Goal: Information Seeking & Learning: Learn about a topic

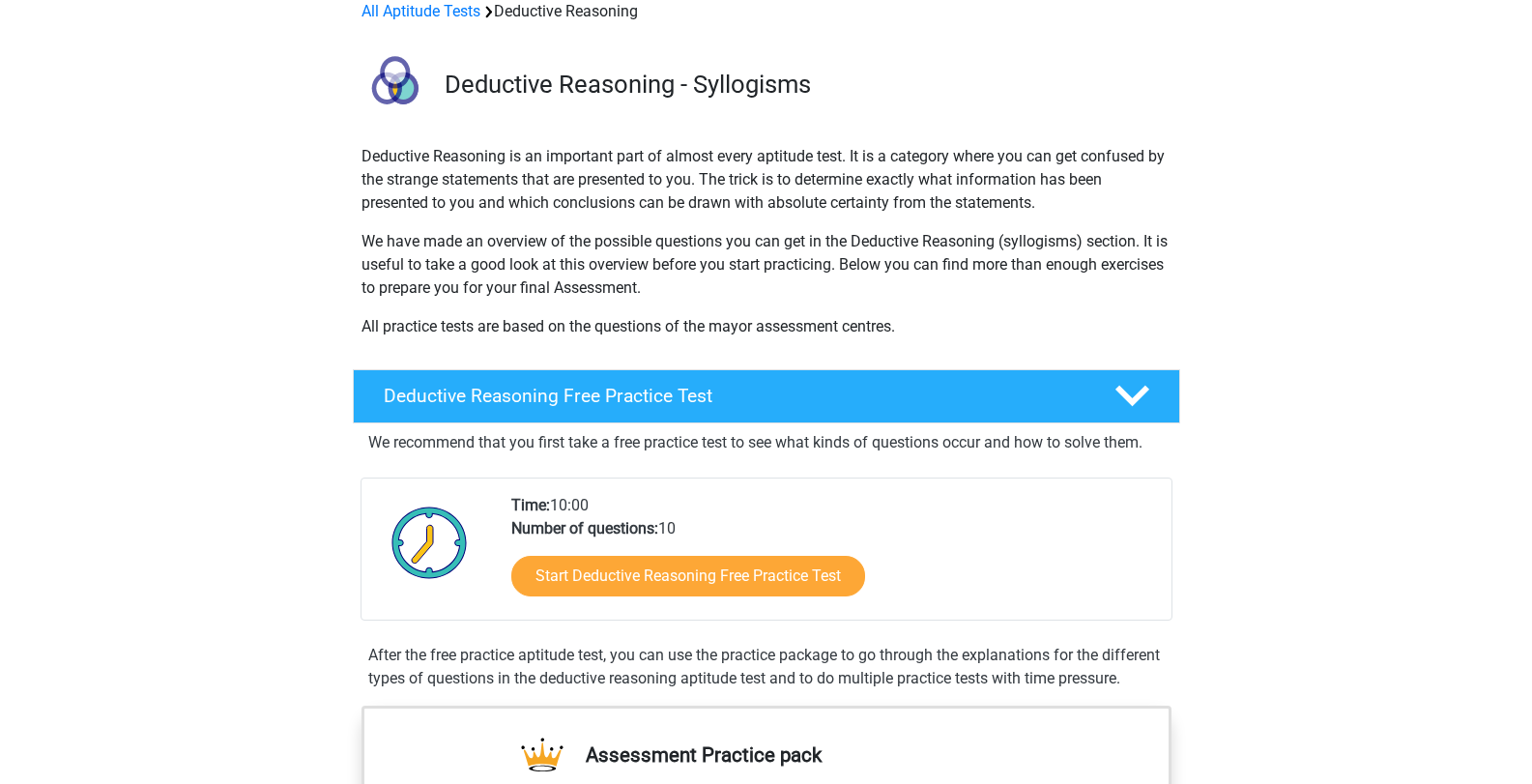
scroll to position [290, 0]
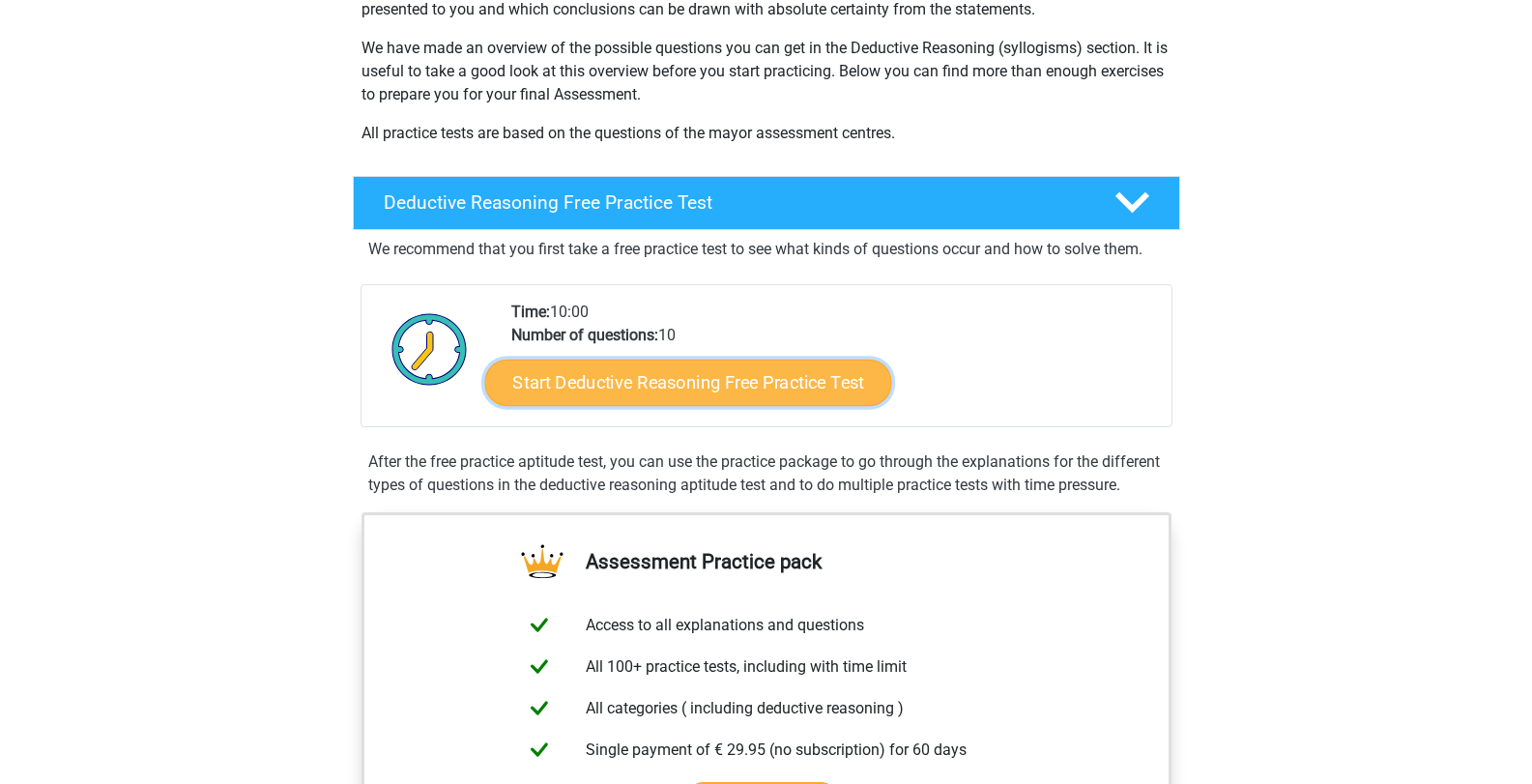
click at [788, 397] on link "Start Deductive Reasoning Free Practice Test" at bounding box center [687, 381] width 407 height 47
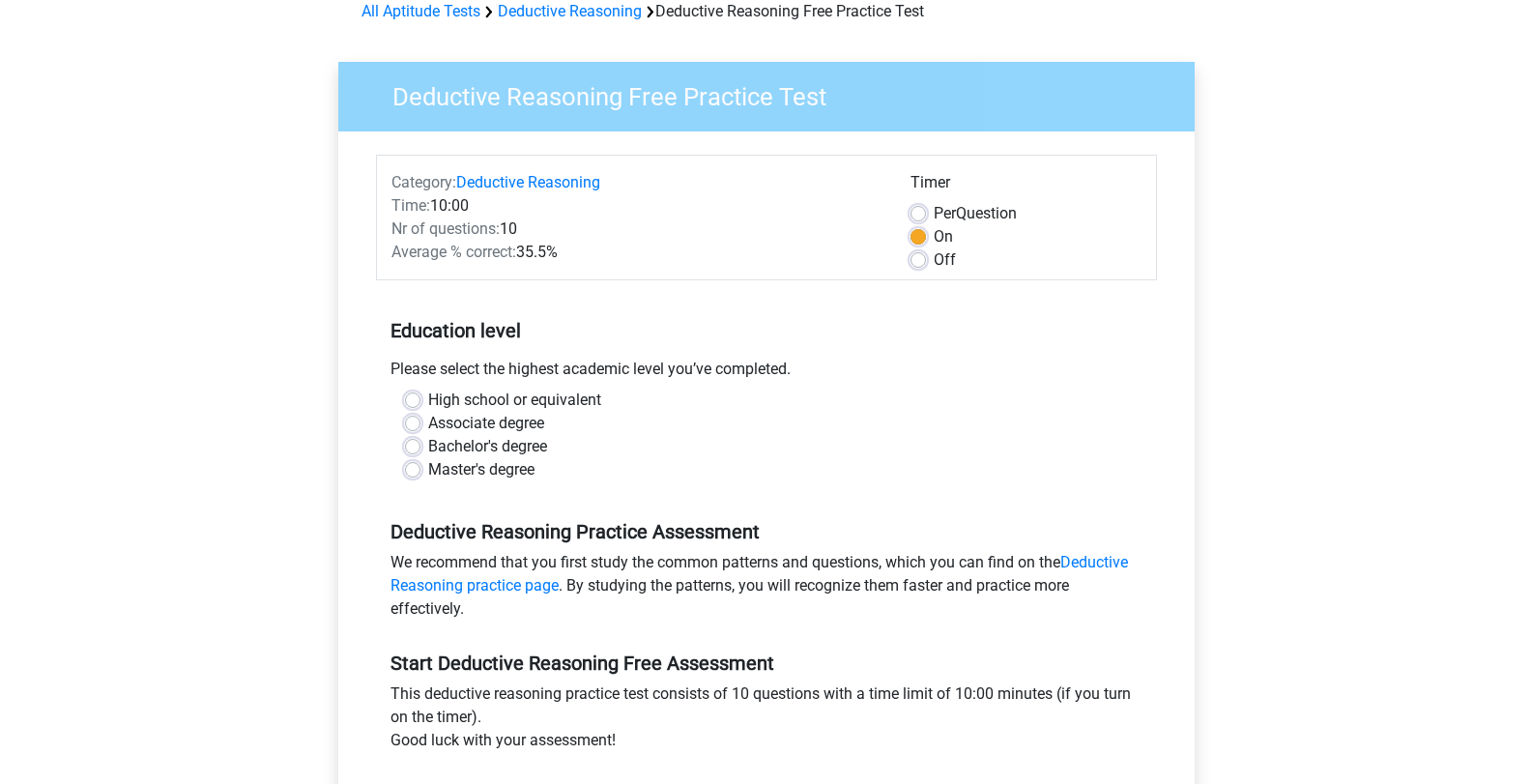
scroll to position [193, 0]
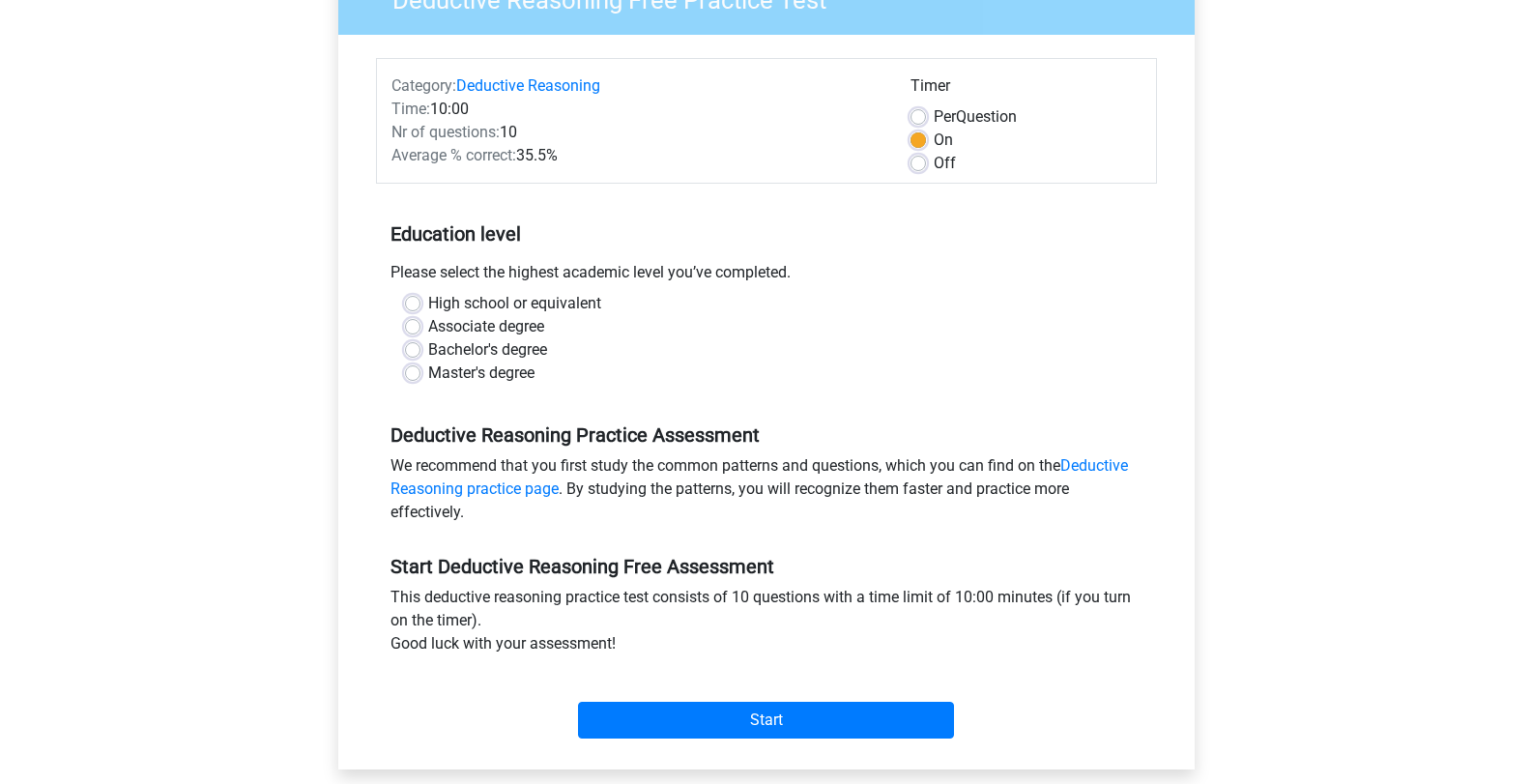
click at [428, 305] on label "High school or equivalent" at bounding box center [515, 304] width 173 height 23
click at [415, 305] on input "High school or equivalent" at bounding box center [413, 302] width 16 height 19
radio input "true"
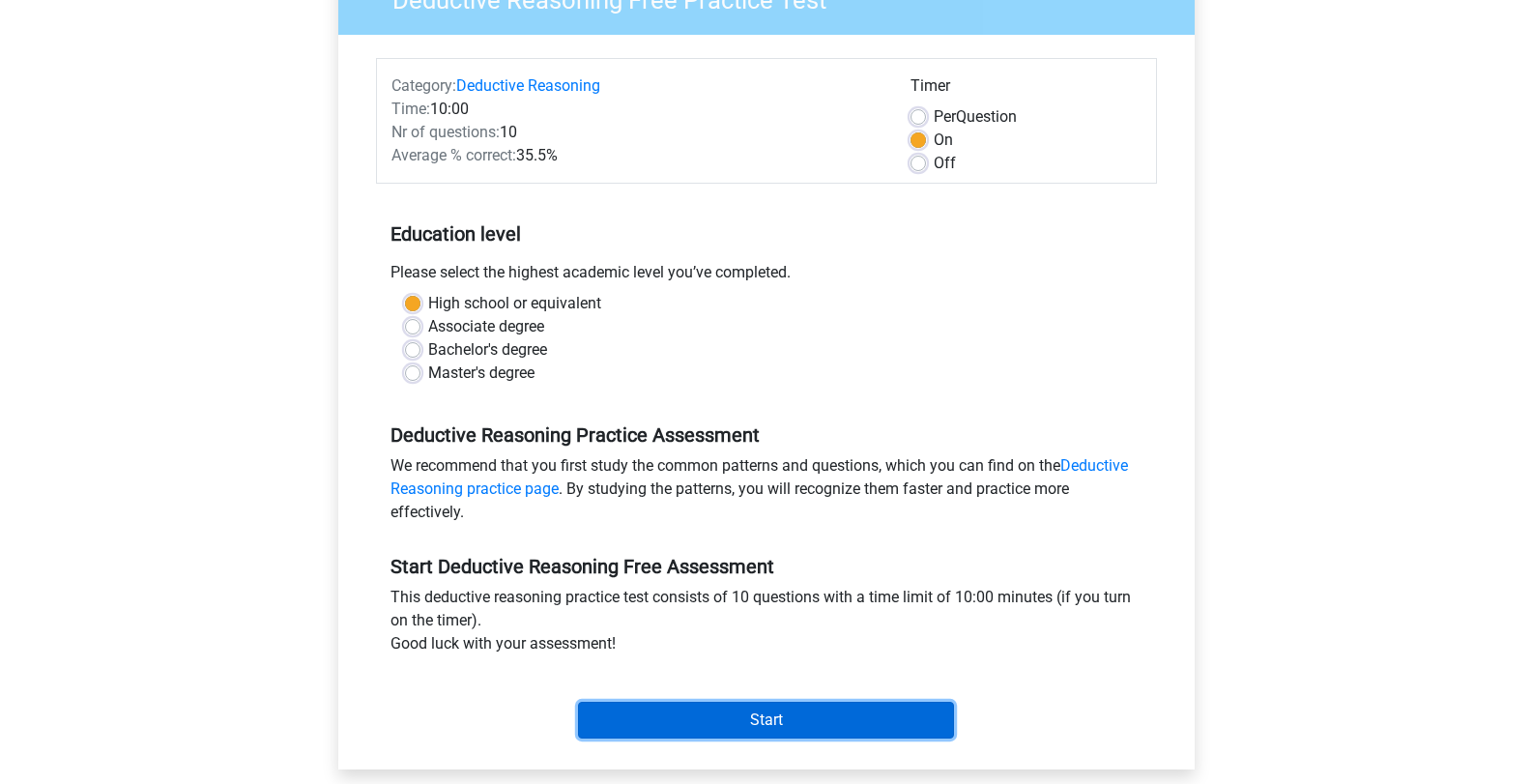
click at [729, 720] on input "Start" at bounding box center [765, 720] width 376 height 37
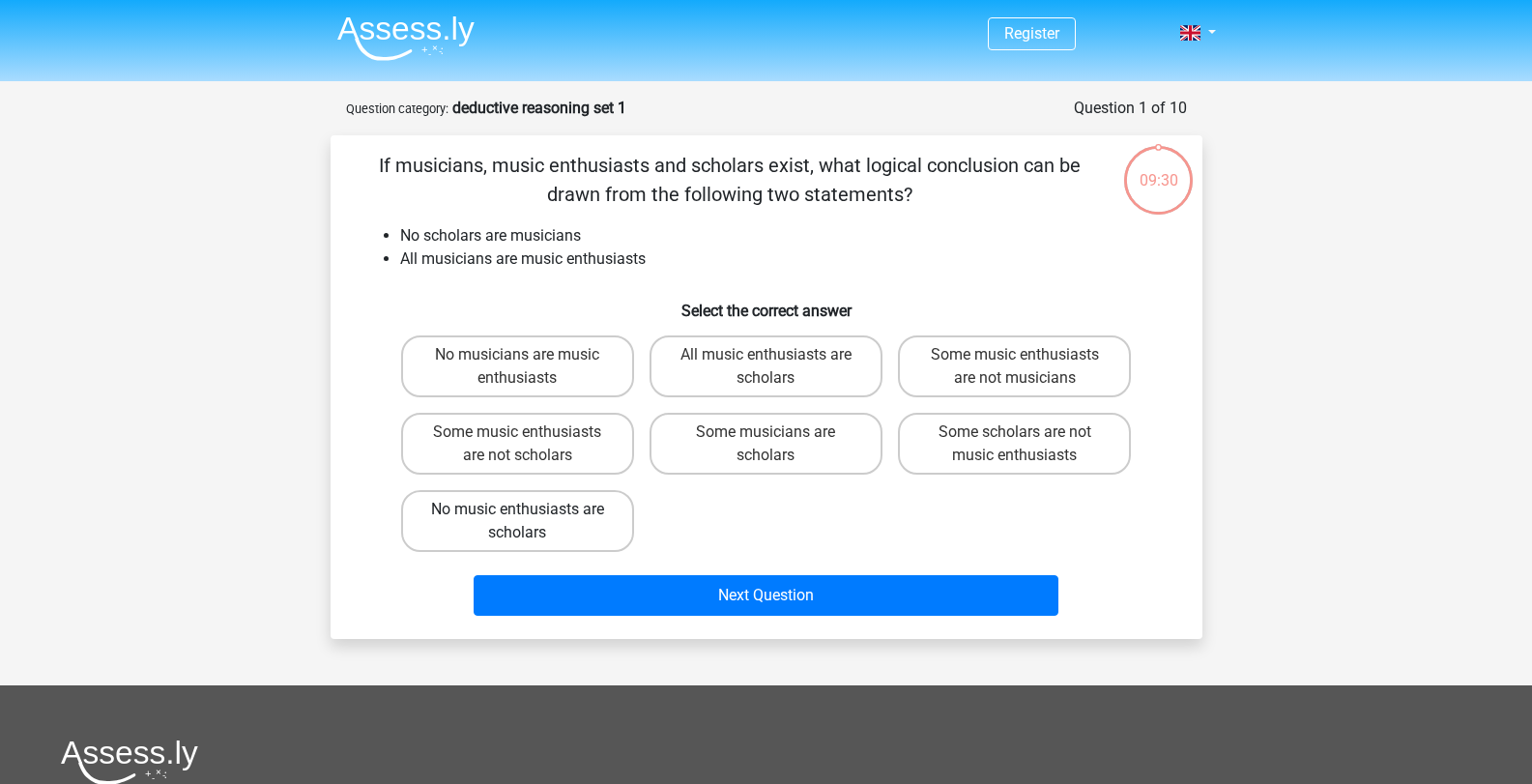
drag, startPoint x: 537, startPoint y: 502, endPoint x: 565, endPoint y: 509, distance: 28.9
click at [537, 501] on label "No music enthusiasts are scholars" at bounding box center [517, 521] width 233 height 62
click at [530, 509] on input "No music enthusiasts are scholars" at bounding box center [523, 515] width 13 height 13
radio input "true"
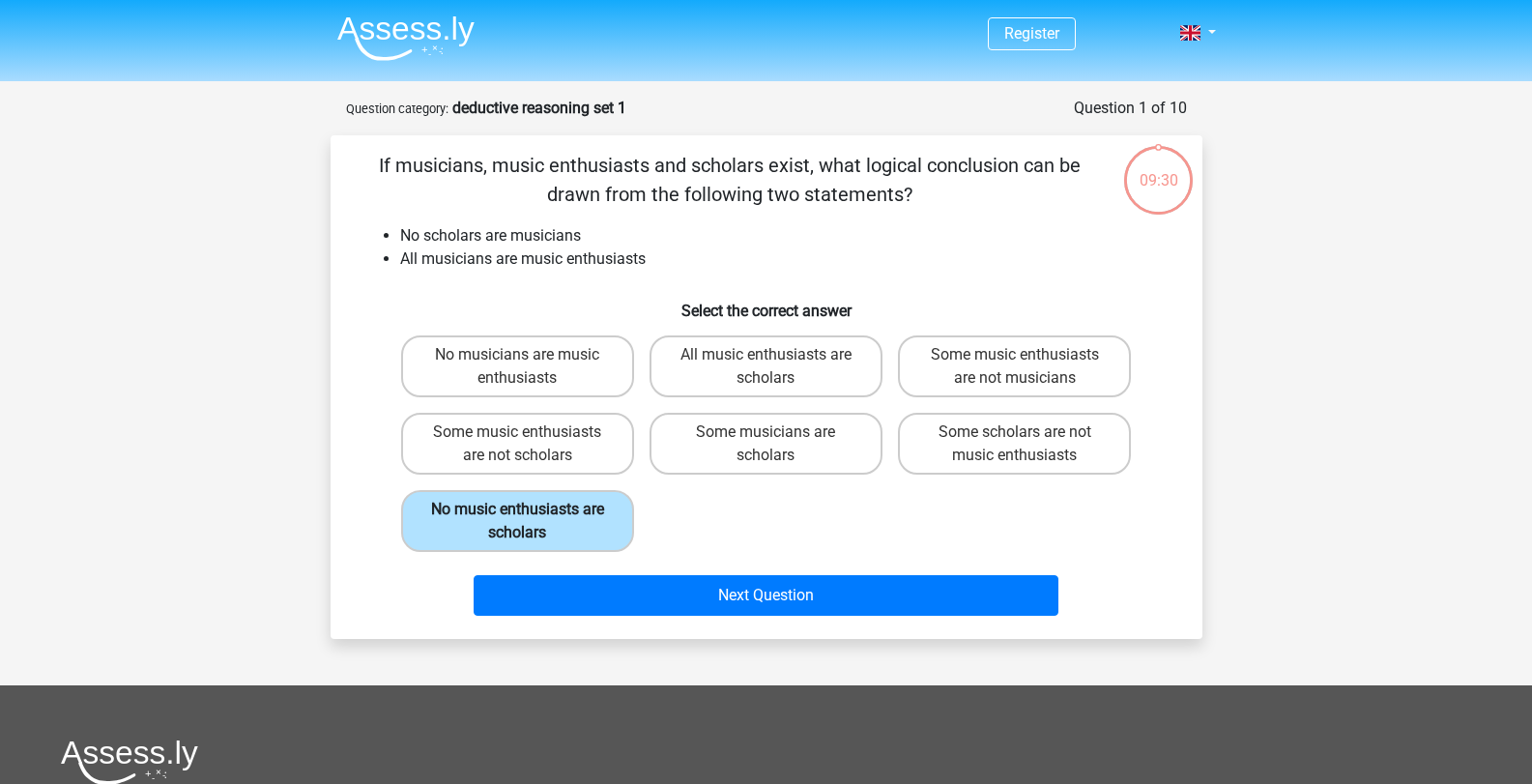
click at [537, 501] on label "No music enthusiasts are scholars" at bounding box center [517, 521] width 233 height 62
click at [530, 509] on input "No music enthusiasts are scholars" at bounding box center [523, 515] width 13 height 13
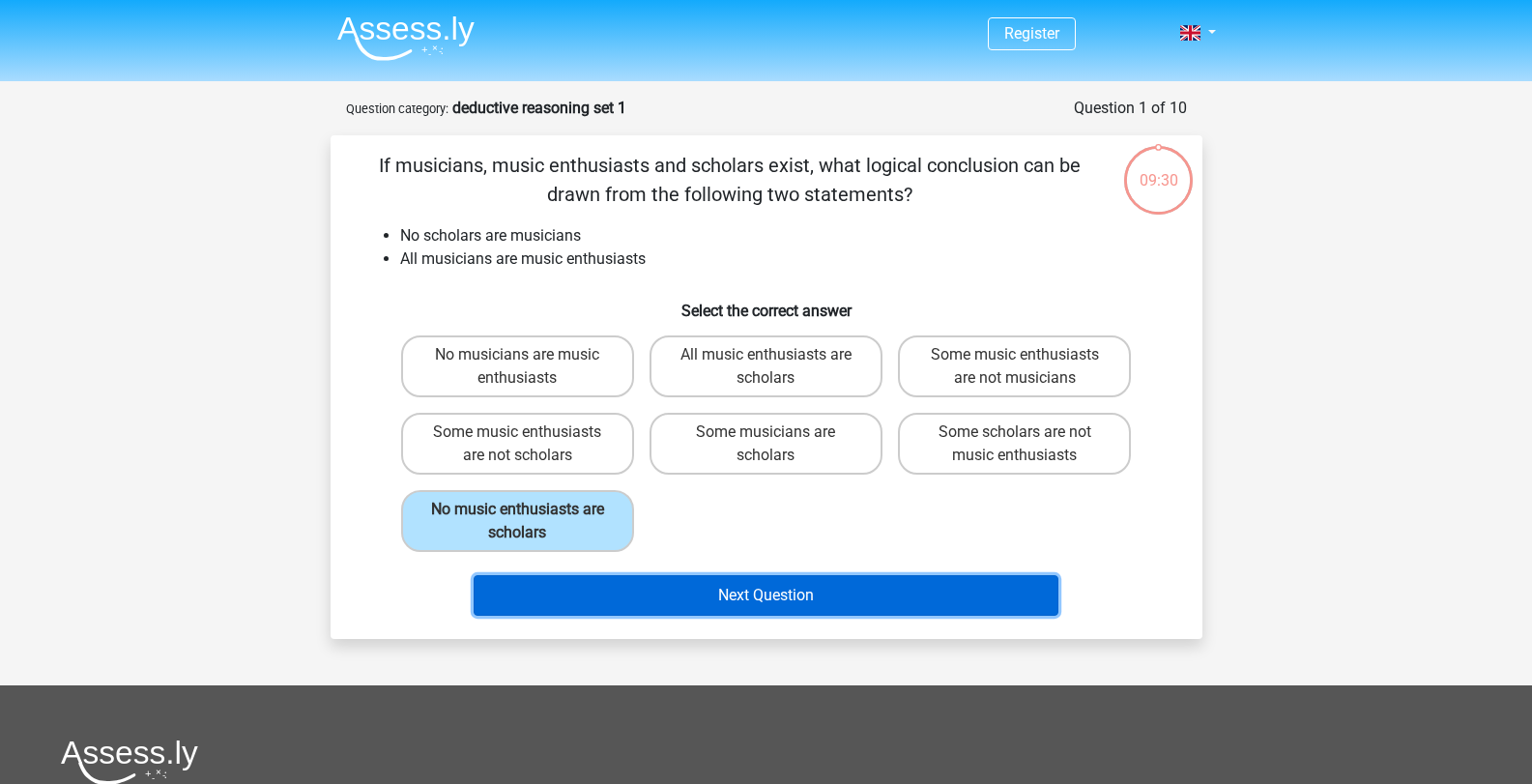
click at [729, 574] on button "Next Question" at bounding box center [766, 595] width 584 height 41
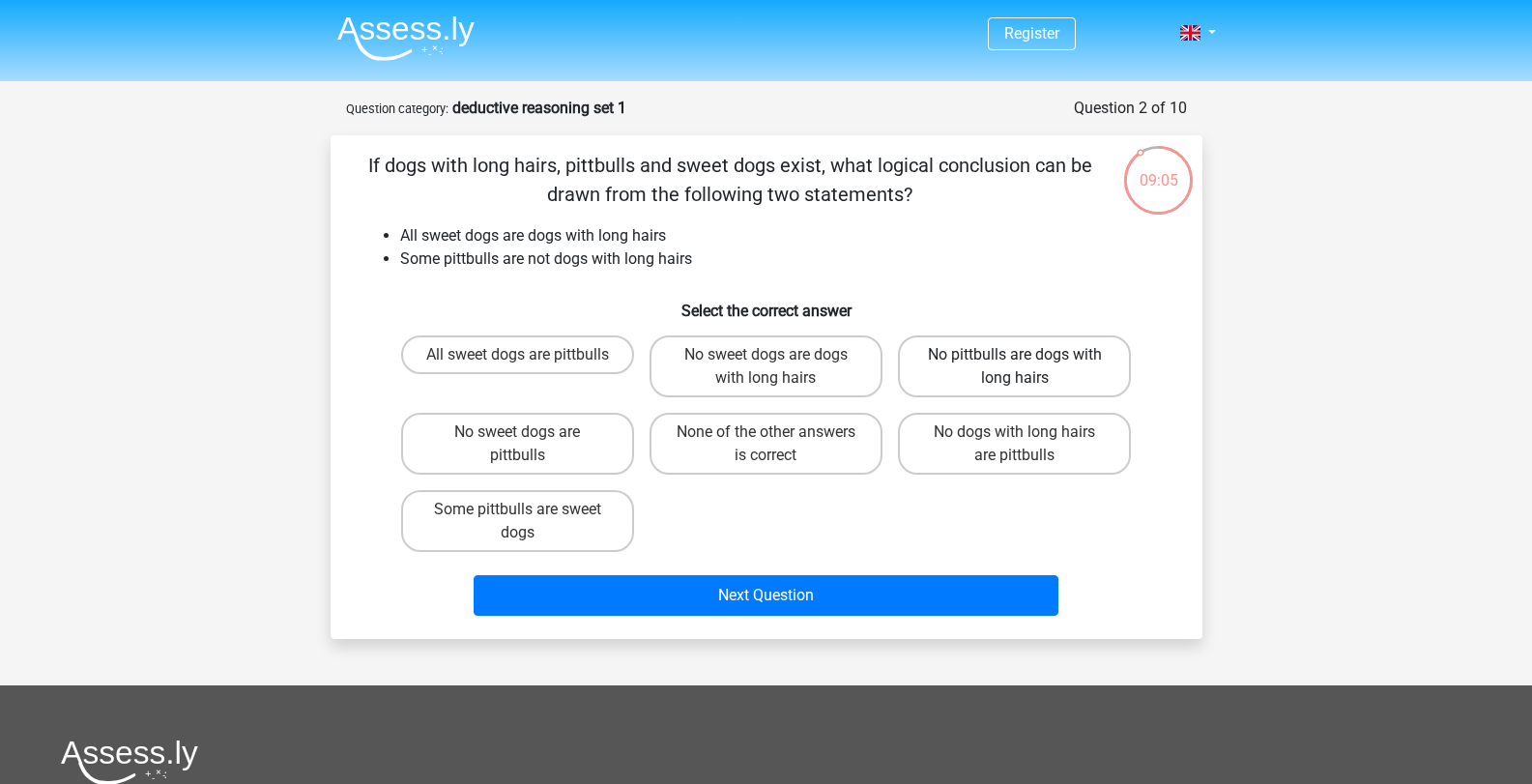
click at [983, 358] on label "No pittbulls are dogs with long hairs" at bounding box center [1015, 367] width 233 height 62
click at [1016, 358] on input "No pittbulls are dogs with long hairs" at bounding box center [1021, 360] width 13 height 13
radio input "true"
click at [1008, 403] on div "All sweet dogs are pittbulls No sweet dogs are dogs with long hairs No pittbull…" at bounding box center [766, 443] width 747 height 232
click at [1016, 441] on div "No dogs with long hairs are pittbulls" at bounding box center [1015, 443] width 233 height 62
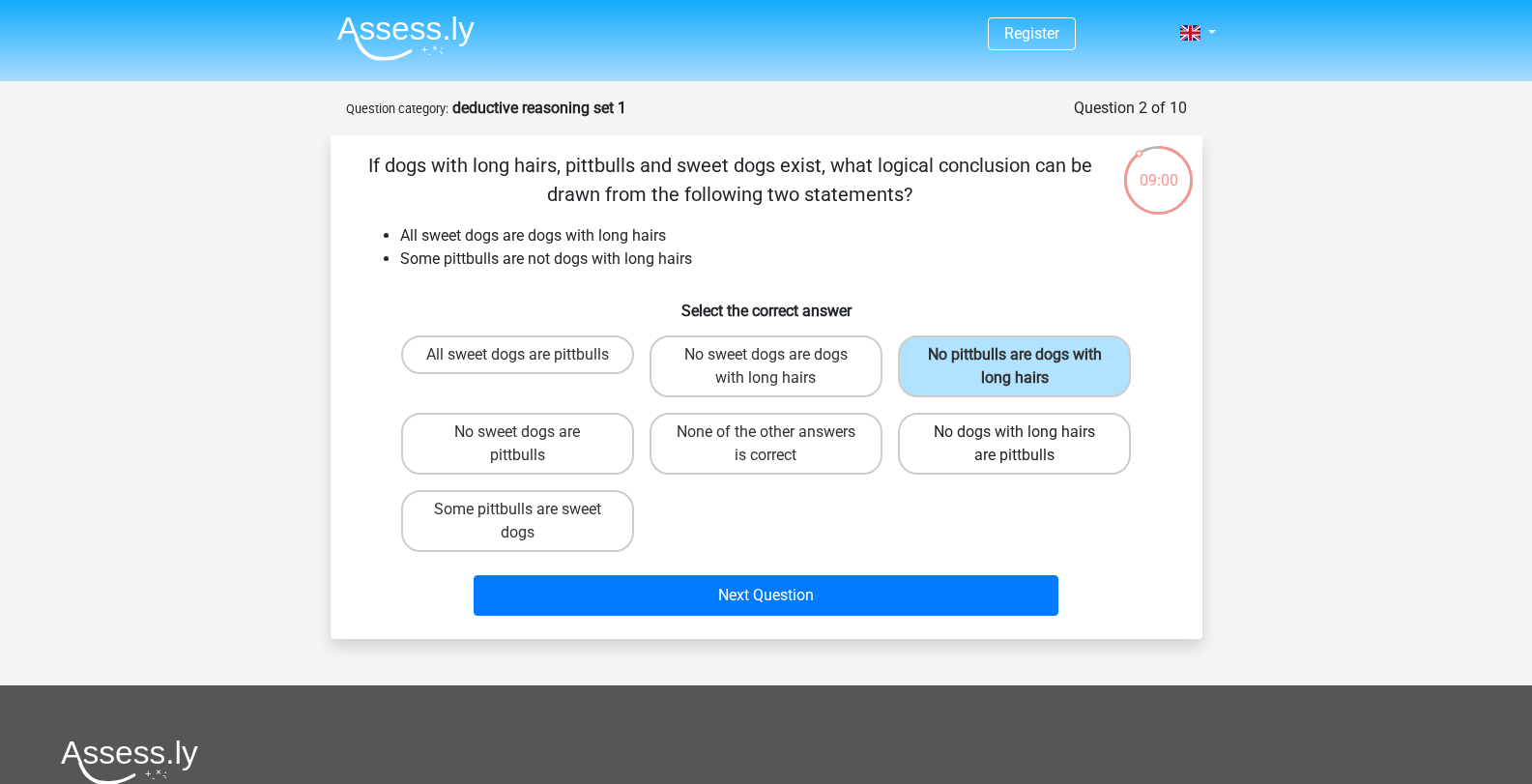
click at [973, 461] on label "No dogs with long hairs are pittbulls" at bounding box center [1015, 443] width 233 height 62
click at [1016, 444] on input "No dogs with long hairs are pittbulls" at bounding box center [1021, 438] width 13 height 13
radio input "true"
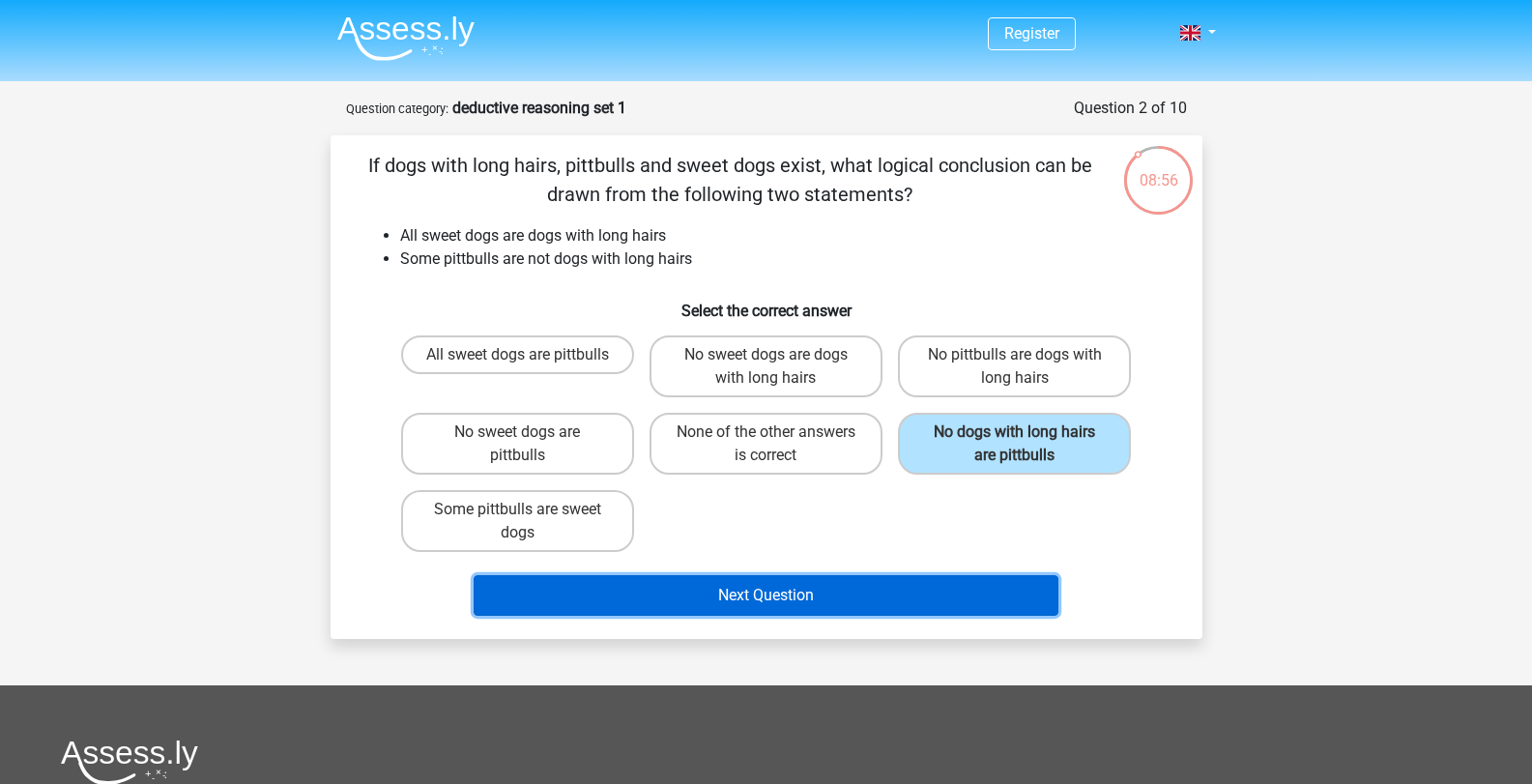
click at [746, 581] on button "Next Question" at bounding box center [766, 595] width 584 height 41
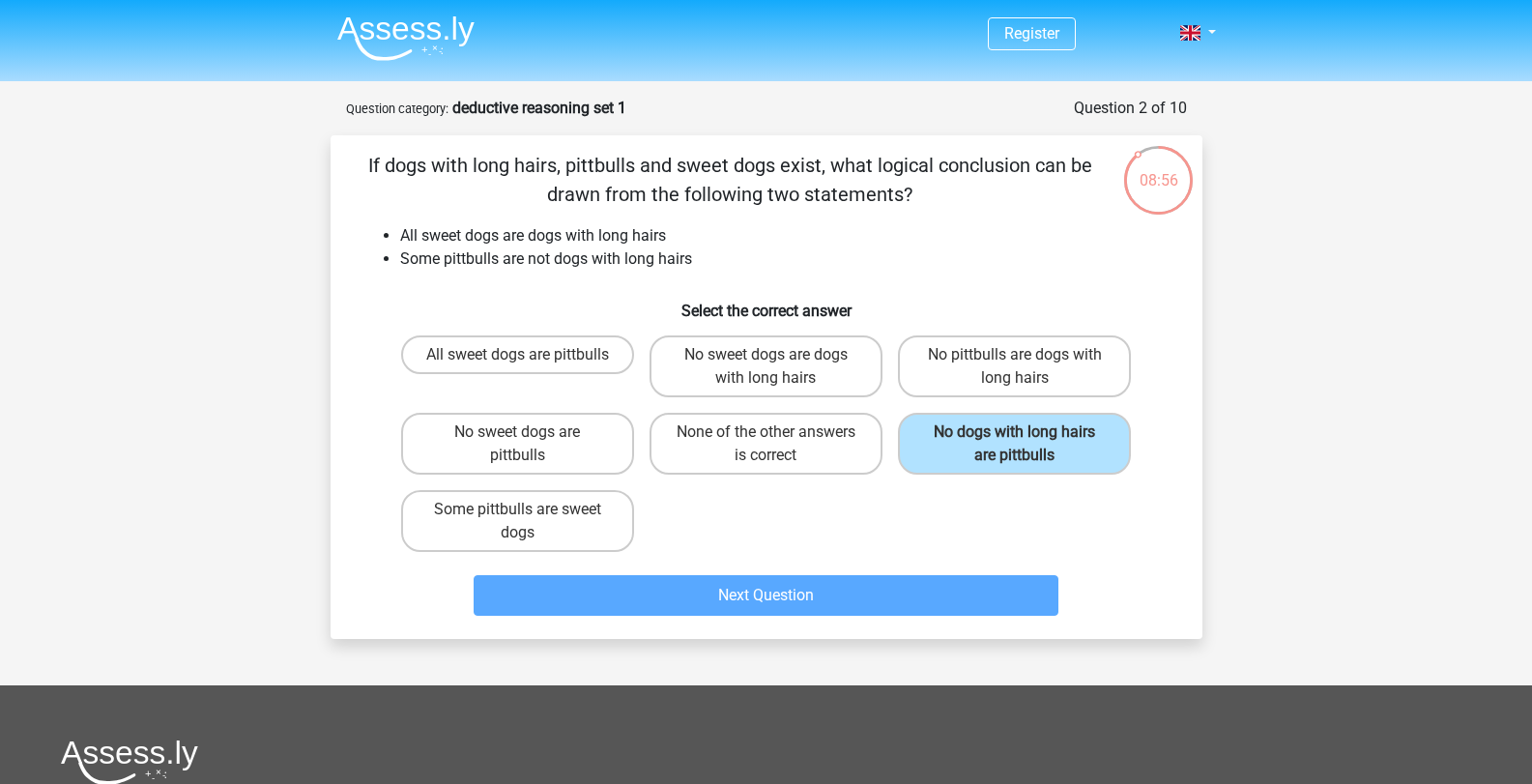
scroll to position [97, 0]
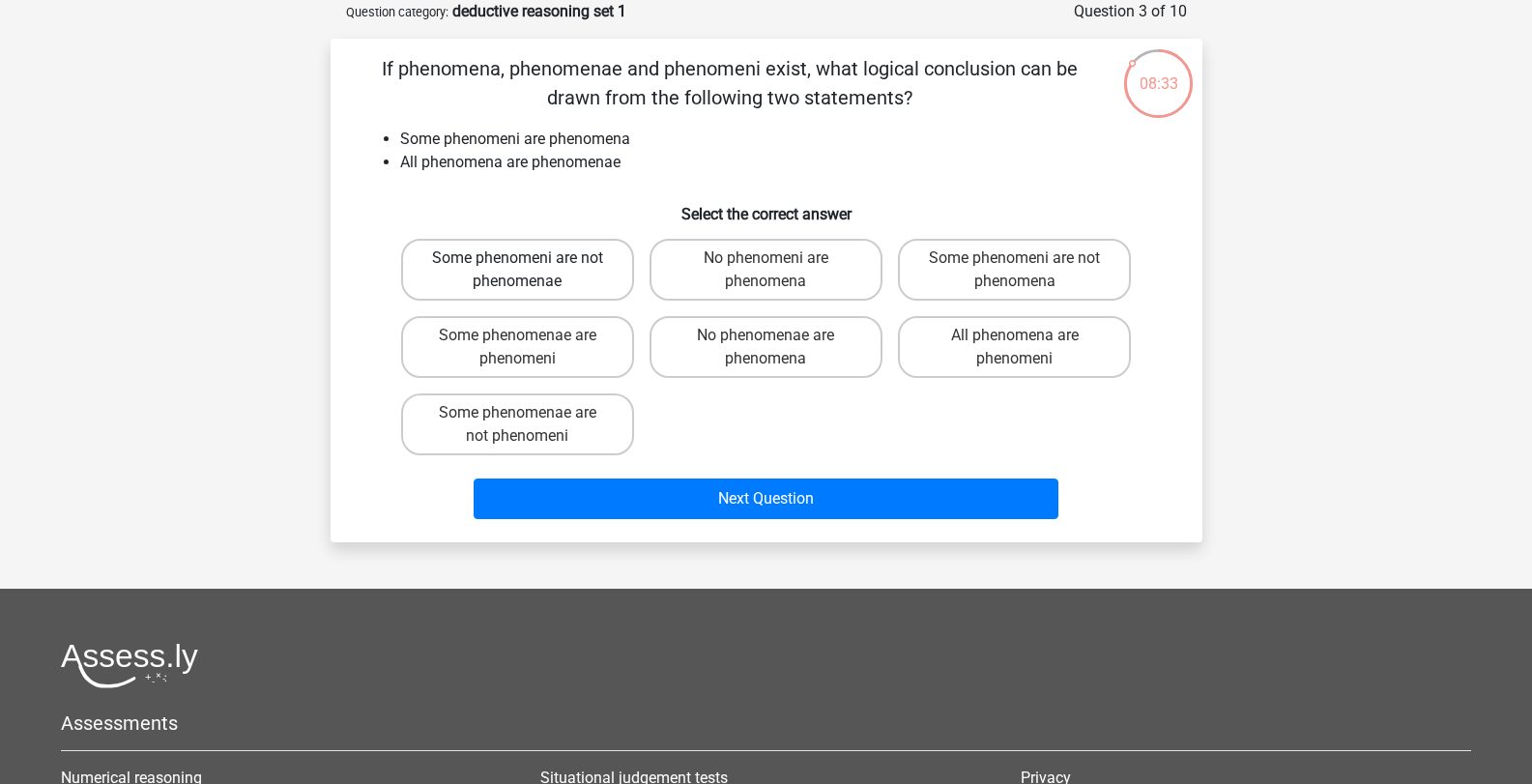
click at [613, 275] on label "Some phenomeni are not phenomenae" at bounding box center [517, 270] width 233 height 62
click at [530, 271] on input "Some phenomeni are not phenomenae" at bounding box center [523, 264] width 13 height 13
radio input "true"
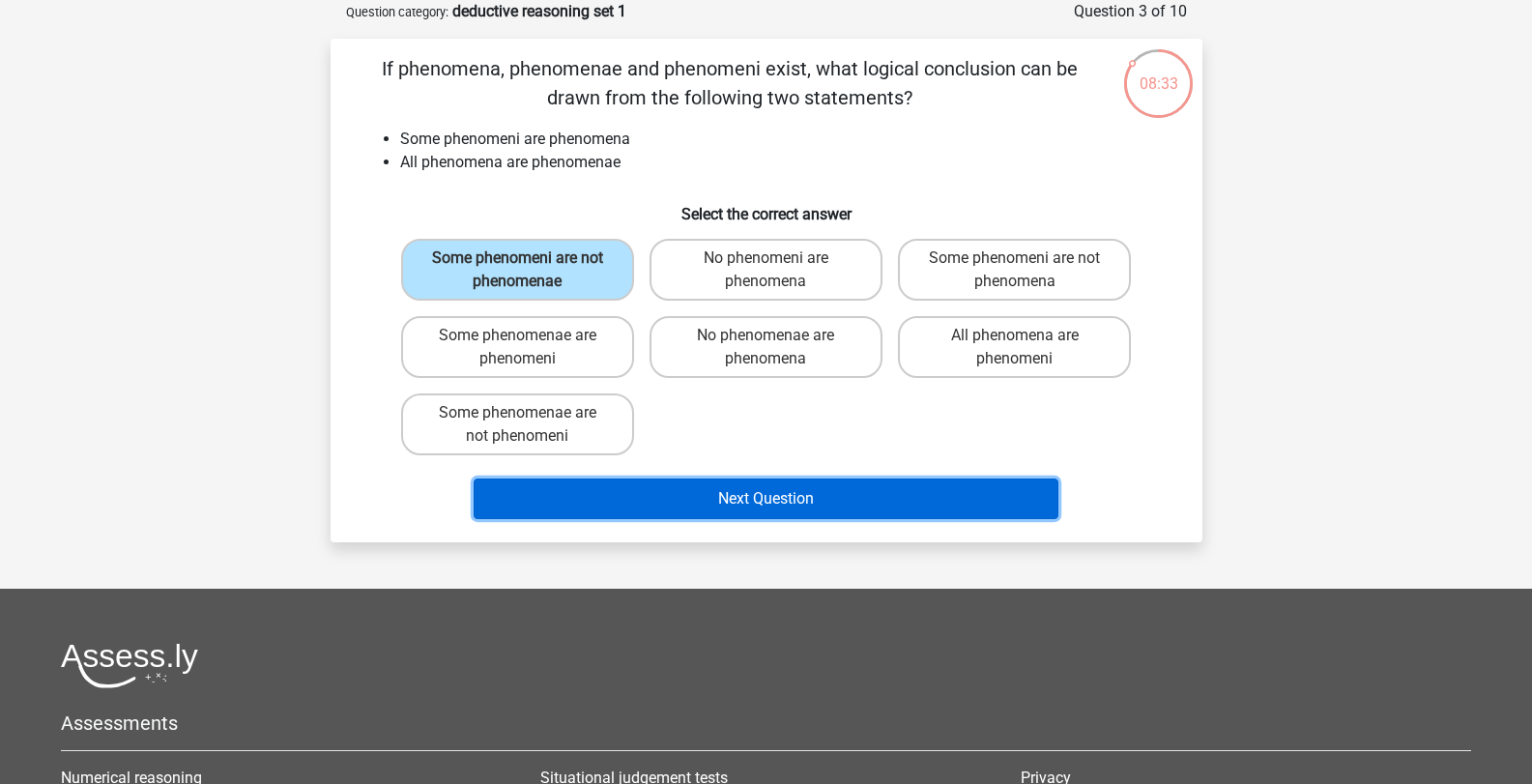
click at [688, 511] on button "Next Question" at bounding box center [766, 499] width 584 height 41
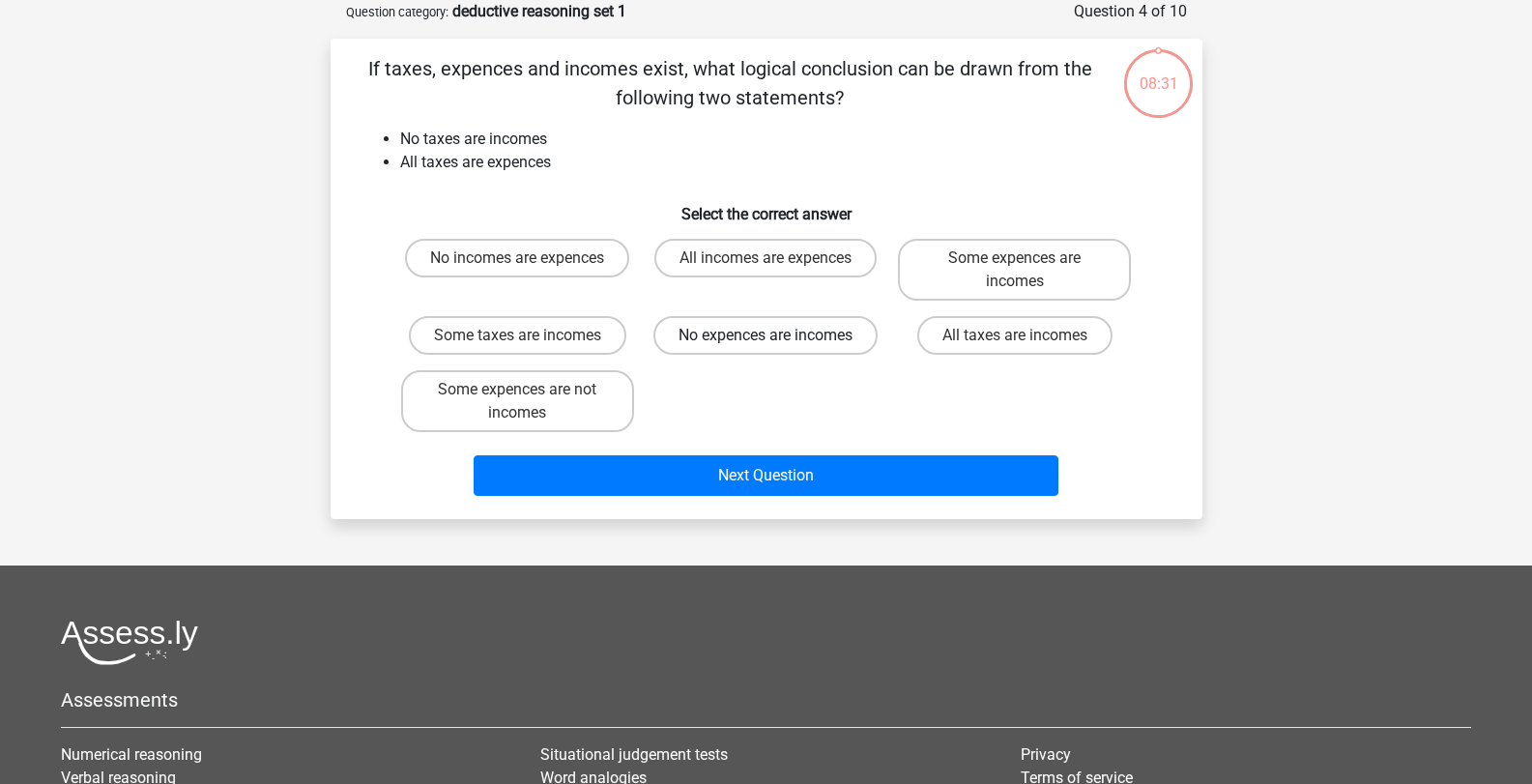
scroll to position [0, 0]
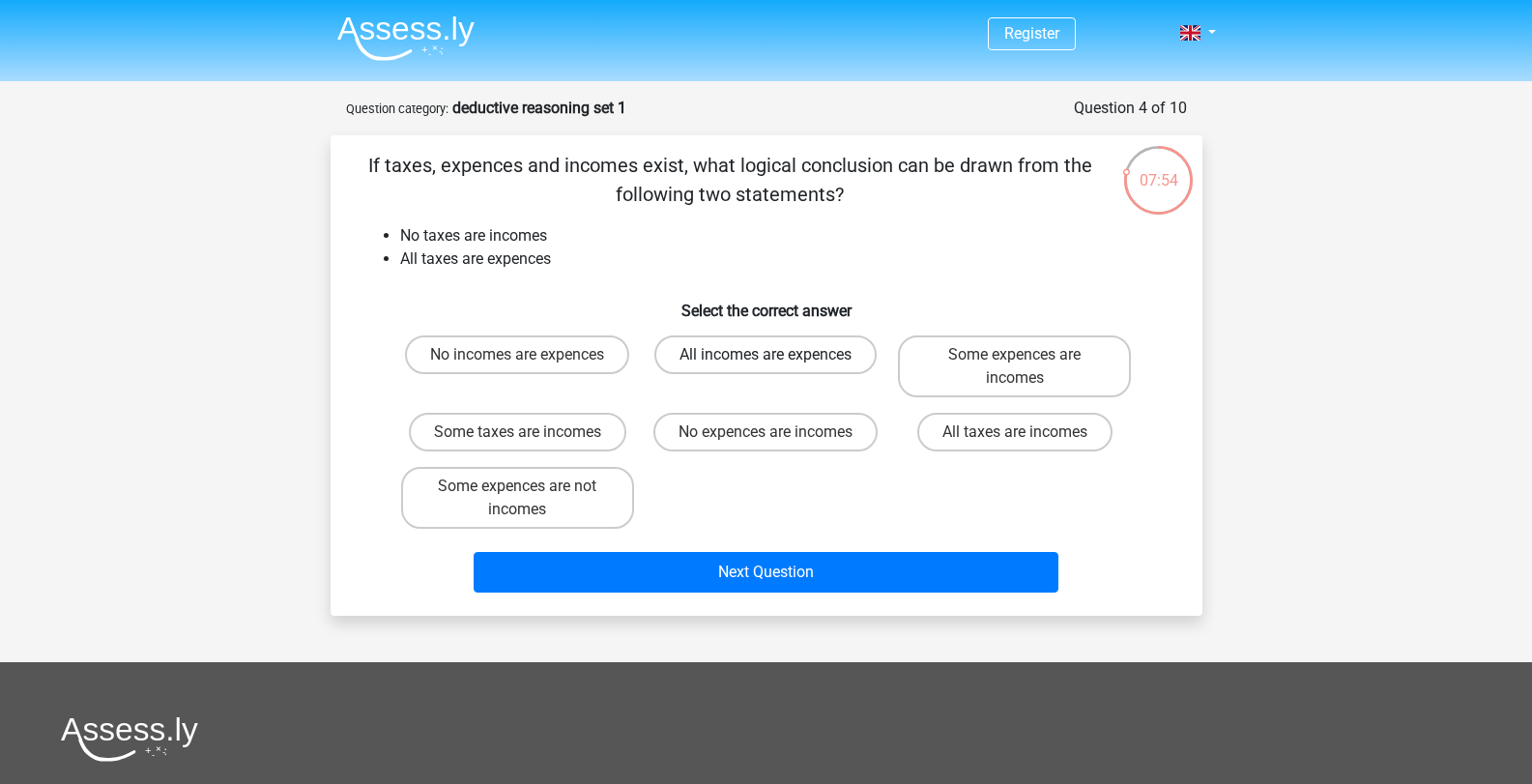
click at [789, 361] on label "All incomes are expences" at bounding box center [765, 355] width 222 height 39
click at [779, 361] on input "All incomes are expences" at bounding box center [772, 360] width 13 height 13
radio input "true"
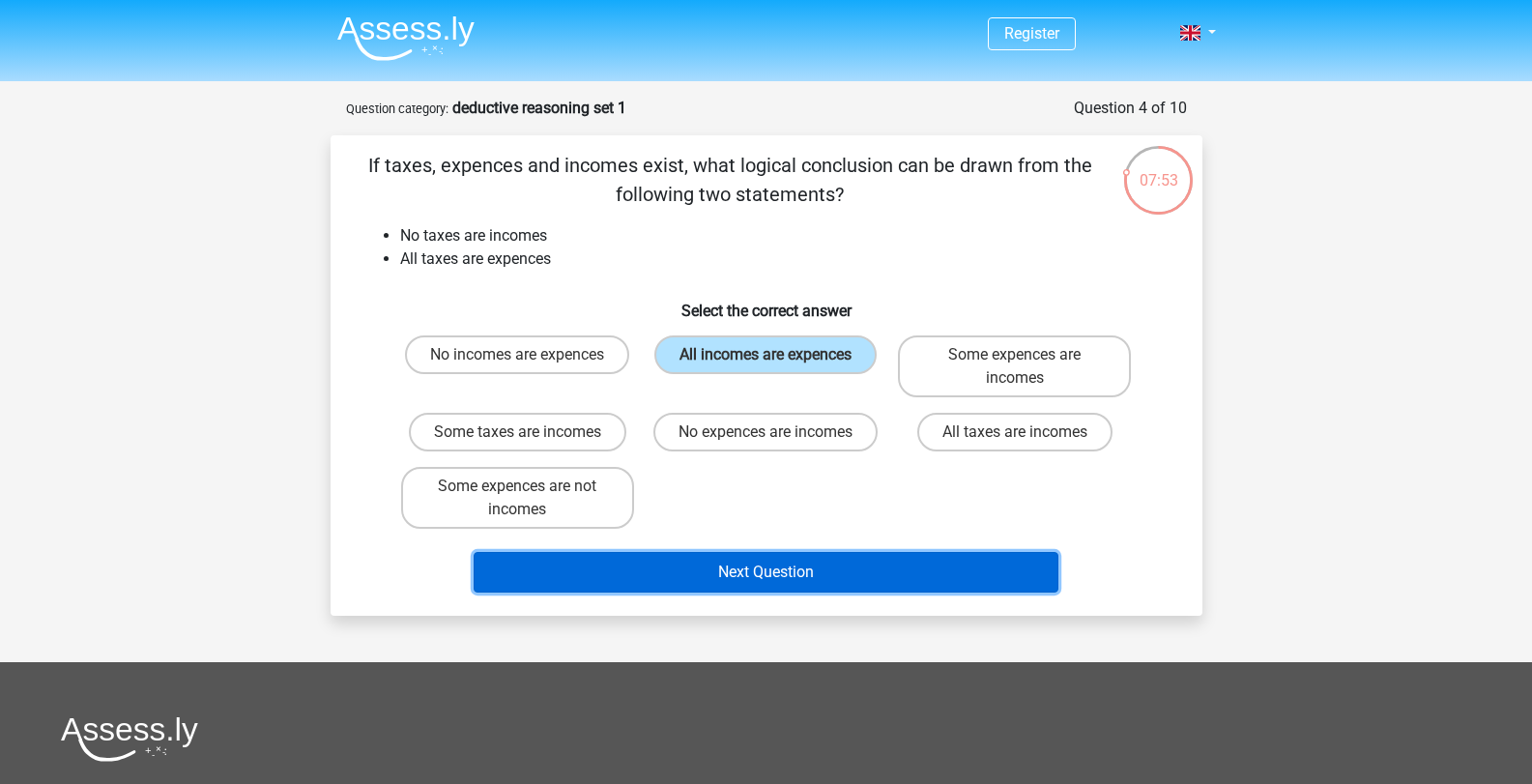
click at [793, 563] on button "Next Question" at bounding box center [766, 572] width 584 height 41
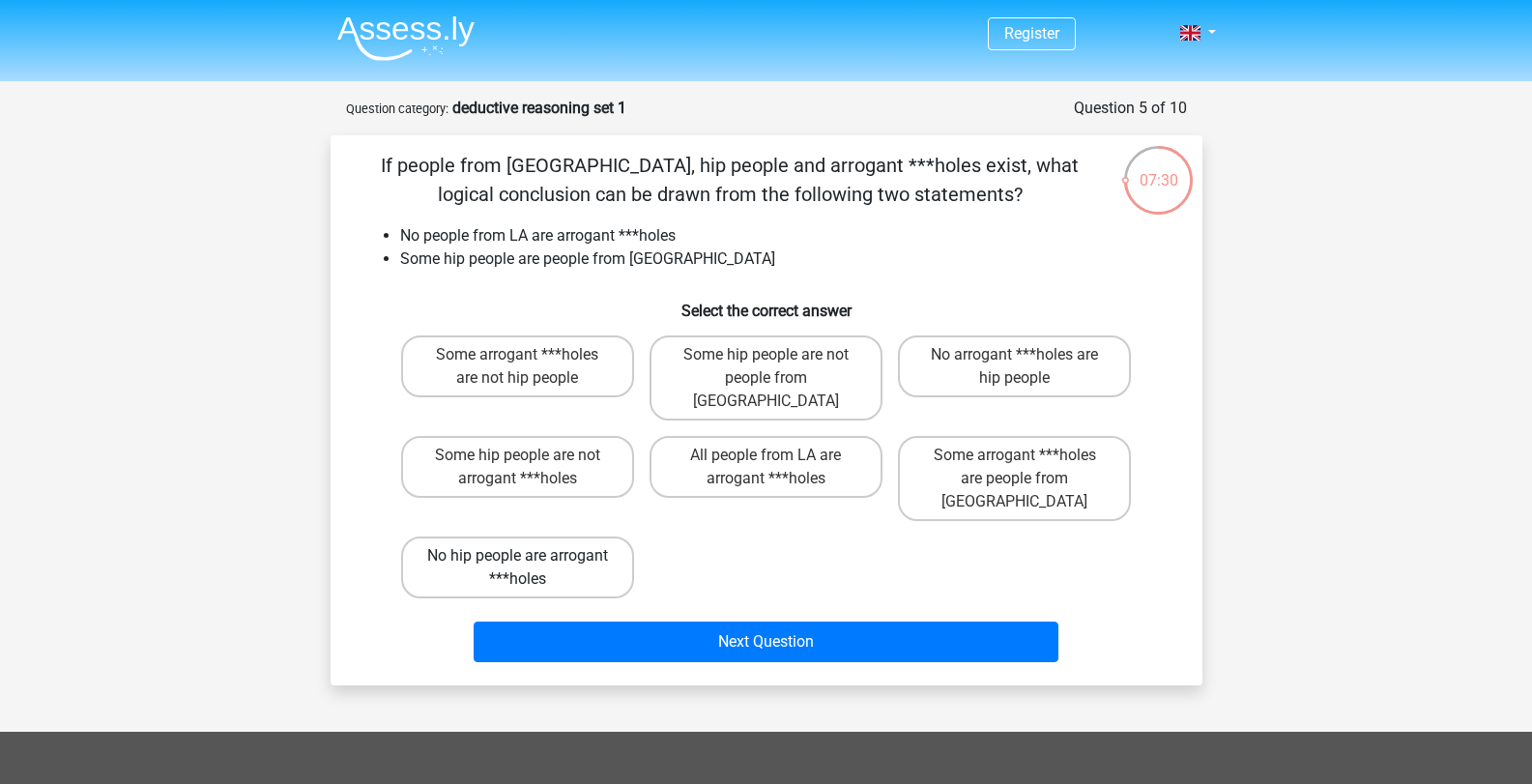
click at [595, 537] on label "No hip people are arrogant ***holes" at bounding box center [517, 568] width 233 height 62
click at [530, 556] on input "No hip people are arrogant ***holes" at bounding box center [523, 562] width 13 height 13
radio input "true"
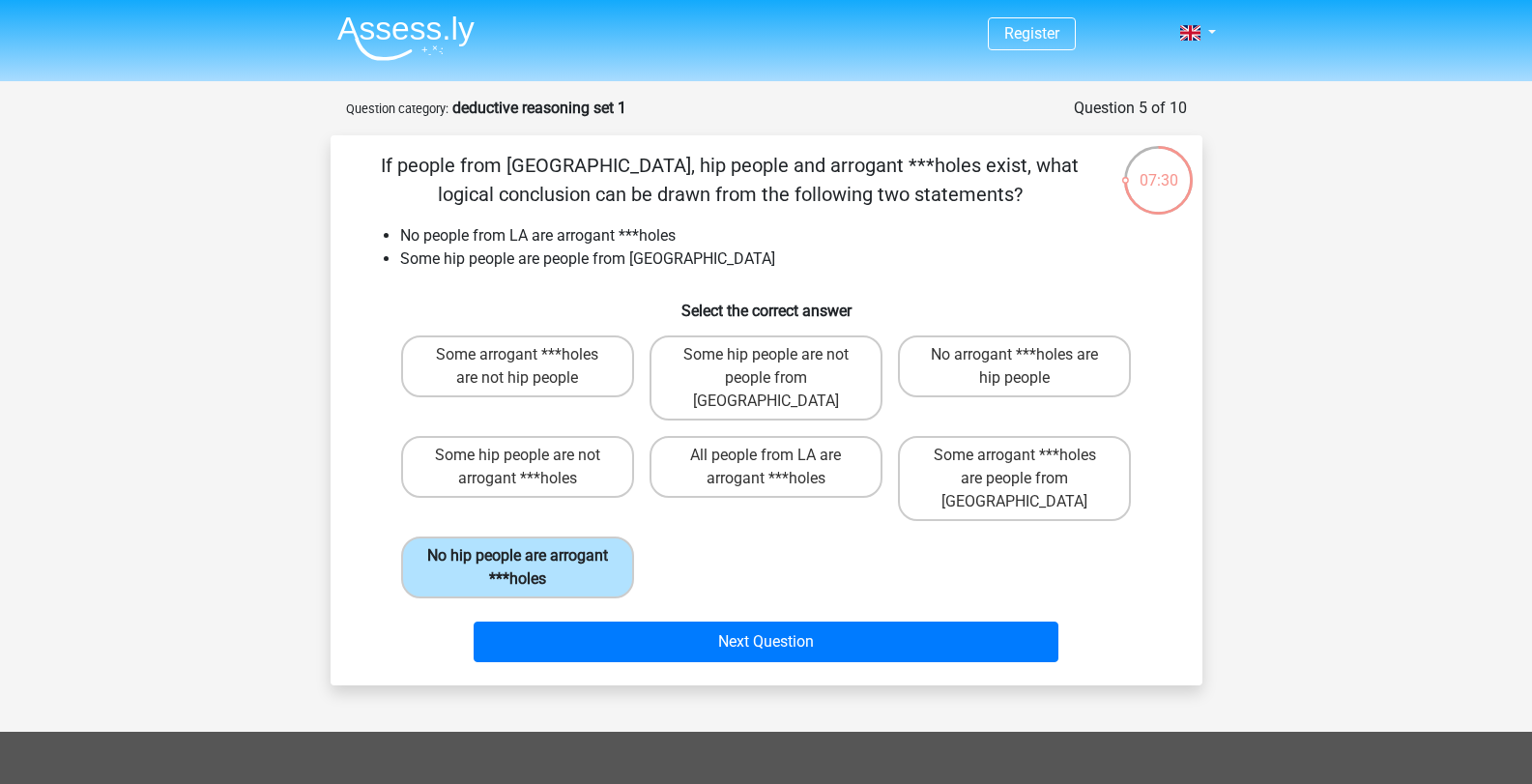
click at [595, 537] on label "No hip people are arrogant ***holes" at bounding box center [517, 568] width 233 height 62
click at [530, 556] on input "No hip people are arrogant ***holes" at bounding box center [523, 562] width 13 height 13
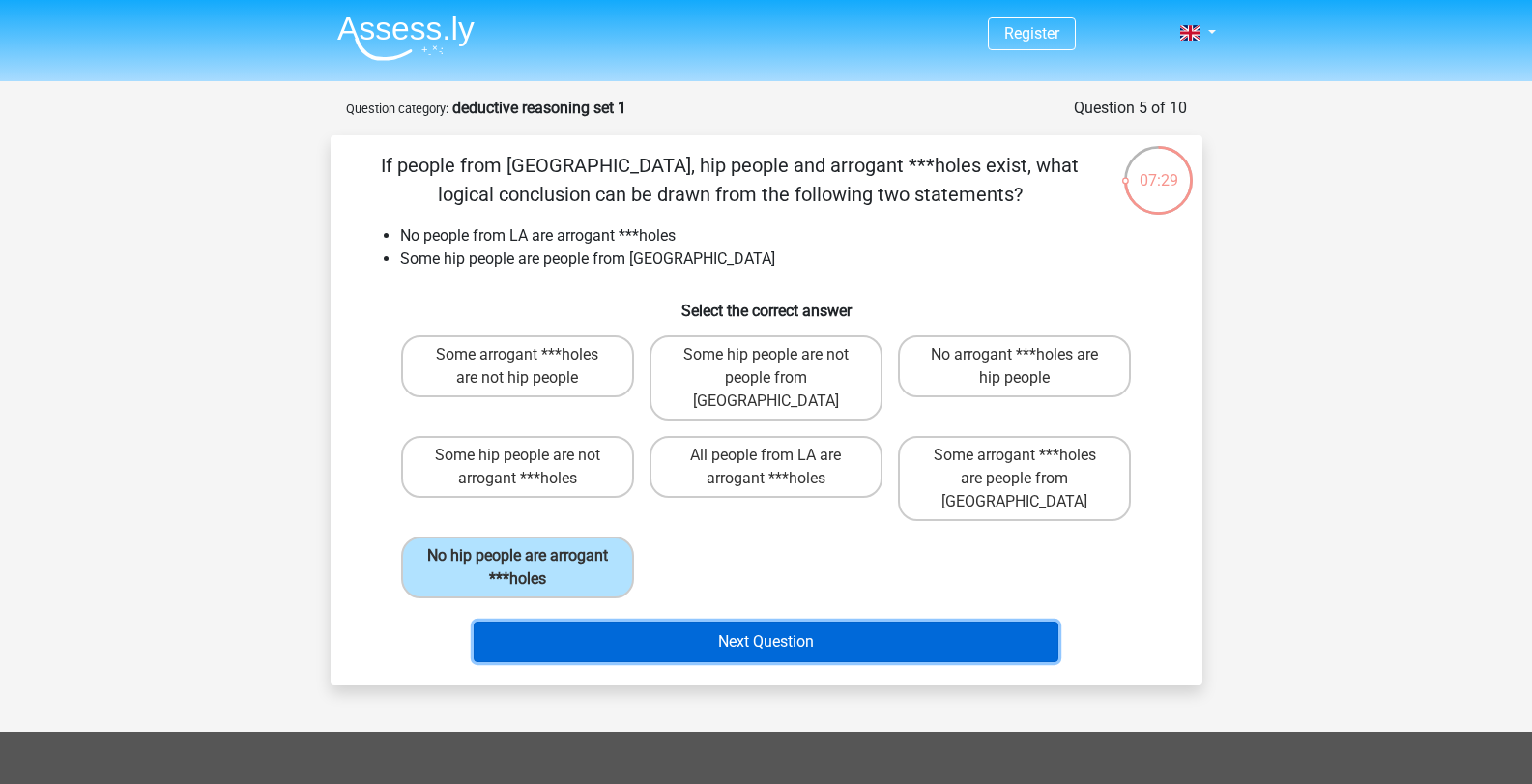
click at [702, 621] on button "Next Question" at bounding box center [766, 641] width 584 height 41
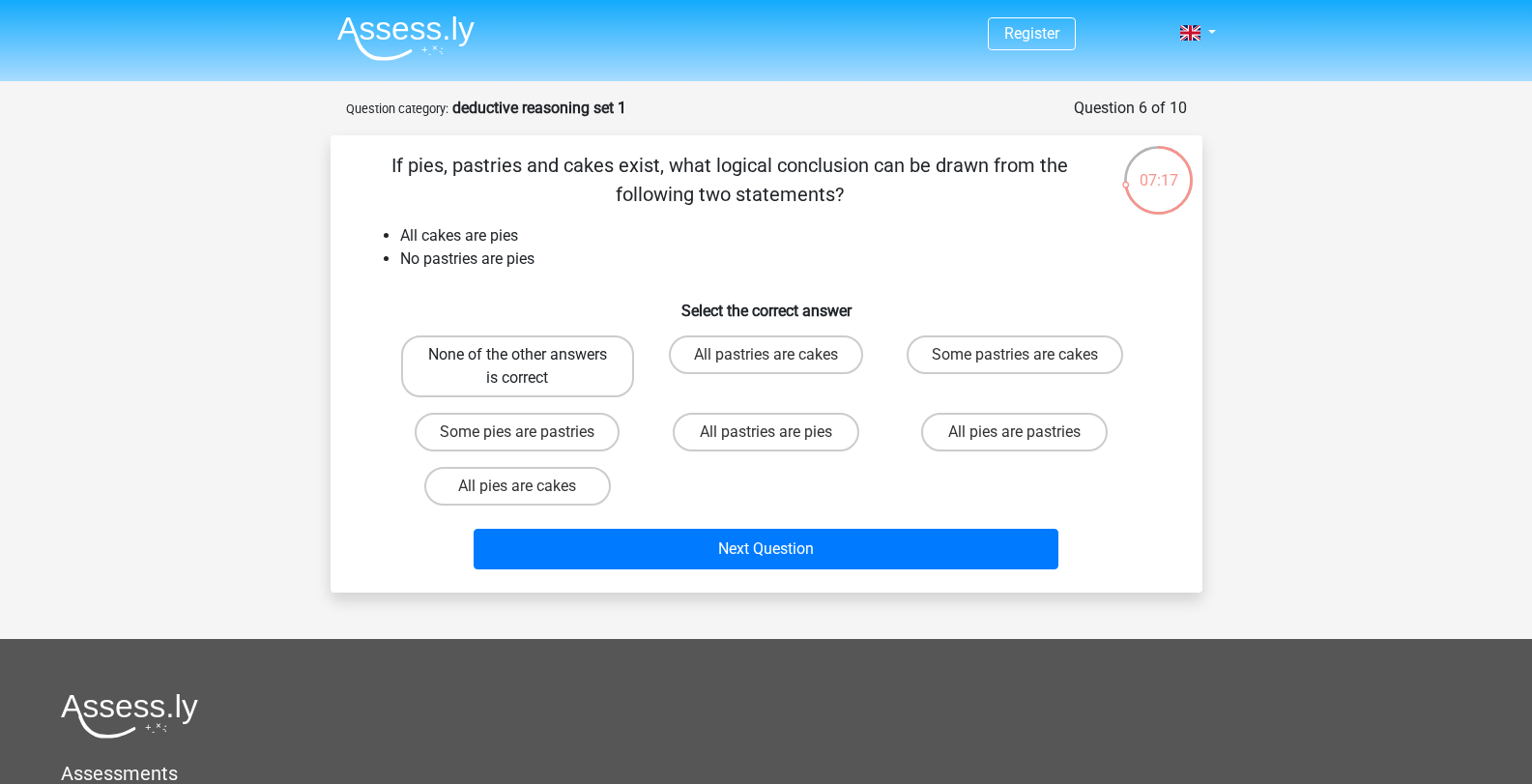
click at [599, 360] on label "None of the other answers is correct" at bounding box center [517, 367] width 233 height 62
click at [530, 360] on input "None of the other answers is correct" at bounding box center [523, 360] width 13 height 13
radio input "true"
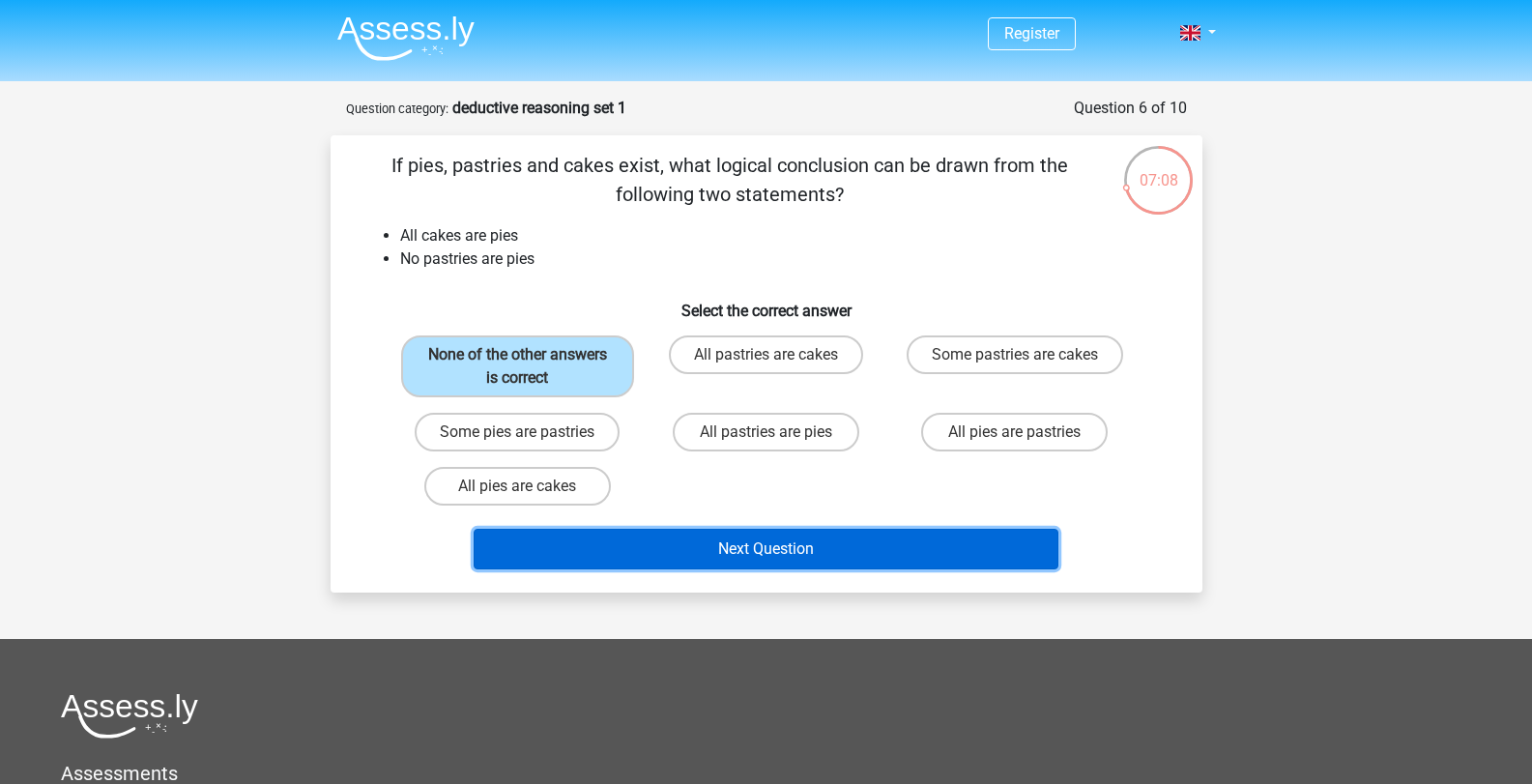
click at [814, 550] on button "Next Question" at bounding box center [766, 549] width 584 height 41
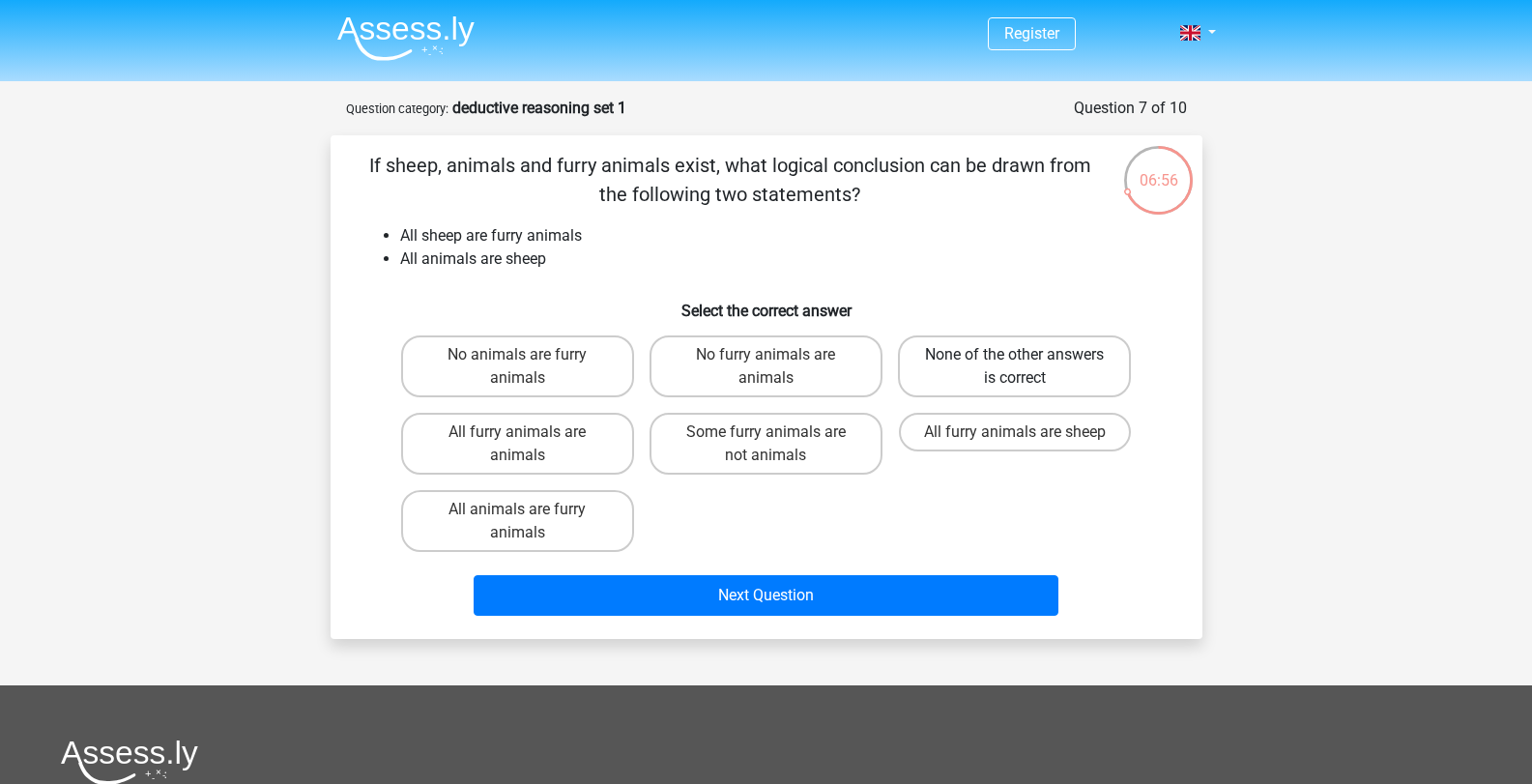
click at [916, 391] on label "None of the other answers is correct" at bounding box center [1015, 367] width 233 height 62
click at [1016, 367] on input "None of the other answers is correct" at bounding box center [1021, 360] width 13 height 13
radio input "true"
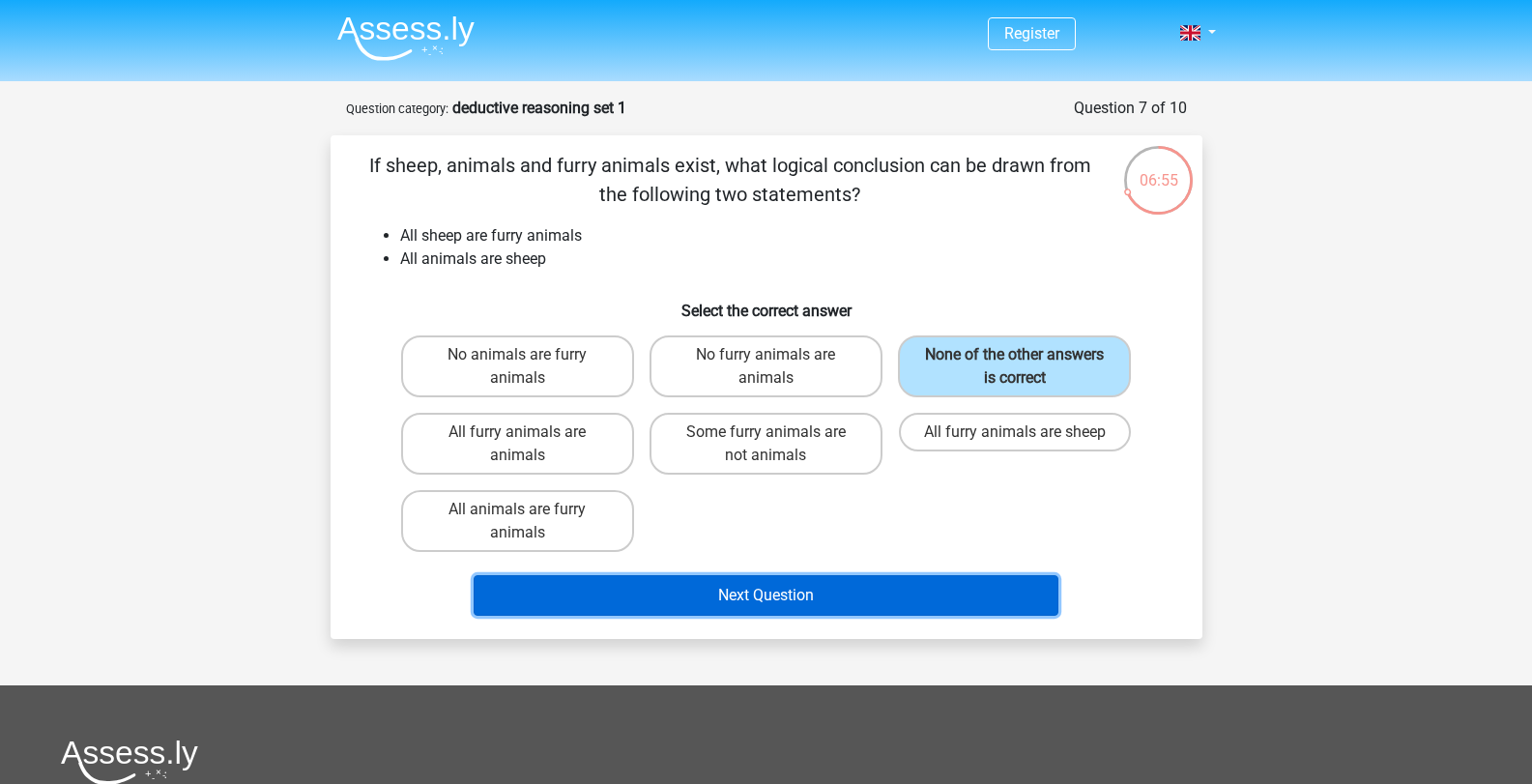
click at [808, 611] on button "Next Question" at bounding box center [766, 595] width 584 height 41
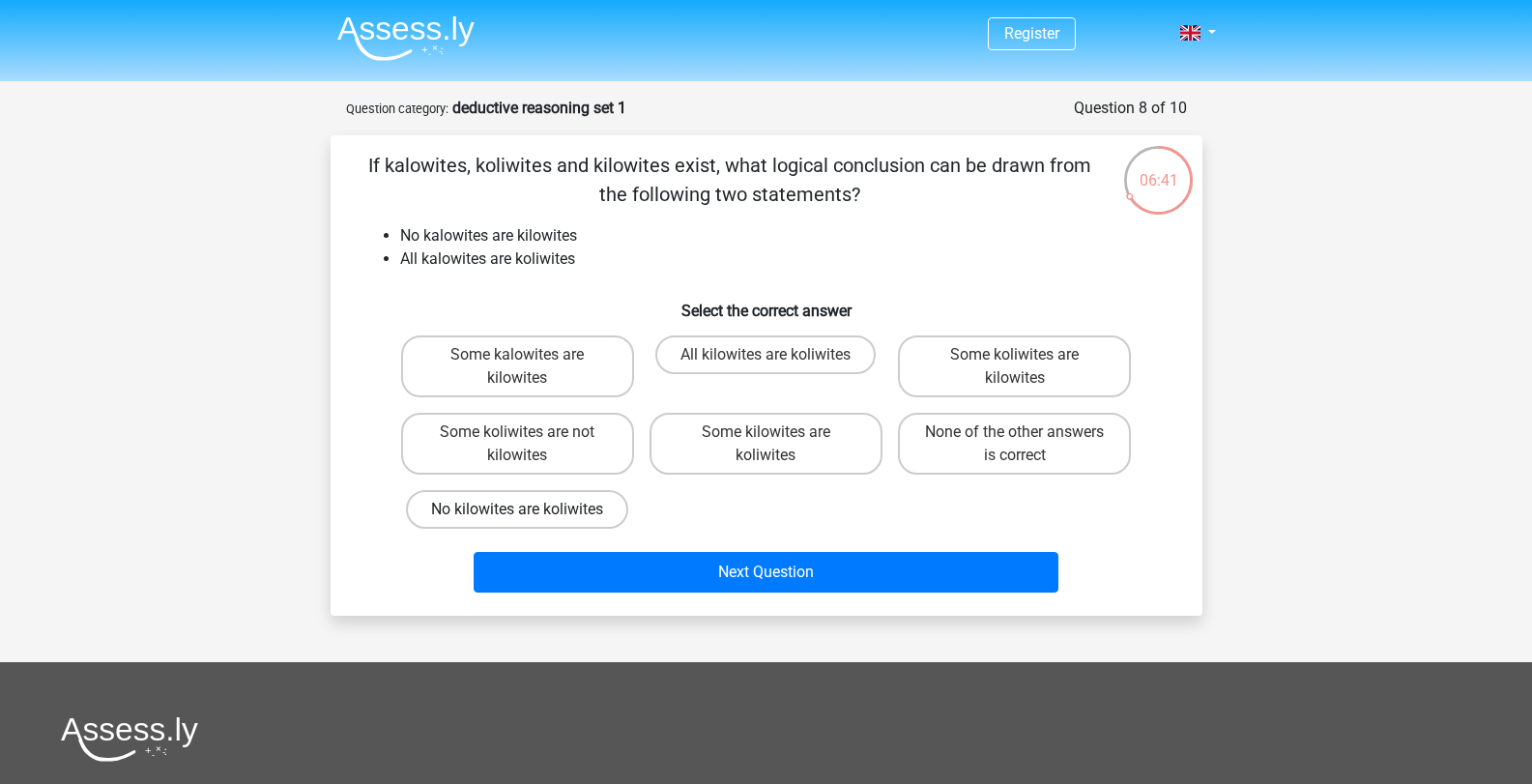
click at [593, 512] on label "No kilowites are koliwites" at bounding box center [516, 509] width 222 height 39
click at [530, 512] on input "No kilowites are koliwites" at bounding box center [523, 515] width 13 height 13
radio input "true"
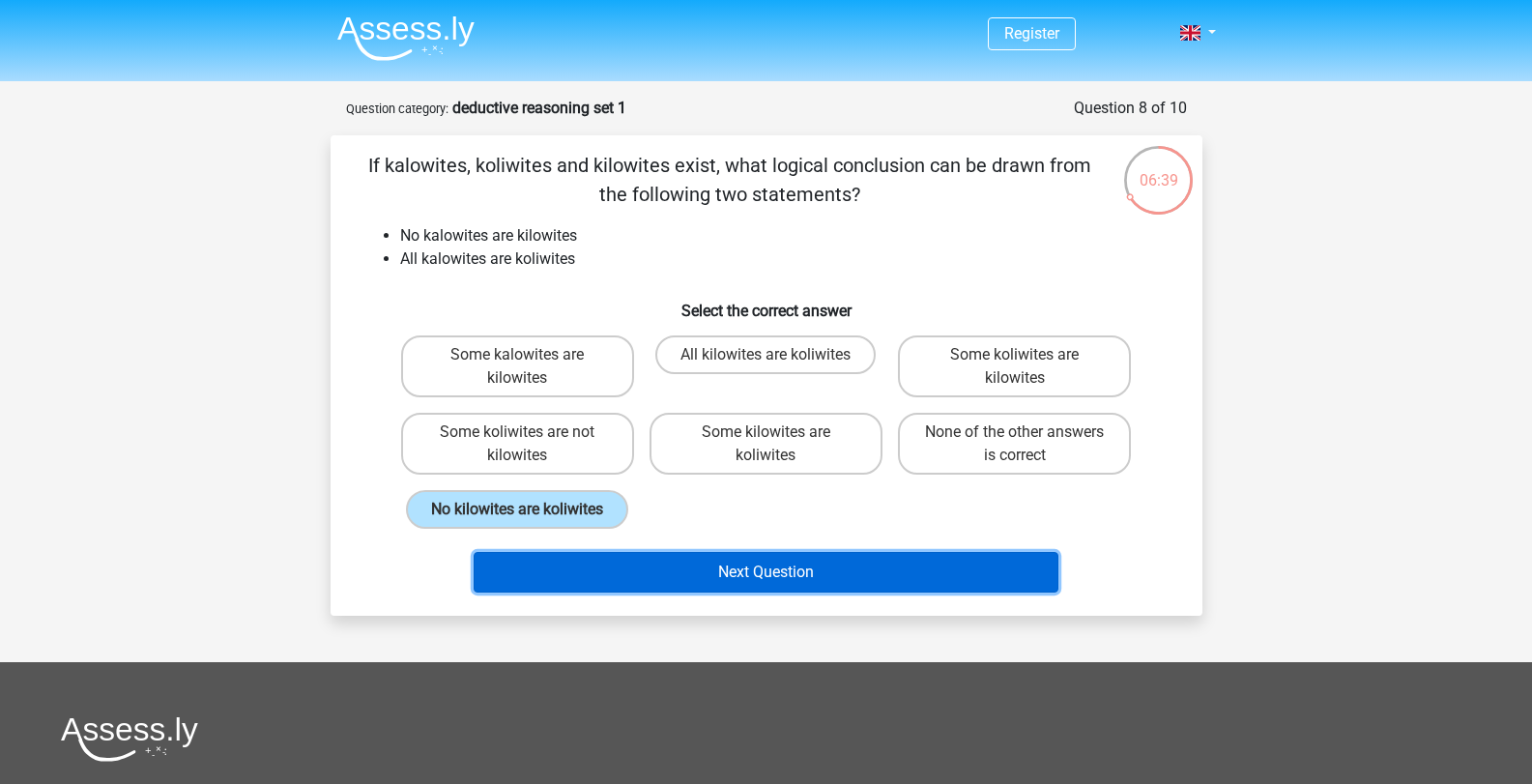
click at [689, 570] on button "Next Question" at bounding box center [766, 572] width 584 height 41
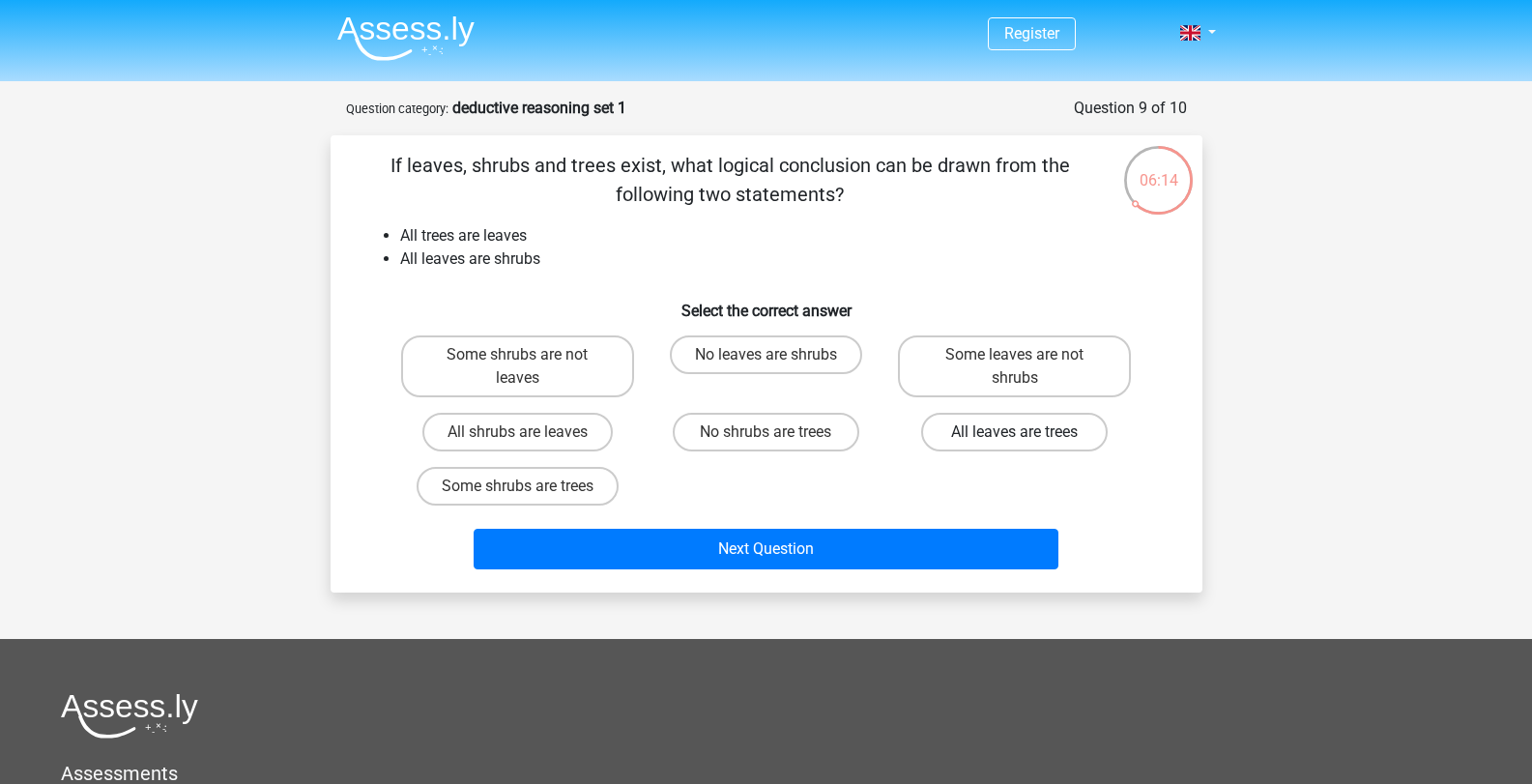
click at [956, 427] on label "All leaves are trees" at bounding box center [1015, 432] width 186 height 39
click at [1016, 432] on input "All leaves are trees" at bounding box center [1021, 438] width 13 height 13
radio input "true"
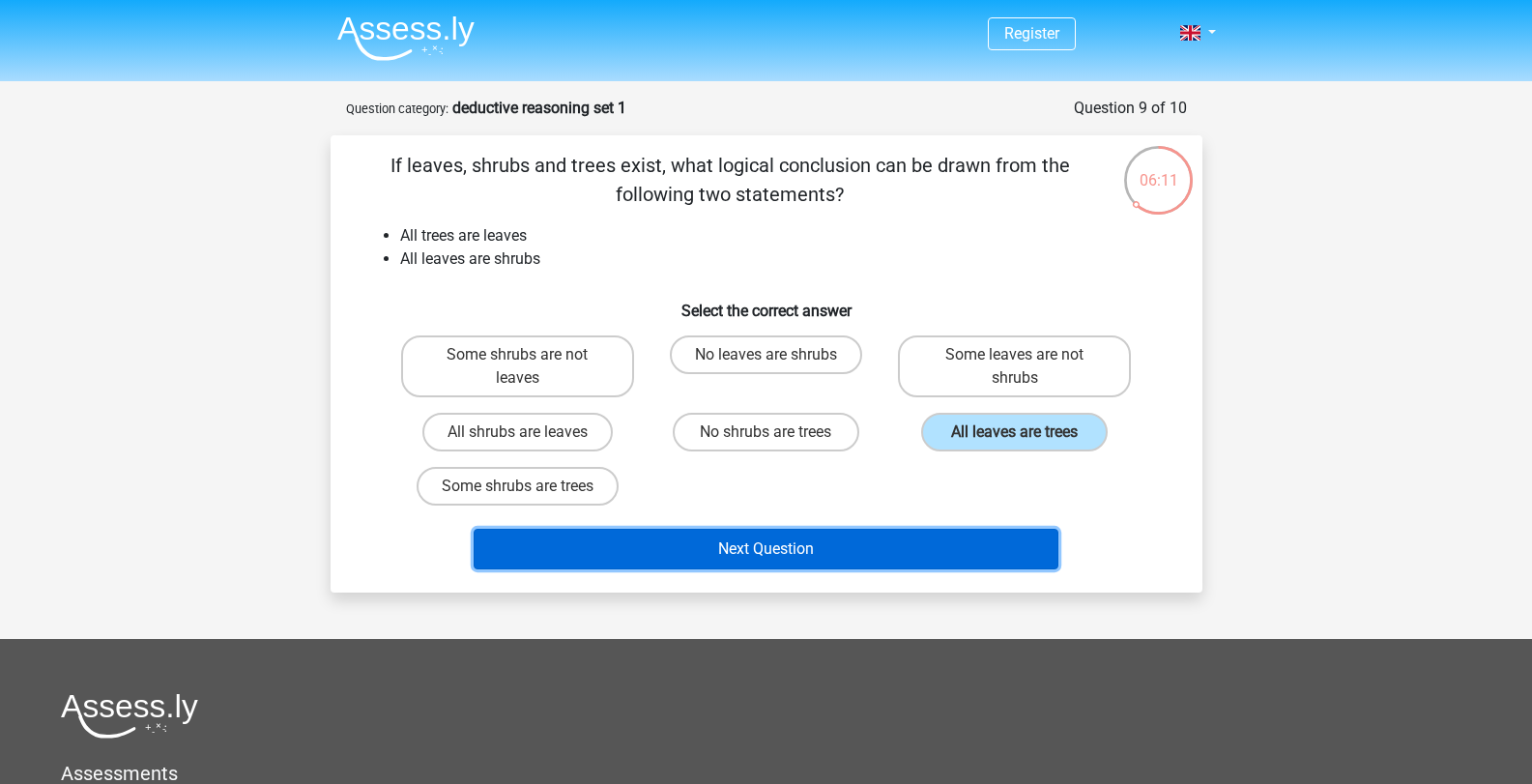
click at [795, 539] on button "Next Question" at bounding box center [766, 549] width 584 height 41
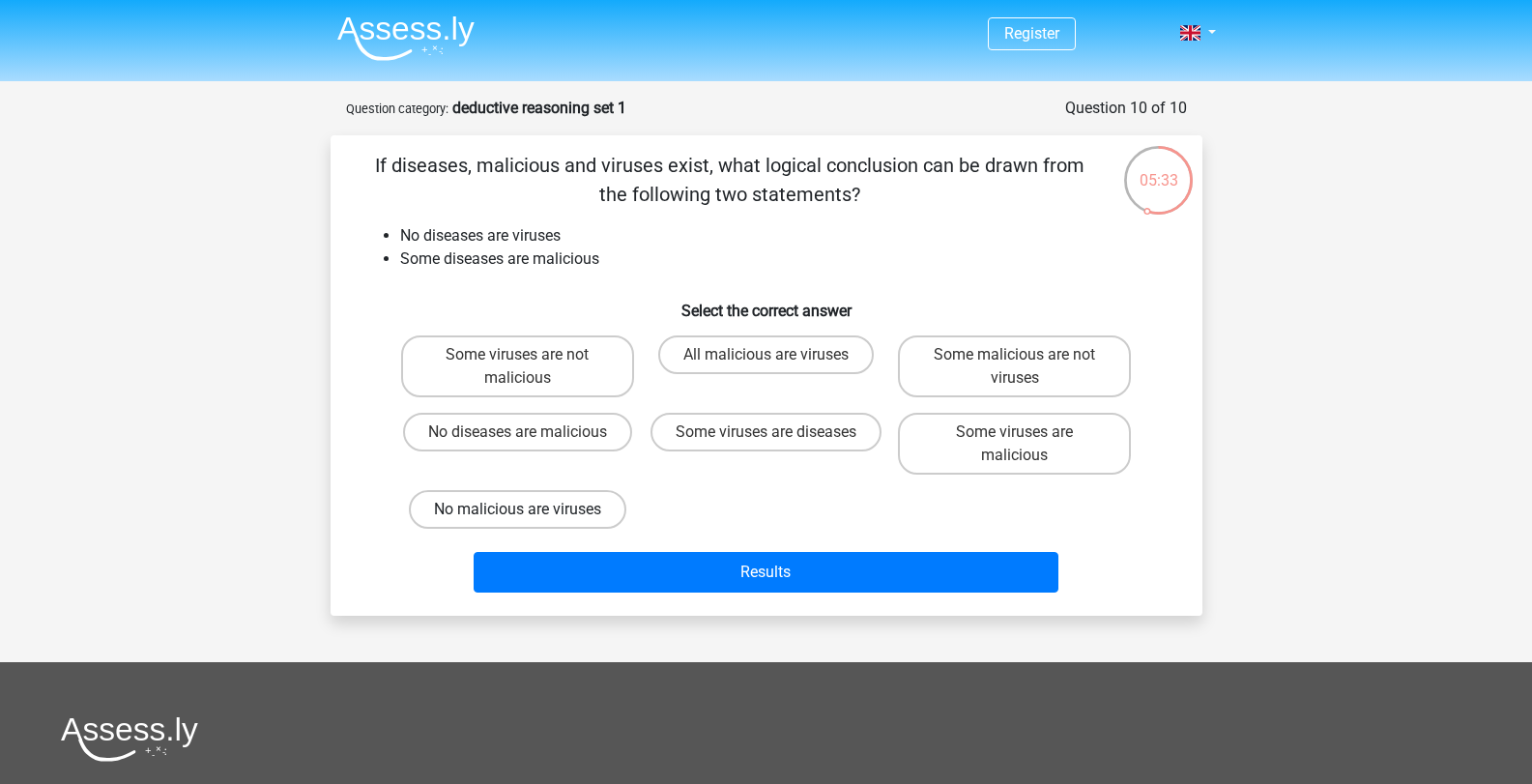
click at [561, 508] on label "No malicious are viruses" at bounding box center [517, 509] width 217 height 39
click at [530, 509] on input "No malicious are viruses" at bounding box center [523, 515] width 13 height 13
radio input "true"
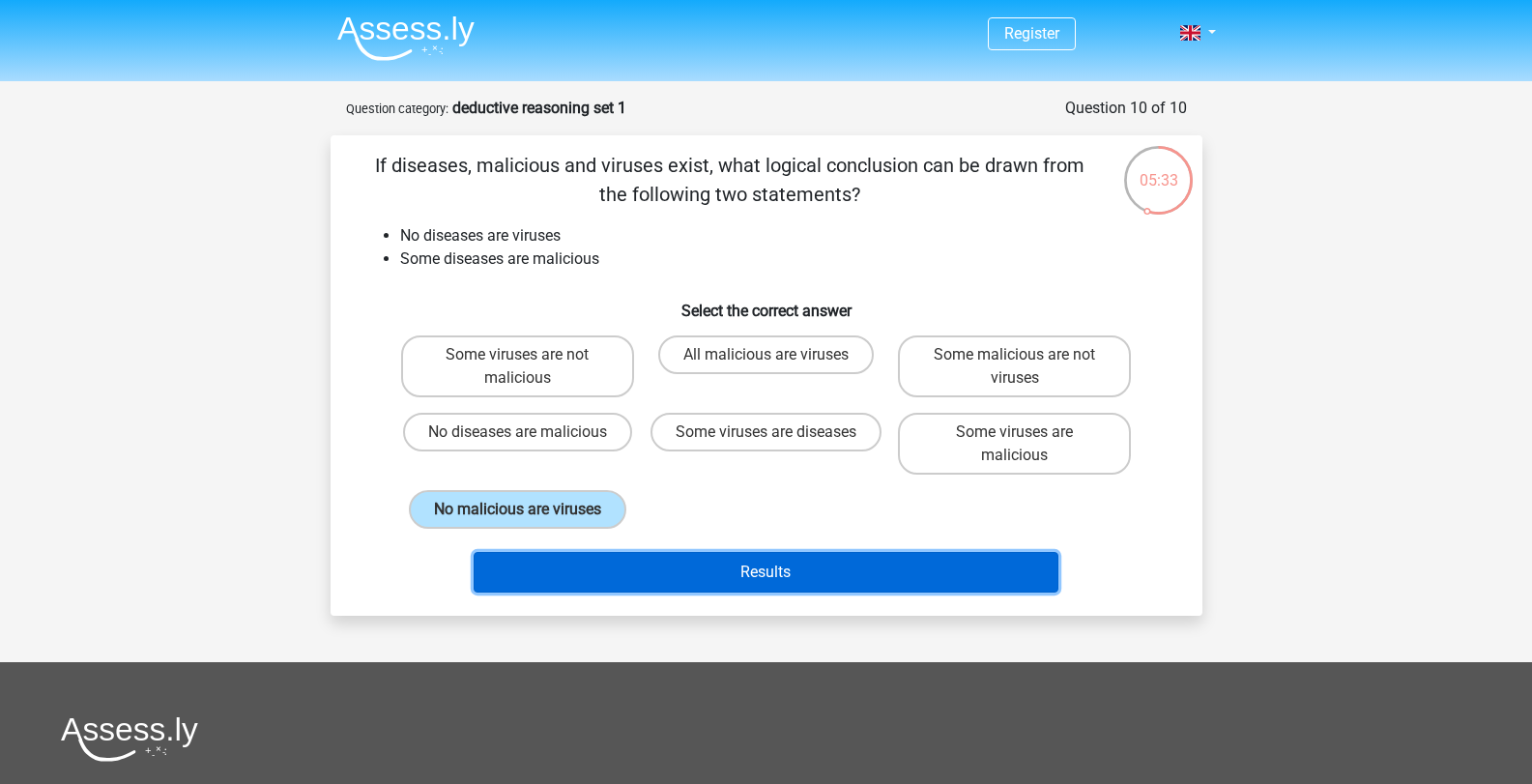
click at [728, 562] on button "Results" at bounding box center [766, 572] width 584 height 41
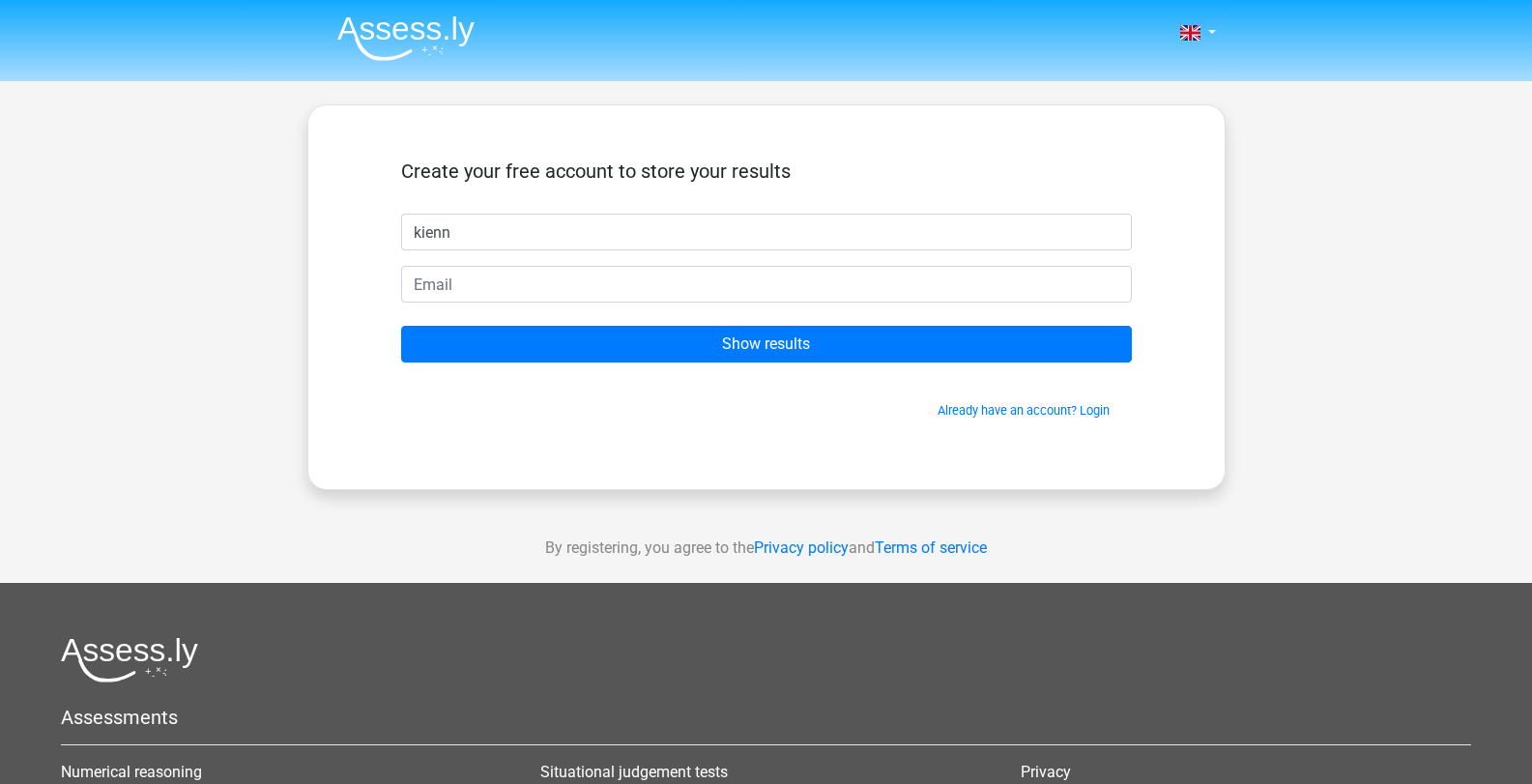
type input "kienne"
type input "I"
type input "Kienne"
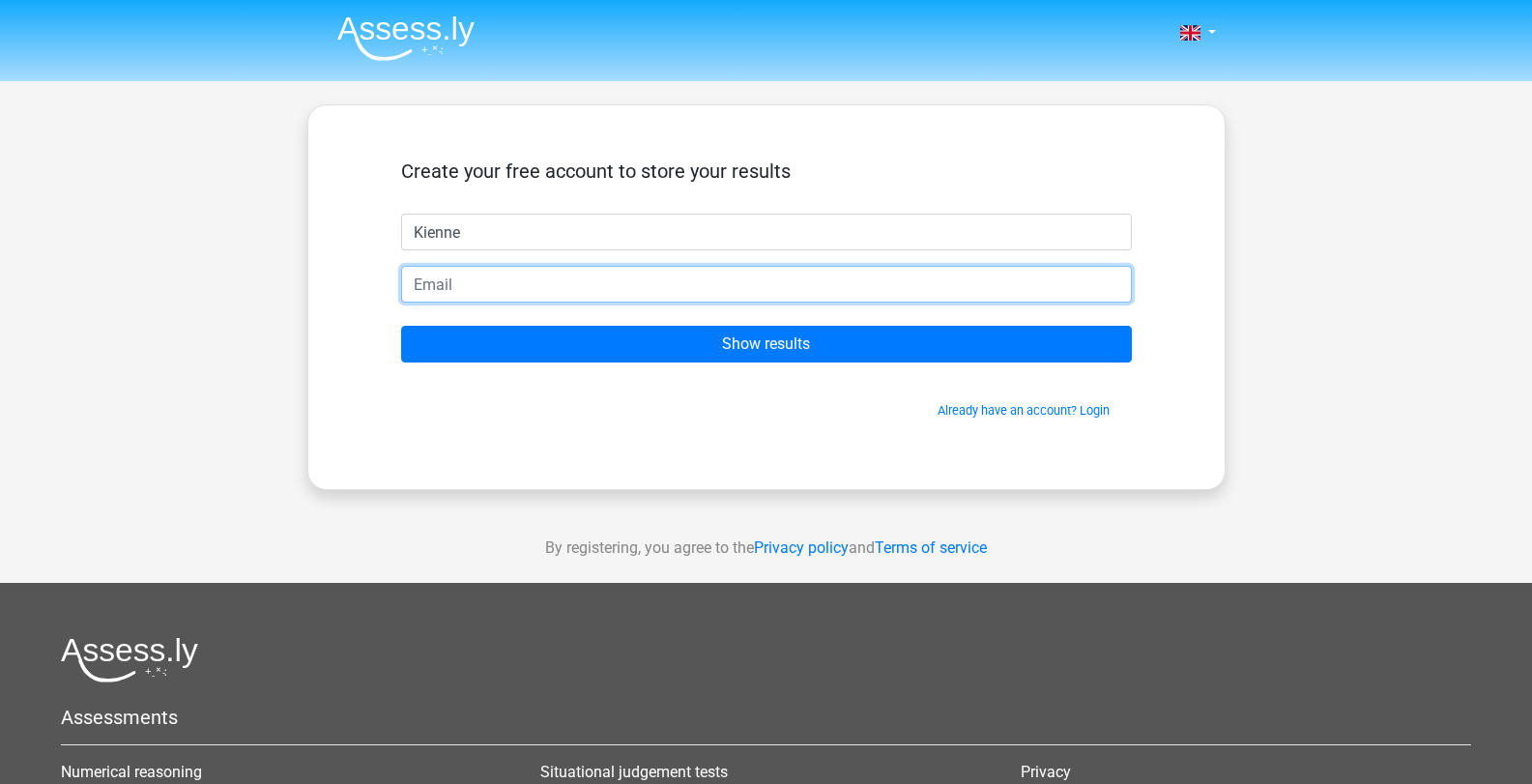
click at [955, 280] on input "email" at bounding box center [766, 284] width 731 height 37
type input "kiennesantos1125@gmail.com"
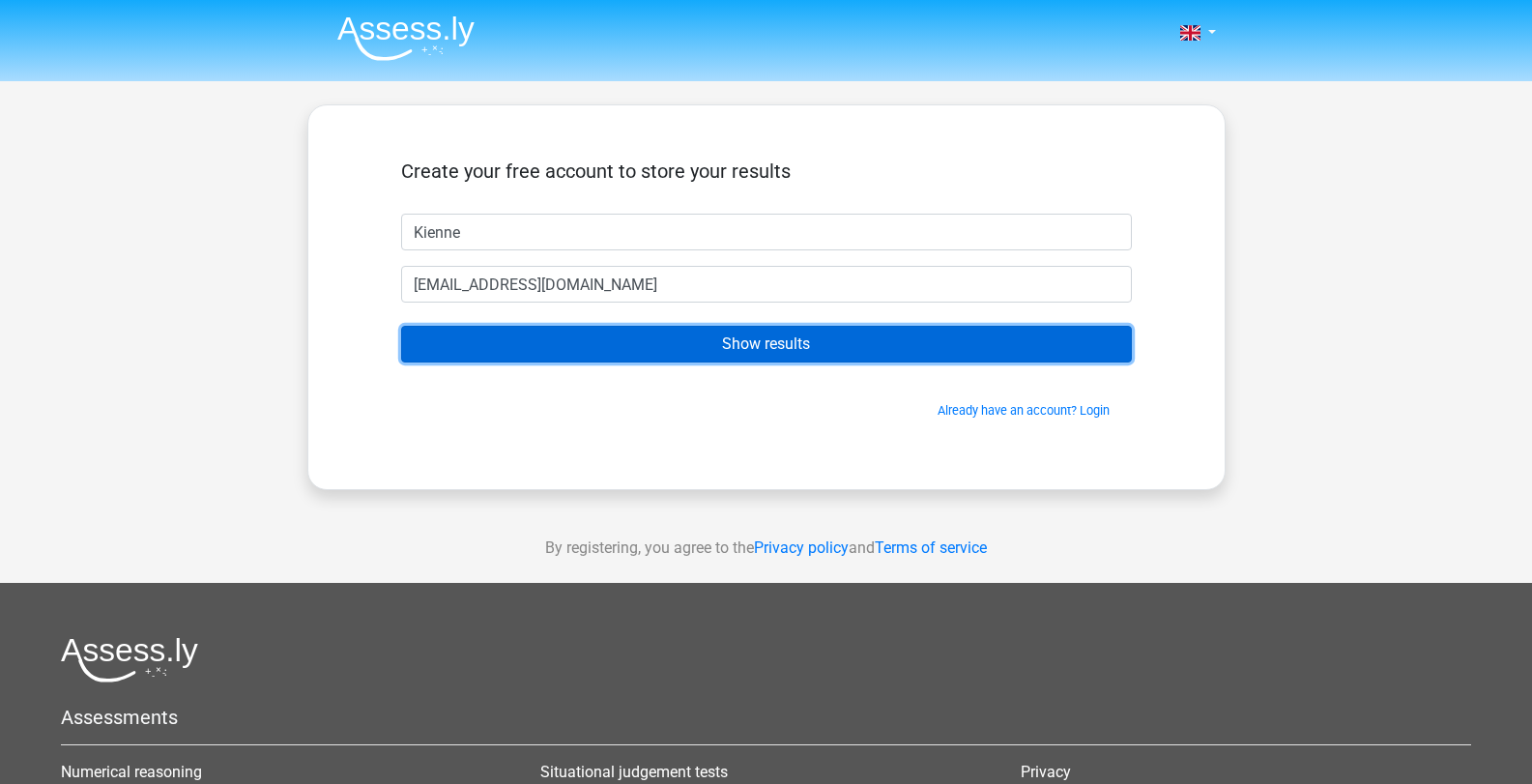
click at [673, 339] on input "Show results" at bounding box center [766, 344] width 731 height 37
click at [697, 339] on input "Show results" at bounding box center [766, 344] width 731 height 37
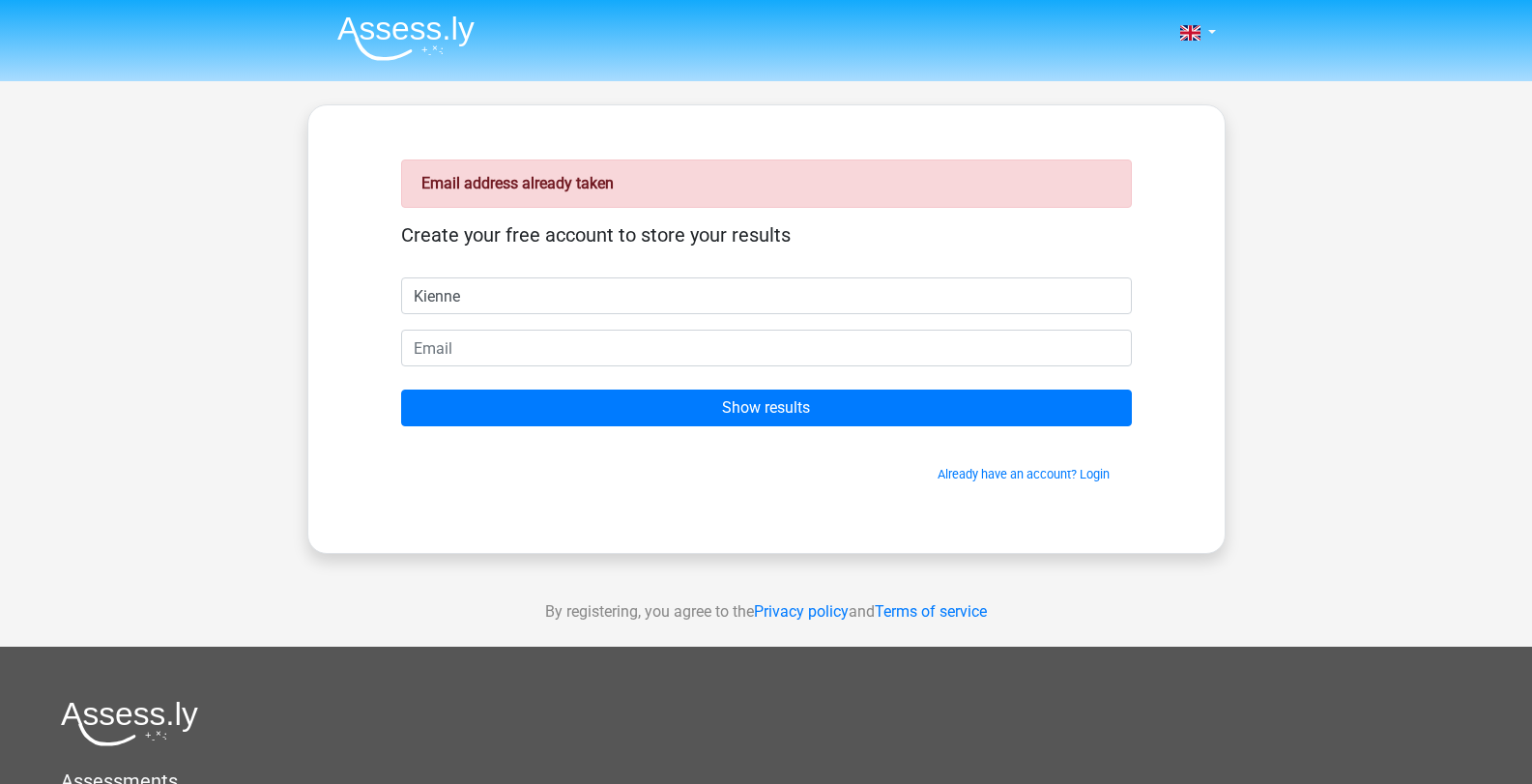
type input "Kienne"
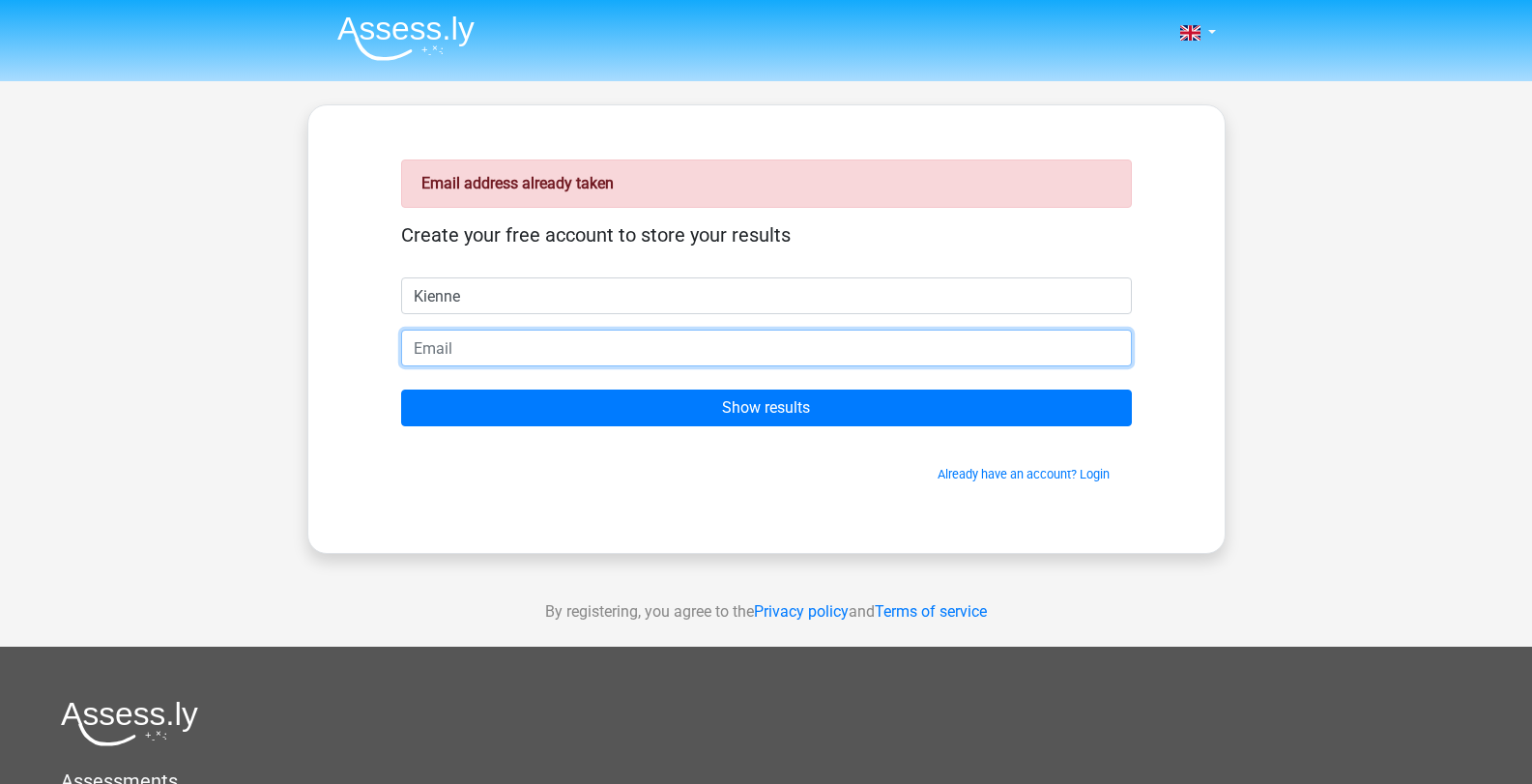
click at [617, 357] on input "email" at bounding box center [766, 348] width 731 height 37
type input "kiennesantos1125@gmail.com"
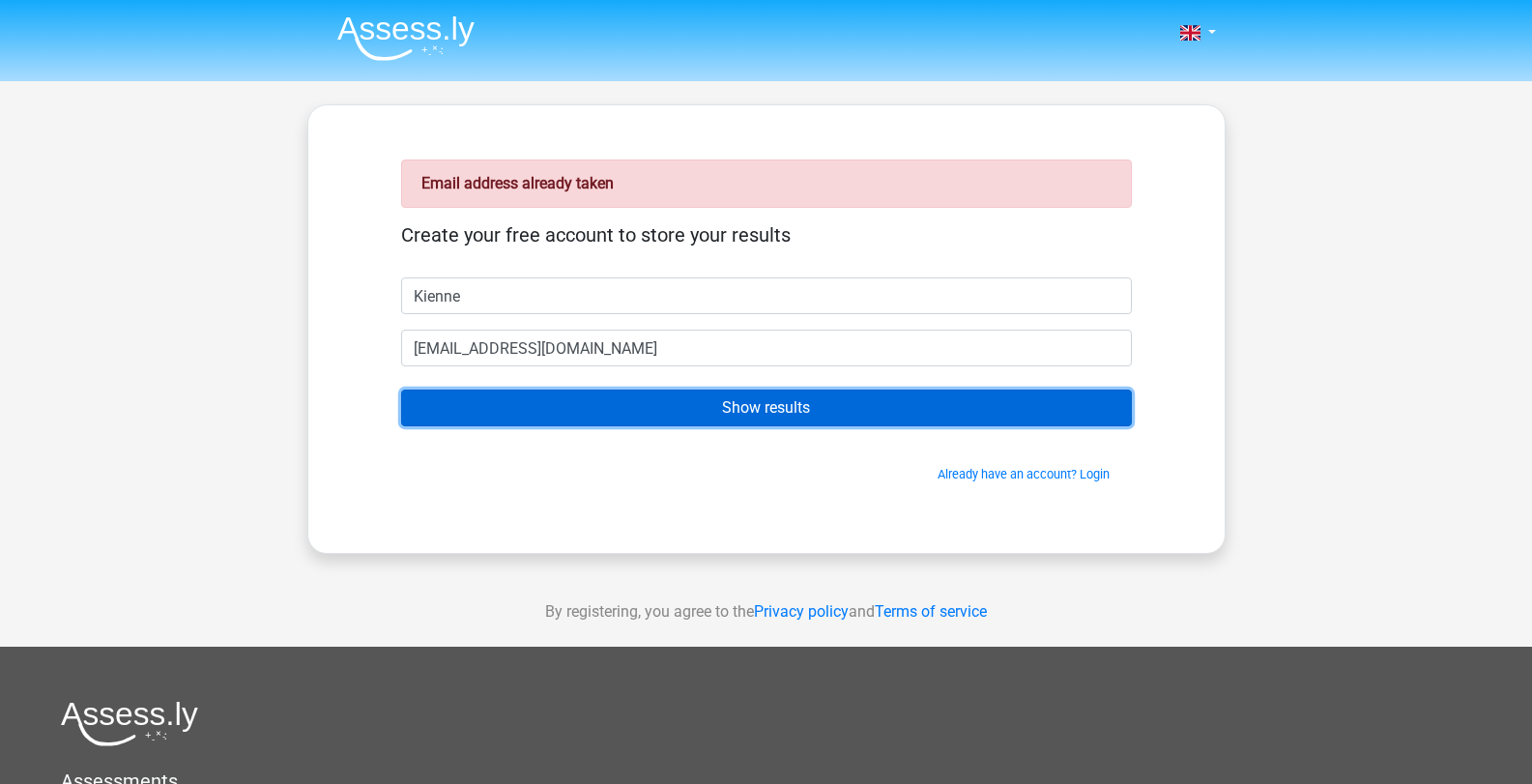
click at [695, 413] on input "Show results" at bounding box center [766, 408] width 731 height 37
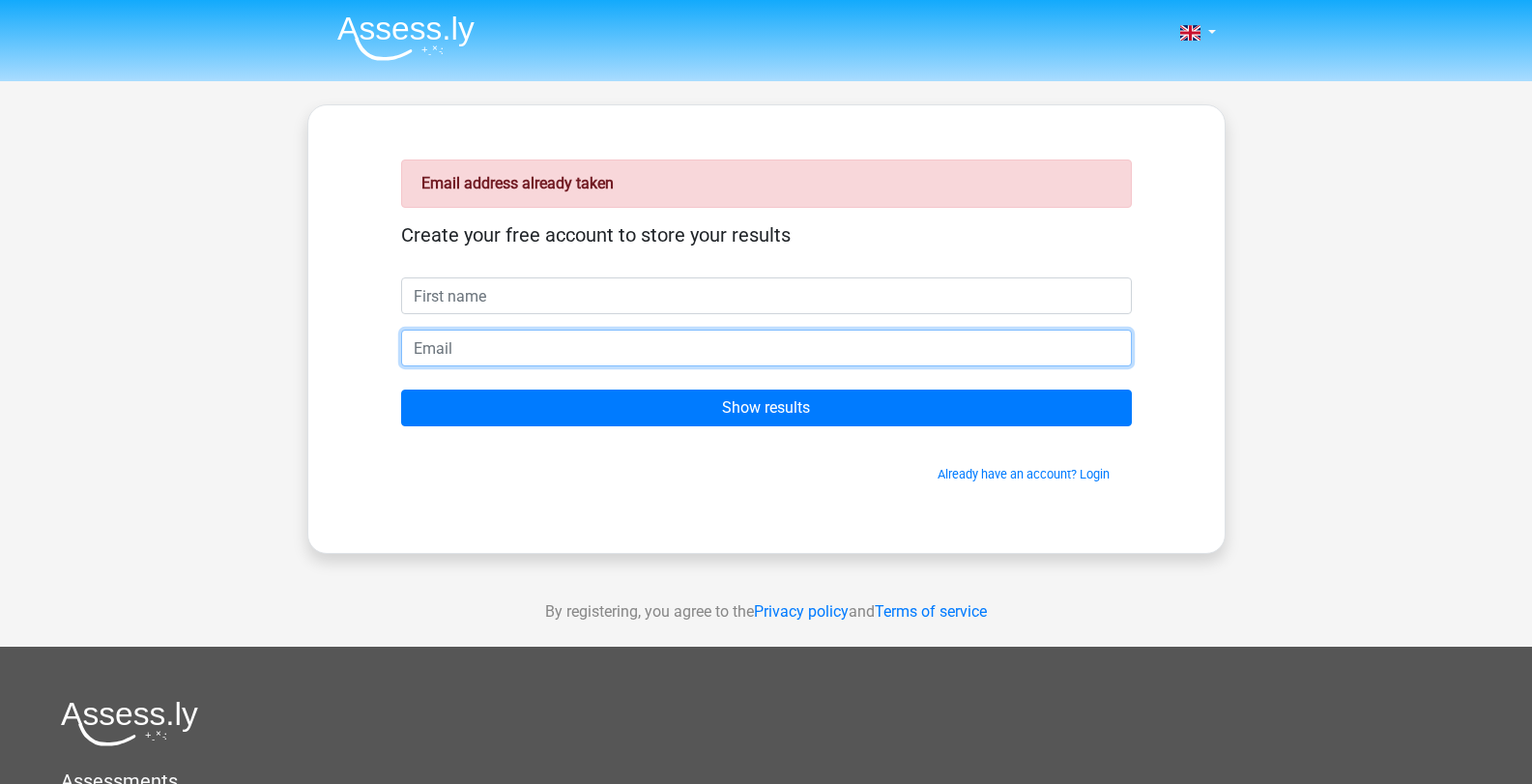
click at [648, 349] on input "email" at bounding box center [766, 348] width 731 height 37
type input "[EMAIL_ADDRESS][DOMAIN_NAME]"
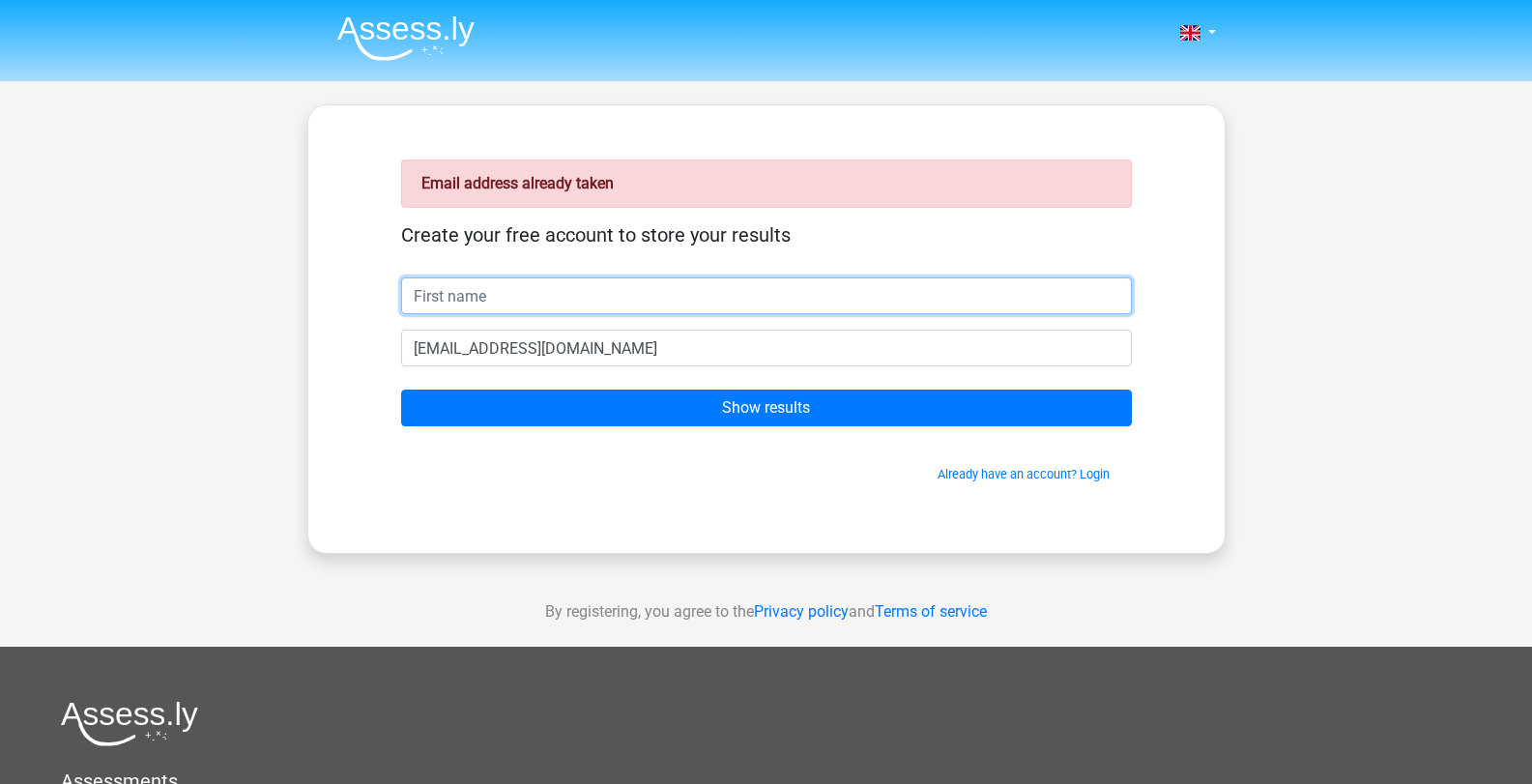
click at [722, 299] on input "text" at bounding box center [766, 296] width 731 height 37
type input "Kienne"
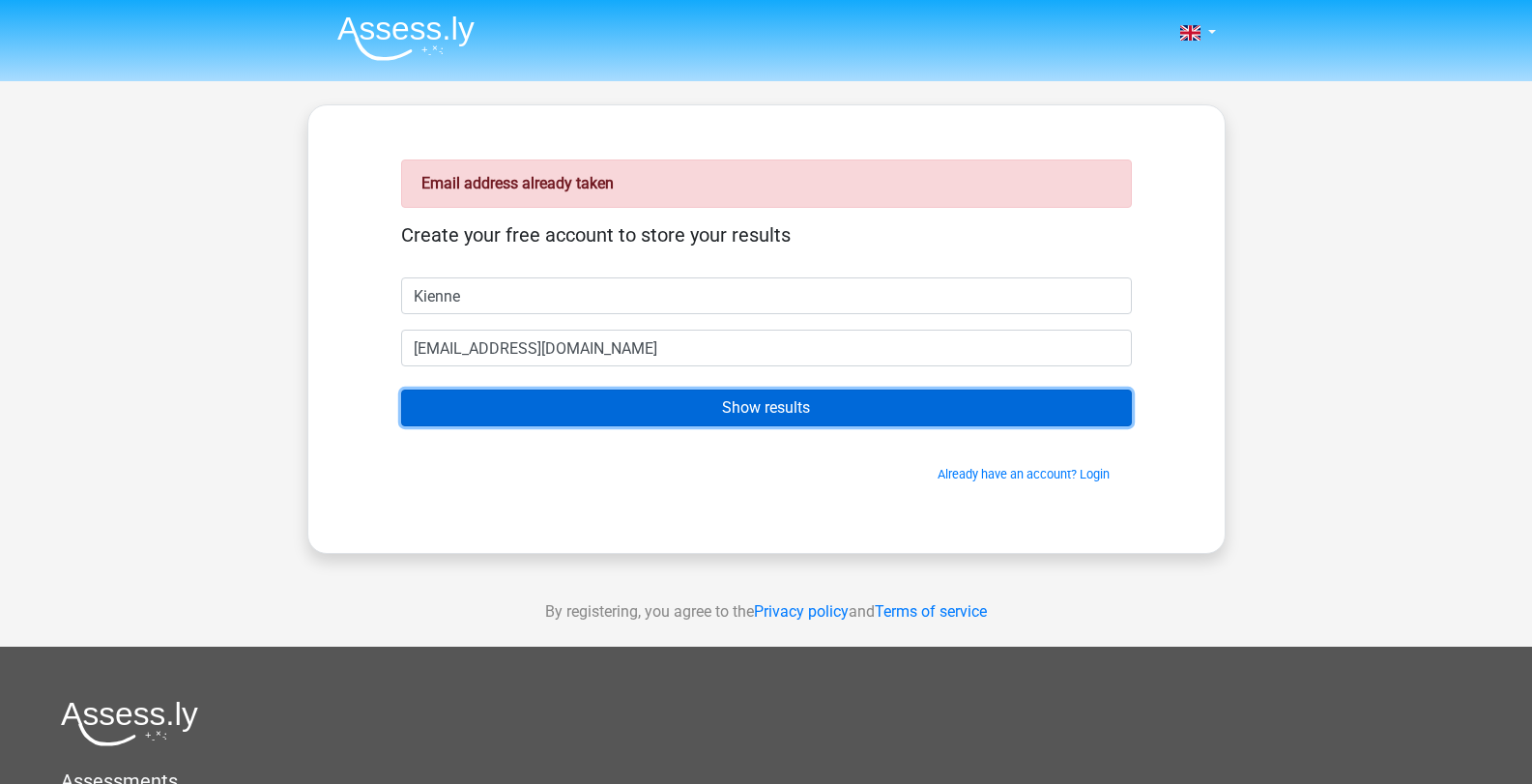
click at [620, 420] on input "Show results" at bounding box center [766, 408] width 731 height 37
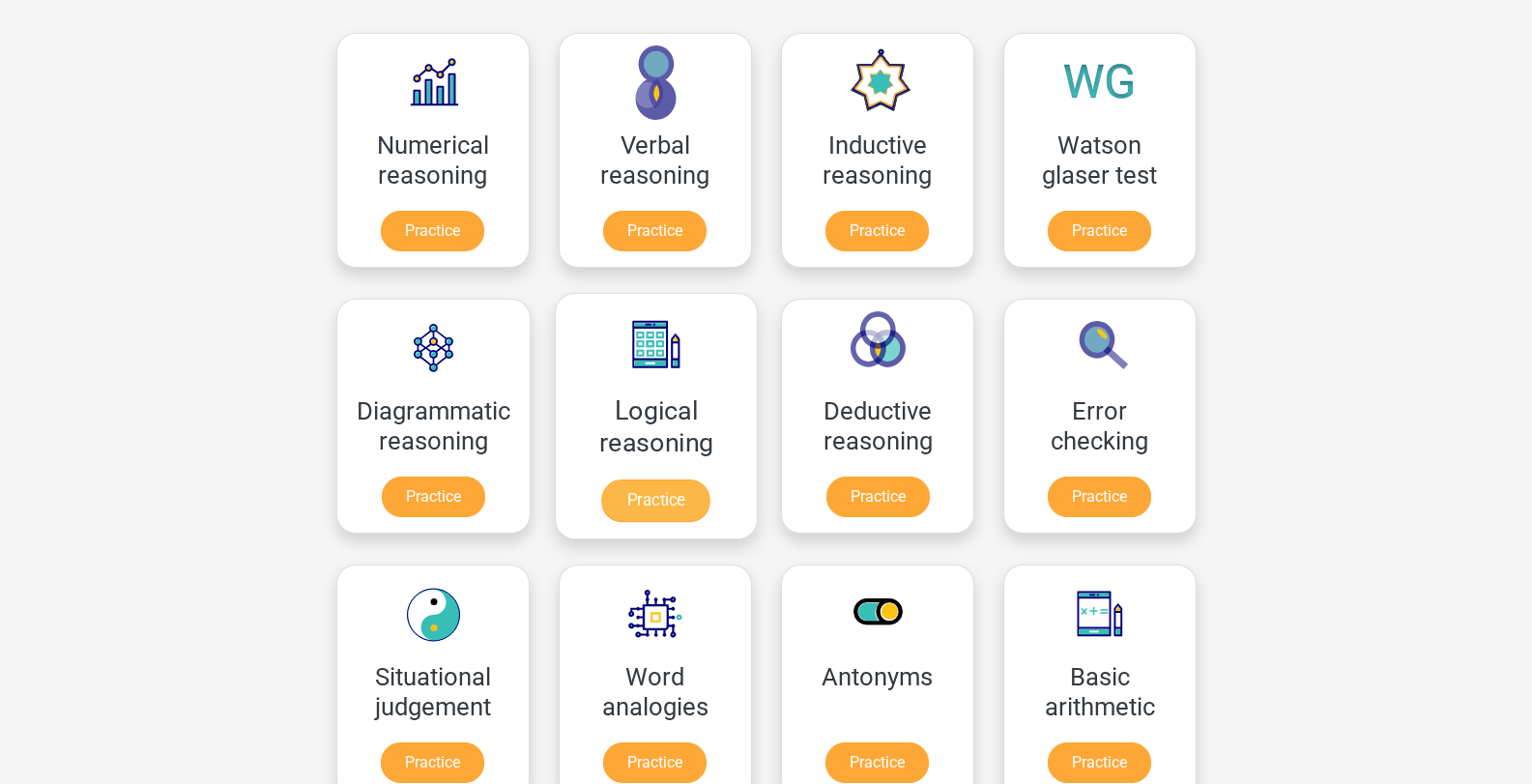
scroll to position [386, 0]
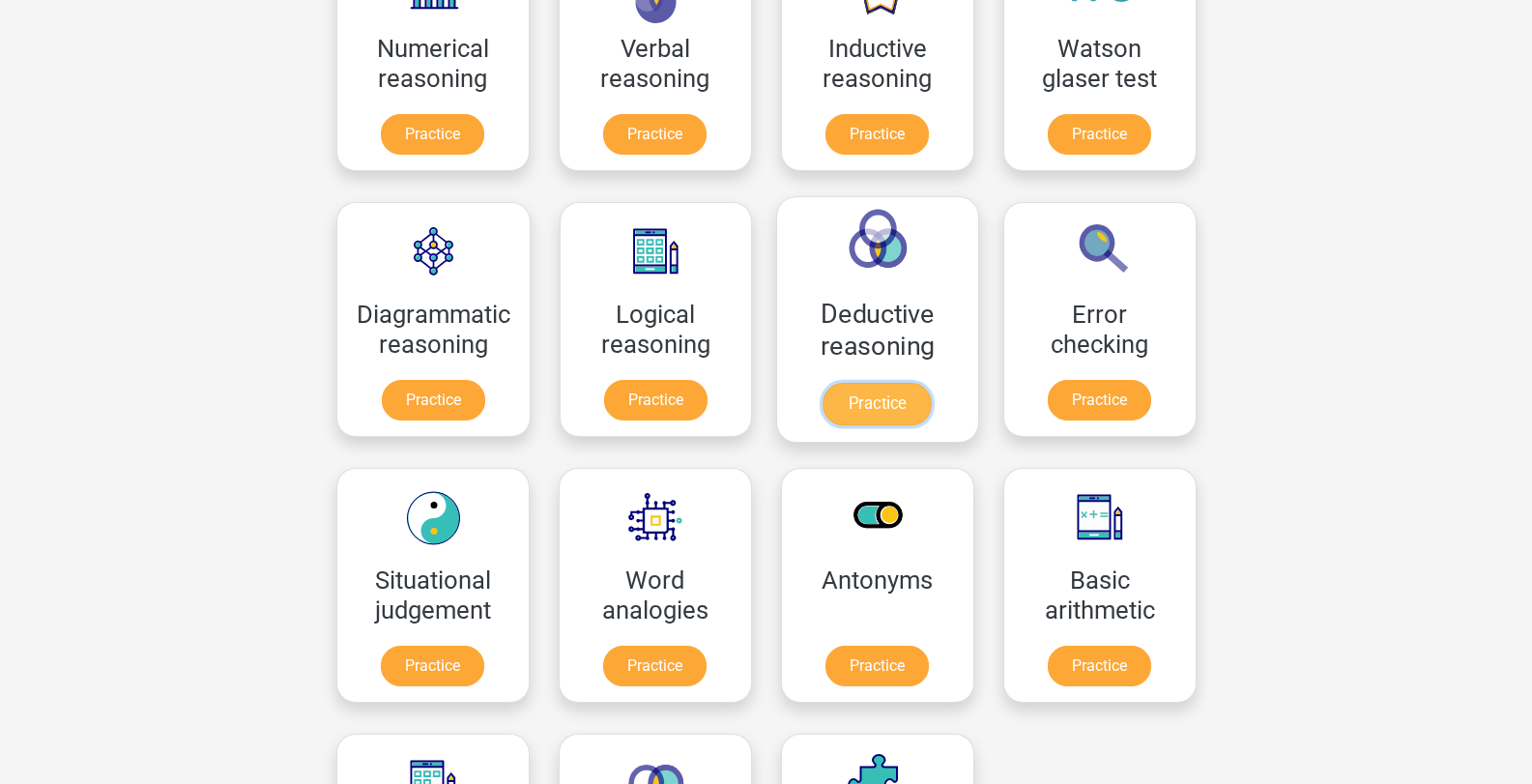
click at [902, 409] on link "Practice" at bounding box center [878, 404] width 109 height 43
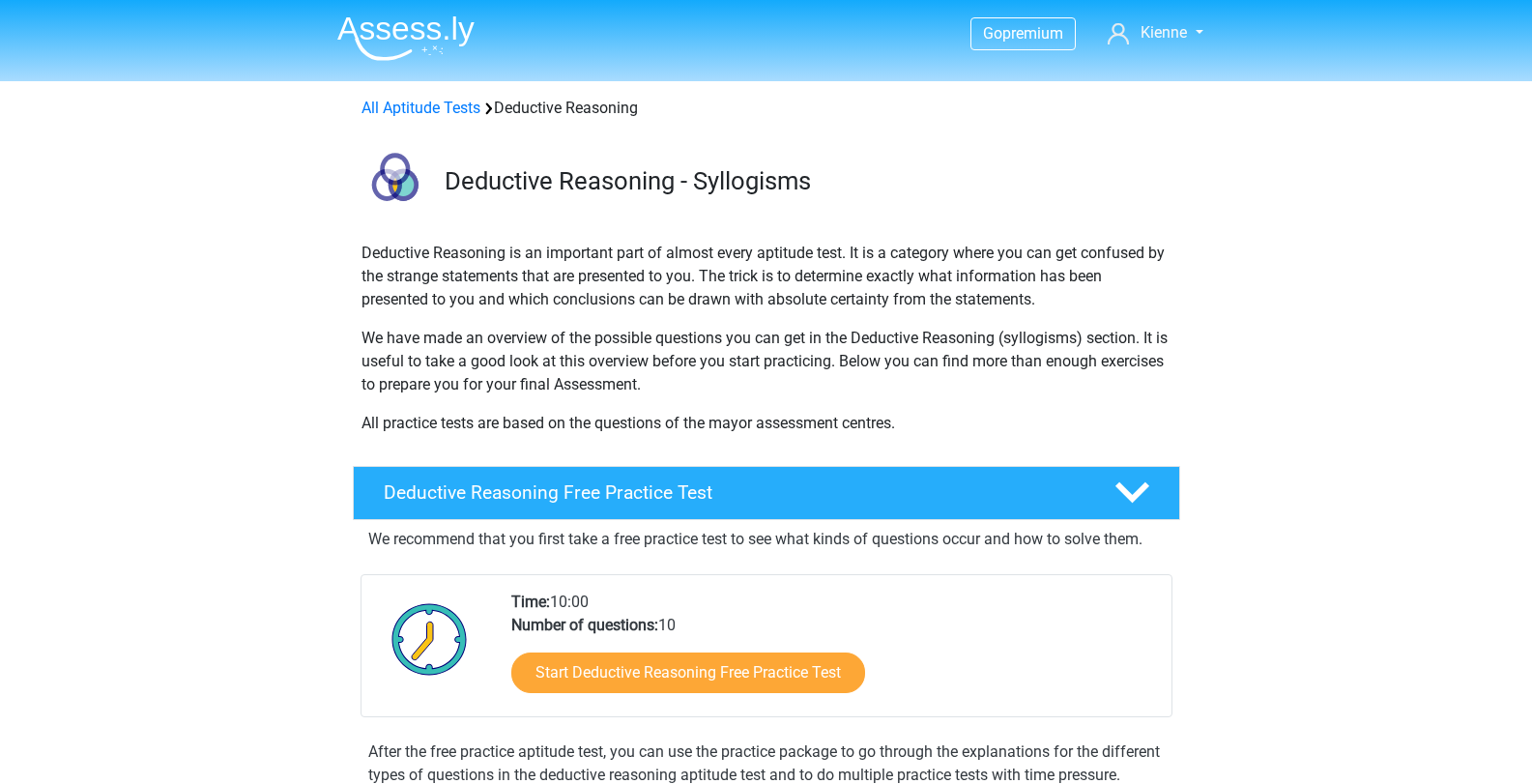
scroll to position [290, 0]
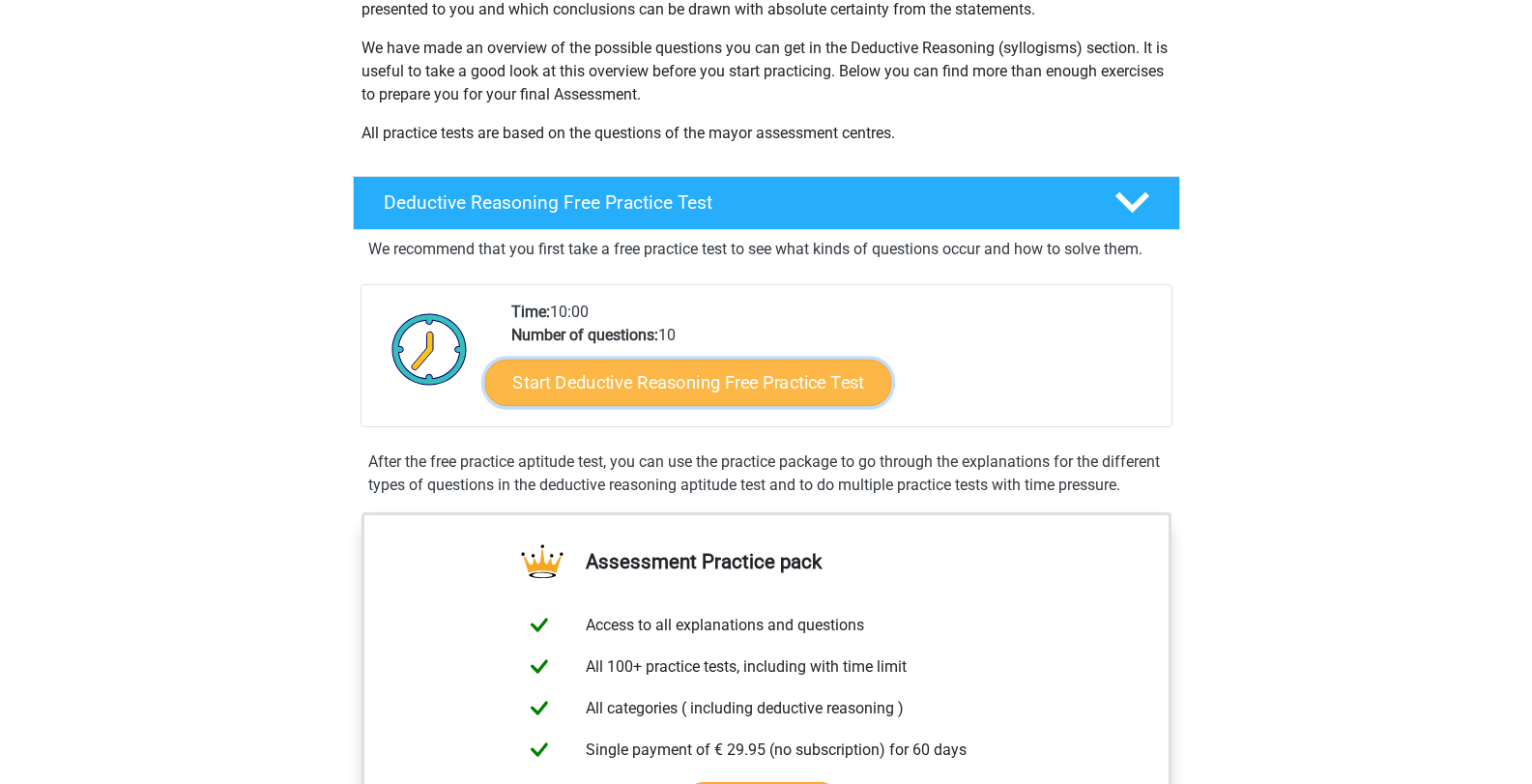
click at [707, 377] on link "Start Deductive Reasoning Free Practice Test" at bounding box center [687, 381] width 407 height 47
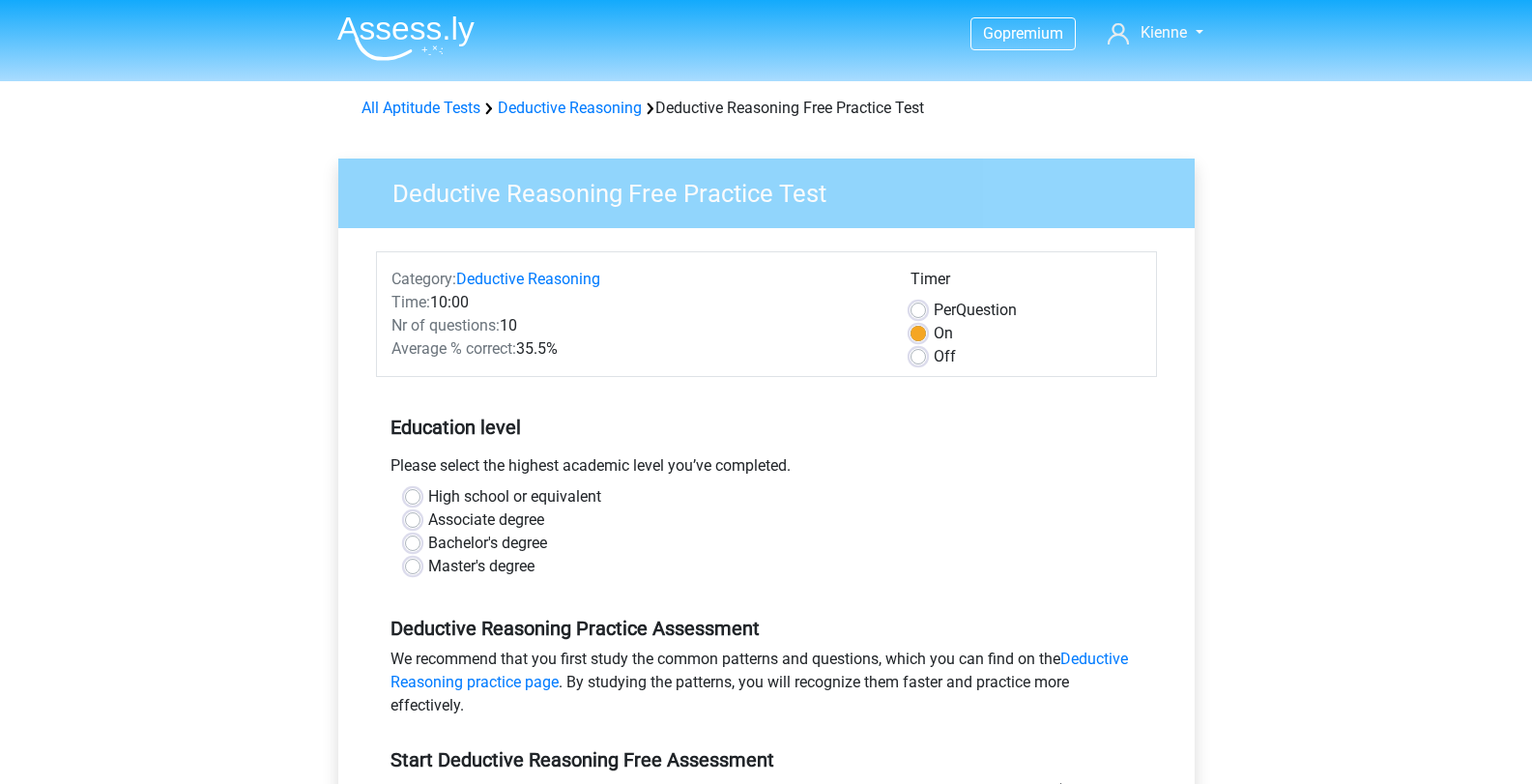
scroll to position [97, 0]
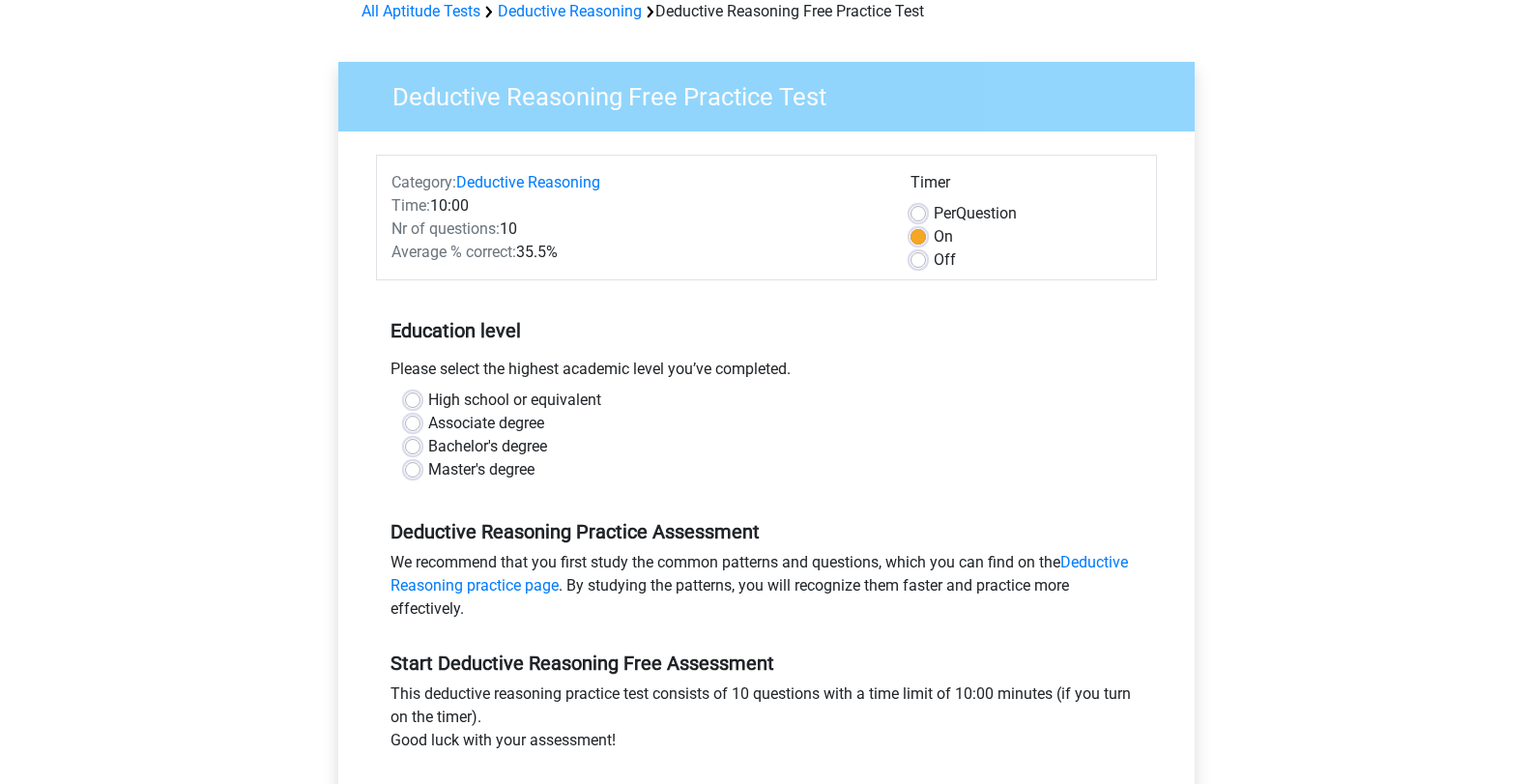
click at [401, 409] on div "High school or equivalent Associate degree Bachelor's degree Master's degree" at bounding box center [766, 435] width 752 height 93
click at [428, 403] on label "High school or equivalent" at bounding box center [515, 400] width 173 height 23
click at [408, 403] on input "High school or equivalent" at bounding box center [413, 398] width 16 height 19
radio input "true"
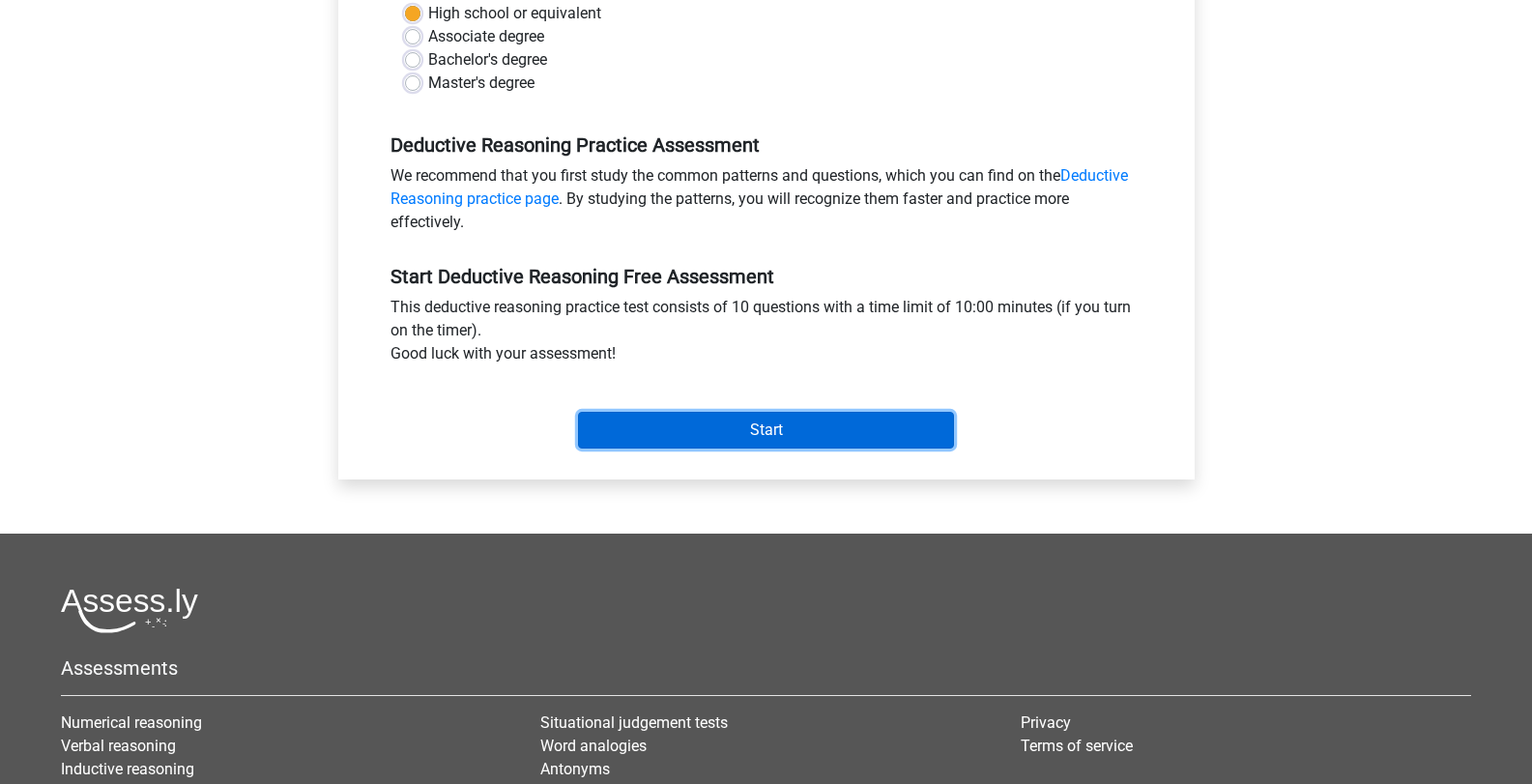
click at [808, 431] on input "Start" at bounding box center [765, 430] width 376 height 37
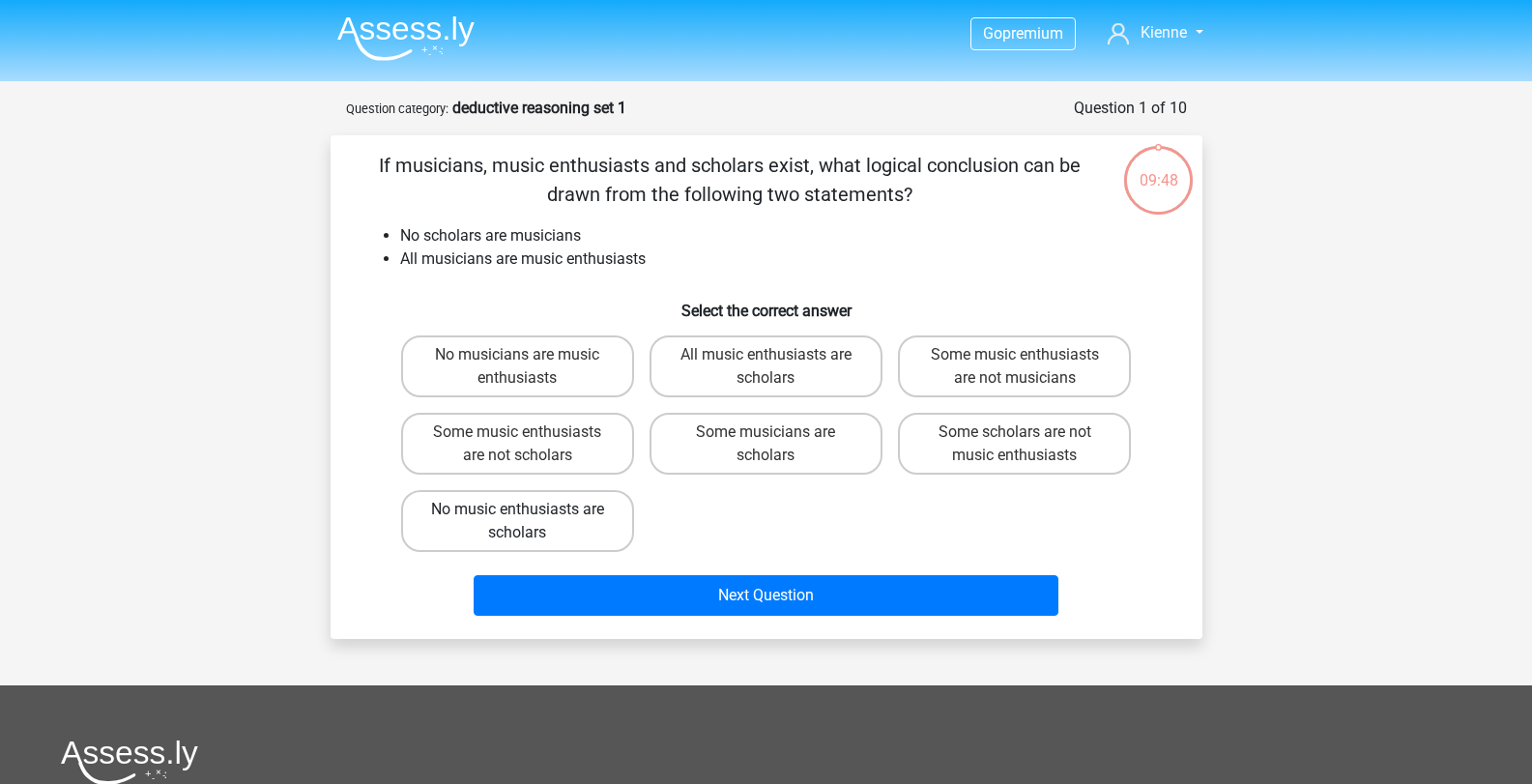
click at [528, 524] on label "No music enthusiasts are scholars" at bounding box center [517, 521] width 233 height 62
click at [528, 522] on input "No music enthusiasts are scholars" at bounding box center [523, 515] width 13 height 13
radio input "true"
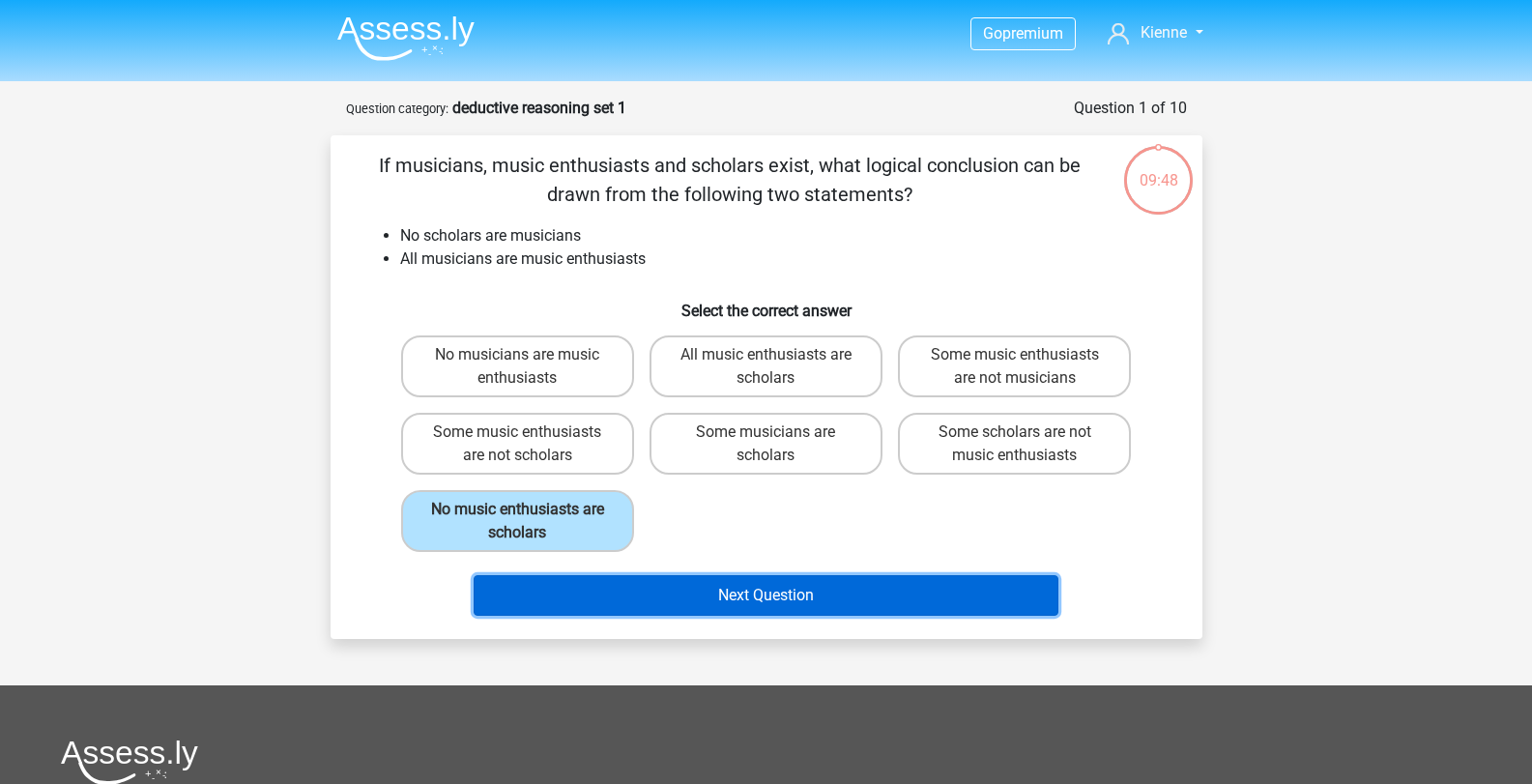
click at [682, 587] on button "Next Question" at bounding box center [766, 595] width 584 height 41
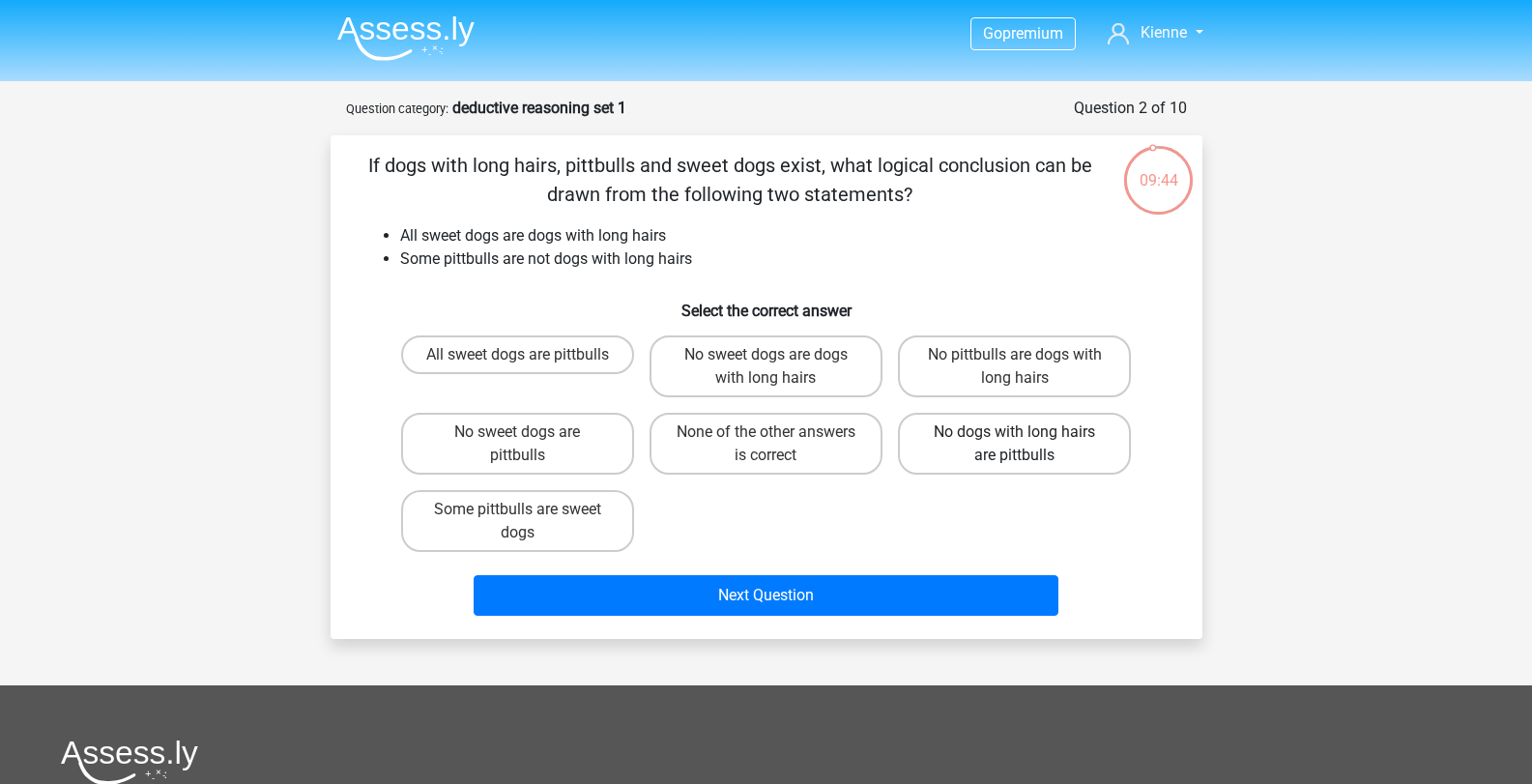
click at [960, 449] on label "No dogs with long hairs are pittbulls" at bounding box center [1015, 443] width 233 height 62
click at [1016, 444] on input "No dogs with long hairs are pittbulls" at bounding box center [1021, 438] width 13 height 13
radio input "true"
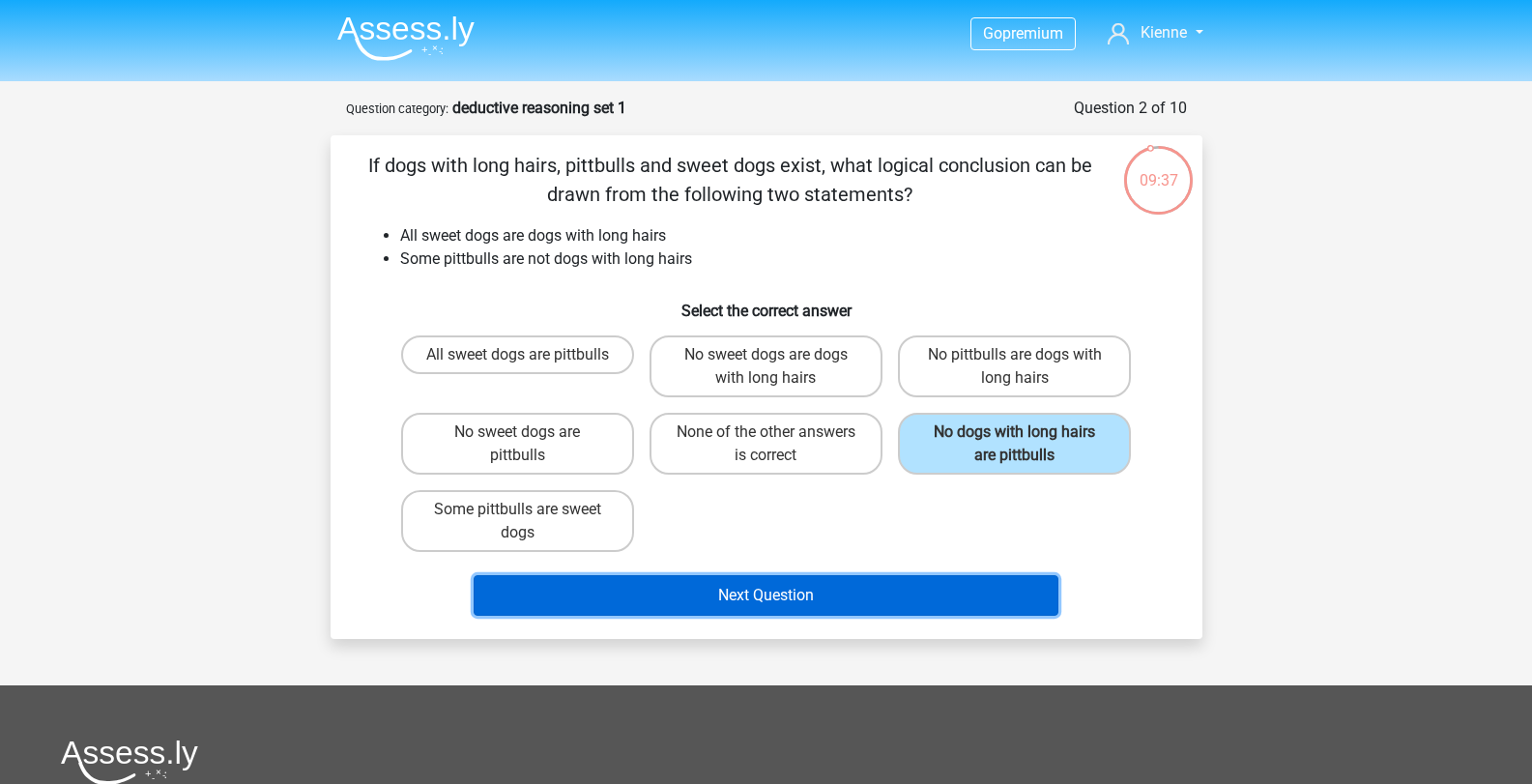
drag, startPoint x: 910, startPoint y: 604, endPoint x: 913, endPoint y: 592, distance: 12.4
click at [910, 602] on button "Next Question" at bounding box center [766, 595] width 584 height 41
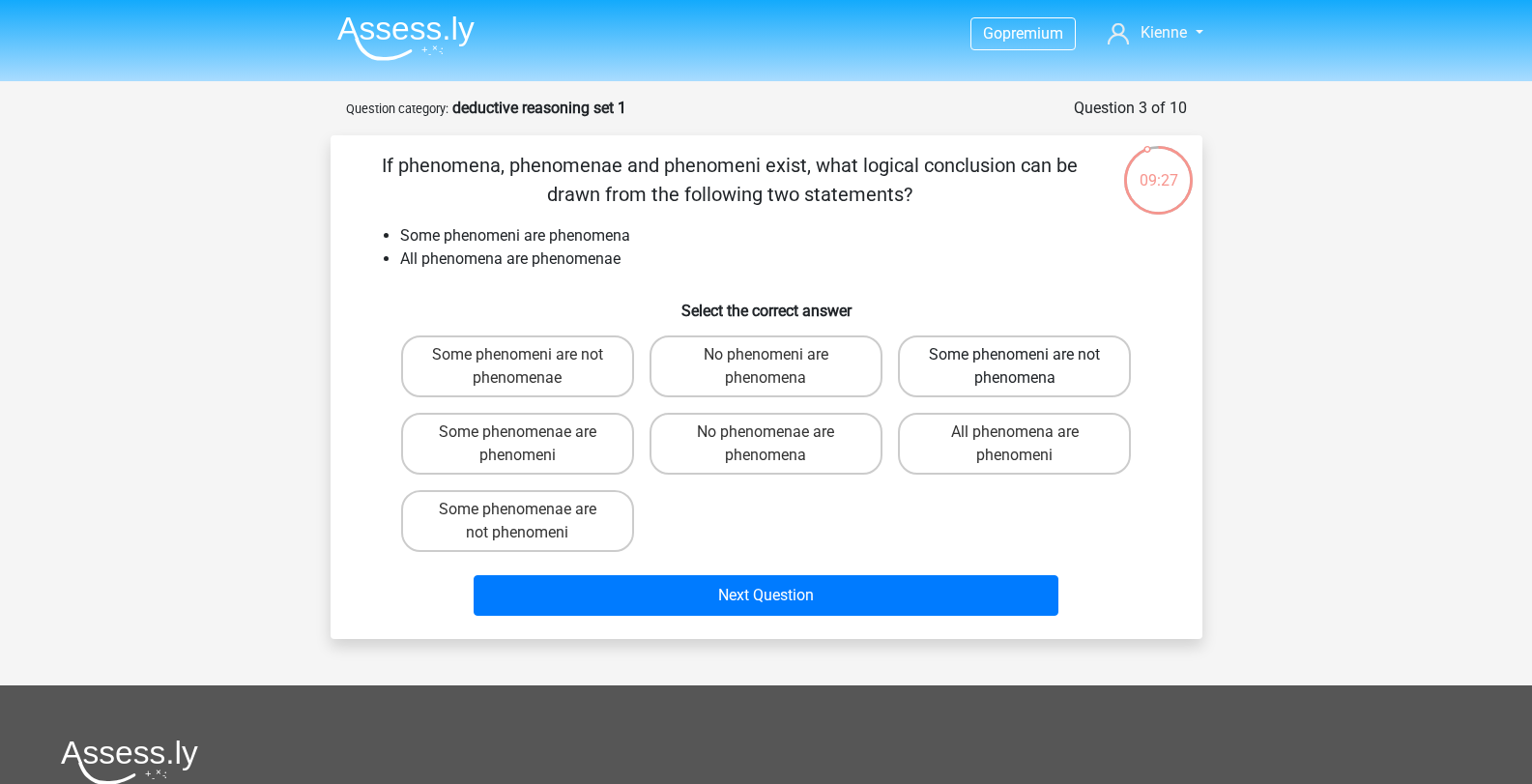
click at [994, 360] on label "Some phenomeni are not phenomena" at bounding box center [1015, 367] width 233 height 62
click at [1016, 360] on input "Some phenomeni are not phenomena" at bounding box center [1021, 360] width 13 height 13
radio input "true"
click at [994, 360] on label "Some phenomeni are not phenomena" at bounding box center [1015, 367] width 233 height 62
click at [1016, 360] on input "Some phenomeni are not phenomena" at bounding box center [1021, 360] width 13 height 13
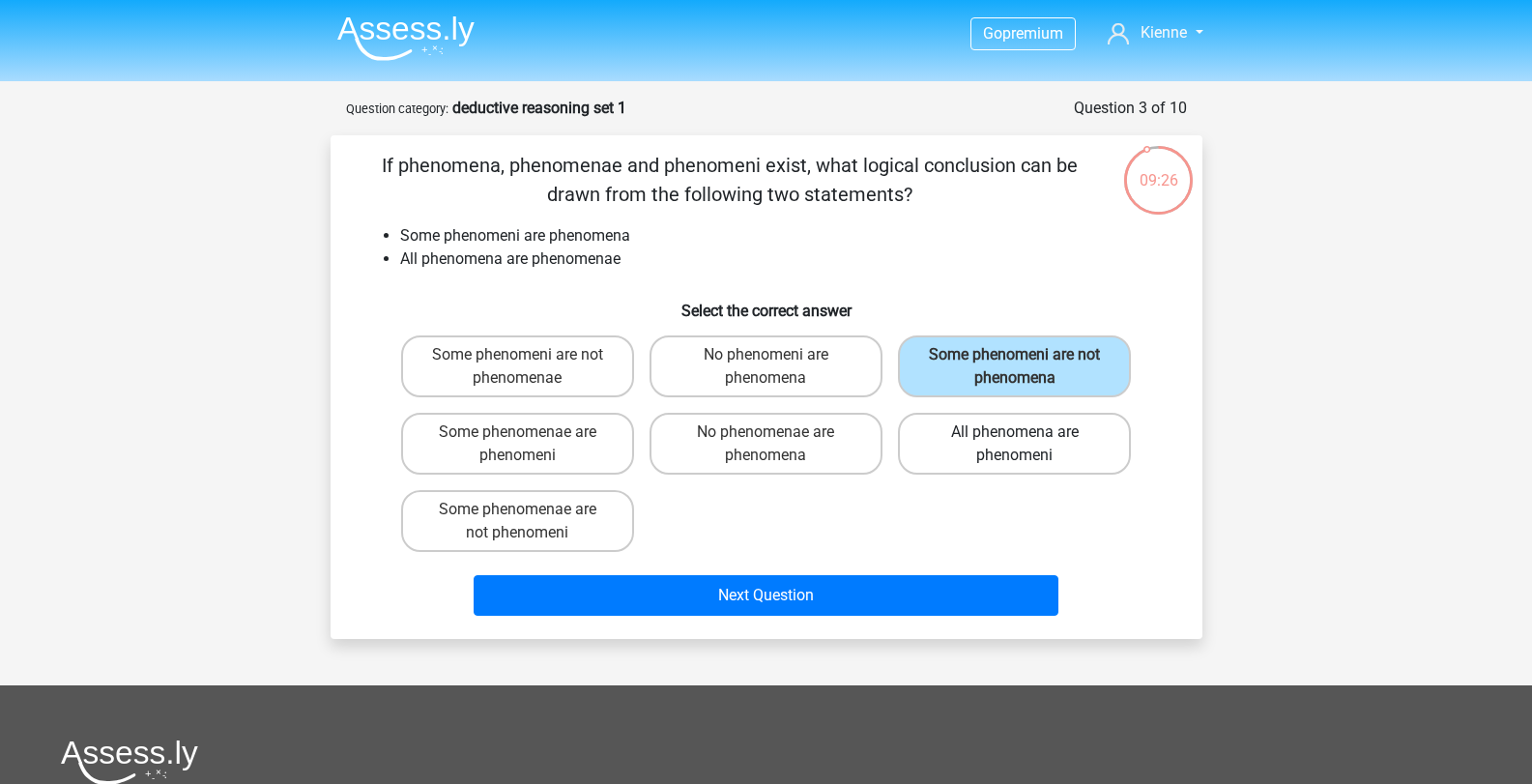
click at [967, 445] on label "All phenomena are phenomeni" at bounding box center [1015, 443] width 233 height 62
click at [1016, 444] on input "All phenomena are phenomeni" at bounding box center [1021, 438] width 13 height 13
radio input "true"
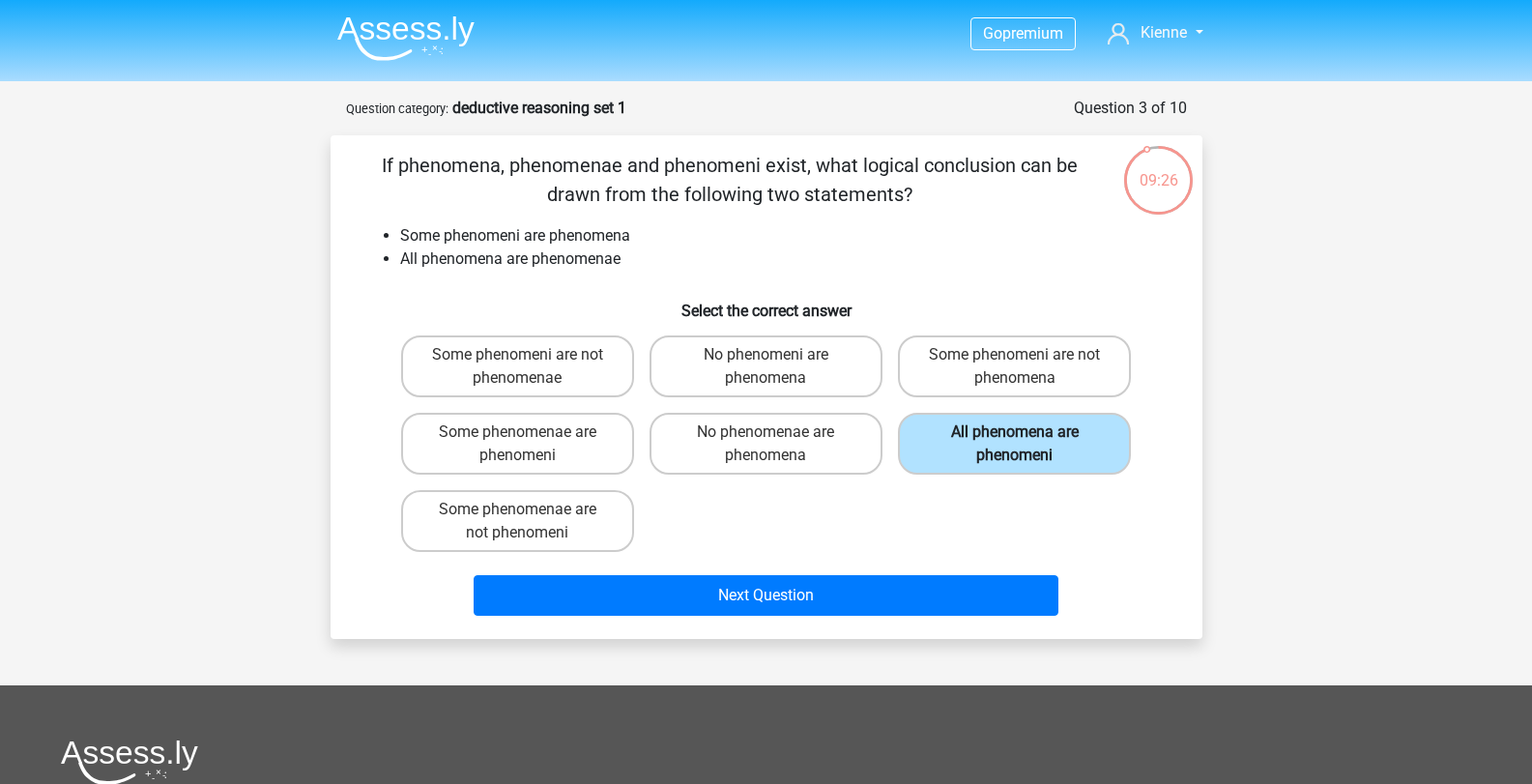
click at [967, 445] on label "All phenomena are phenomeni" at bounding box center [1015, 443] width 233 height 62
click at [1016, 444] on input "All phenomena are phenomeni" at bounding box center [1021, 438] width 13 height 13
click at [561, 458] on label "Some phenomenae are phenomeni" at bounding box center [517, 443] width 233 height 62
click at [530, 444] on input "Some phenomenae are phenomeni" at bounding box center [523, 438] width 13 height 13
radio input "true"
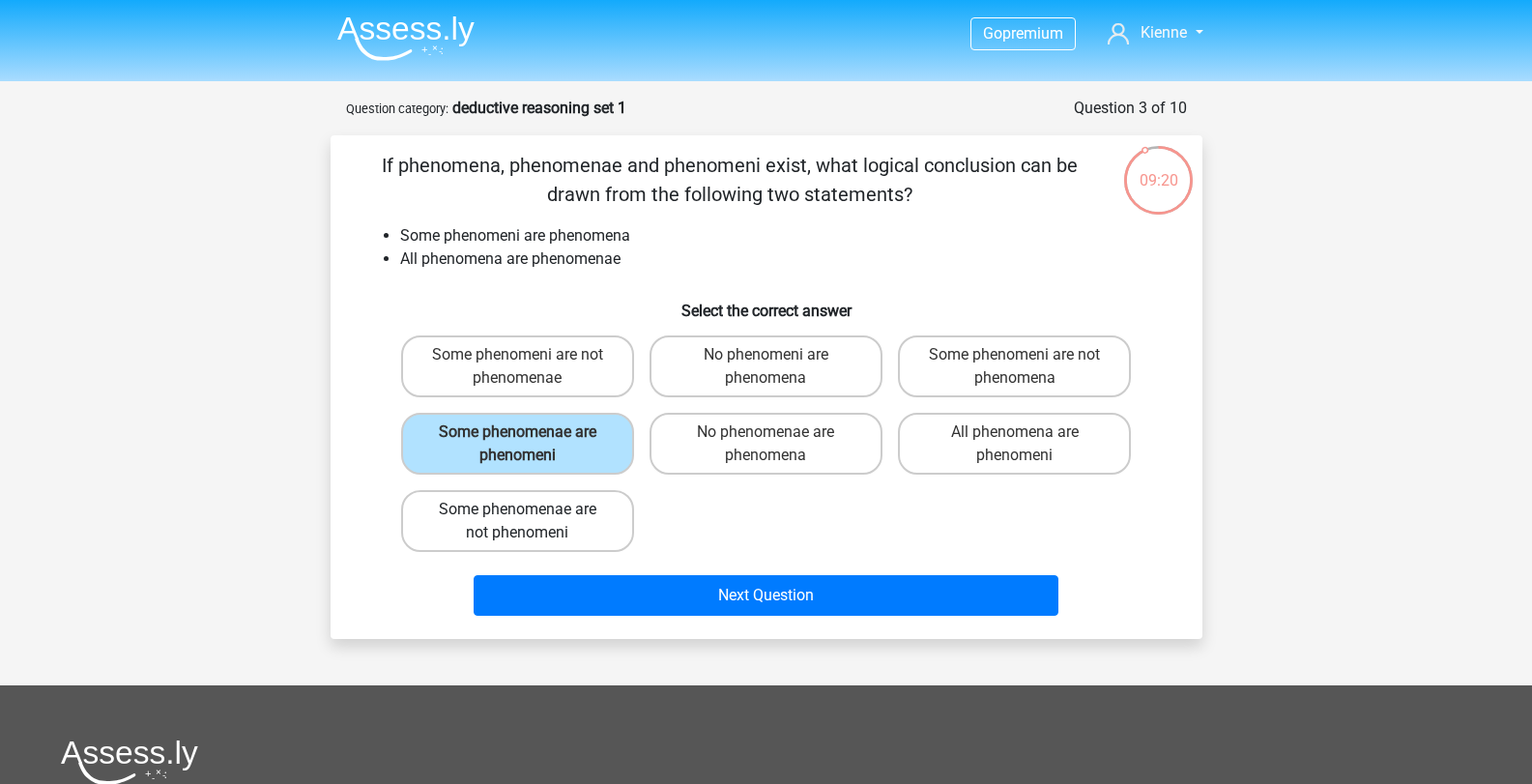
click at [601, 514] on label "Some phenomenae are not phenomeni" at bounding box center [517, 521] width 233 height 62
click at [530, 514] on input "Some phenomenae are not phenomeni" at bounding box center [523, 515] width 13 height 13
radio input "true"
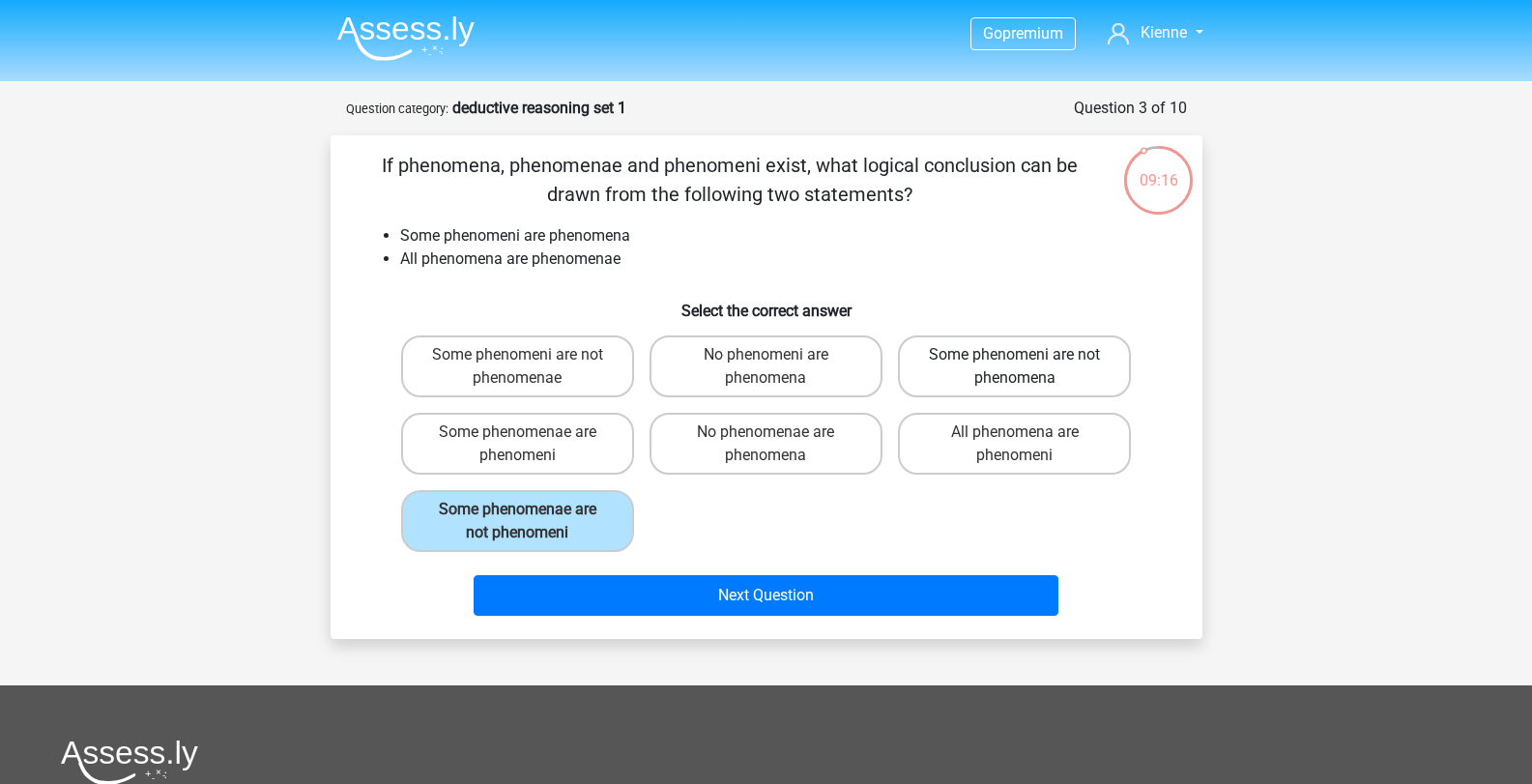
click at [1039, 357] on label "Some phenomeni are not phenomena" at bounding box center [1015, 367] width 233 height 62
click at [1027, 357] on input "Some phenomeni are not phenomena" at bounding box center [1021, 360] width 13 height 13
radio input "true"
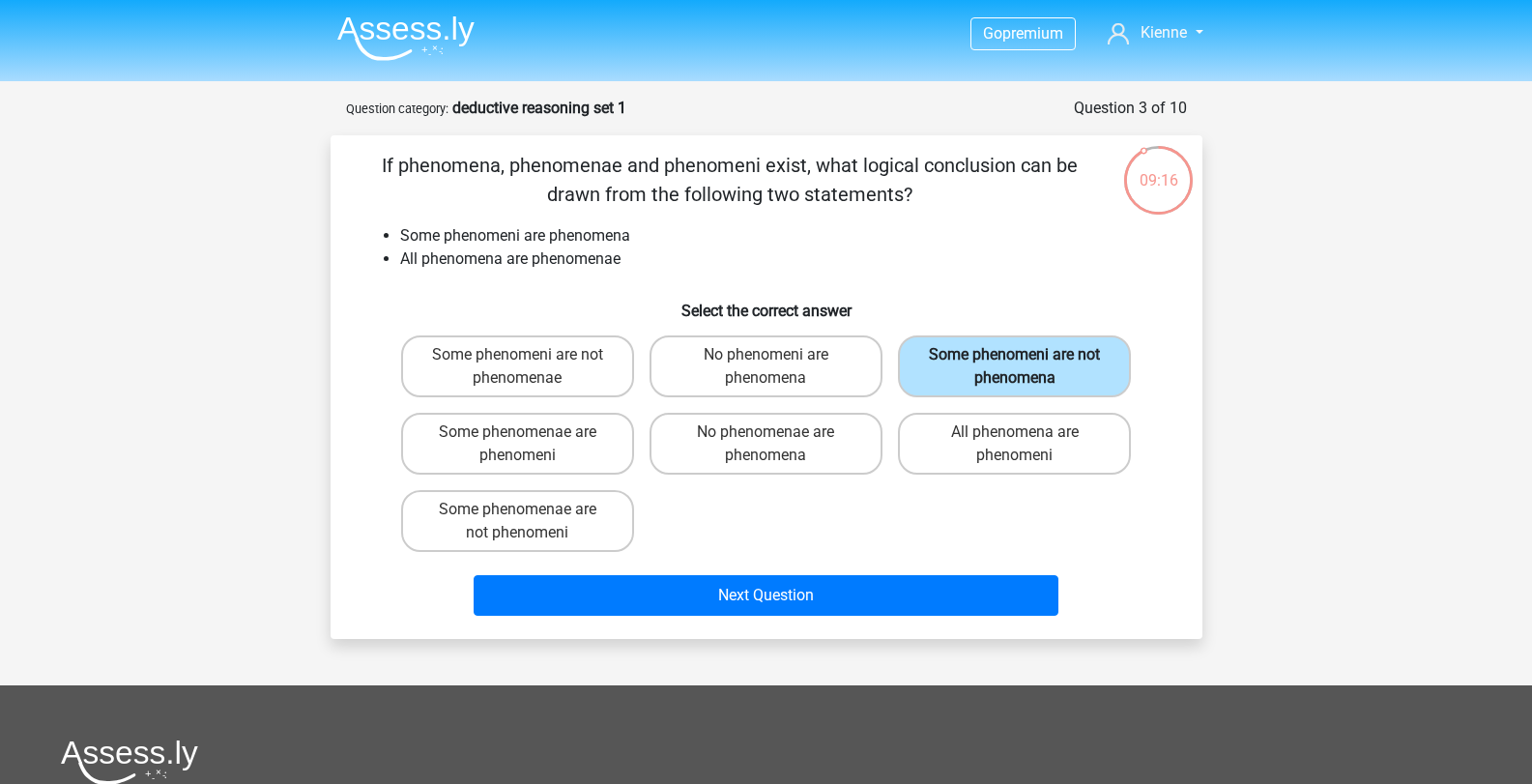
click at [1039, 357] on label "Some phenomeni are not phenomena" at bounding box center [1015, 367] width 233 height 62
click at [1027, 357] on input "Some phenomeni are not phenomena" at bounding box center [1021, 360] width 13 height 13
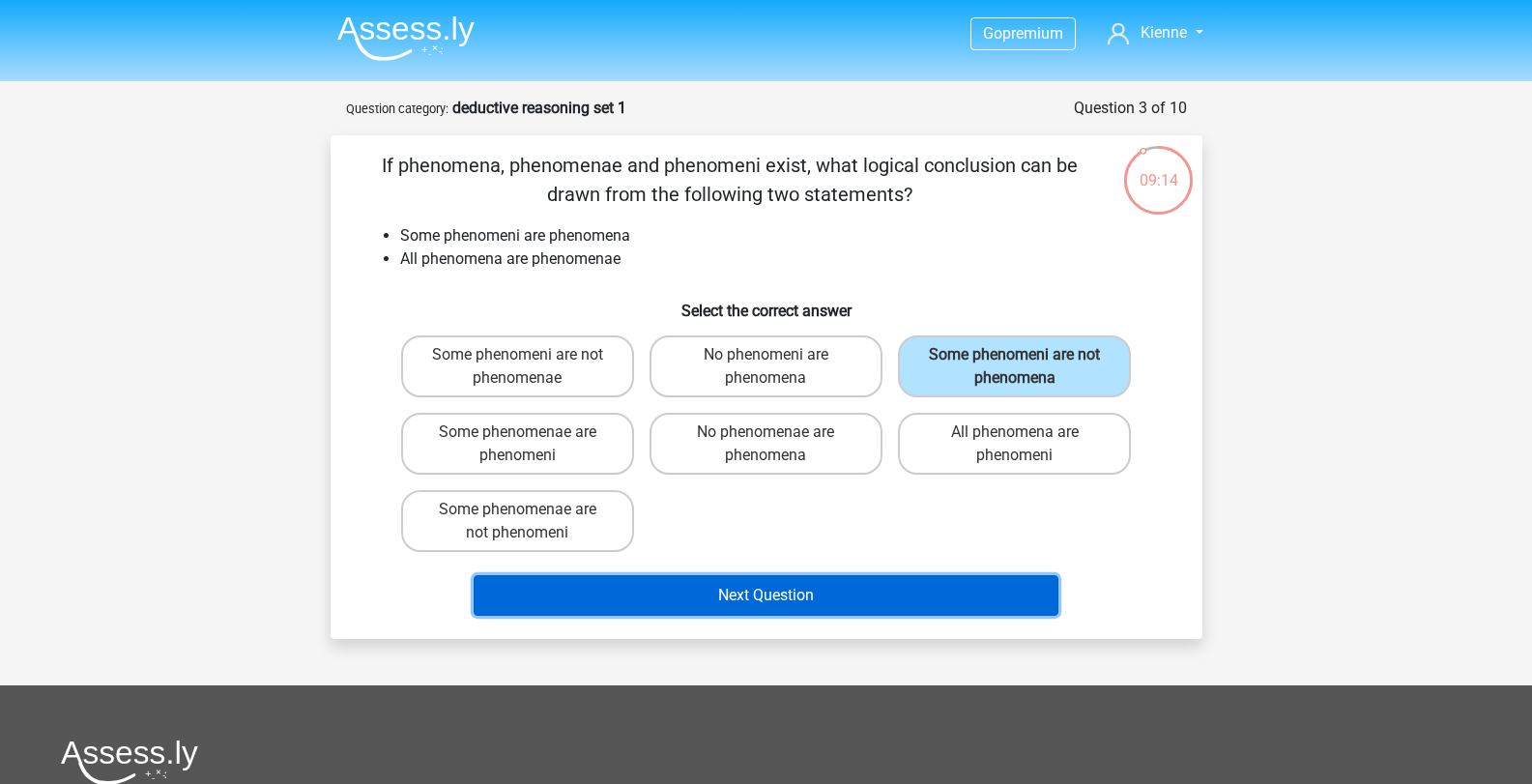
click at [896, 582] on button "Next Question" at bounding box center [766, 595] width 584 height 41
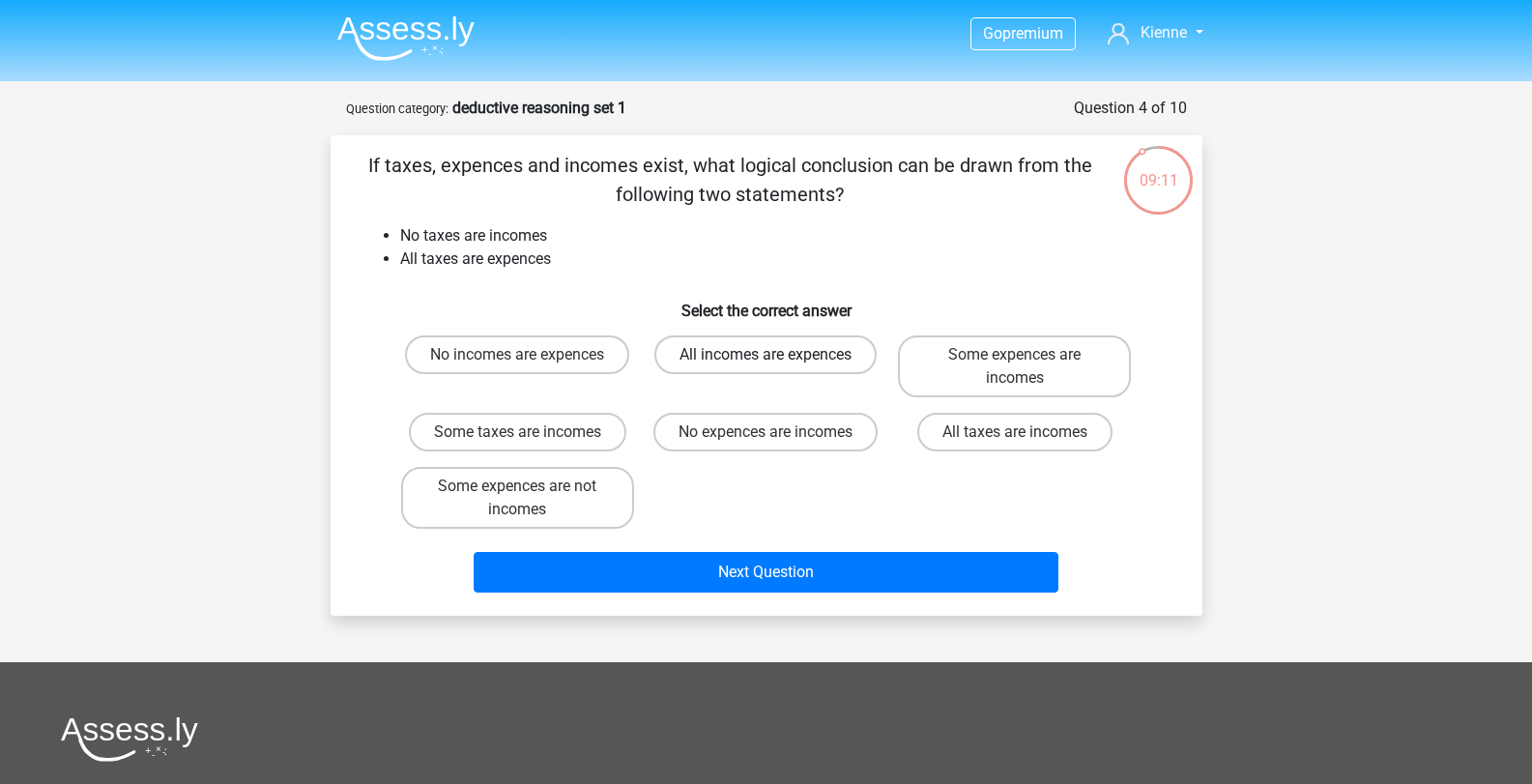
click at [792, 362] on label "All incomes are expences" at bounding box center [765, 355] width 222 height 39
click at [779, 362] on input "All incomes are expences" at bounding box center [772, 360] width 13 height 13
radio input "true"
click at [804, 436] on label "No expences are incomes" at bounding box center [765, 432] width 224 height 39
click at [779, 436] on input "No expences are incomes" at bounding box center [772, 438] width 13 height 13
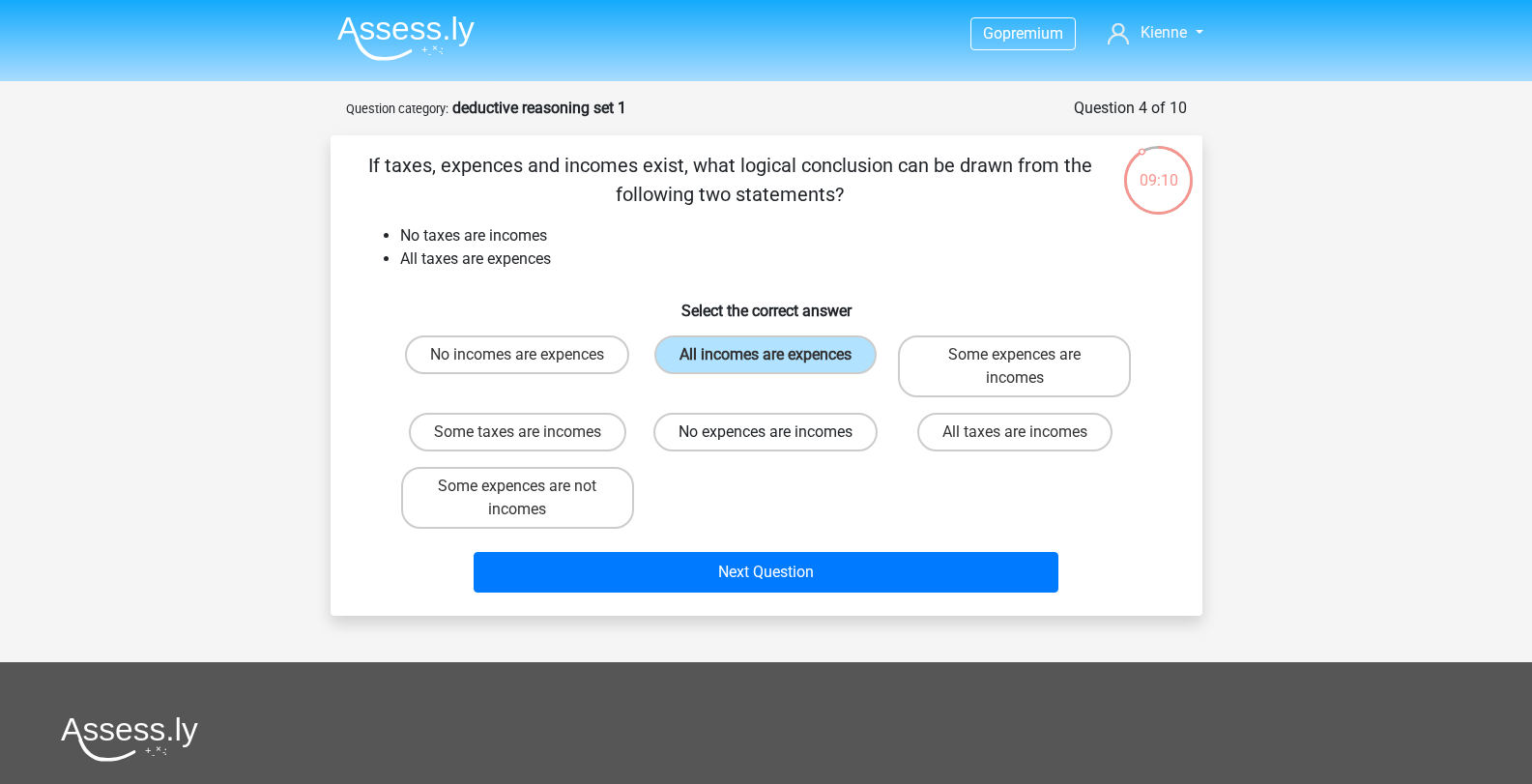
radio input "true"
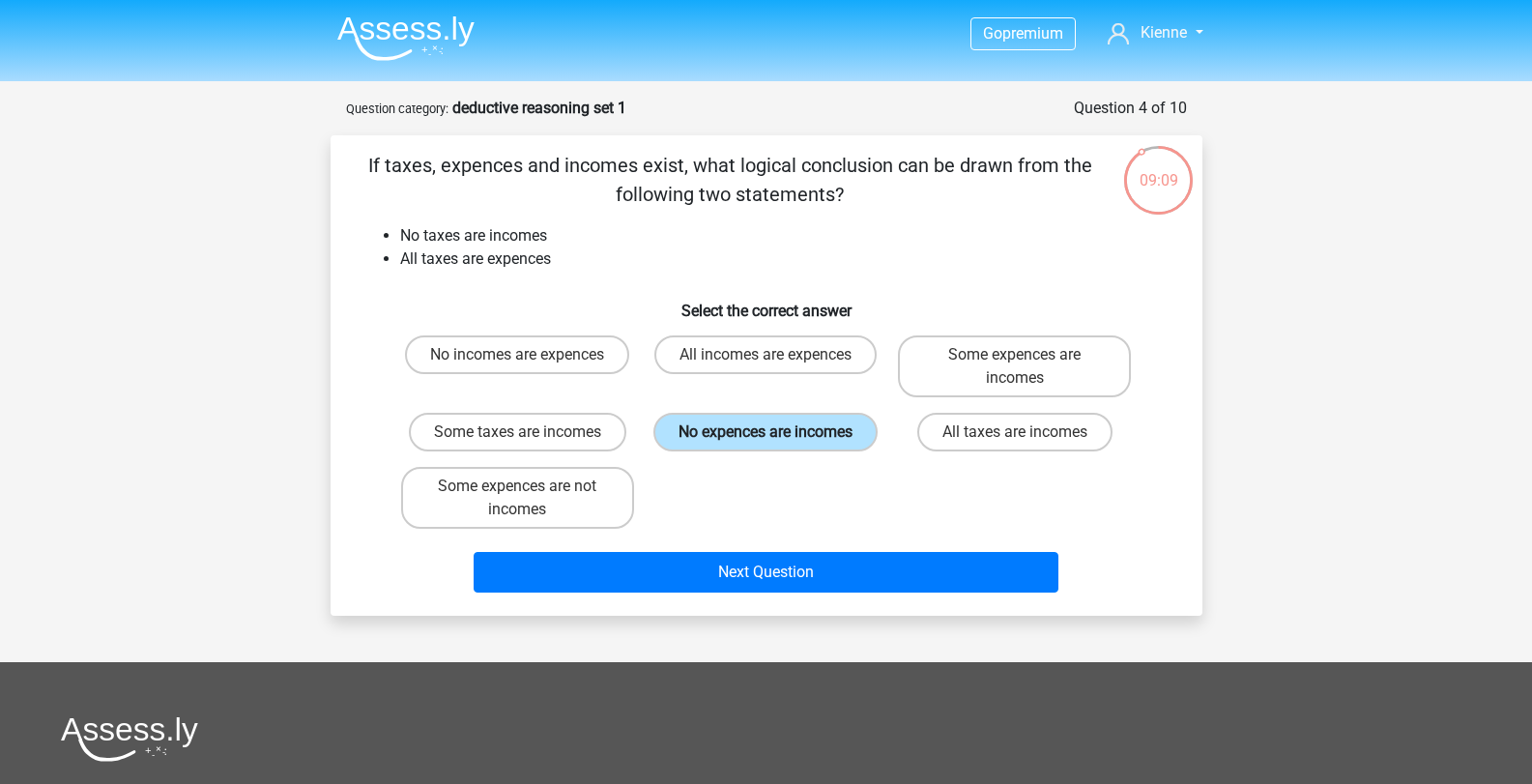
click at [804, 436] on label "No expences are incomes" at bounding box center [765, 432] width 224 height 39
click at [779, 436] on input "No expences are incomes" at bounding box center [772, 438] width 13 height 13
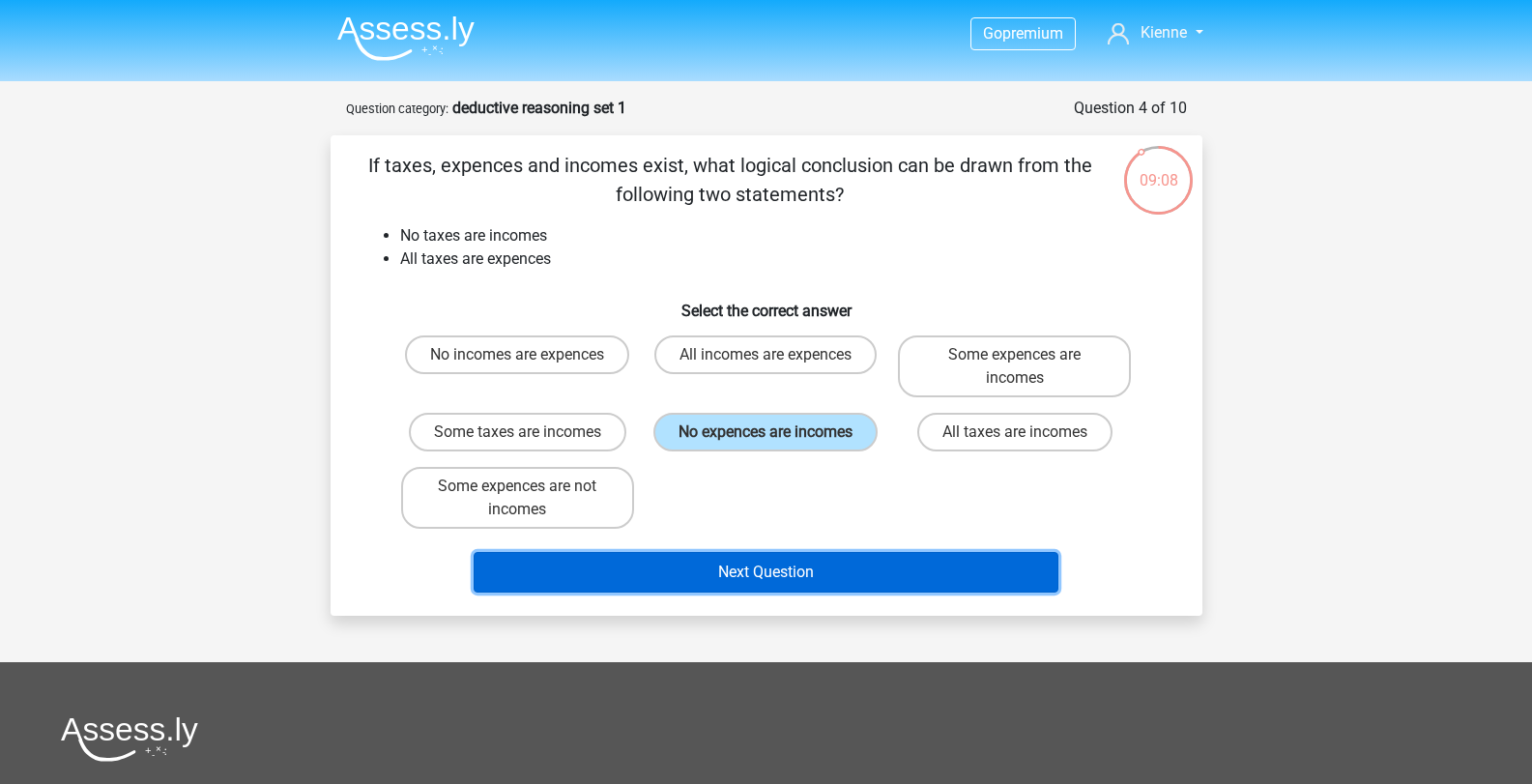
click at [885, 581] on button "Next Question" at bounding box center [766, 572] width 584 height 41
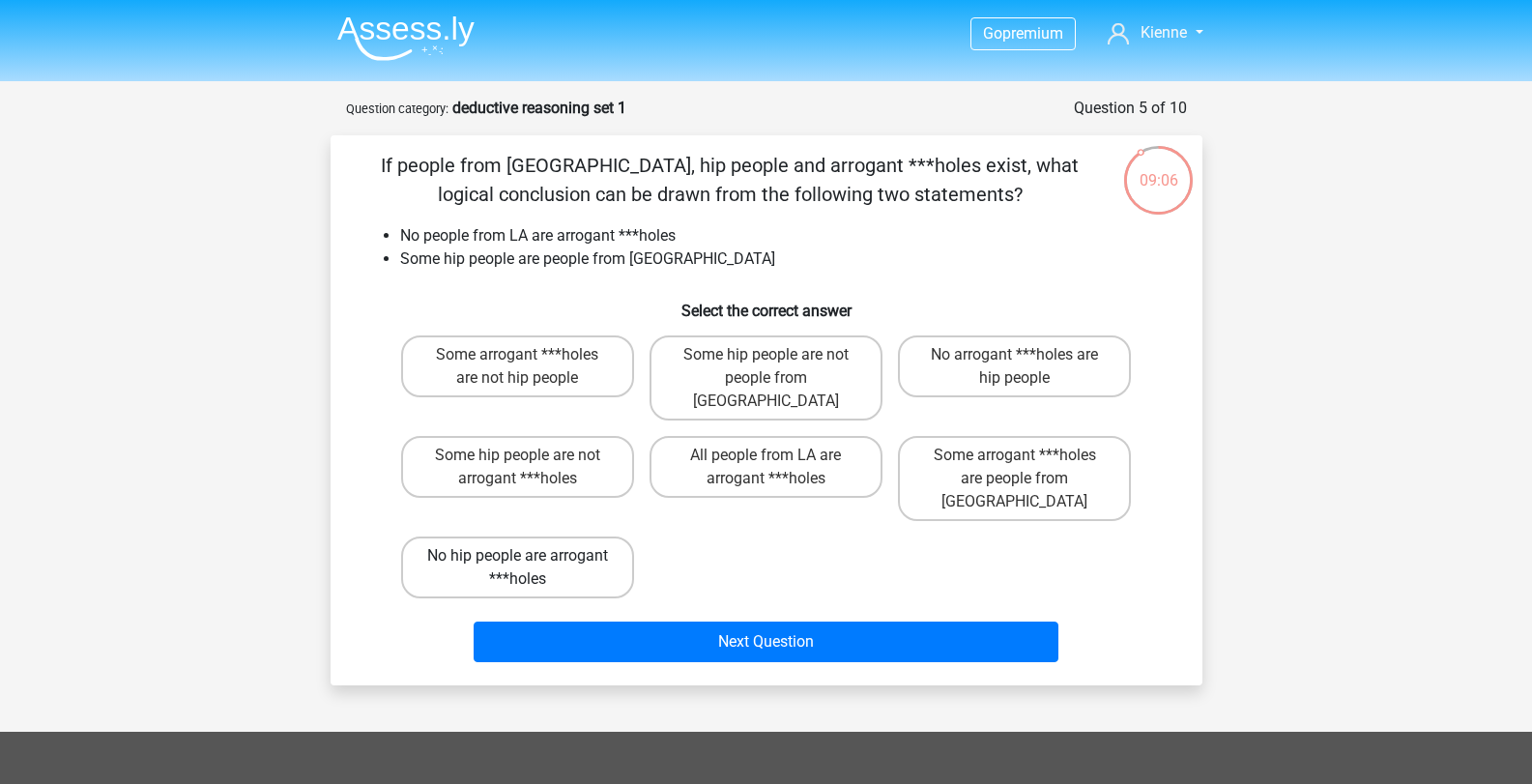
click at [601, 537] on label "No hip people are arrogant ***holes" at bounding box center [517, 568] width 233 height 62
click at [530, 556] on input "No hip people are arrogant ***holes" at bounding box center [523, 562] width 13 height 13
radio input "true"
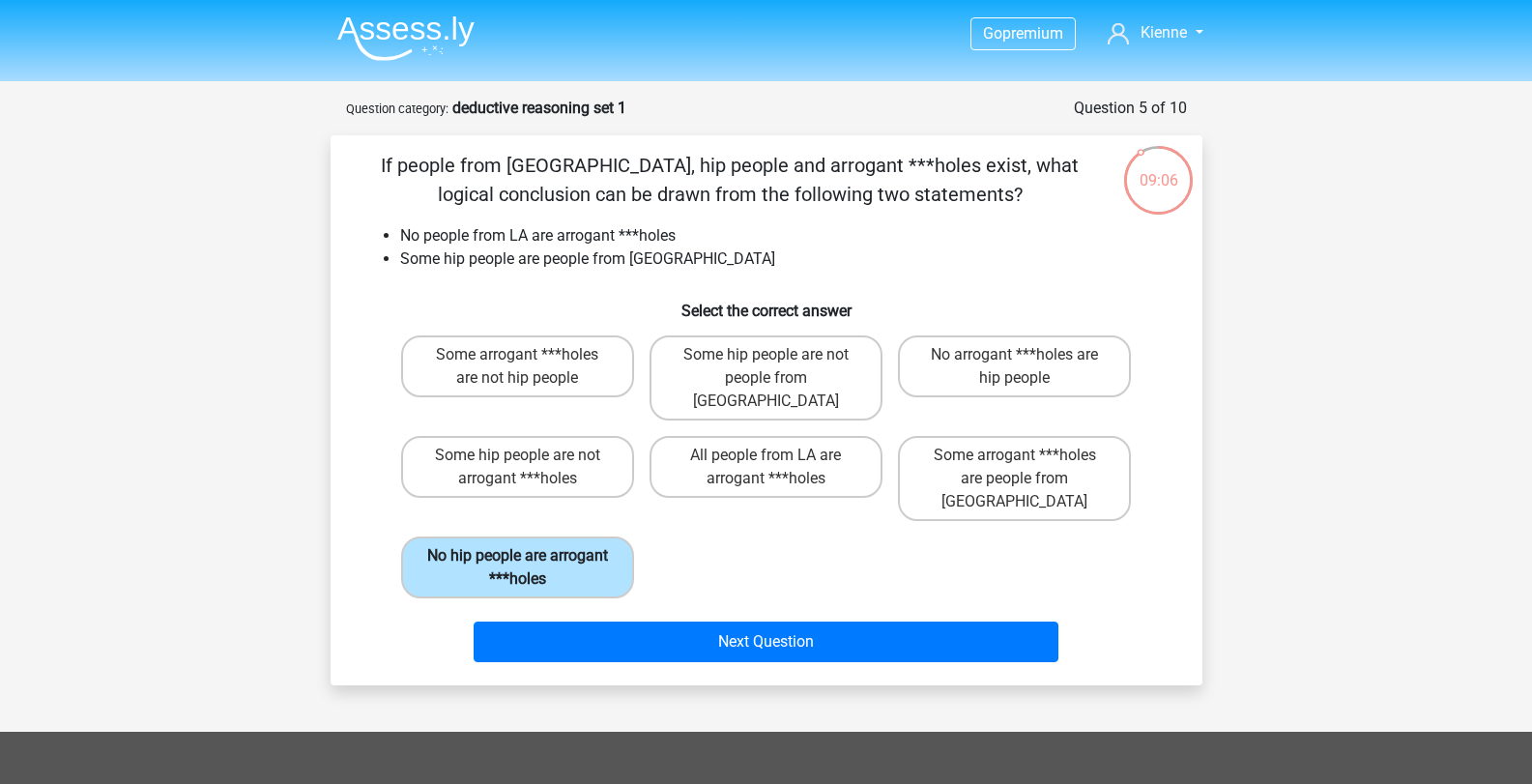
click at [601, 537] on label "No hip people are arrogant ***holes" at bounding box center [517, 568] width 233 height 62
click at [530, 556] on input "No hip people are arrogant ***holes" at bounding box center [523, 562] width 13 height 13
click at [827, 380] on label "Some hip people are not people from LA" at bounding box center [766, 378] width 233 height 85
click at [779, 367] on input "Some hip people are not people from LA" at bounding box center [772, 360] width 13 height 13
radio input "true"
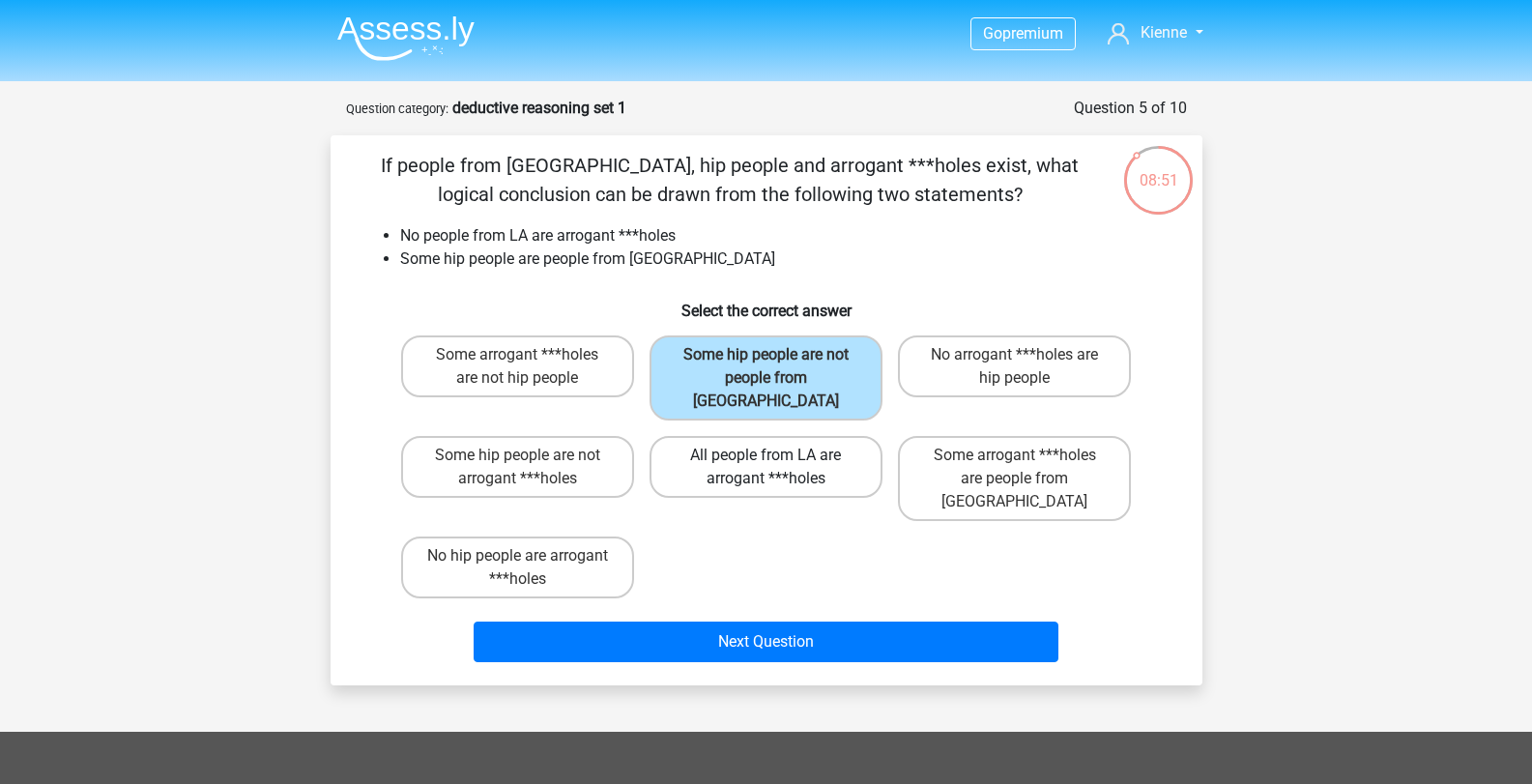
click at [825, 436] on label "All people from LA are arrogant ***holes" at bounding box center [766, 467] width 233 height 62
click at [779, 455] on input "All people from LA are arrogant ***holes" at bounding box center [772, 461] width 13 height 13
radio input "true"
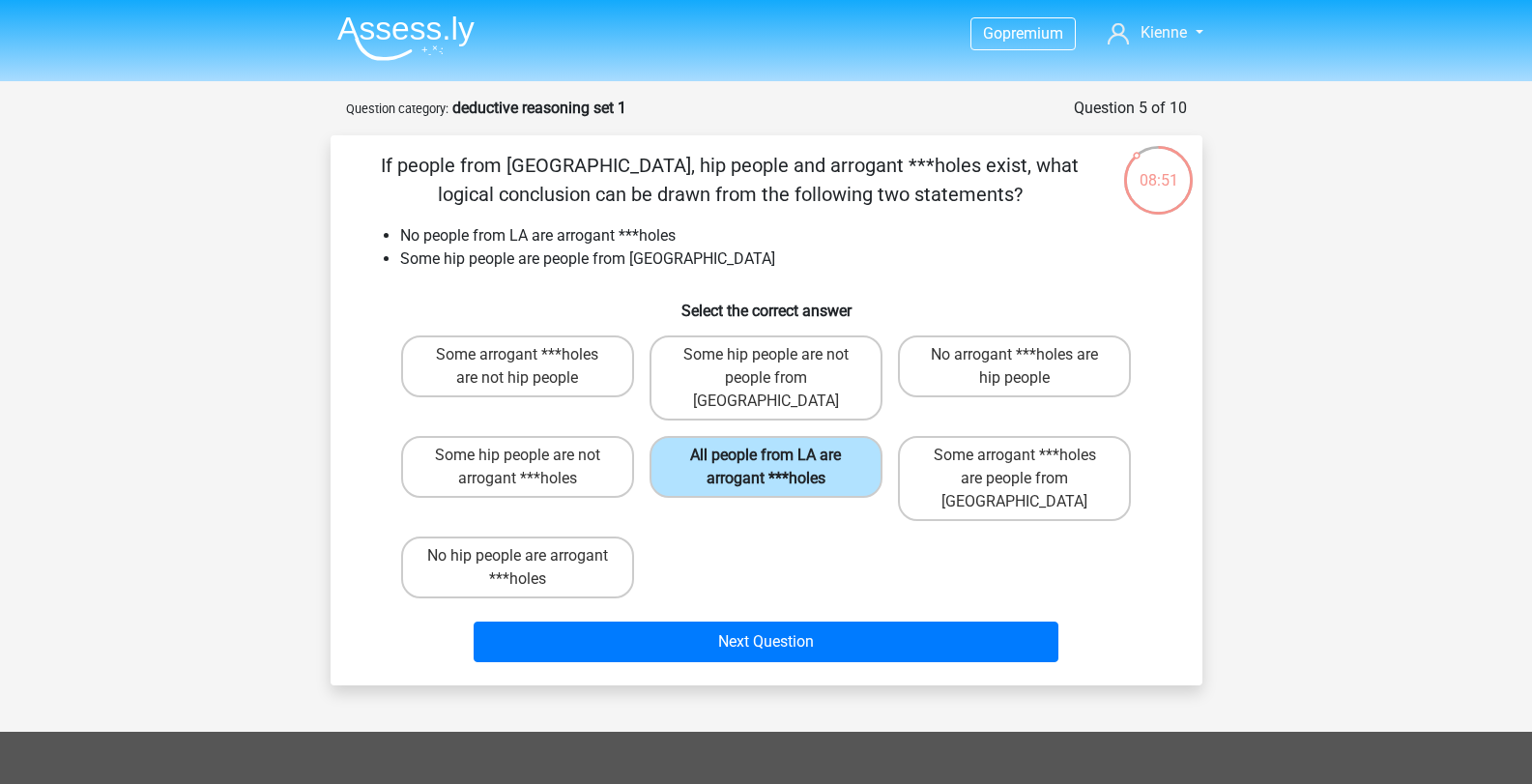
click at [825, 436] on label "All people from LA are arrogant ***holes" at bounding box center [766, 467] width 233 height 62
click at [779, 455] on input "All people from LA are arrogant ***holes" at bounding box center [772, 461] width 13 height 13
click at [546, 537] on label "No hip people are arrogant ***holes" at bounding box center [517, 568] width 233 height 62
click at [530, 556] on input "No hip people are arrogant ***holes" at bounding box center [523, 562] width 13 height 13
radio input "true"
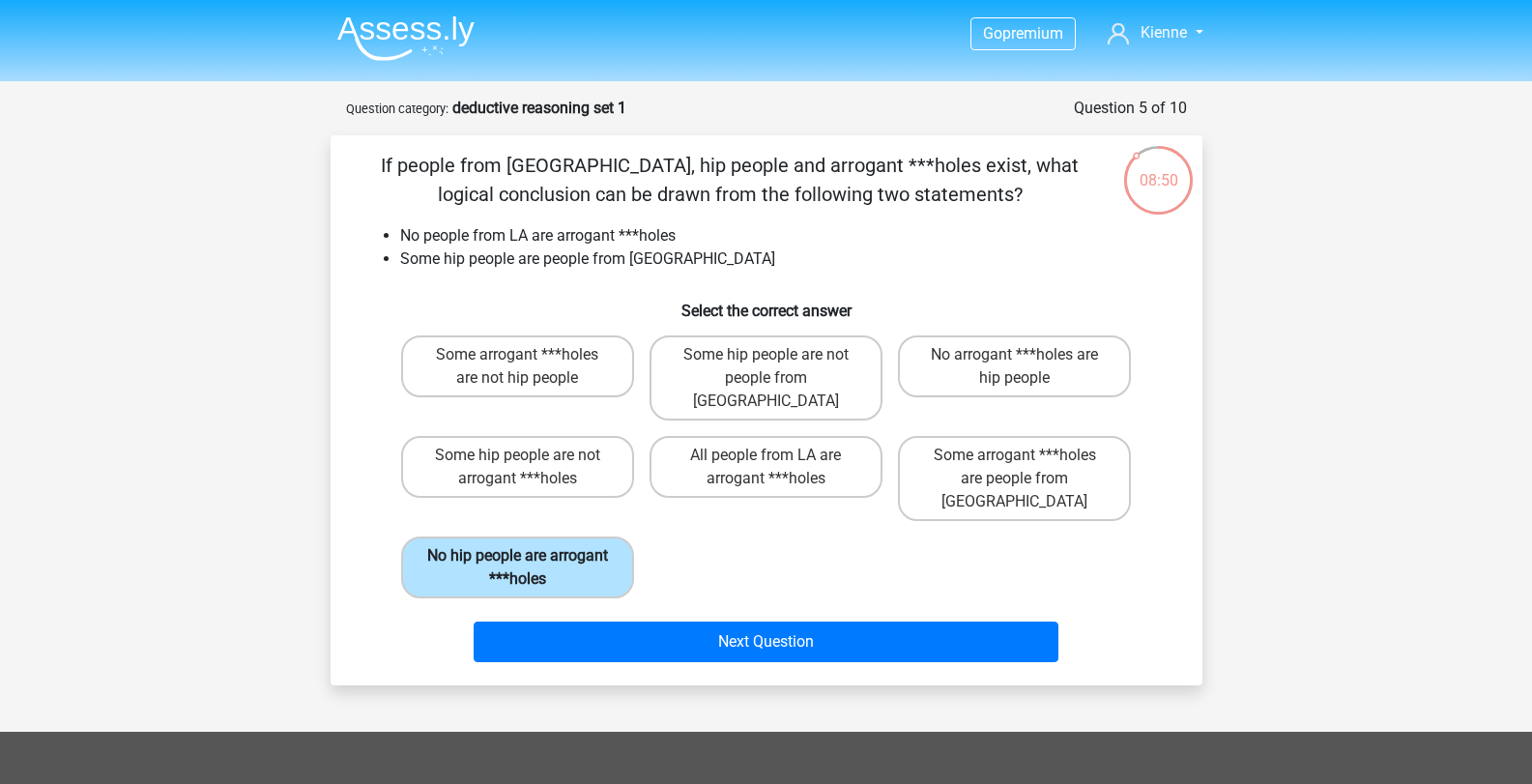
click at [548, 537] on label "No hip people are arrogant ***holes" at bounding box center [517, 568] width 233 height 62
click at [530, 556] on input "No hip people are arrogant ***holes" at bounding box center [523, 562] width 13 height 13
click at [995, 366] on label "No arrogant ***holes are hip people" at bounding box center [1015, 367] width 233 height 62
click at [1016, 366] on input "No arrogant ***holes are hip people" at bounding box center [1021, 360] width 13 height 13
radio input "true"
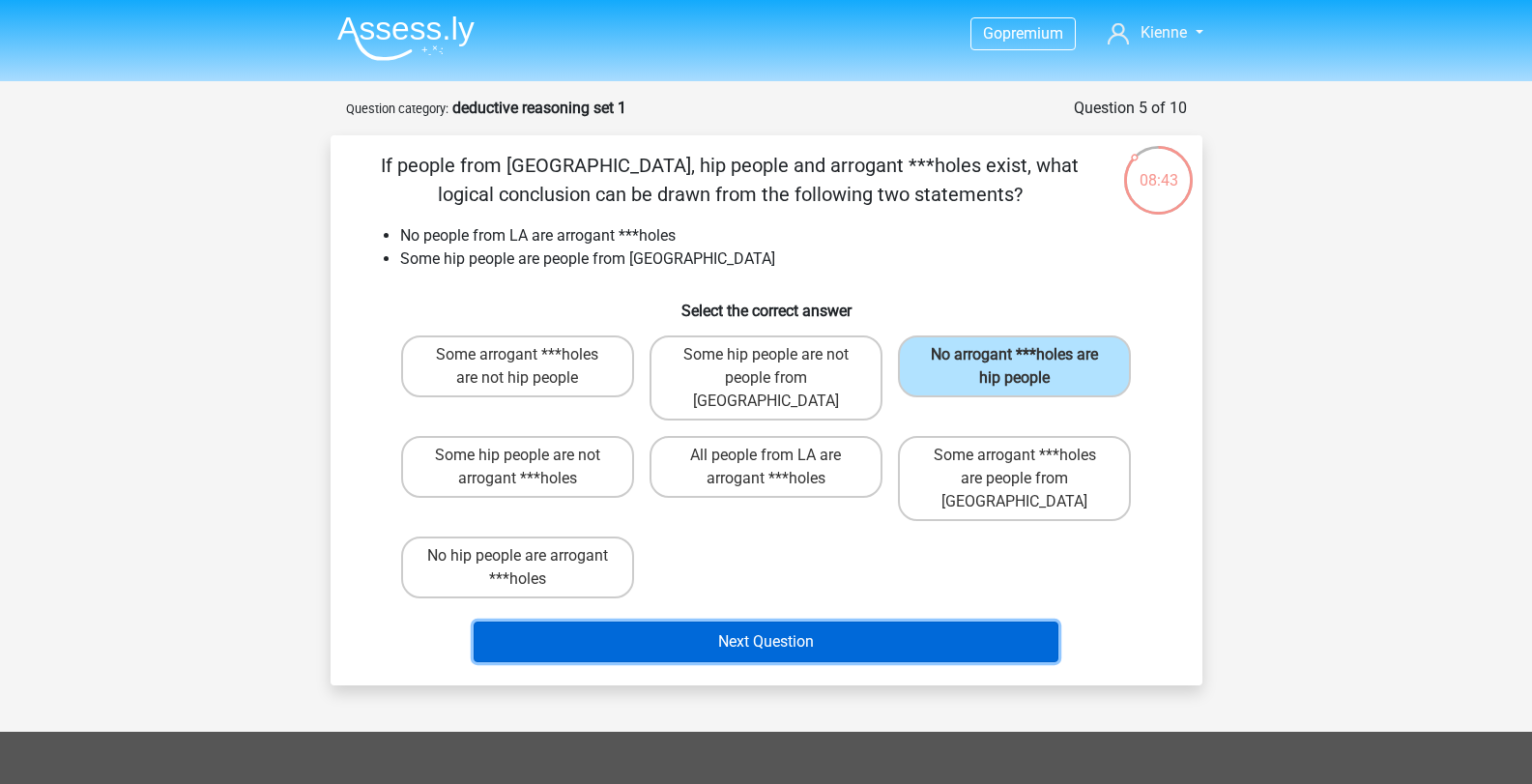
click at [890, 621] on button "Next Question" at bounding box center [766, 641] width 584 height 41
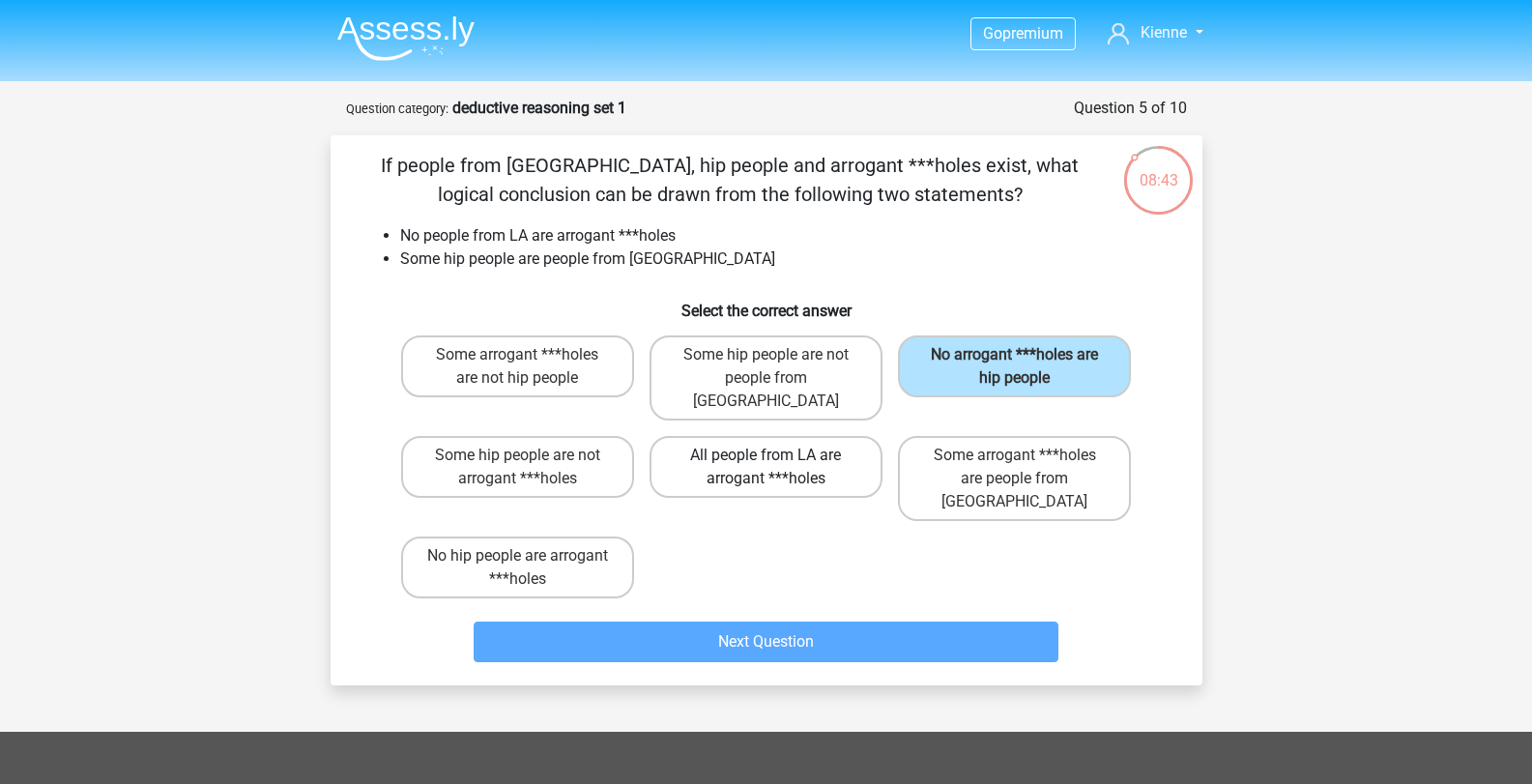
scroll to position [97, 0]
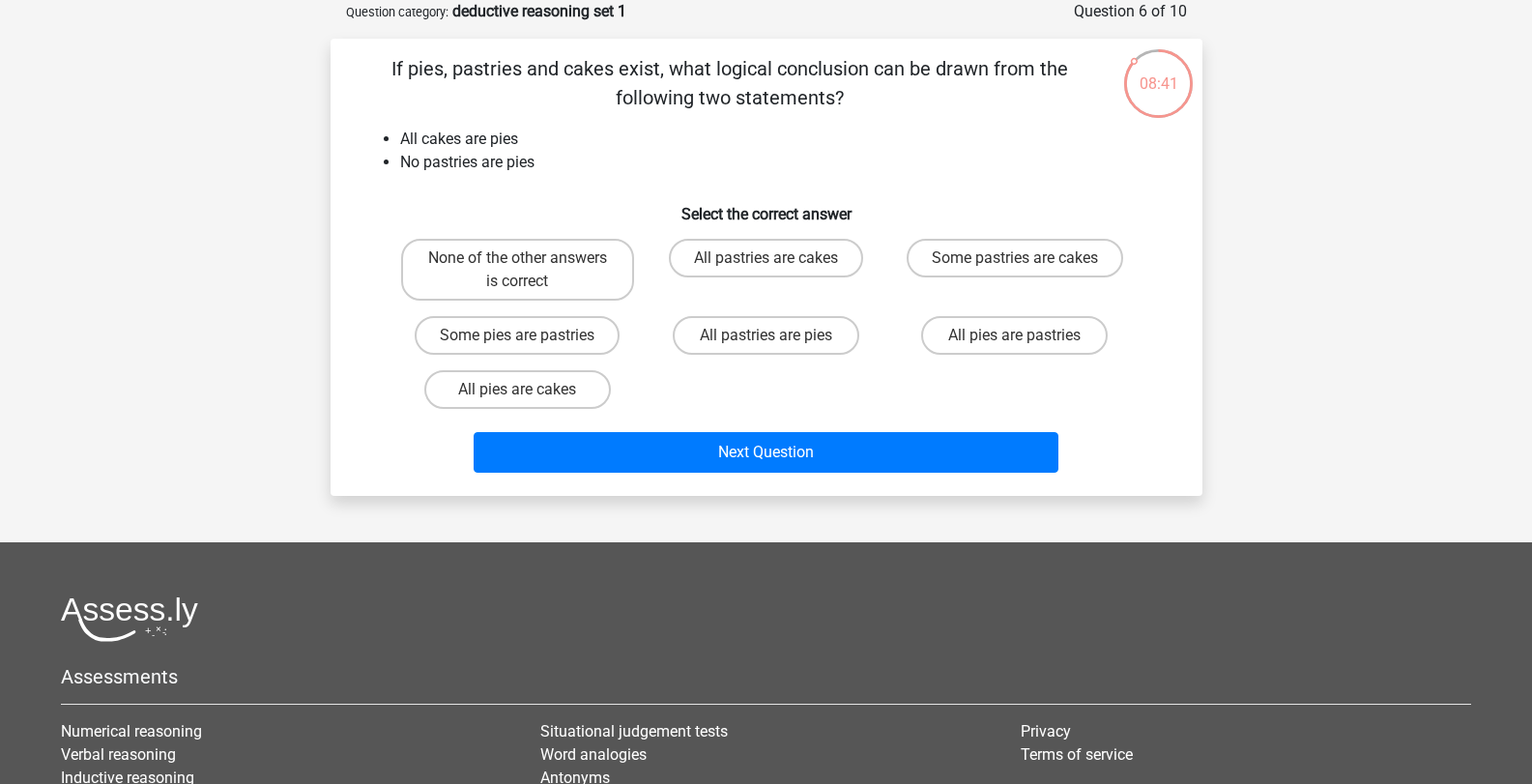
click at [577, 235] on div "None of the other answers is correct" at bounding box center [517, 270] width 249 height 78
click at [601, 255] on label "None of the other answers is correct" at bounding box center [517, 270] width 233 height 62
click at [530, 258] on input "None of the other answers is correct" at bounding box center [523, 264] width 13 height 13
radio input "true"
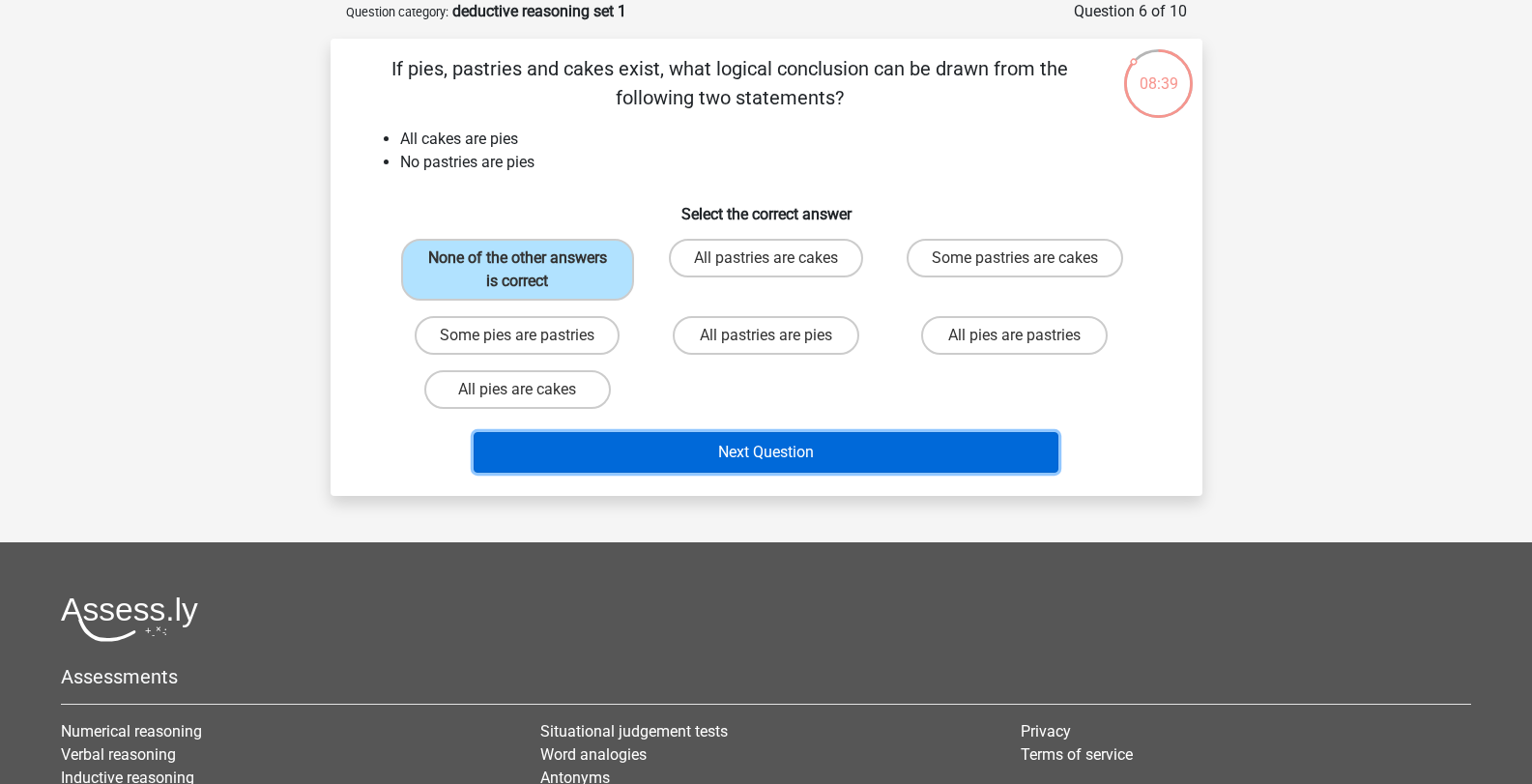
click at [819, 448] on button "Next Question" at bounding box center [766, 452] width 584 height 41
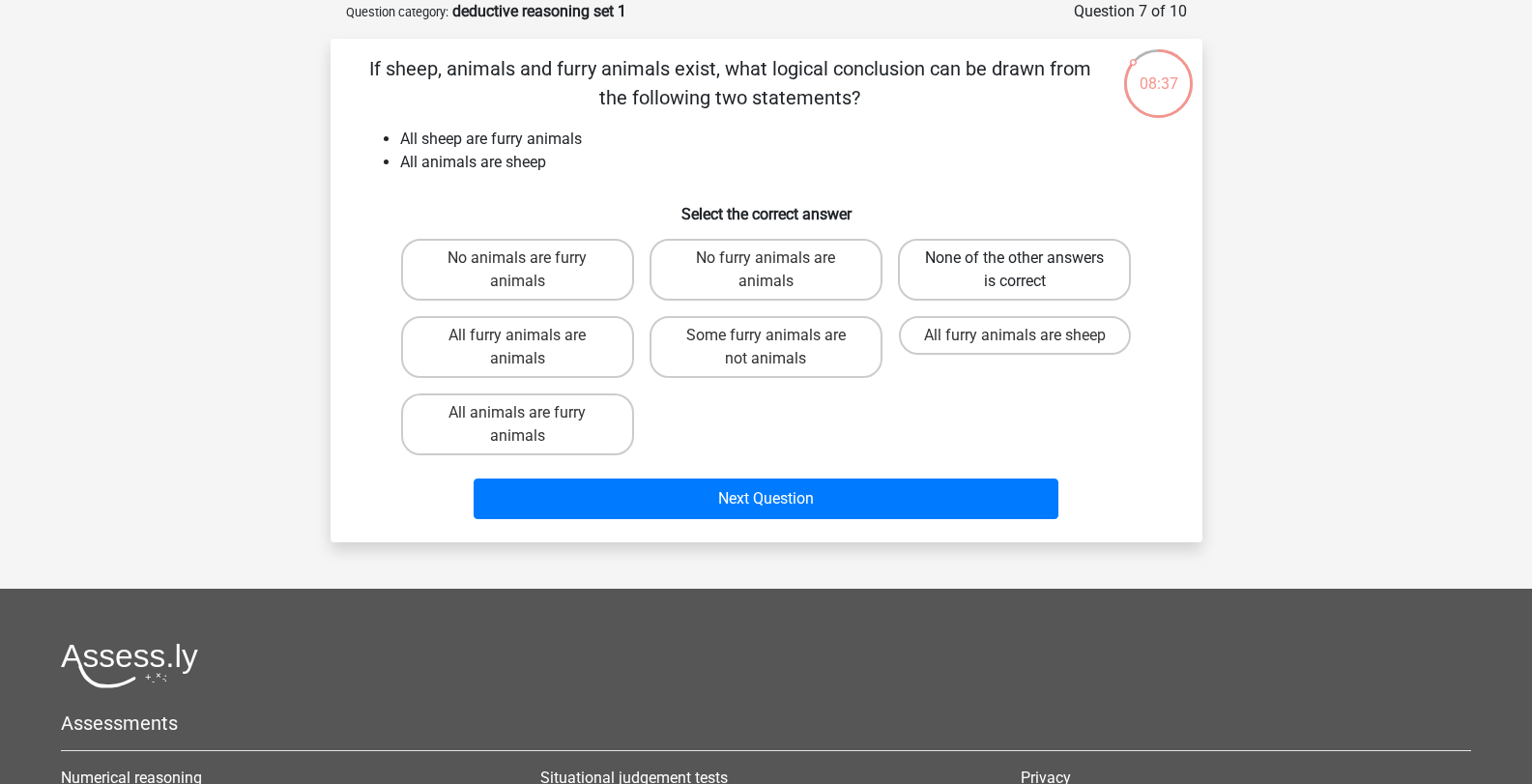
click at [1000, 261] on label "None of the other answers is correct" at bounding box center [1015, 270] width 233 height 62
click at [1016, 261] on input "None of the other answers is correct" at bounding box center [1021, 264] width 13 height 13
radio input "true"
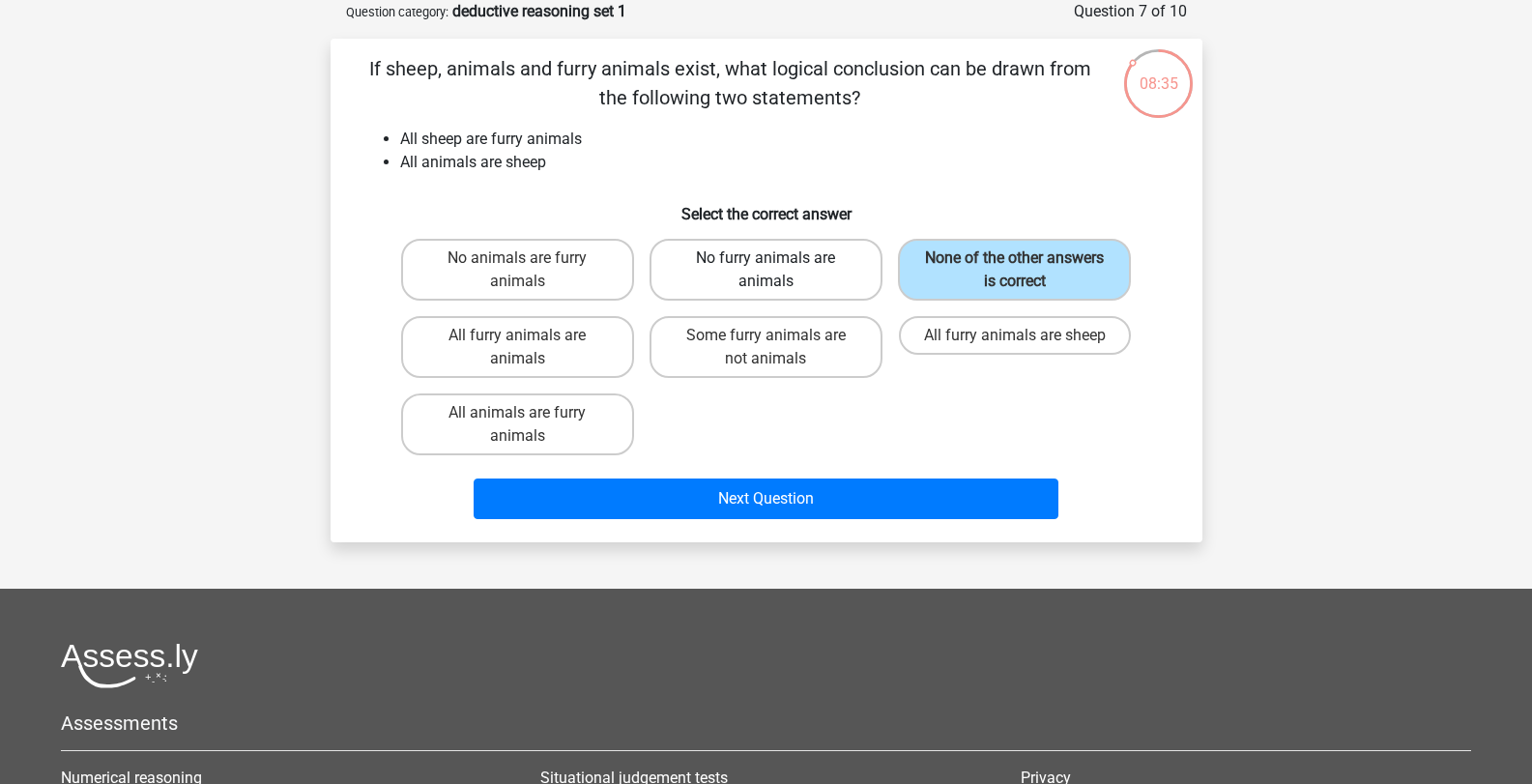
click at [806, 266] on label "No furry animals are animals" at bounding box center [766, 270] width 233 height 62
click at [779, 266] on input "No furry animals are animals" at bounding box center [772, 264] width 13 height 13
radio input "true"
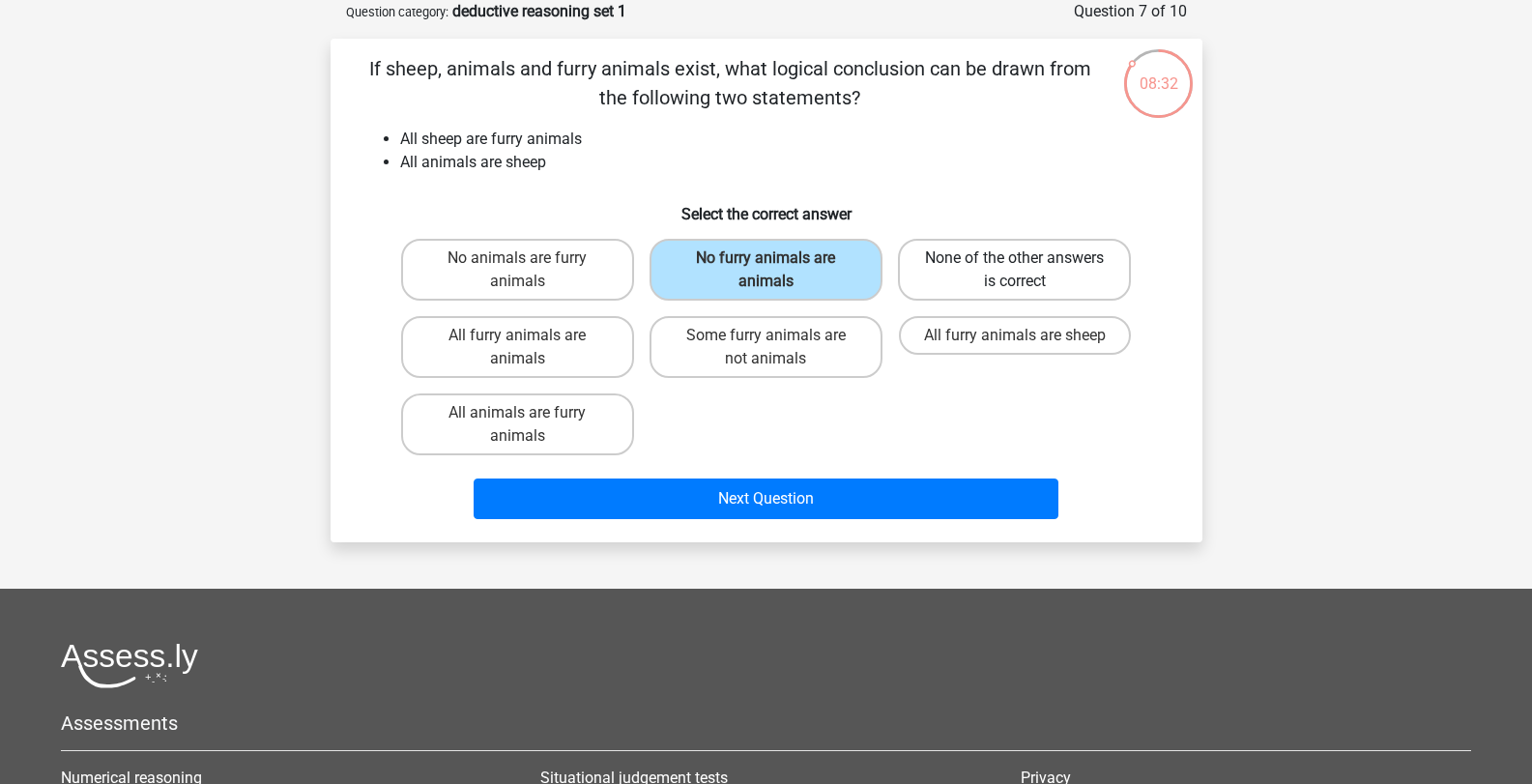
click at [975, 248] on label "None of the other answers is correct" at bounding box center [1015, 270] width 233 height 62
click at [1016, 258] on input "None of the other answers is correct" at bounding box center [1021, 264] width 13 height 13
radio input "true"
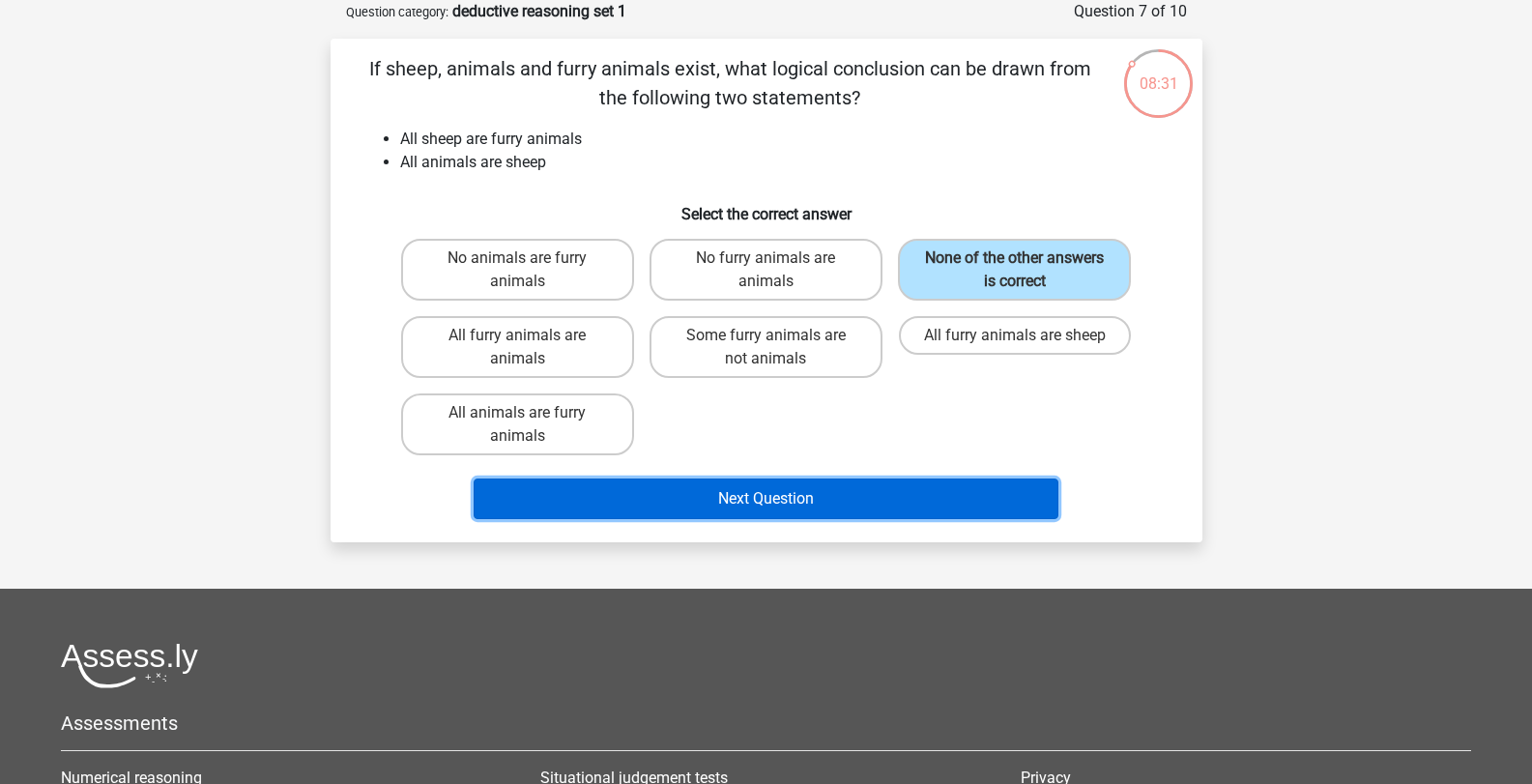
click at [917, 485] on button "Next Question" at bounding box center [766, 499] width 584 height 41
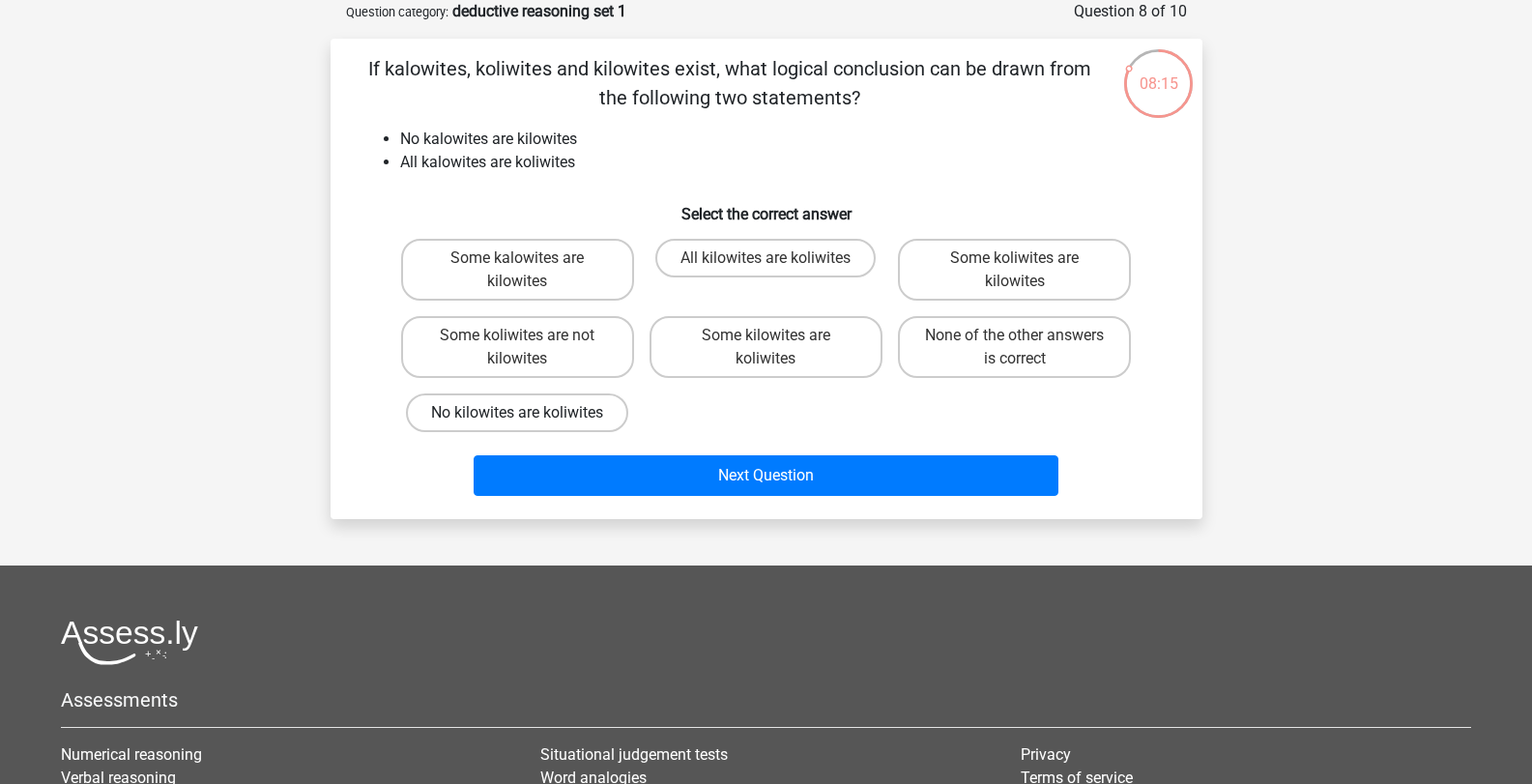
click at [594, 415] on label "No kilowites are koliwites" at bounding box center [516, 412] width 222 height 39
click at [530, 415] on input "No kilowites are koliwites" at bounding box center [523, 418] width 13 height 13
radio input "true"
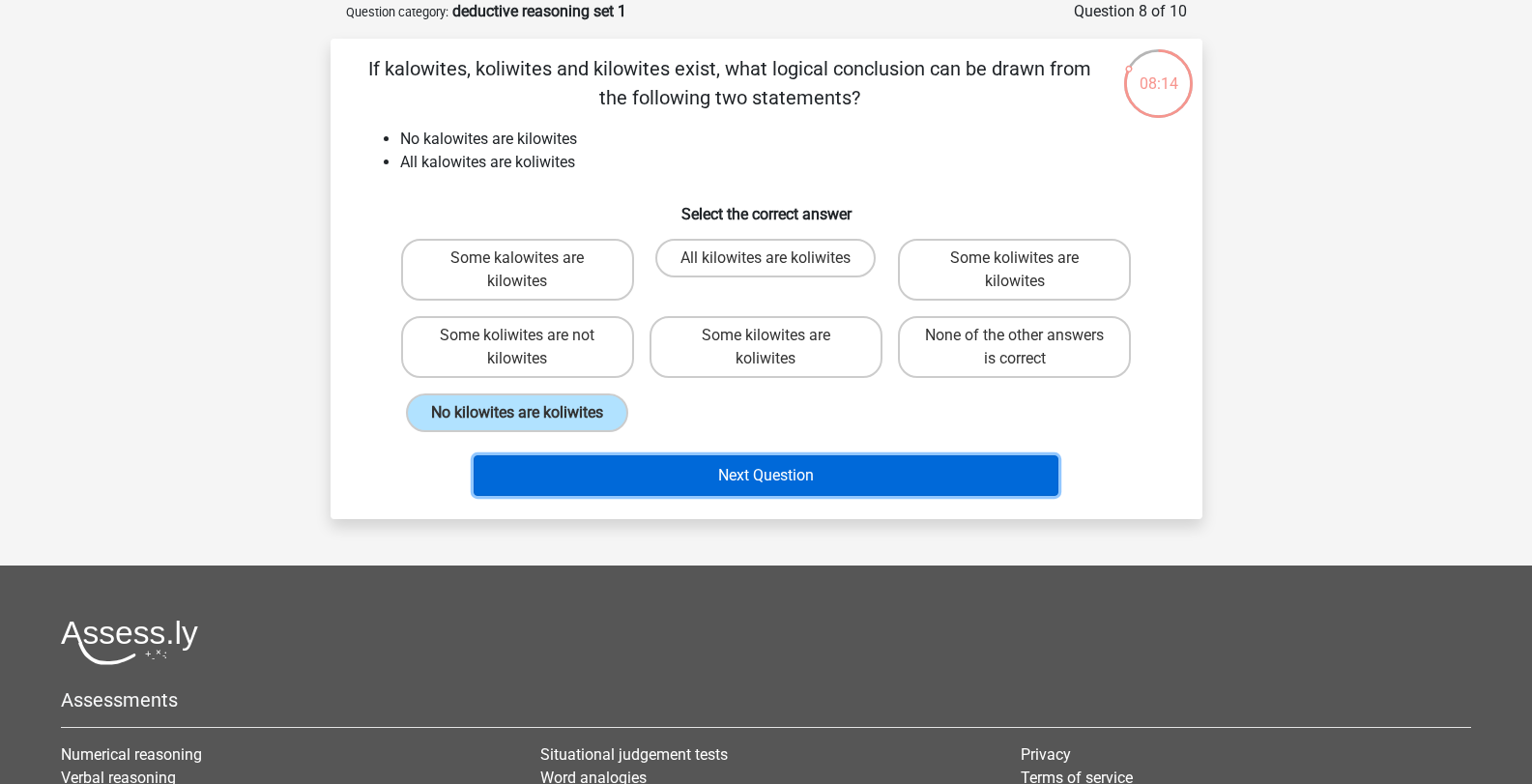
click at [692, 476] on button "Next Question" at bounding box center [766, 475] width 584 height 41
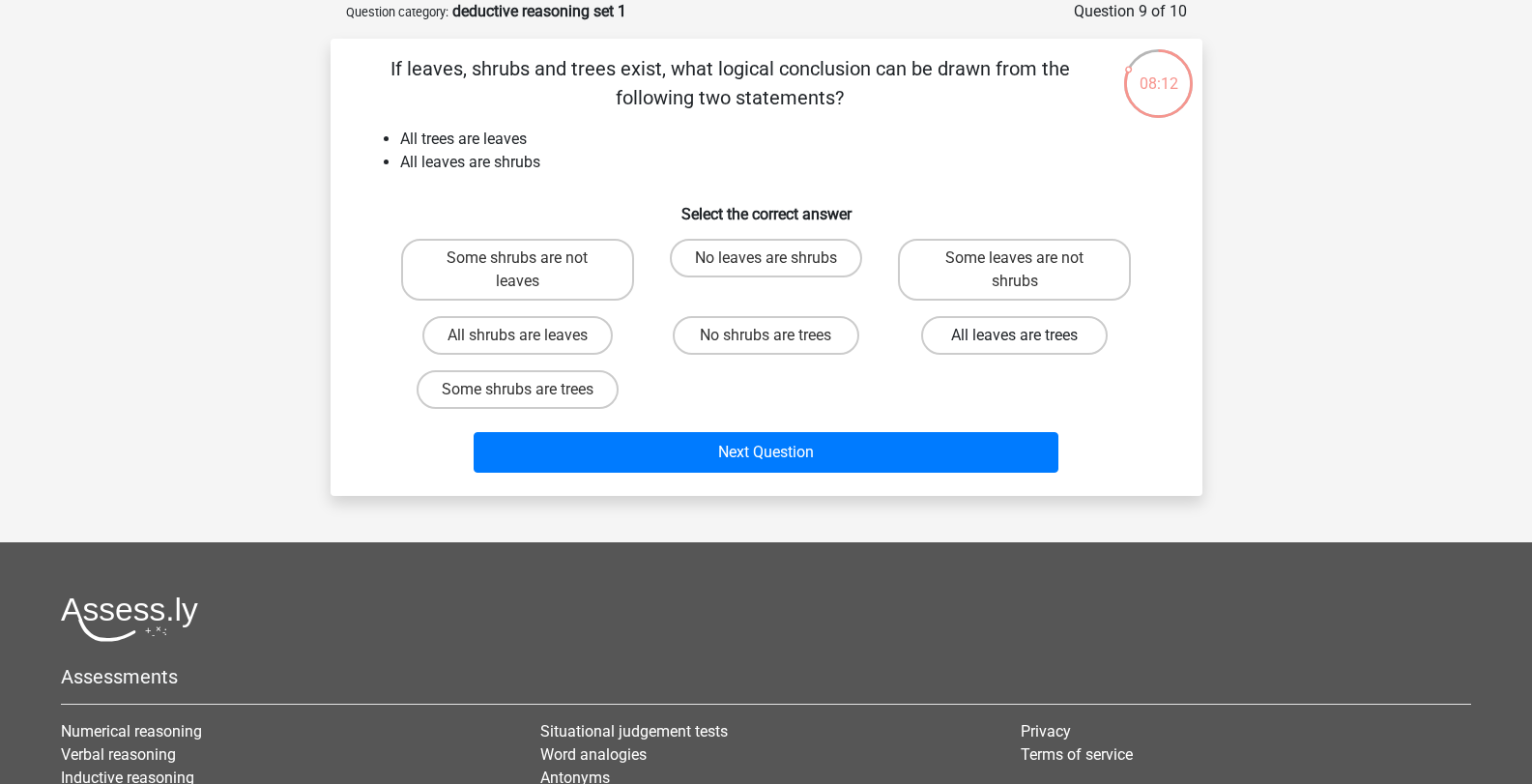
click at [967, 339] on label "All leaves are trees" at bounding box center [1015, 336] width 186 height 39
click at [1016, 339] on input "All leaves are trees" at bounding box center [1021, 342] width 13 height 13
radio input "true"
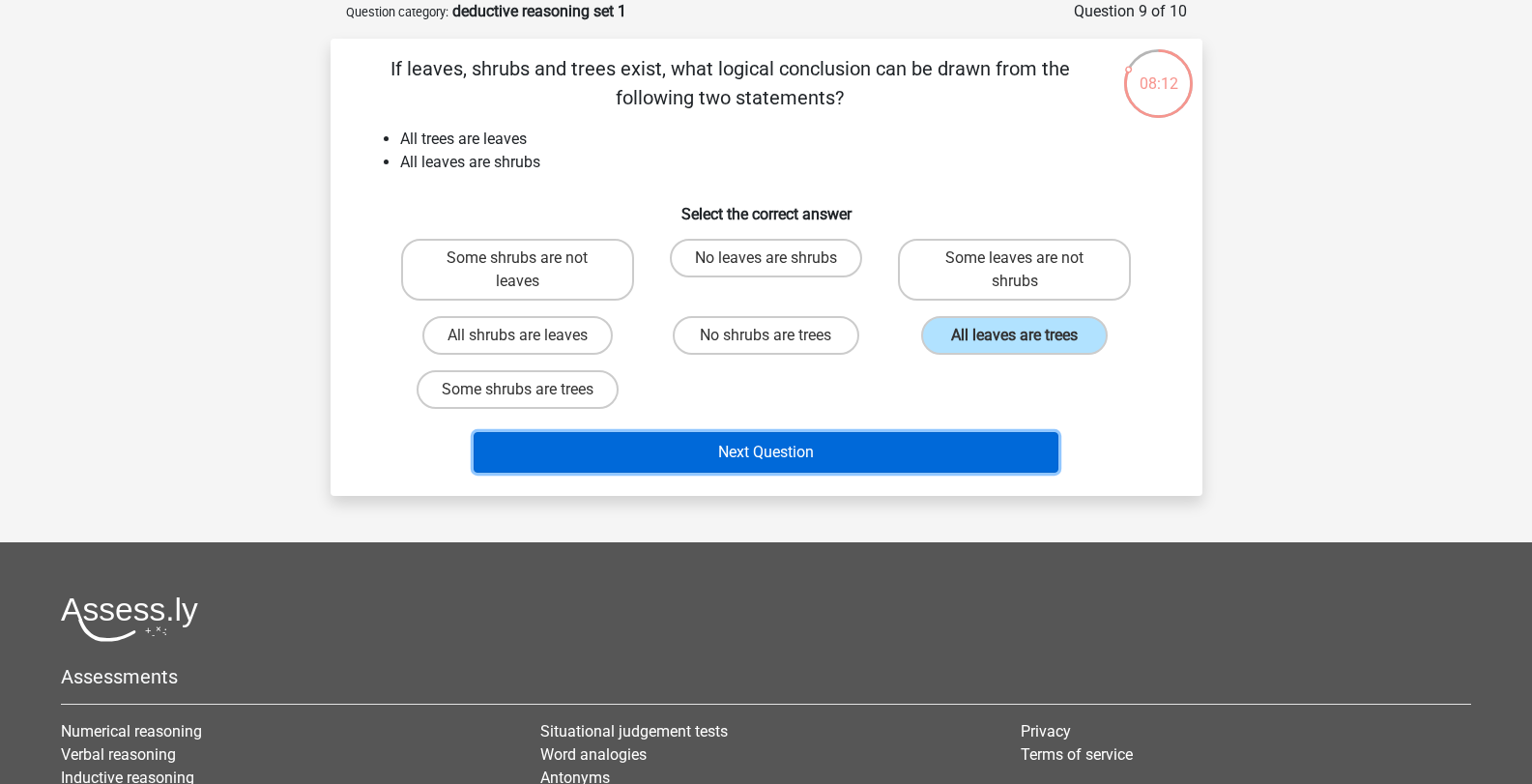
click at [866, 460] on button "Next Question" at bounding box center [766, 452] width 584 height 41
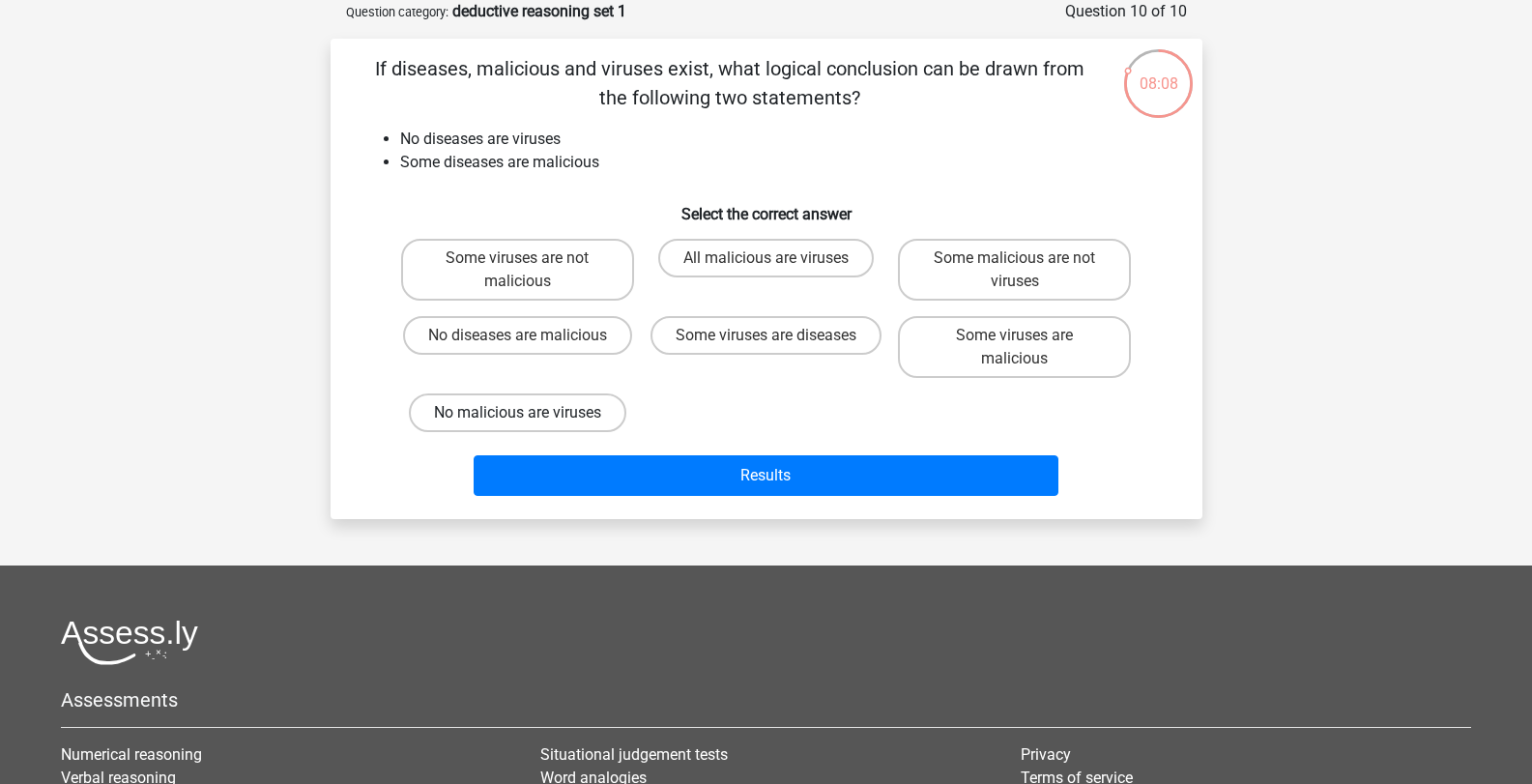
click at [546, 412] on label "No malicious are viruses" at bounding box center [517, 412] width 217 height 39
click at [530, 412] on input "No malicious are viruses" at bounding box center [523, 418] width 13 height 13
radio input "true"
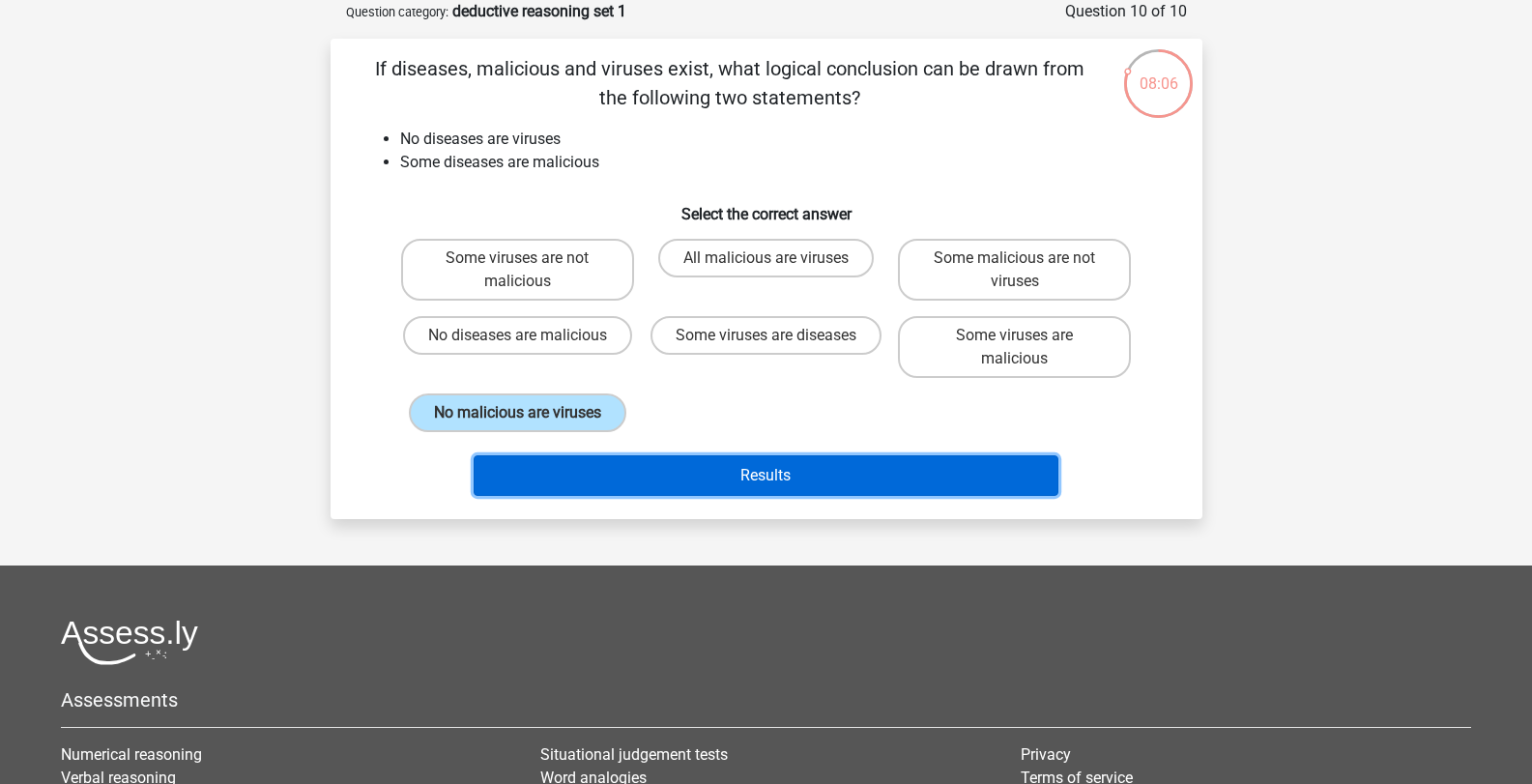
click at [678, 466] on button "Results" at bounding box center [766, 475] width 584 height 41
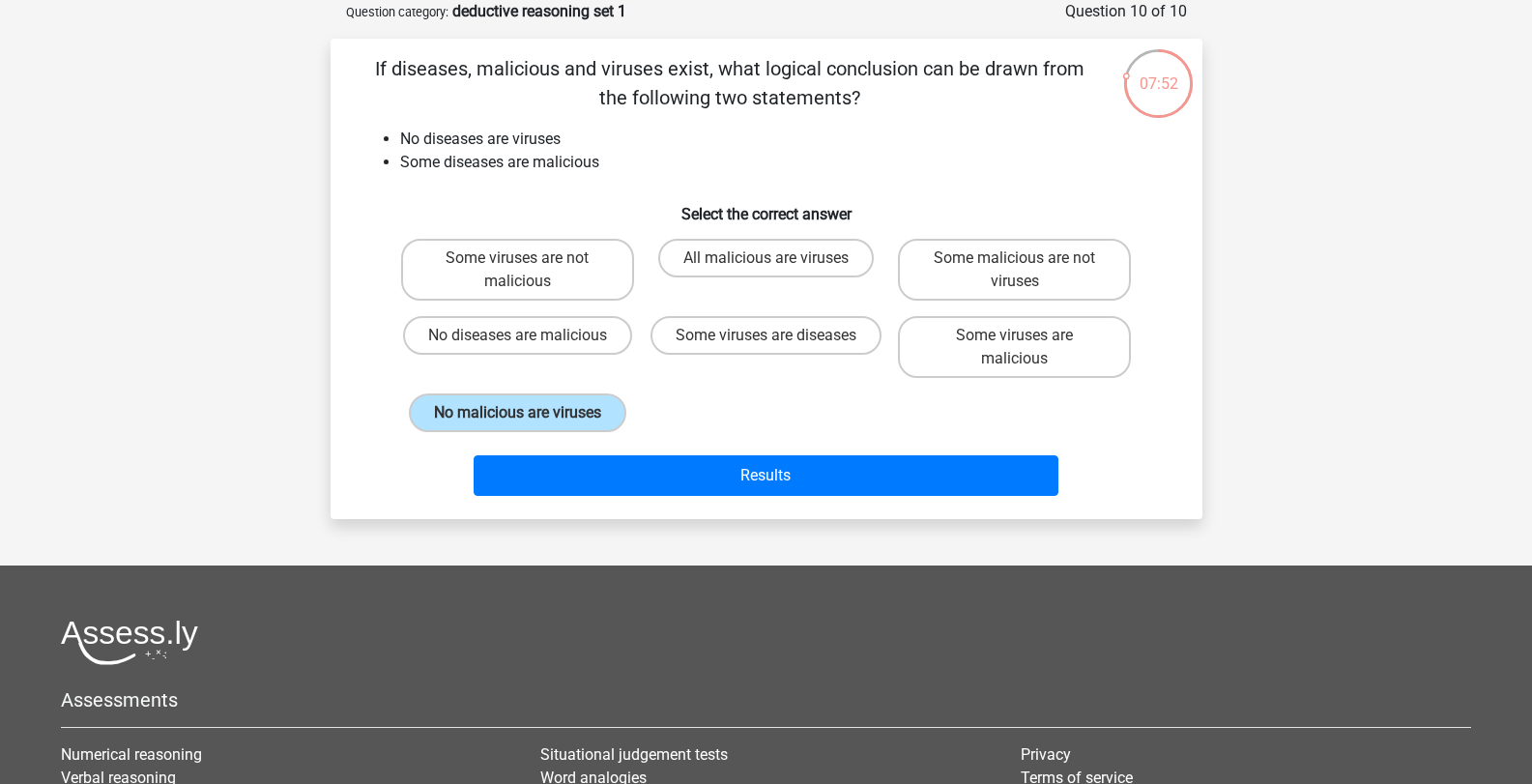
scroll to position [0, 0]
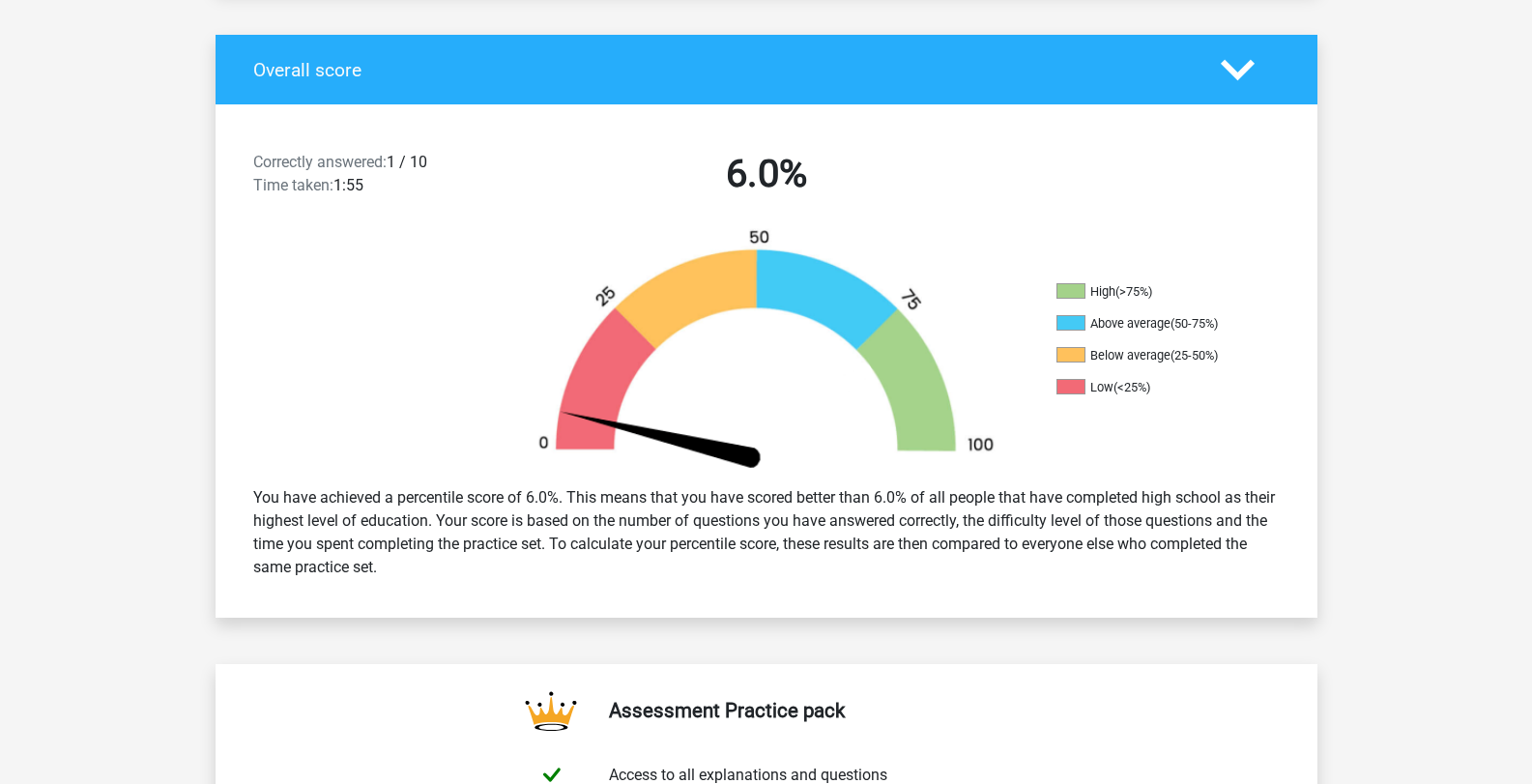
scroll to position [290, 0]
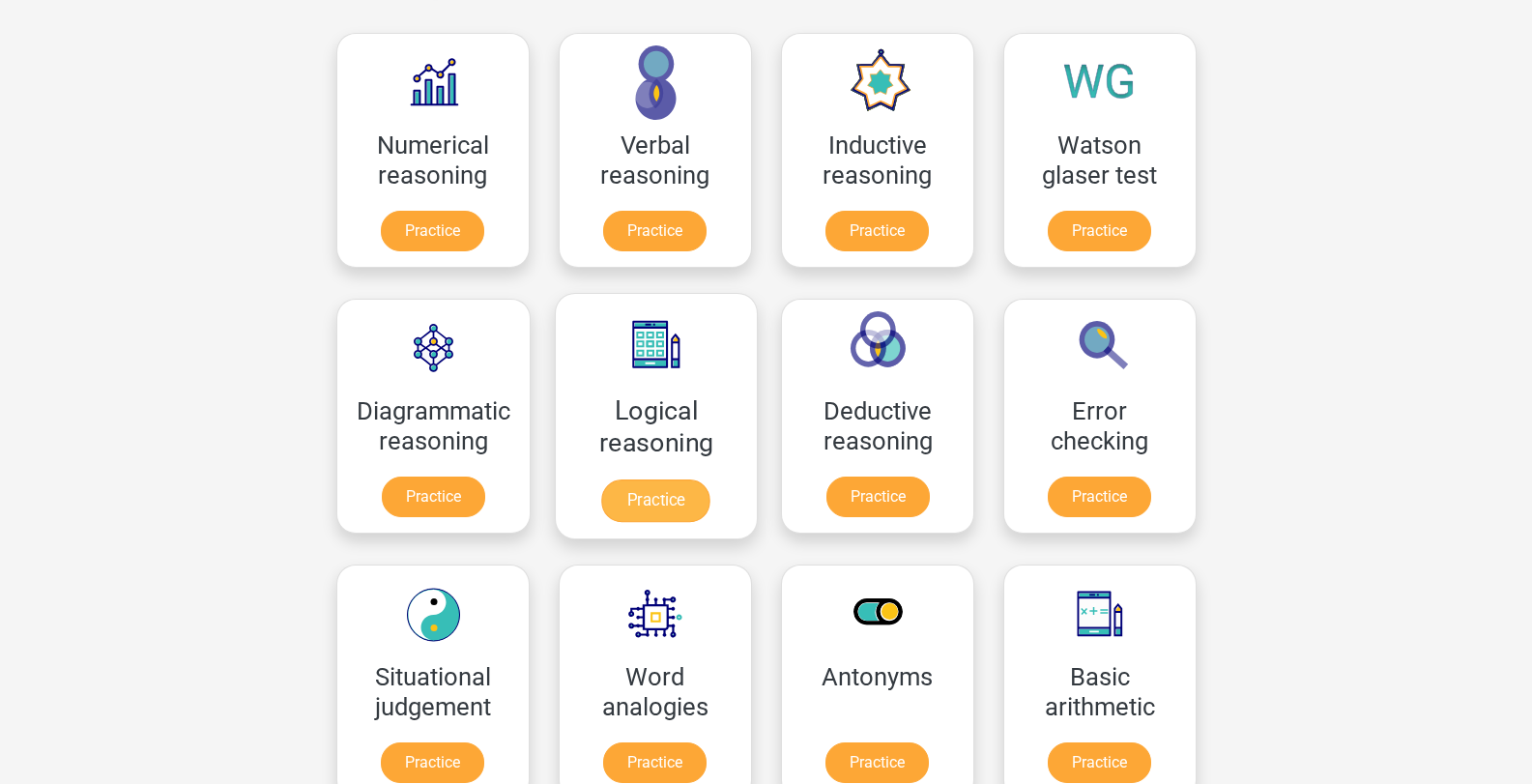
scroll to position [193, 0]
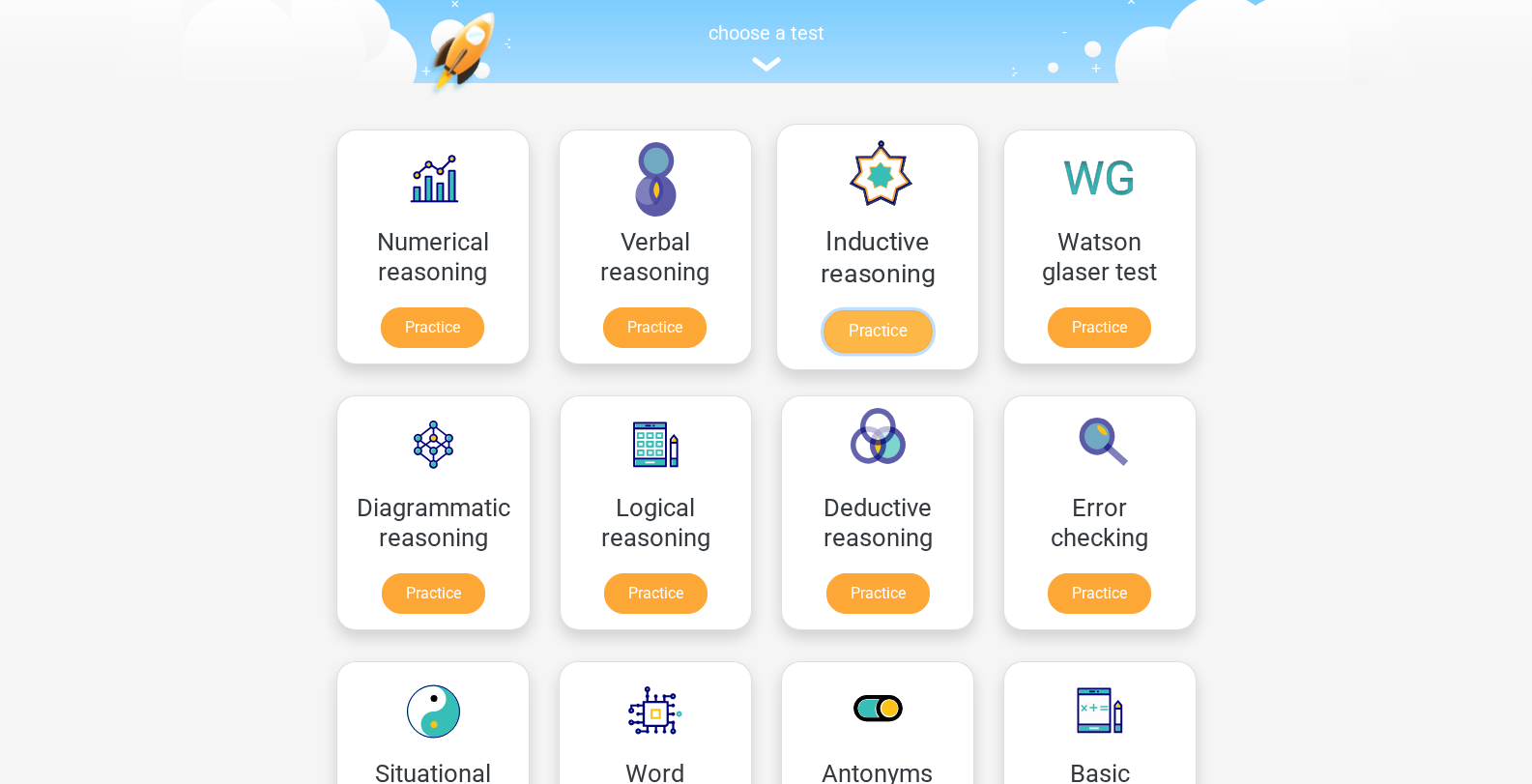
click at [890, 335] on link "Practice" at bounding box center [877, 332] width 109 height 43
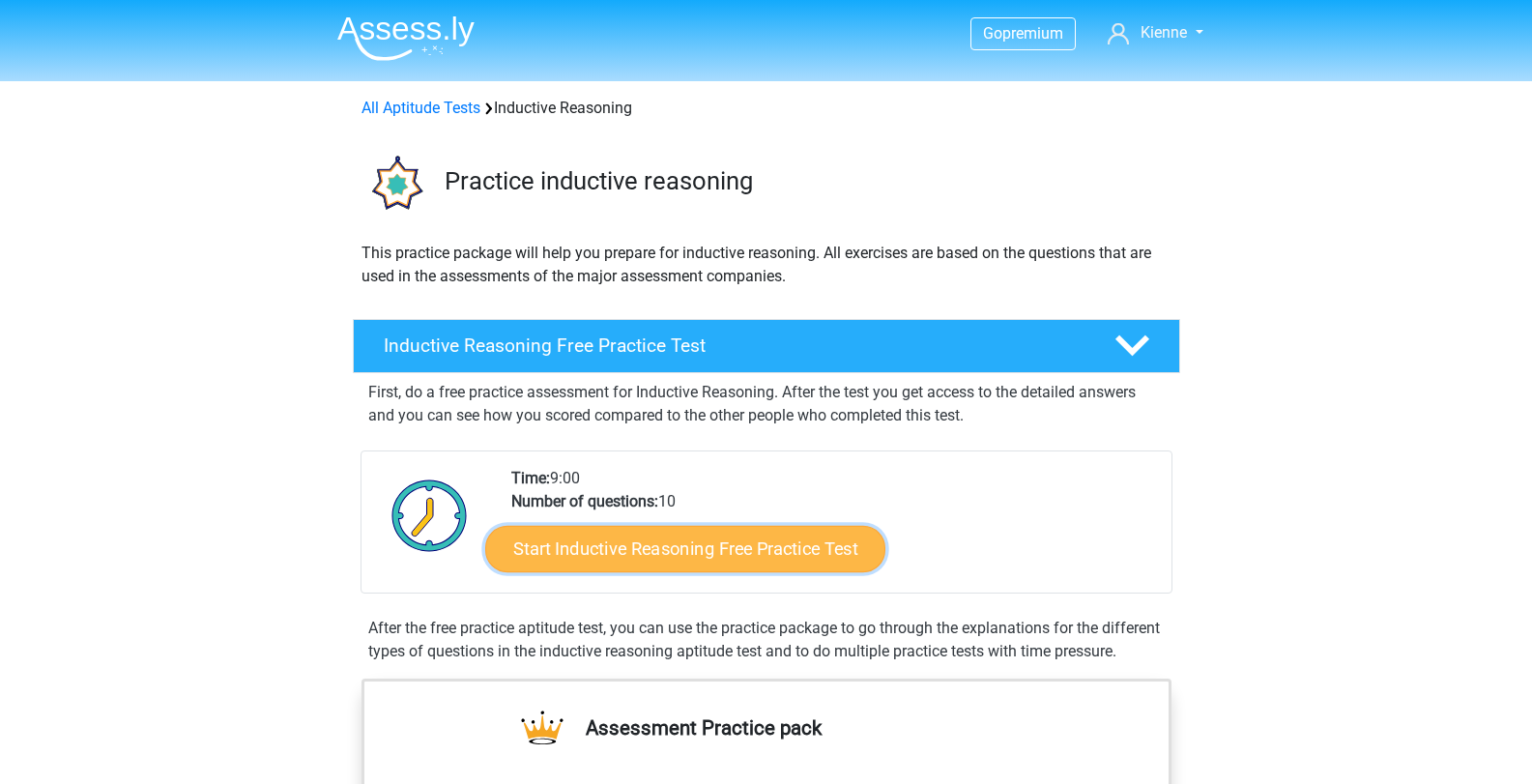
click at [713, 553] on link "Start Inductive Reasoning Free Practice Test" at bounding box center [685, 548] width 400 height 47
click at [670, 556] on link "Start Inductive Reasoning Free Practice Test" at bounding box center [685, 548] width 400 height 47
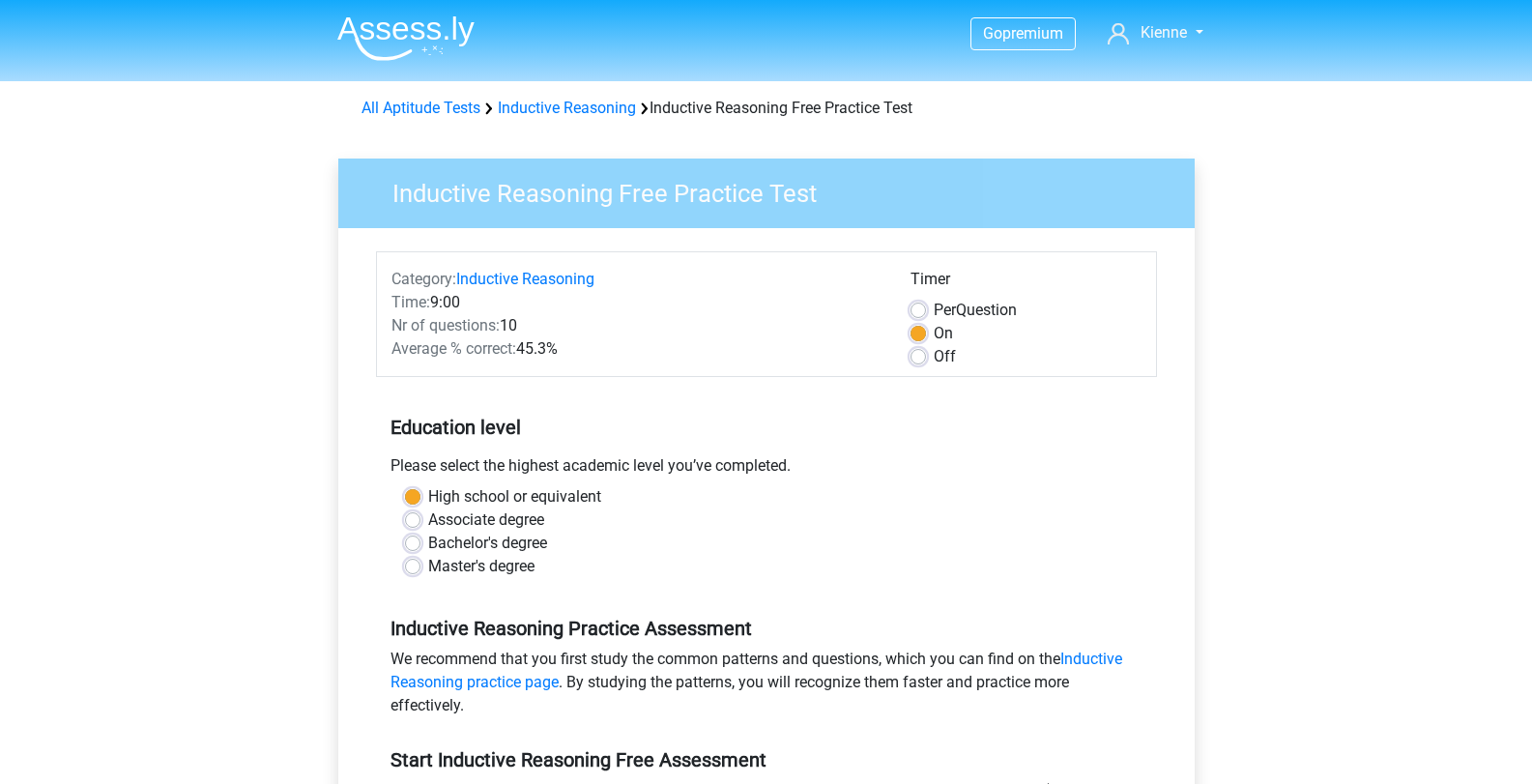
scroll to position [290, 0]
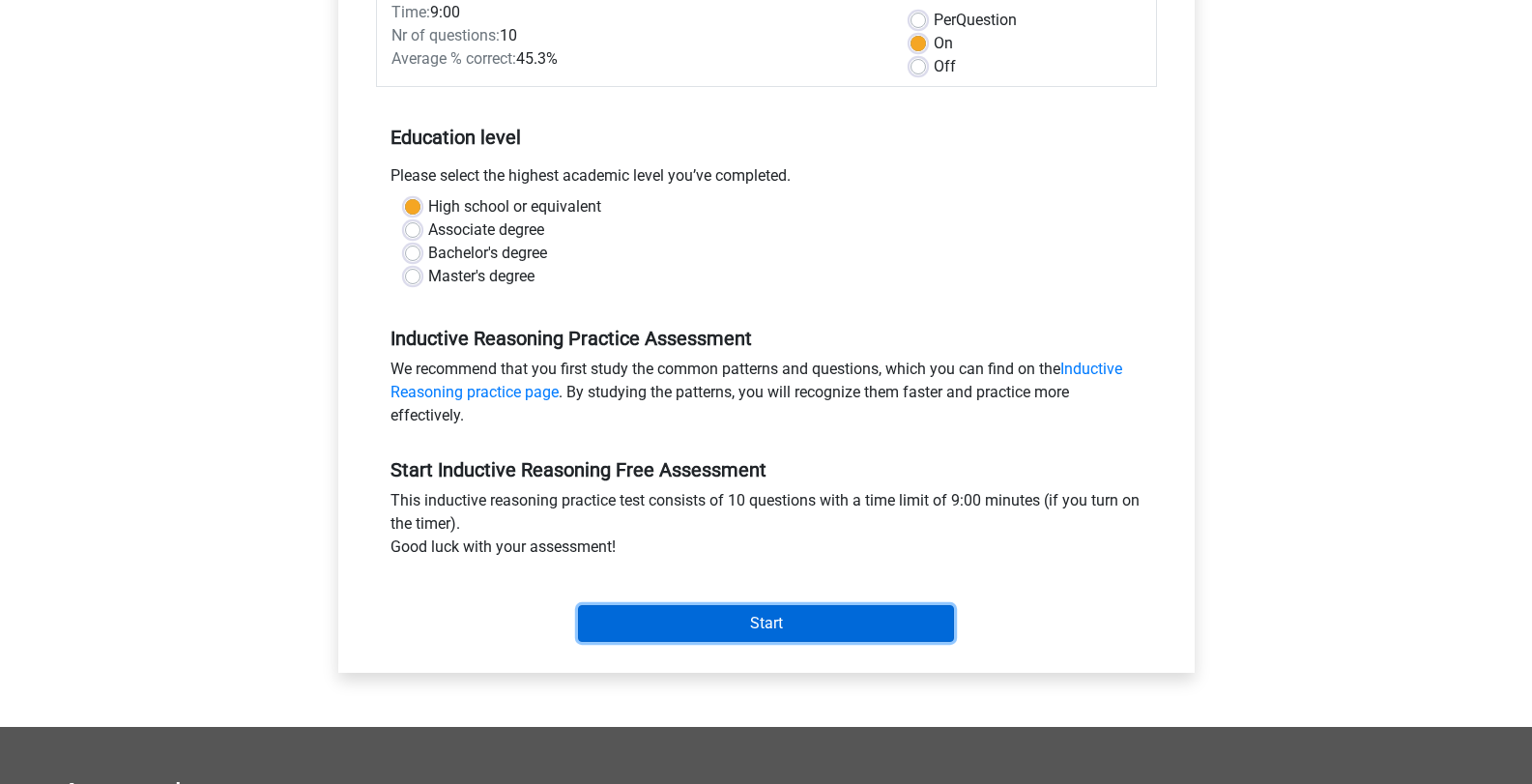
click at [872, 619] on input "Start" at bounding box center [765, 623] width 376 height 37
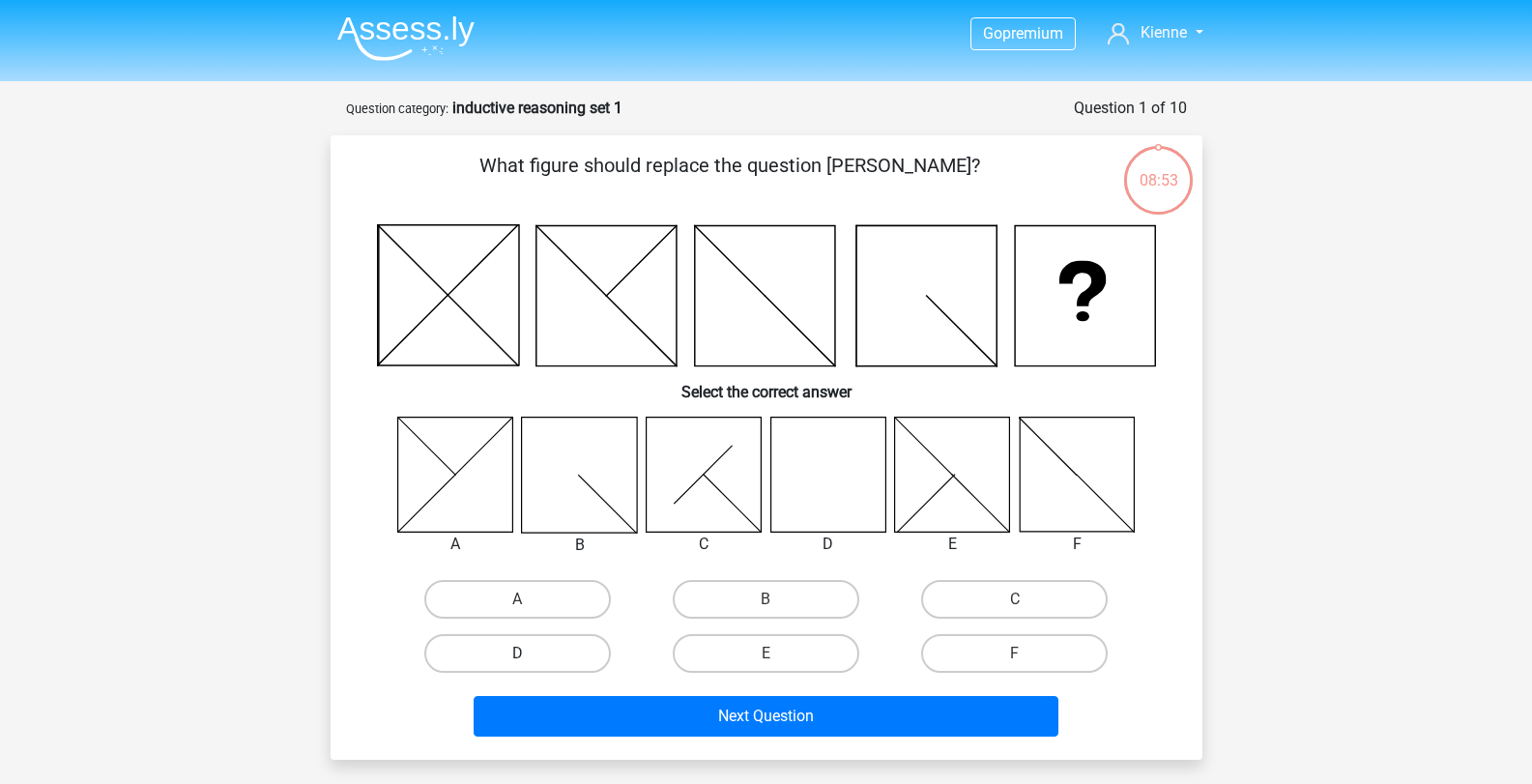
click at [603, 650] on label "D" at bounding box center [517, 653] width 186 height 39
click at [530, 653] on input "D" at bounding box center [523, 659] width 13 height 13
radio input "true"
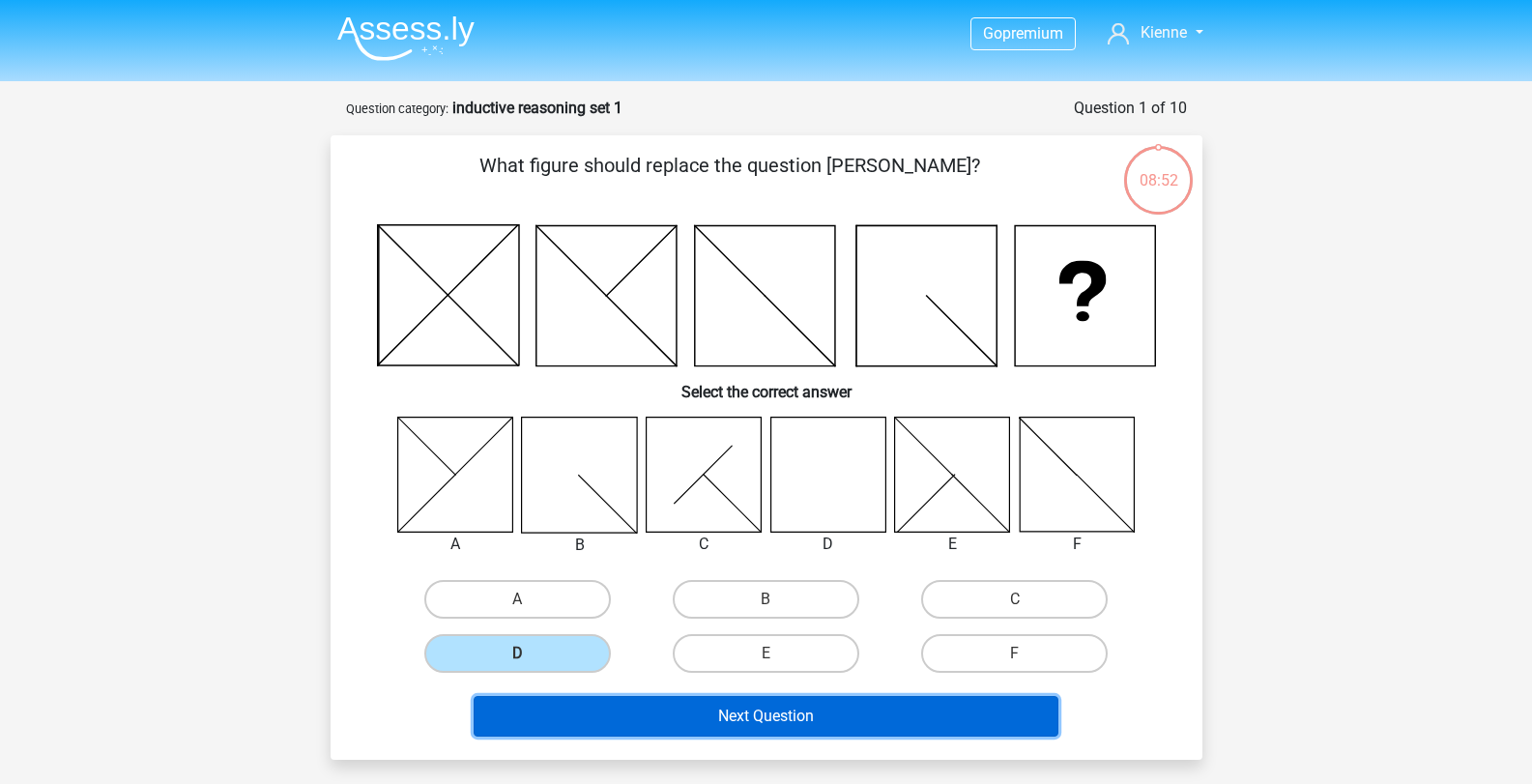
click at [696, 715] on button "Next Question" at bounding box center [766, 716] width 584 height 41
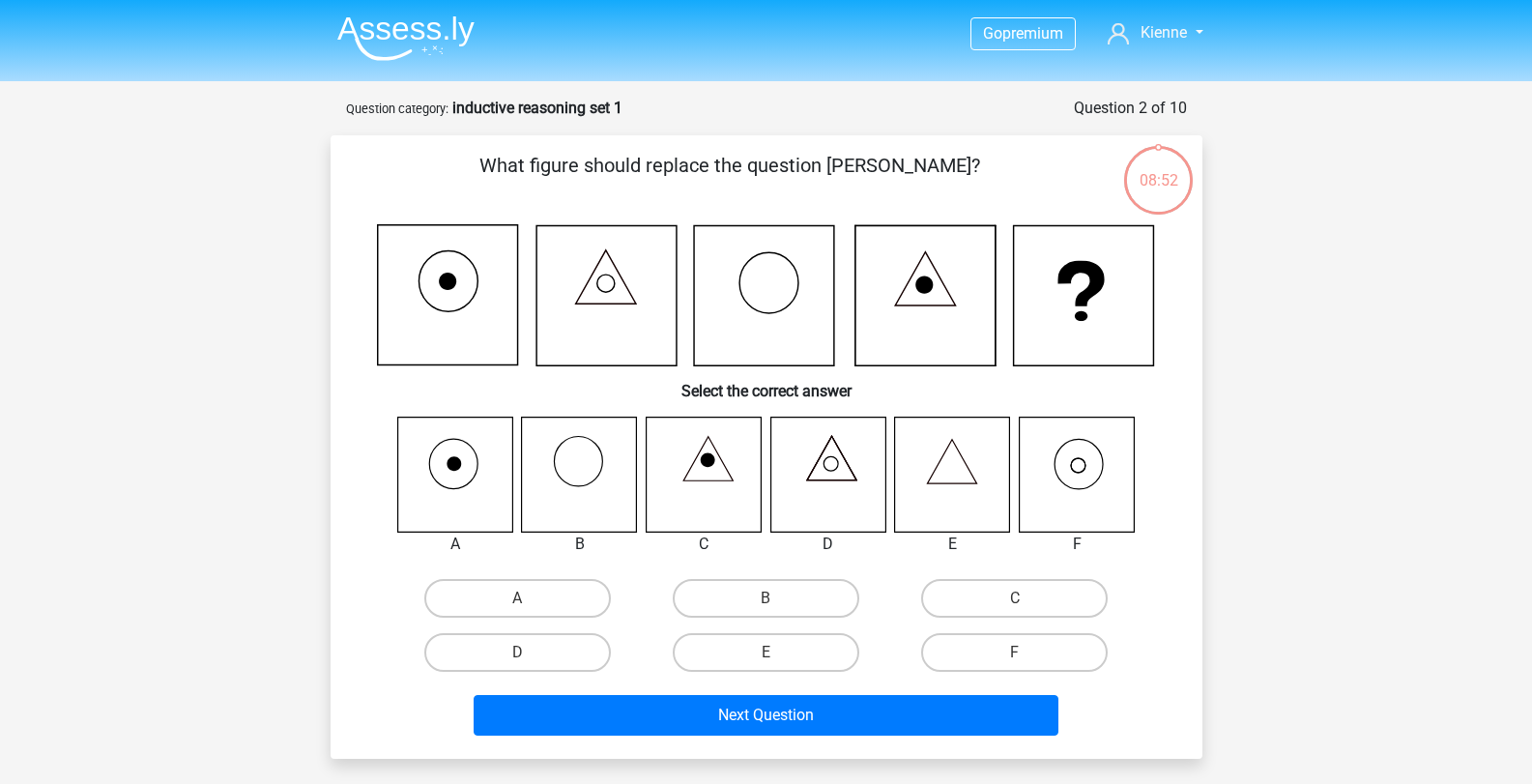
scroll to position [97, 0]
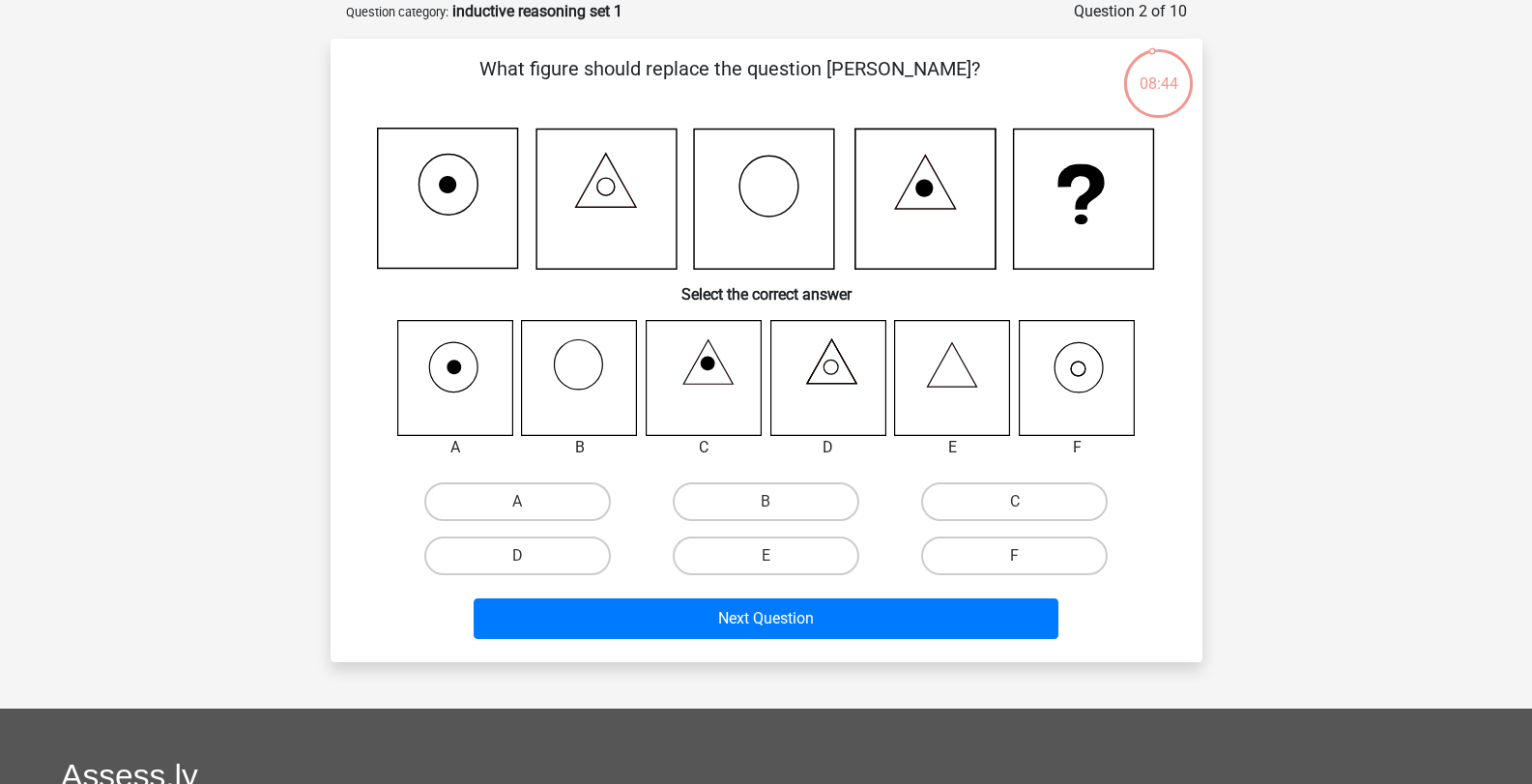
click at [1082, 395] on icon at bounding box center [1077, 377] width 115 height 114
click at [970, 551] on label "F" at bounding box center [1015, 556] width 186 height 39
click at [1016, 556] on input "F" at bounding box center [1021, 562] width 13 height 13
radio input "true"
click at [970, 551] on label "F" at bounding box center [1015, 556] width 186 height 39
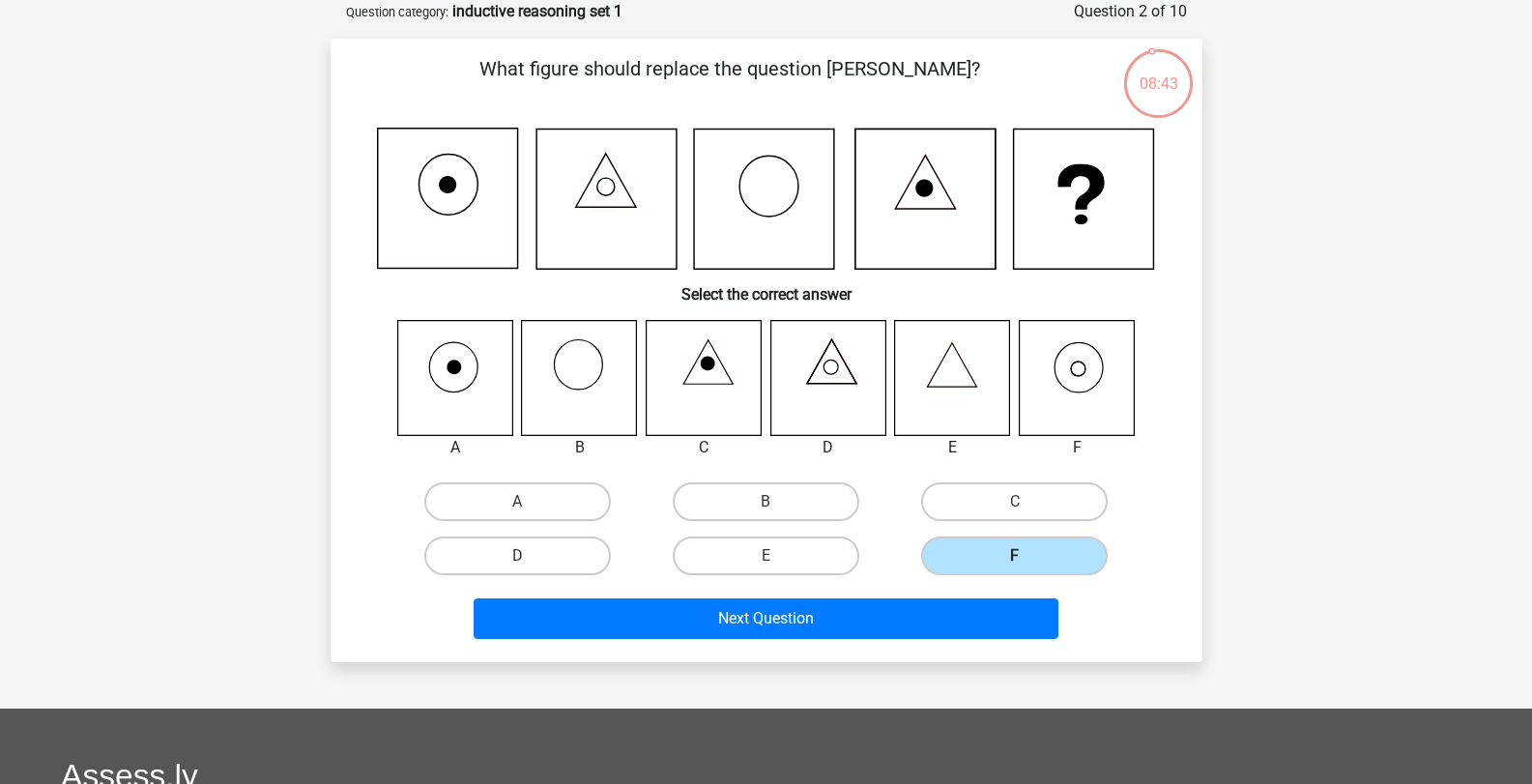
click at [1016, 556] on input "F" at bounding box center [1021, 562] width 13 height 13
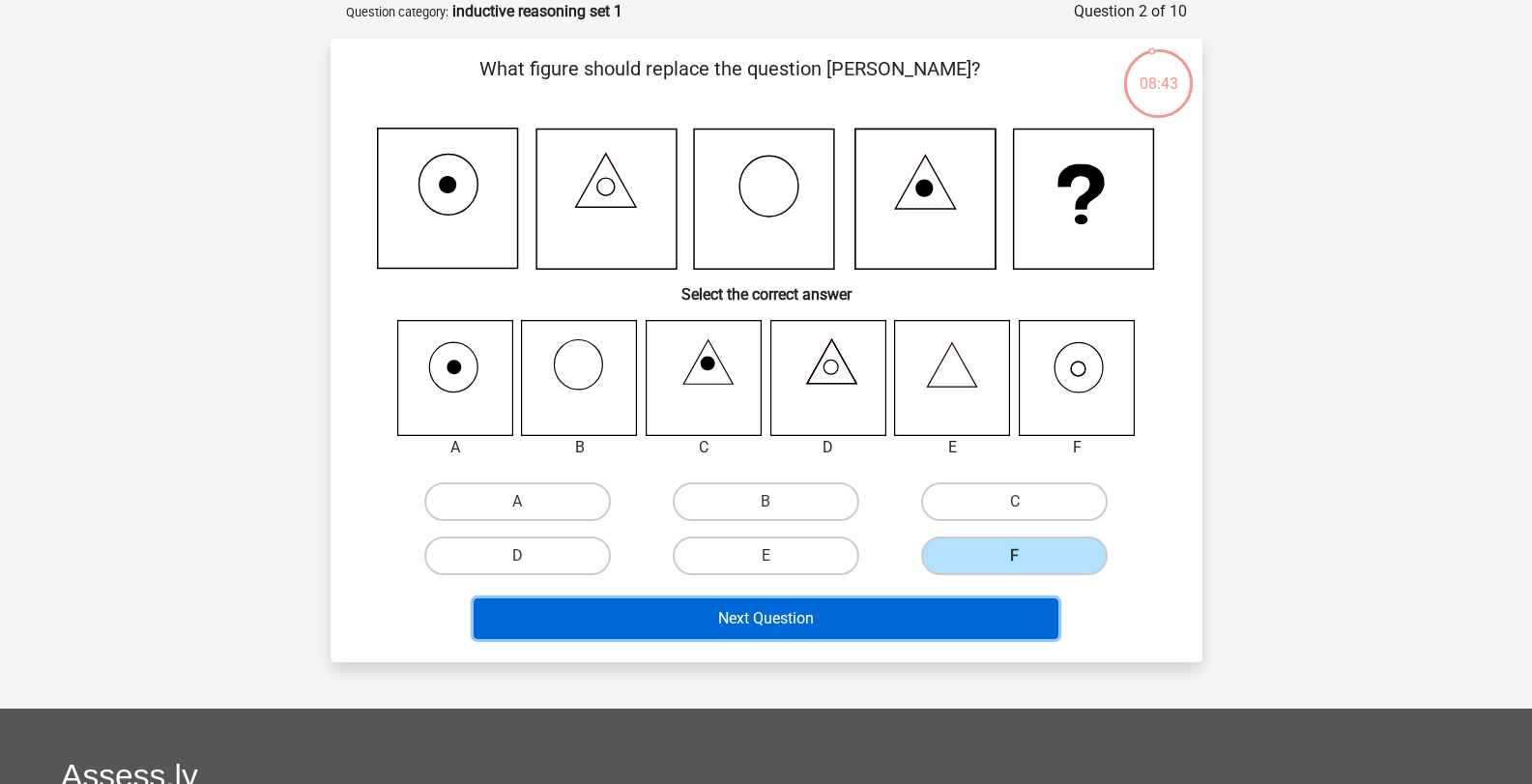
click at [915, 611] on button "Next Question" at bounding box center [766, 618] width 584 height 41
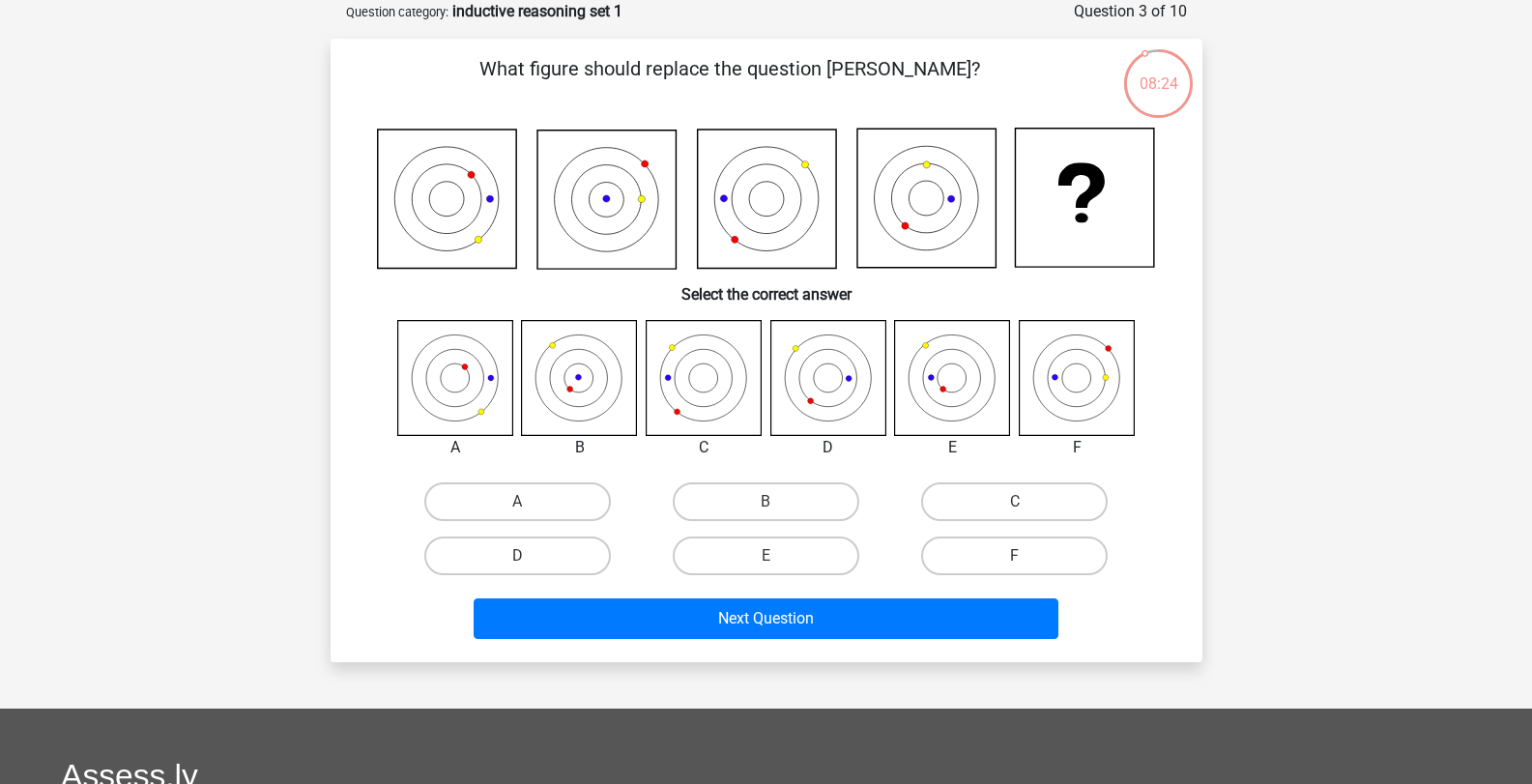
click at [1098, 424] on icon at bounding box center [1077, 377] width 115 height 114
click at [964, 543] on label "F" at bounding box center [1015, 556] width 186 height 39
click at [1016, 556] on input "F" at bounding box center [1021, 562] width 13 height 13
radio input "true"
click at [964, 543] on label "F" at bounding box center [1015, 556] width 186 height 39
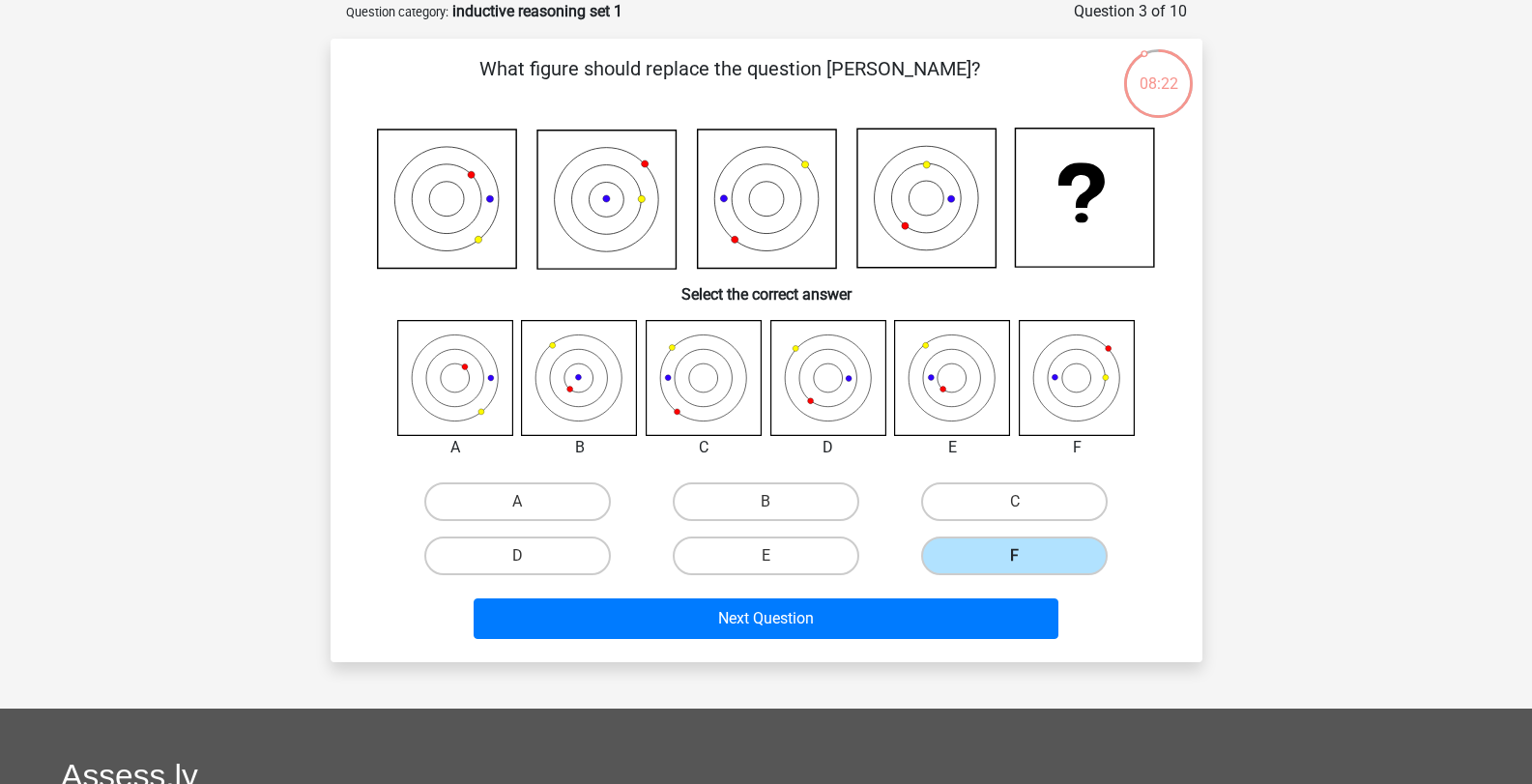
click at [1016, 556] on input "F" at bounding box center [1021, 562] width 13 height 13
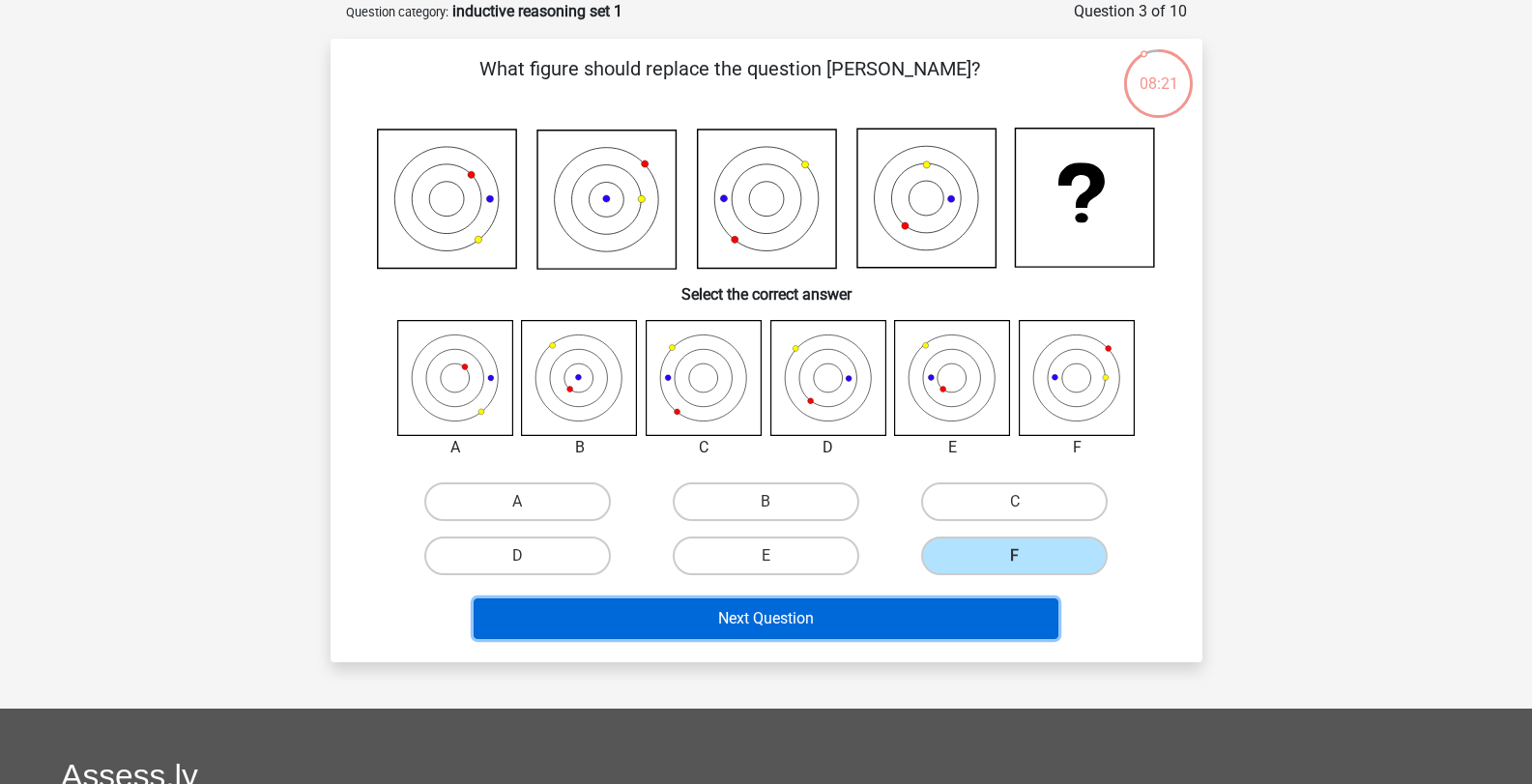
click at [920, 625] on button "Next Question" at bounding box center [766, 618] width 584 height 41
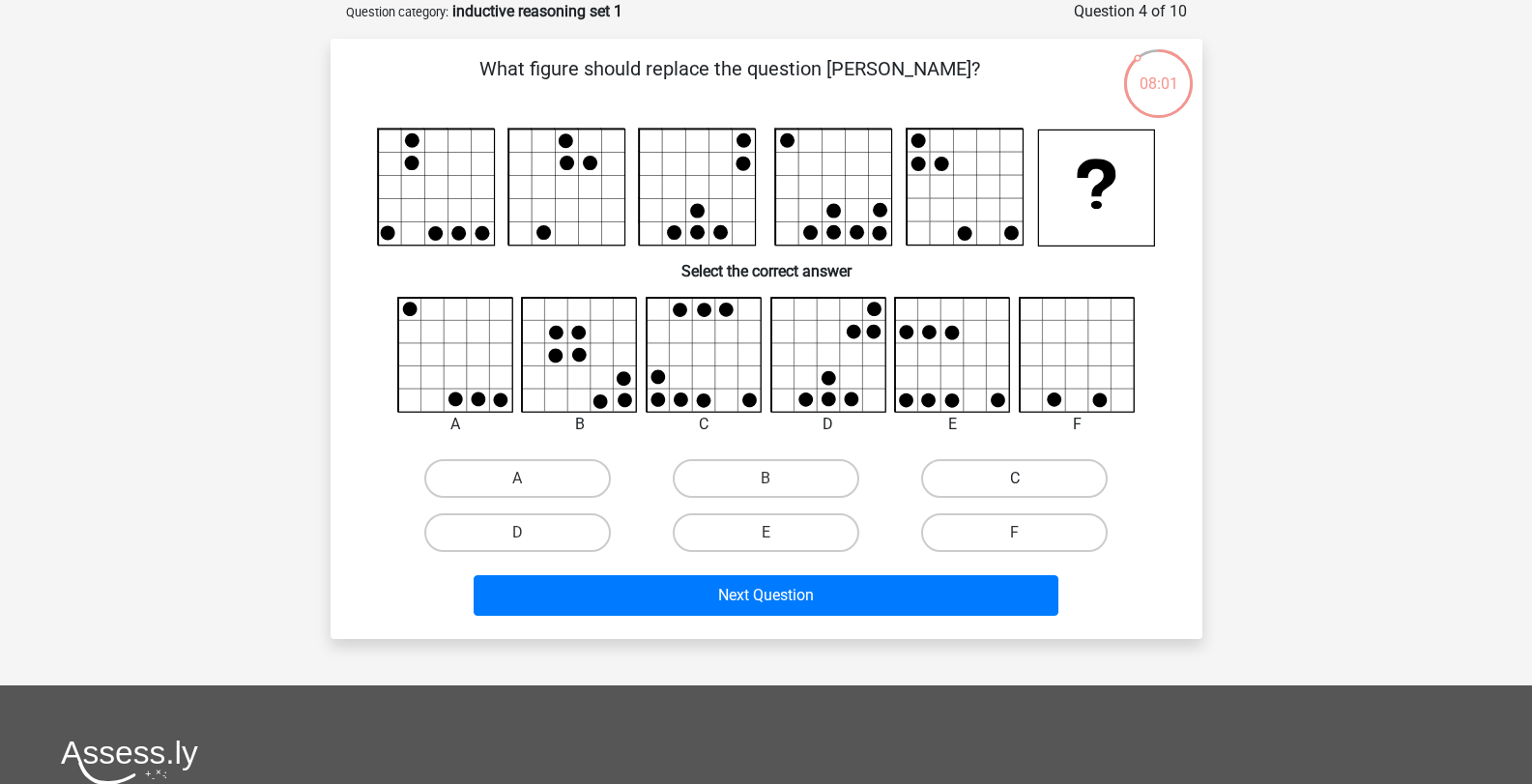
click at [961, 488] on label "C" at bounding box center [1015, 478] width 186 height 39
click at [1016, 488] on input "C" at bounding box center [1021, 484] width 13 height 13
radio input "true"
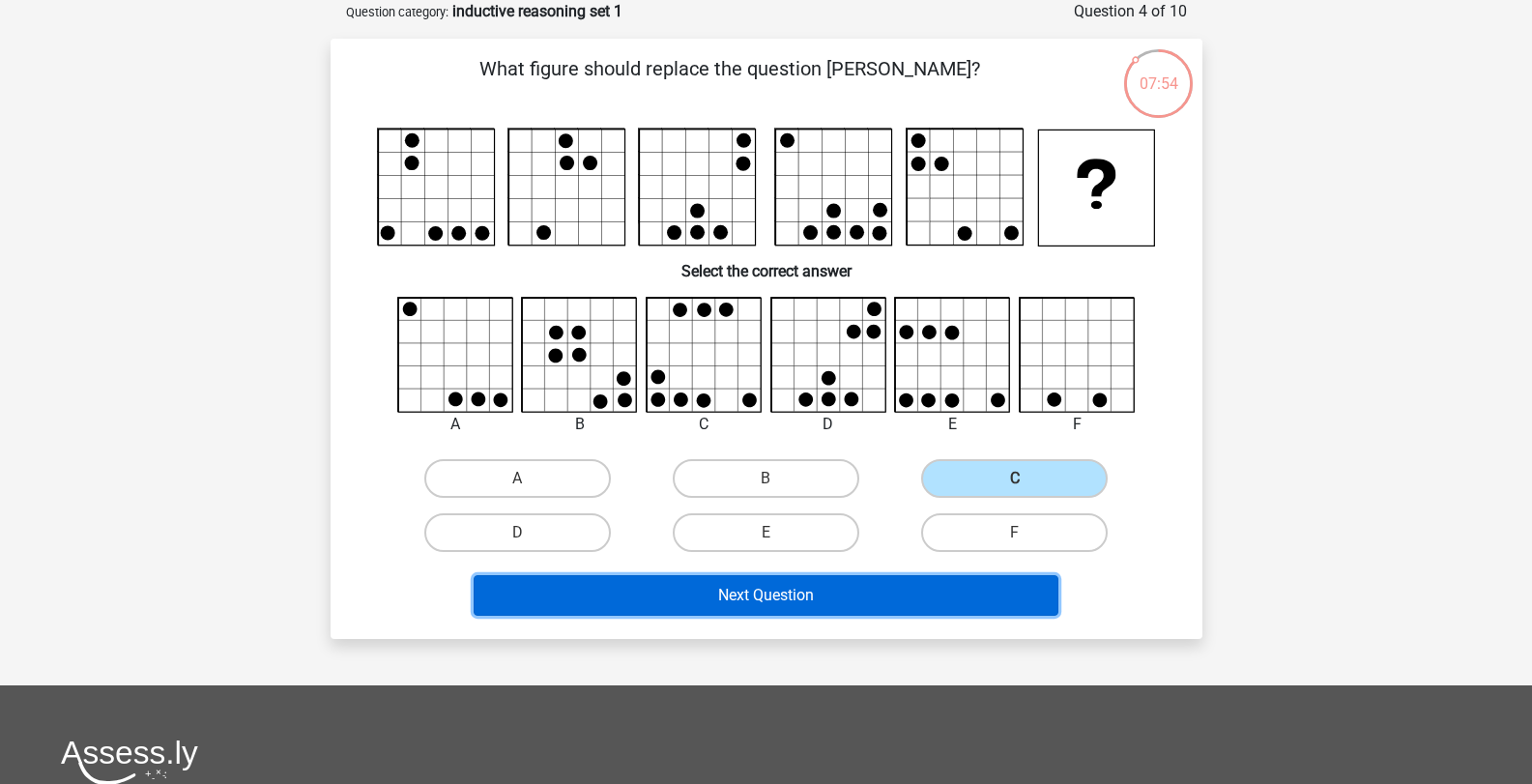
click at [829, 613] on button "Next Question" at bounding box center [766, 595] width 584 height 41
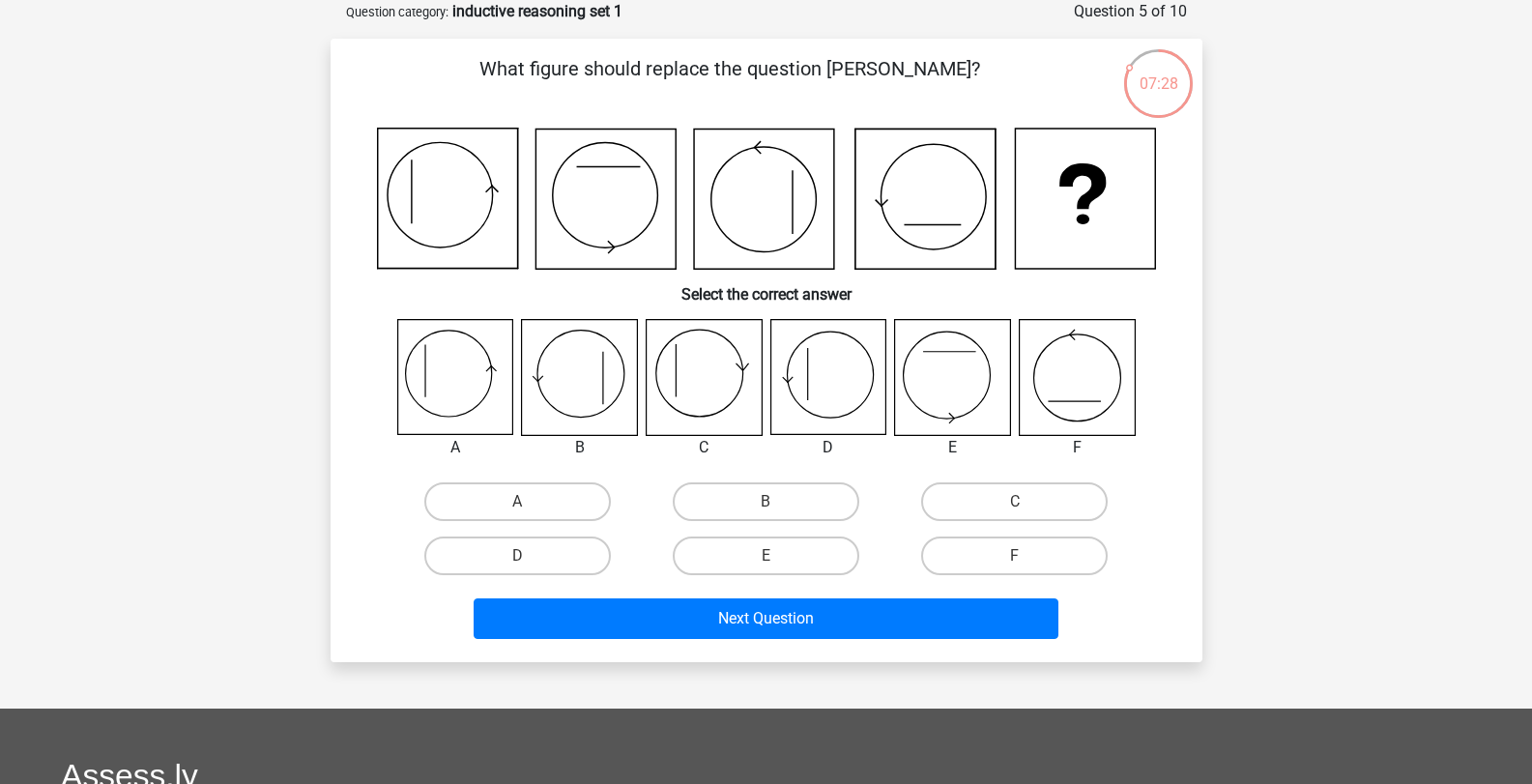
click at [491, 382] on icon at bounding box center [449, 375] width 87 height 87
click at [538, 525] on div "A" at bounding box center [517, 502] width 249 height 54
click at [570, 505] on label "A" at bounding box center [517, 502] width 186 height 39
click at [530, 505] on input "A" at bounding box center [523, 507] width 13 height 13
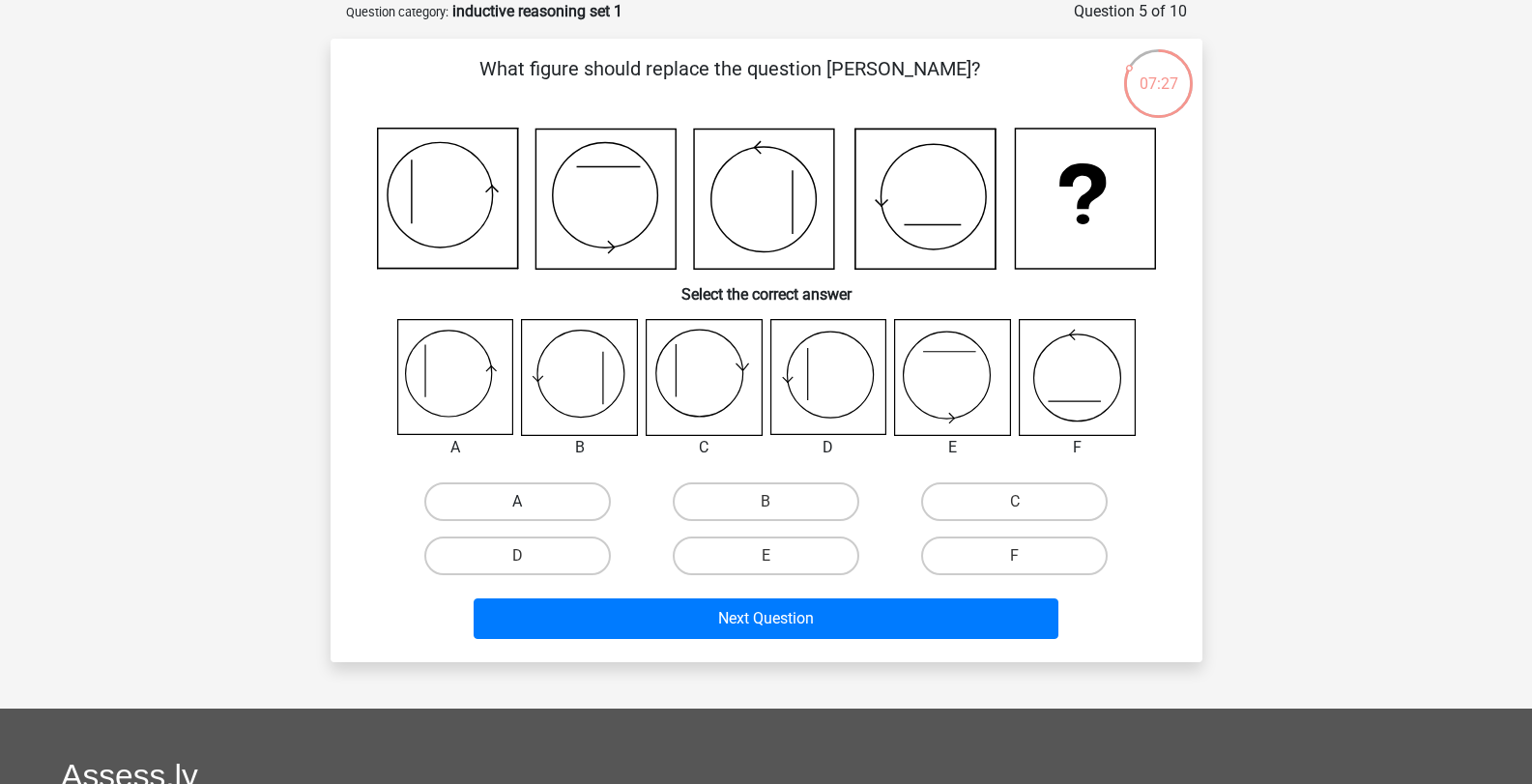
radio input "true"
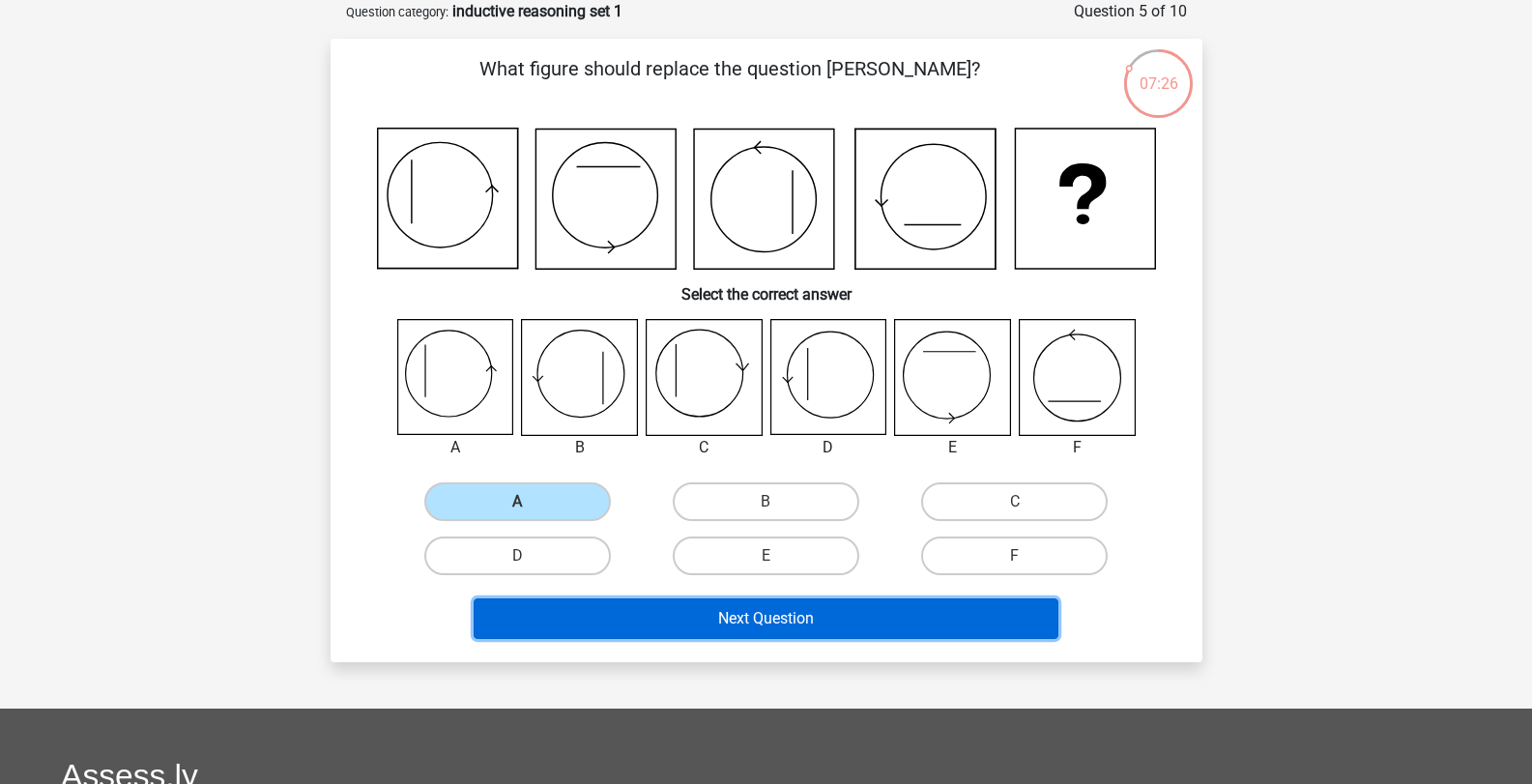
click at [741, 618] on button "Next Question" at bounding box center [766, 618] width 584 height 41
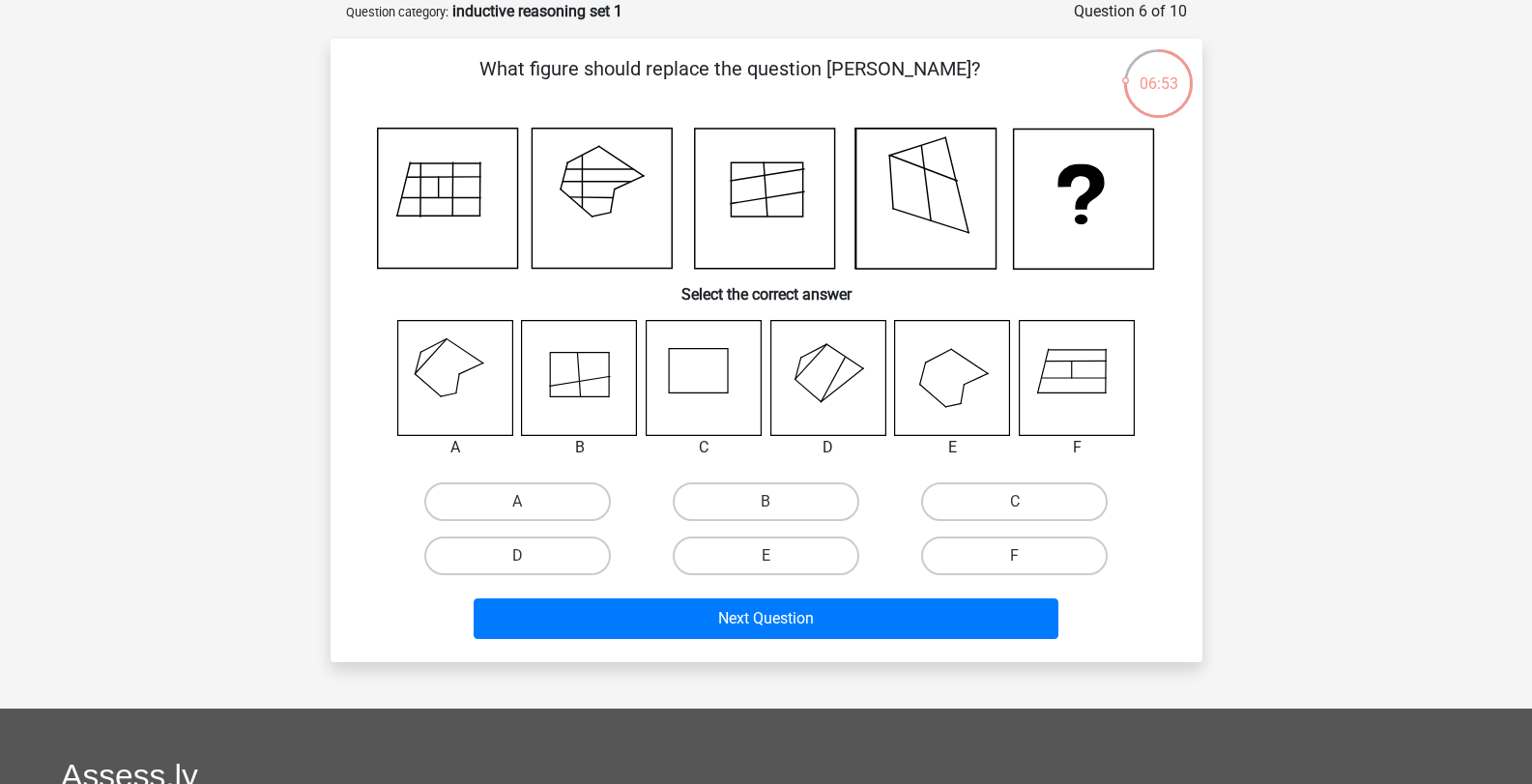
click at [824, 373] on icon at bounding box center [828, 377] width 115 height 114
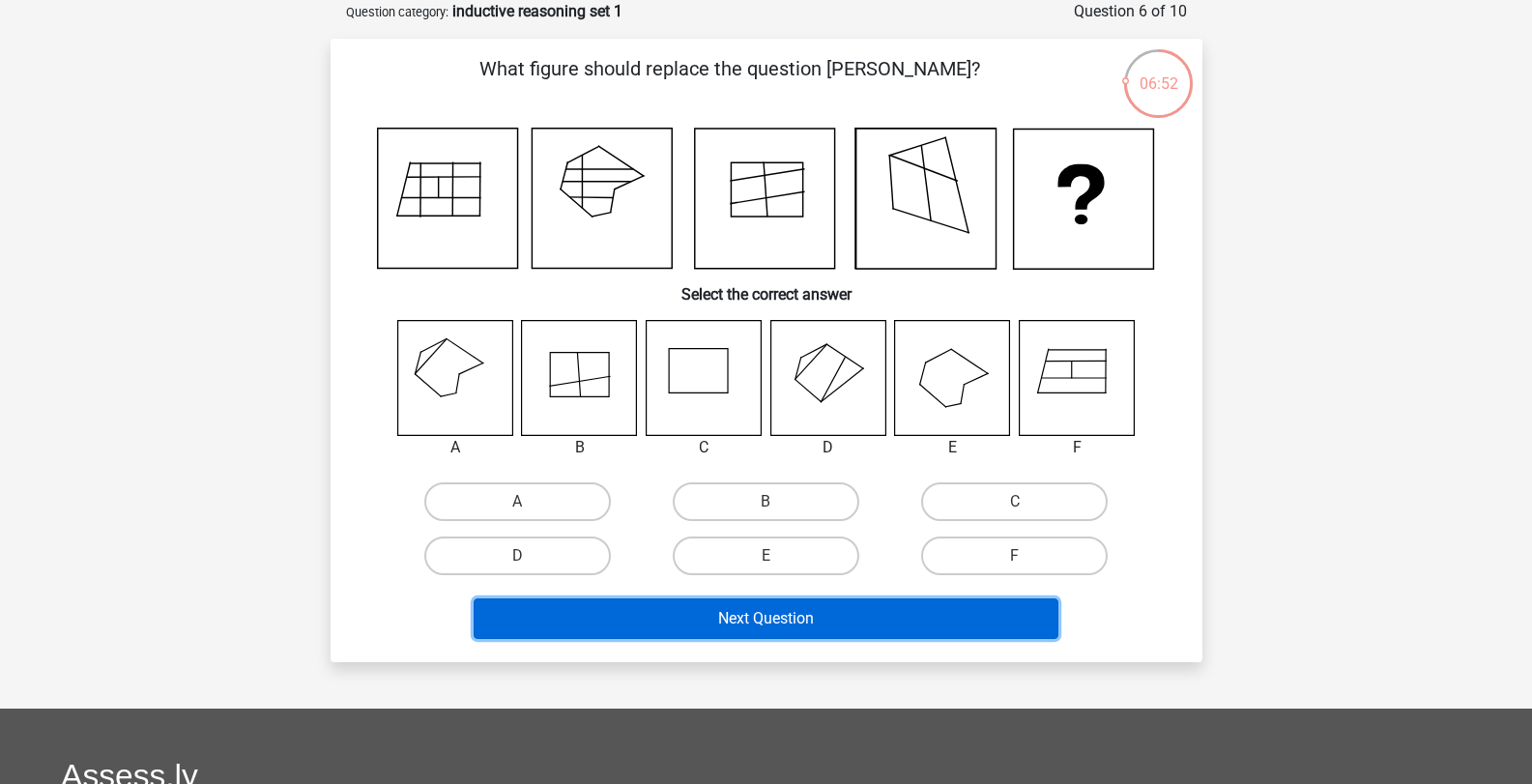
click at [852, 633] on button "Next Question" at bounding box center [766, 618] width 584 height 41
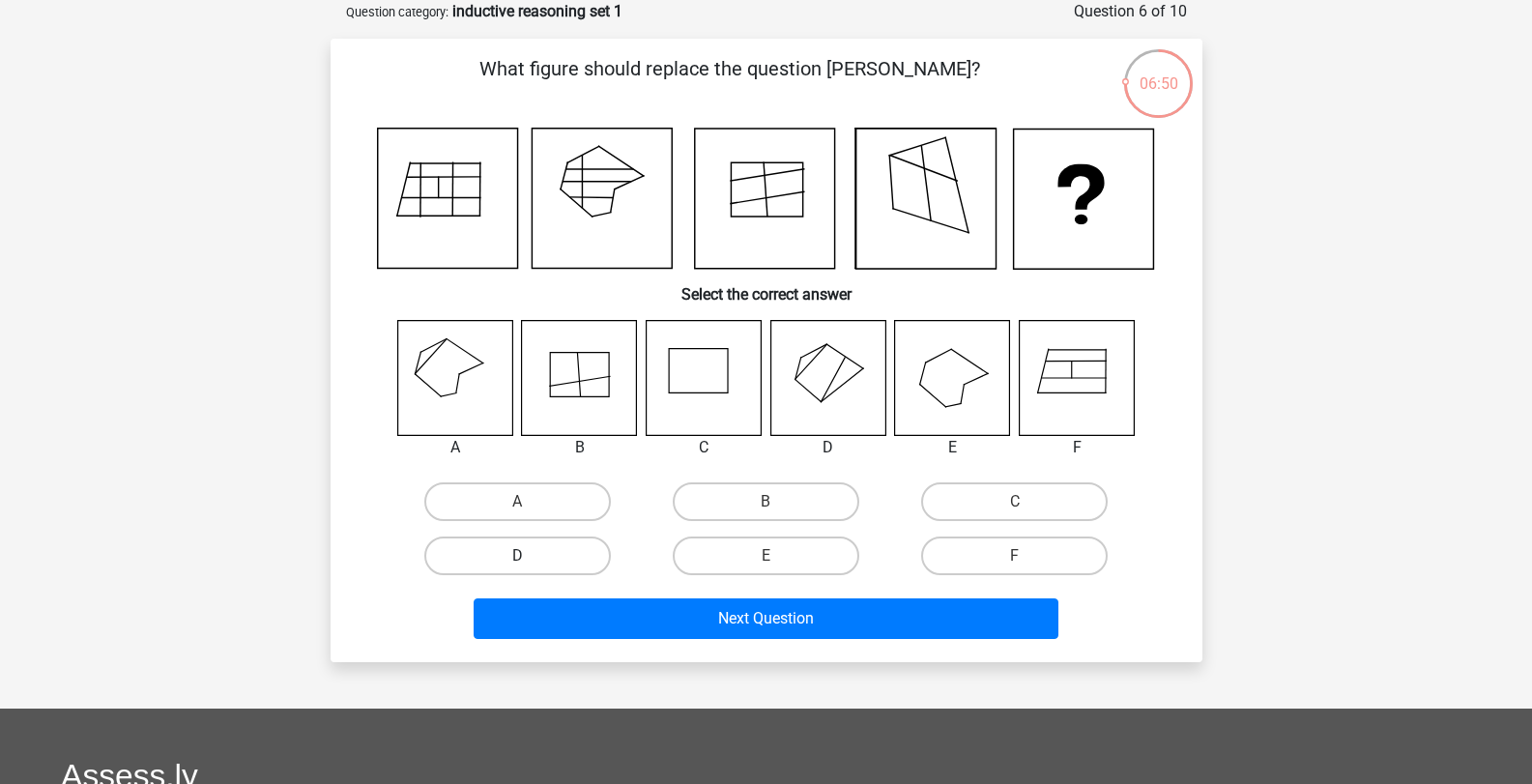
click at [556, 567] on label "D" at bounding box center [517, 556] width 186 height 39
click at [530, 567] on input "D" at bounding box center [523, 562] width 13 height 13
radio input "true"
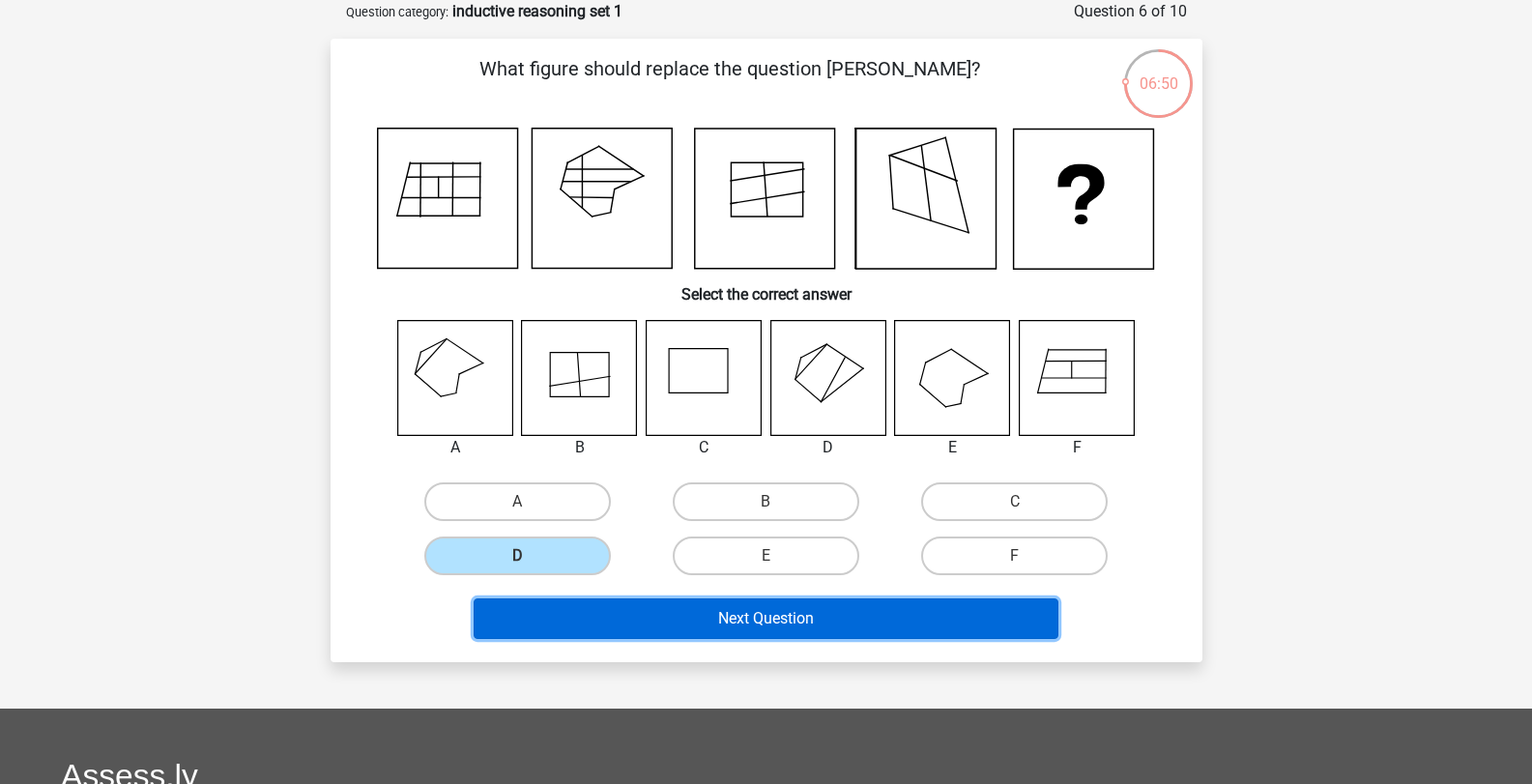
click at [762, 638] on button "Next Question" at bounding box center [766, 618] width 584 height 41
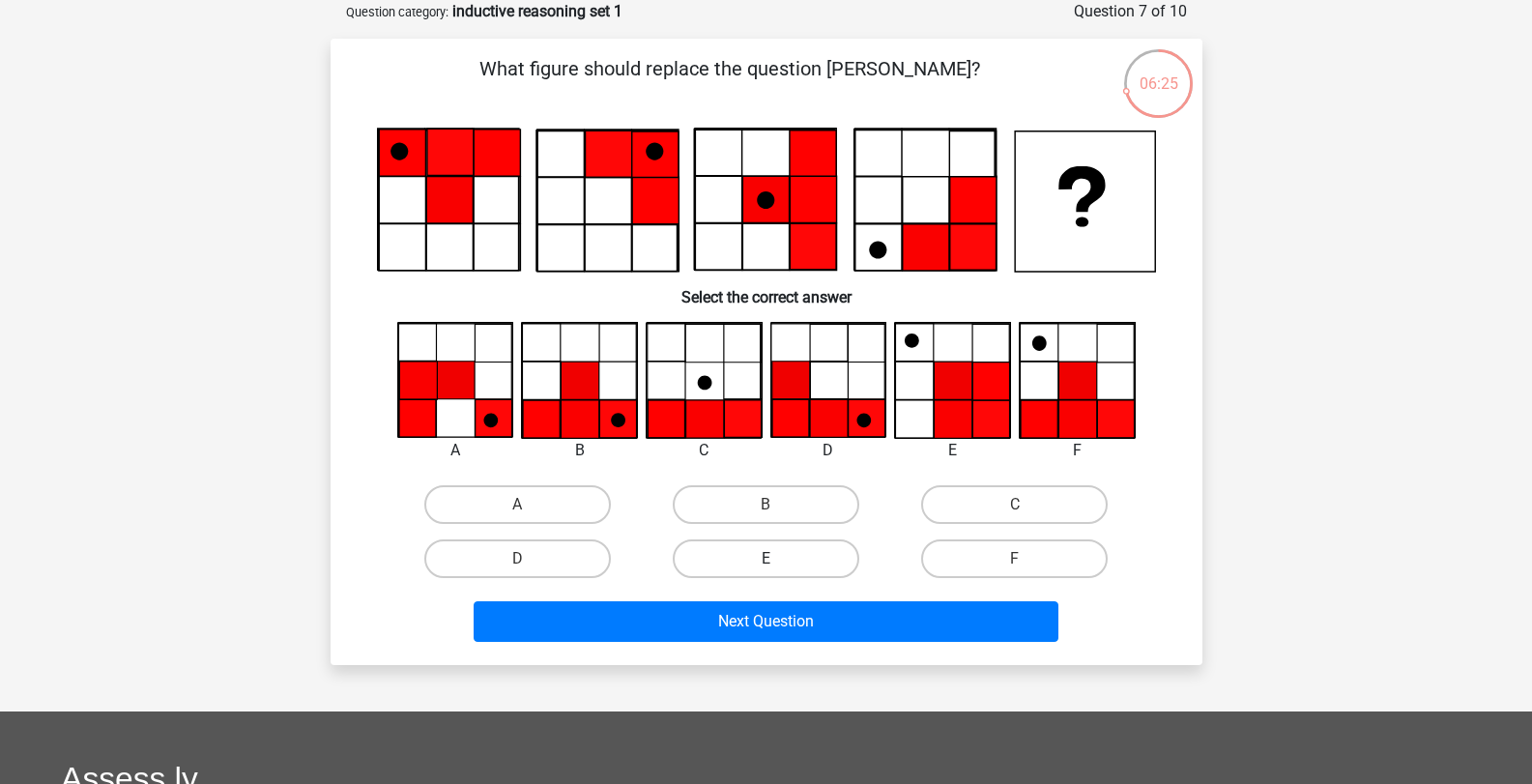
click at [748, 558] on label "E" at bounding box center [766, 559] width 186 height 39
click at [766, 559] on input "E" at bounding box center [772, 565] width 13 height 13
radio input "true"
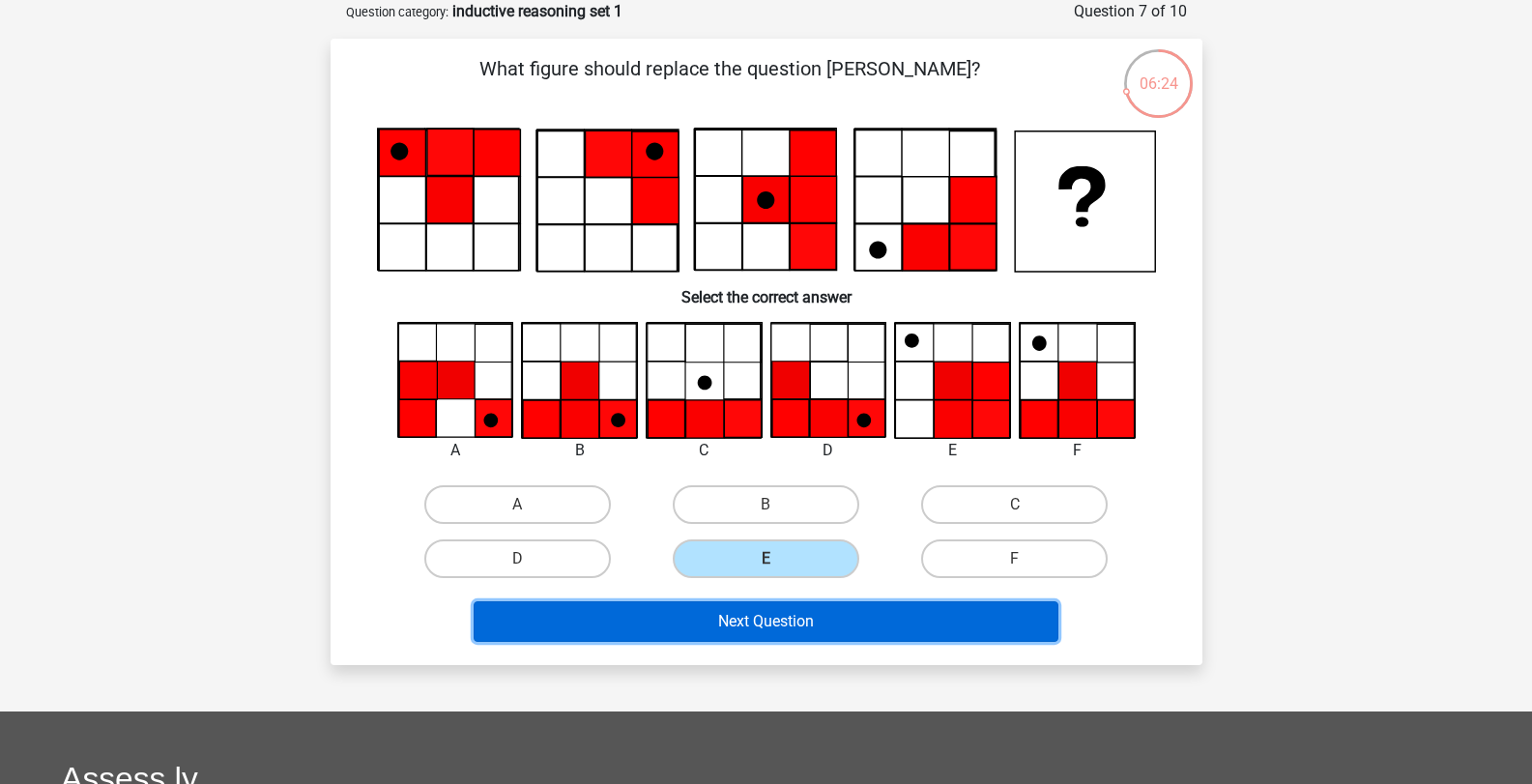
click at [751, 610] on button "Next Question" at bounding box center [766, 621] width 584 height 41
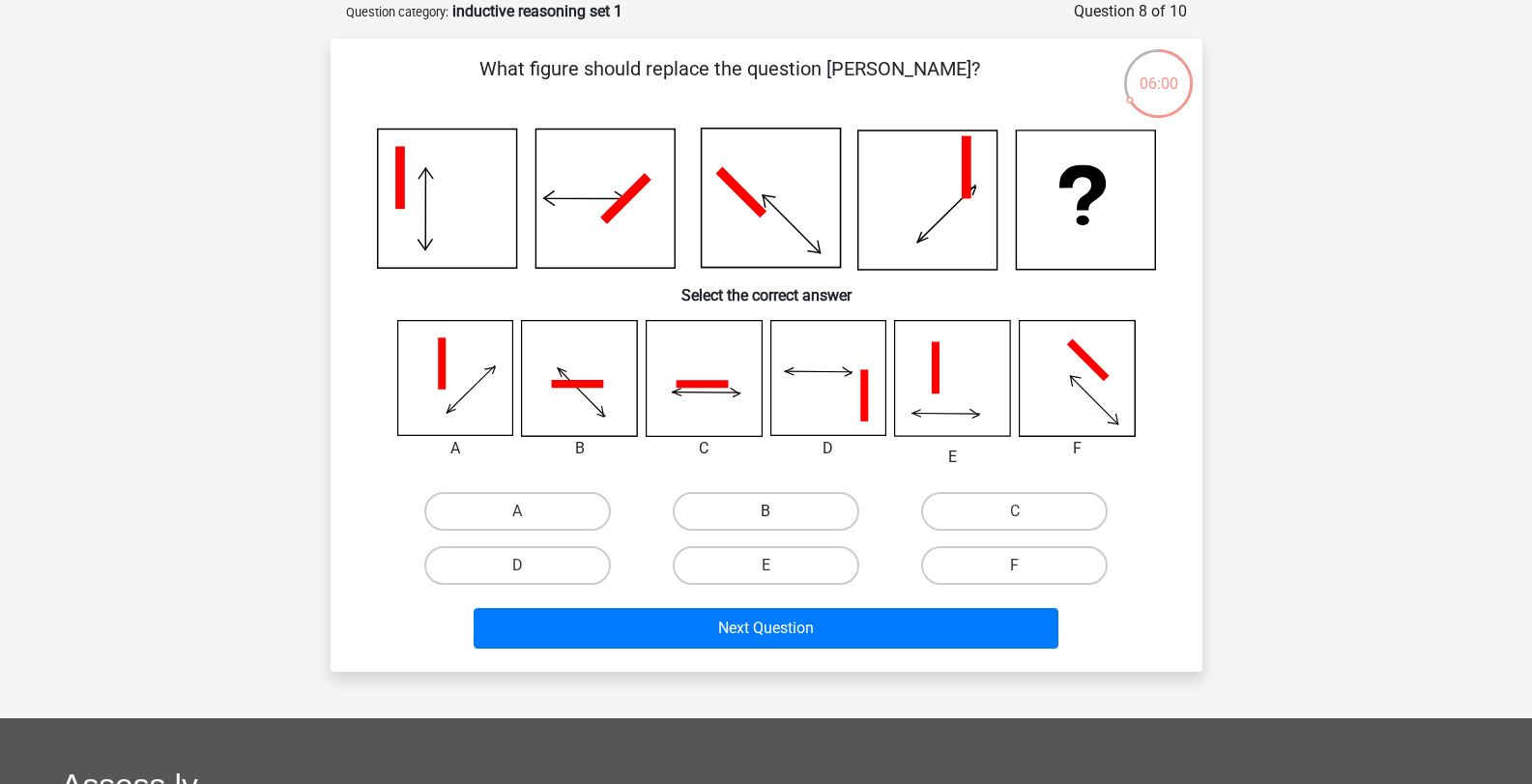
click at [807, 519] on label "B" at bounding box center [766, 511] width 186 height 39
click at [779, 519] on input "B" at bounding box center [772, 517] width 13 height 13
radio input "true"
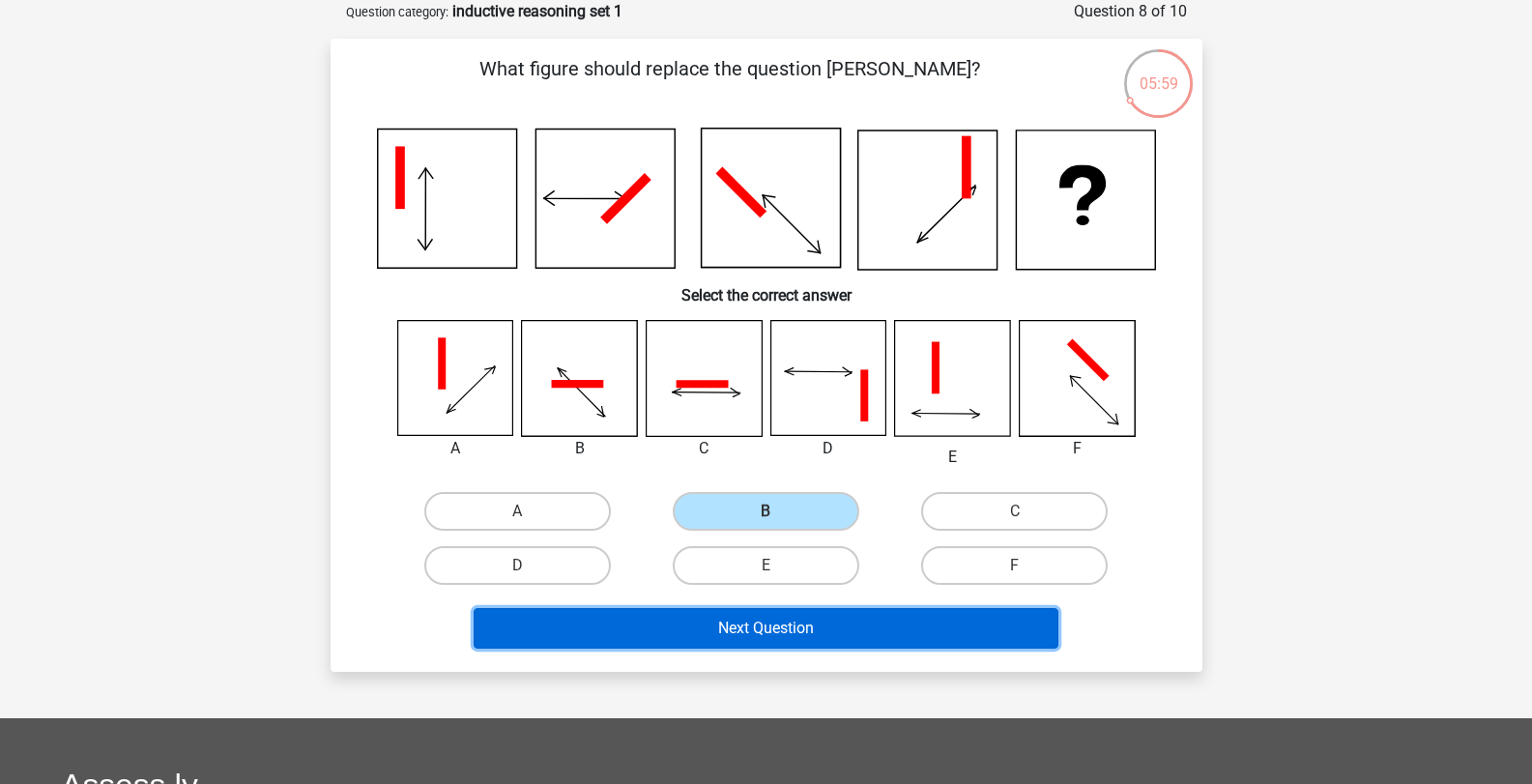
click at [834, 614] on button "Next Question" at bounding box center [766, 628] width 584 height 41
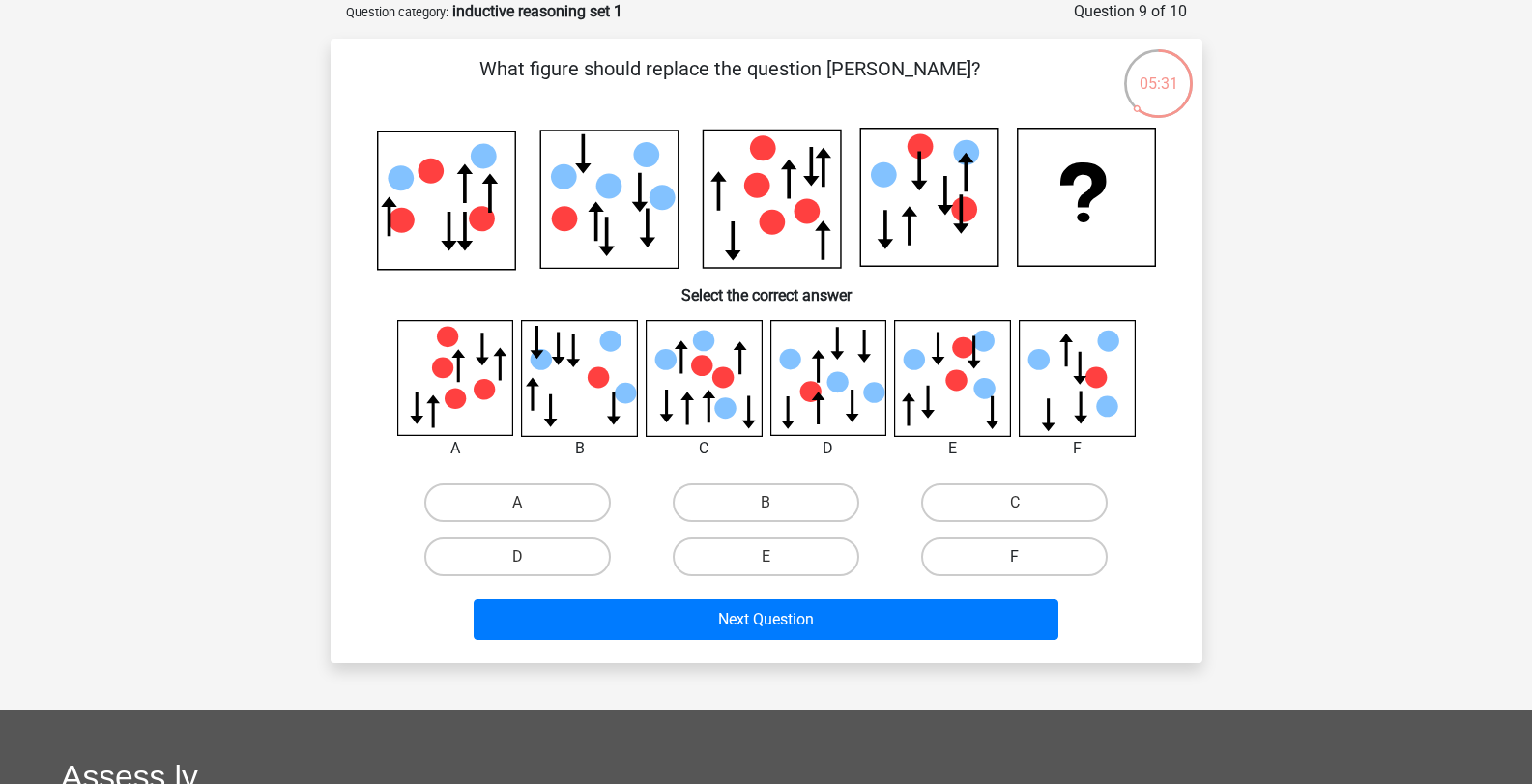
click at [1004, 557] on label "F" at bounding box center [1015, 557] width 186 height 39
click at [1016, 557] on input "F" at bounding box center [1021, 563] width 13 height 13
radio input "true"
click at [981, 595] on div "Next Question" at bounding box center [766, 615] width 810 height 64
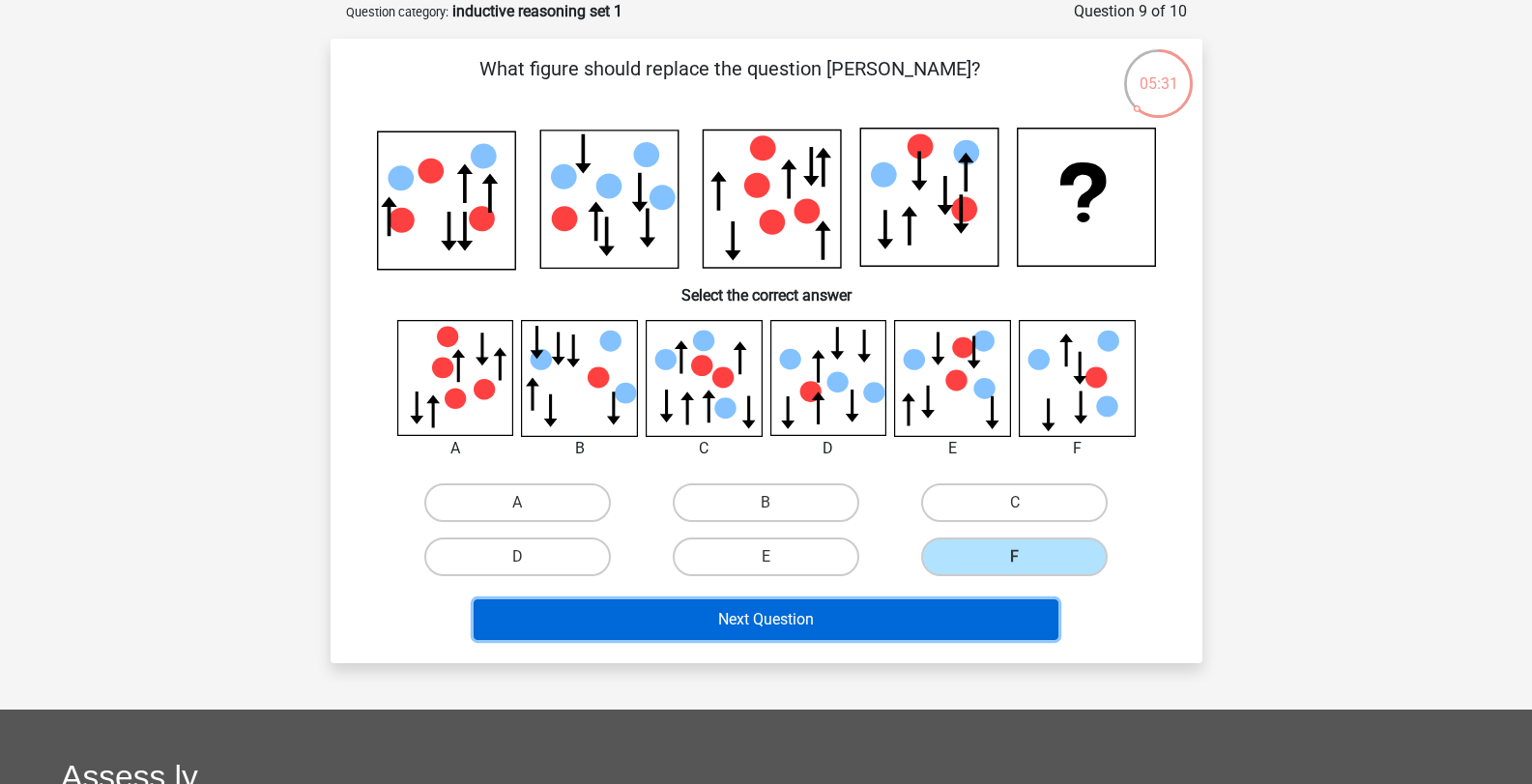
click at [976, 611] on button "Next Question" at bounding box center [766, 619] width 584 height 41
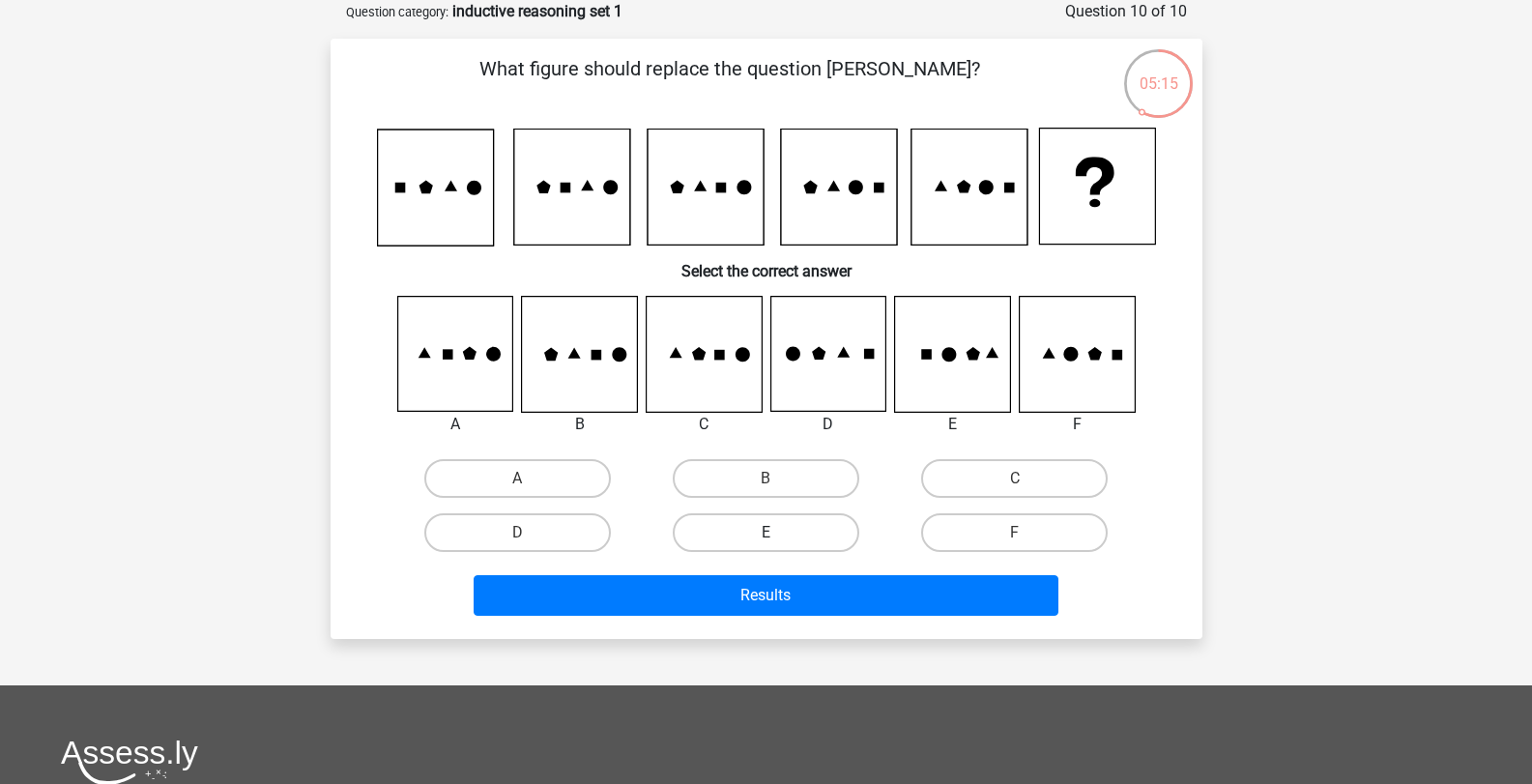
click at [807, 551] on label "E" at bounding box center [766, 533] width 186 height 39
click at [779, 545] on input "E" at bounding box center [772, 539] width 13 height 13
radio input "true"
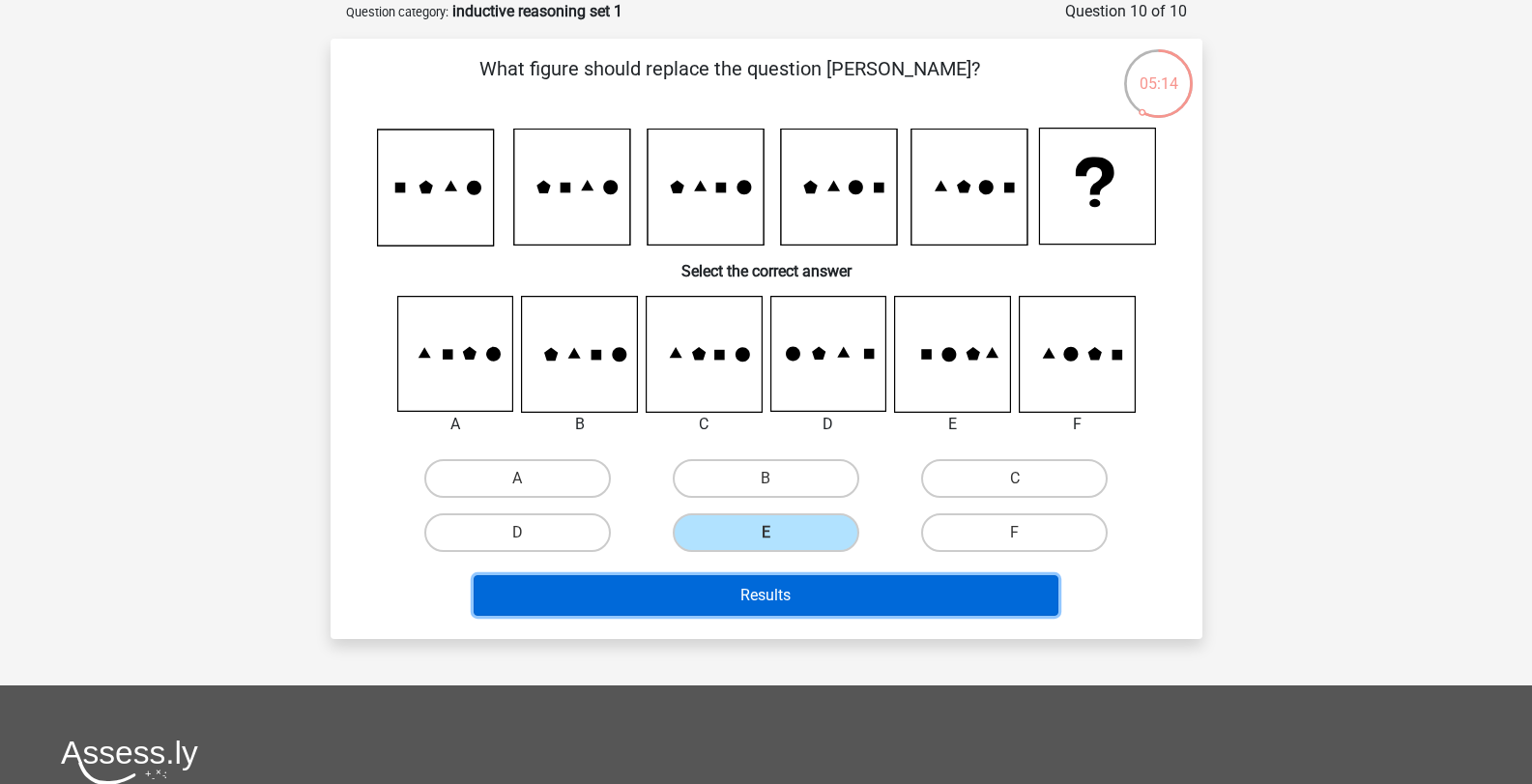
click at [819, 594] on button "Results" at bounding box center [766, 595] width 584 height 41
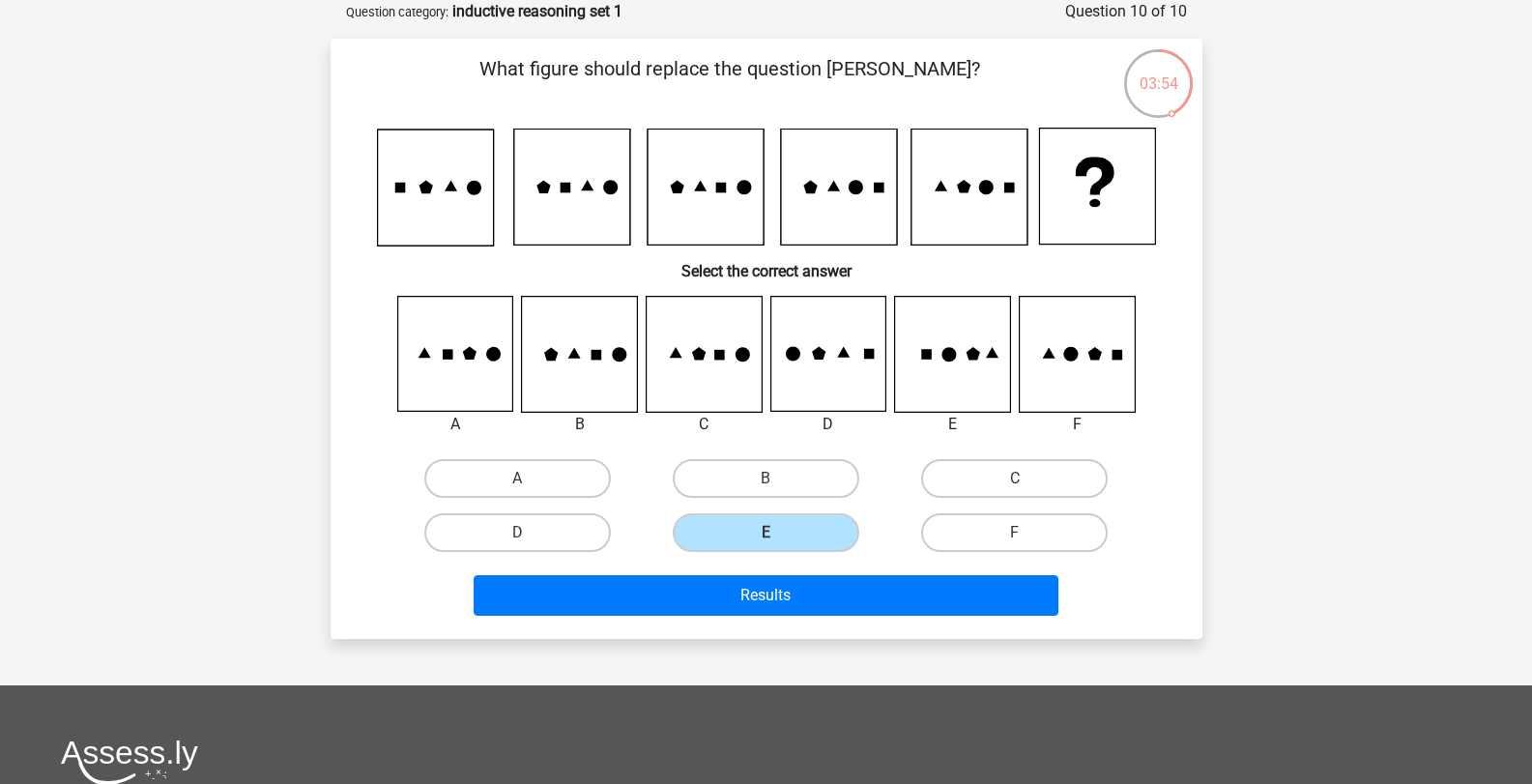
scroll to position [0, 0]
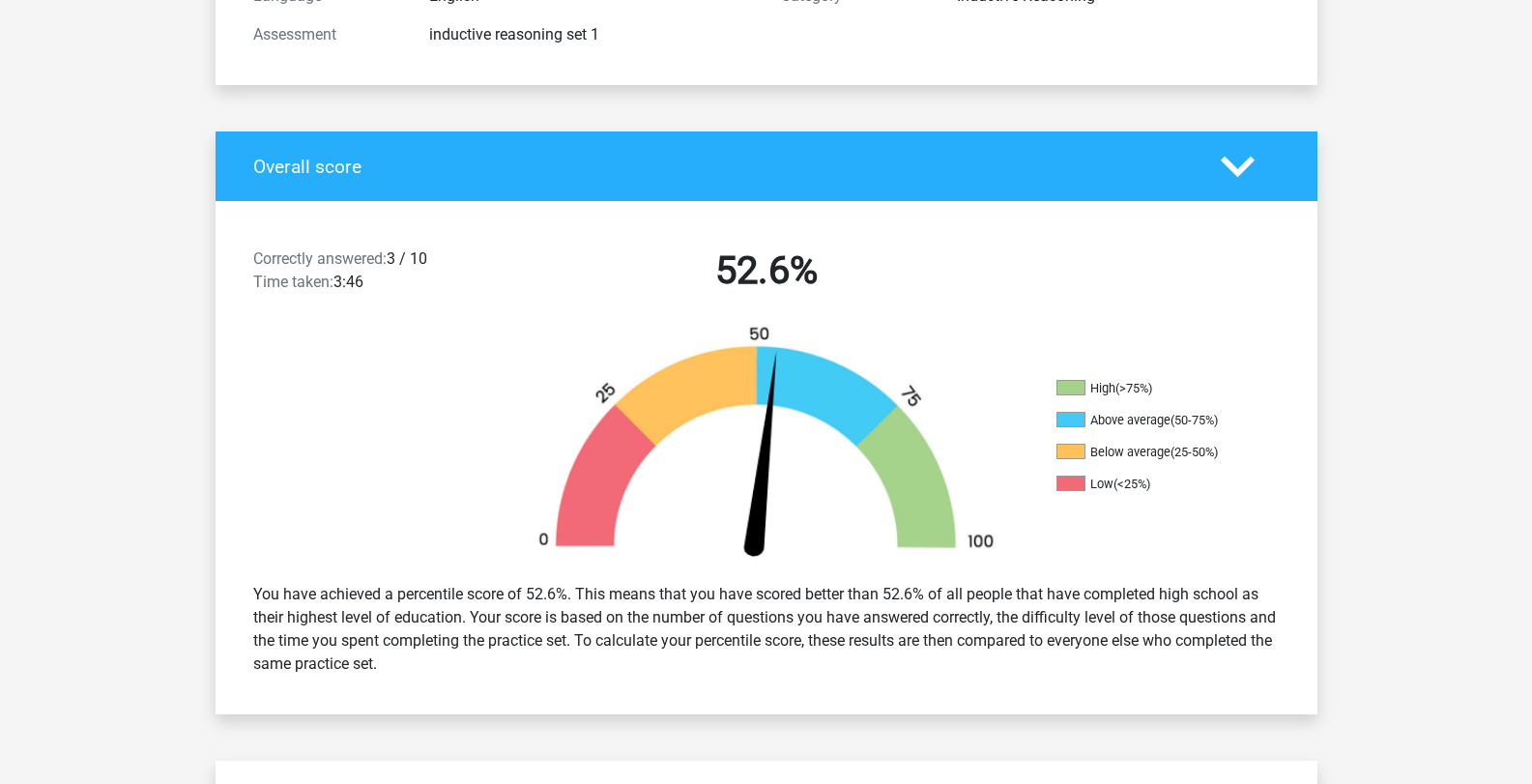
scroll to position [97, 0]
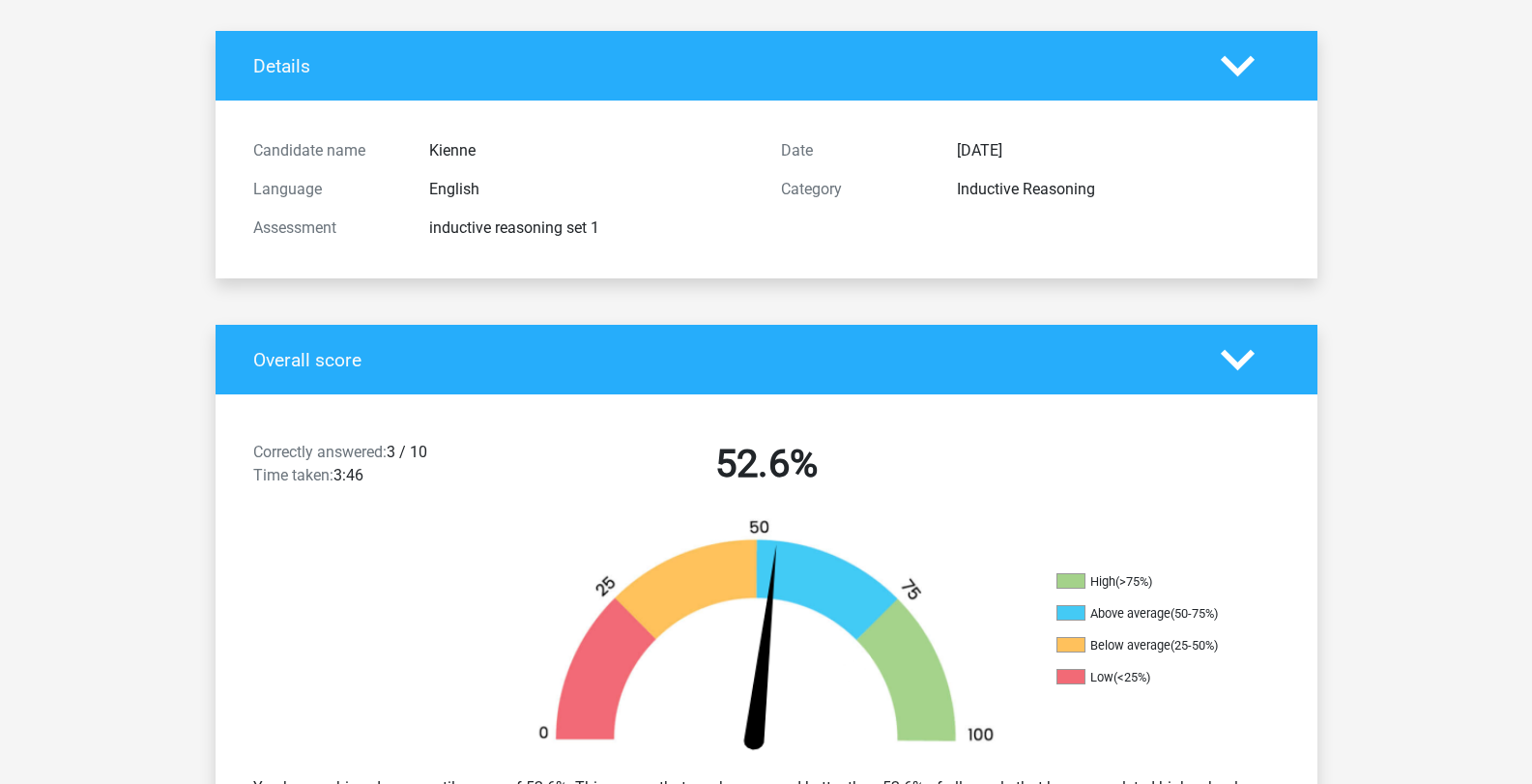
click at [1247, 363] on icon at bounding box center [1238, 359] width 34 height 34
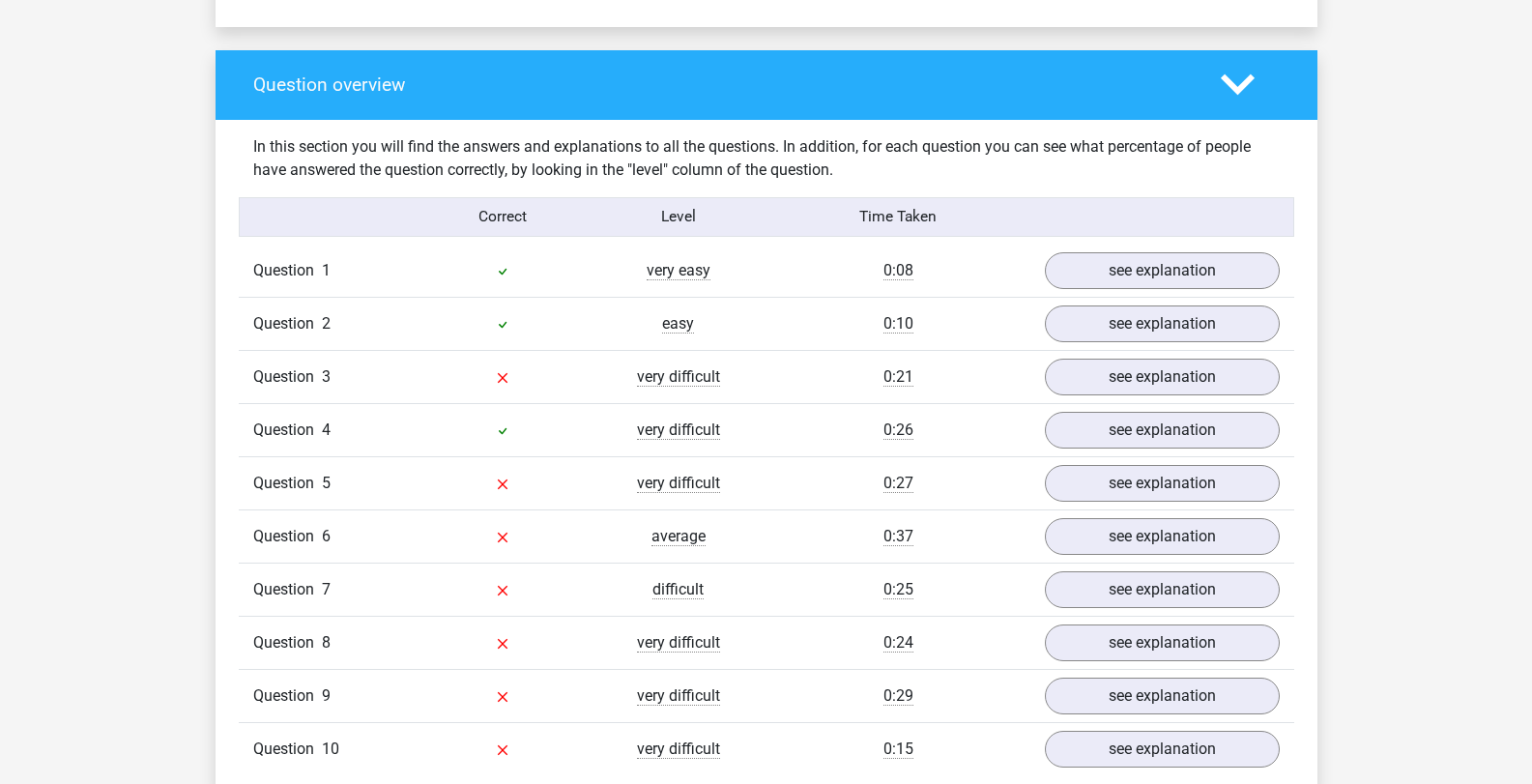
scroll to position [966, 0]
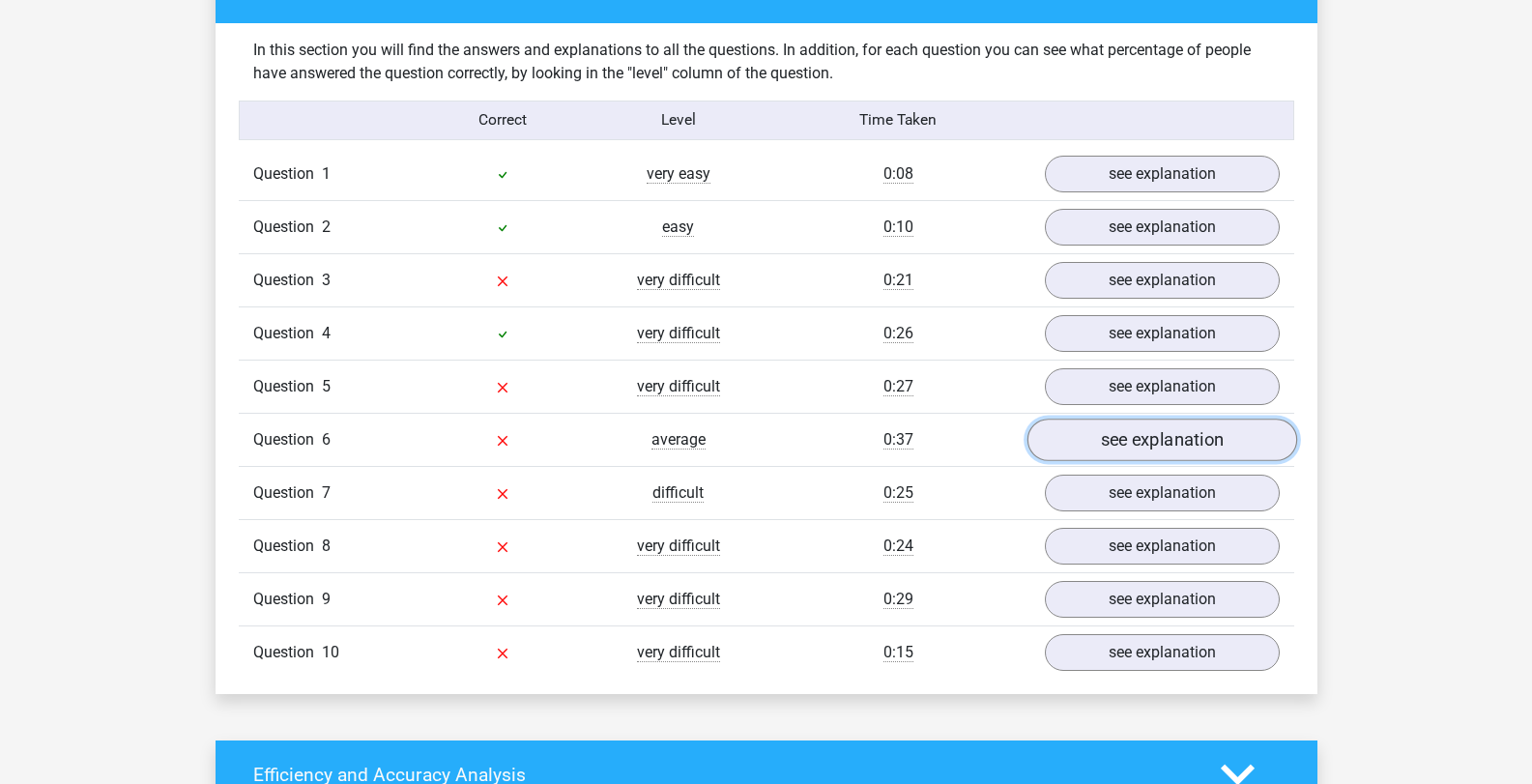
click at [1081, 440] on link "see explanation" at bounding box center [1161, 440] width 270 height 43
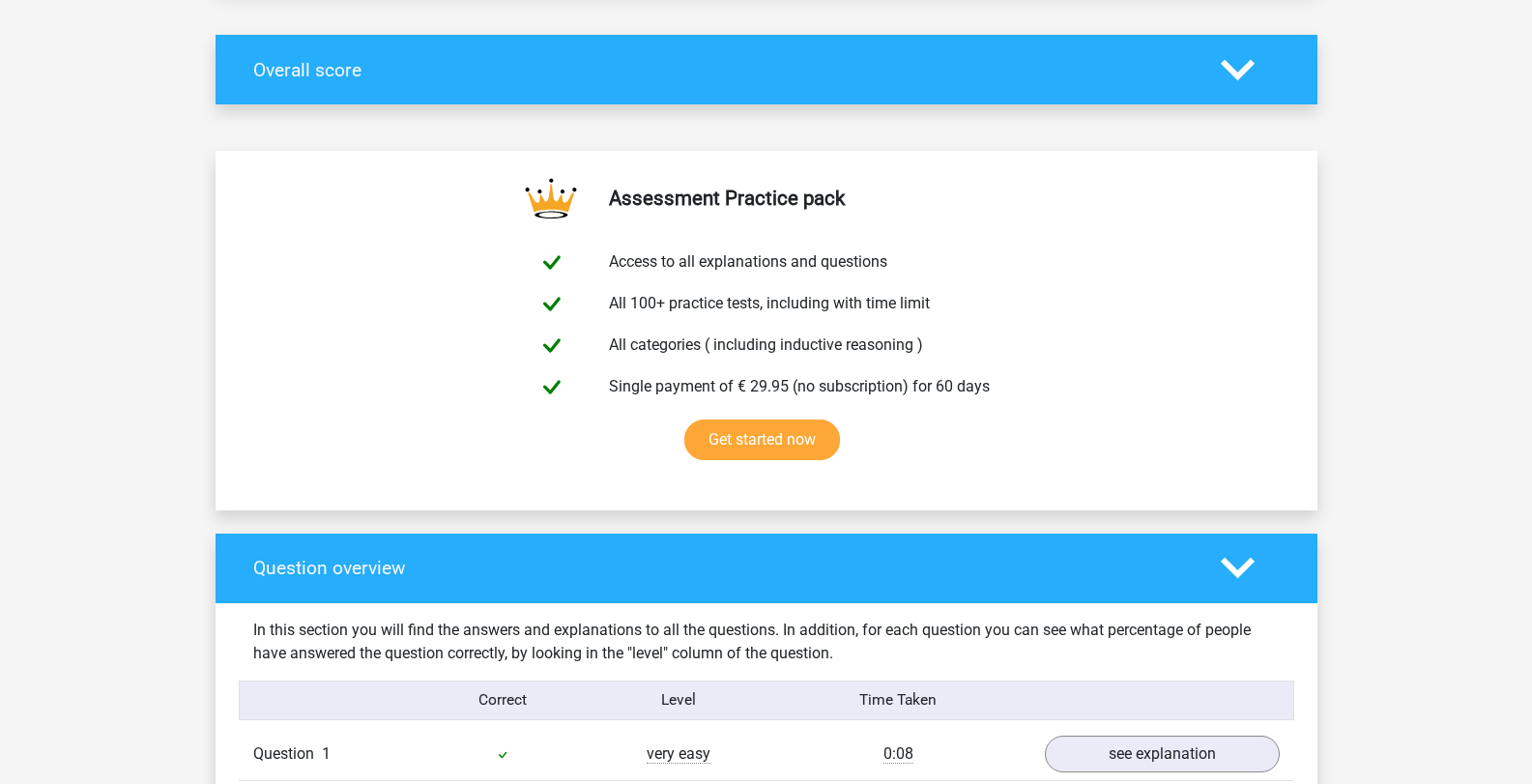
scroll to position [0, 0]
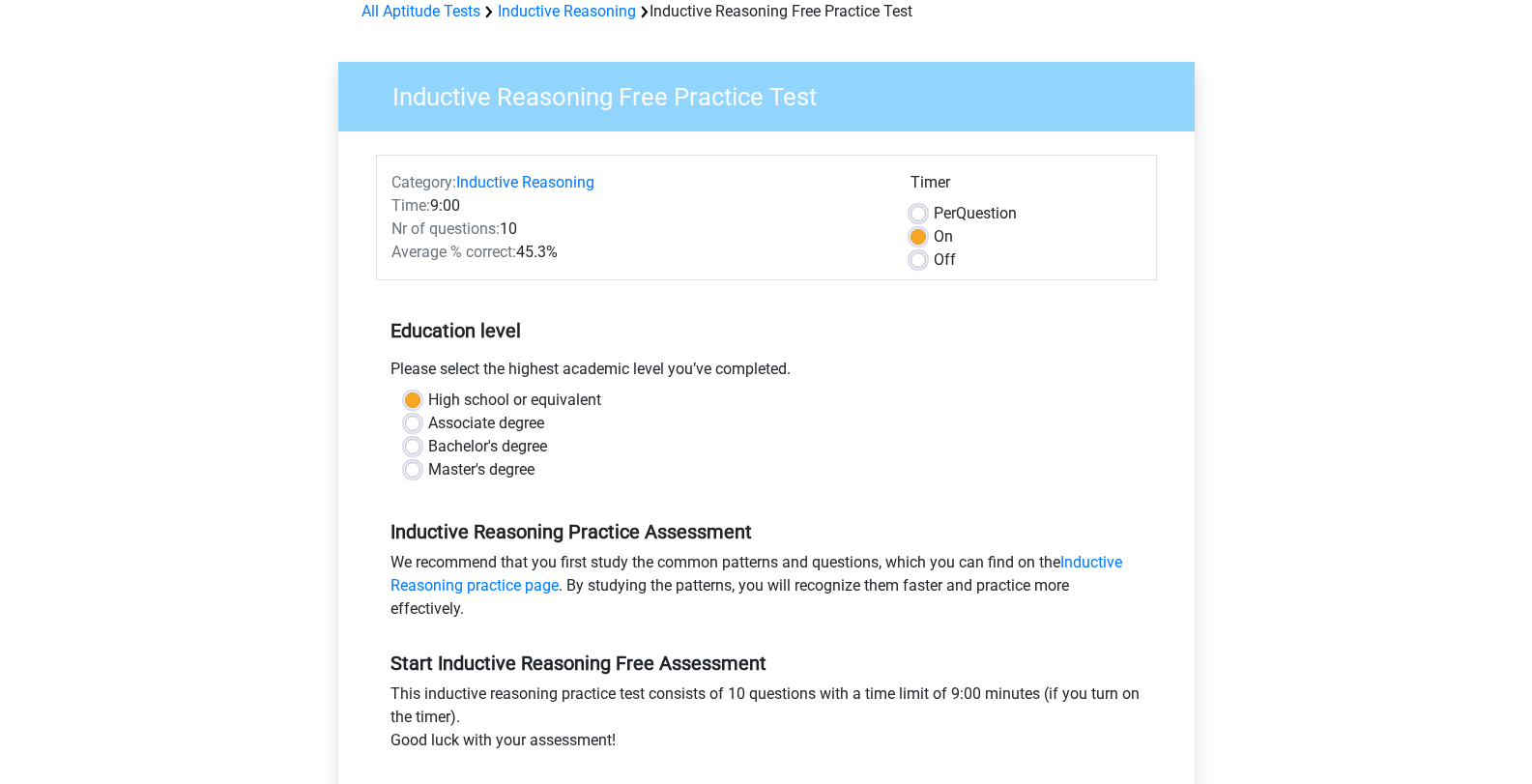
scroll to position [386, 0]
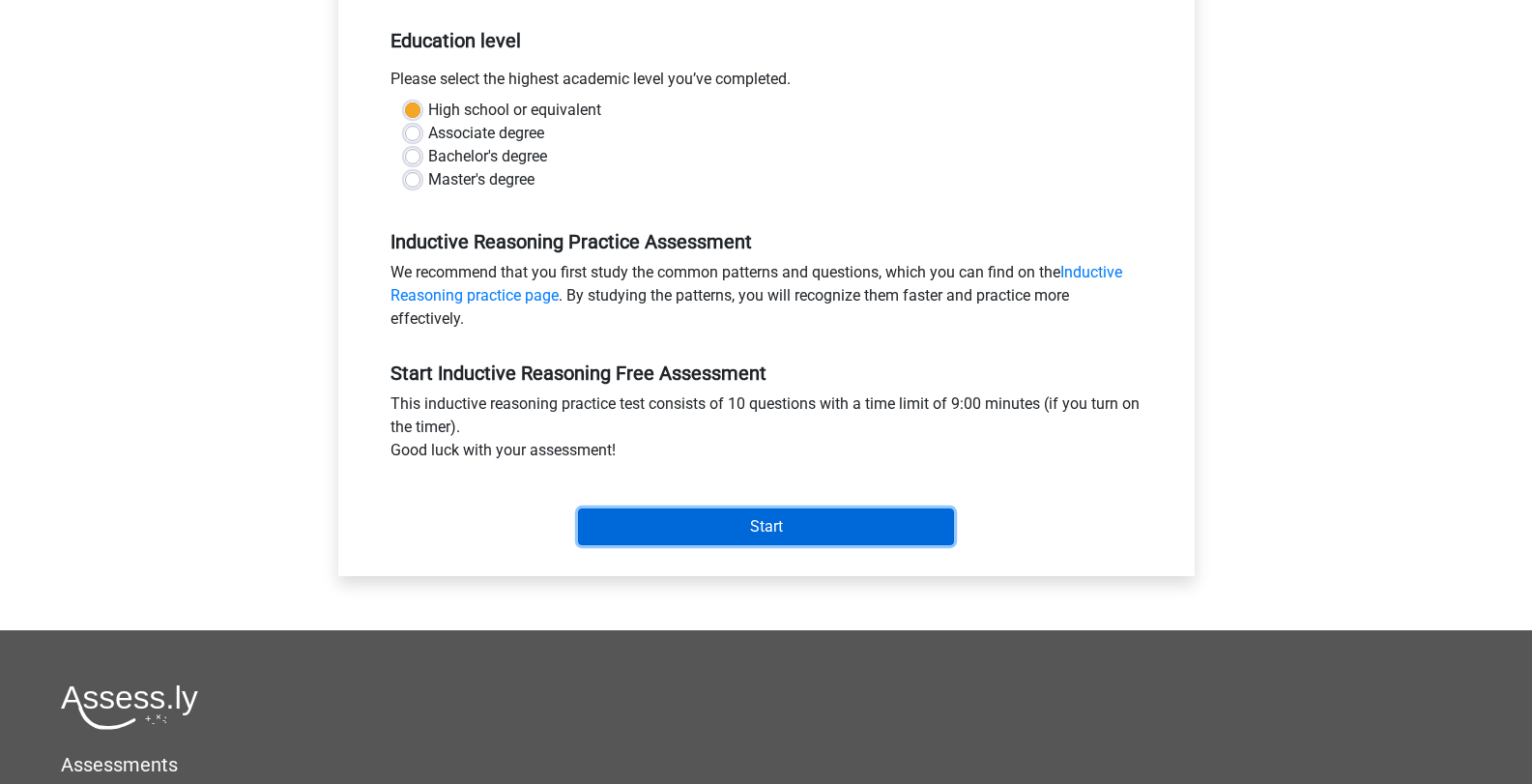
click at [717, 525] on input "Start" at bounding box center [765, 527] width 376 height 37
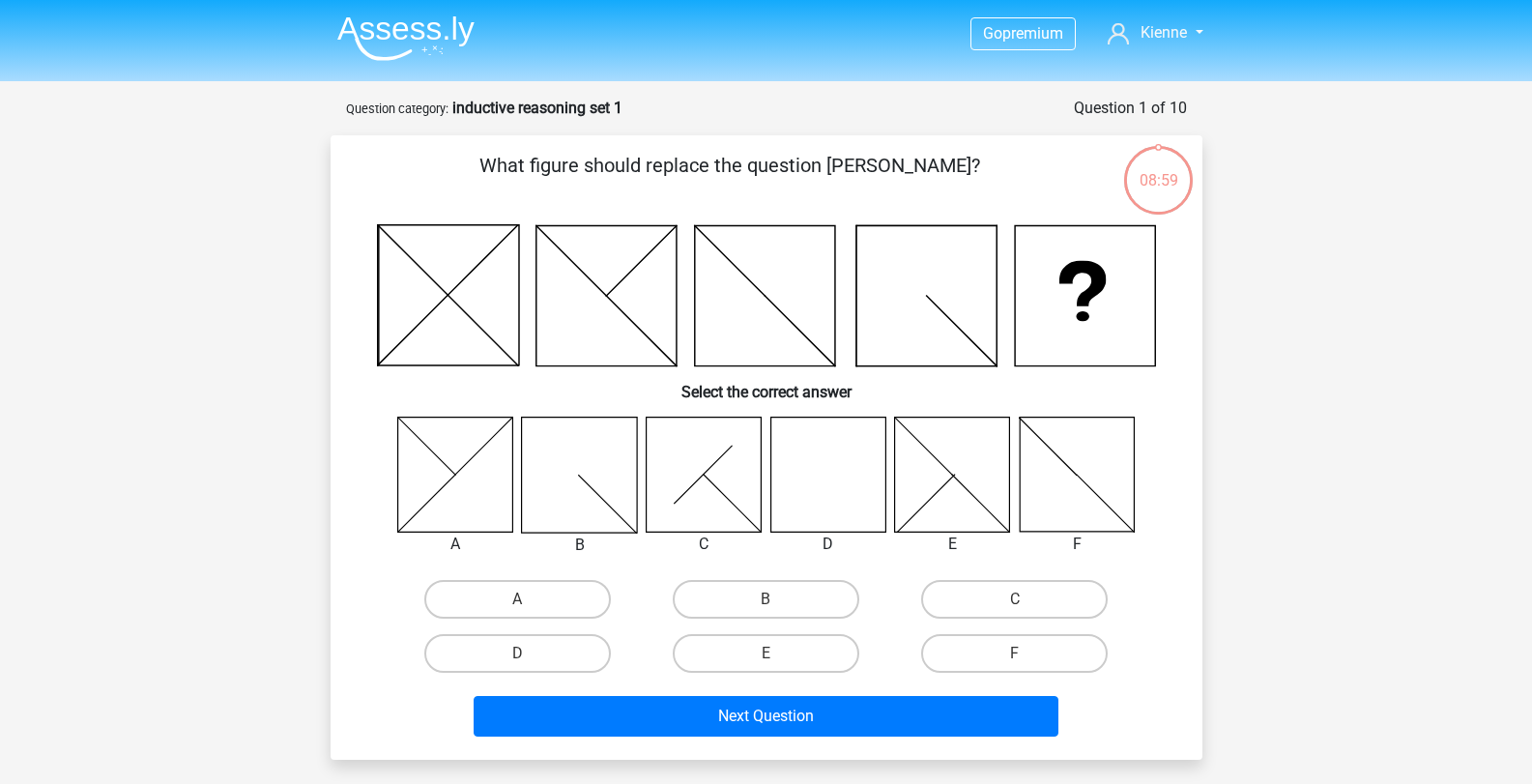
click at [873, 477] on icon at bounding box center [828, 474] width 115 height 114
click at [517, 658] on input "D" at bounding box center [523, 659] width 13 height 13
radio input "true"
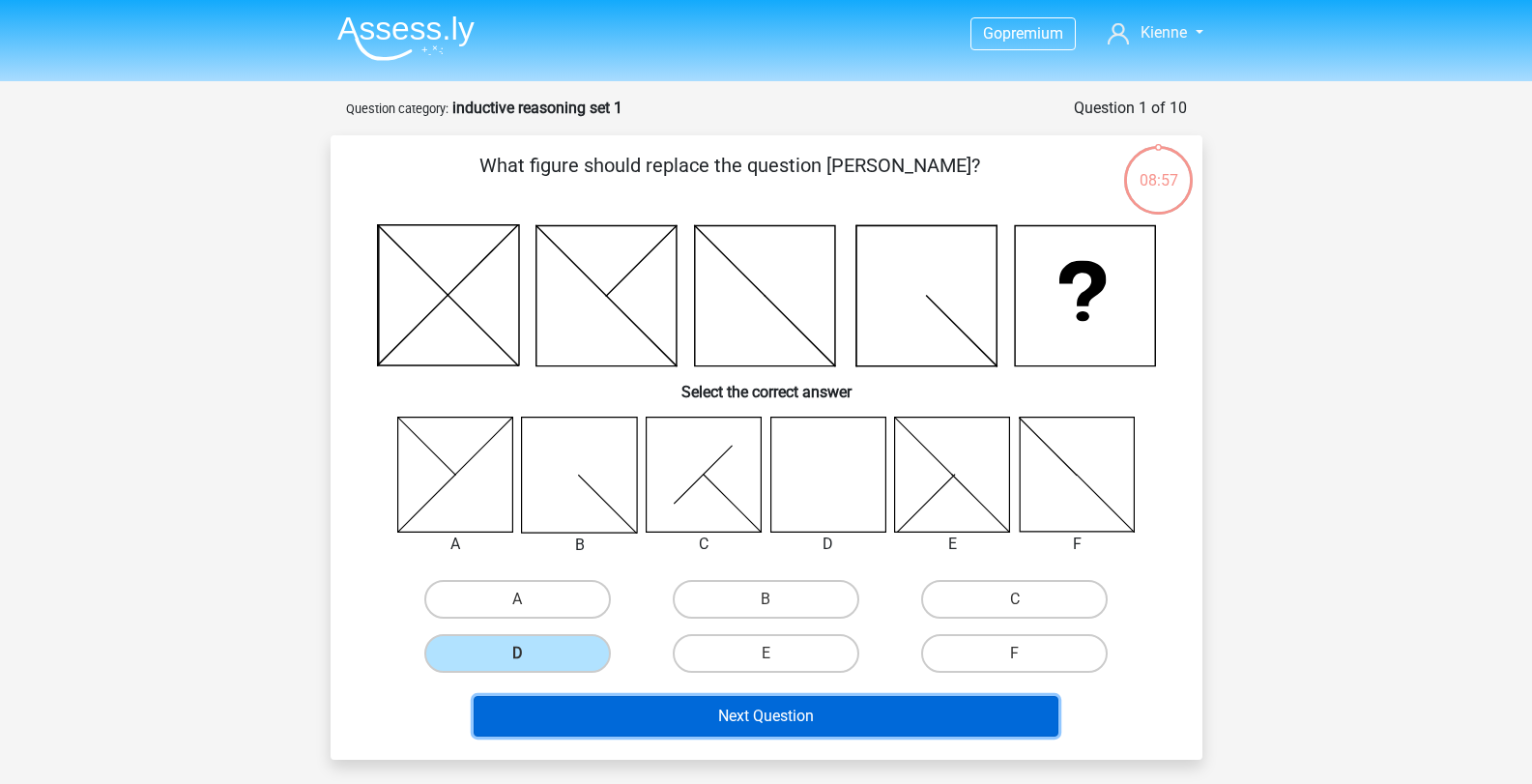
click at [645, 706] on button "Next Question" at bounding box center [766, 716] width 584 height 41
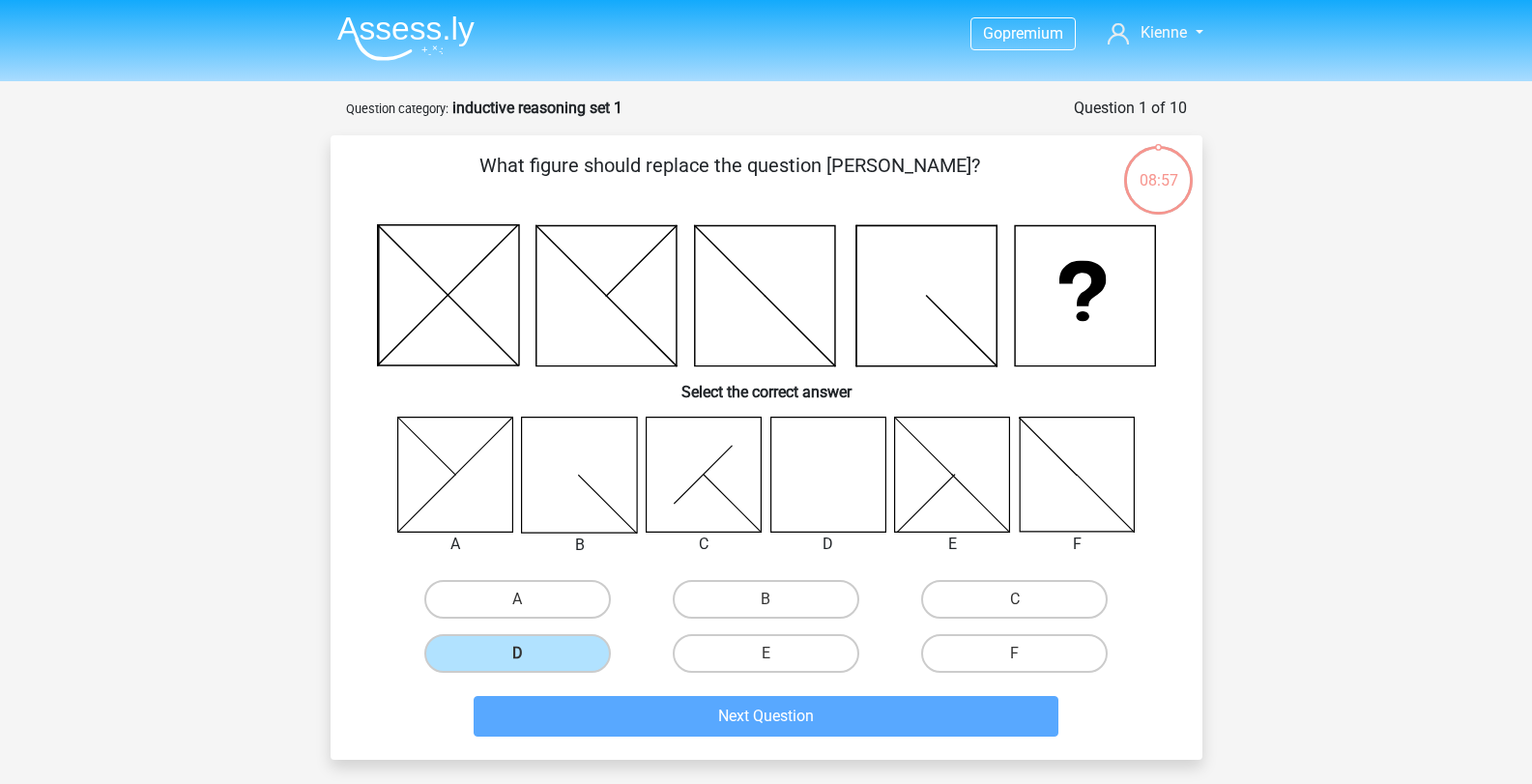
scroll to position [97, 0]
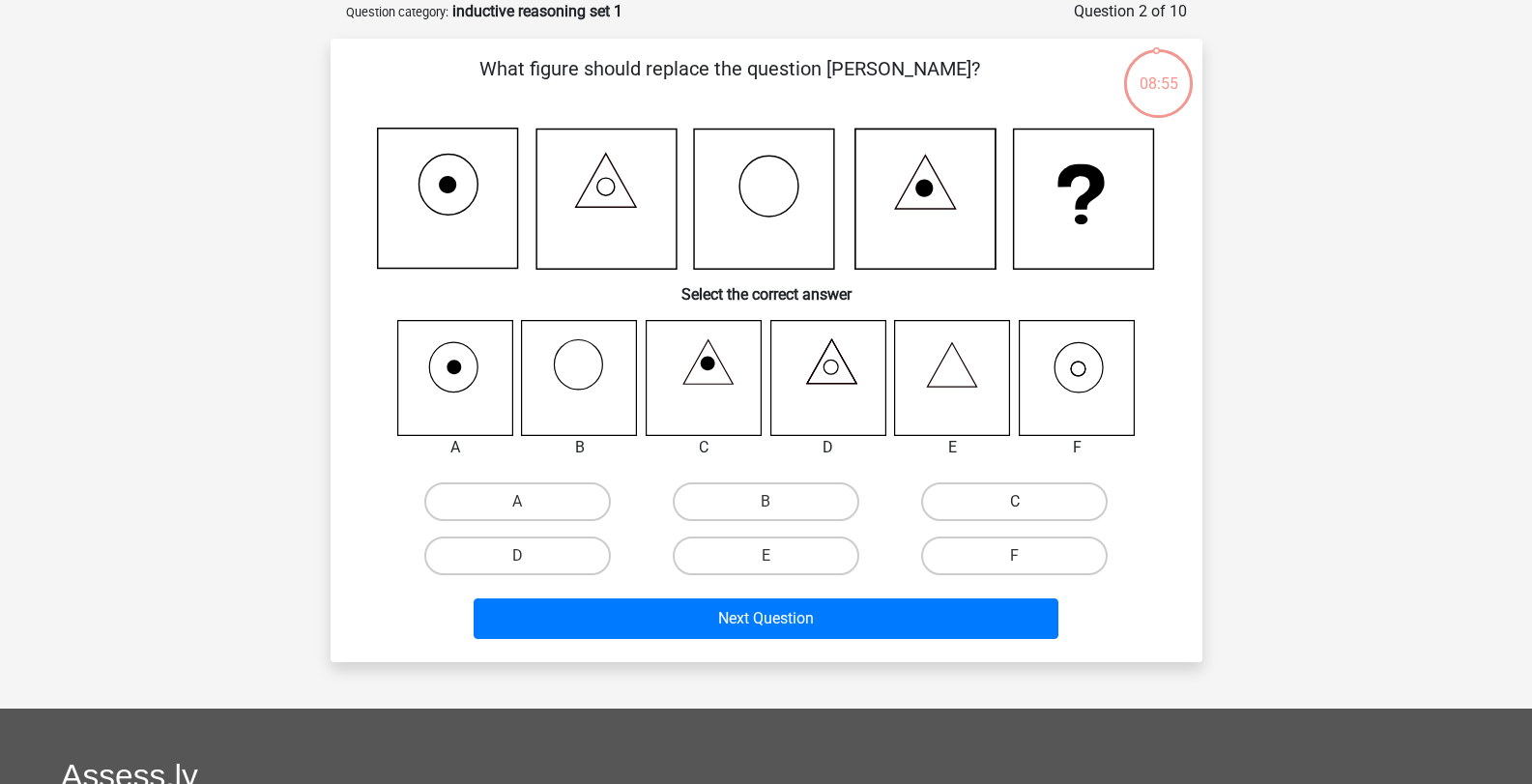
click at [1036, 510] on label "C" at bounding box center [1015, 502] width 186 height 39
click at [1027, 510] on input "C" at bounding box center [1021, 507] width 13 height 13
radio input "true"
click at [973, 551] on label "F" at bounding box center [1015, 556] width 186 height 39
click at [1016, 556] on input "F" at bounding box center [1021, 562] width 13 height 13
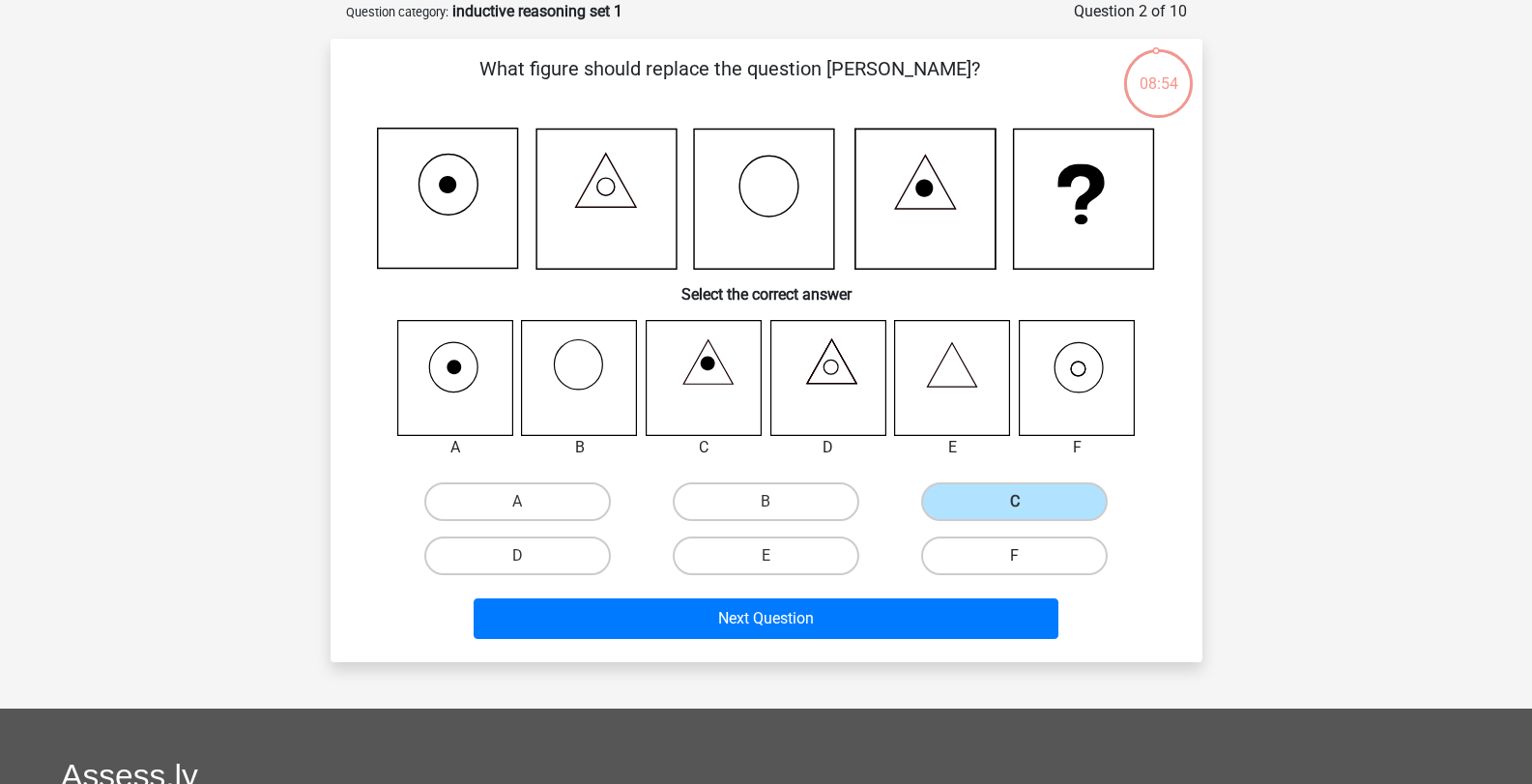
radio input "true"
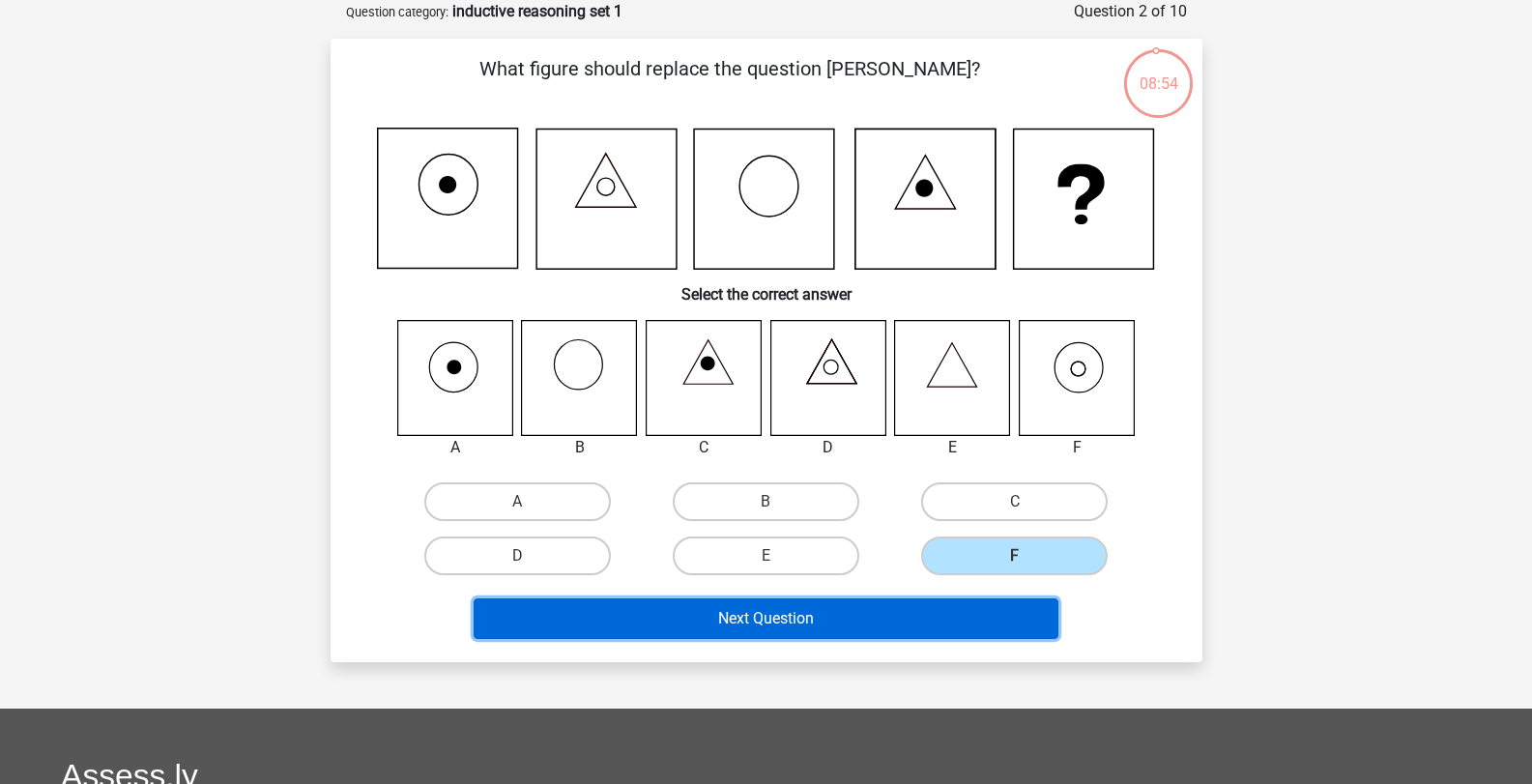
click at [951, 603] on button "Next Question" at bounding box center [766, 618] width 584 height 41
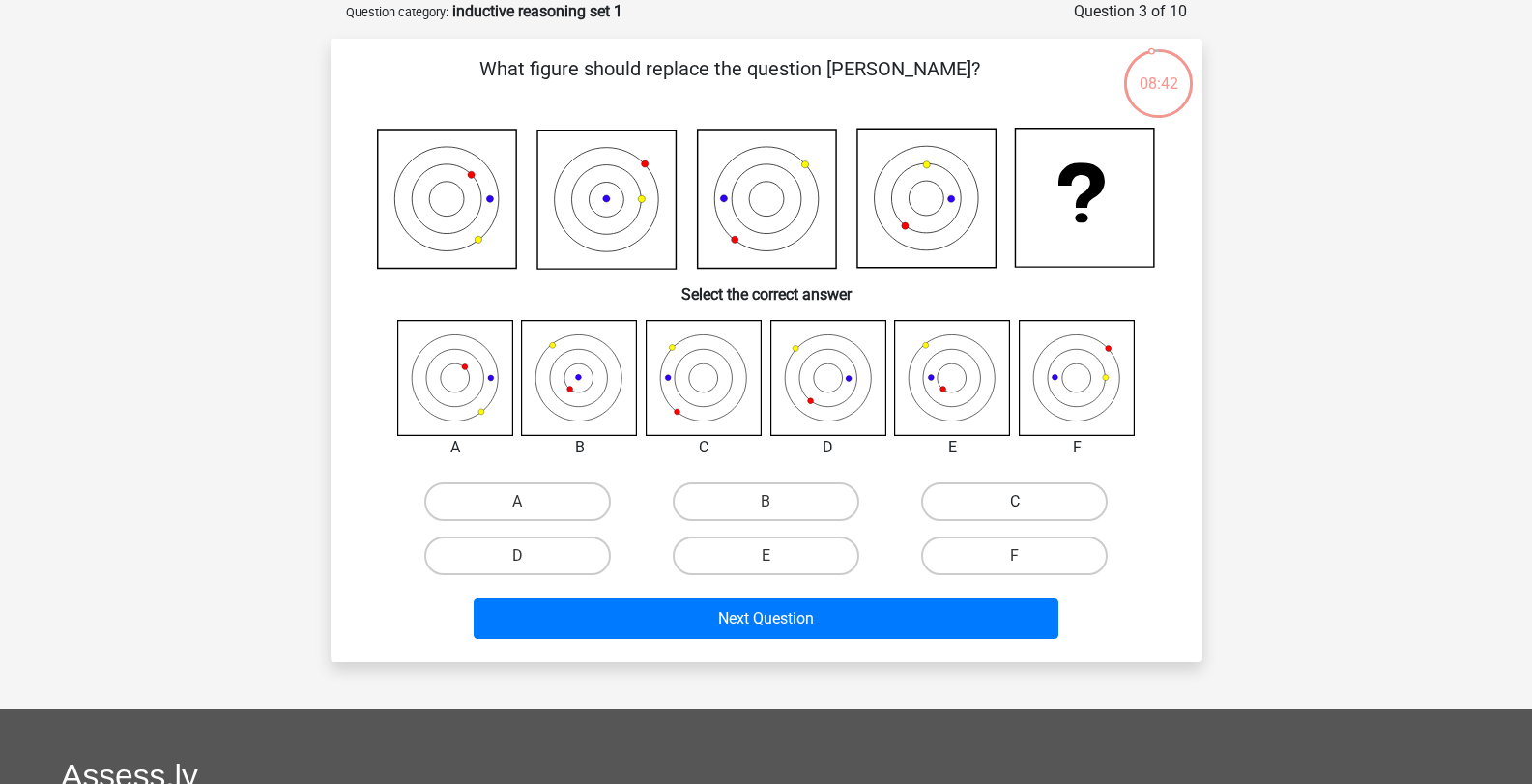
click at [966, 504] on label "C" at bounding box center [1015, 502] width 186 height 39
click at [1016, 504] on input "C" at bounding box center [1021, 507] width 13 height 13
radio input "true"
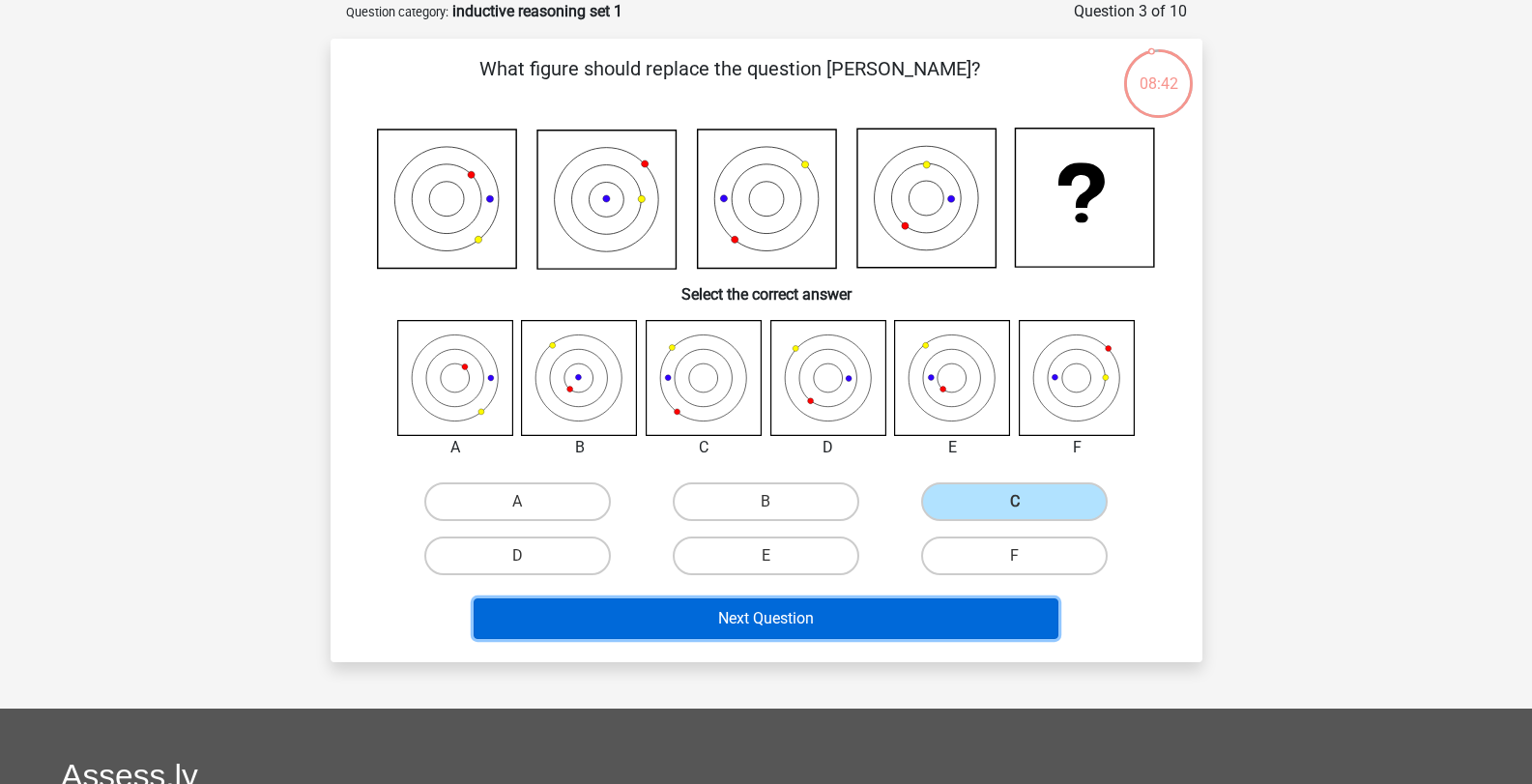
click at [894, 611] on button "Next Question" at bounding box center [766, 618] width 584 height 41
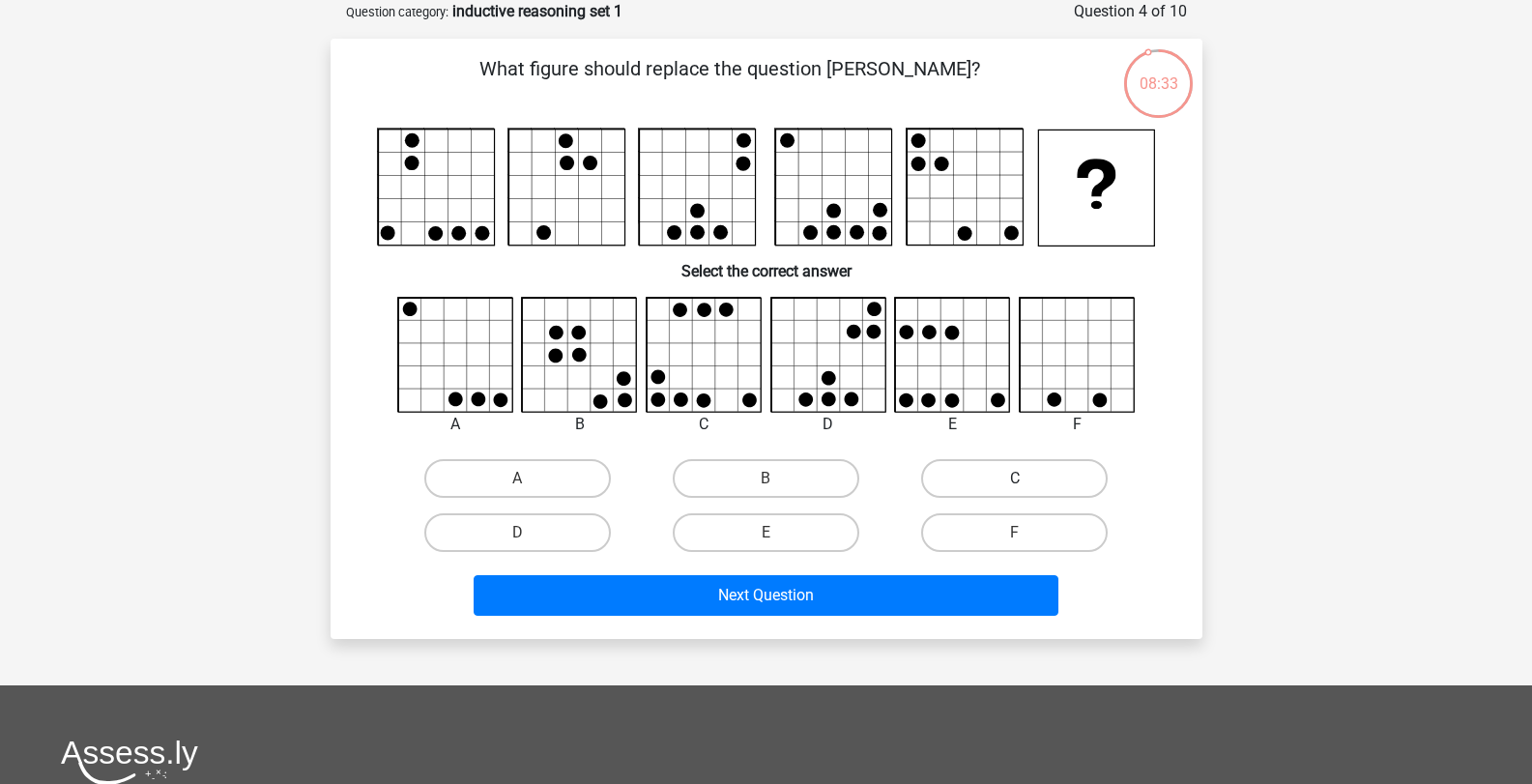
click at [979, 489] on label "C" at bounding box center [1015, 478] width 186 height 39
click at [1016, 489] on input "C" at bounding box center [1021, 484] width 13 height 13
radio input "true"
click at [979, 489] on label "C" at bounding box center [1015, 478] width 186 height 39
click at [1016, 489] on input "C" at bounding box center [1021, 484] width 13 height 13
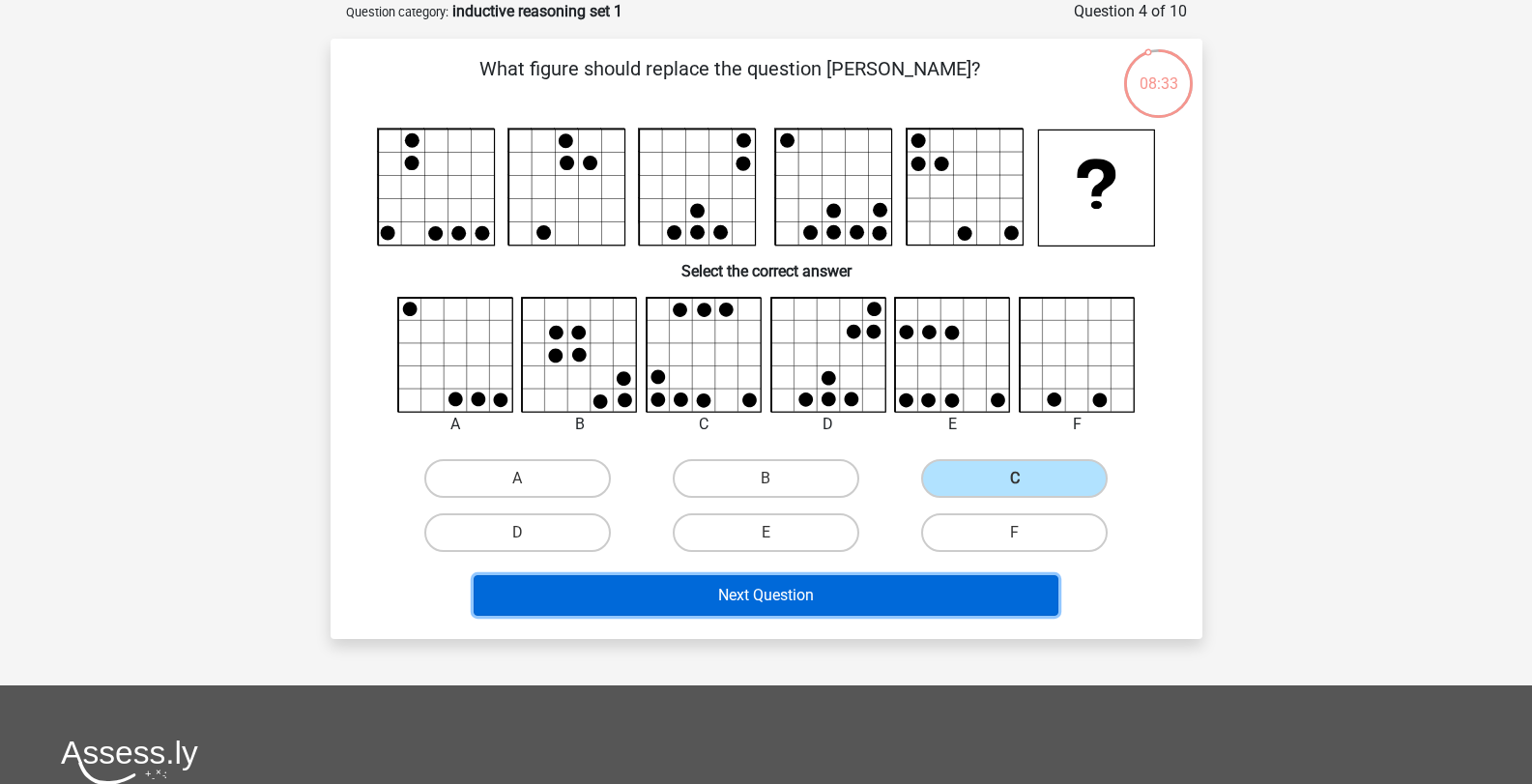
click at [870, 587] on button "Next Question" at bounding box center [766, 595] width 584 height 41
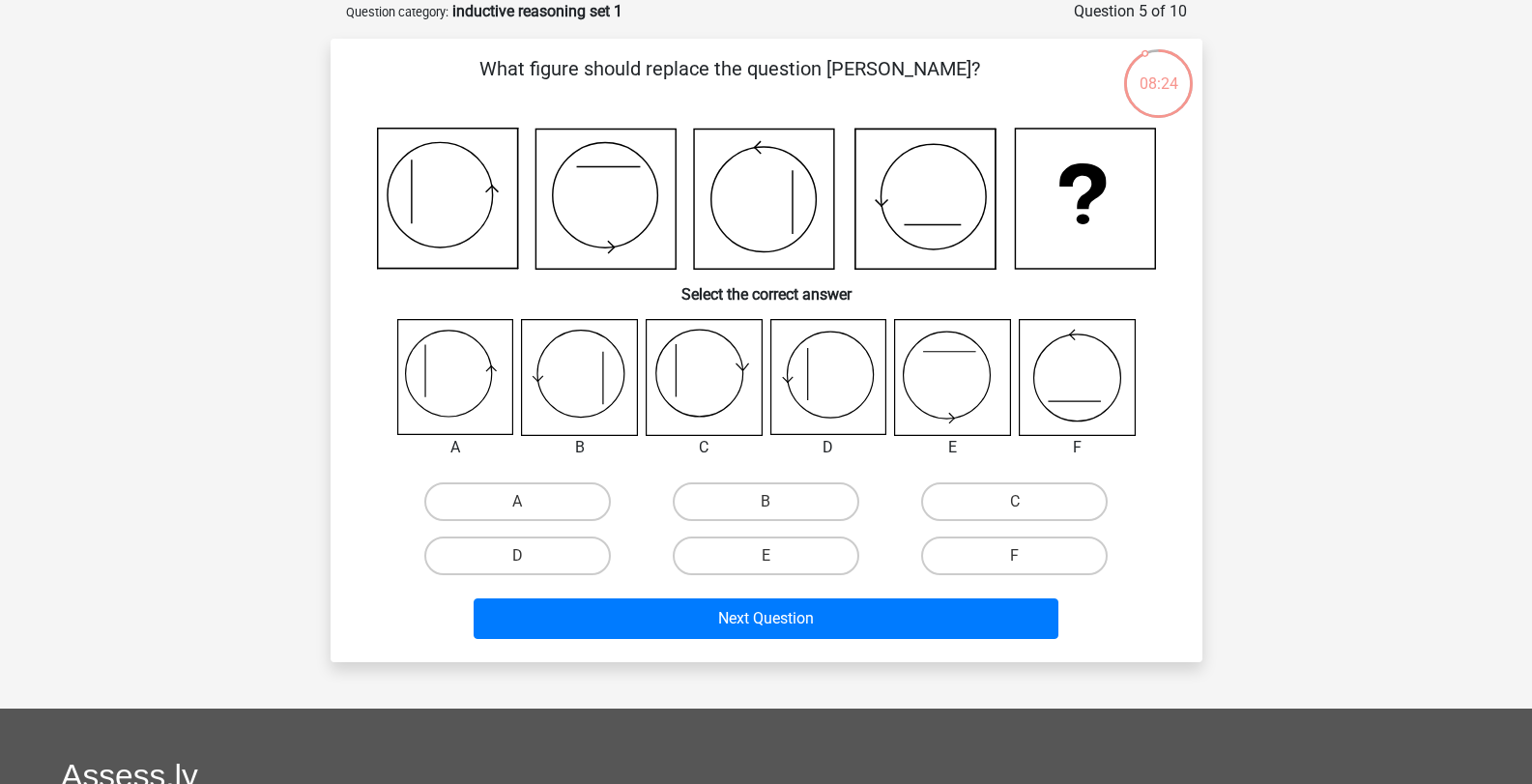
click at [525, 562] on input "D" at bounding box center [523, 562] width 13 height 13
radio input "true"
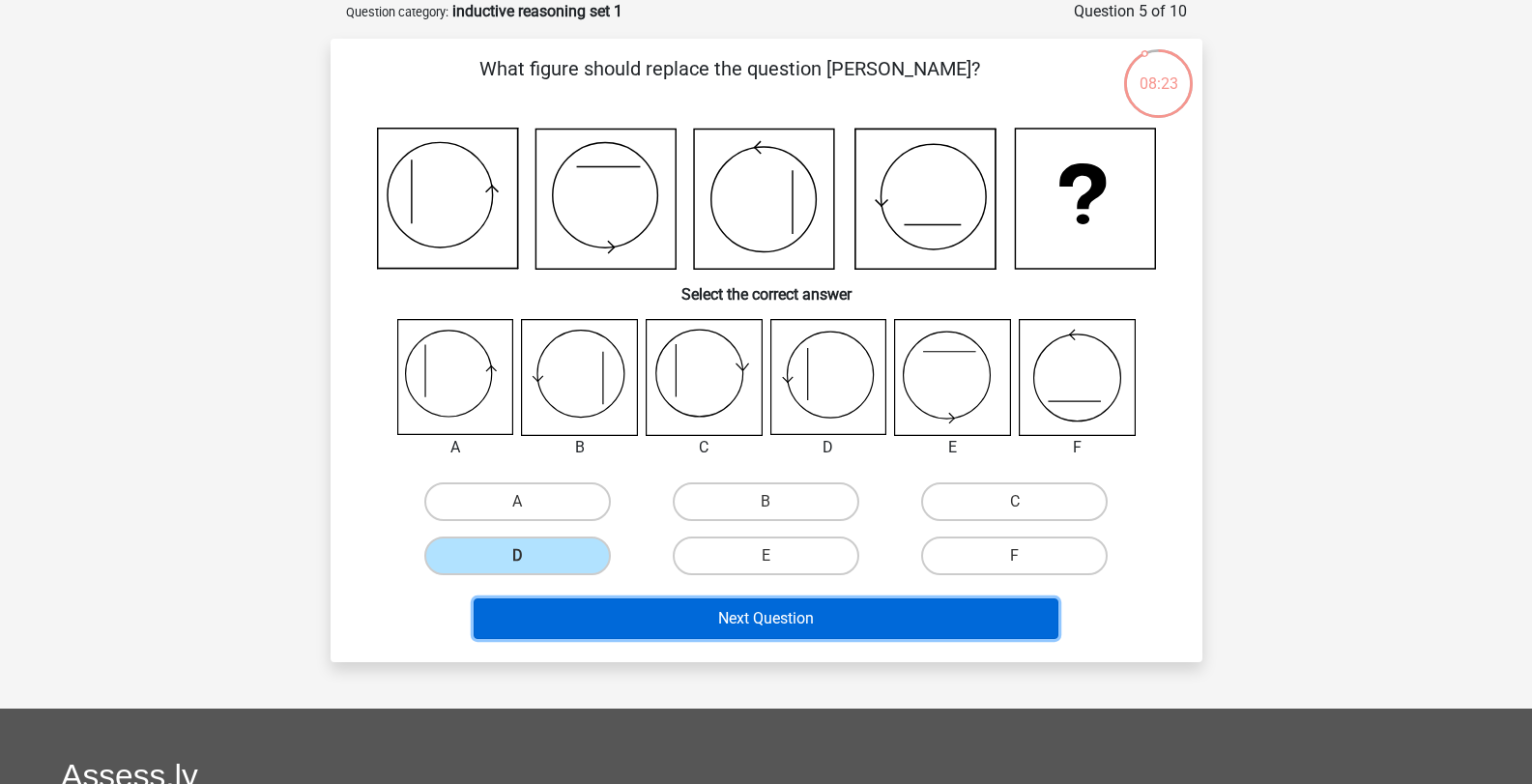
click at [707, 624] on button "Next Question" at bounding box center [766, 618] width 584 height 41
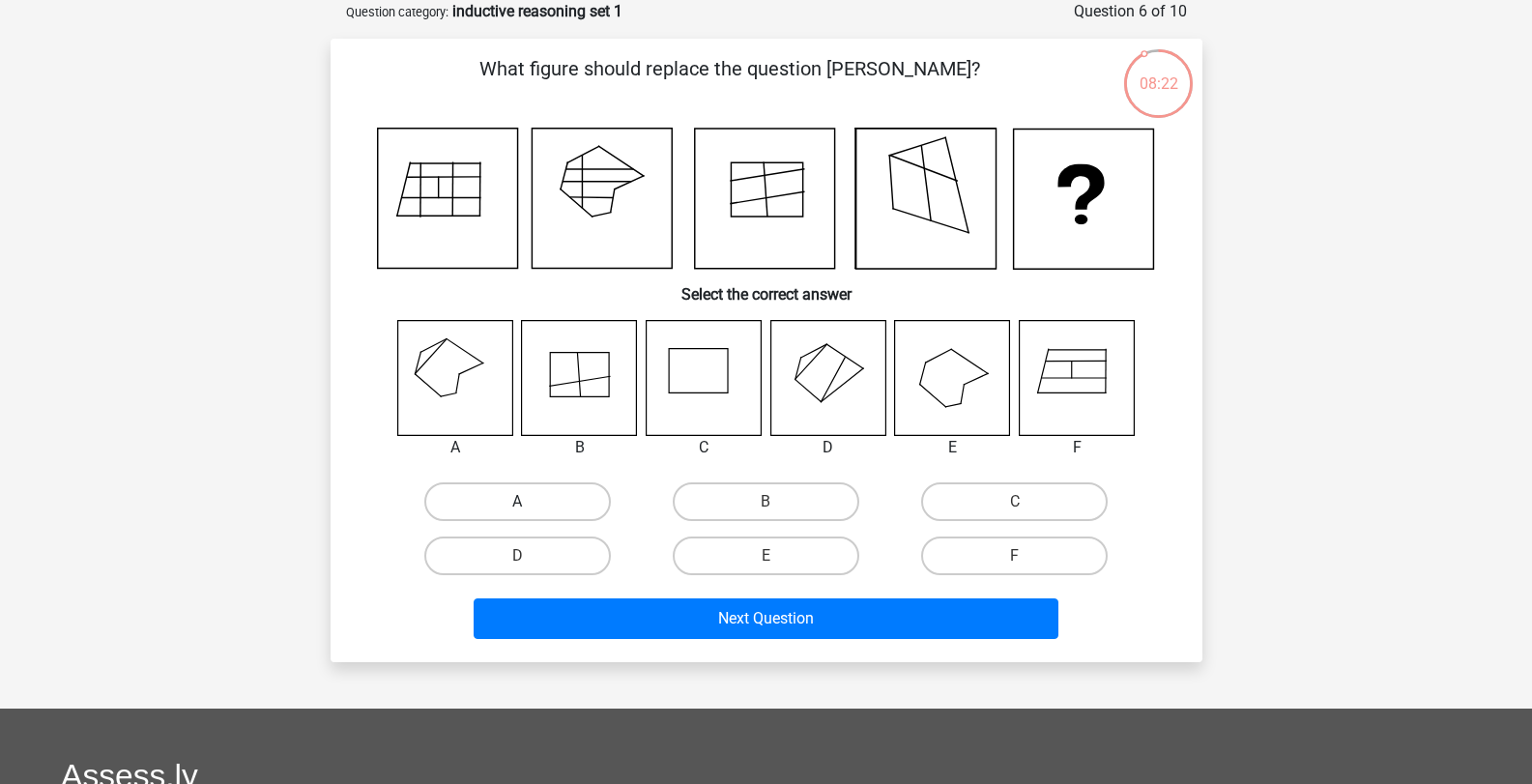
click at [546, 503] on label "A" at bounding box center [517, 502] width 186 height 39
click at [530, 503] on input "A" at bounding box center [523, 507] width 13 height 13
radio input "true"
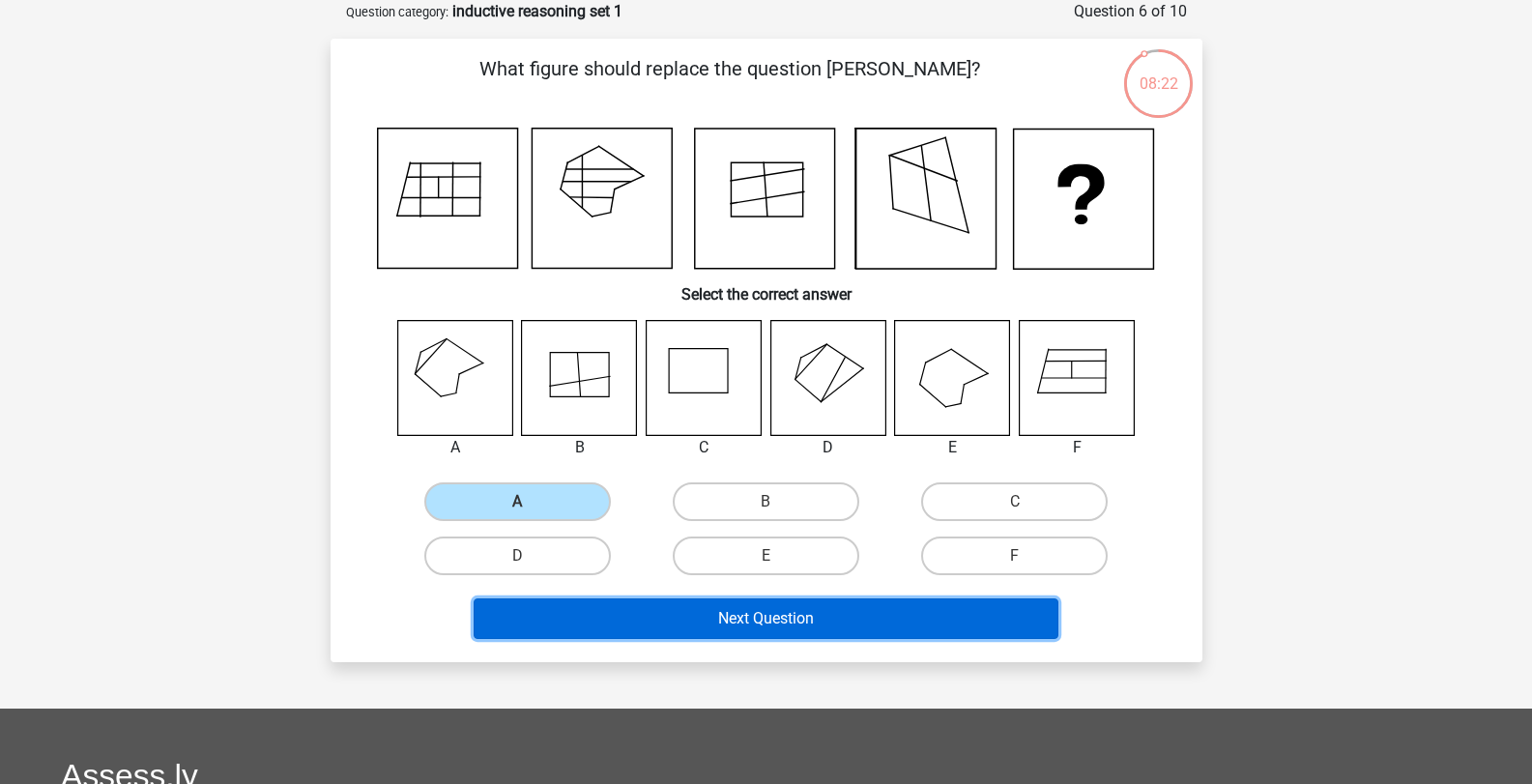
click at [731, 624] on button "Next Question" at bounding box center [766, 618] width 584 height 41
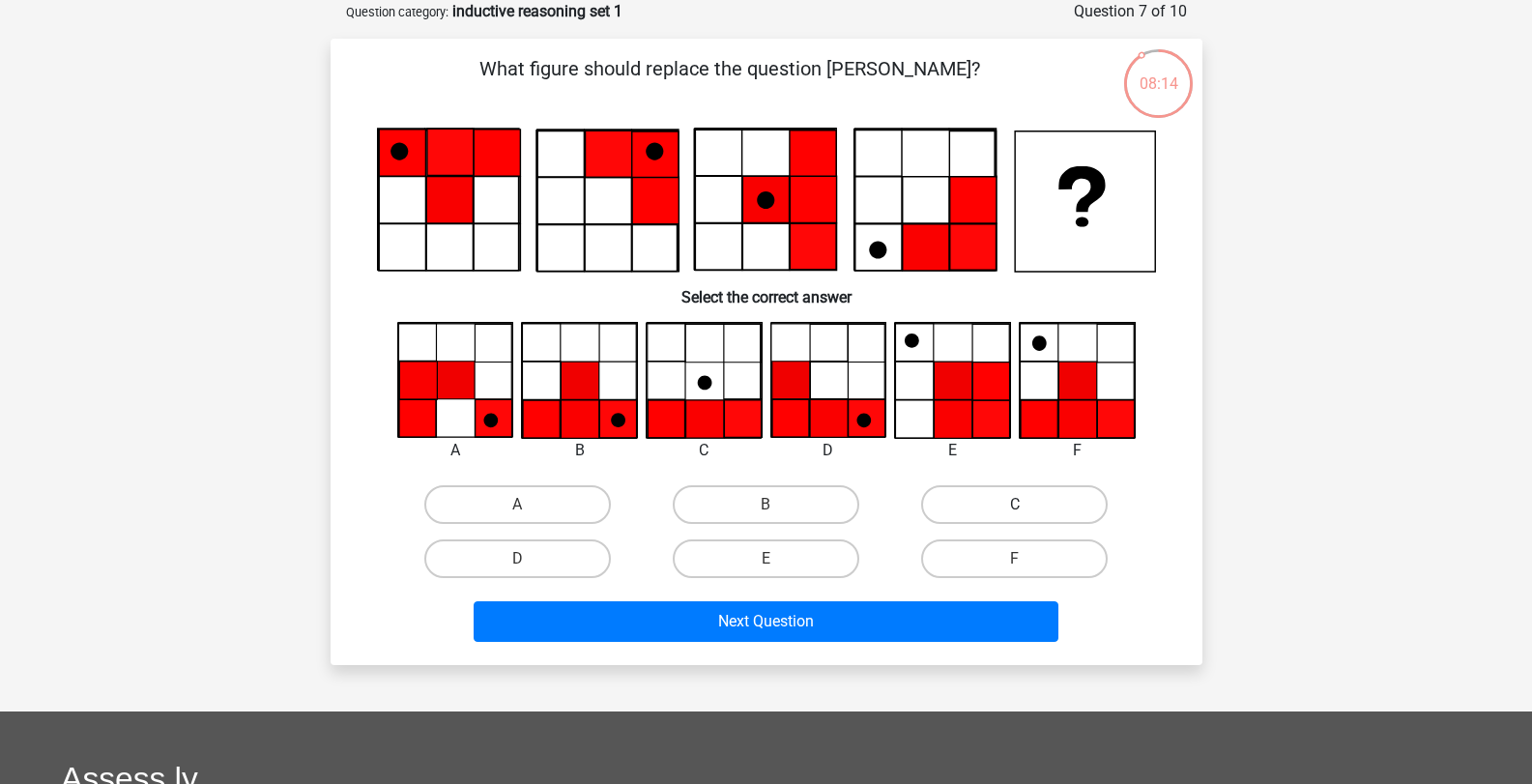
click at [1049, 515] on label "C" at bounding box center [1015, 505] width 186 height 39
click at [1027, 515] on input "C" at bounding box center [1021, 510] width 13 height 13
radio input "true"
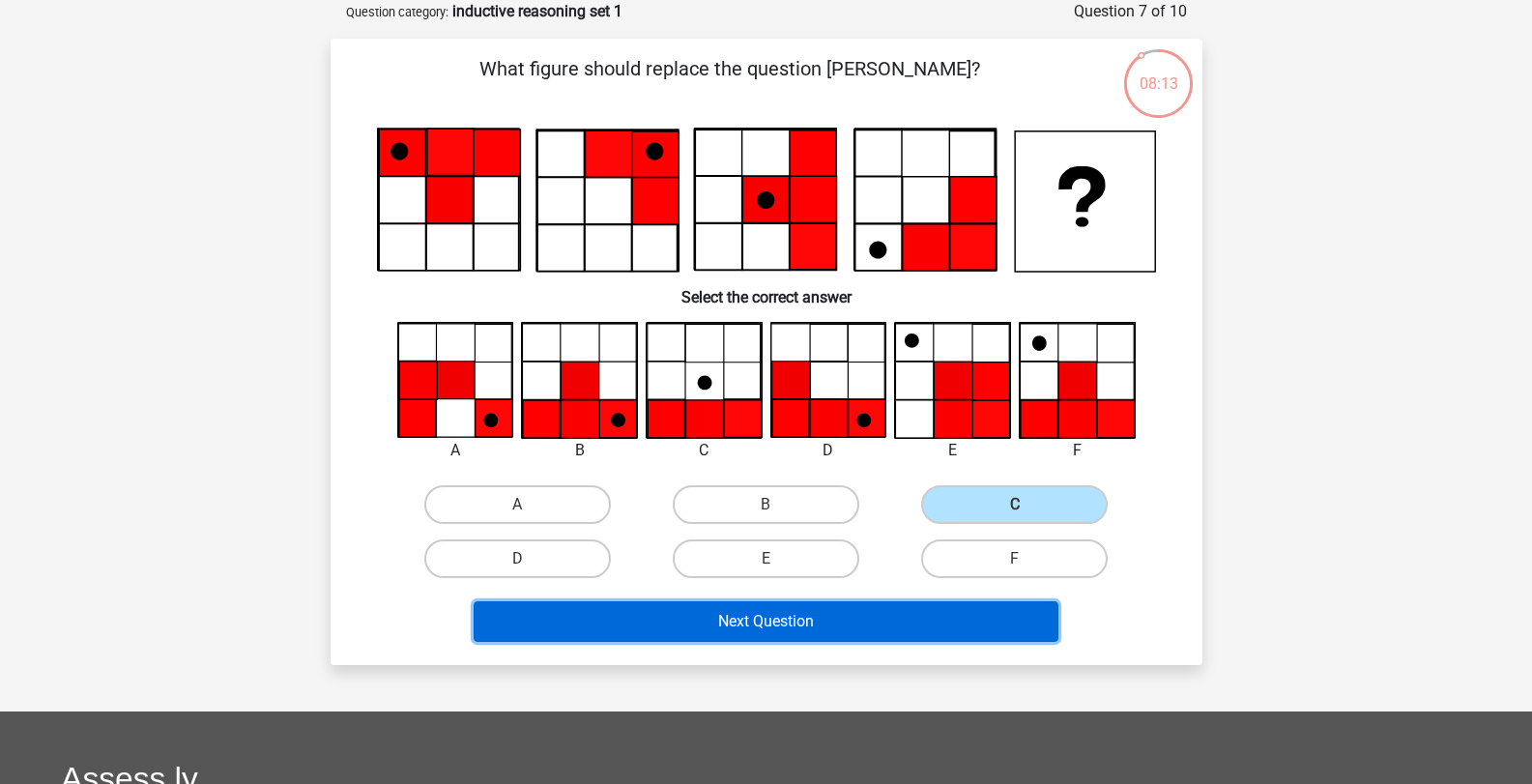
click at [951, 616] on button "Next Question" at bounding box center [766, 621] width 584 height 41
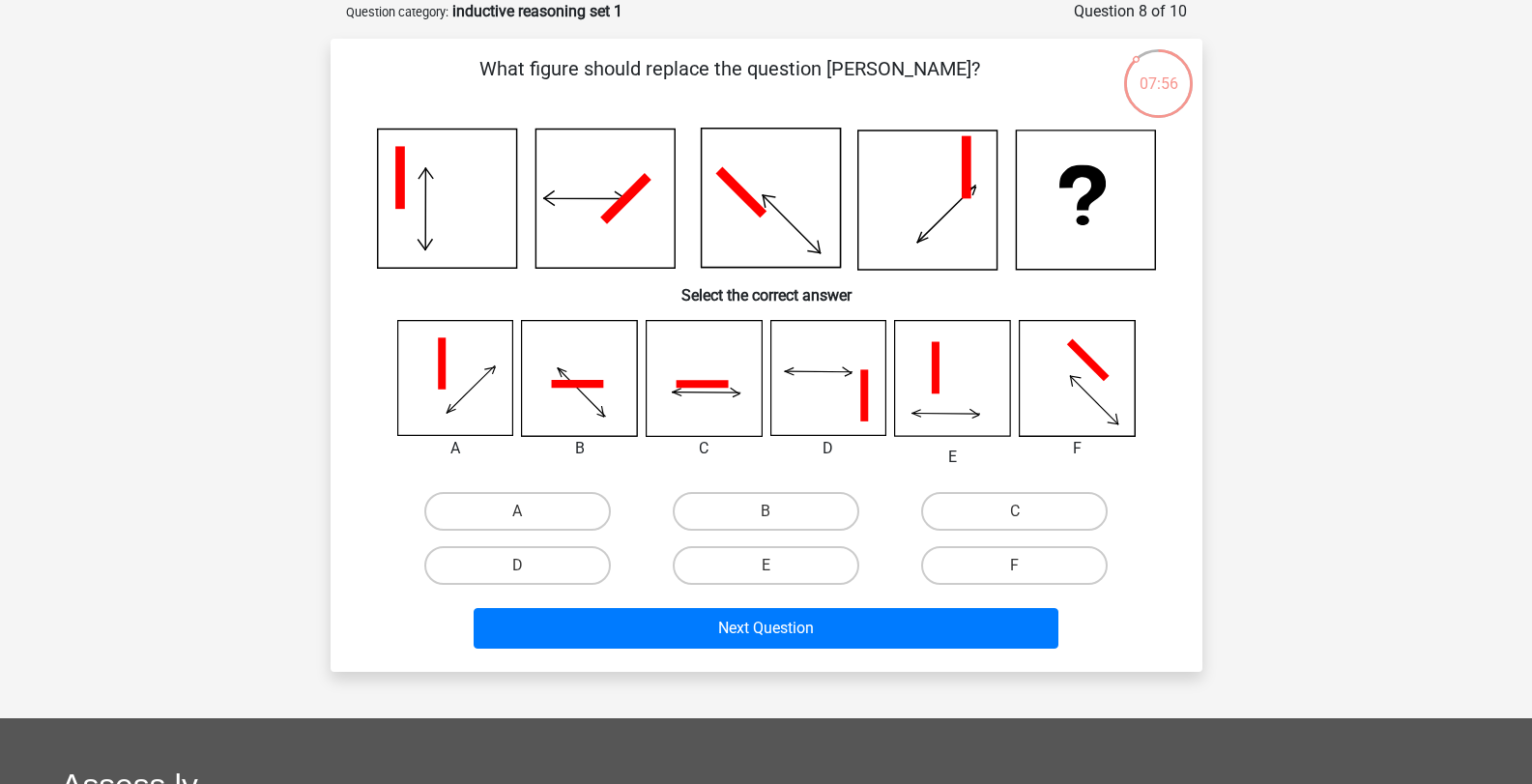
click at [777, 570] on input "E" at bounding box center [772, 572] width 13 height 13
radio input "true"
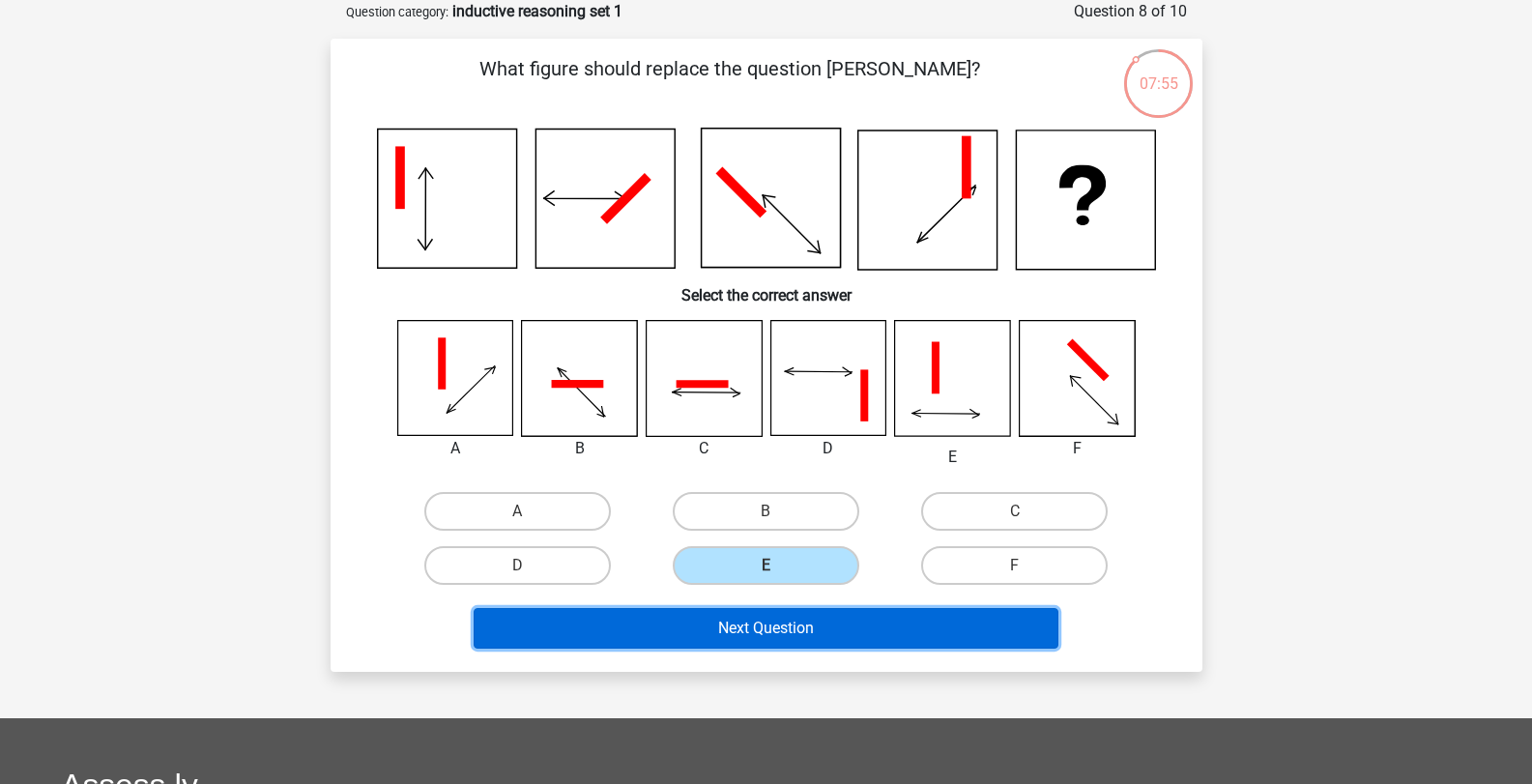
click at [798, 622] on button "Next Question" at bounding box center [766, 628] width 584 height 41
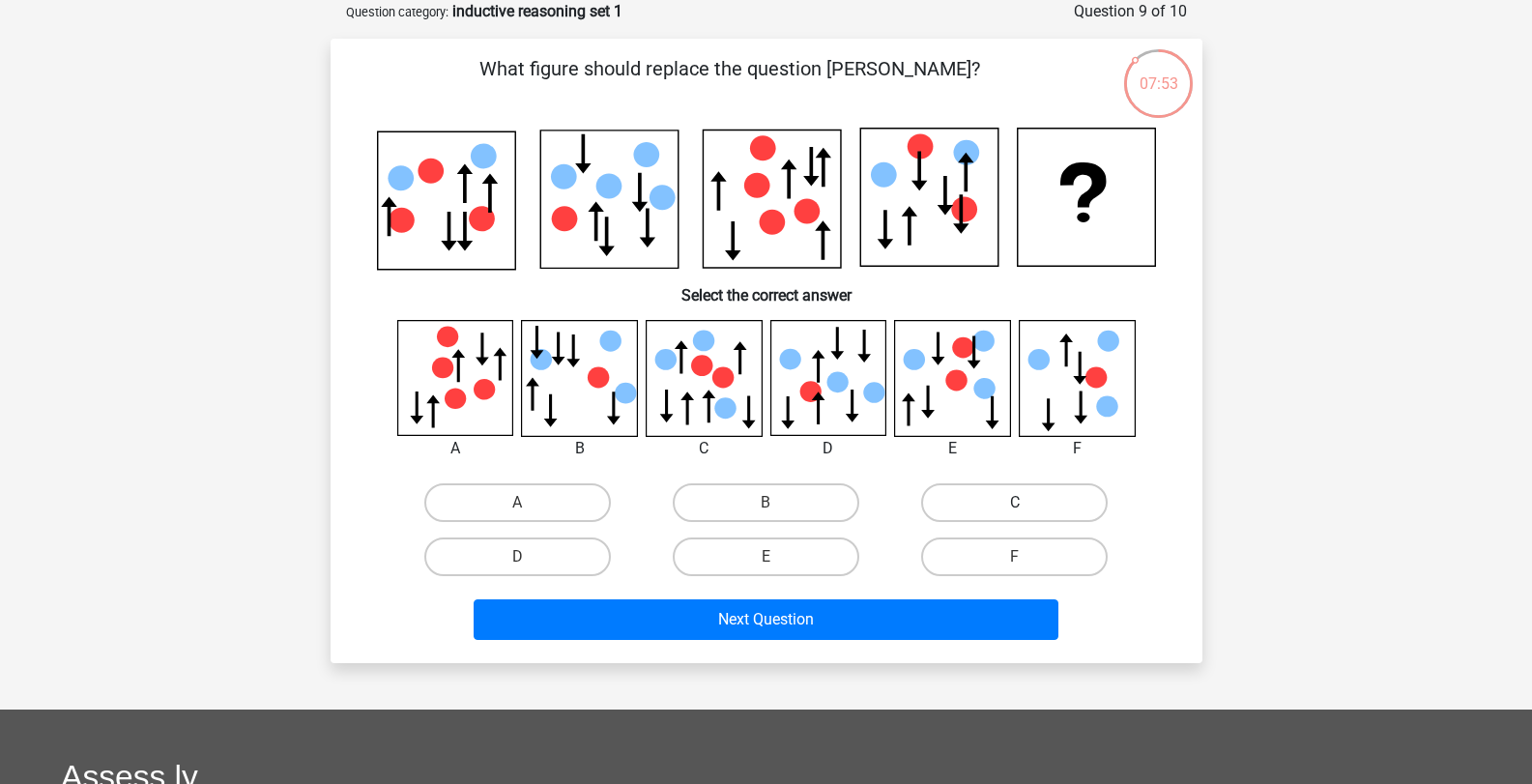
click at [1002, 505] on label "C" at bounding box center [1015, 503] width 186 height 39
click at [1016, 505] on input "C" at bounding box center [1021, 508] width 13 height 13
radio input "true"
click at [909, 639] on div "Next Question" at bounding box center [766, 623] width 747 height 49
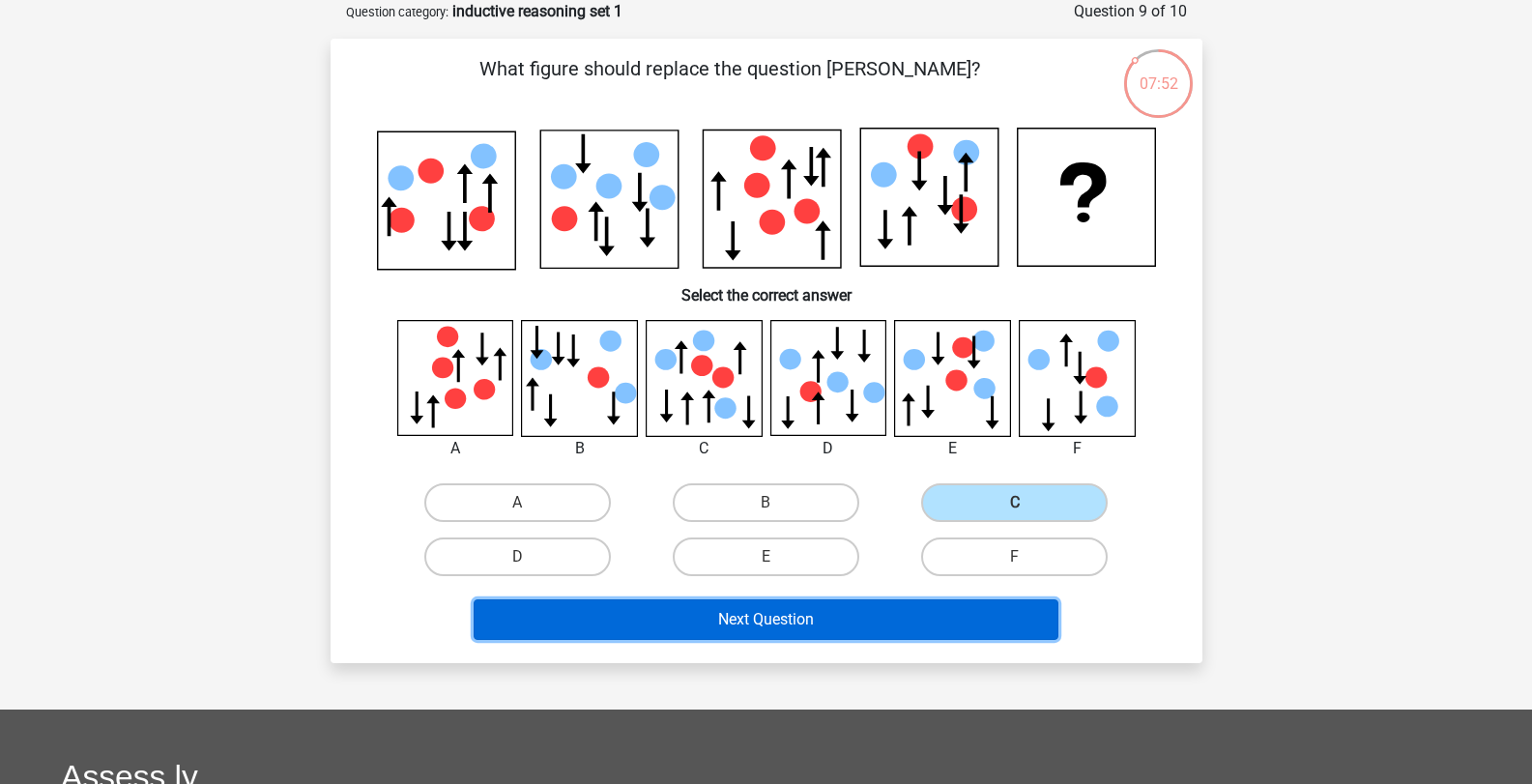
click at [903, 617] on button "Next Question" at bounding box center [766, 619] width 584 height 41
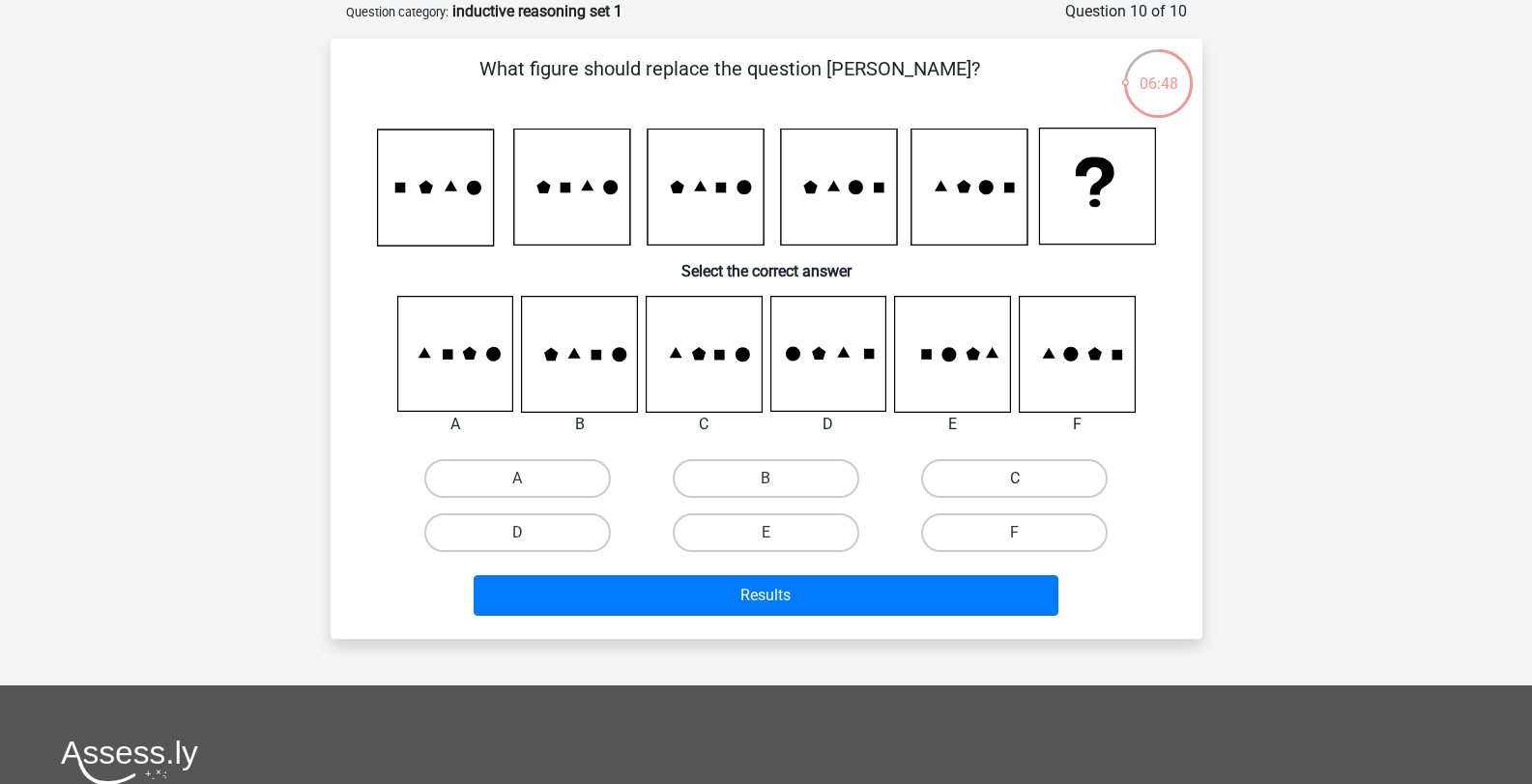
click at [1057, 484] on label "C" at bounding box center [1015, 478] width 186 height 39
click at [1027, 484] on input "C" at bounding box center [1021, 484] width 13 height 13
radio input "true"
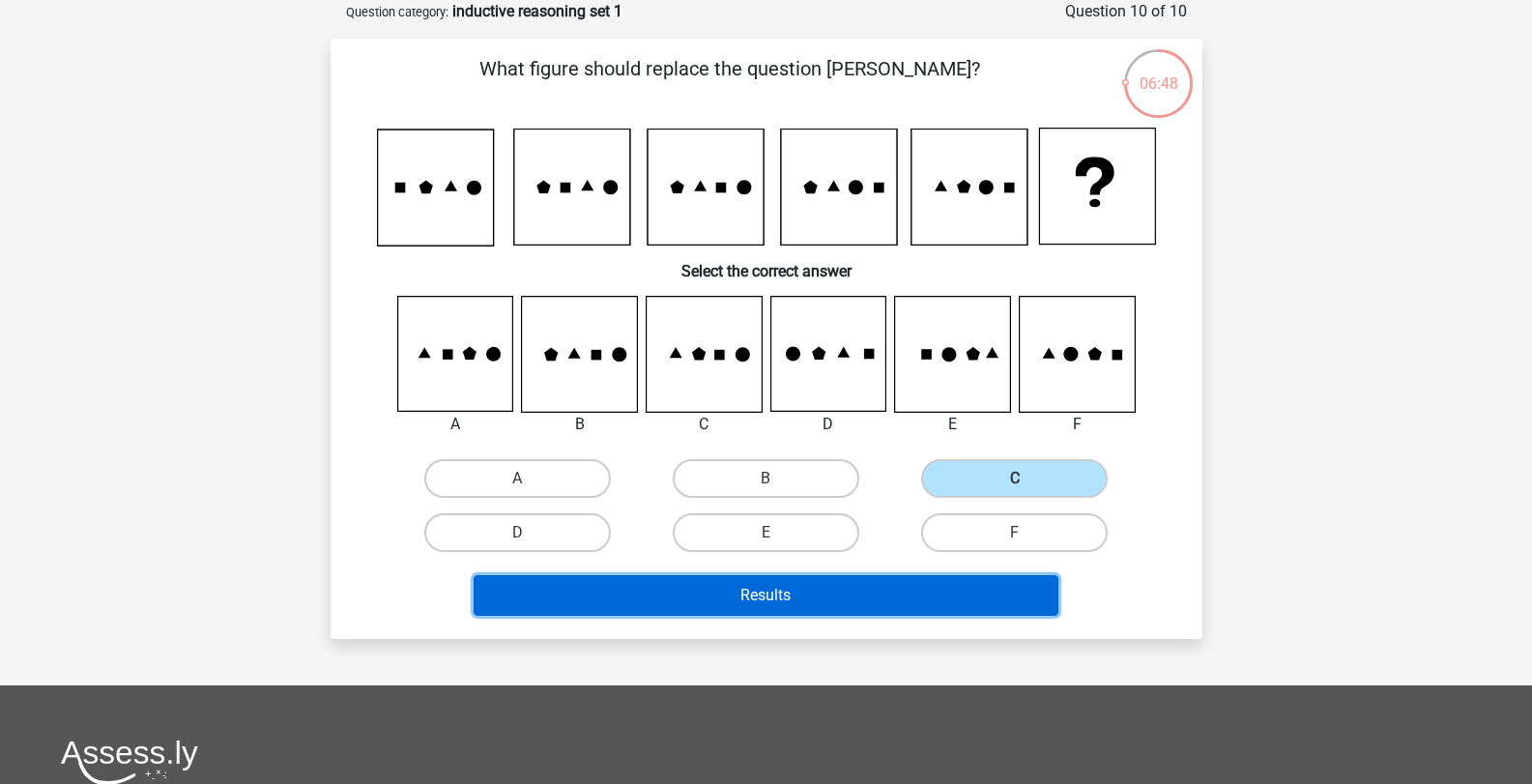
click at [928, 604] on button "Results" at bounding box center [766, 595] width 584 height 41
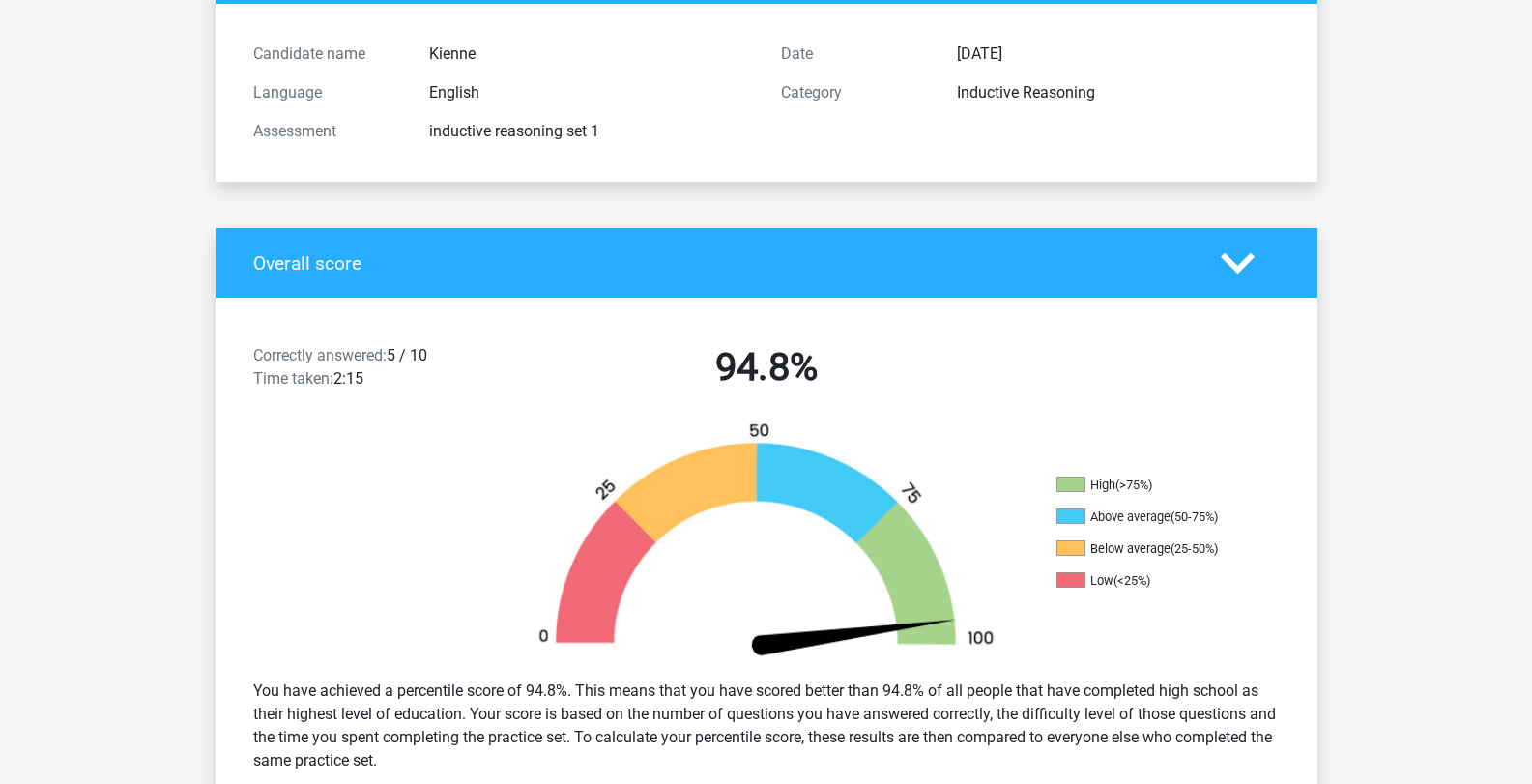
scroll to position [97, 0]
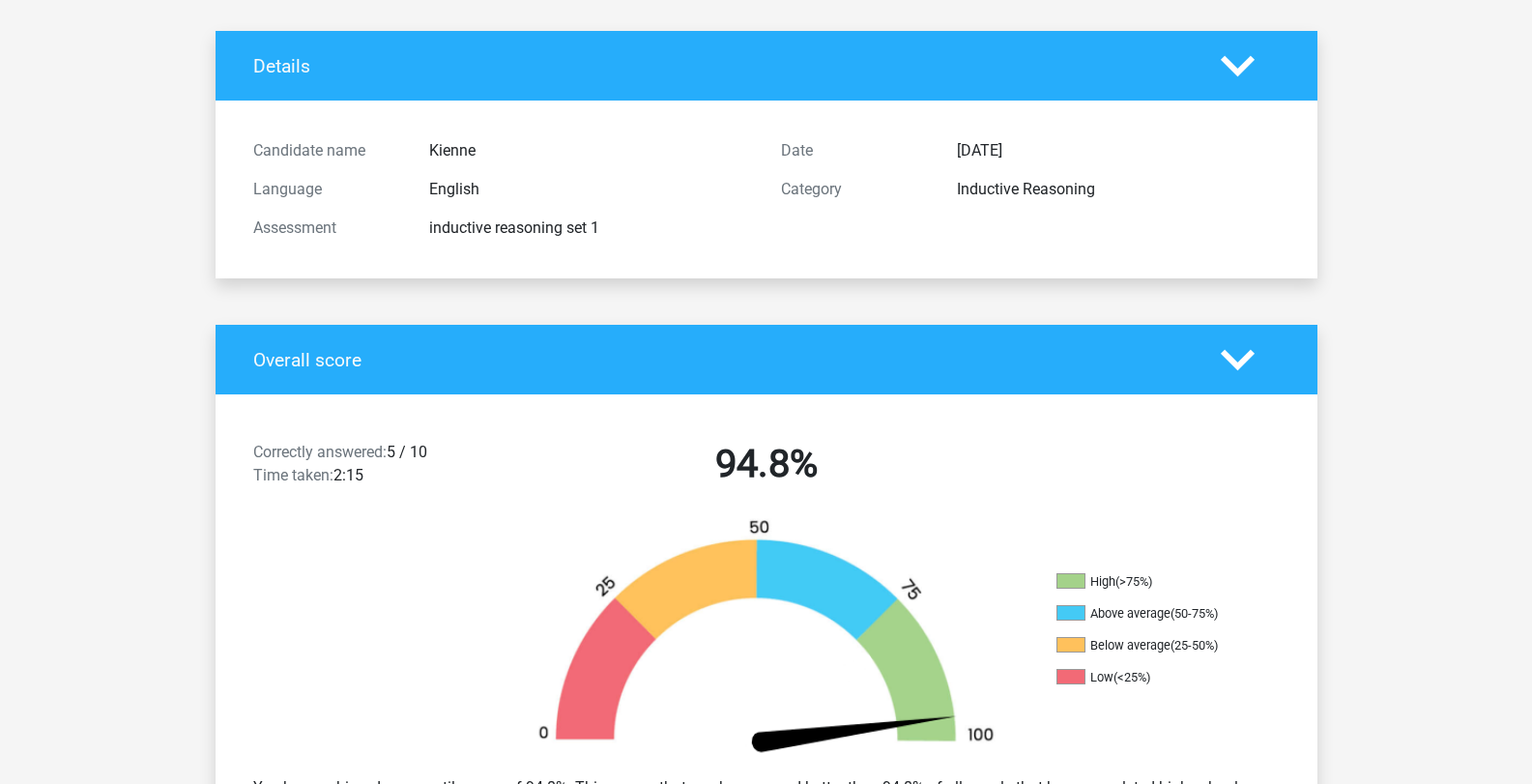
drag, startPoint x: 1189, startPoint y: 296, endPoint x: 1311, endPoint y: -39, distance: 356.5
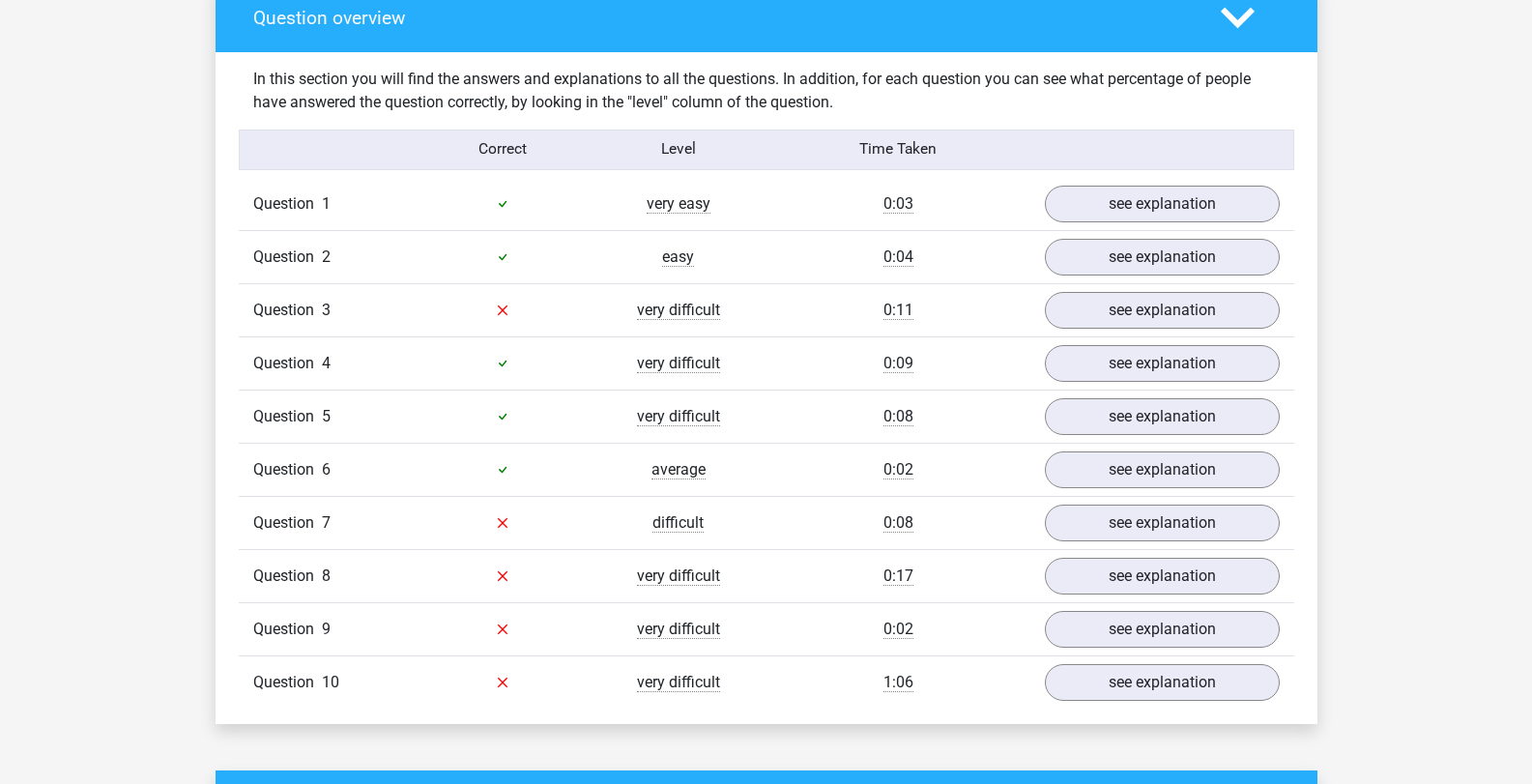
scroll to position [1643, 0]
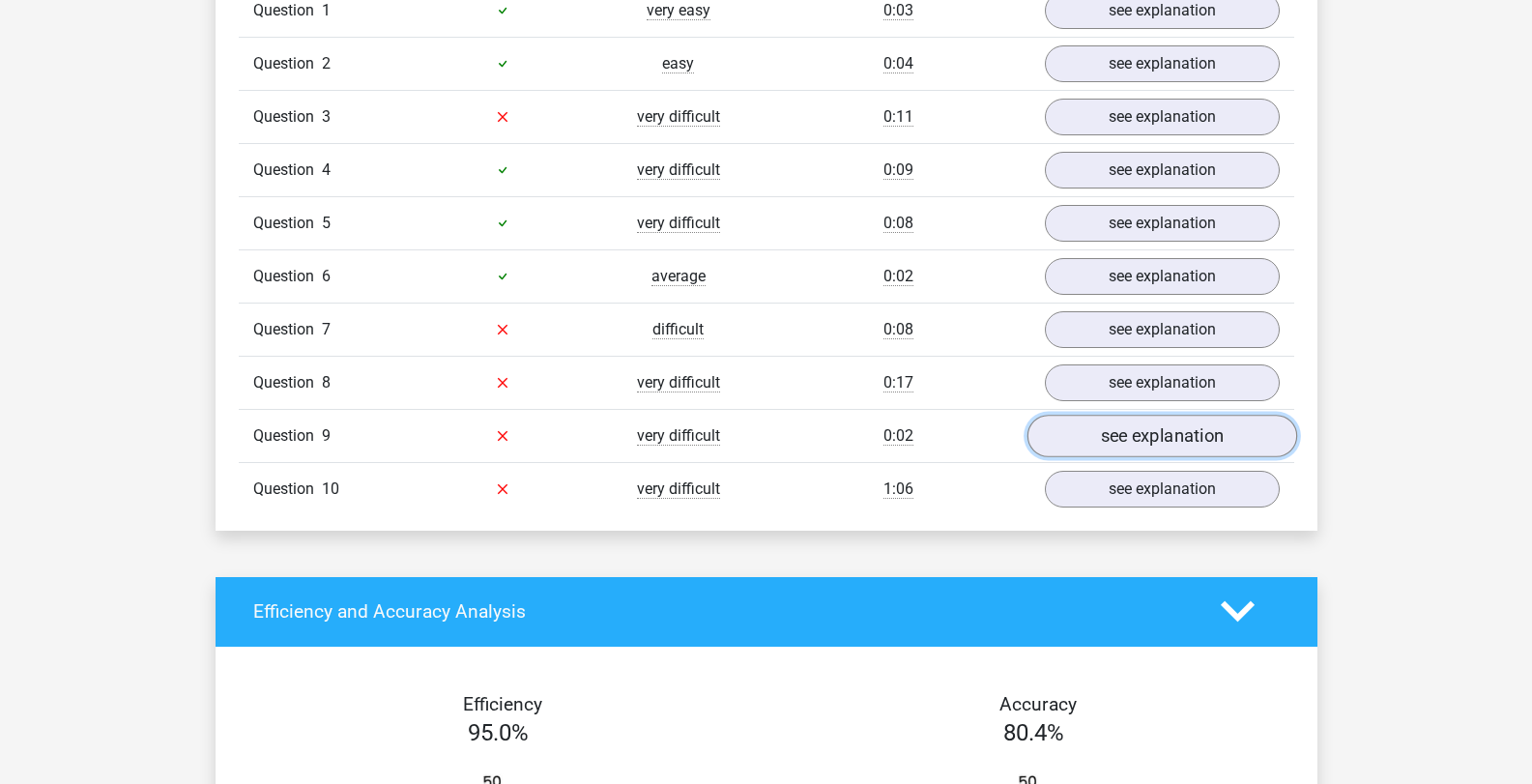
click at [1167, 421] on link "see explanation" at bounding box center [1161, 436] width 270 height 43
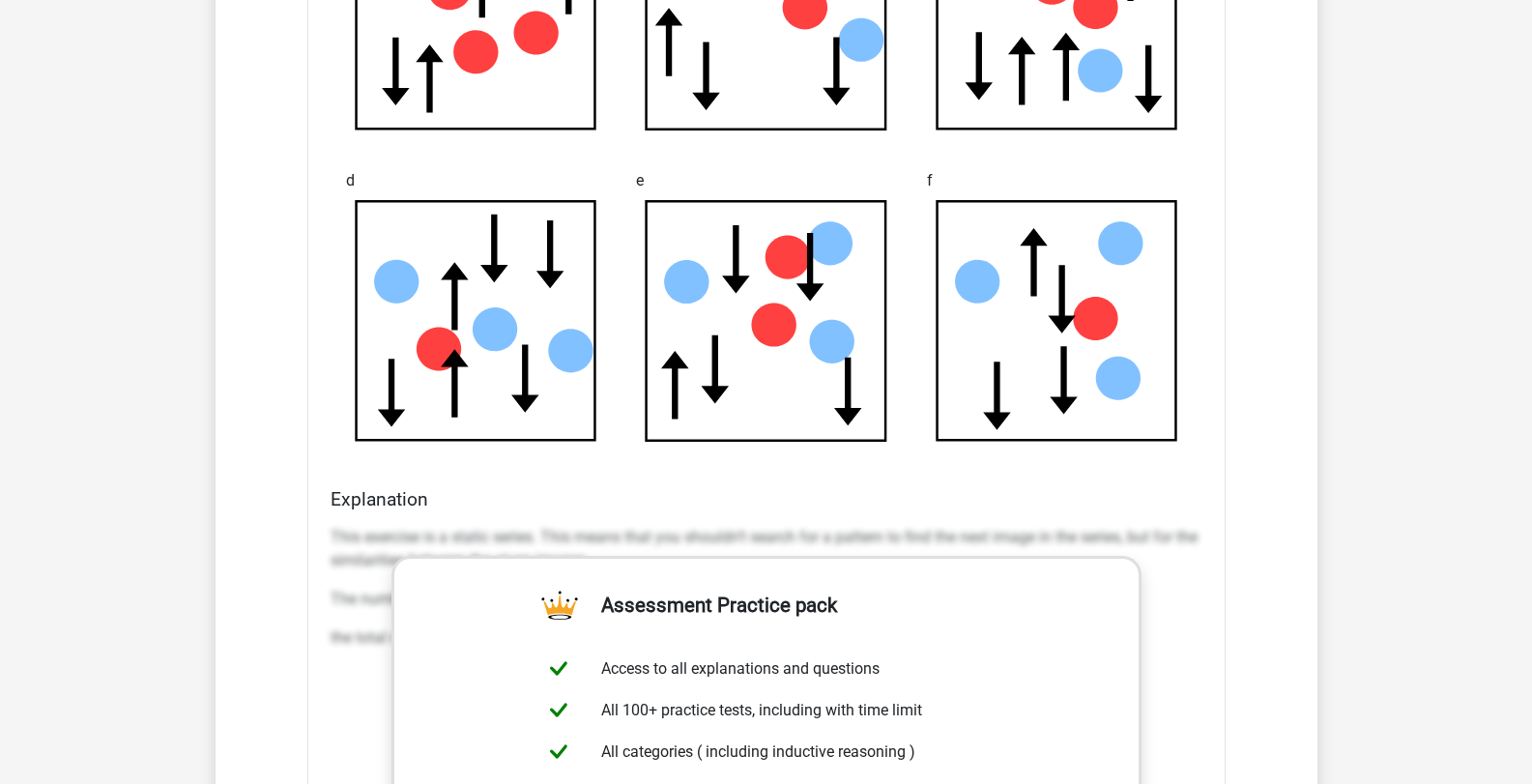
scroll to position [2126, 0]
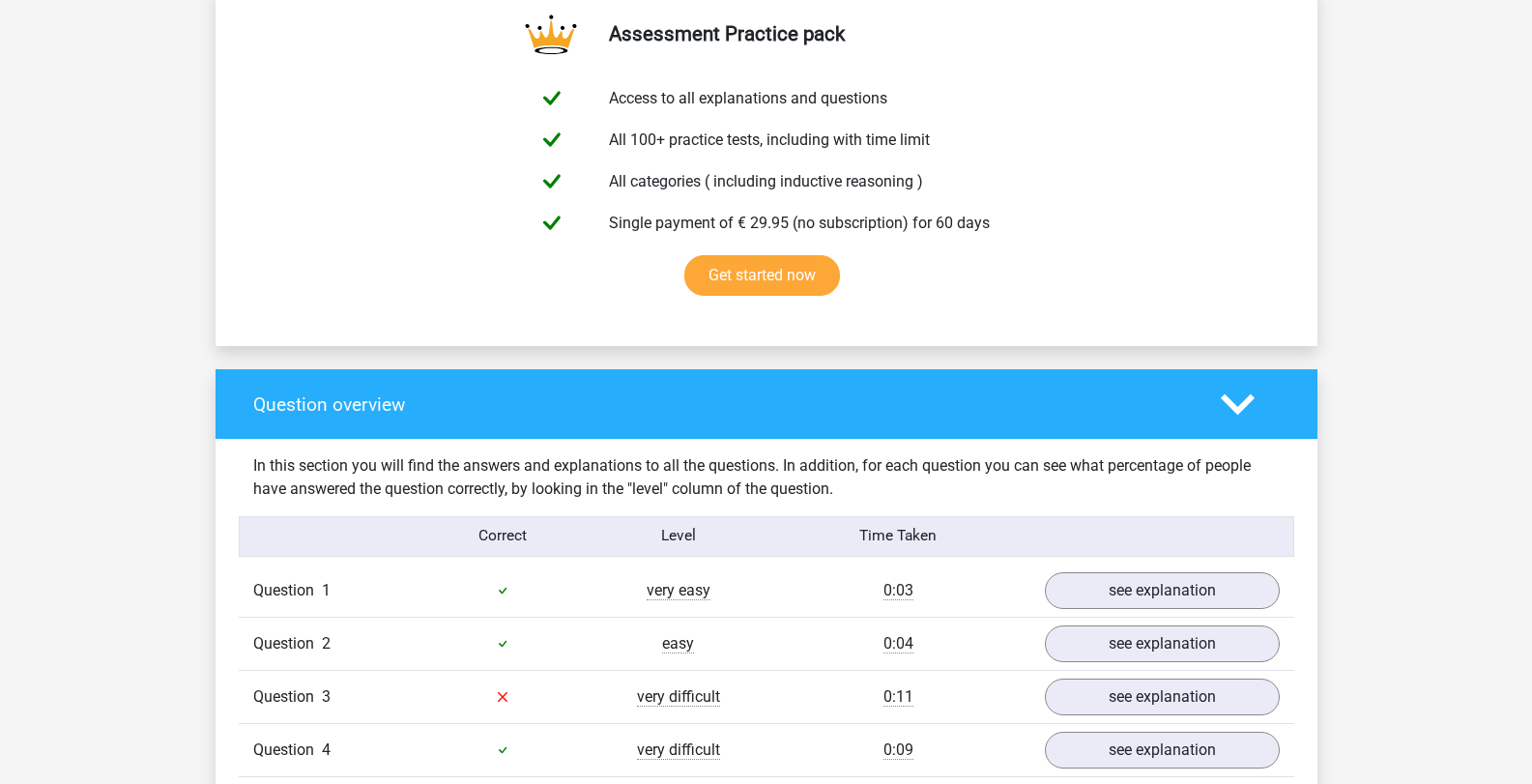
click at [1258, 408] on div at bounding box center [1250, 404] width 88 height 34
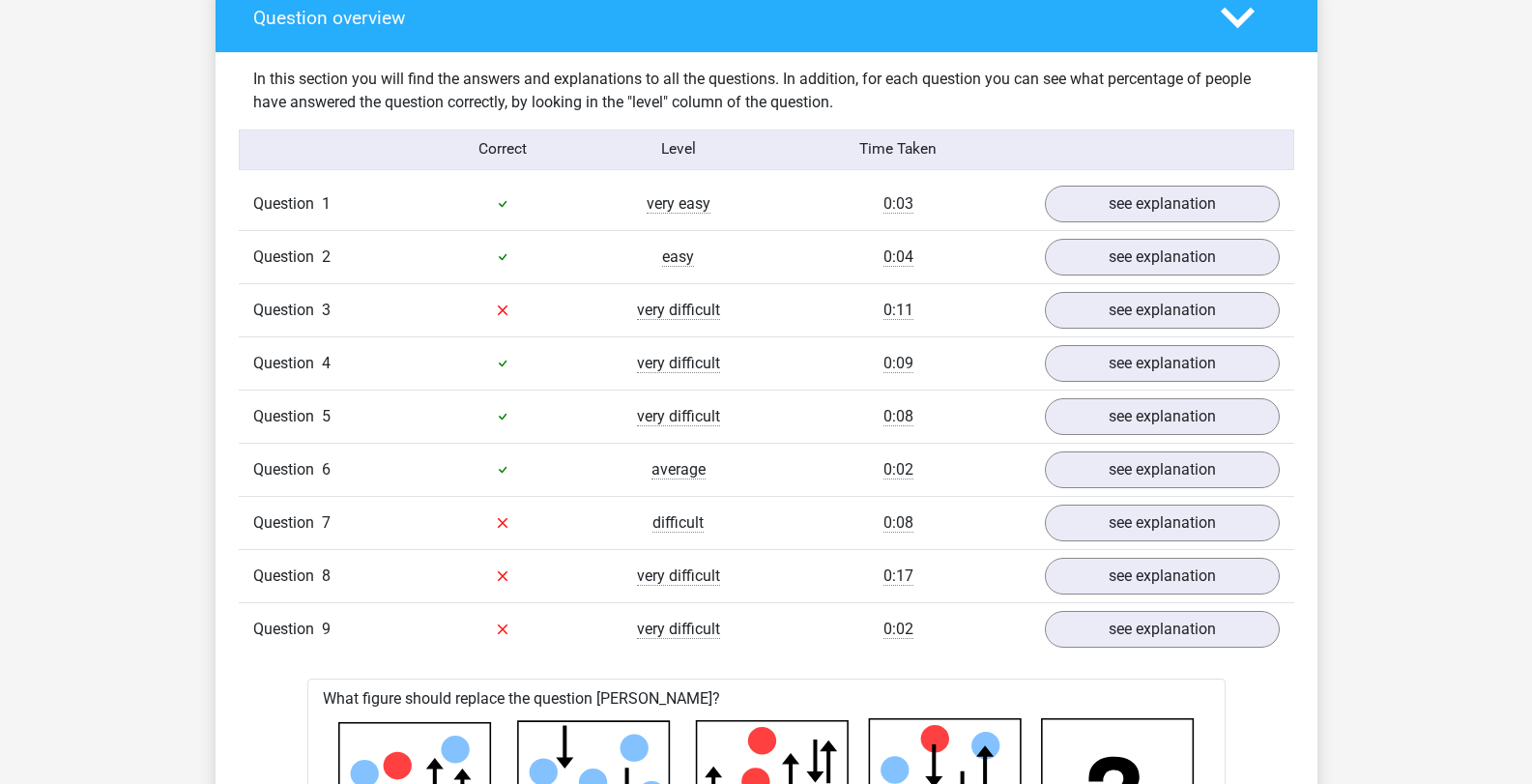
scroll to position [1643, 0]
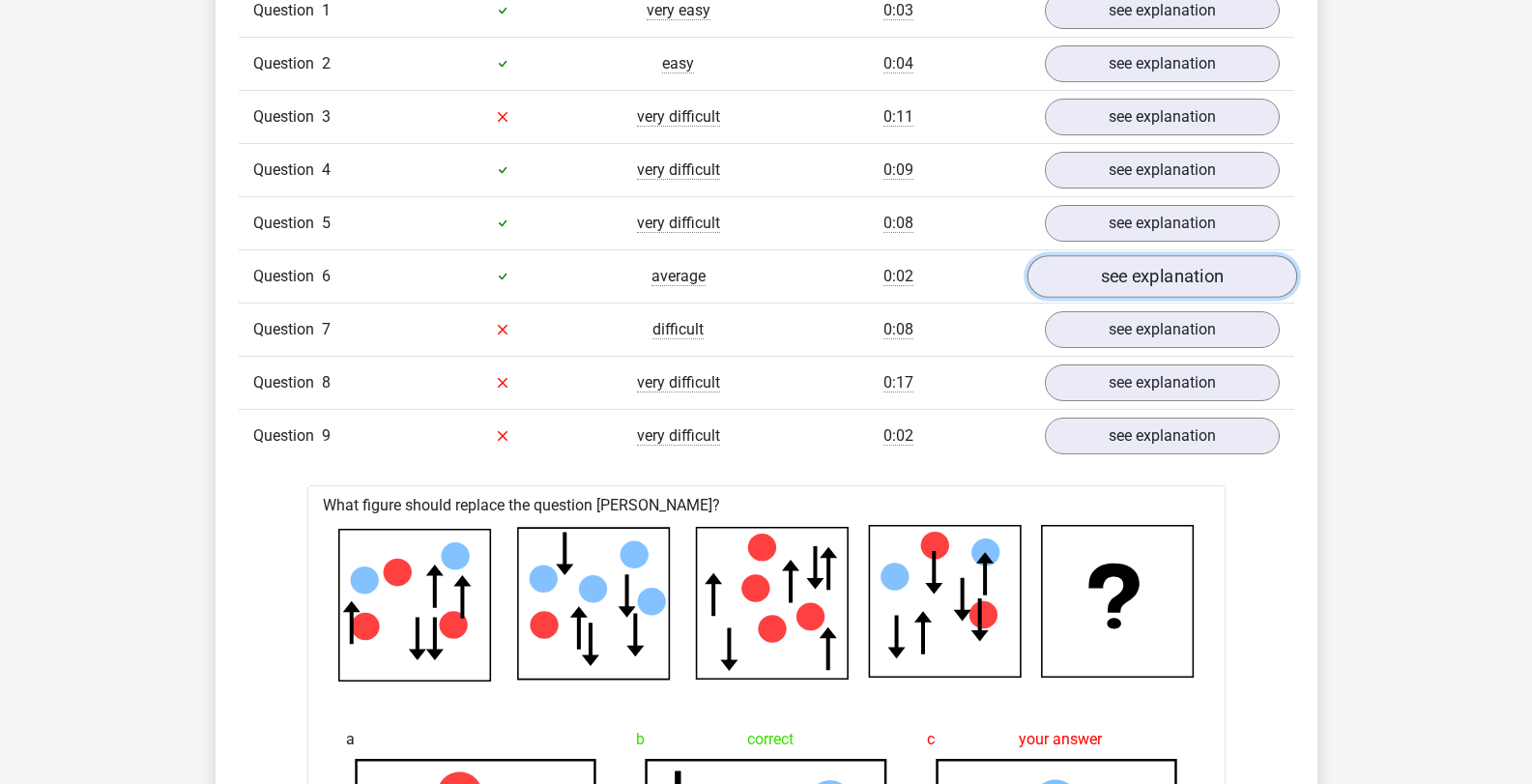
click at [1156, 287] on link "see explanation" at bounding box center [1161, 277] width 270 height 43
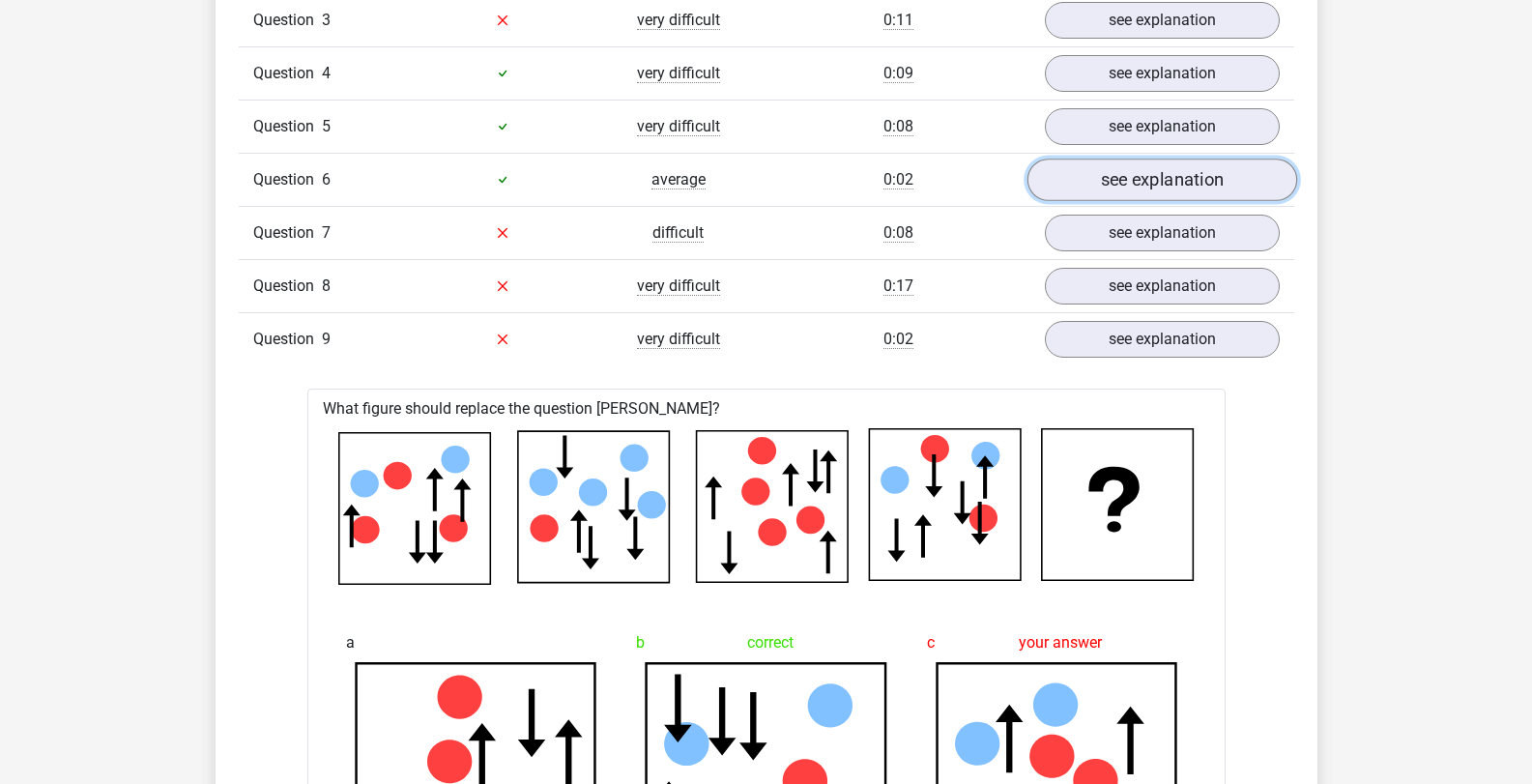
click at [1150, 179] on link "see explanation" at bounding box center [1161, 180] width 270 height 43
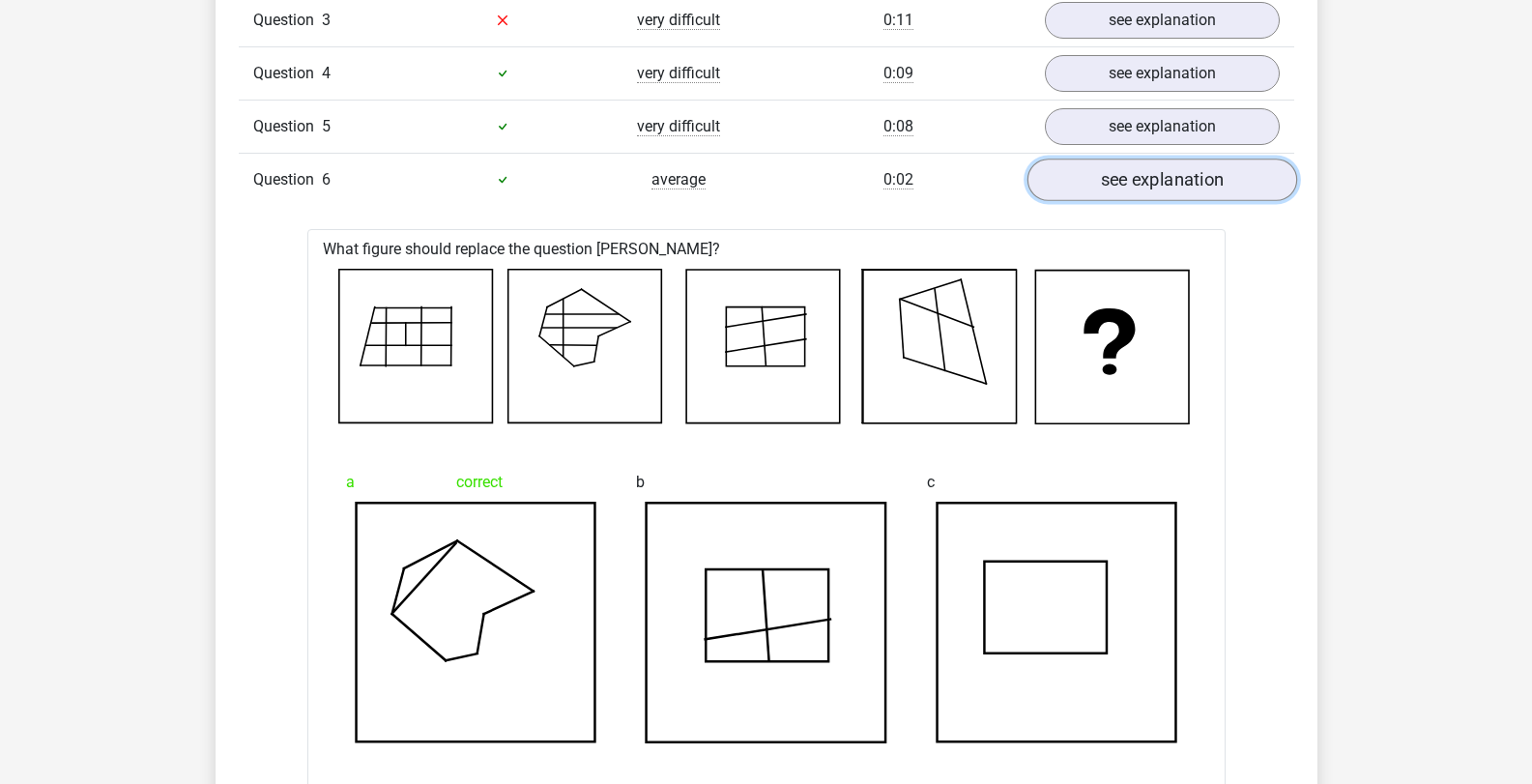
click at [1151, 179] on link "see explanation" at bounding box center [1161, 180] width 270 height 43
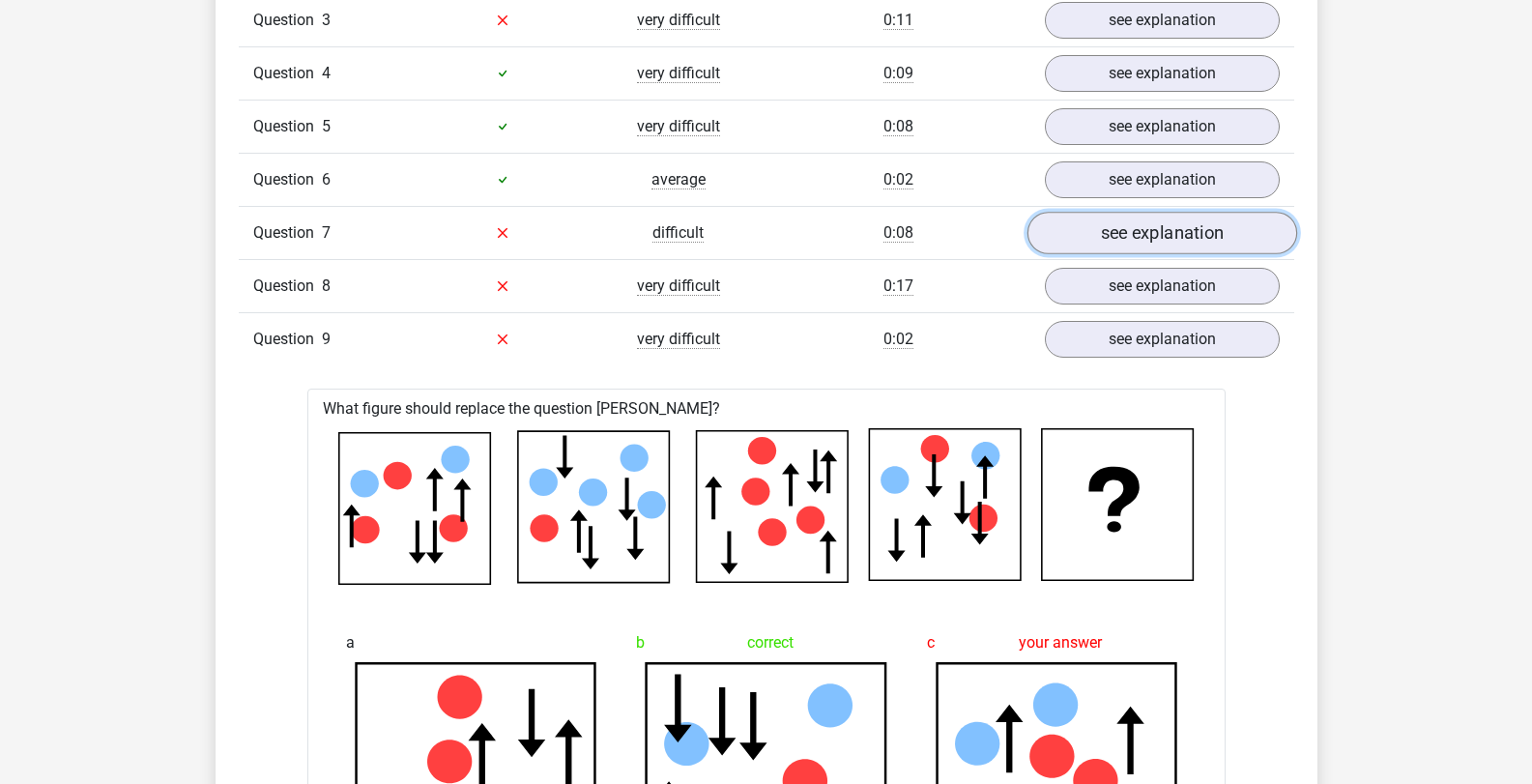
click at [1149, 233] on link "see explanation" at bounding box center [1161, 233] width 270 height 43
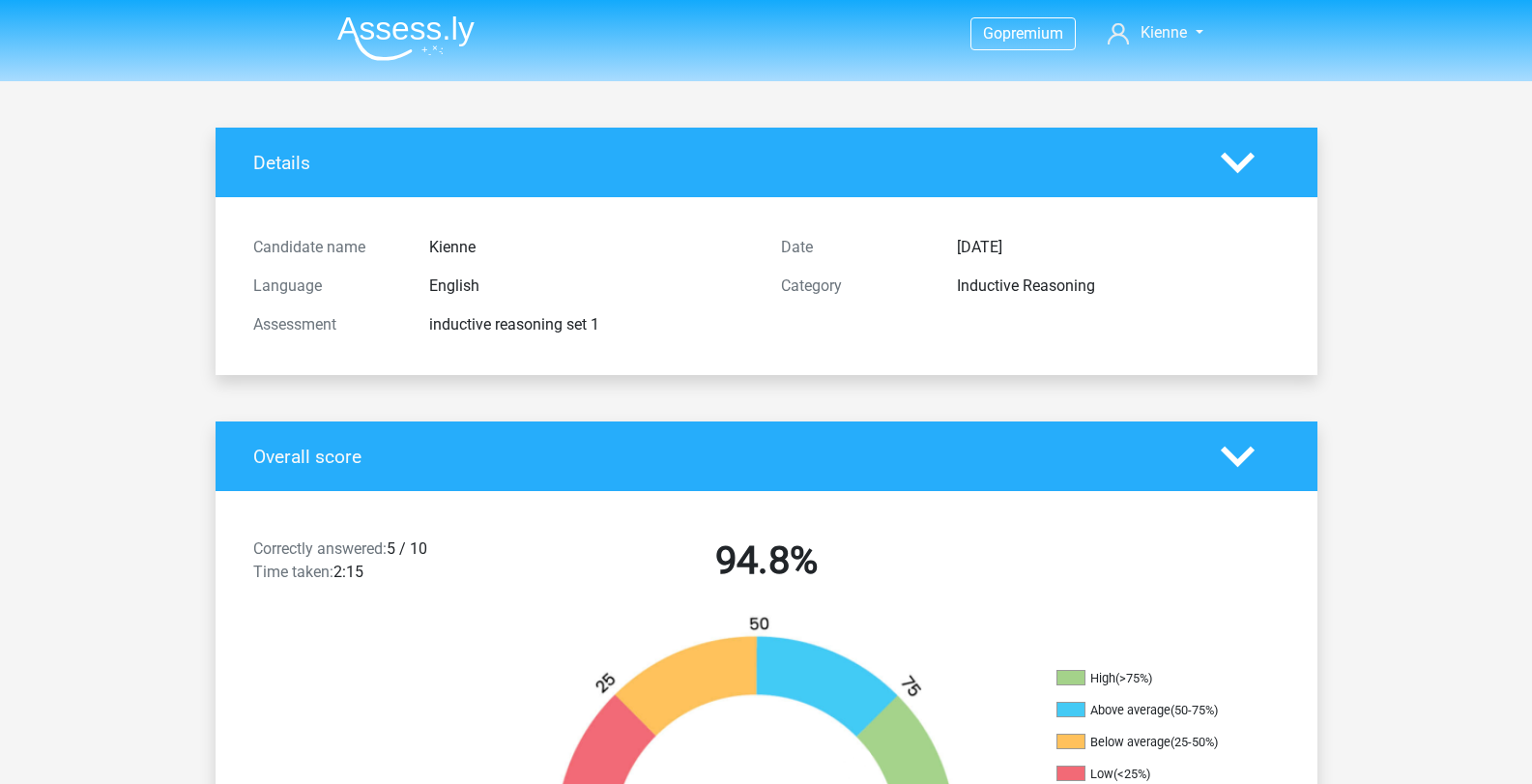
scroll to position [97, 0]
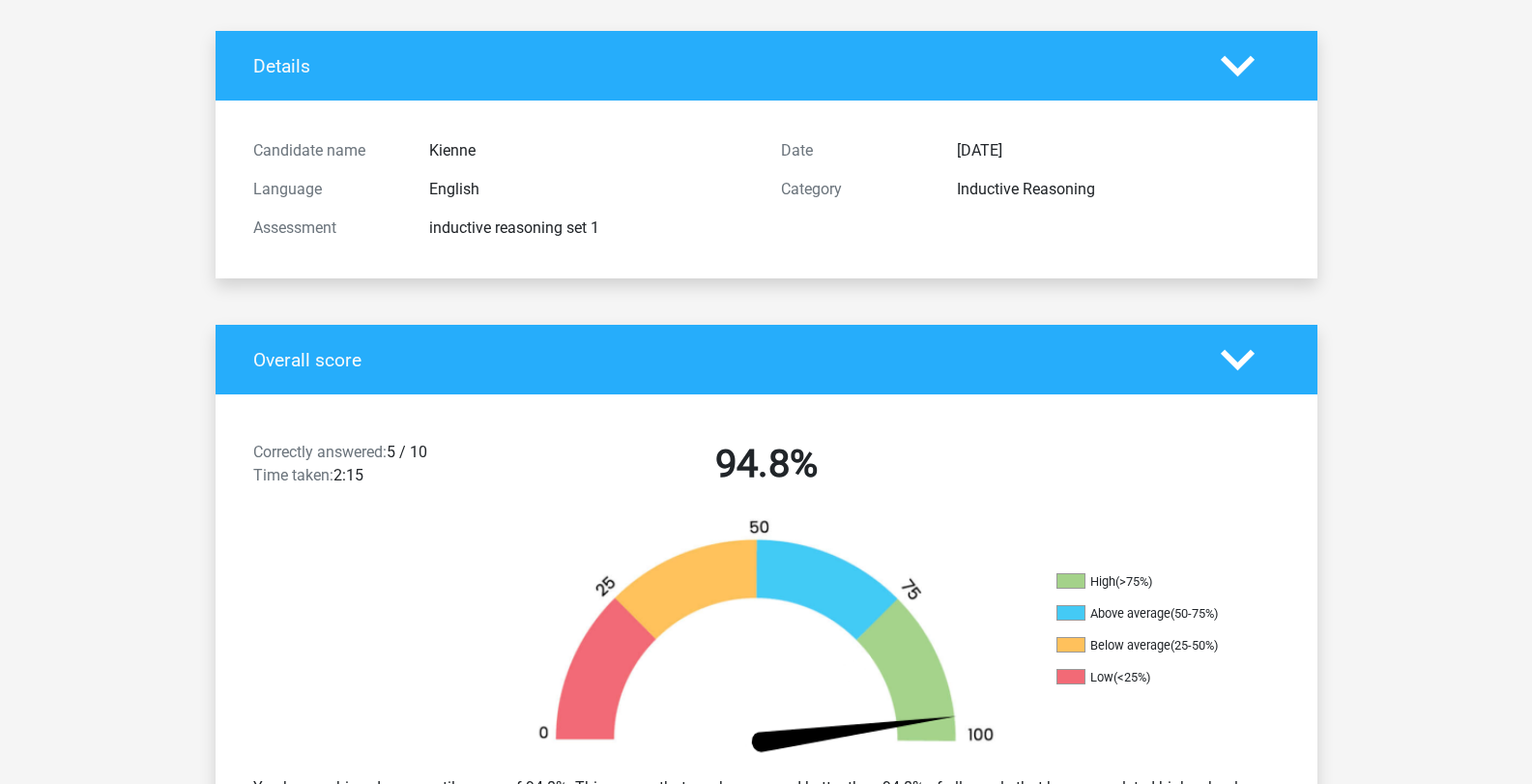
click at [1252, 349] on icon at bounding box center [1238, 359] width 34 height 34
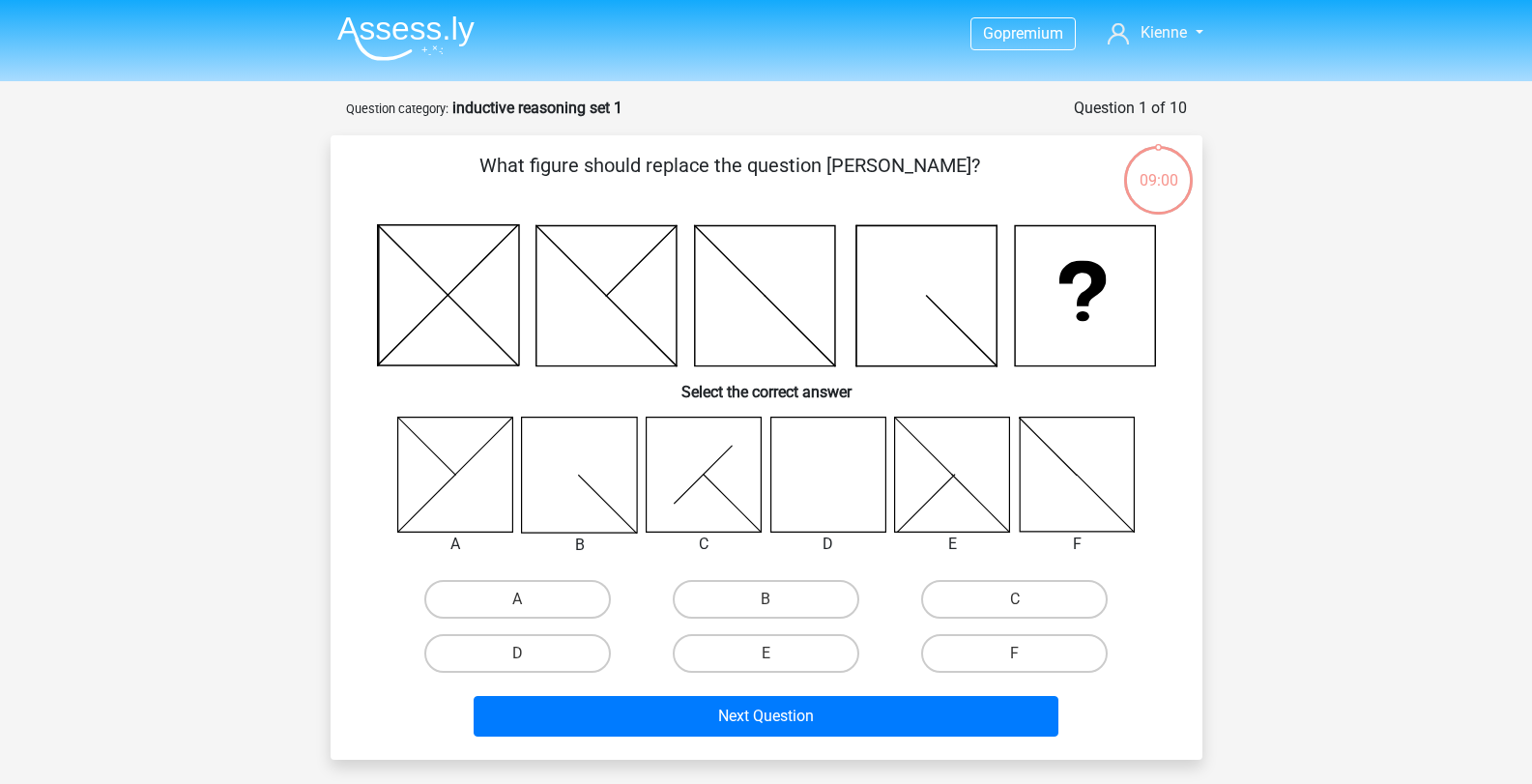
scroll to position [97, 0]
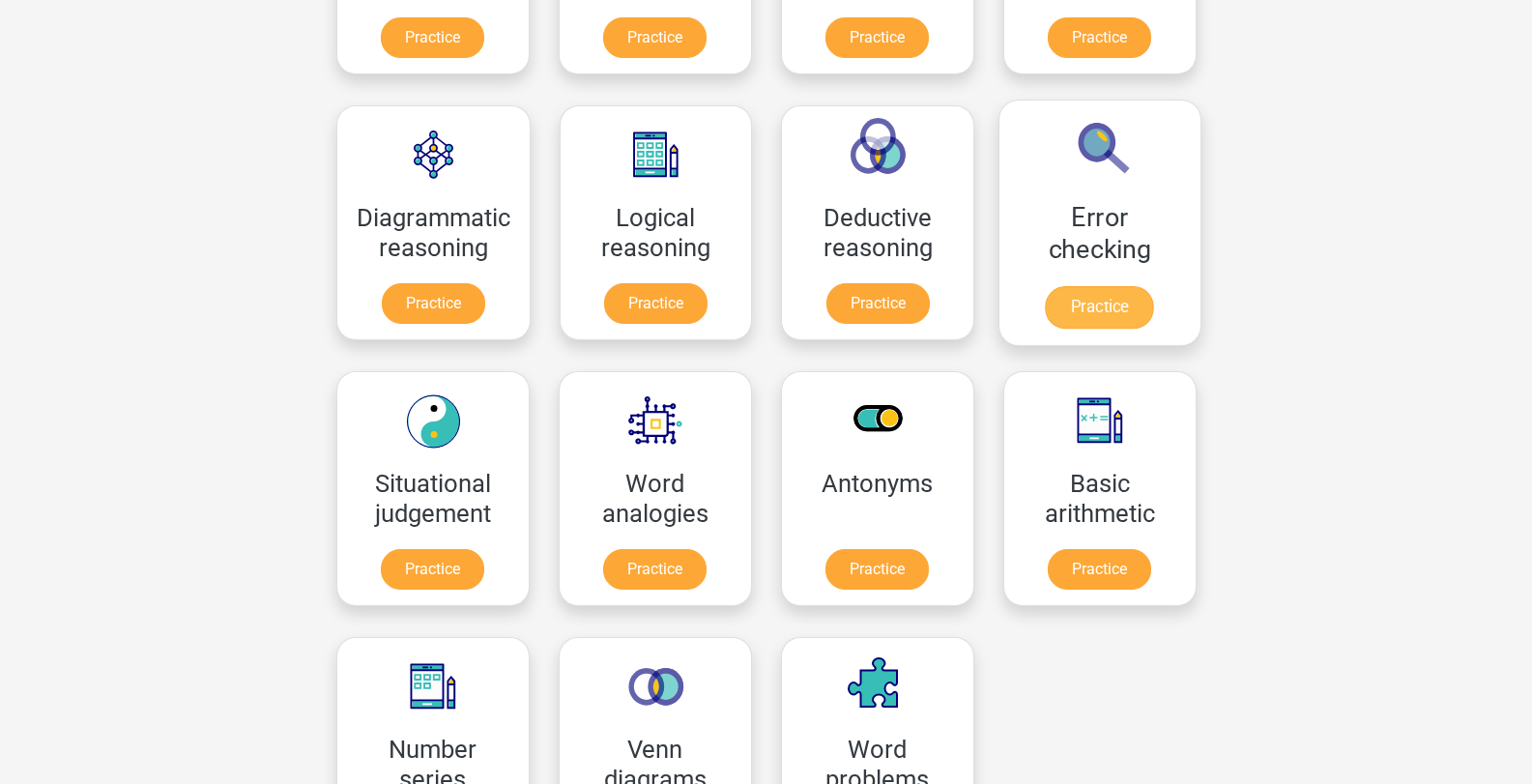
scroll to position [386, 0]
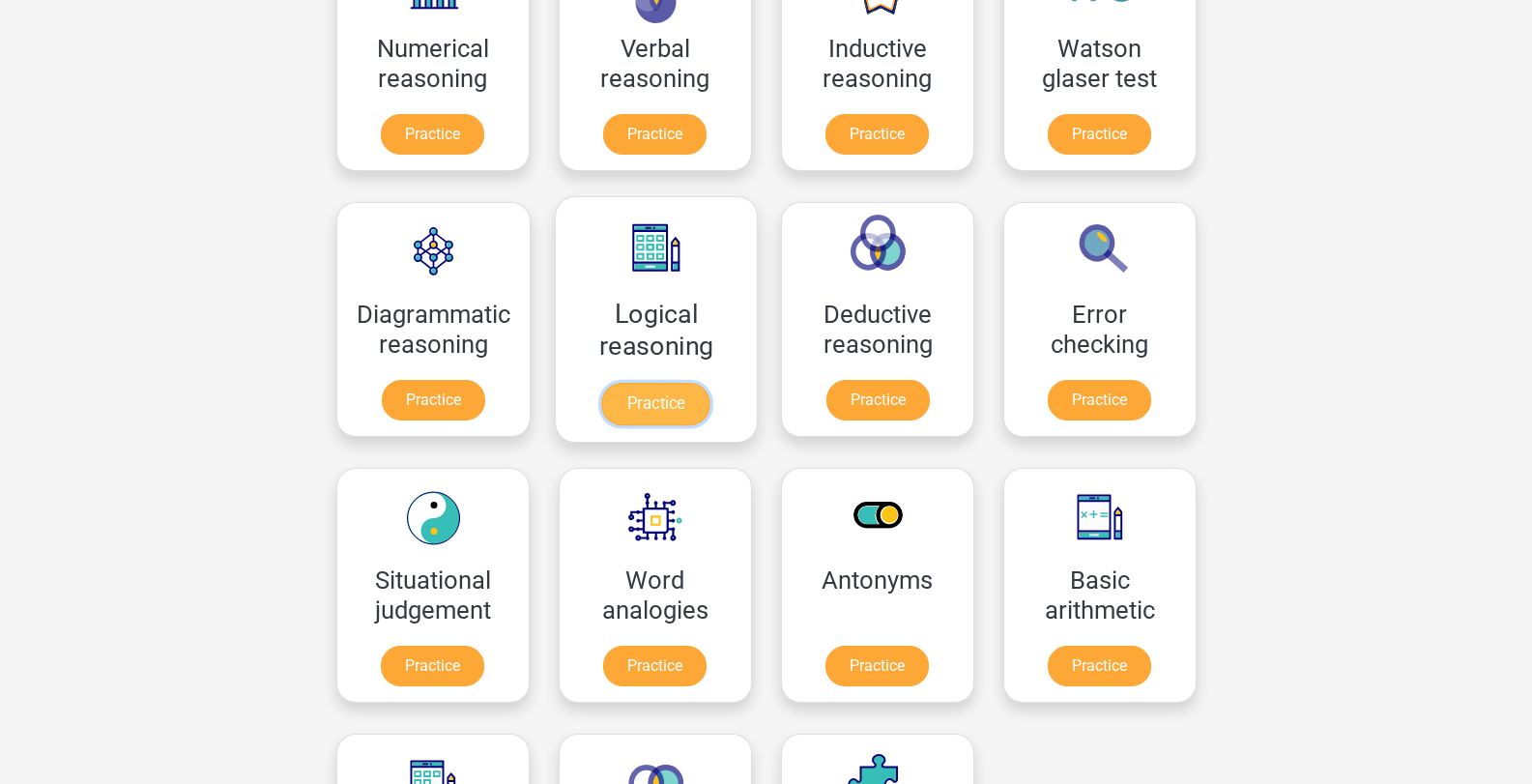
click at [674, 402] on link "Practice" at bounding box center [655, 404] width 109 height 43
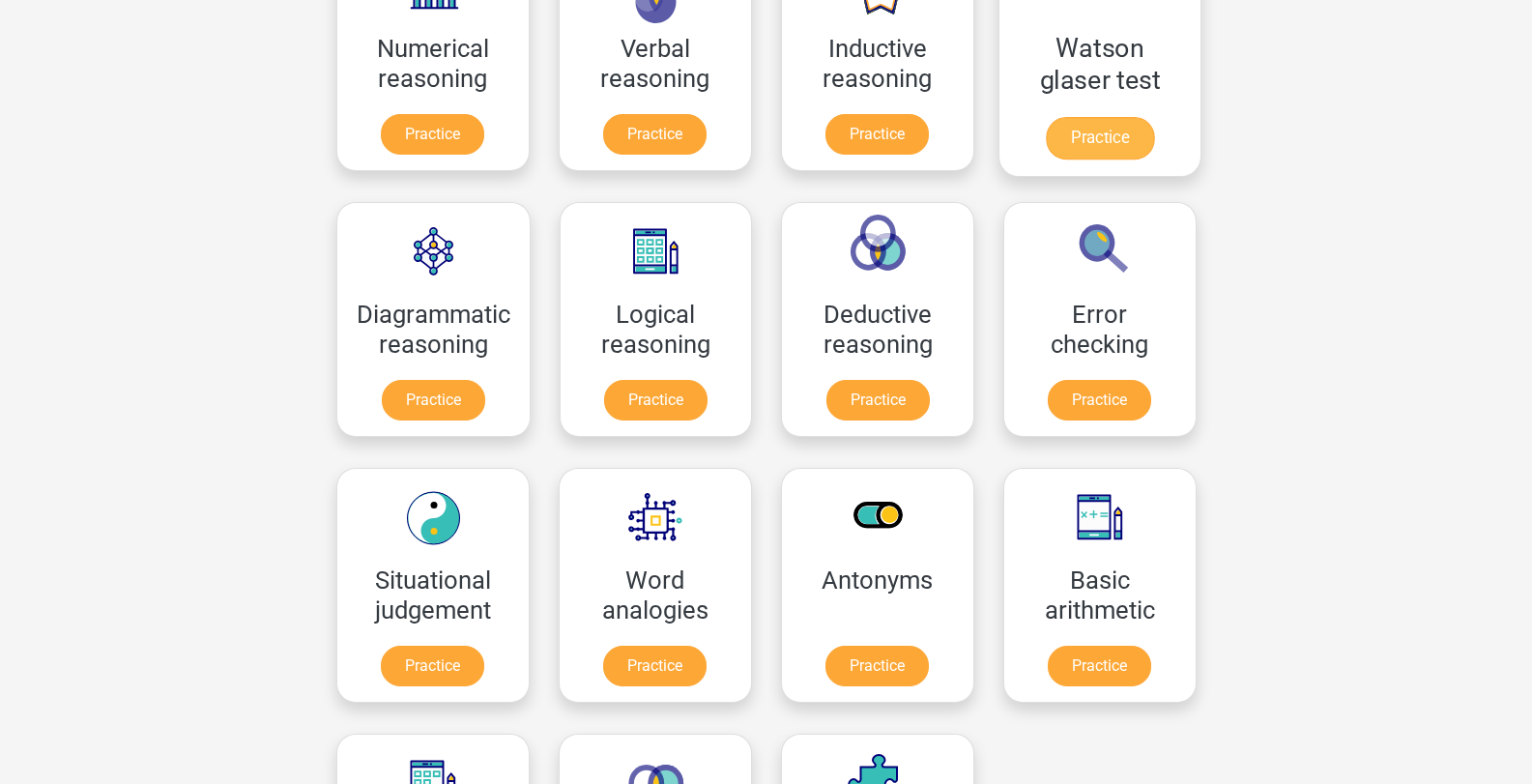
scroll to position [0, 0]
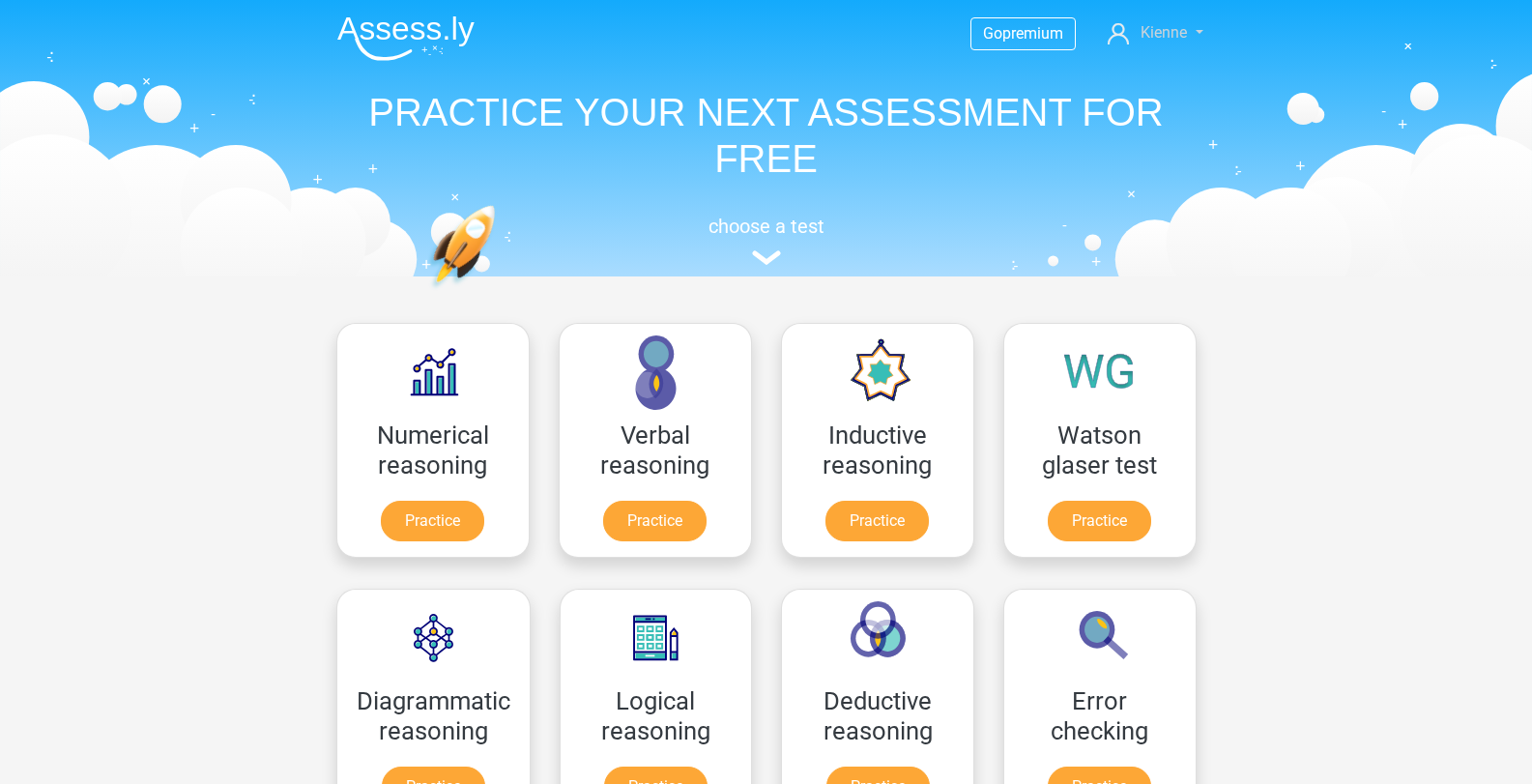
click at [1178, 33] on span "Kienne" at bounding box center [1164, 32] width 47 height 18
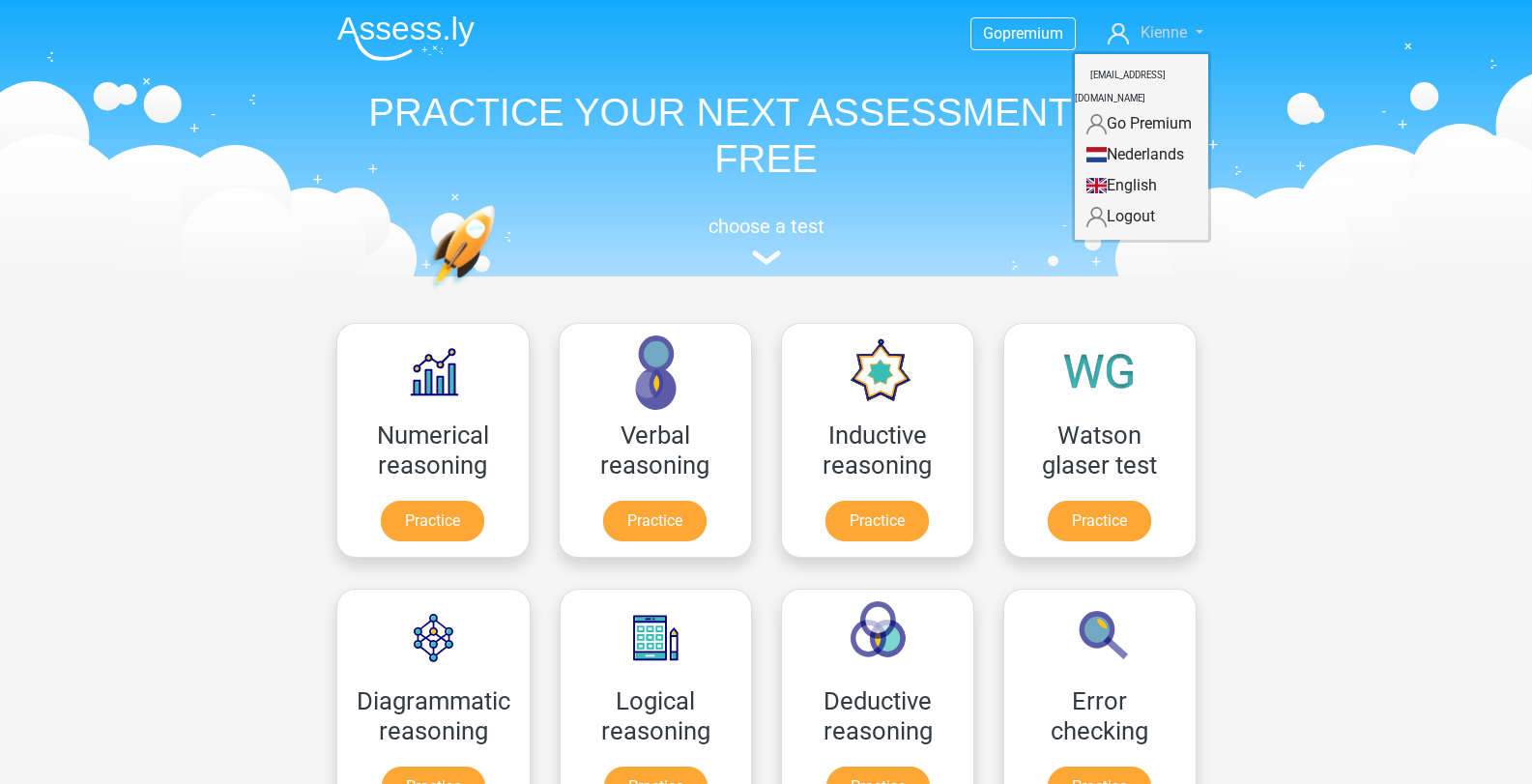
click at [1181, 29] on span "Kienne" at bounding box center [1164, 32] width 47 height 18
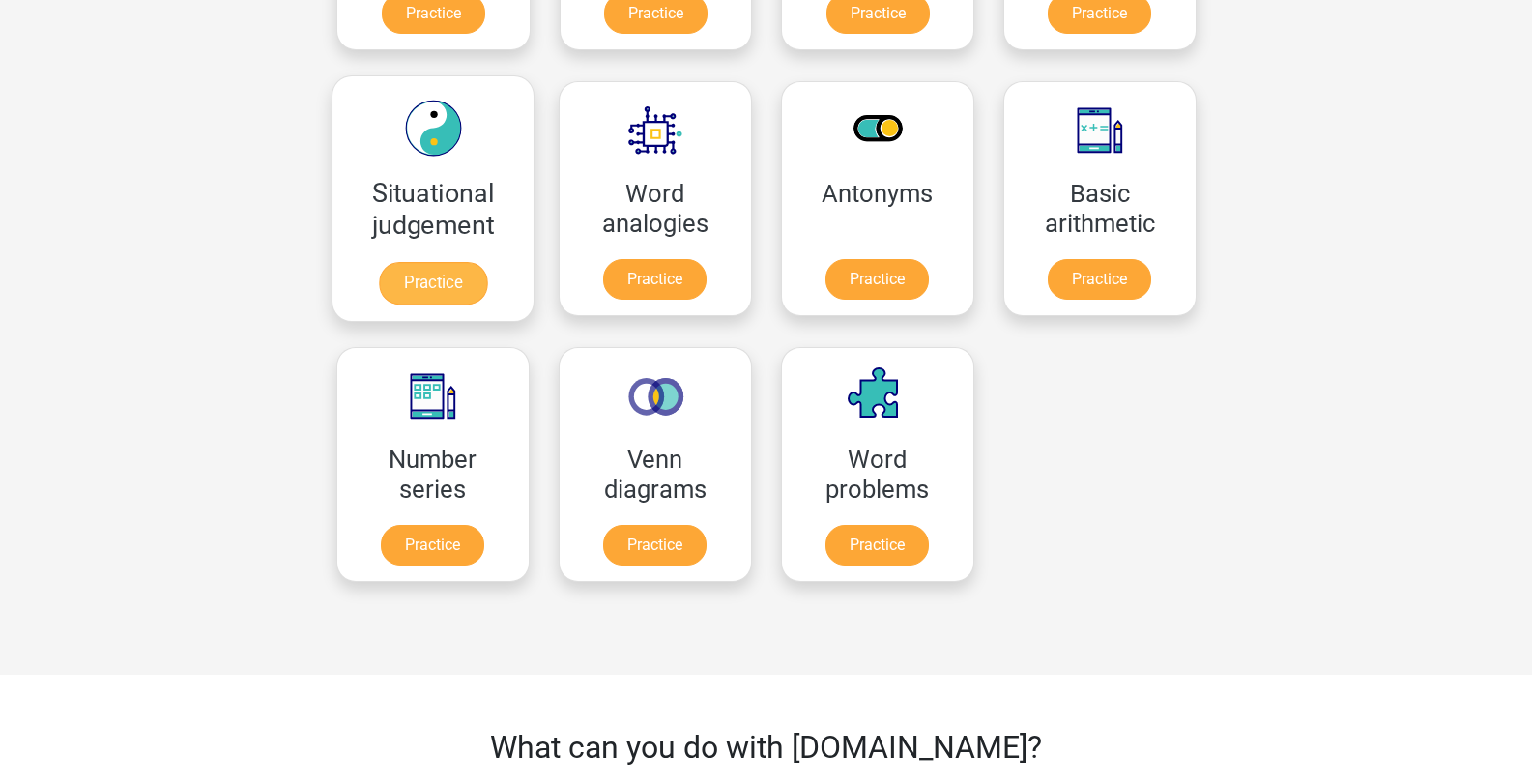
scroll to position [676, 0]
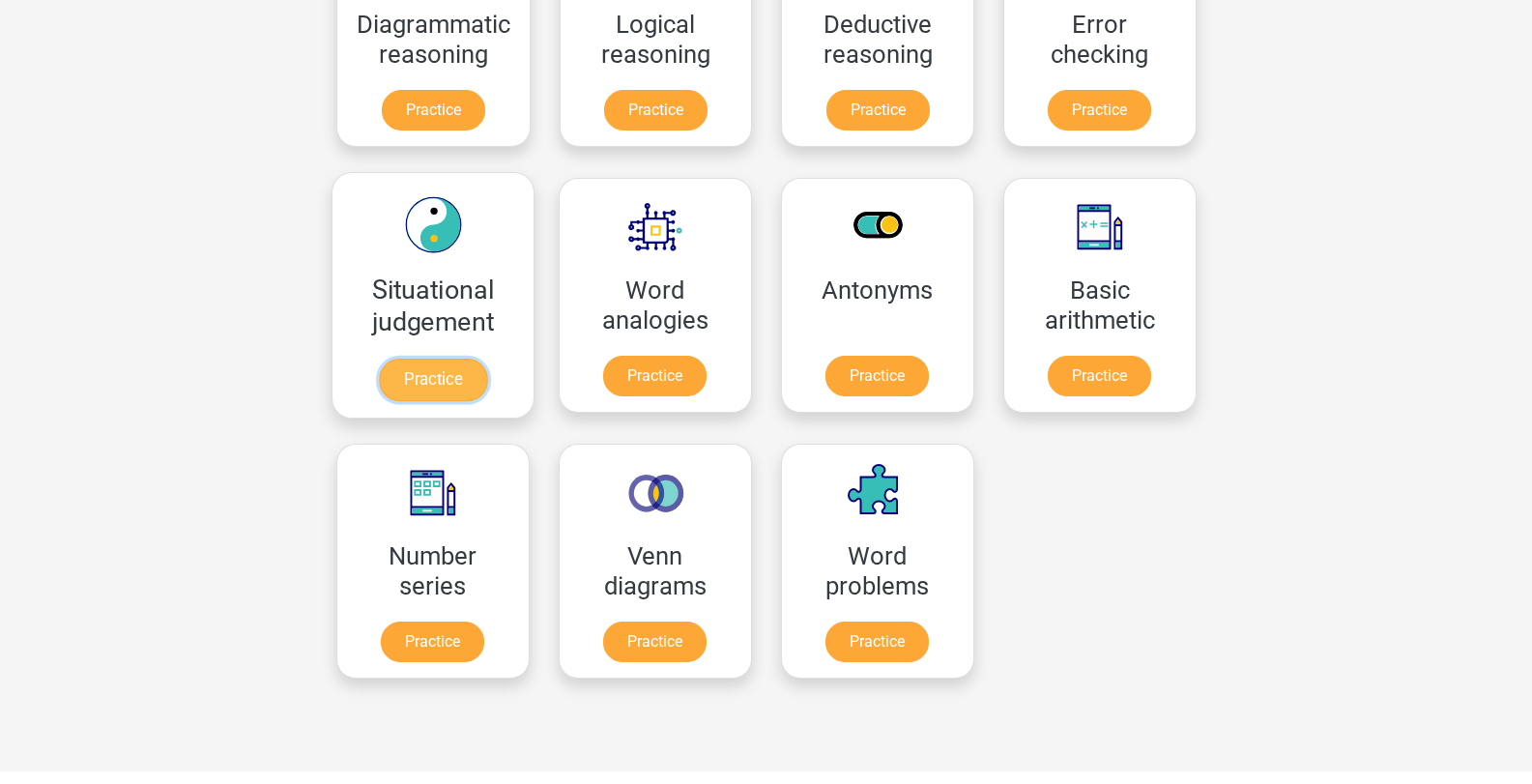
click at [423, 376] on link "Practice" at bounding box center [432, 379] width 109 height 43
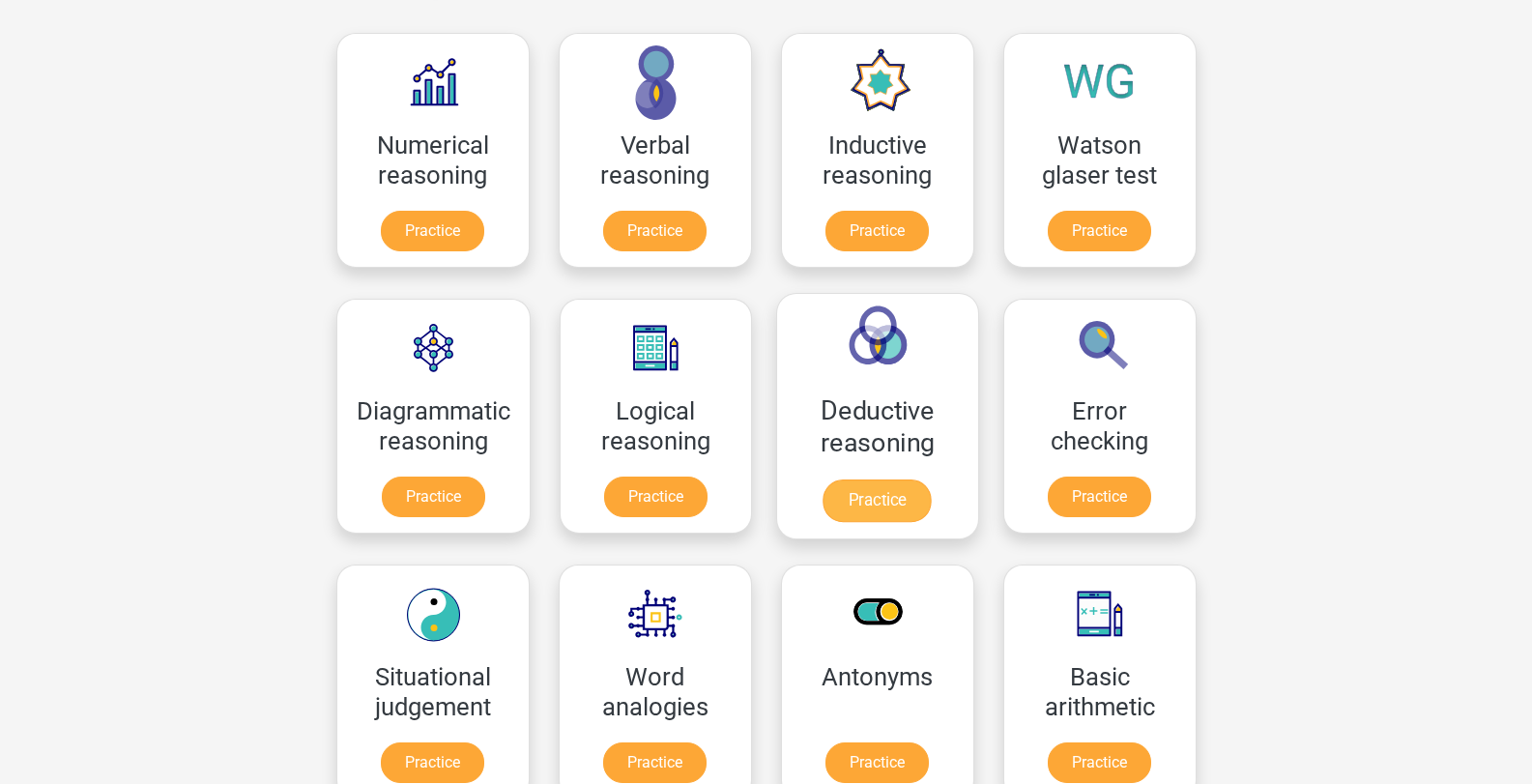
scroll to position [386, 0]
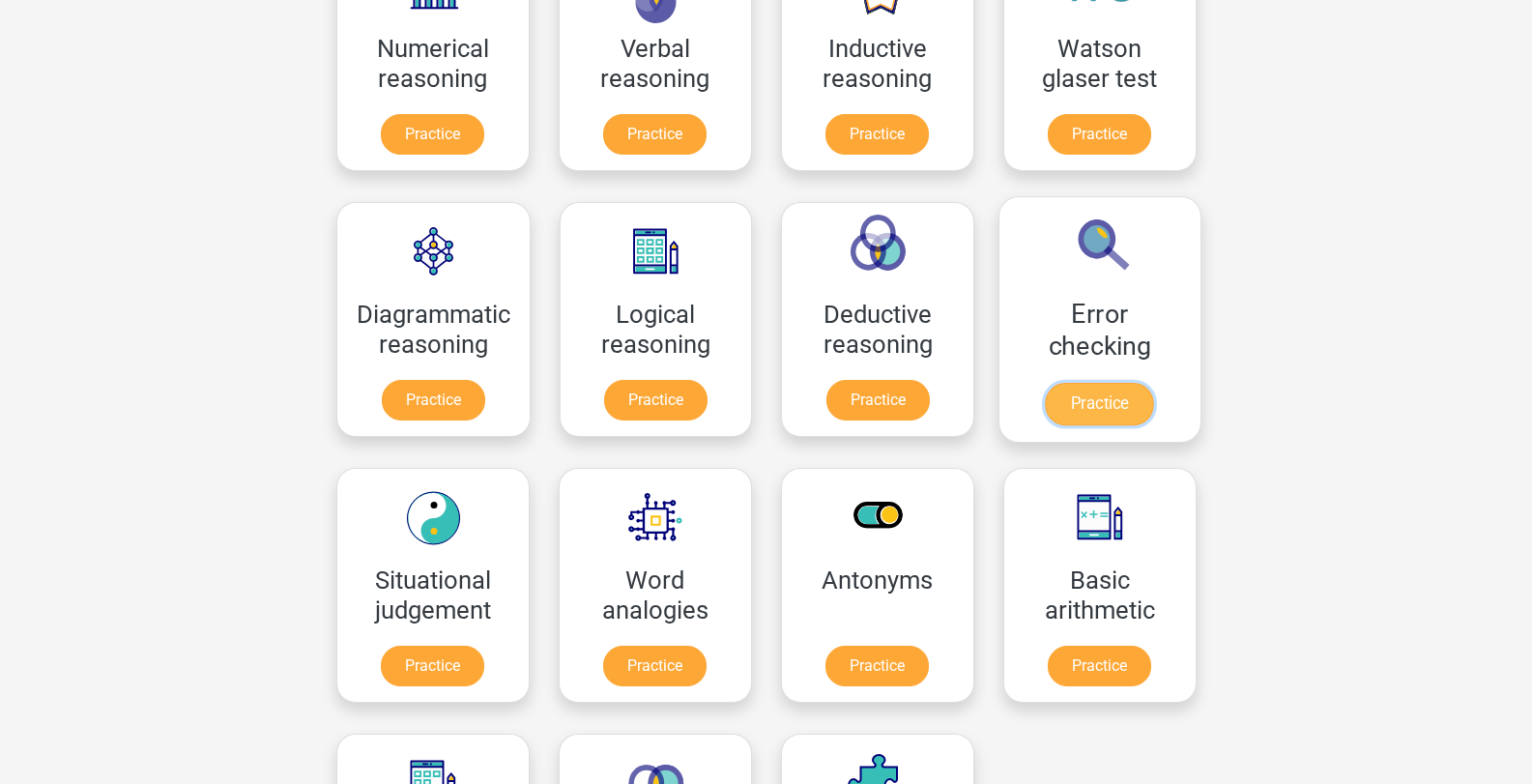
click at [1076, 397] on link "Practice" at bounding box center [1099, 404] width 109 height 43
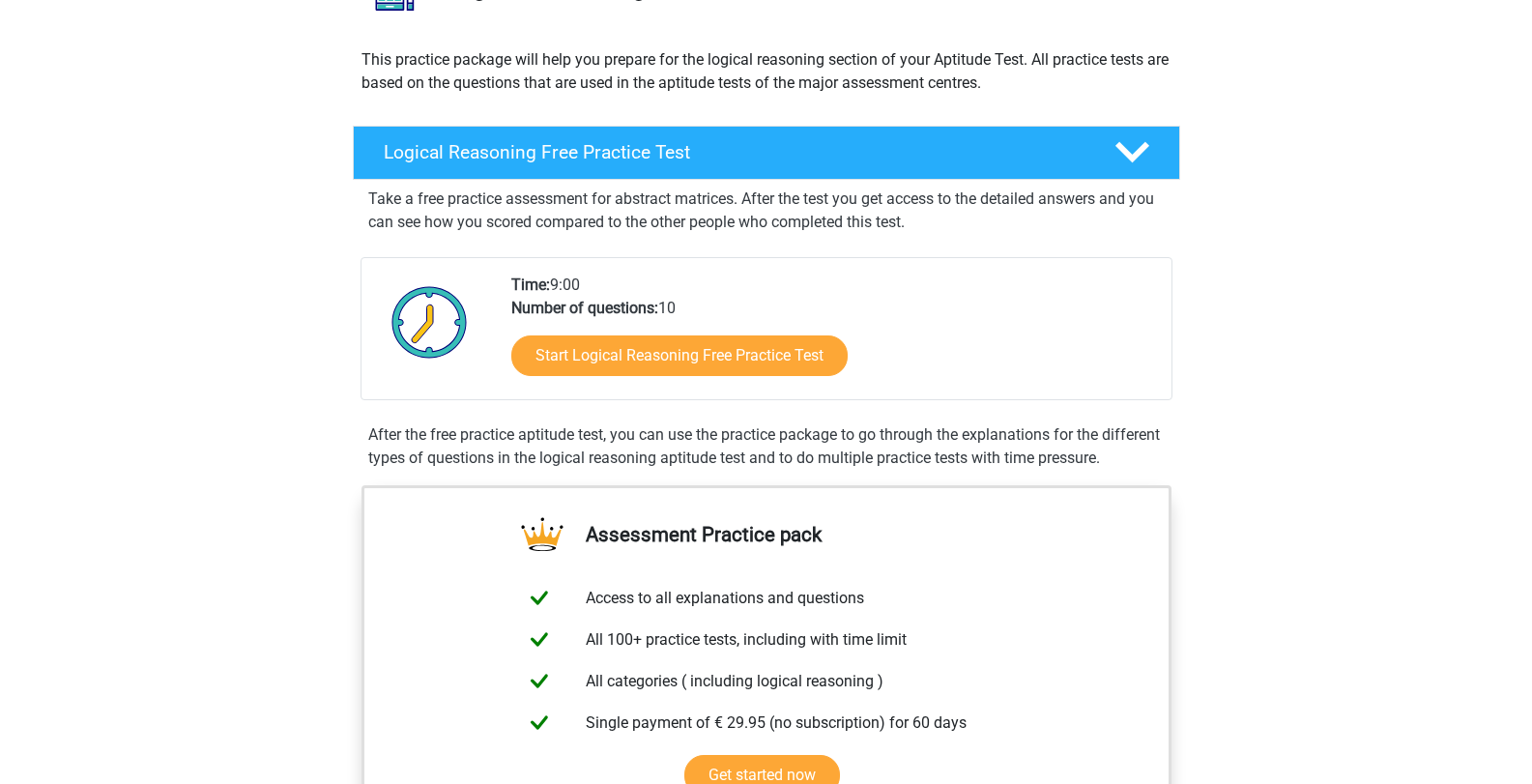
scroll to position [290, 0]
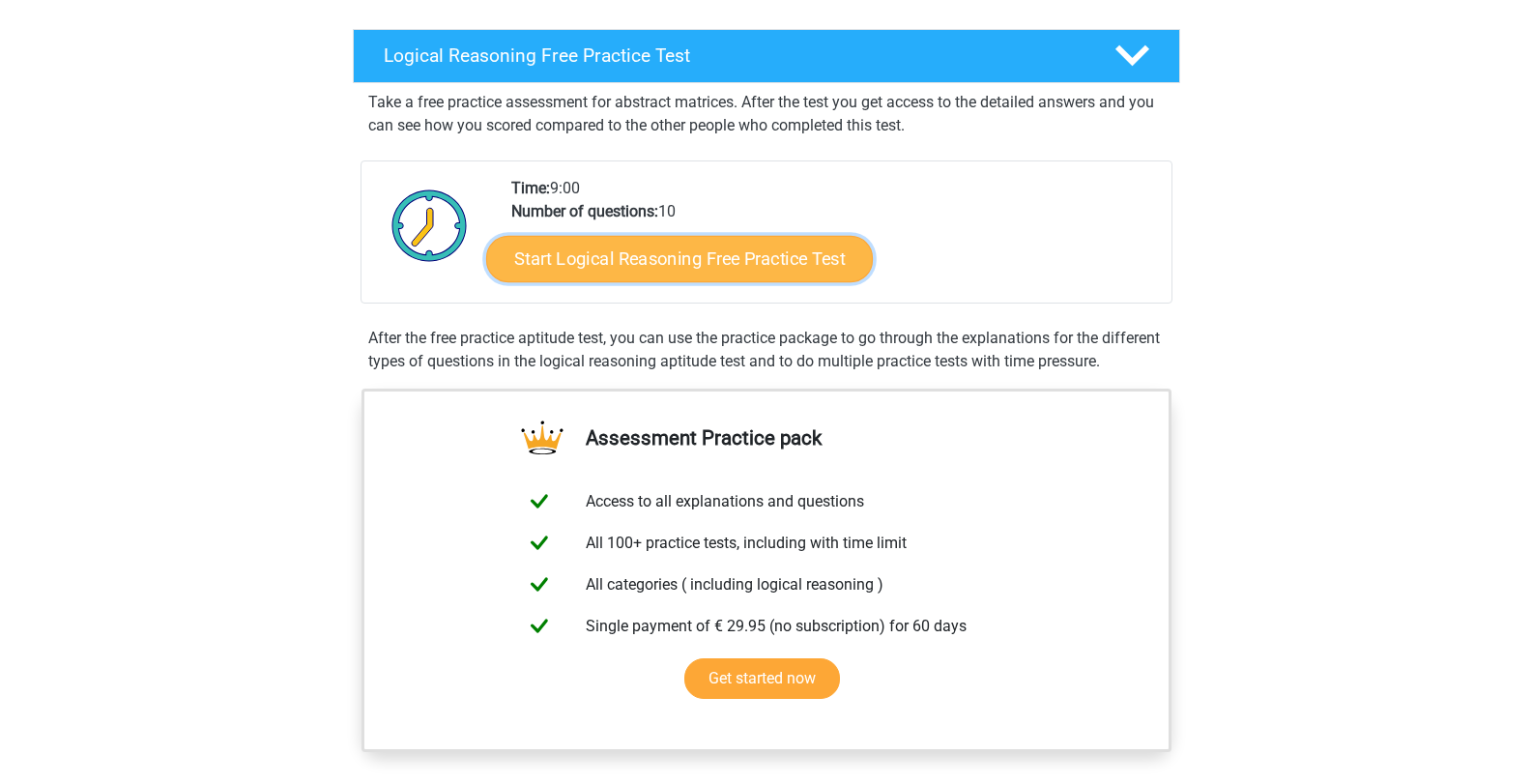
click at [766, 250] on link "Start Logical Reasoning Free Practice Test" at bounding box center [680, 258] width 386 height 47
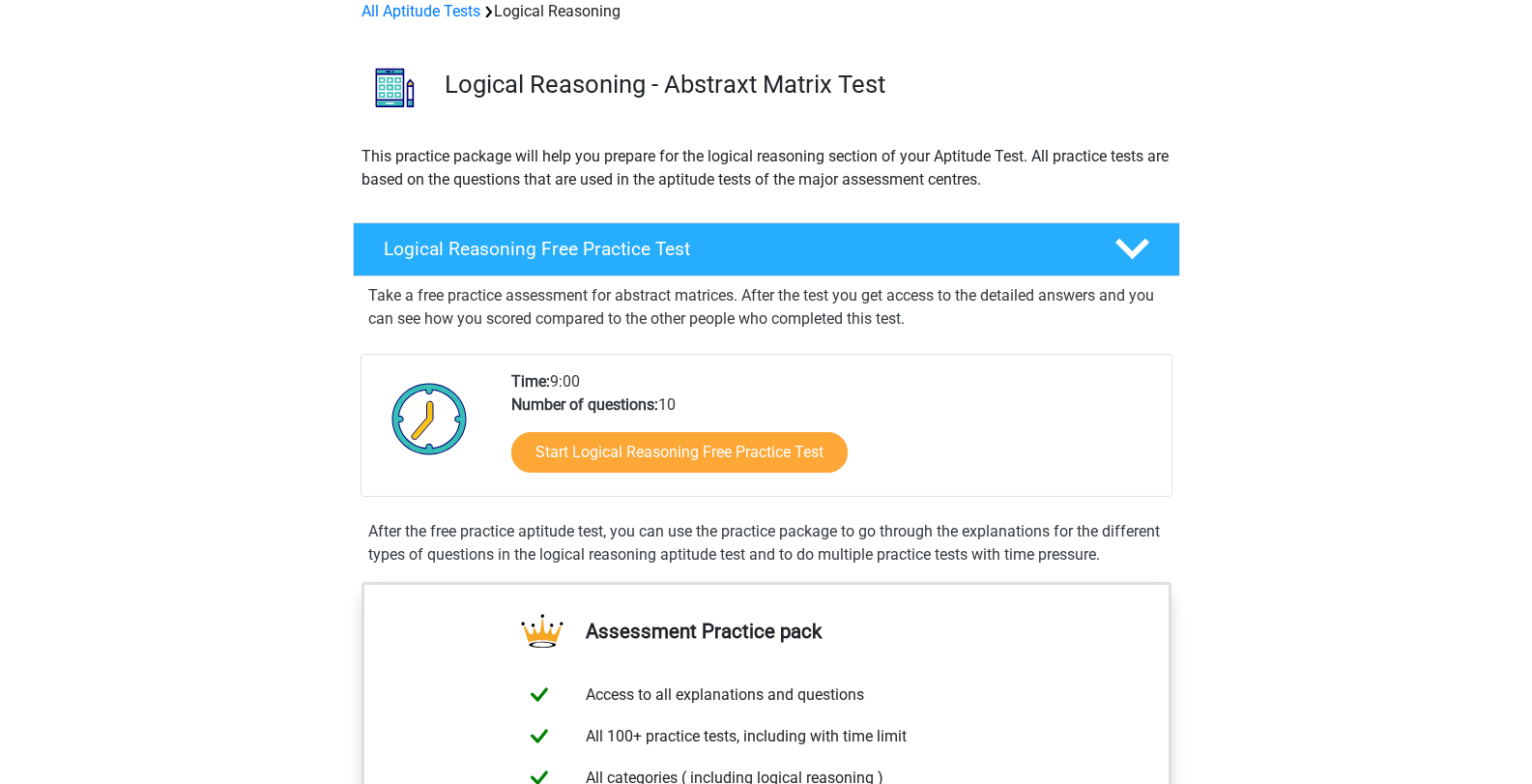
scroll to position [0, 0]
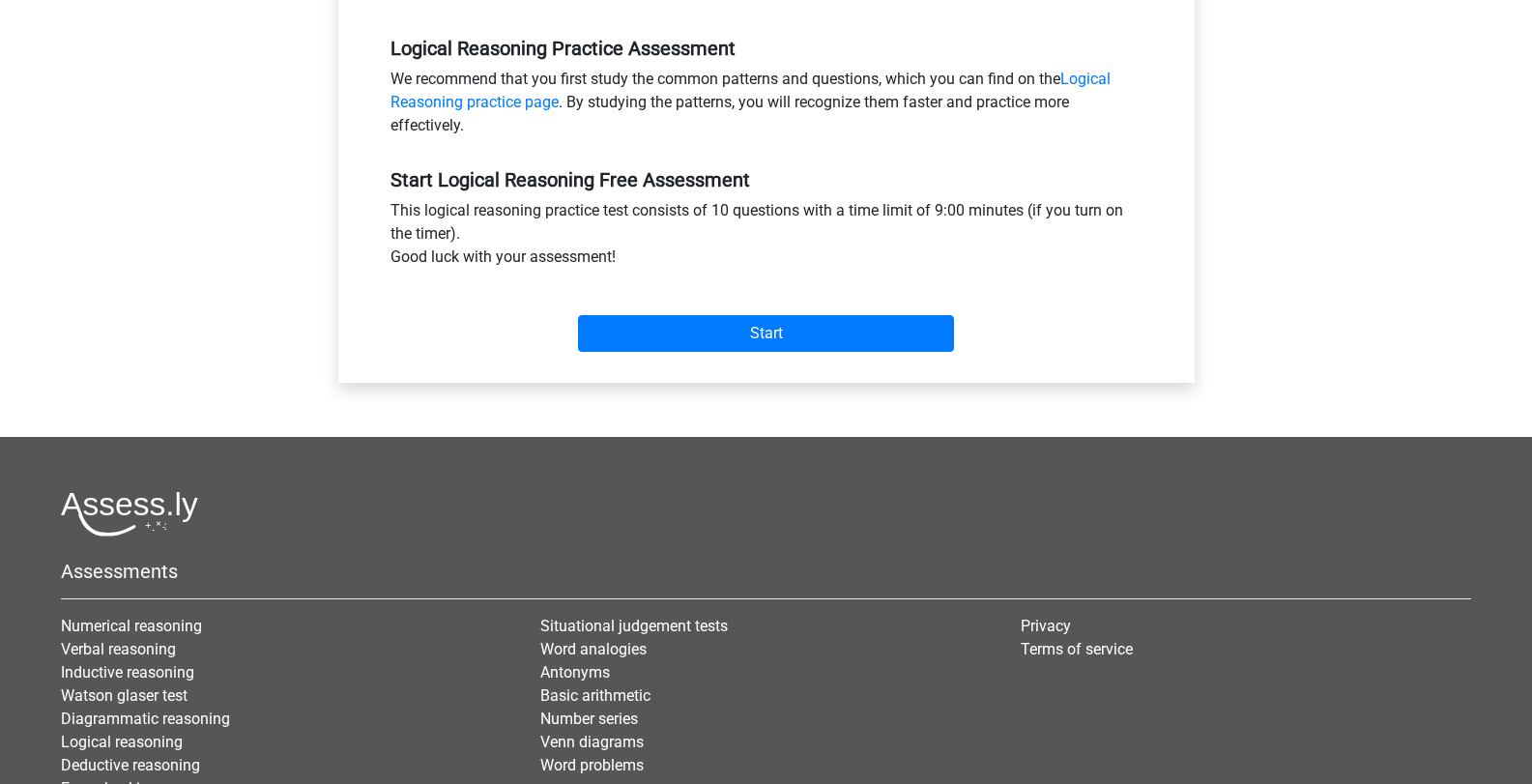
scroll to position [676, 0]
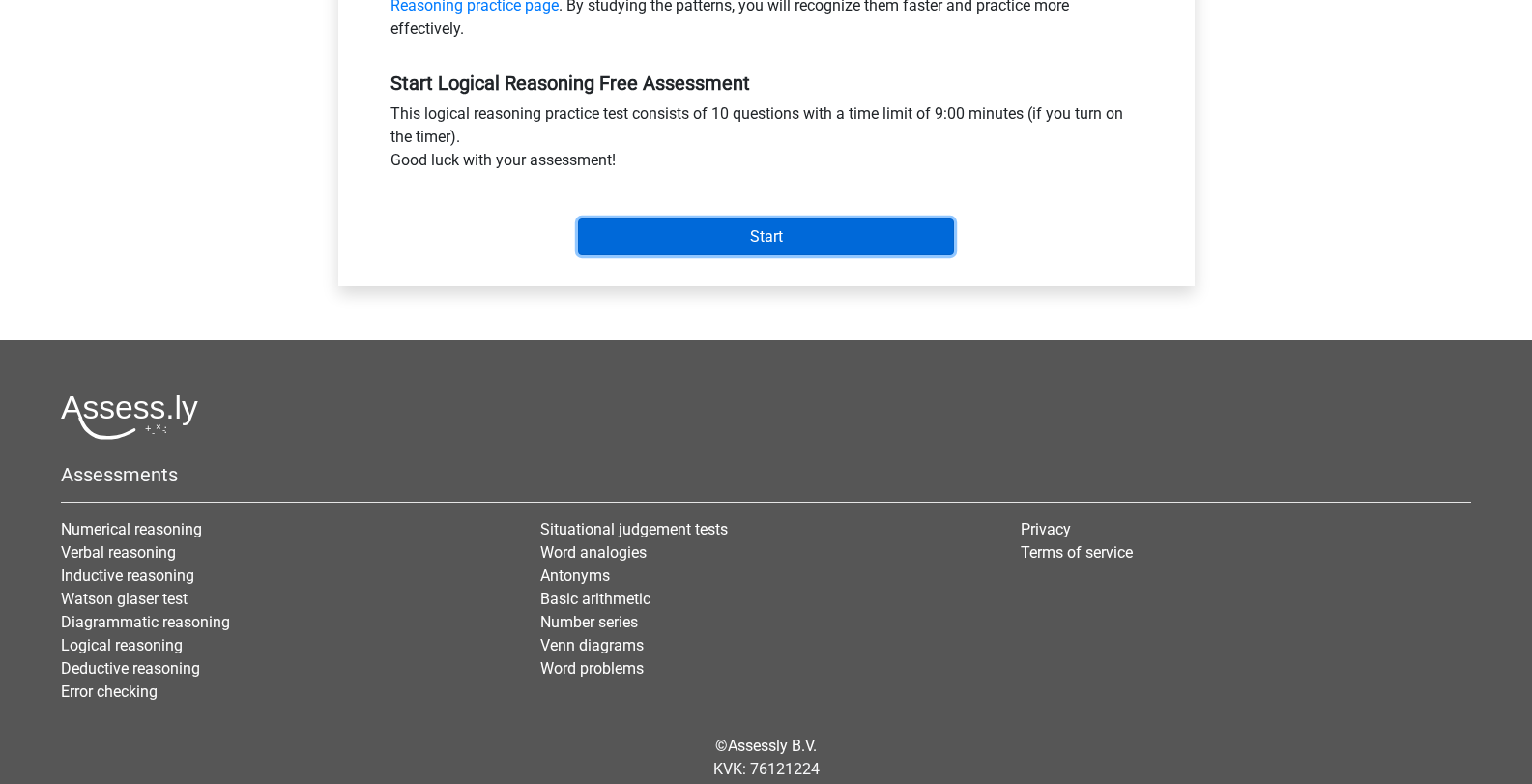
click at [840, 236] on input "Start" at bounding box center [765, 237] width 376 height 37
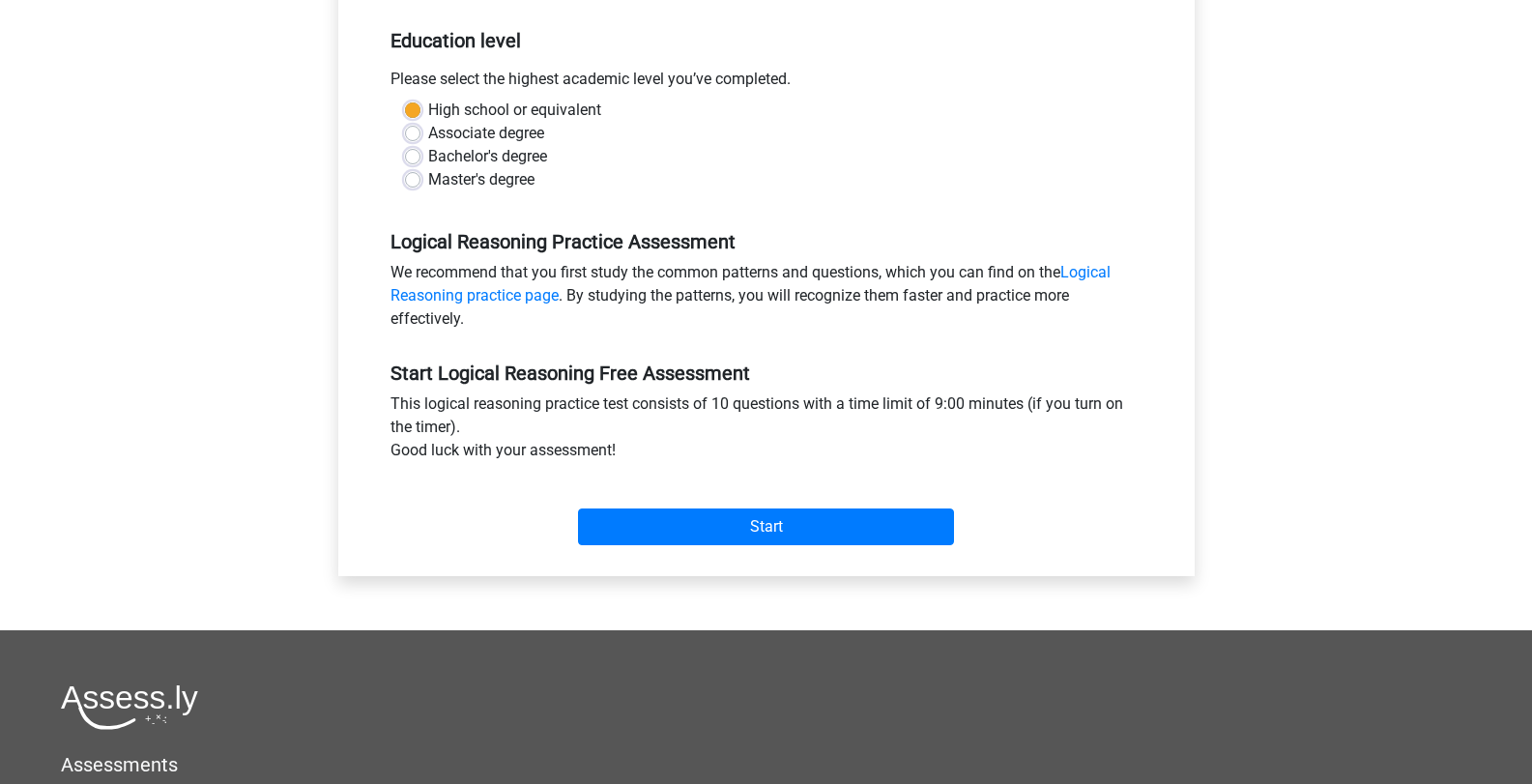
scroll to position [193, 0]
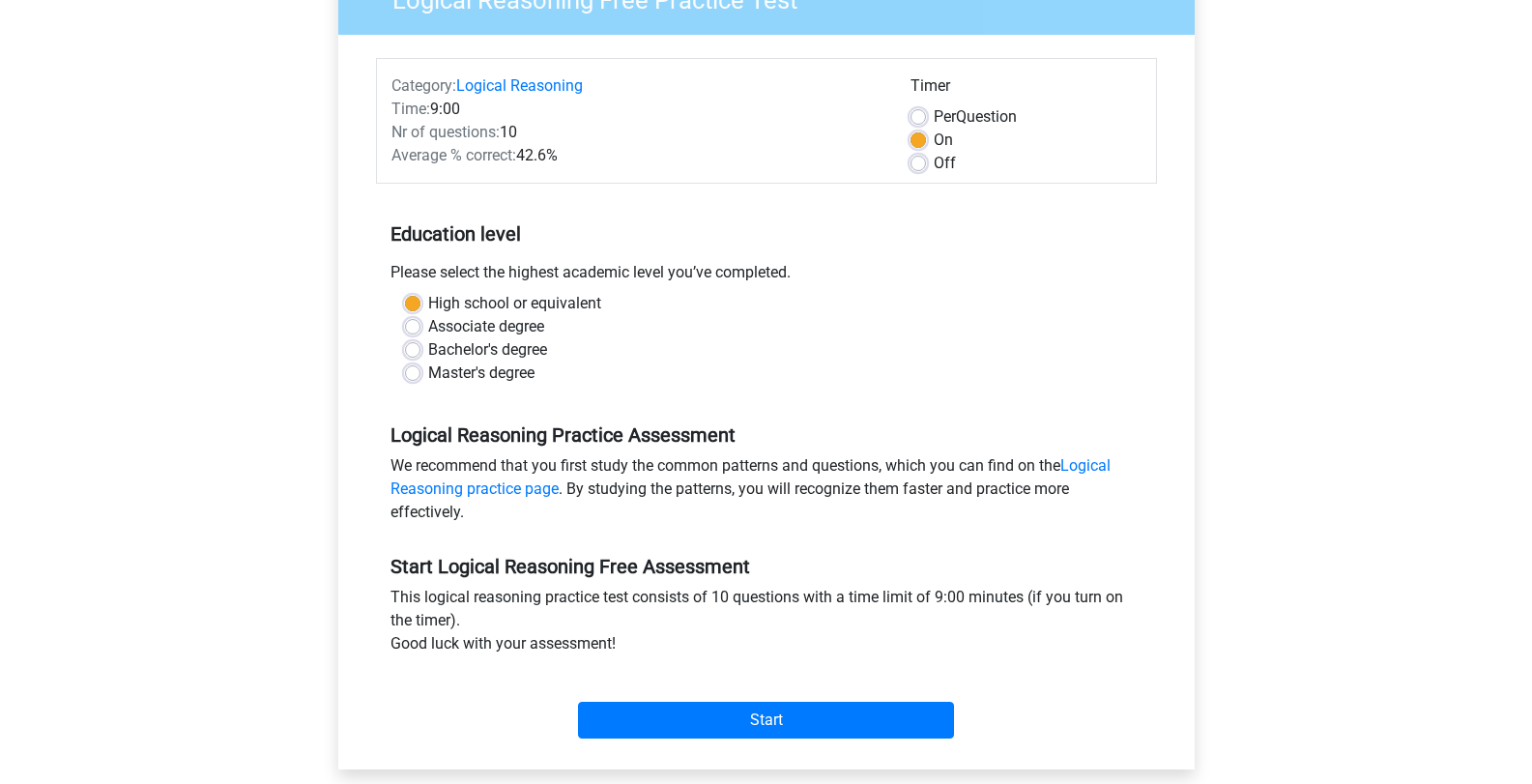
click at [423, 375] on div "Master's degree" at bounding box center [766, 373] width 723 height 23
click at [428, 376] on label "Master's degree" at bounding box center [482, 373] width 107 height 23
click at [409, 376] on input "Master's degree" at bounding box center [413, 371] width 16 height 19
radio input "true"
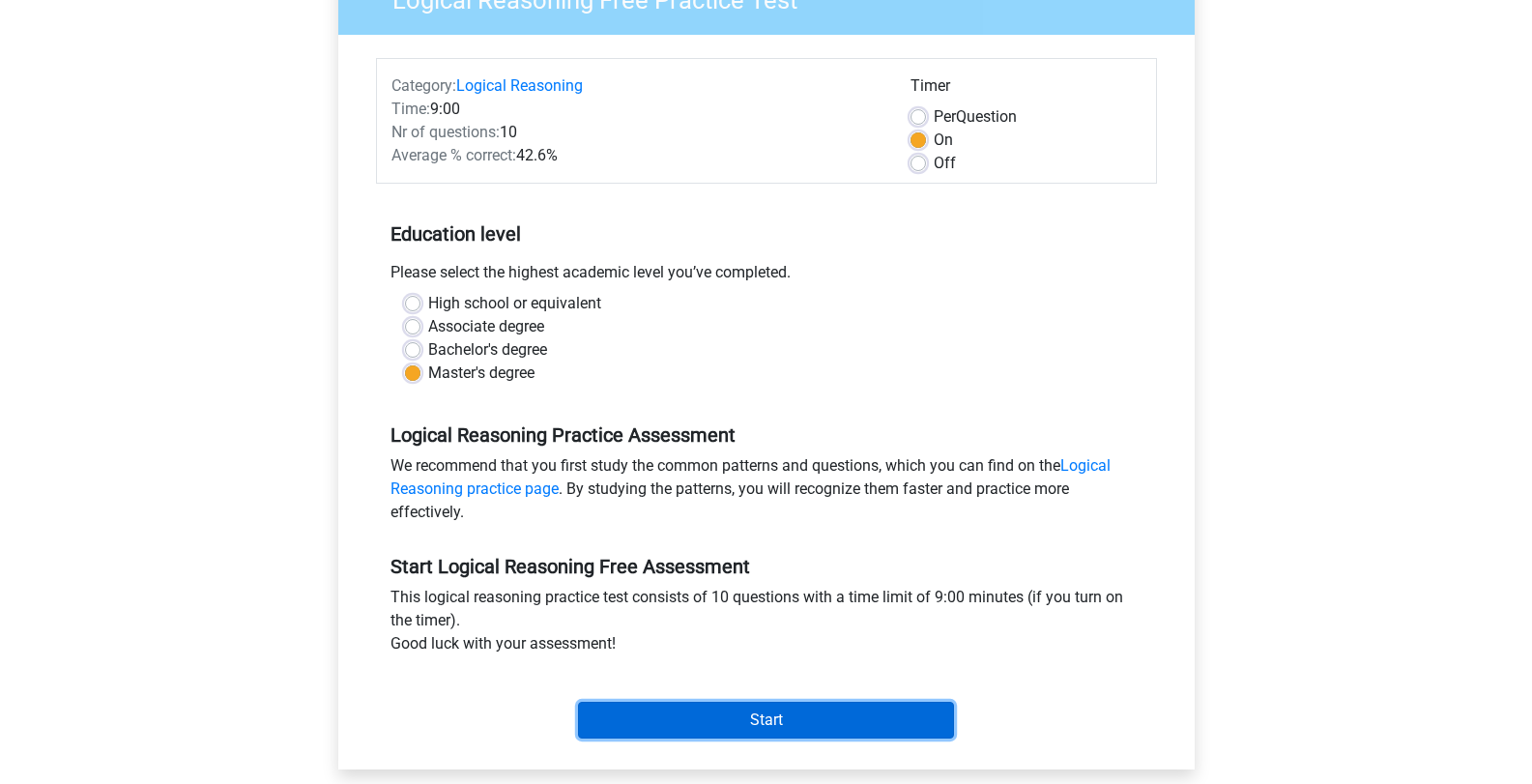
click at [749, 734] on input "Start" at bounding box center [765, 720] width 376 height 37
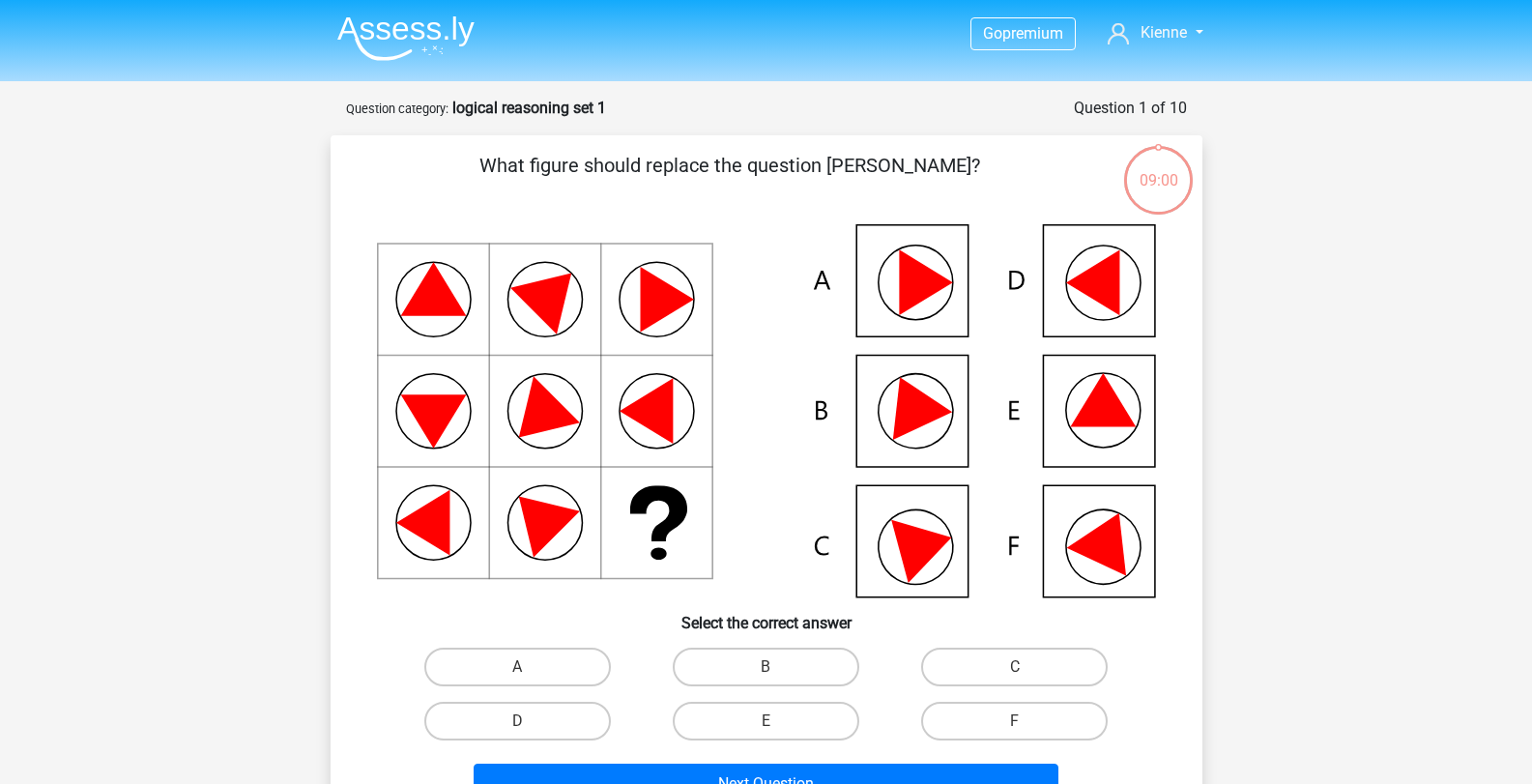
scroll to position [193, 0]
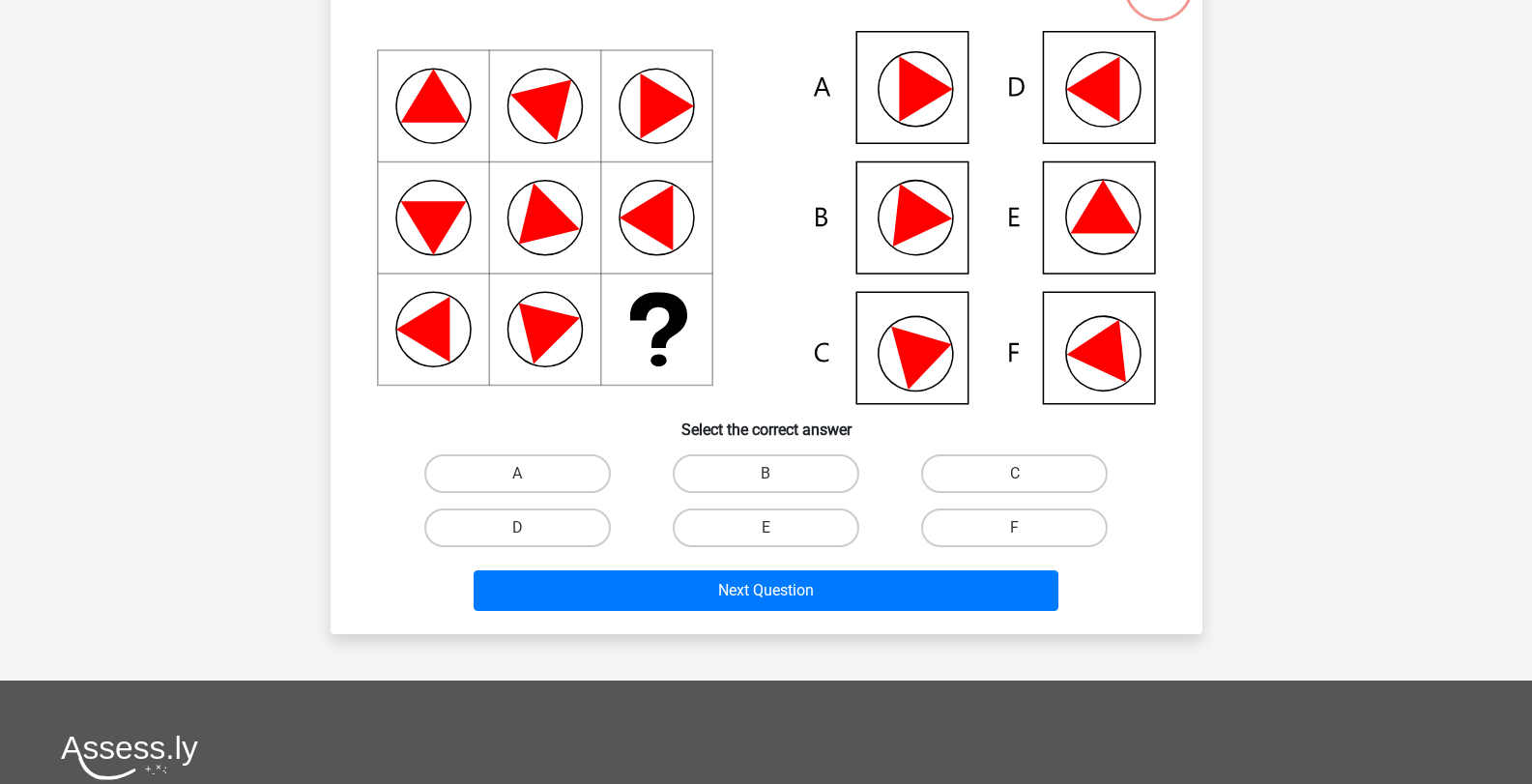
click at [1100, 222] on icon at bounding box center [1103, 206] width 66 height 53
click at [777, 531] on input "E" at bounding box center [772, 534] width 13 height 13
radio input "true"
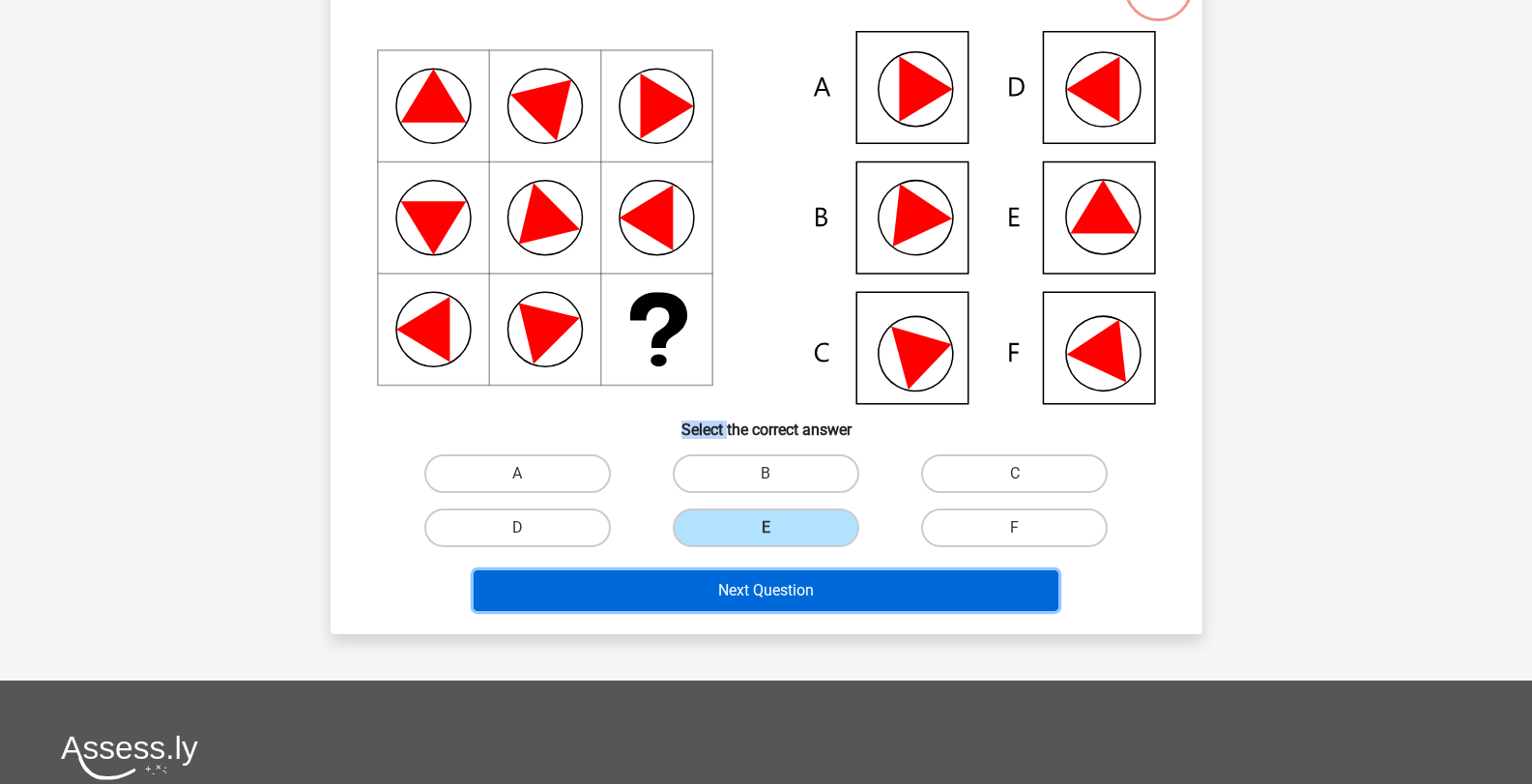
click at [835, 607] on button "Next Question" at bounding box center [766, 590] width 584 height 41
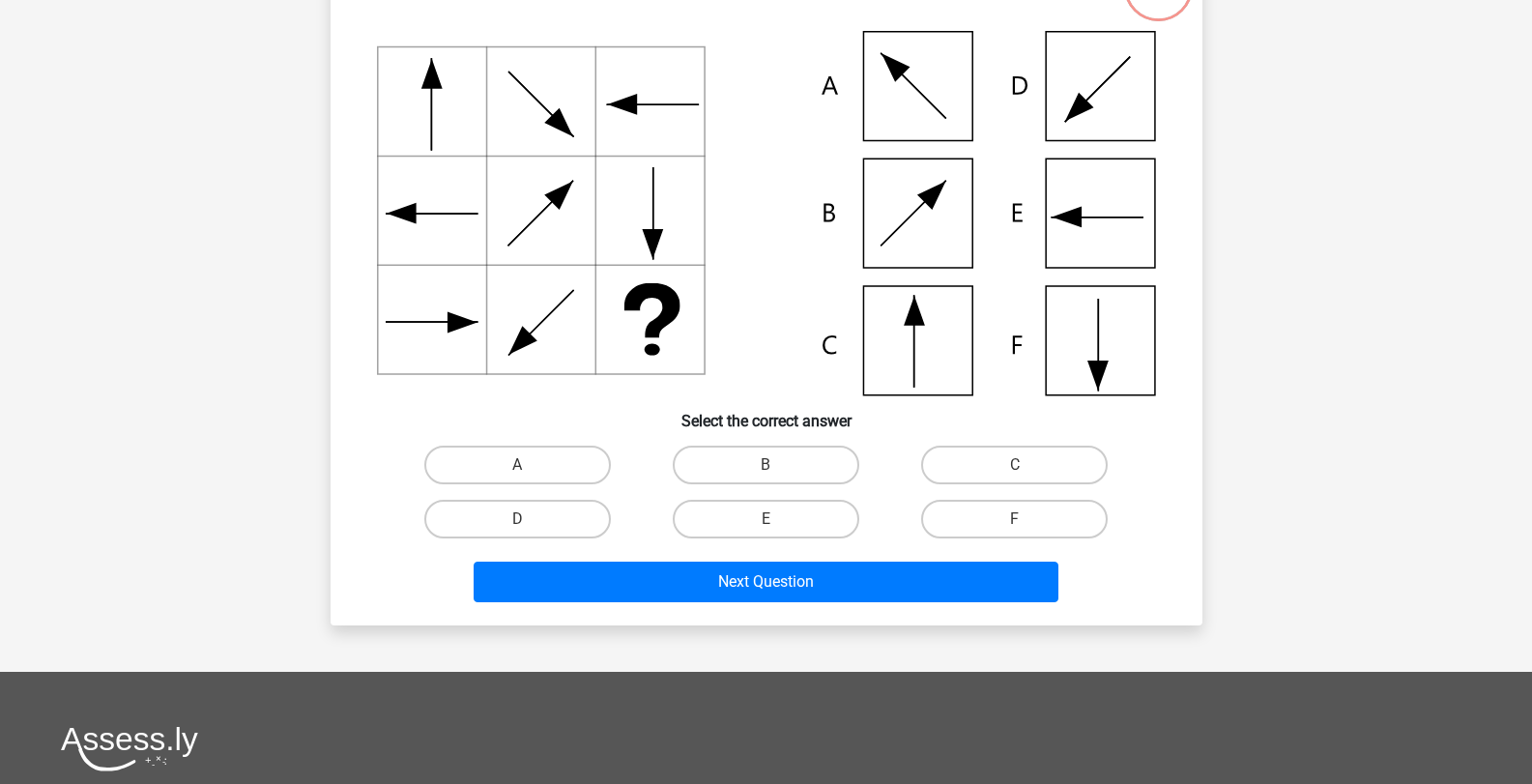
scroll to position [97, 0]
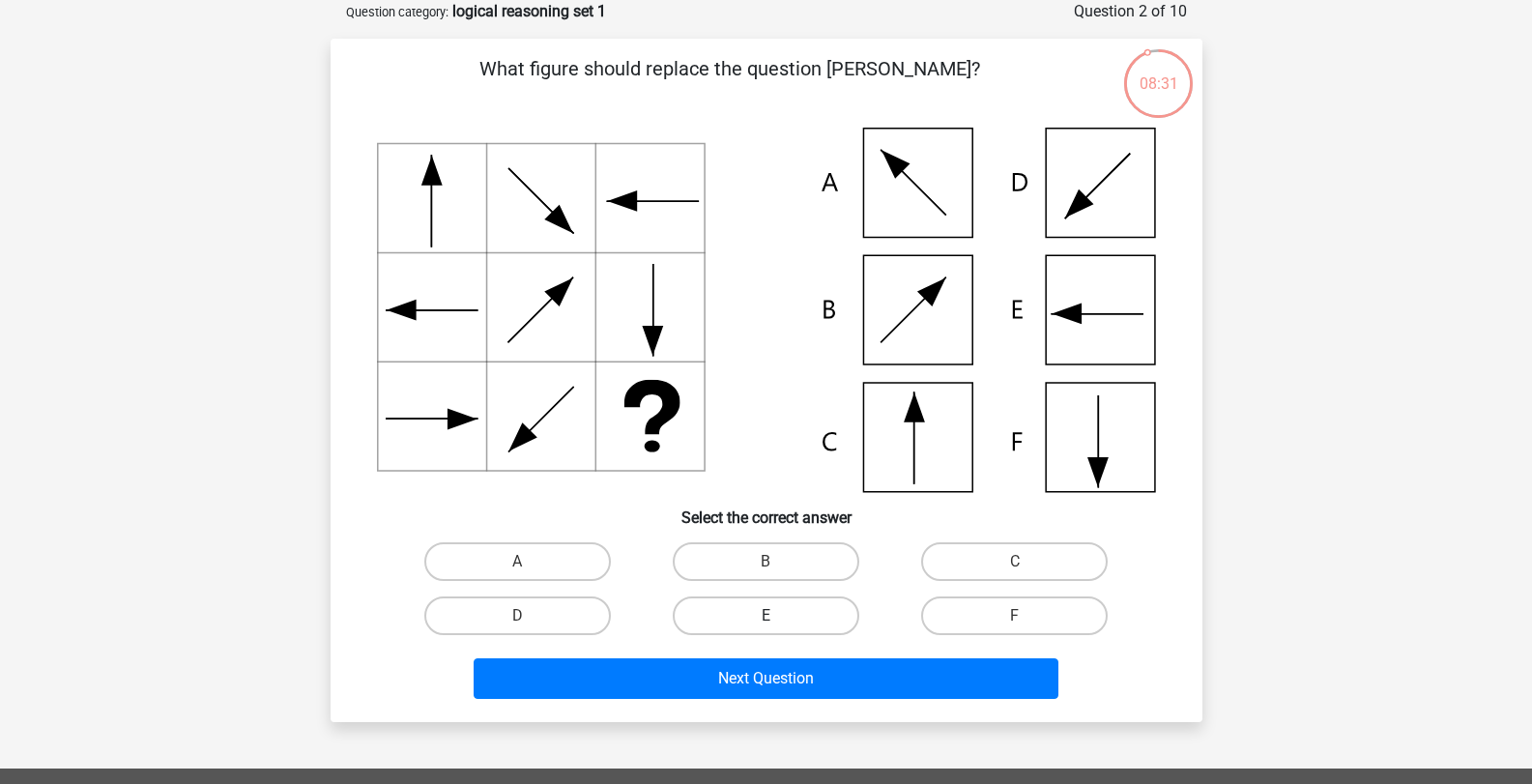
click at [757, 615] on label "E" at bounding box center [766, 615] width 186 height 39
click at [766, 615] on input "E" at bounding box center [772, 621] width 13 height 13
radio input "true"
click at [757, 615] on label "E" at bounding box center [766, 615] width 186 height 39
click at [766, 615] on input "E" at bounding box center [772, 621] width 13 height 13
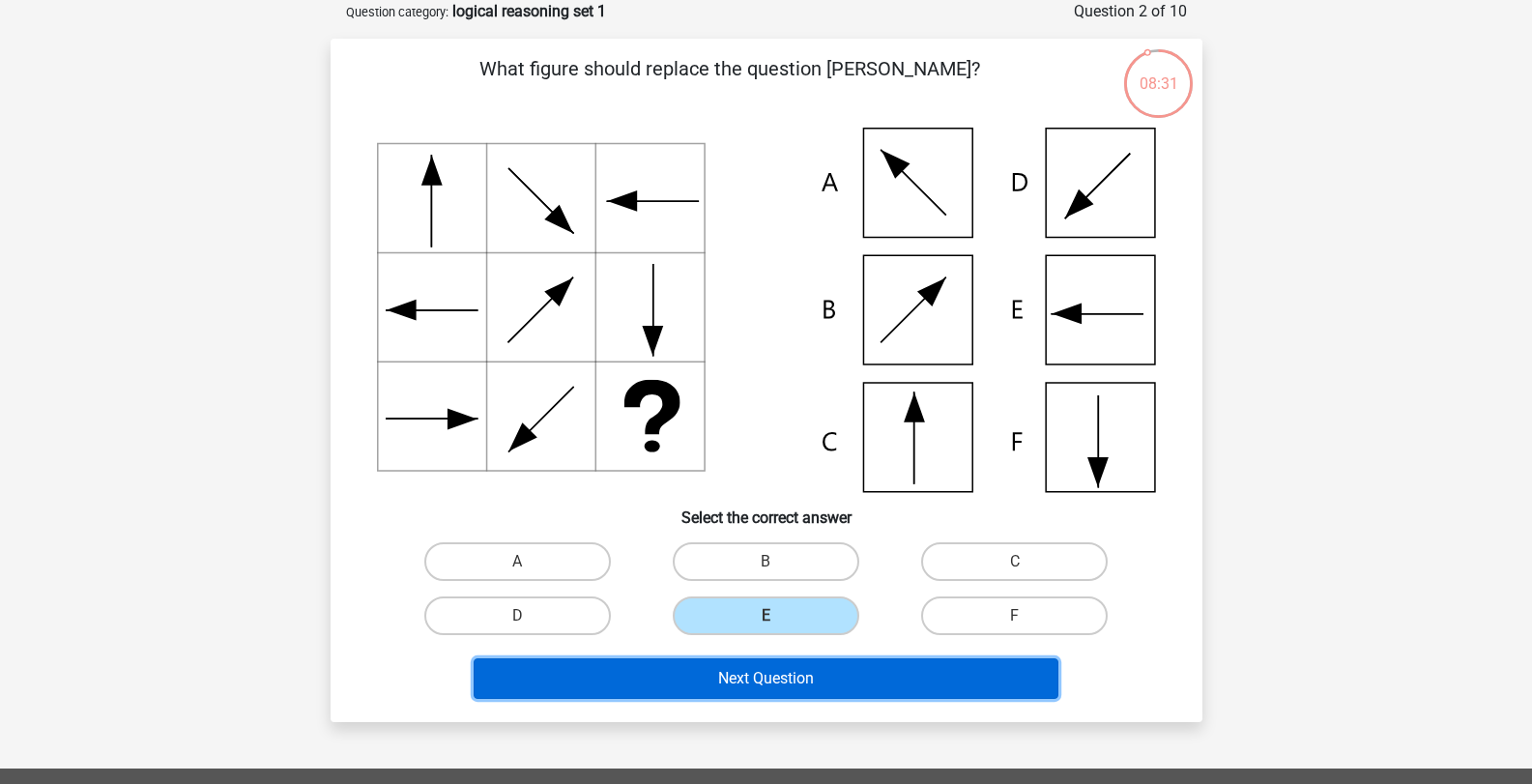
click at [772, 659] on button "Next Question" at bounding box center [766, 678] width 584 height 41
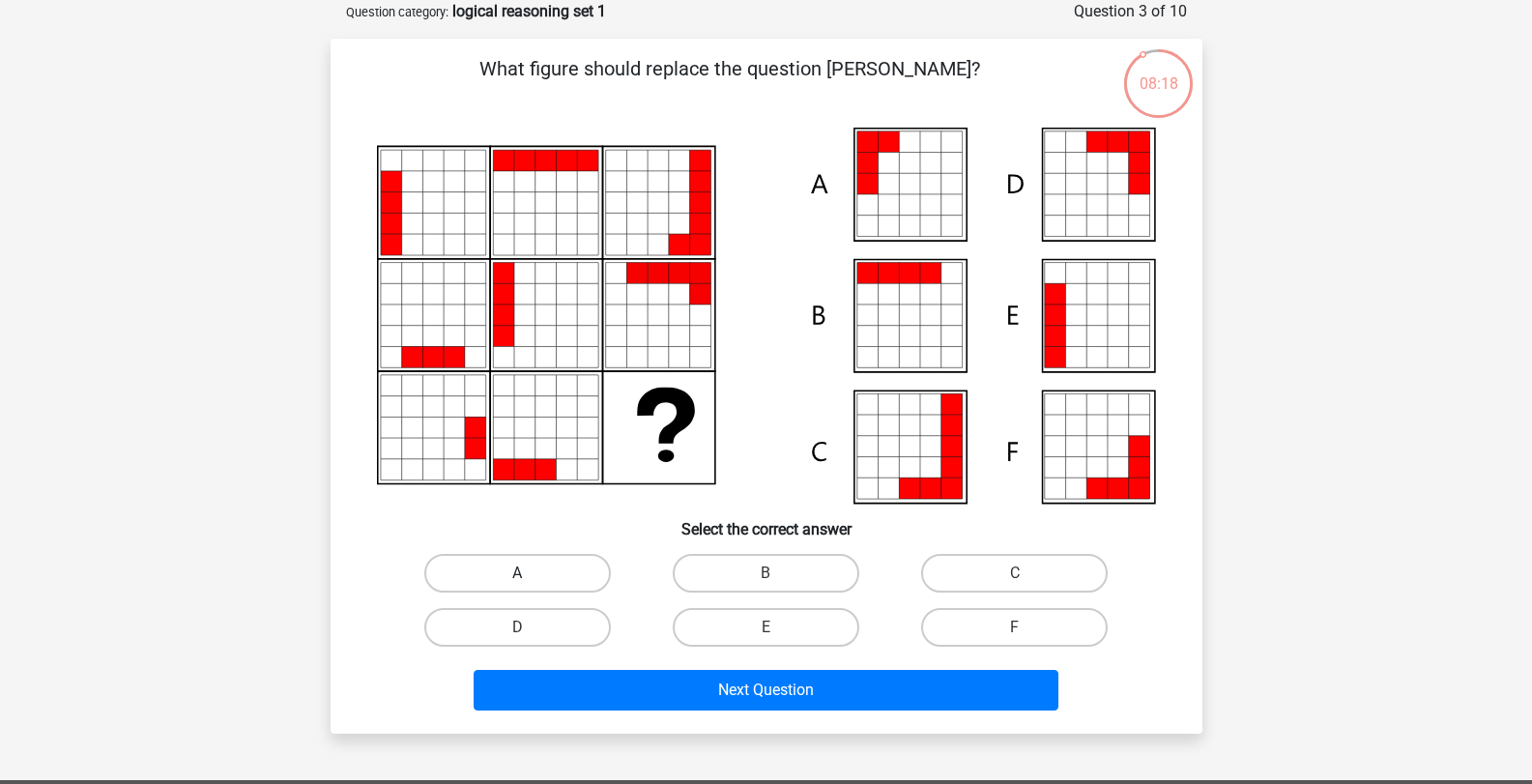
click at [566, 576] on label "A" at bounding box center [517, 573] width 186 height 39
click at [530, 576] on input "A" at bounding box center [523, 578] width 13 height 13
radio input "true"
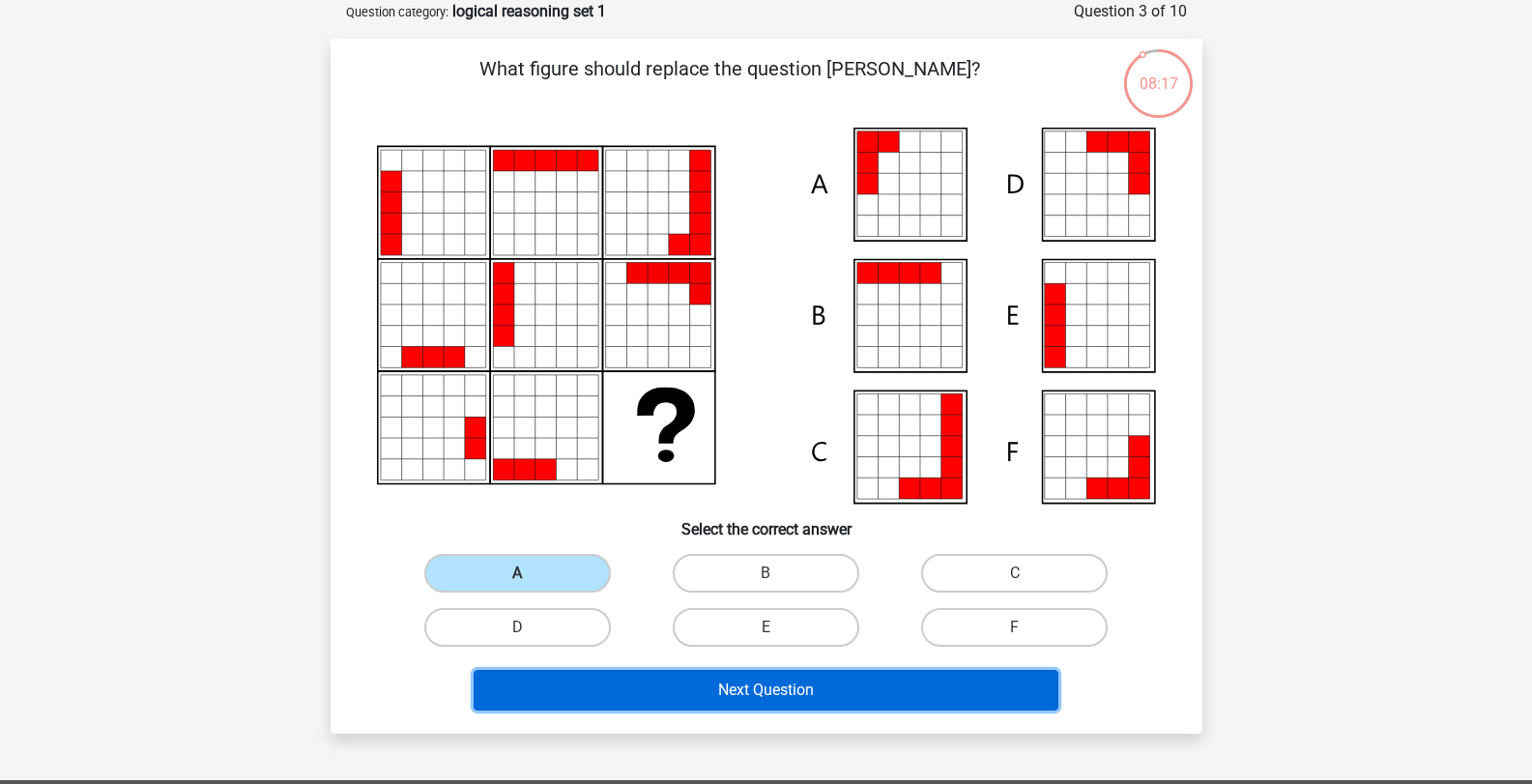
click at [765, 685] on button "Next Question" at bounding box center [766, 690] width 584 height 41
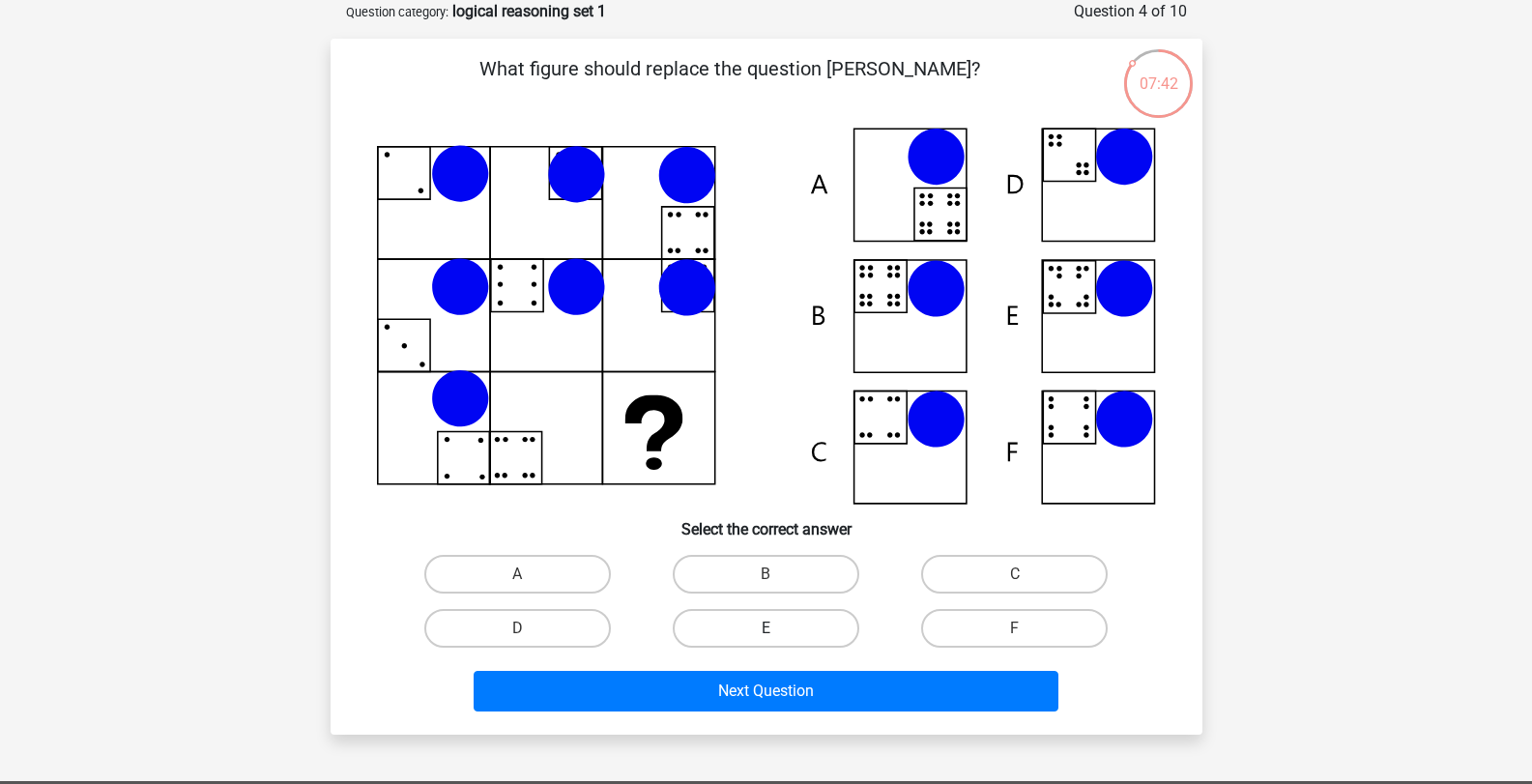
click at [751, 637] on label "E" at bounding box center [766, 628] width 186 height 39
click at [766, 637] on input "E" at bounding box center [772, 634] width 13 height 13
radio input "true"
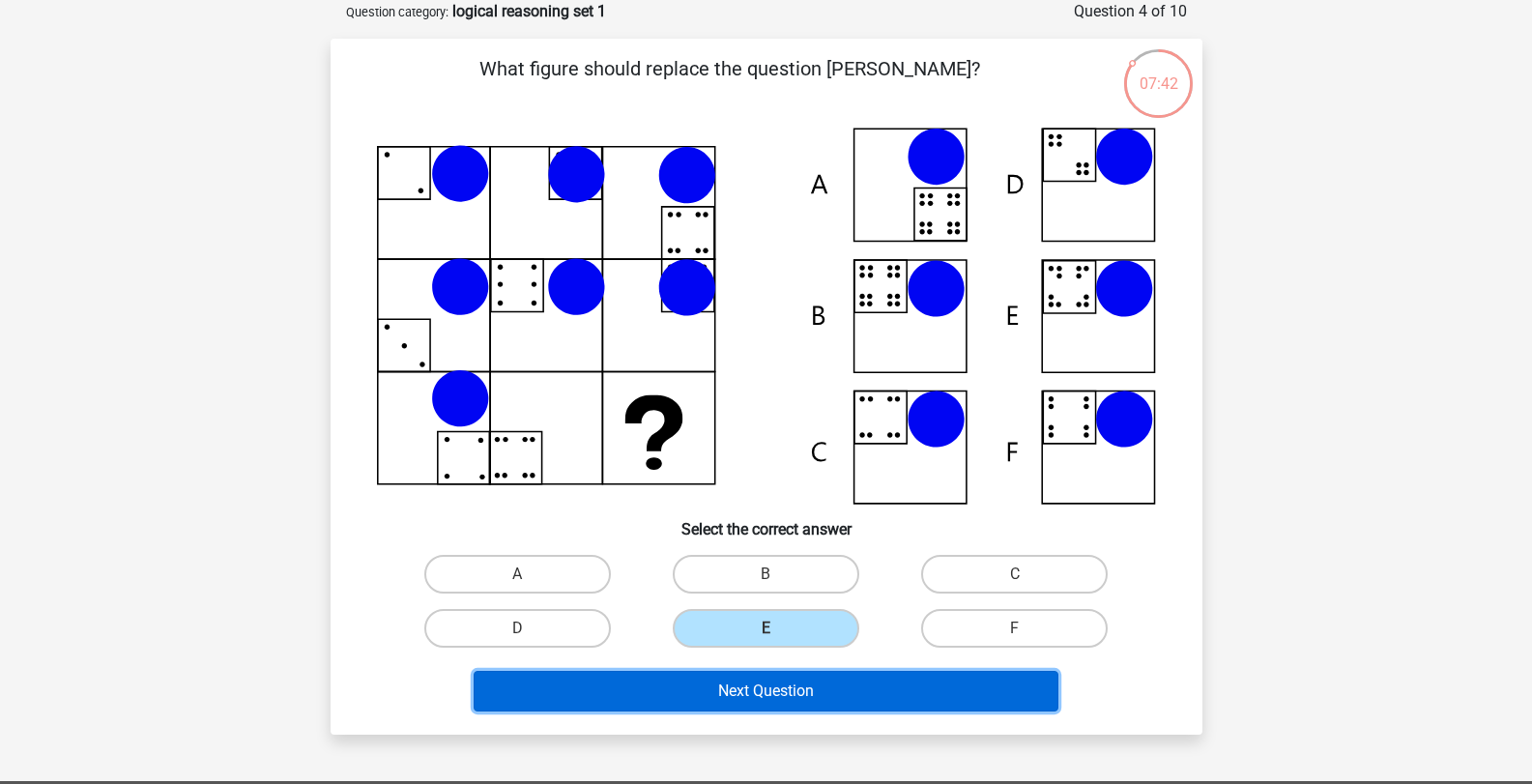
click at [768, 677] on button "Next Question" at bounding box center [766, 691] width 584 height 41
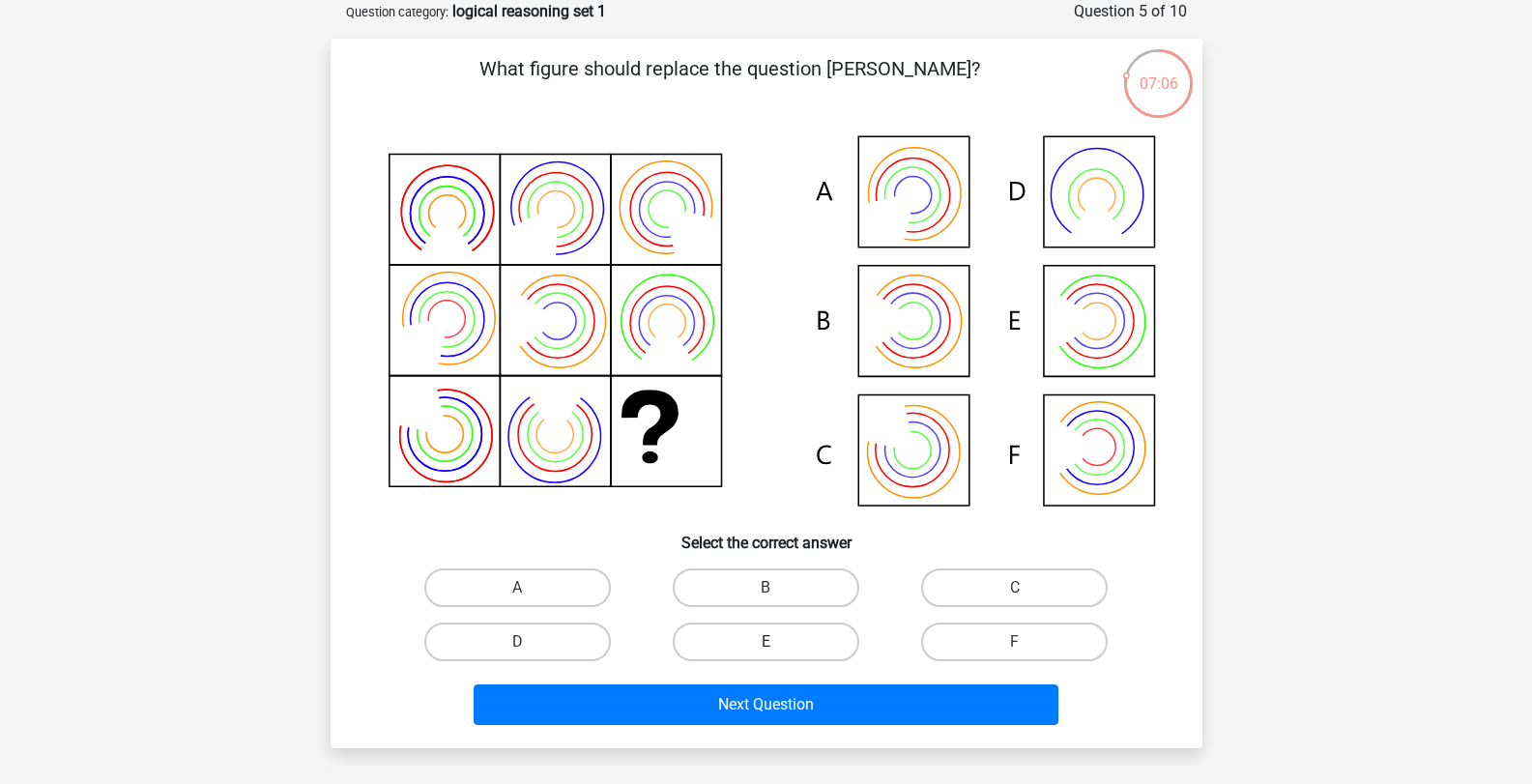
click at [807, 644] on label "E" at bounding box center [766, 641] width 186 height 39
click at [779, 644] on input "E" at bounding box center [772, 647] width 13 height 13
radio input "true"
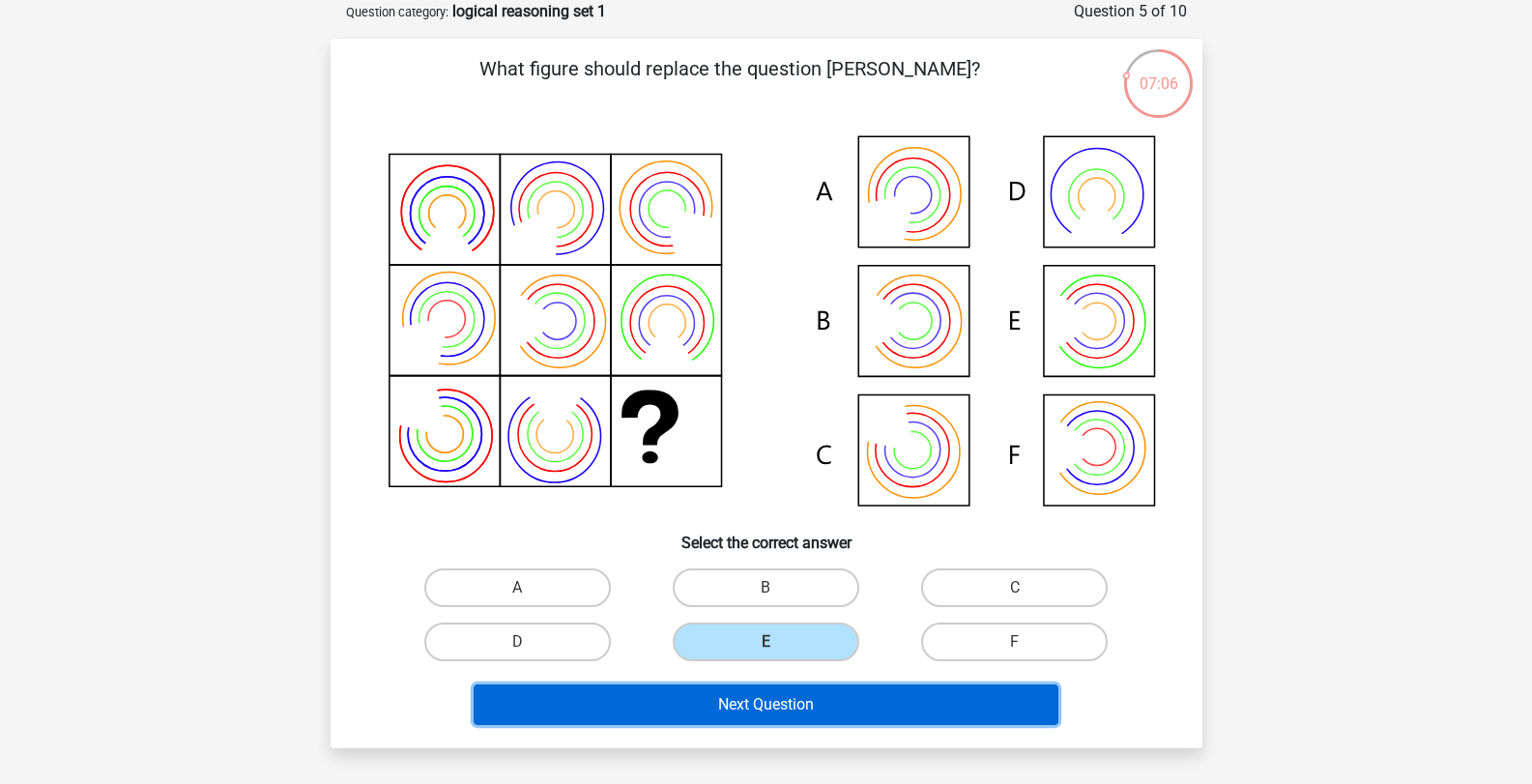
click at [813, 702] on button "Next Question" at bounding box center [766, 704] width 584 height 41
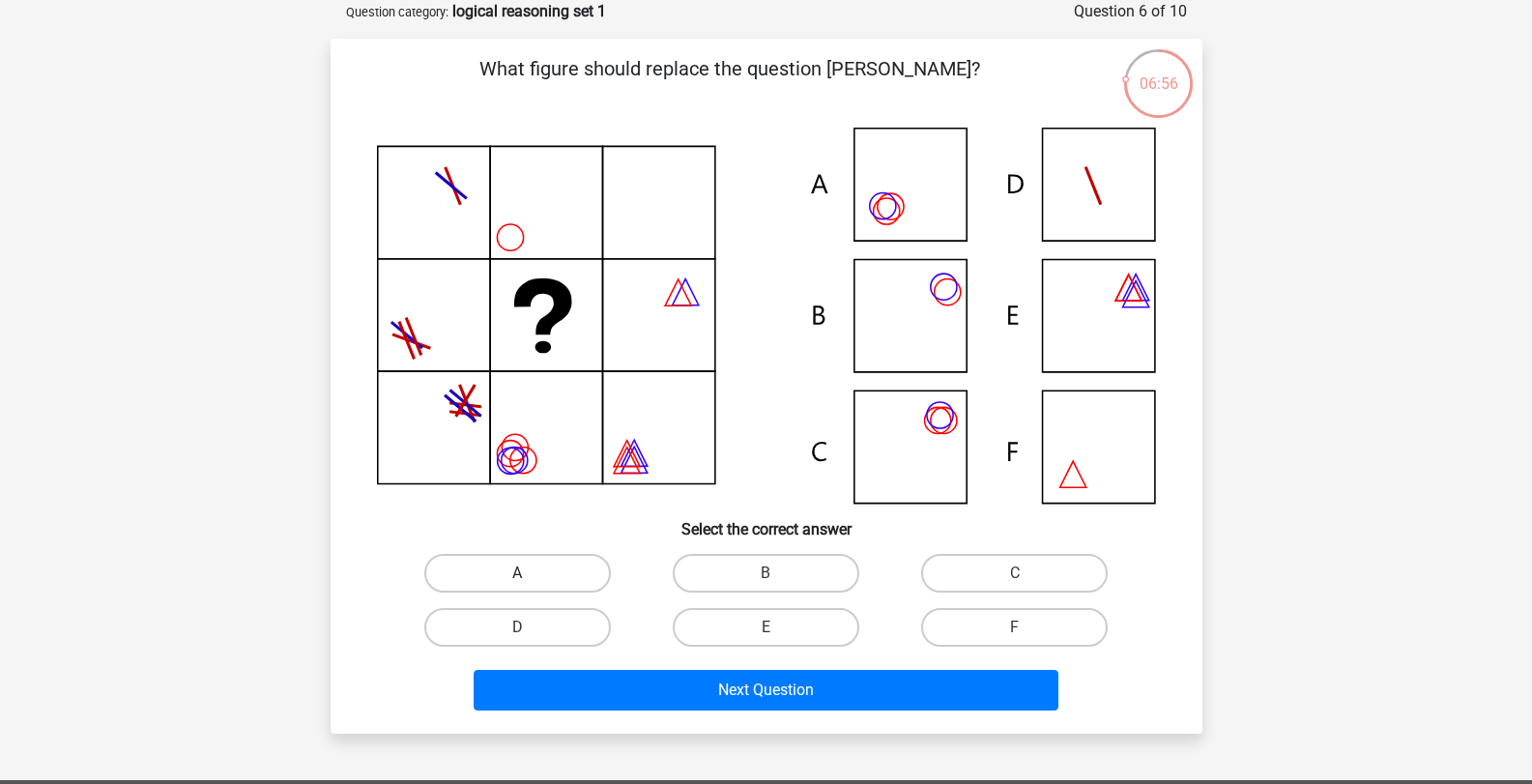
click at [513, 570] on label "A" at bounding box center [517, 573] width 186 height 39
click at [517, 572] on input "A" at bounding box center [523, 578] width 13 height 13
radio input "true"
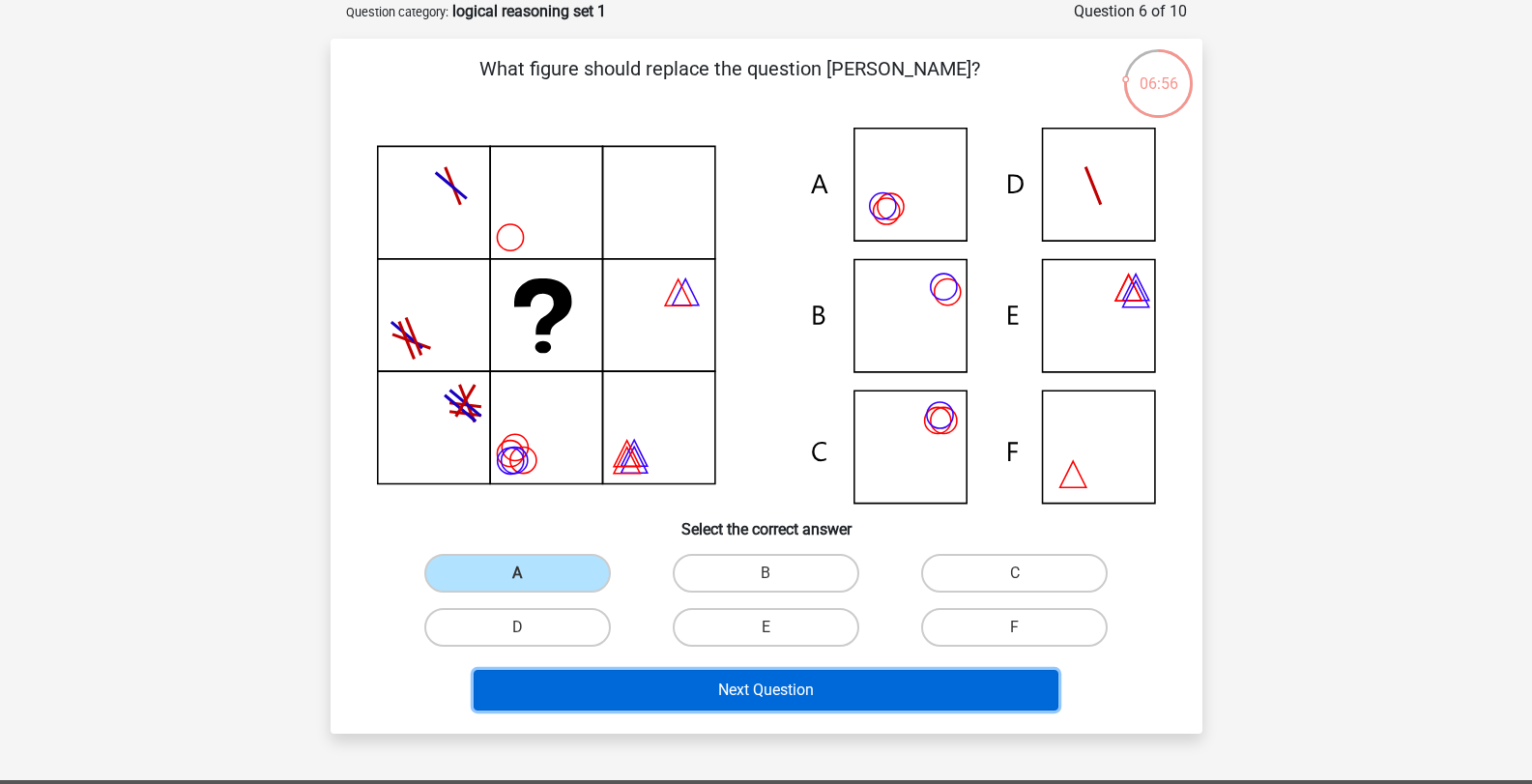
click at [640, 700] on button "Next Question" at bounding box center [766, 690] width 584 height 41
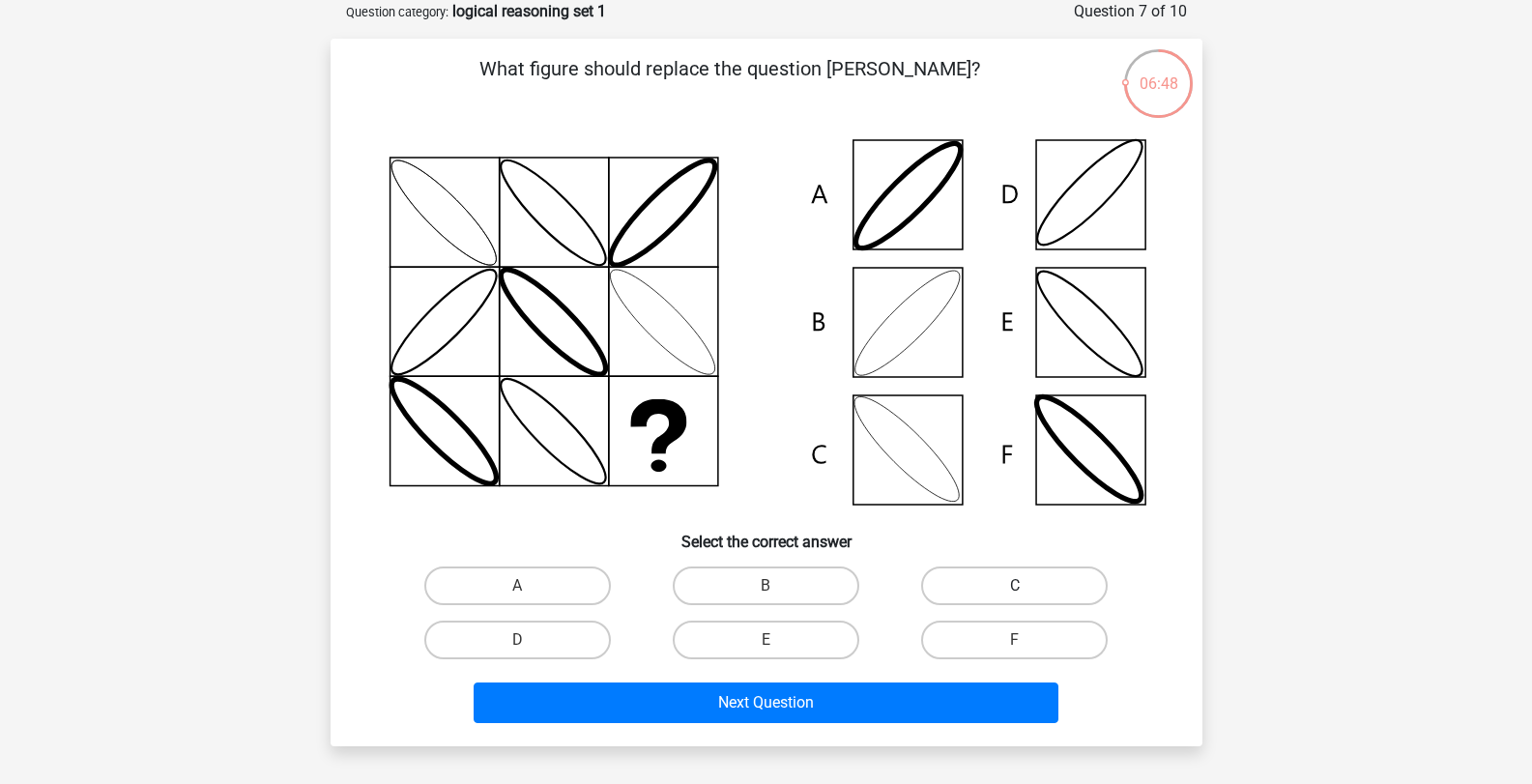
click at [991, 579] on label "C" at bounding box center [1015, 586] width 186 height 39
click at [1016, 585] on input "C" at bounding box center [1021, 591] width 13 height 13
radio input "true"
click at [758, 588] on label "B" at bounding box center [766, 586] width 186 height 39
click at [766, 588] on input "B" at bounding box center [772, 591] width 13 height 13
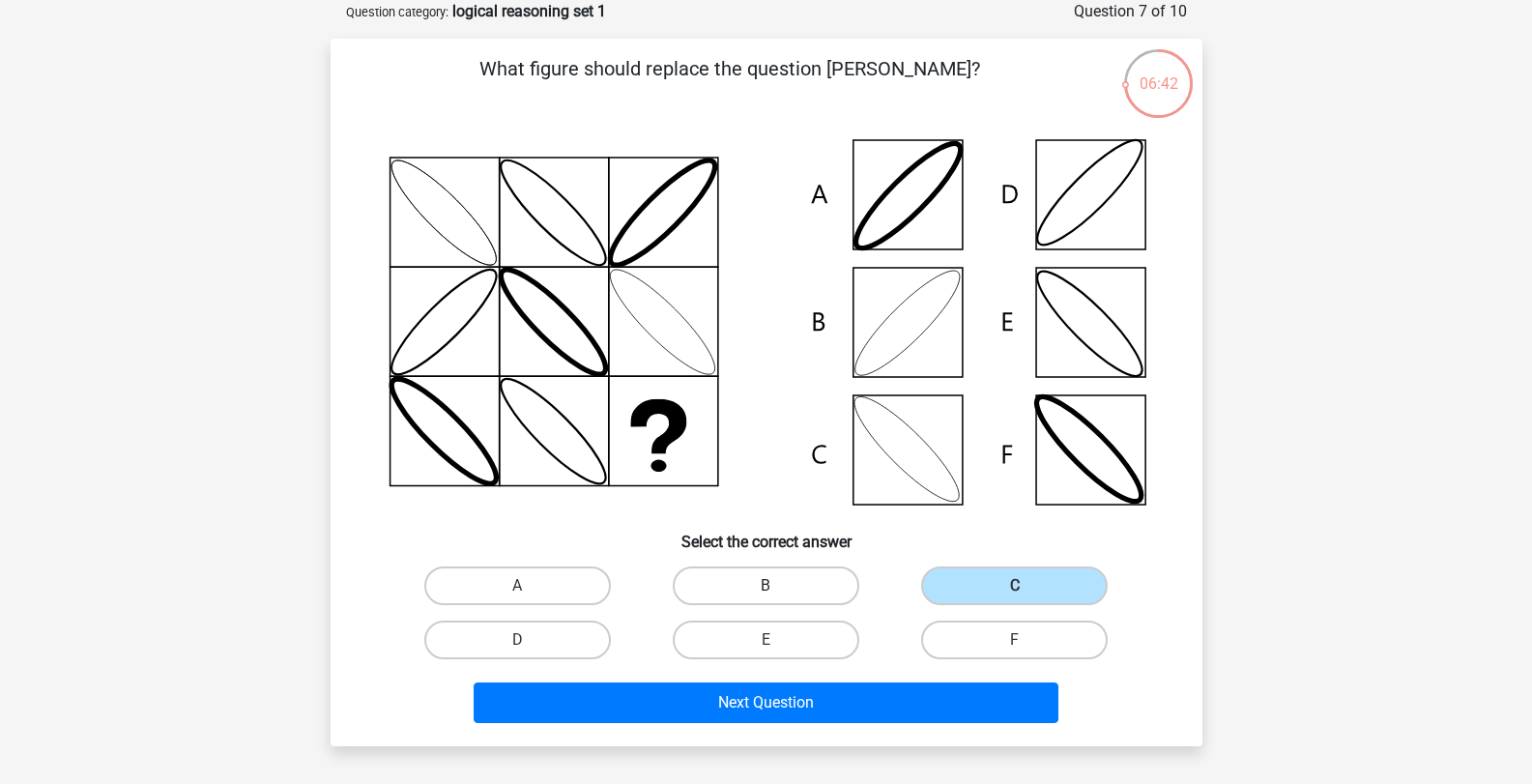
radio input "true"
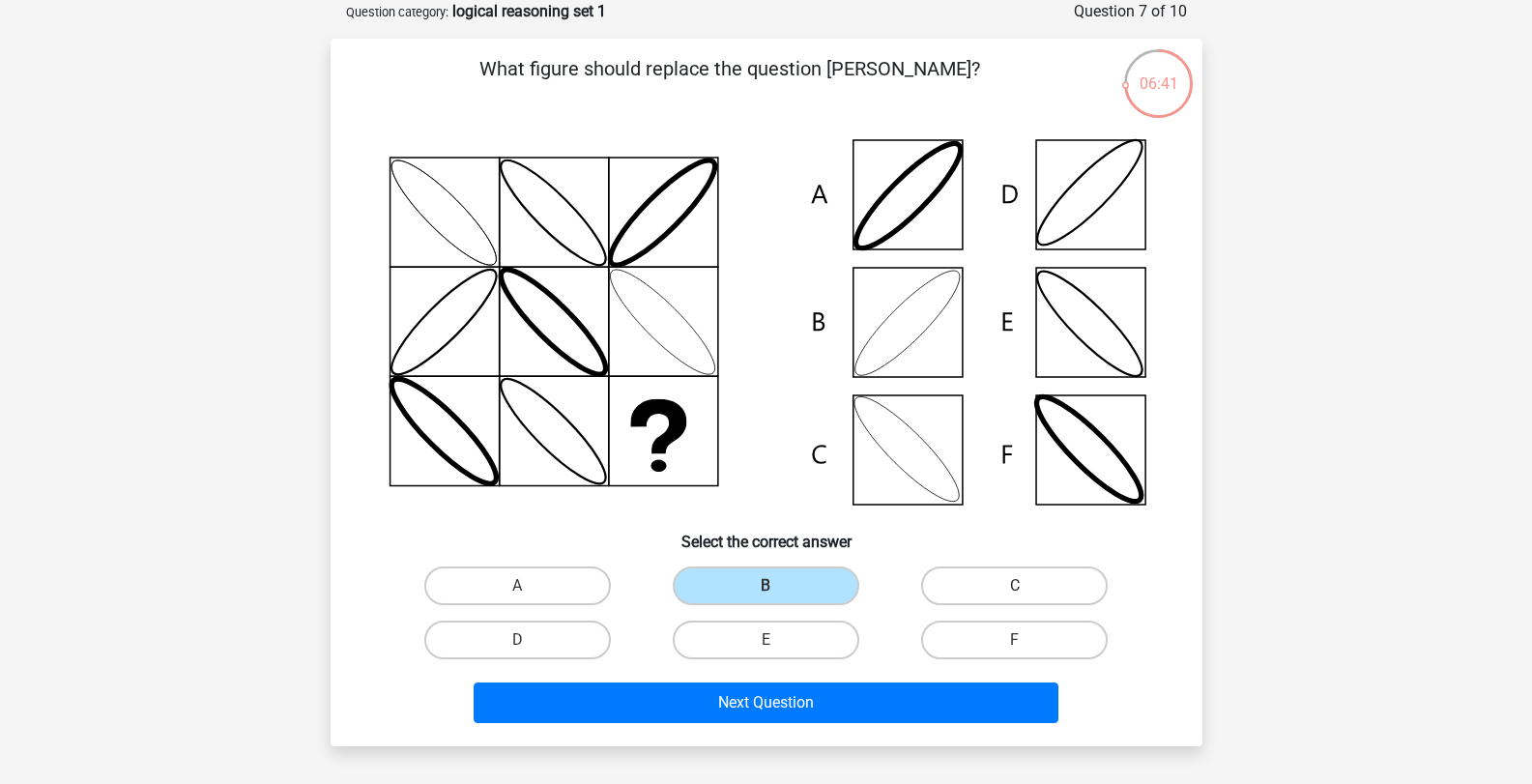
click at [978, 588] on label "C" at bounding box center [1015, 586] width 186 height 39
click at [1016, 588] on input "C" at bounding box center [1021, 591] width 13 height 13
radio input "true"
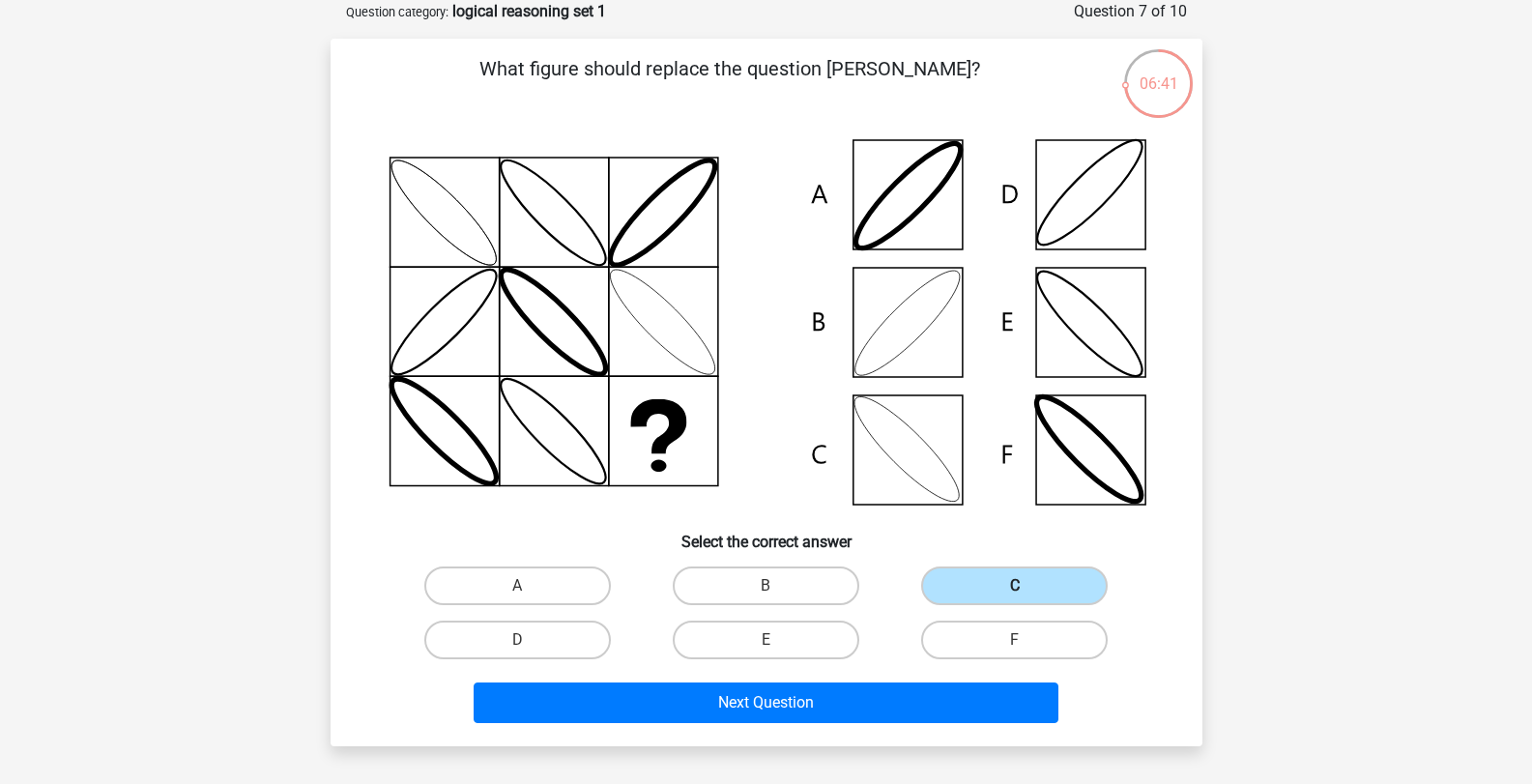
click at [978, 588] on label "C" at bounding box center [1015, 586] width 186 height 39
click at [1016, 588] on input "C" at bounding box center [1021, 591] width 13 height 13
click at [809, 588] on label "B" at bounding box center [766, 586] width 186 height 39
click at [779, 588] on input "B" at bounding box center [772, 591] width 13 height 13
radio input "true"
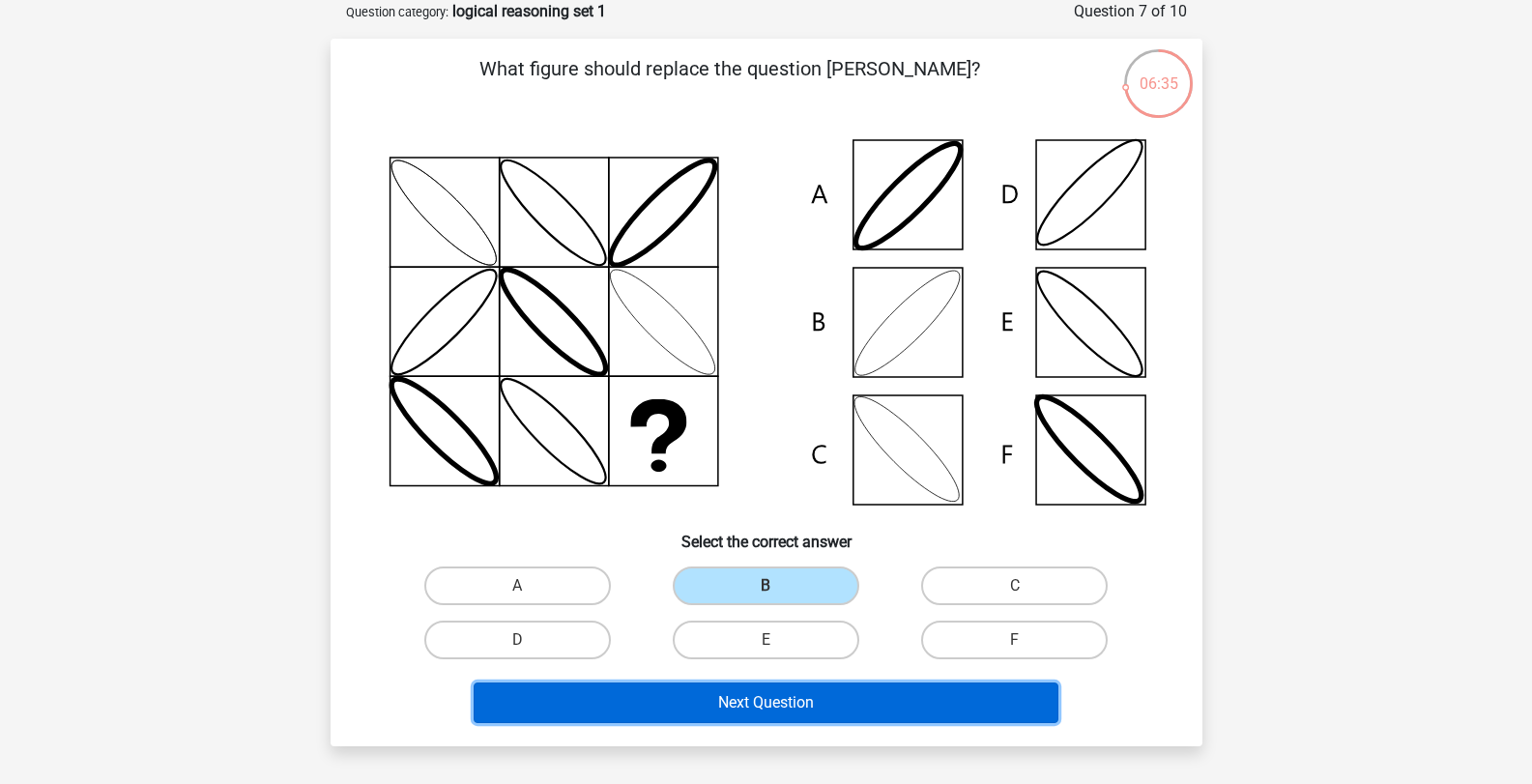
click at [832, 702] on button "Next Question" at bounding box center [766, 702] width 584 height 41
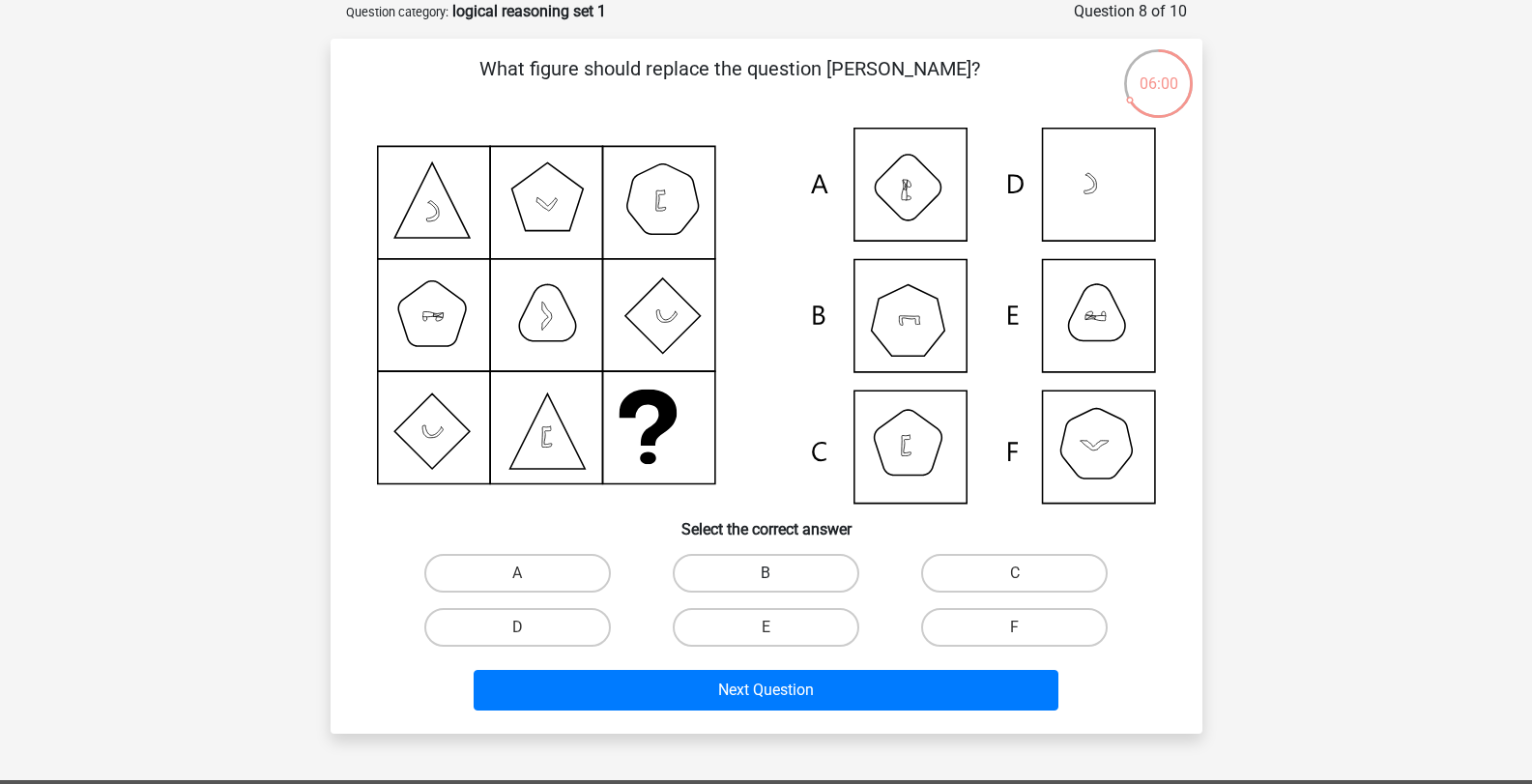
click at [813, 573] on label "B" at bounding box center [766, 573] width 186 height 39
click at [779, 573] on input "B" at bounding box center [772, 578] width 13 height 13
radio input "true"
click at [813, 573] on label "B" at bounding box center [766, 573] width 186 height 39
click at [779, 573] on input "B" at bounding box center [772, 578] width 13 height 13
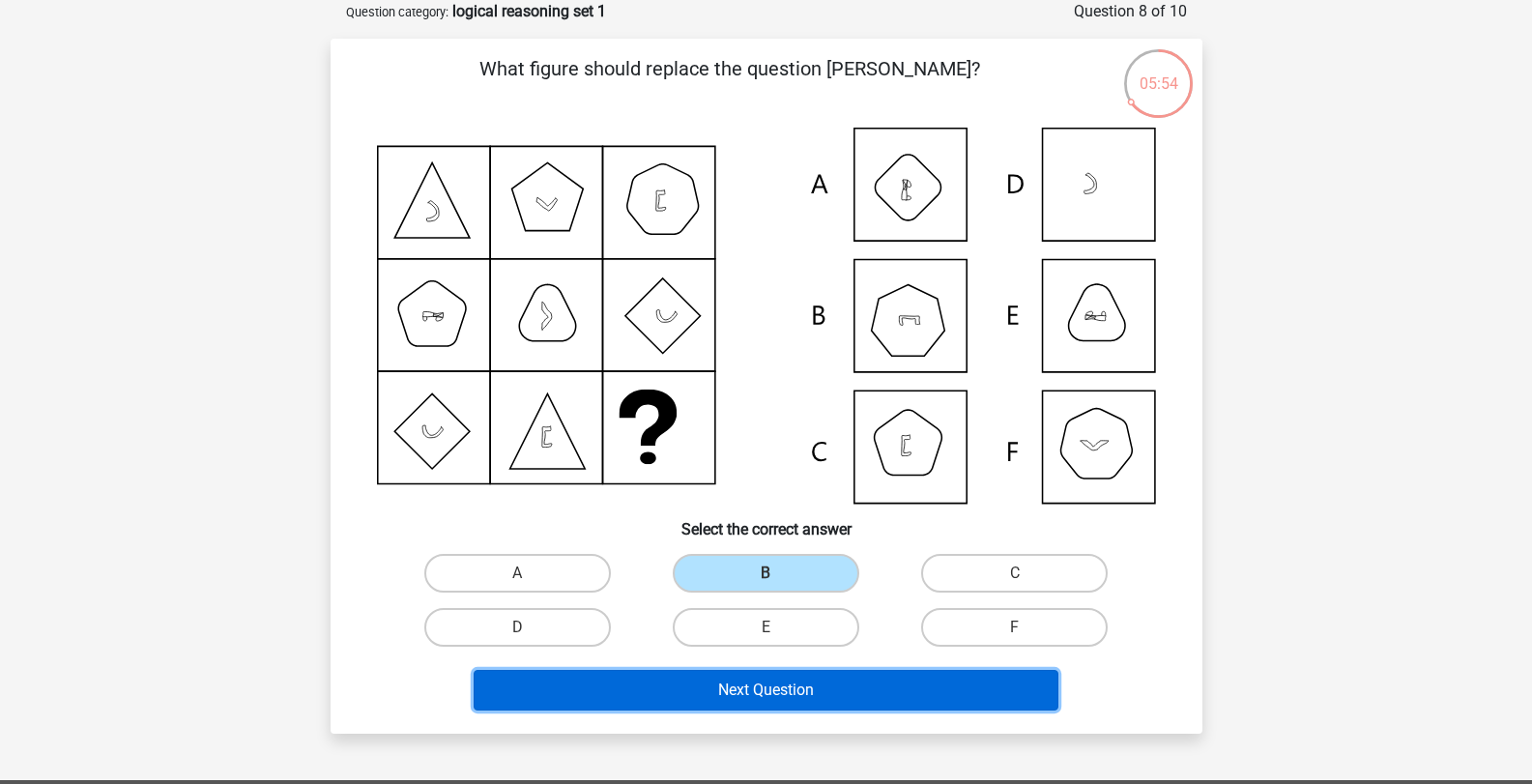
click at [809, 679] on button "Next Question" at bounding box center [766, 690] width 584 height 41
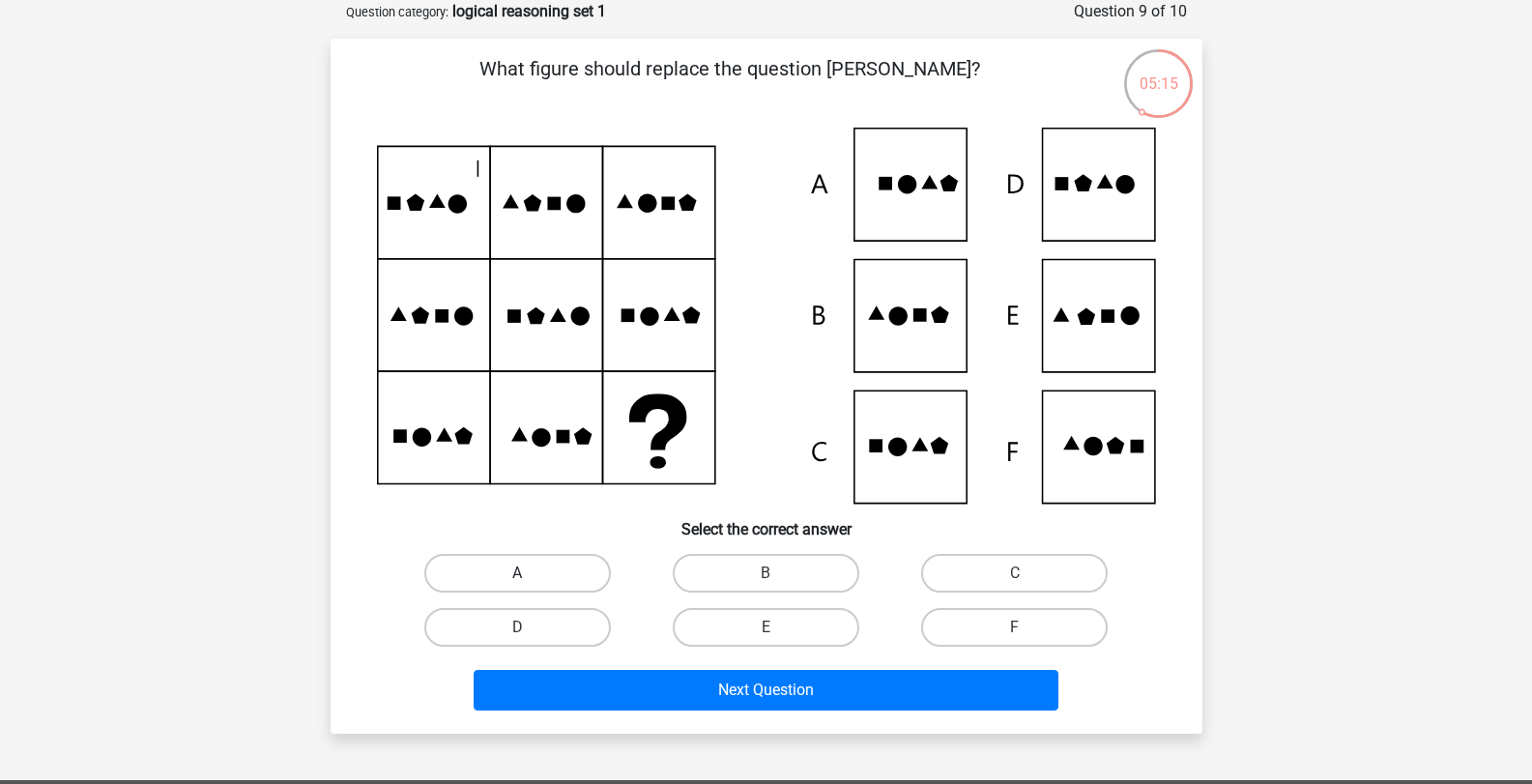
click at [533, 591] on label "A" at bounding box center [517, 573] width 186 height 39
click at [530, 585] on input "A" at bounding box center [523, 578] width 13 height 13
radio input "true"
click at [536, 577] on label "A" at bounding box center [517, 573] width 186 height 39
click at [530, 577] on input "A" at bounding box center [523, 578] width 13 height 13
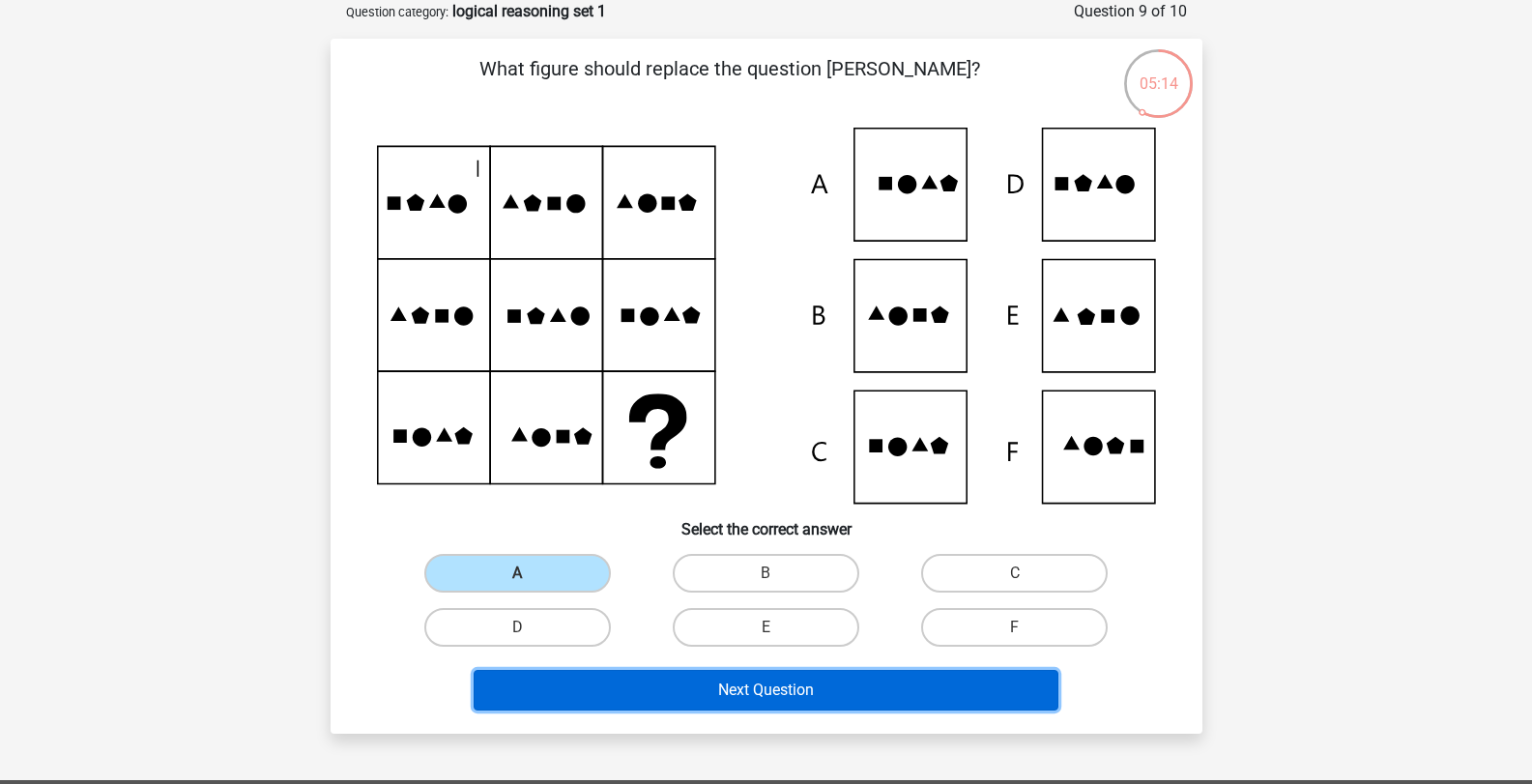
click at [728, 707] on button "Next Question" at bounding box center [766, 690] width 584 height 41
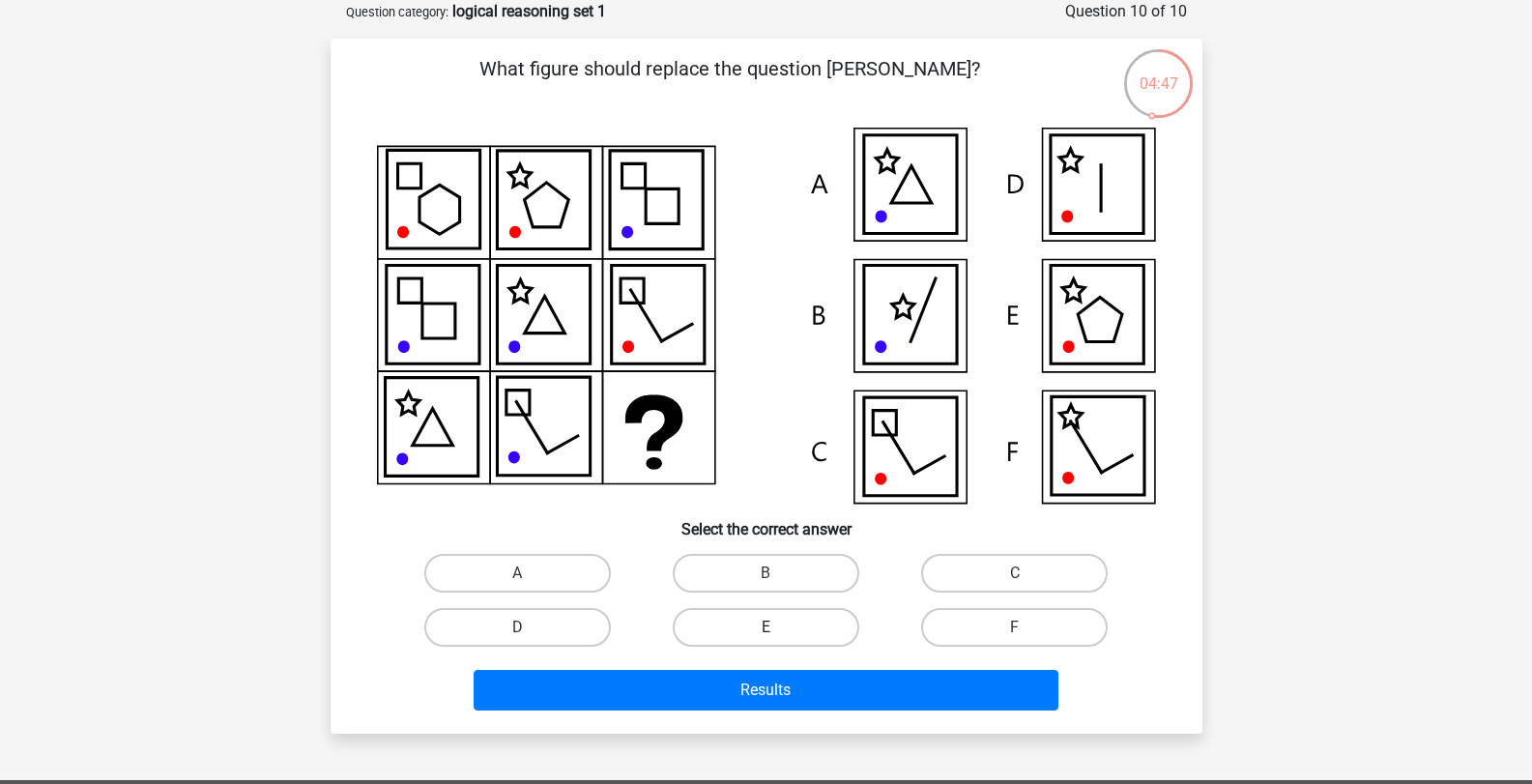
click at [758, 633] on label "E" at bounding box center [766, 627] width 186 height 39
click at [766, 633] on input "E" at bounding box center [772, 633] width 13 height 13
radio input "true"
click at [759, 658] on div "Results" at bounding box center [766, 686] width 810 height 64
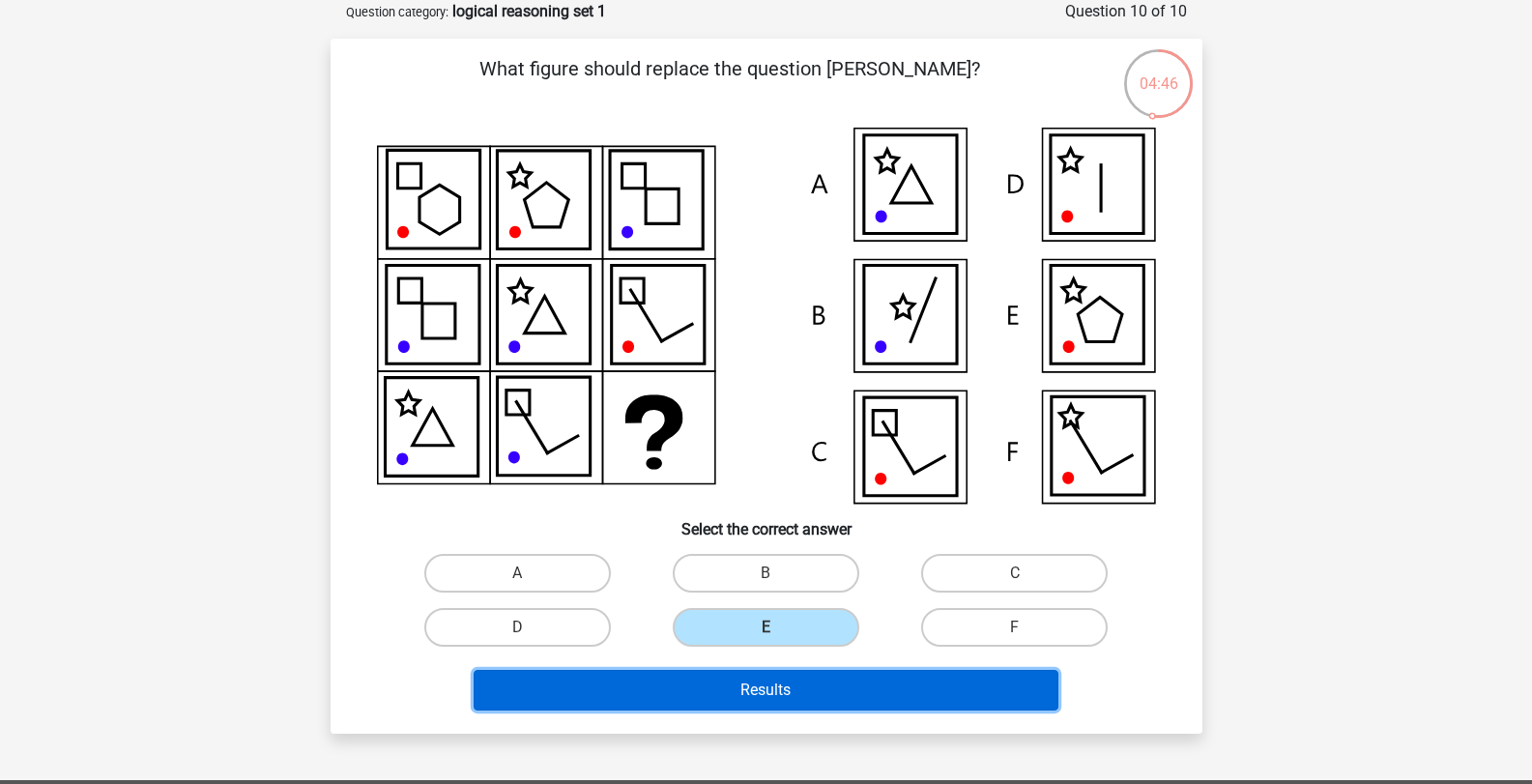
click at [759, 676] on button "Results" at bounding box center [766, 690] width 584 height 41
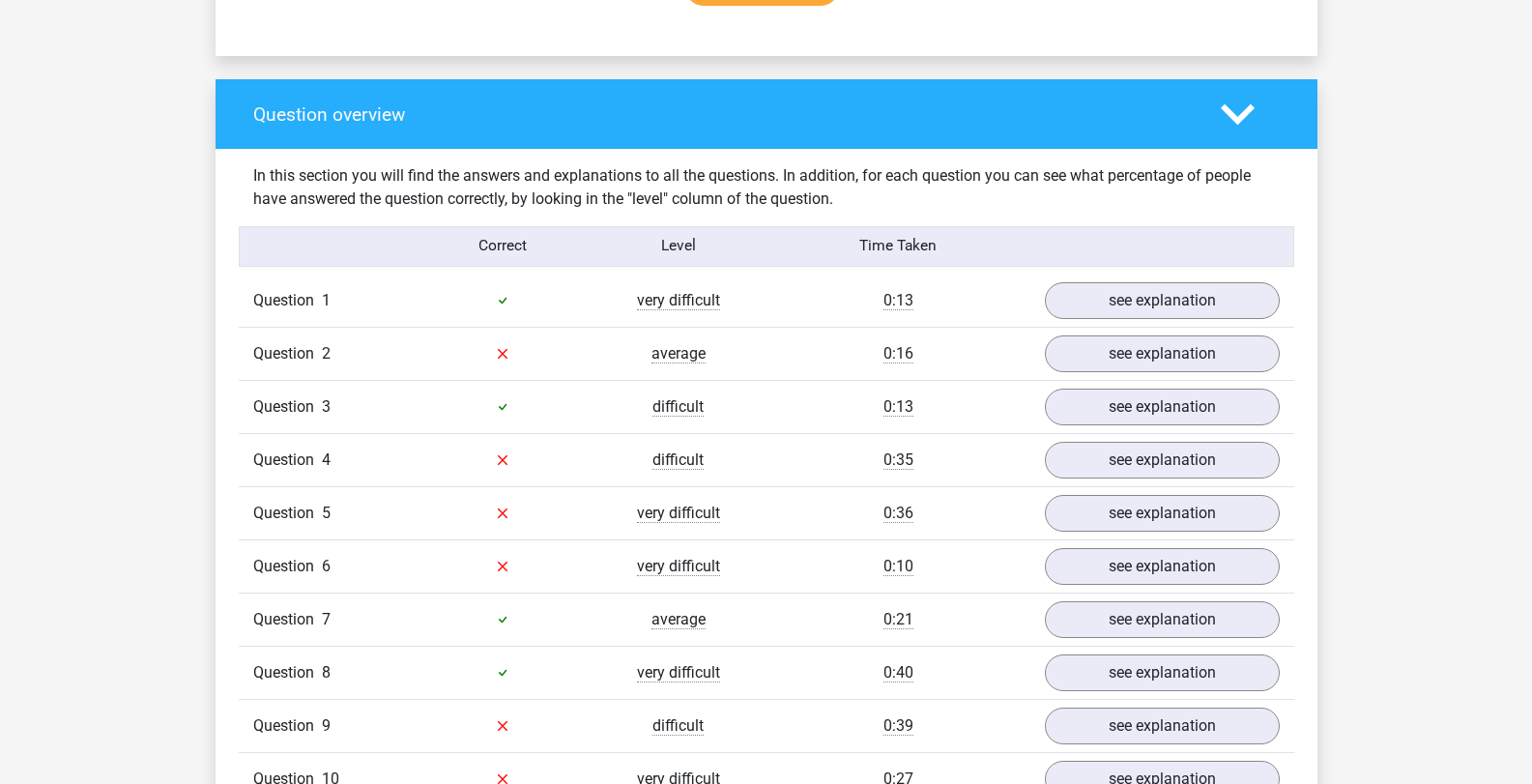
scroll to position [1643, 0]
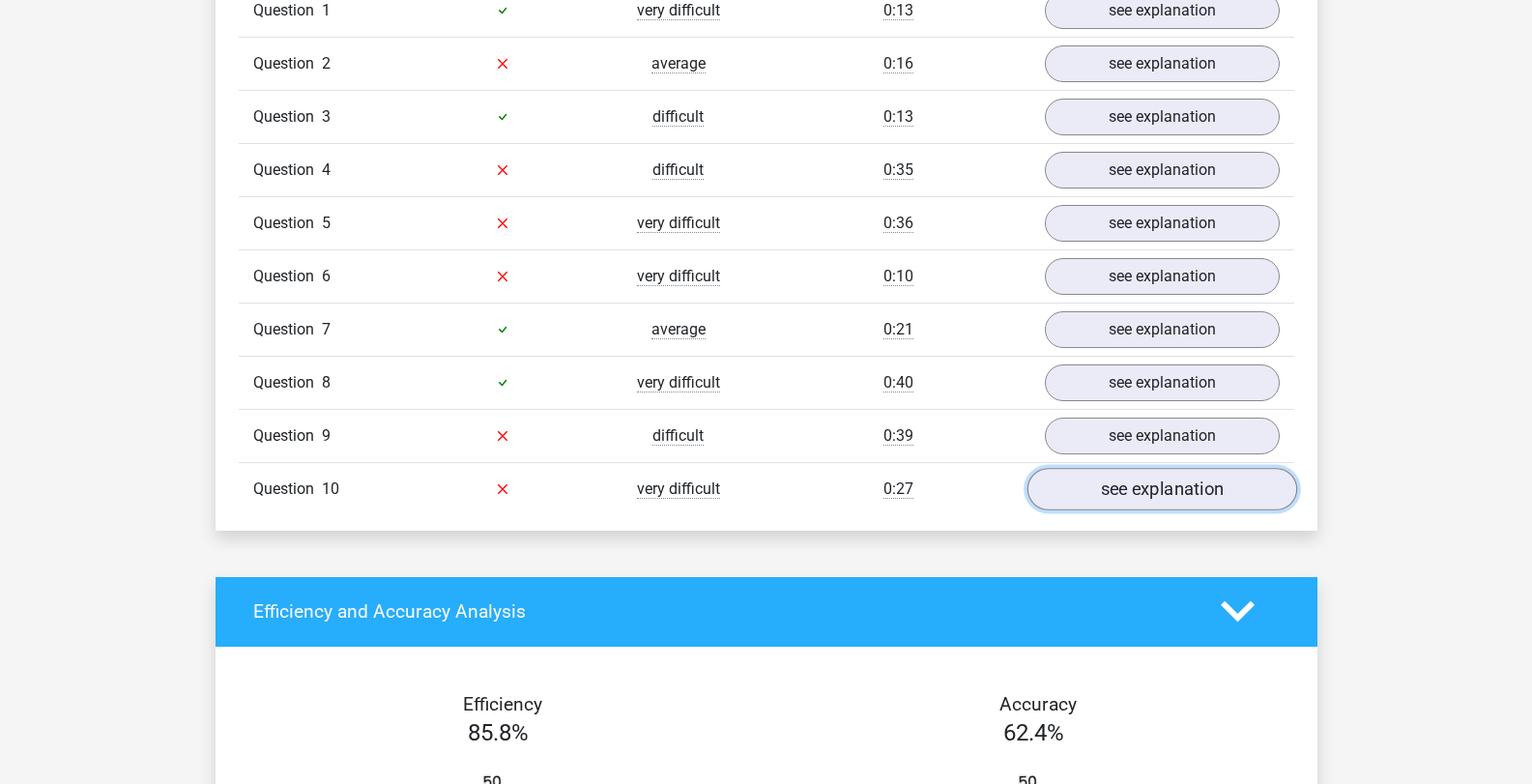
click at [1100, 497] on link "see explanation" at bounding box center [1161, 489] width 270 height 43
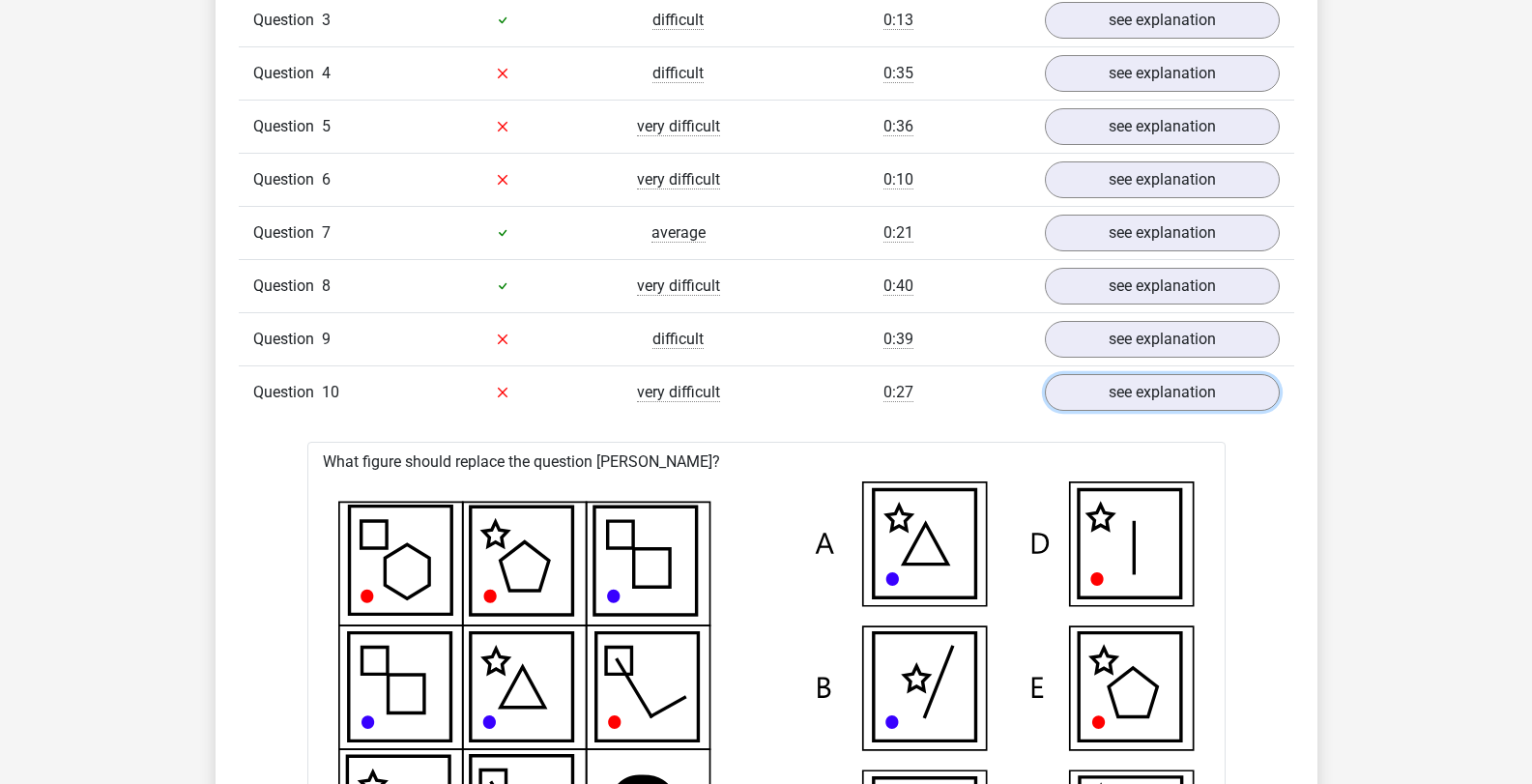
scroll to position [1546, 0]
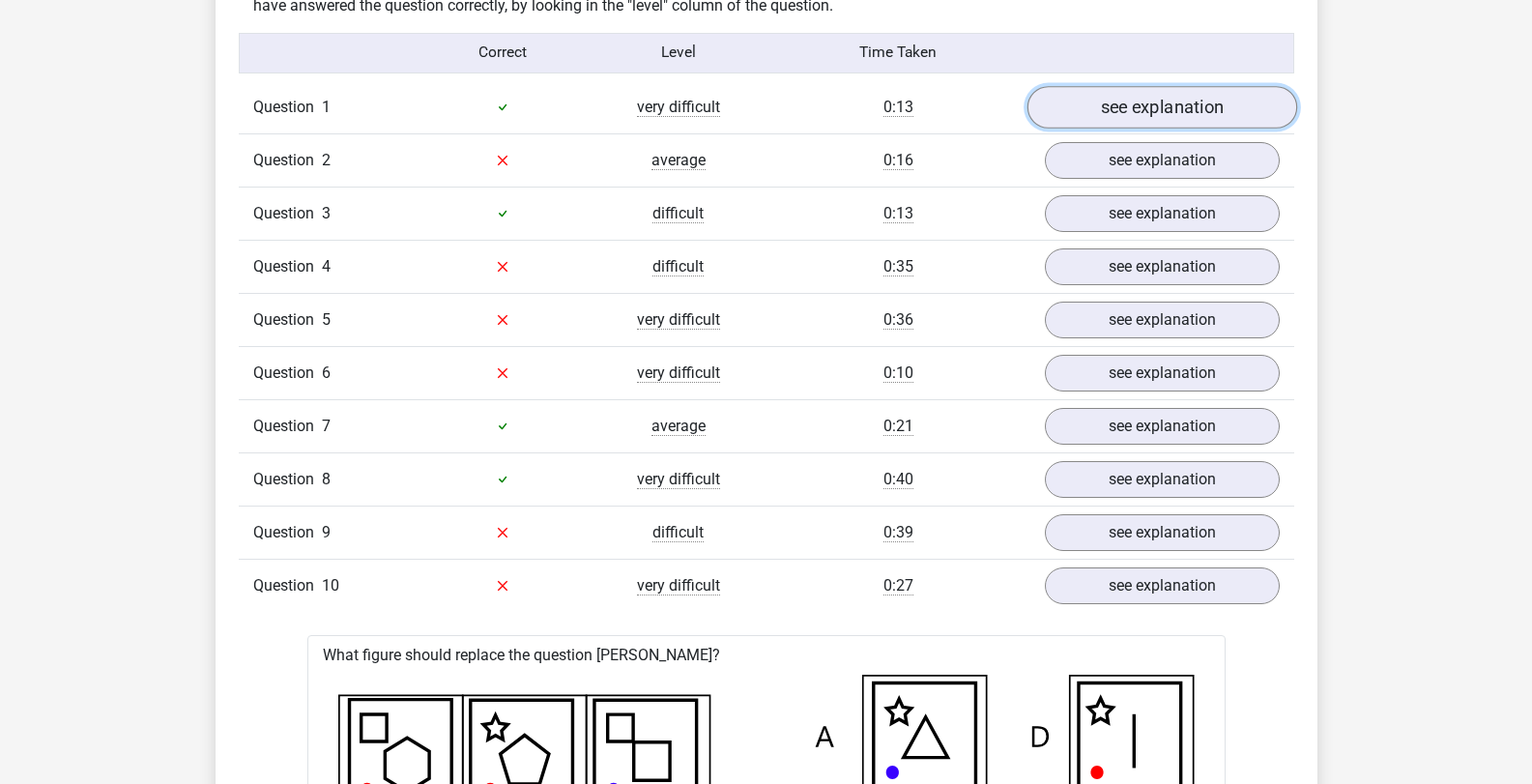
click at [1106, 118] on link "see explanation" at bounding box center [1161, 108] width 270 height 43
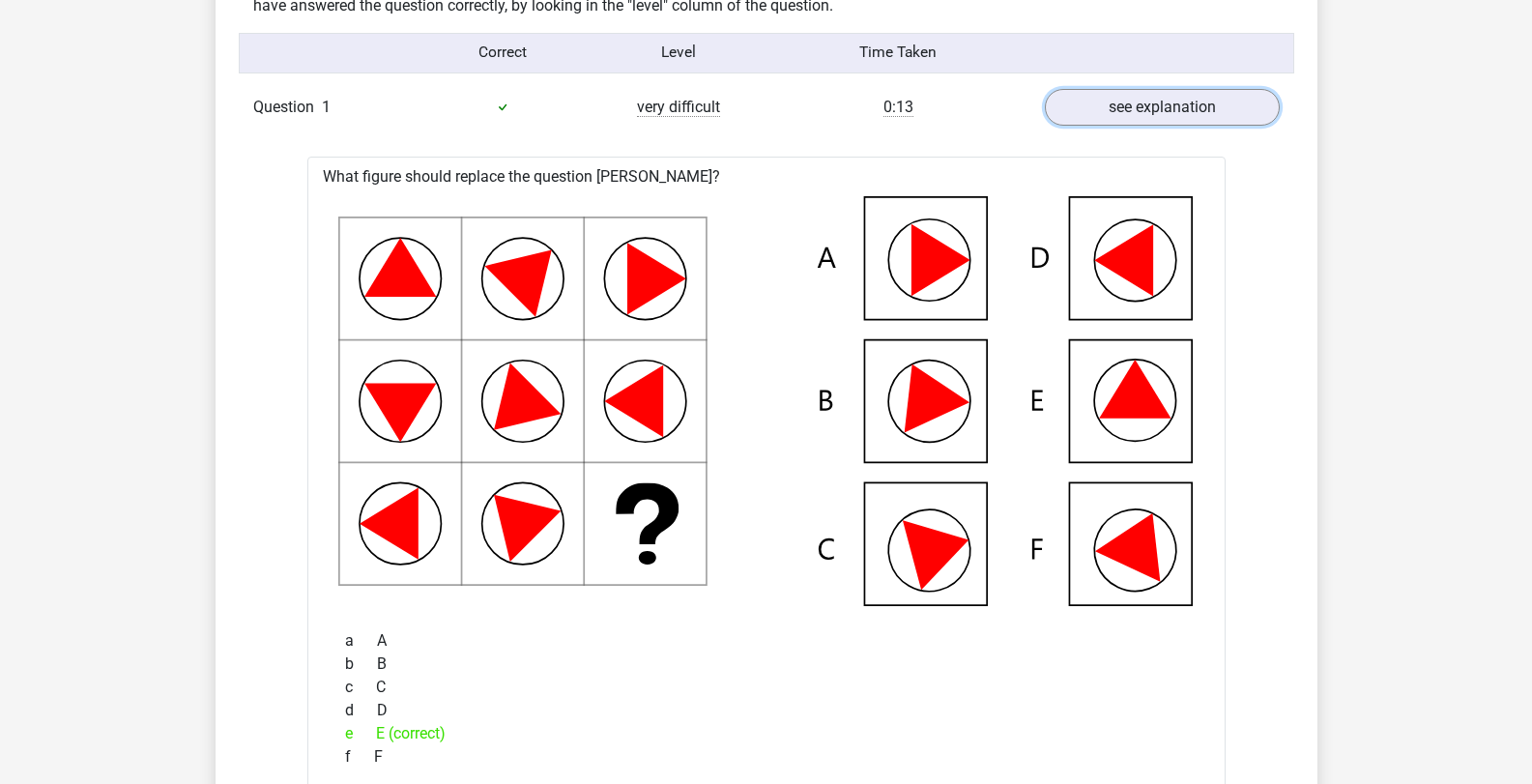
scroll to position [1643, 0]
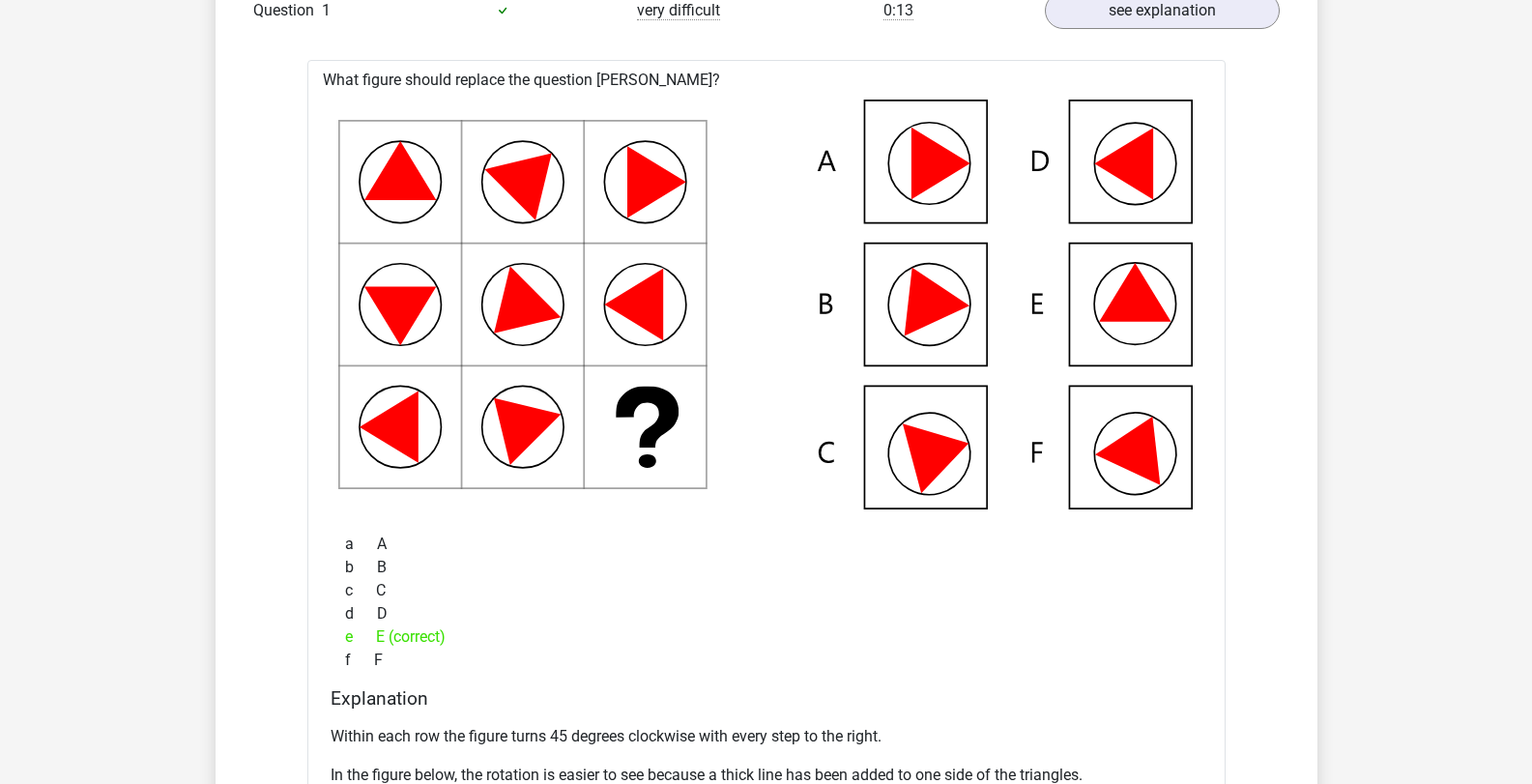
drag, startPoint x: 1276, startPoint y: 258, endPoint x: 1477, endPoint y: 163, distance: 222.3
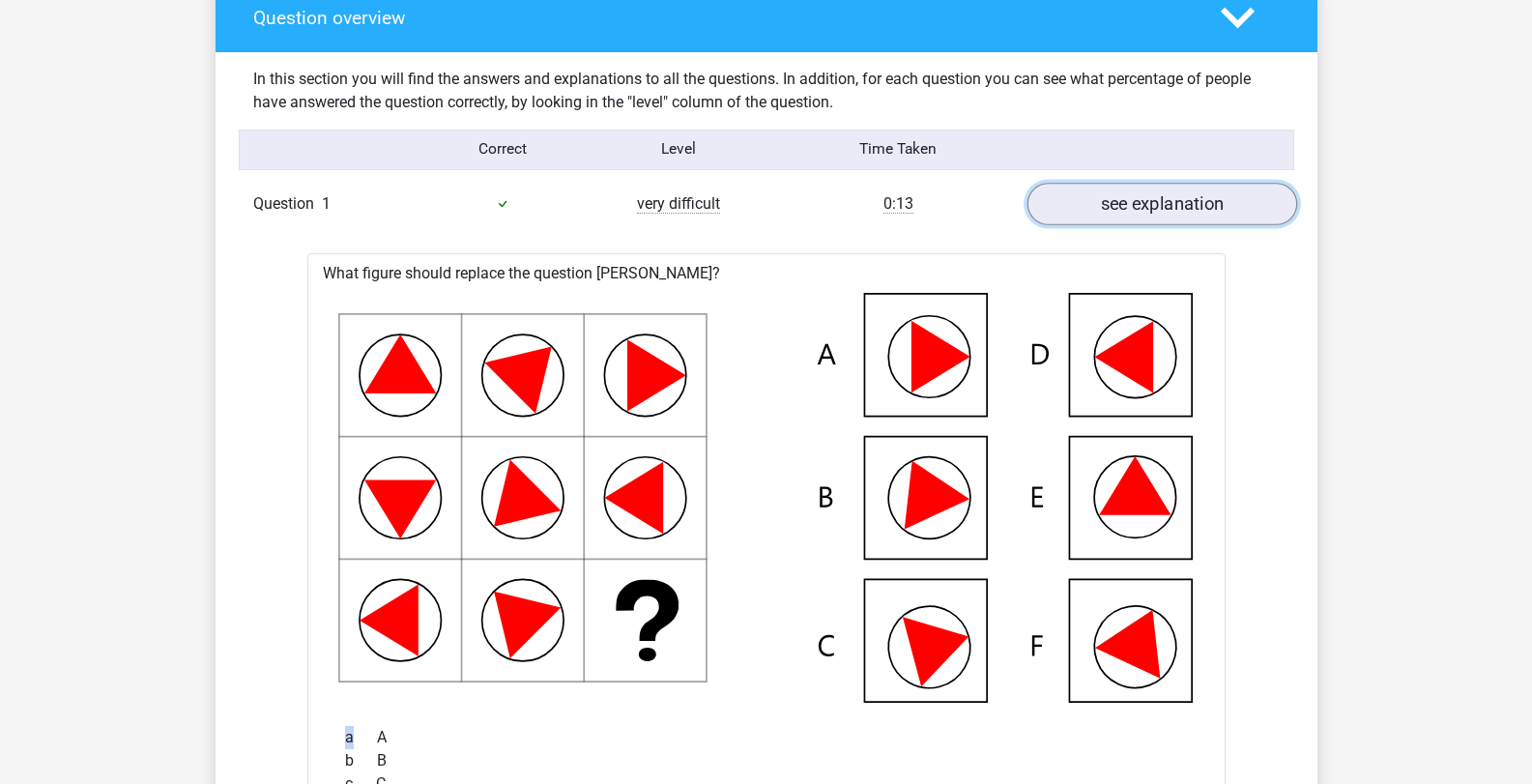
click at [1187, 217] on link "see explanation" at bounding box center [1161, 204] width 270 height 43
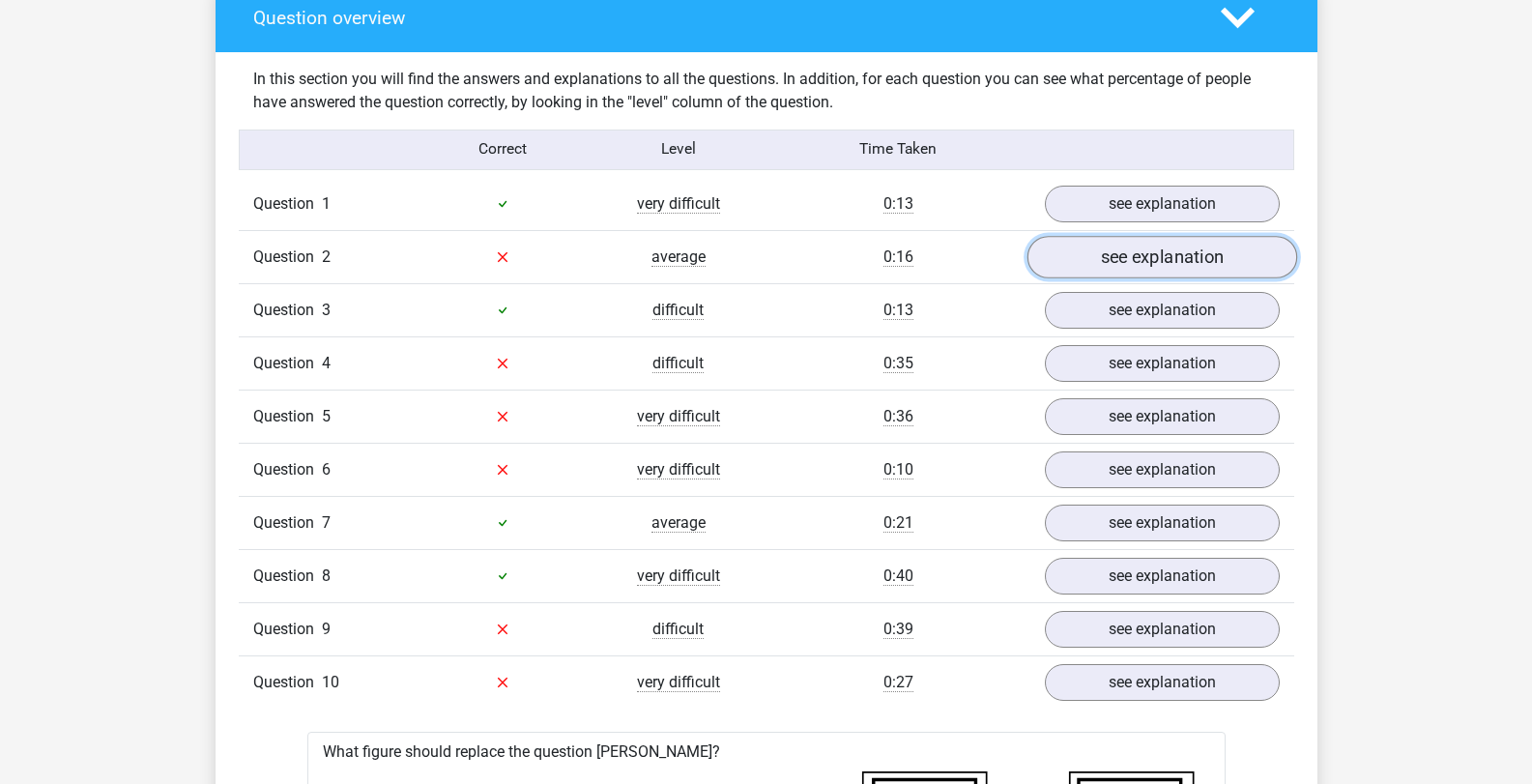
click at [1124, 264] on link "see explanation" at bounding box center [1161, 257] width 270 height 43
click at [1135, 311] on link "see explanation" at bounding box center [1161, 310] width 270 height 43
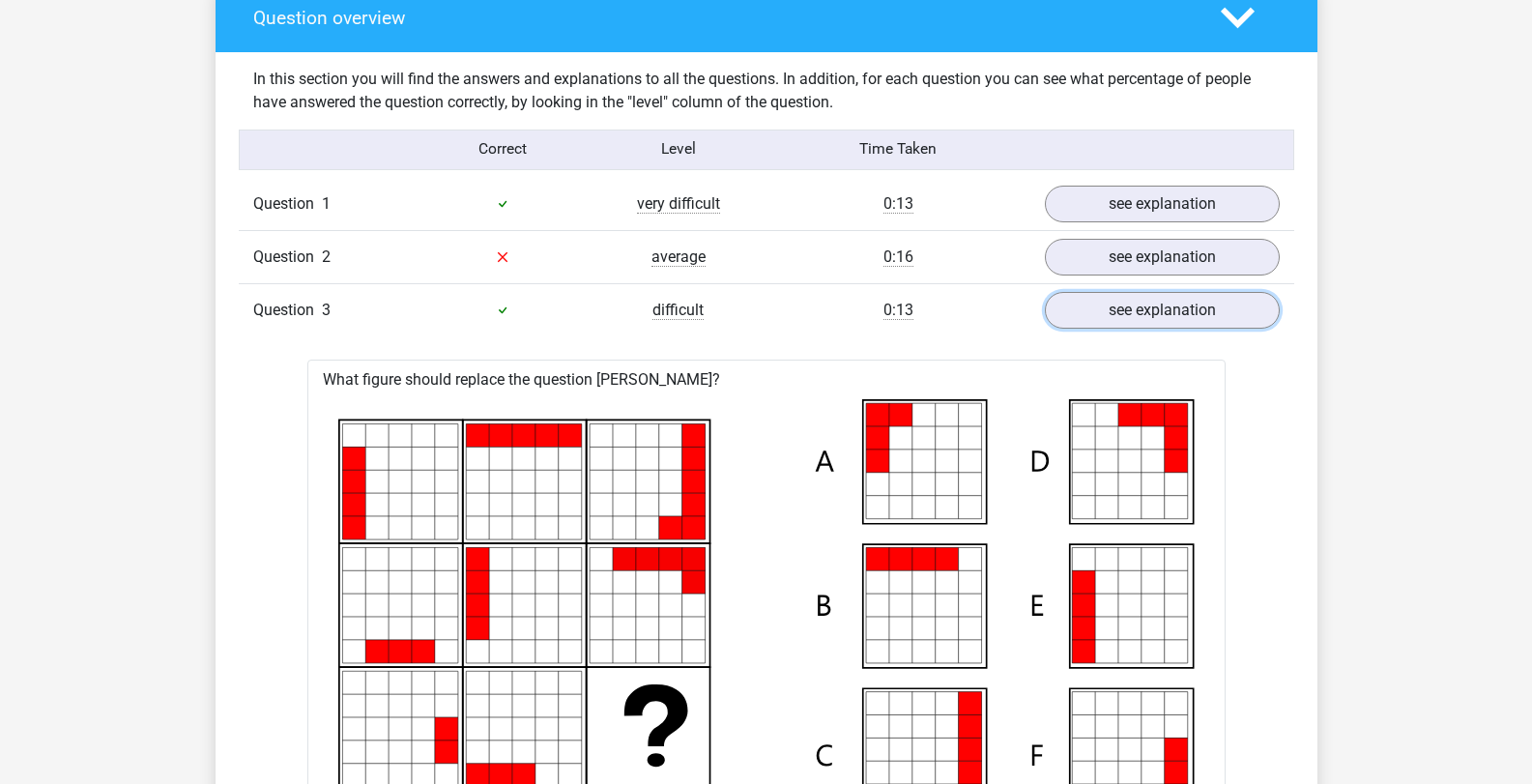
scroll to position [1643, 0]
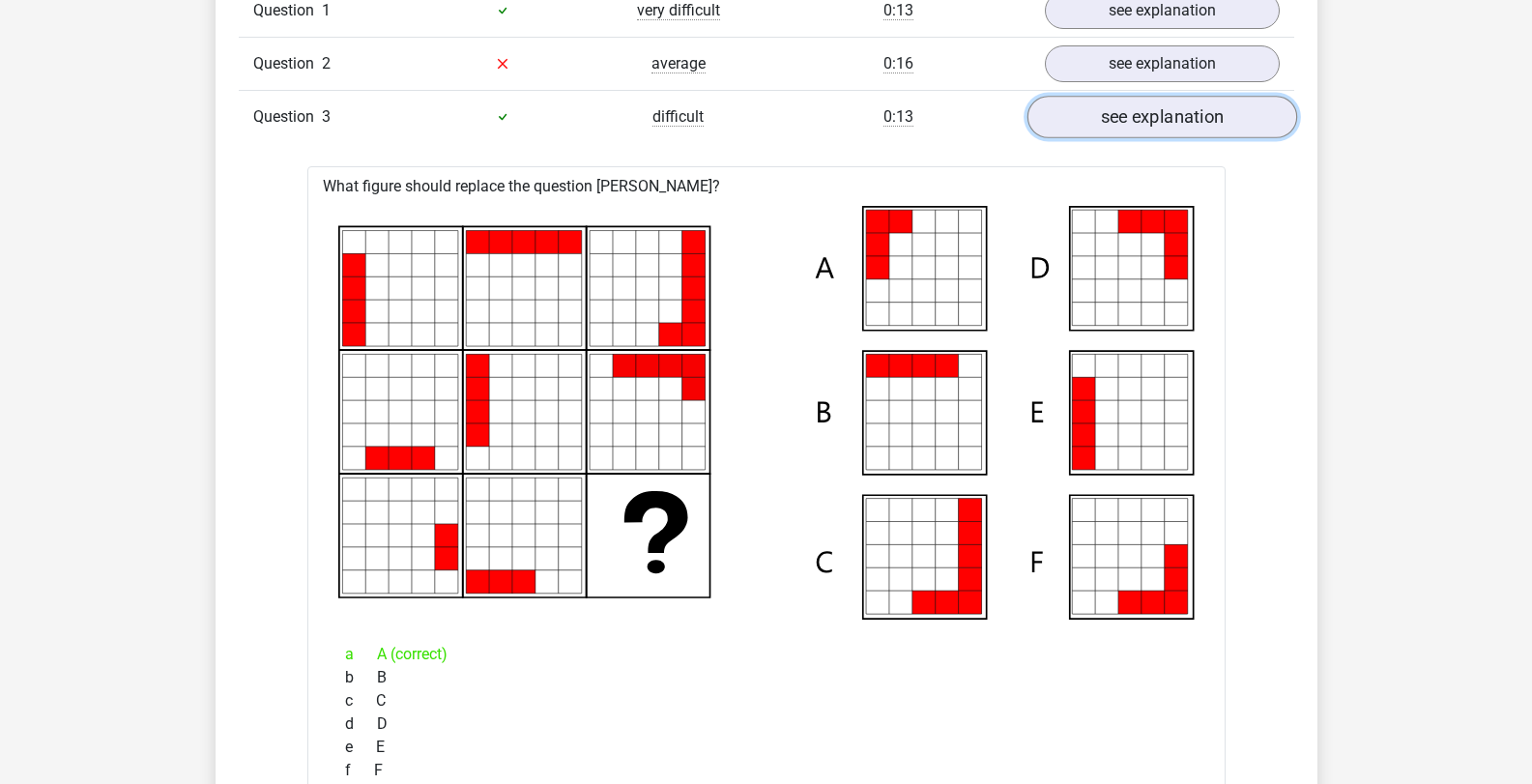
click at [1173, 124] on link "see explanation" at bounding box center [1161, 117] width 270 height 43
click at [1145, 135] on div "Question 3 difficult 0:13 see explanation" at bounding box center [766, 116] width 1055 height 53
click at [1151, 117] on link "see explanation" at bounding box center [1161, 117] width 270 height 43
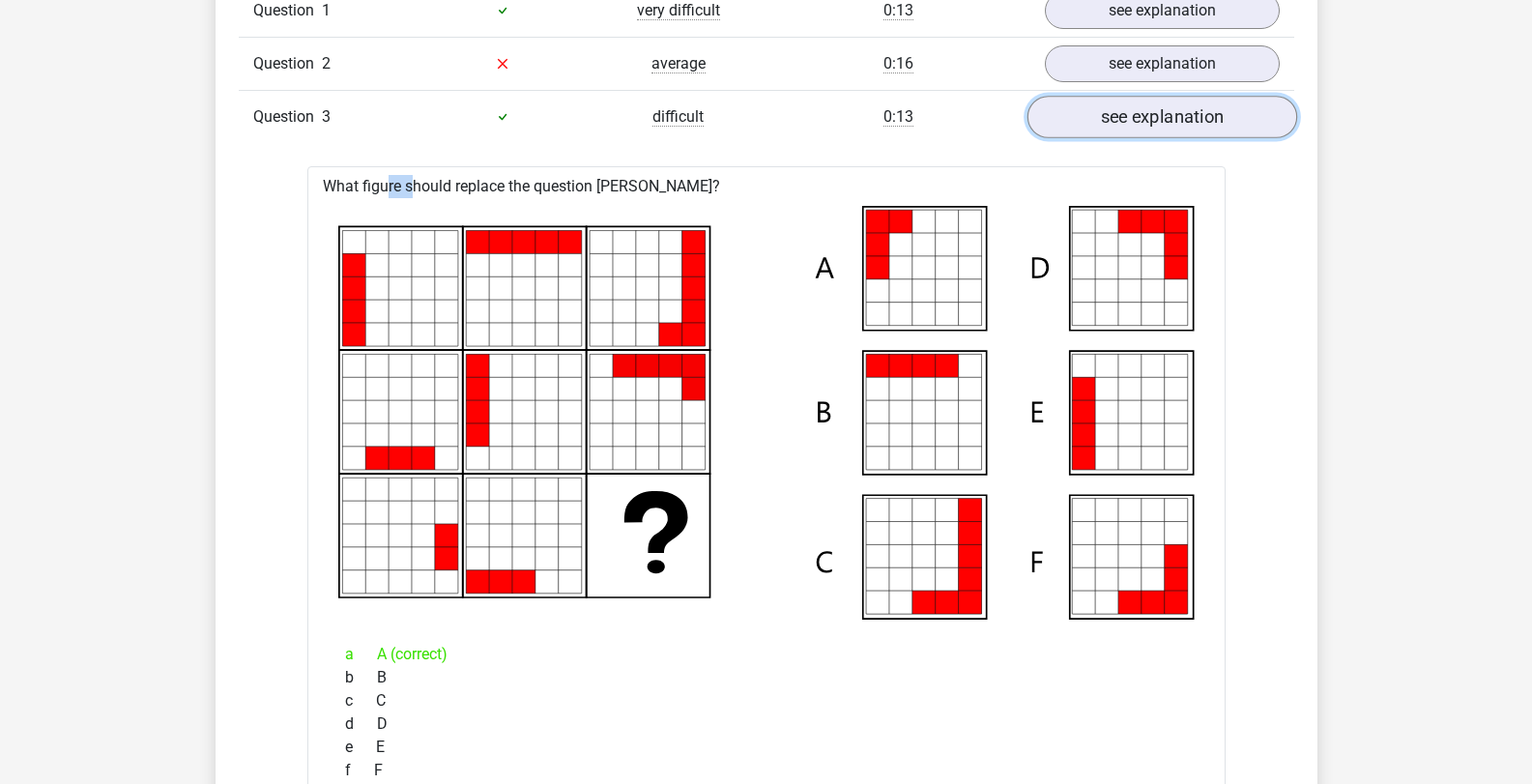
click at [1151, 117] on link "see explanation" at bounding box center [1161, 117] width 270 height 43
click at [1174, 100] on link "see explanation" at bounding box center [1161, 117] width 270 height 43
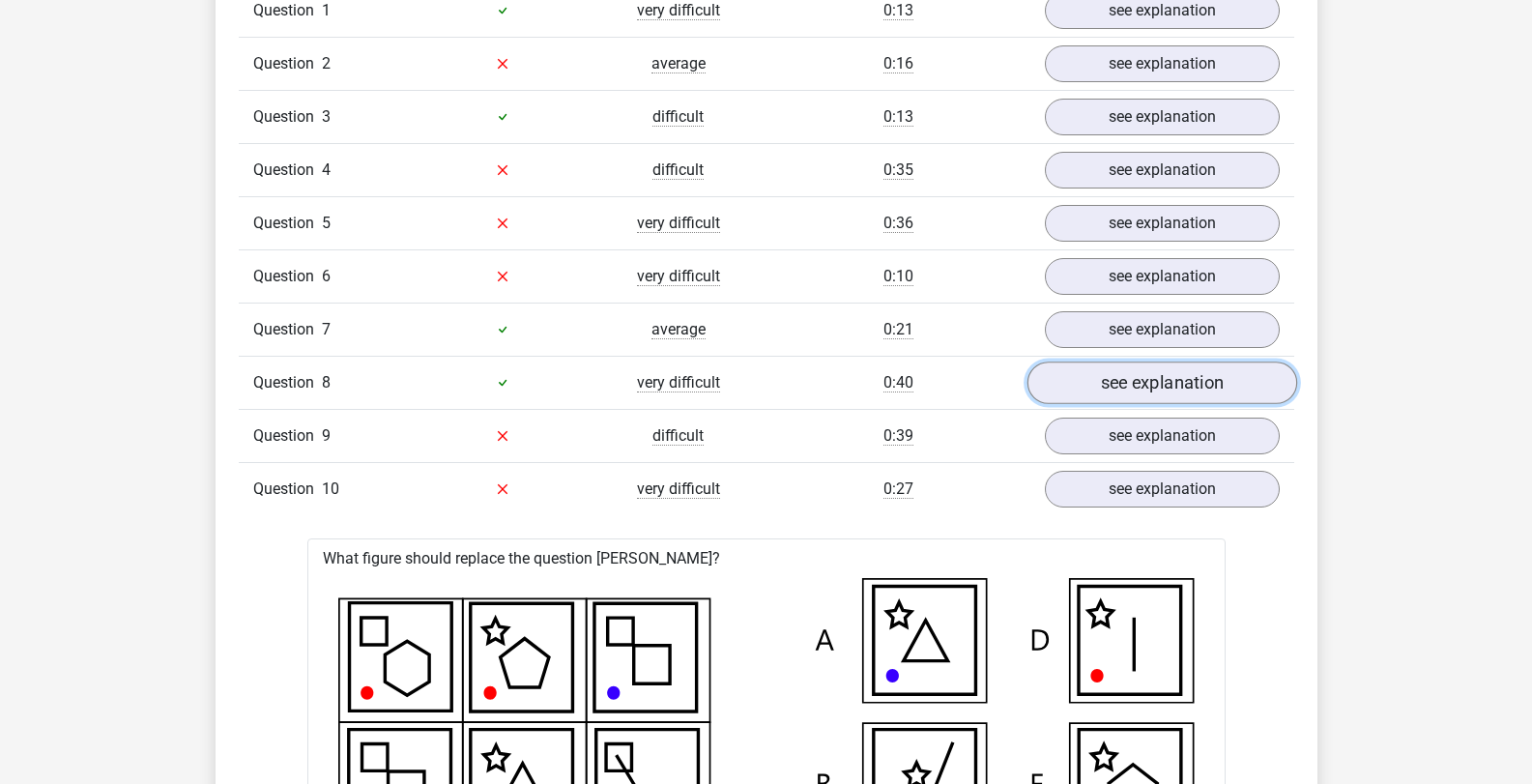
click at [1130, 383] on link "see explanation" at bounding box center [1161, 382] width 270 height 43
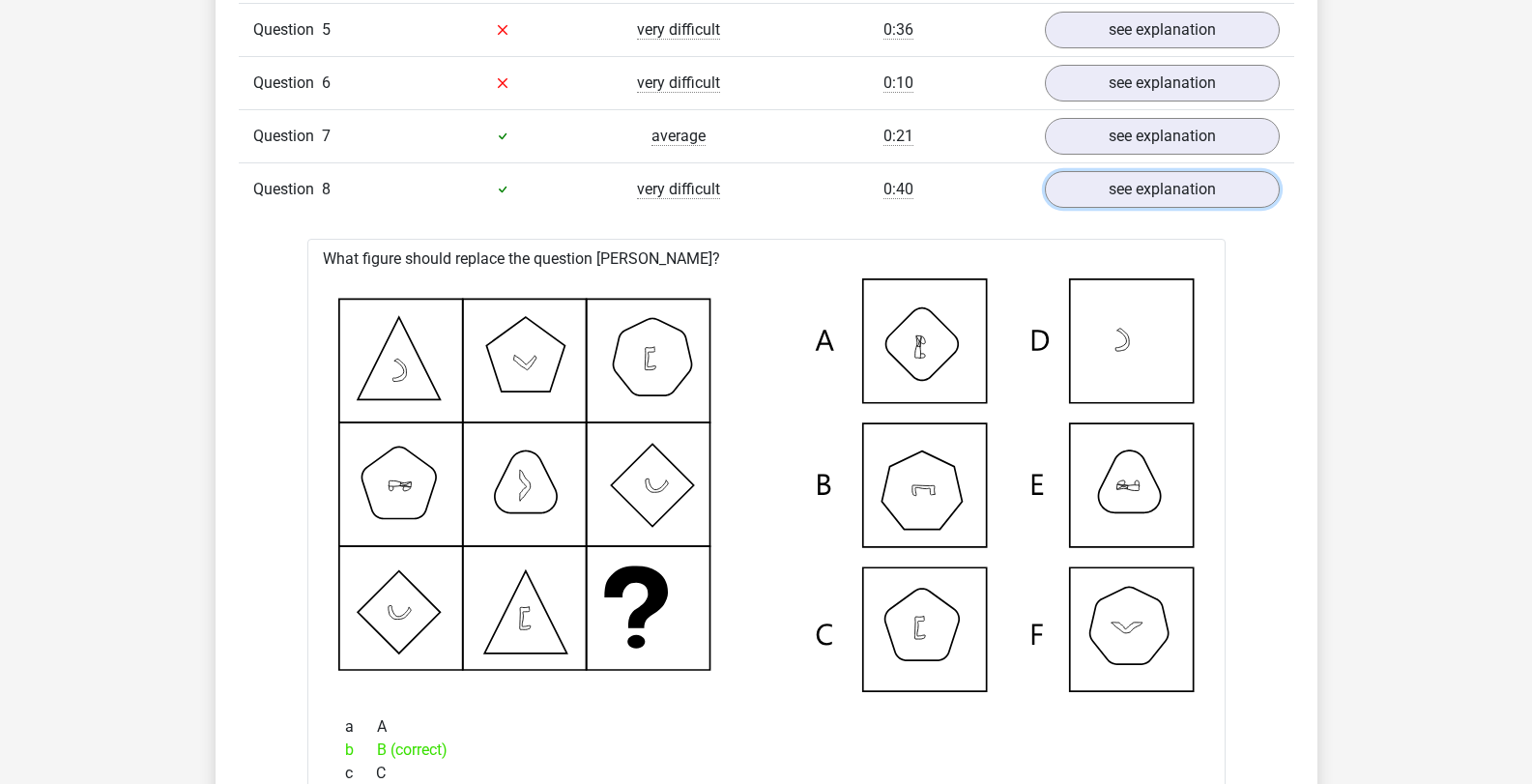
scroll to position [1933, 0]
click at [1137, 188] on link "see explanation" at bounding box center [1161, 189] width 270 height 43
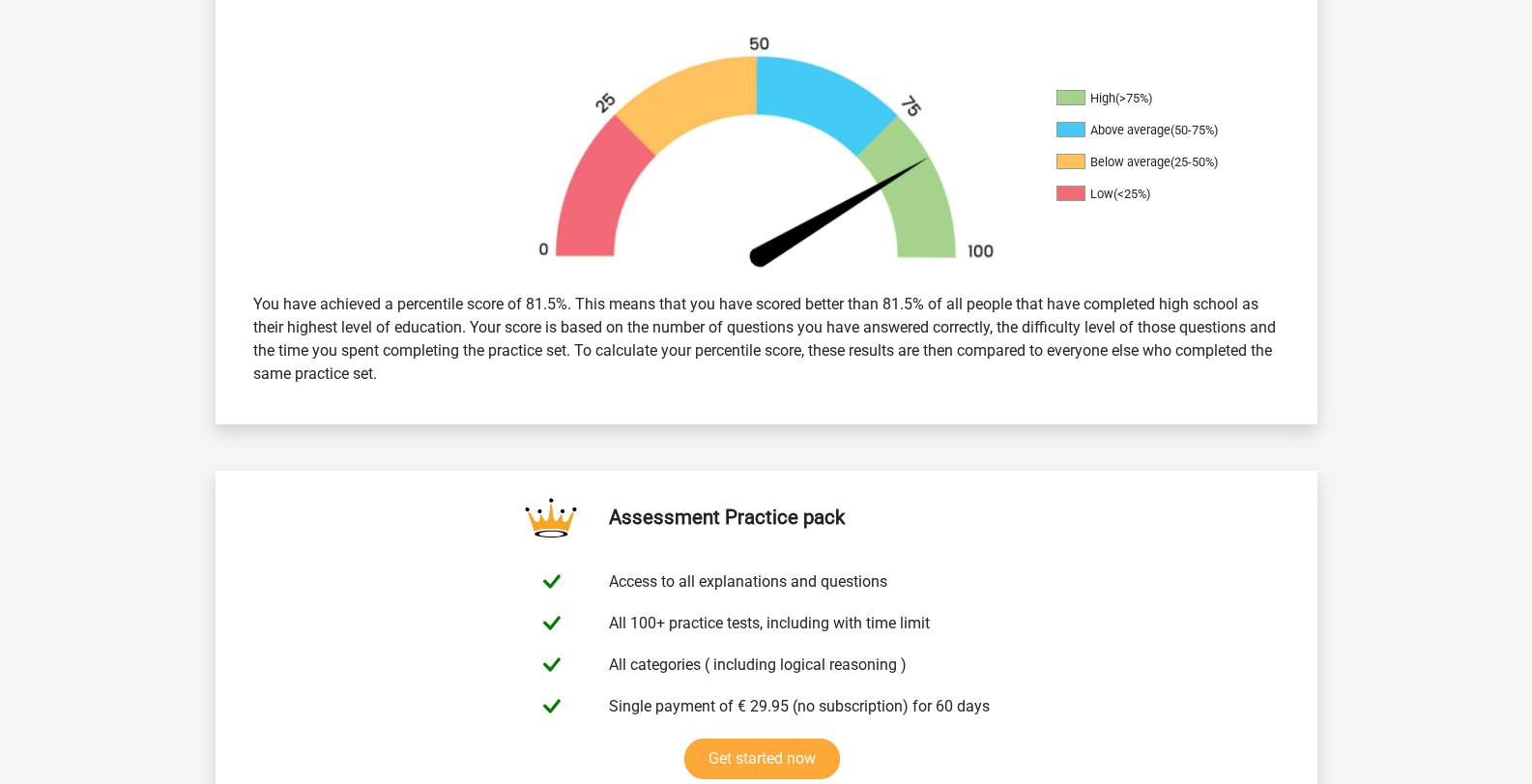
scroll to position [386, 0]
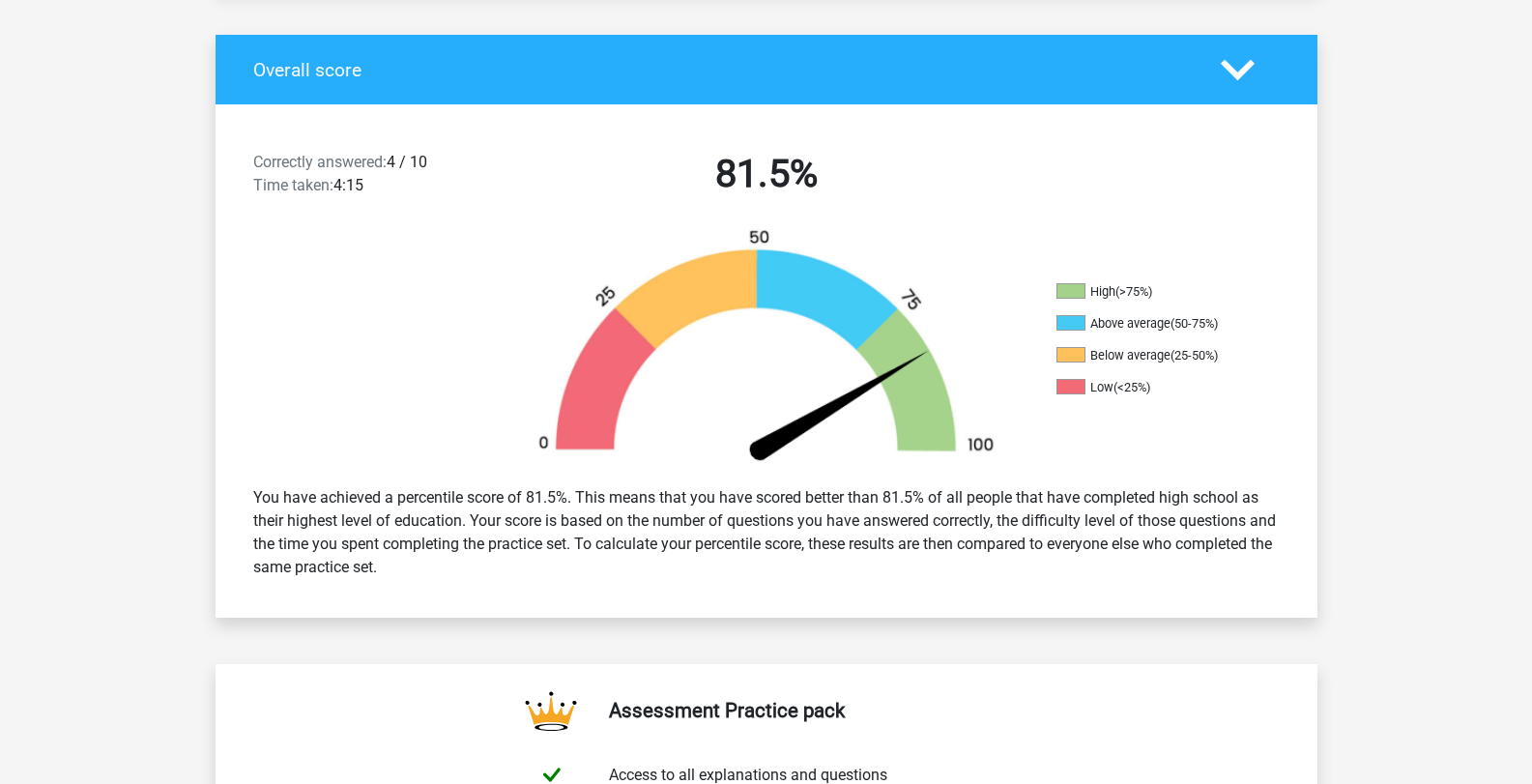
click at [1241, 84] on icon at bounding box center [1238, 70] width 34 height 34
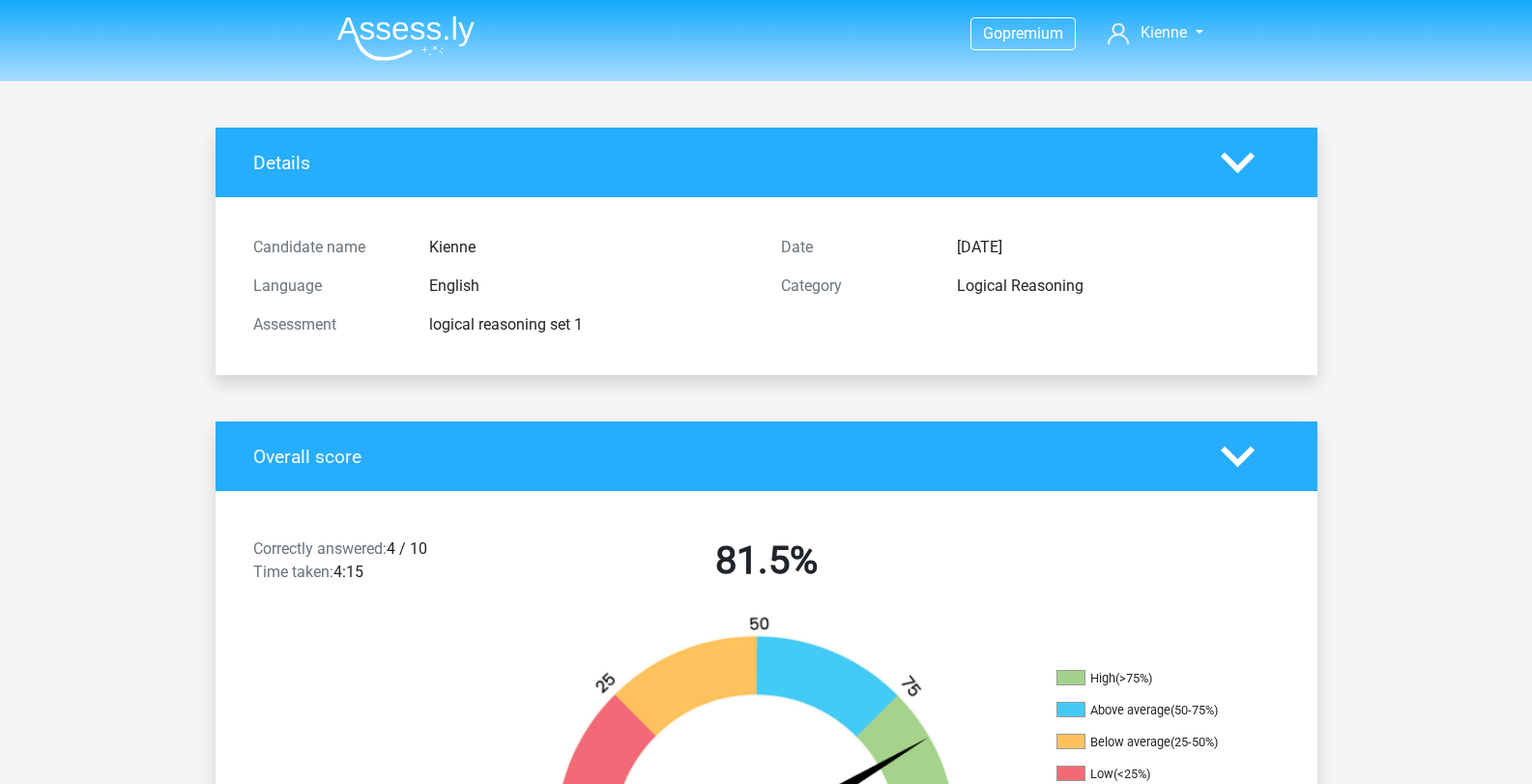
click at [1215, 204] on div "Candidate name Kienne Language English Assessment logical reasoning set 1 Date …" at bounding box center [766, 285] width 1073 height 178
click at [1265, 188] on div "Details" at bounding box center [766, 162] width 1102 height 70
click at [1241, 158] on icon at bounding box center [1238, 162] width 34 height 34
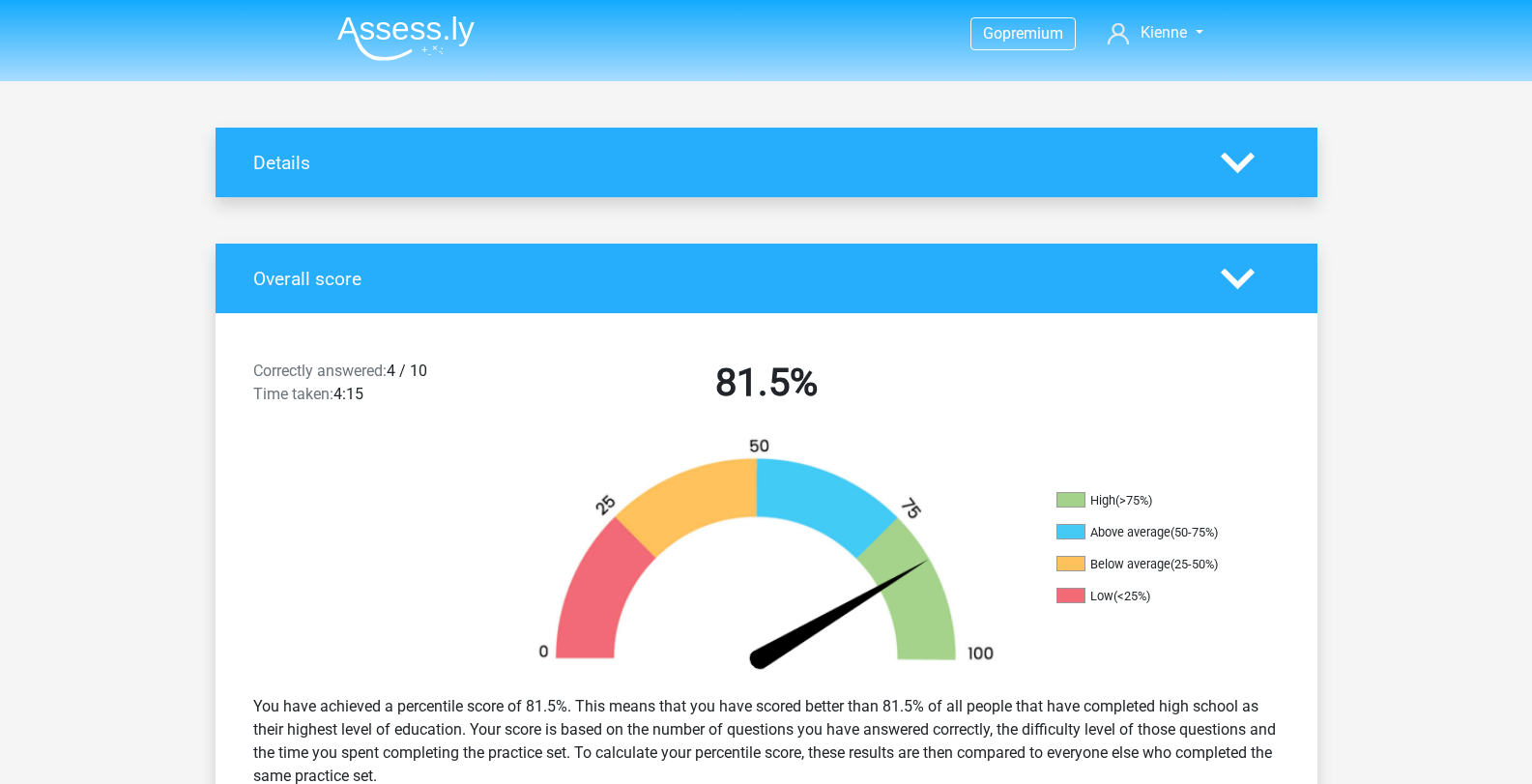
click at [1229, 163] on polygon at bounding box center [1238, 162] width 34 height 21
drag, startPoint x: 1229, startPoint y: 163, endPoint x: 1209, endPoint y: 163, distance: 20.0
click at [1229, 163] on polygon at bounding box center [1238, 162] width 34 height 21
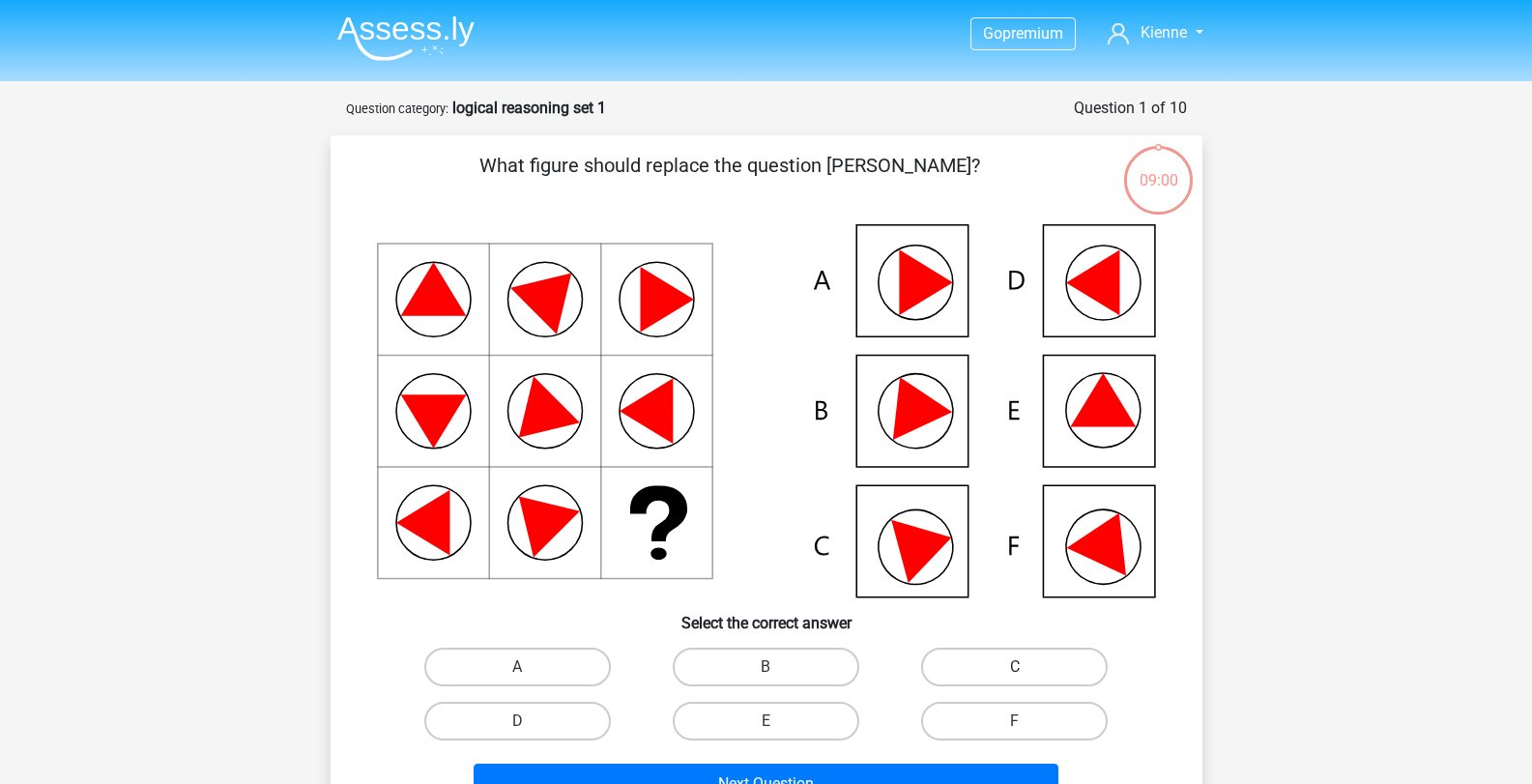
scroll to position [97, 0]
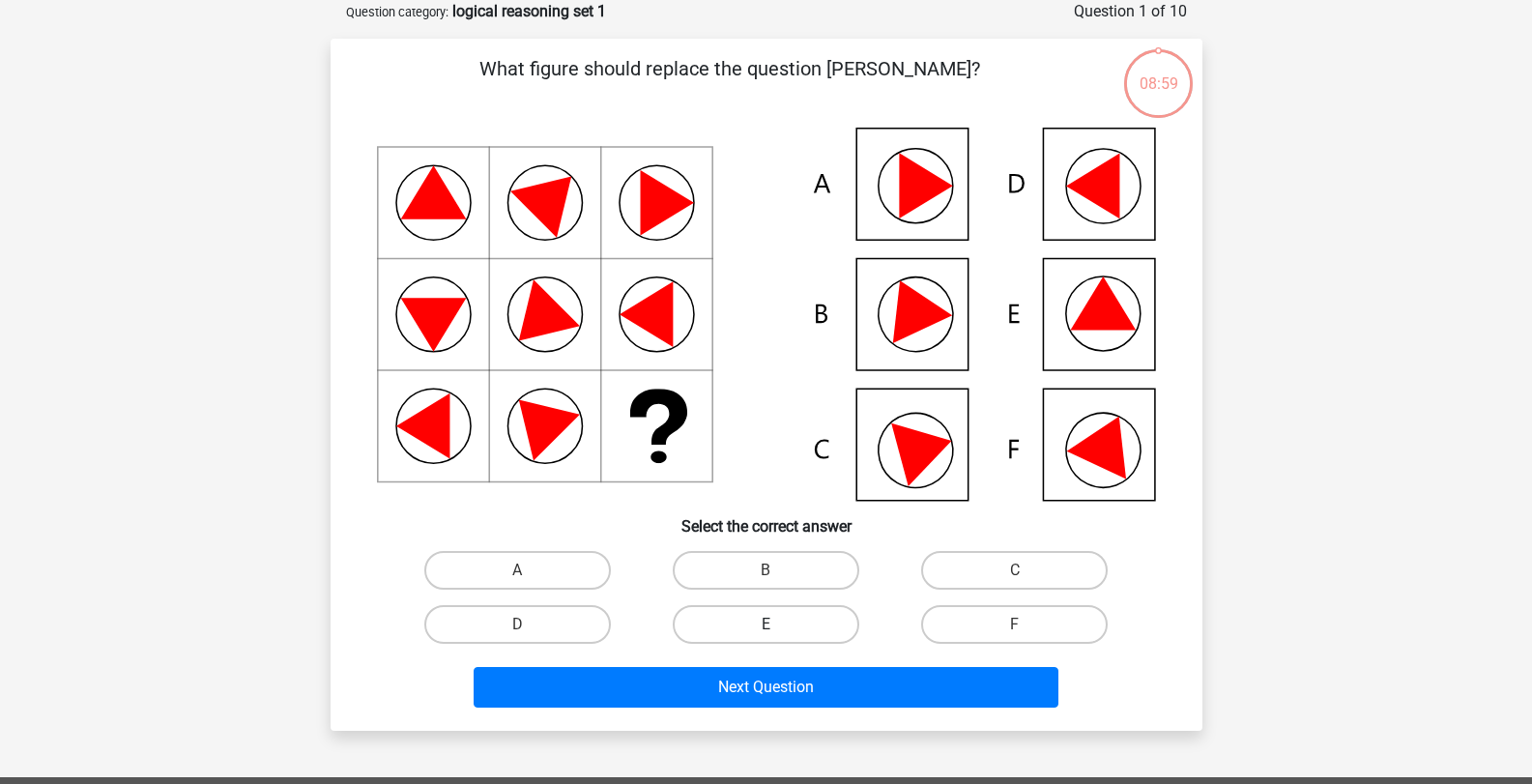
click at [809, 632] on label "E" at bounding box center [766, 624] width 186 height 39
click at [779, 632] on input "E" at bounding box center [772, 630] width 13 height 13
radio input "true"
click at [809, 632] on label "E" at bounding box center [766, 624] width 186 height 39
click at [779, 632] on input "E" at bounding box center [772, 630] width 13 height 13
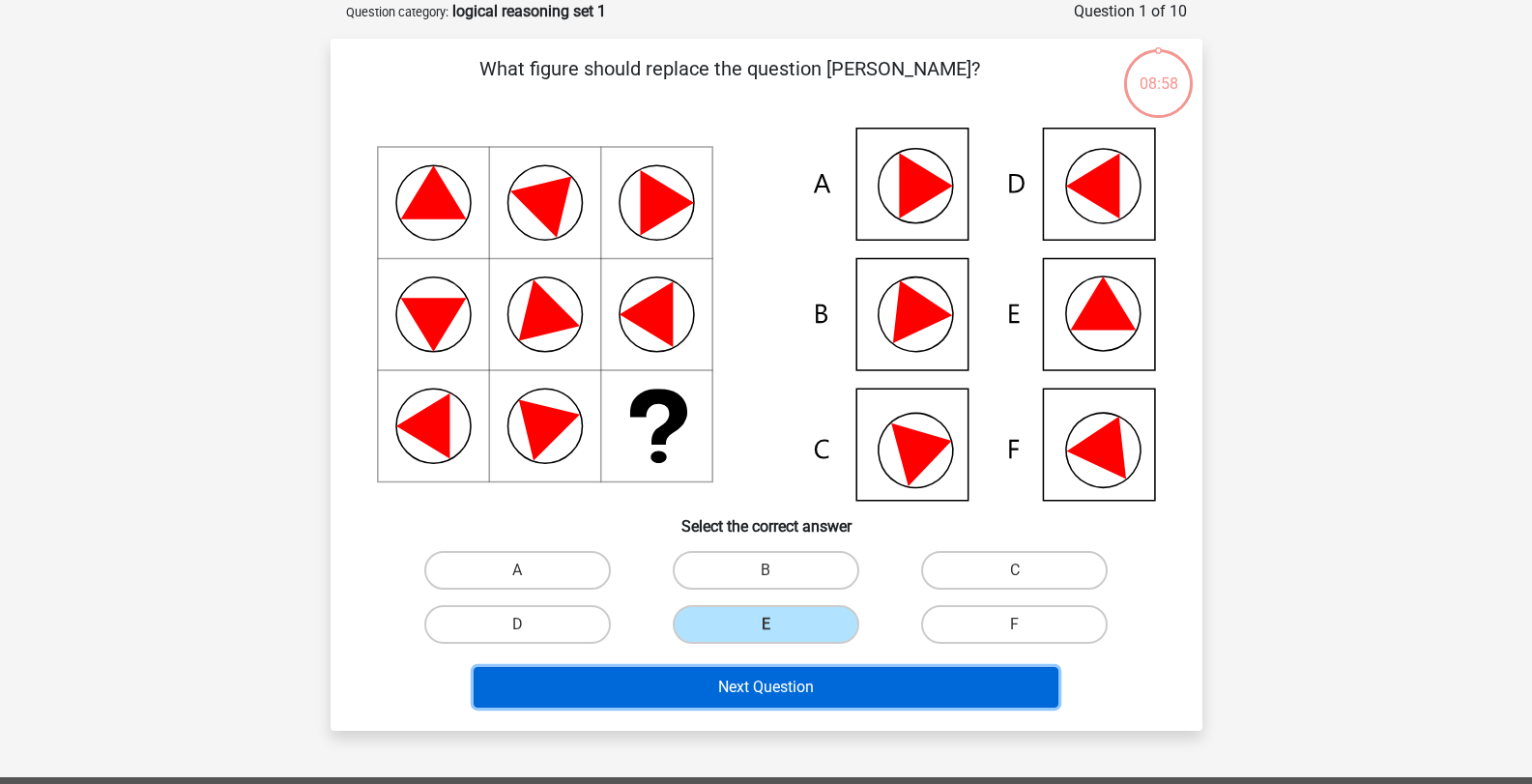
click at [824, 684] on button "Next Question" at bounding box center [766, 687] width 584 height 41
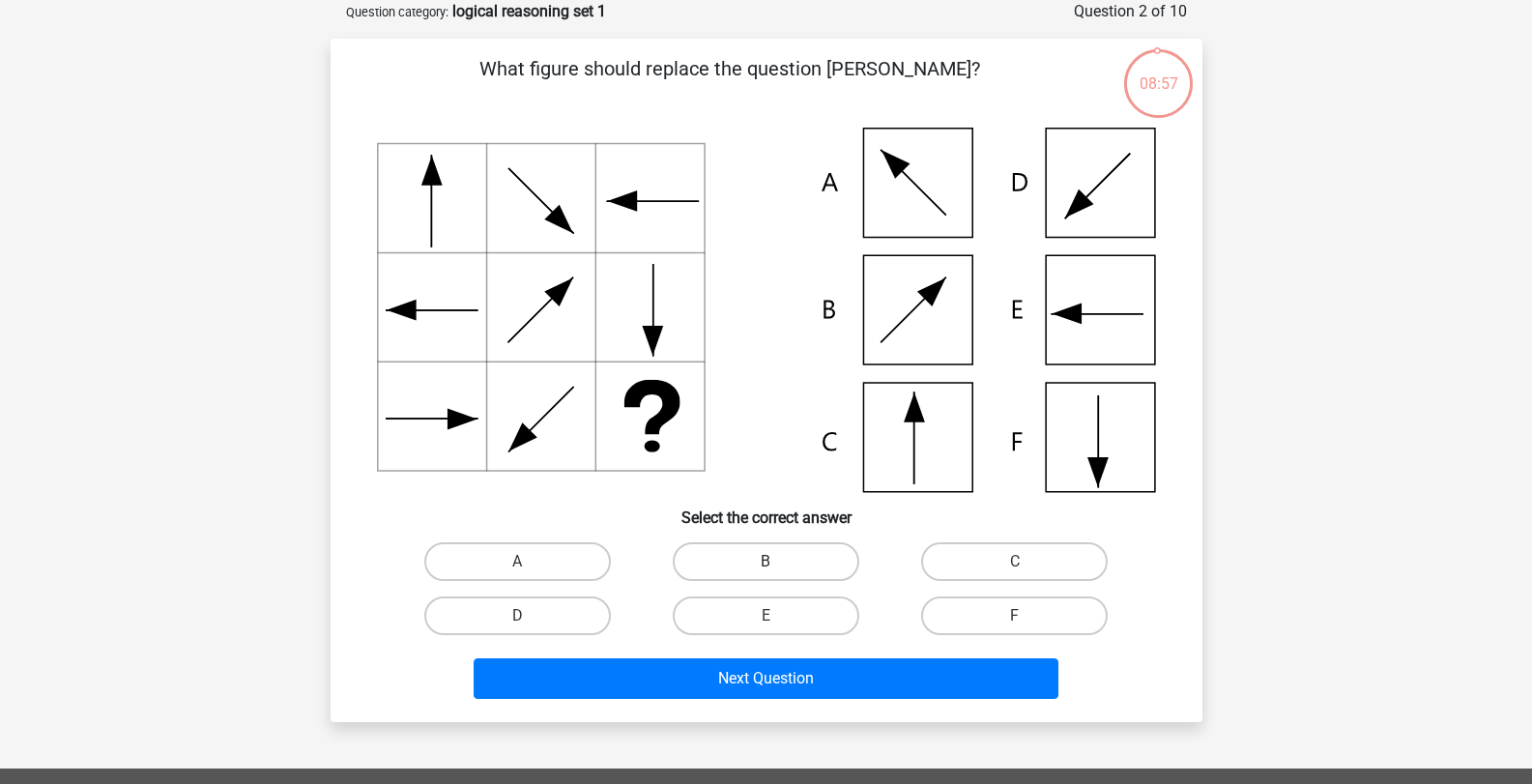
click at [802, 559] on label "B" at bounding box center [766, 562] width 186 height 39
click at [779, 562] on input "B" at bounding box center [772, 568] width 13 height 13
radio input "true"
click at [802, 559] on label "B" at bounding box center [766, 562] width 186 height 39
click at [779, 562] on input "B" at bounding box center [772, 568] width 13 height 13
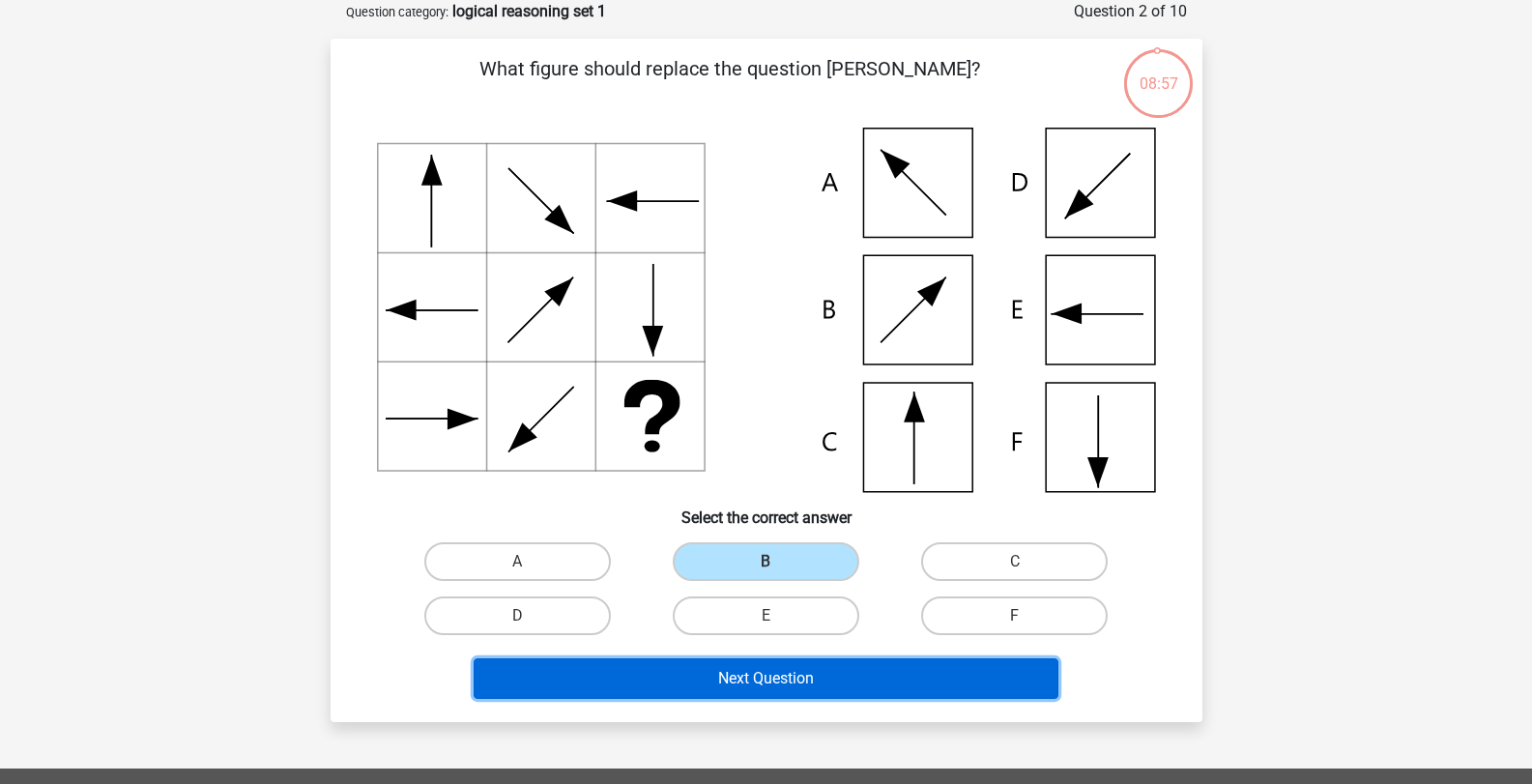
click at [826, 675] on button "Next Question" at bounding box center [766, 678] width 584 height 41
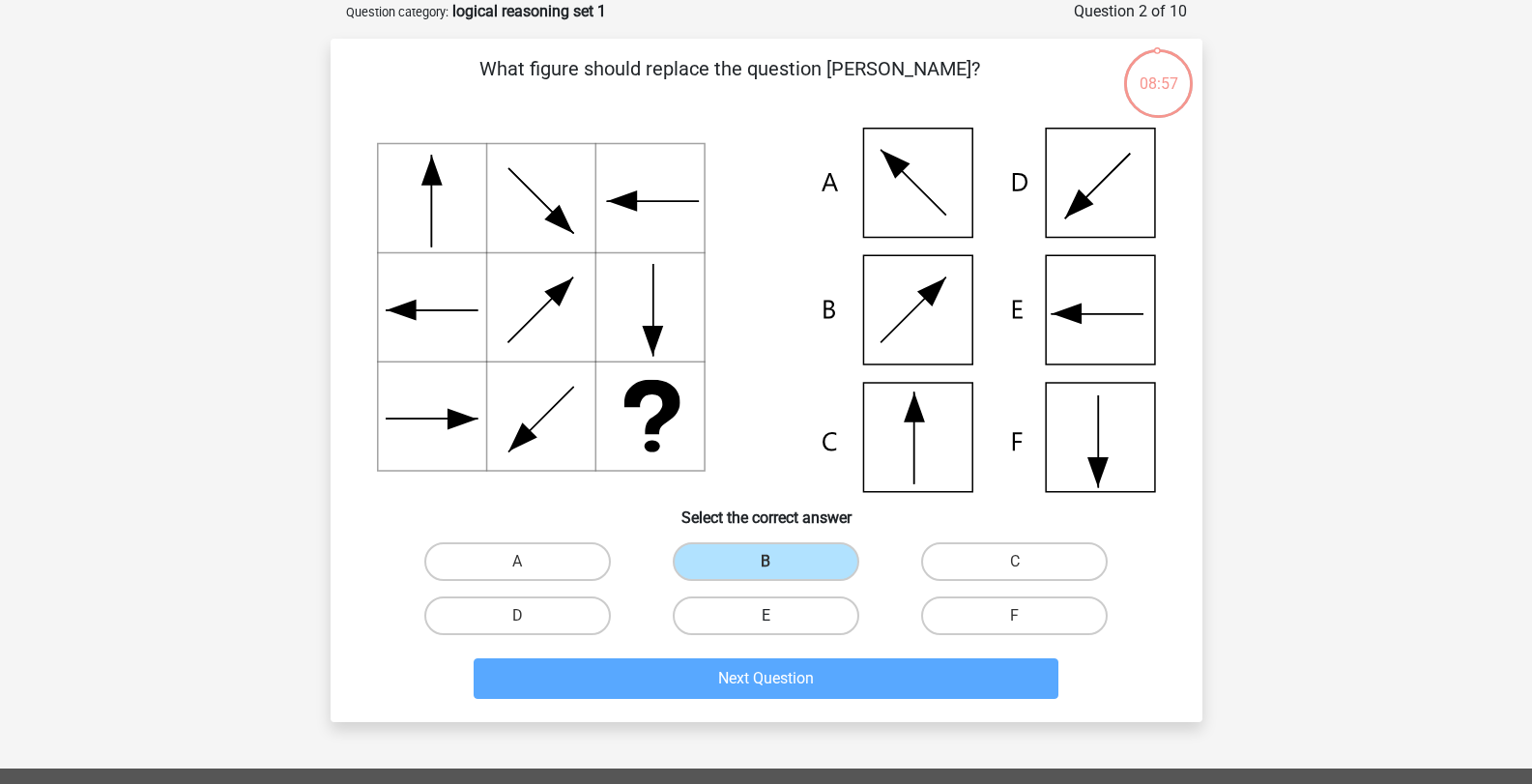
click at [791, 595] on div "E" at bounding box center [766, 615] width 249 height 54
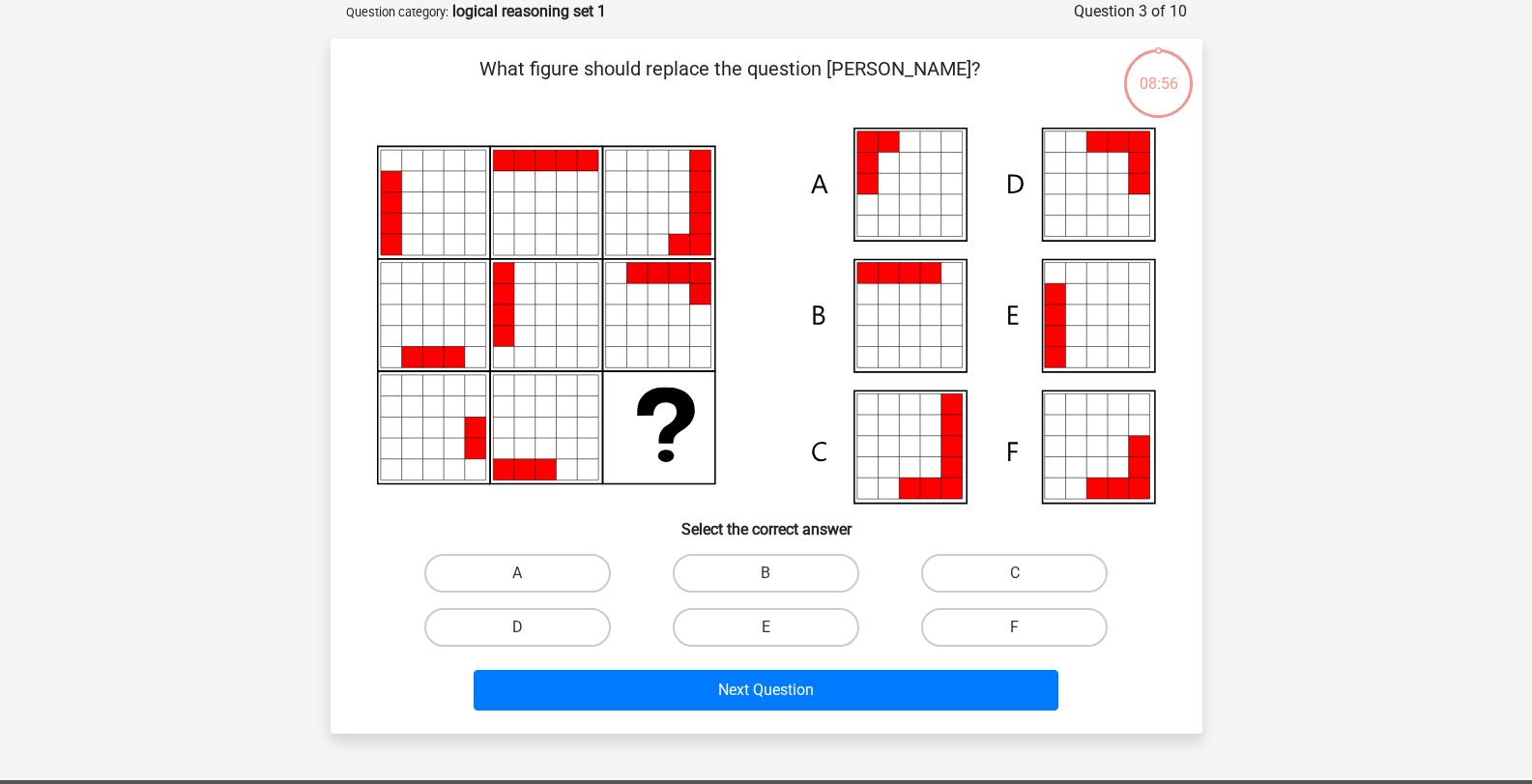
drag, startPoint x: 802, startPoint y: 623, endPoint x: 810, endPoint y: 668, distance: 45.7
click at [802, 626] on label "E" at bounding box center [766, 627] width 186 height 39
click at [779, 627] on input "E" at bounding box center [772, 633] width 13 height 13
radio input "true"
click at [811, 668] on div "Next Question" at bounding box center [766, 686] width 810 height 64
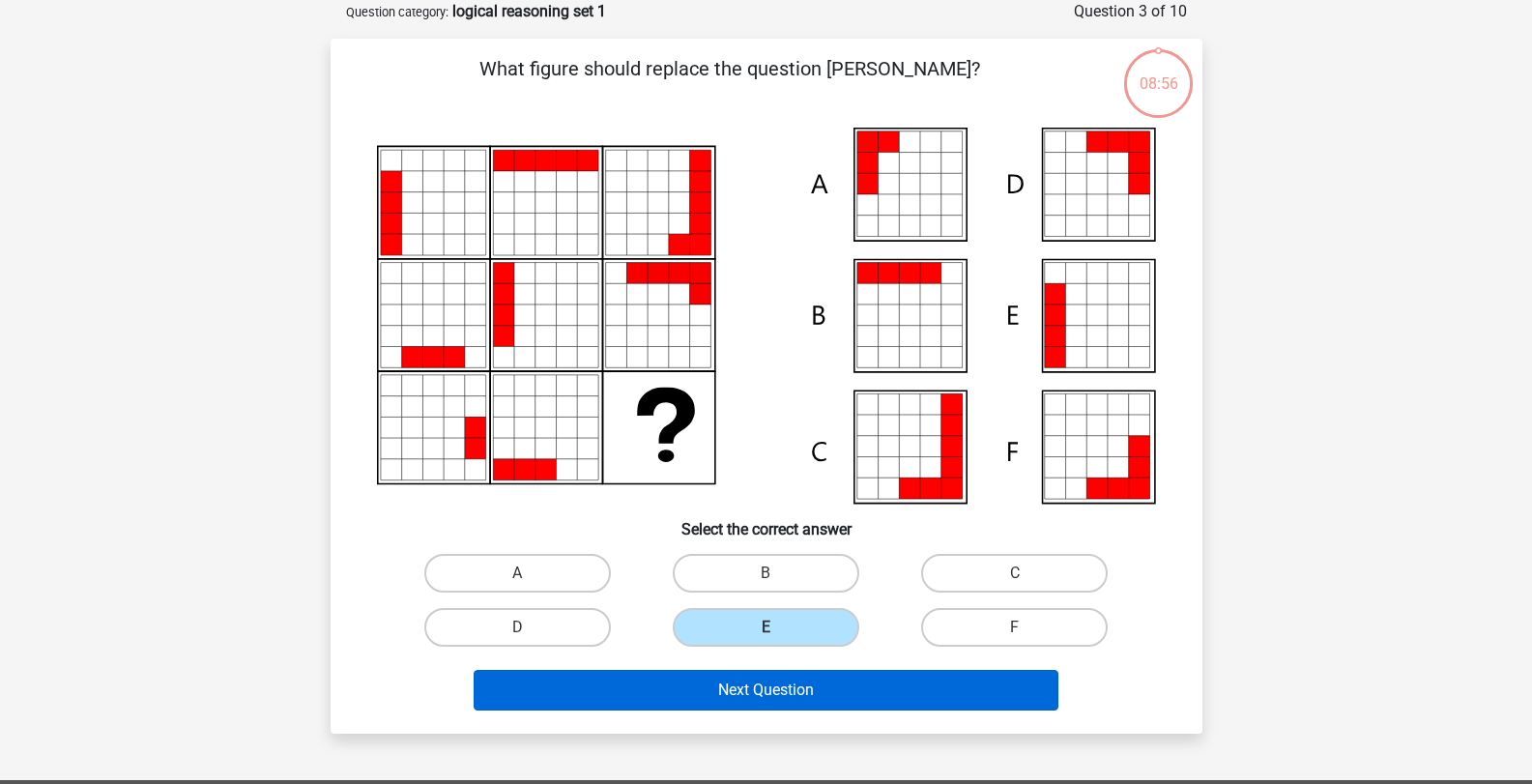
drag, startPoint x: 810, startPoint y: 711, endPoint x: 810, endPoint y: 687, distance: 24.0
click at [810, 706] on div "Next Question" at bounding box center [766, 694] width 747 height 49
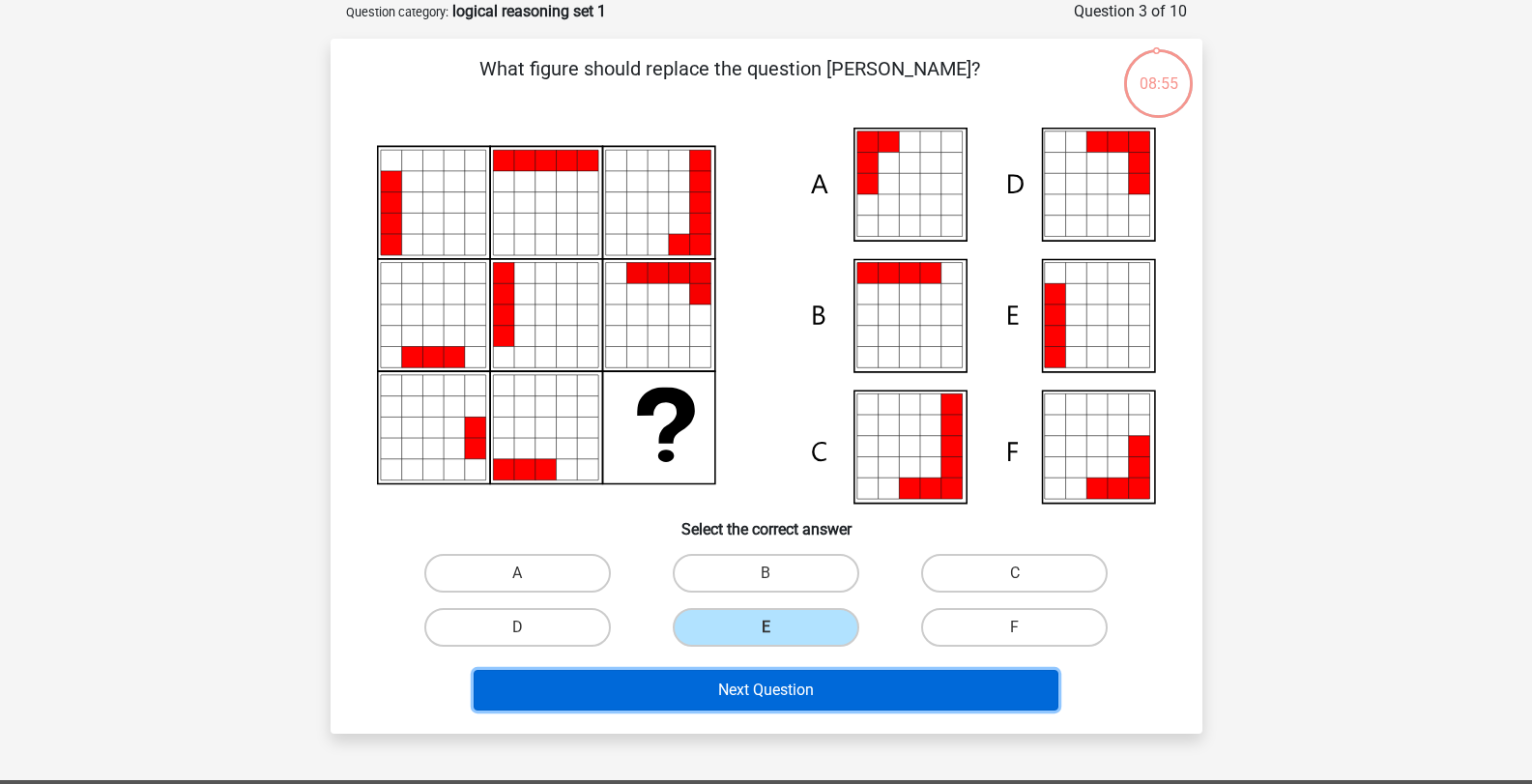
click at [810, 683] on button "Next Question" at bounding box center [766, 690] width 584 height 41
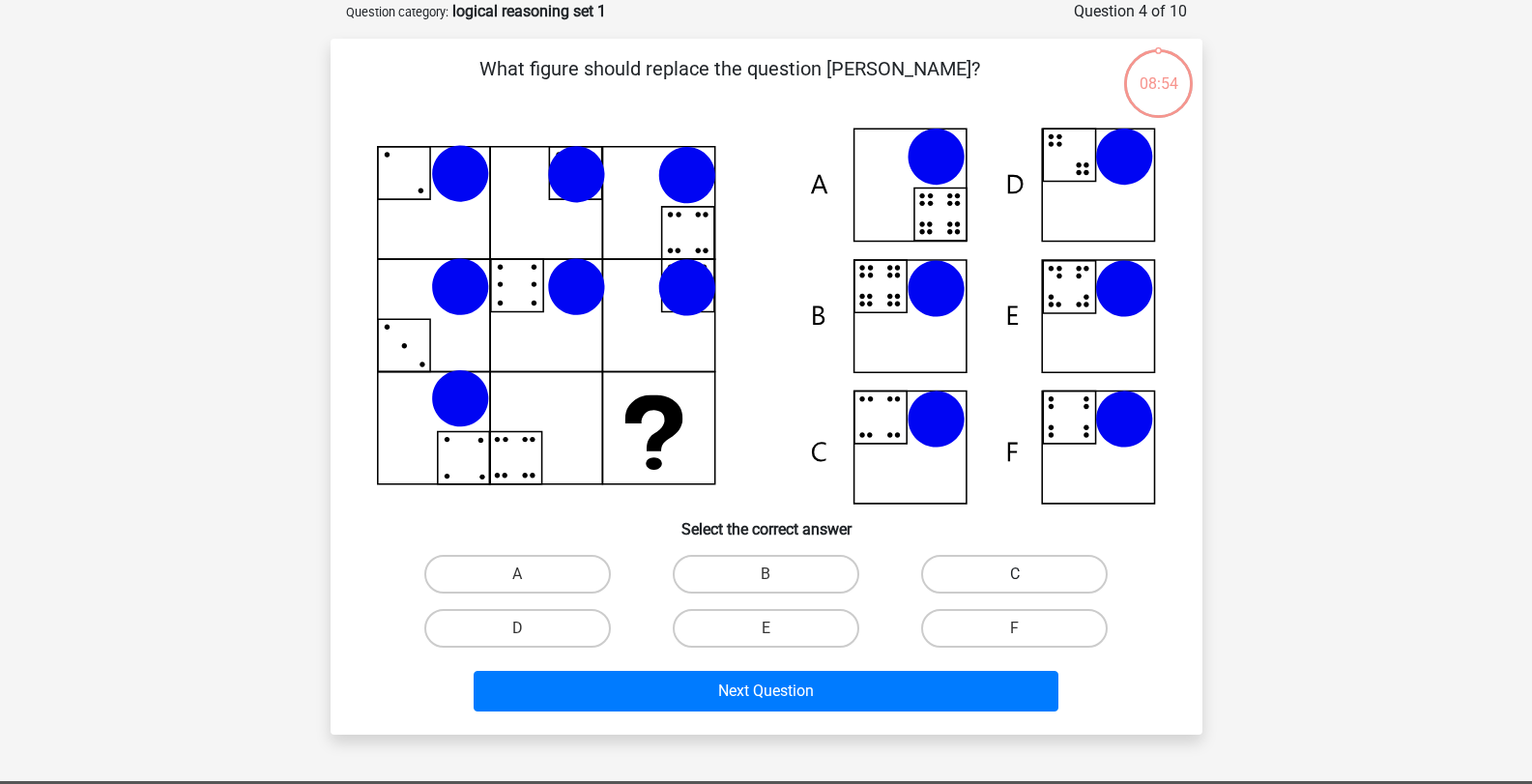
drag, startPoint x: 1013, startPoint y: 572, endPoint x: 976, endPoint y: 675, distance: 109.4
click at [1013, 574] on label "C" at bounding box center [1015, 574] width 186 height 39
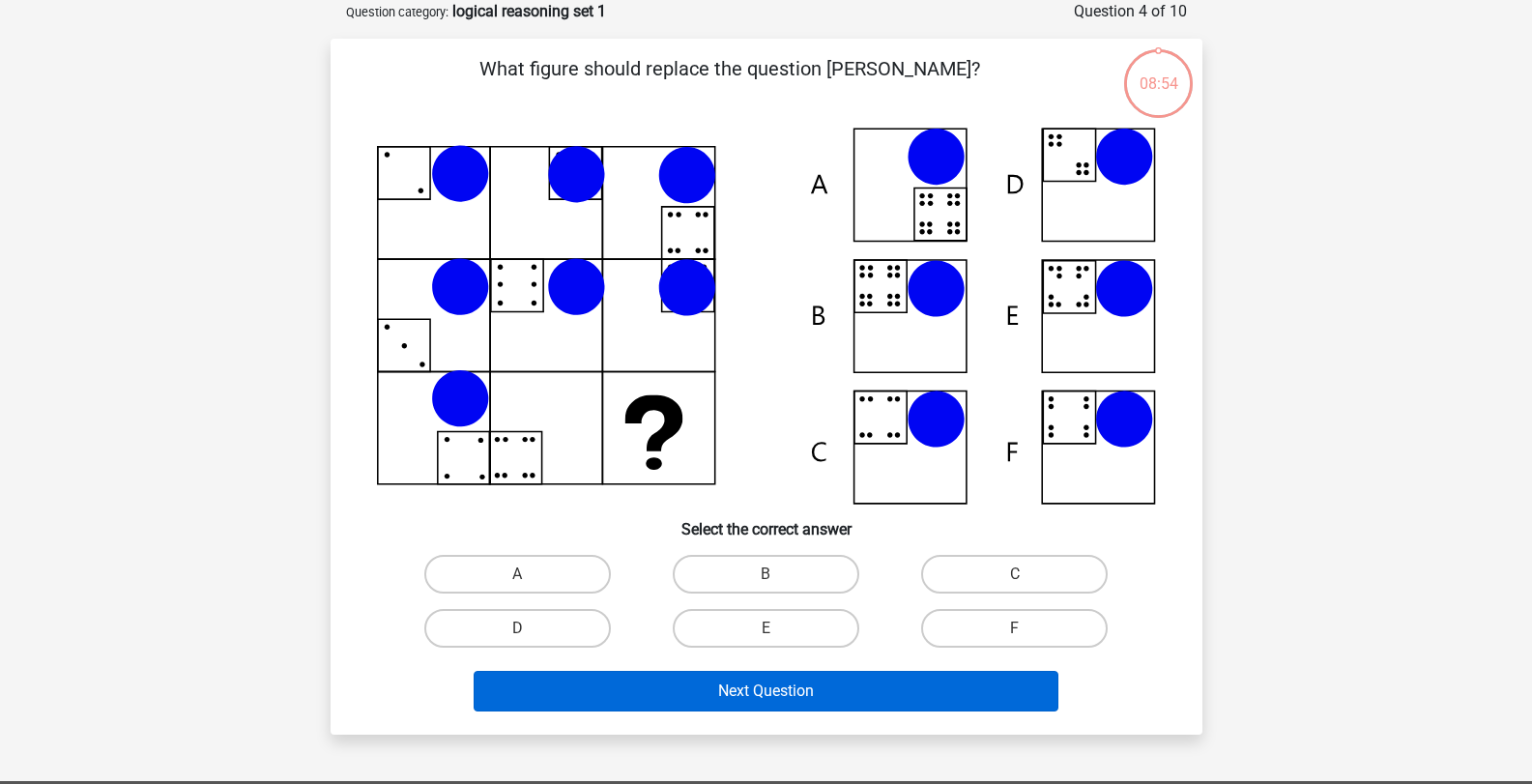
click at [1016, 574] on input "C" at bounding box center [1021, 579] width 13 height 13
radio input "true"
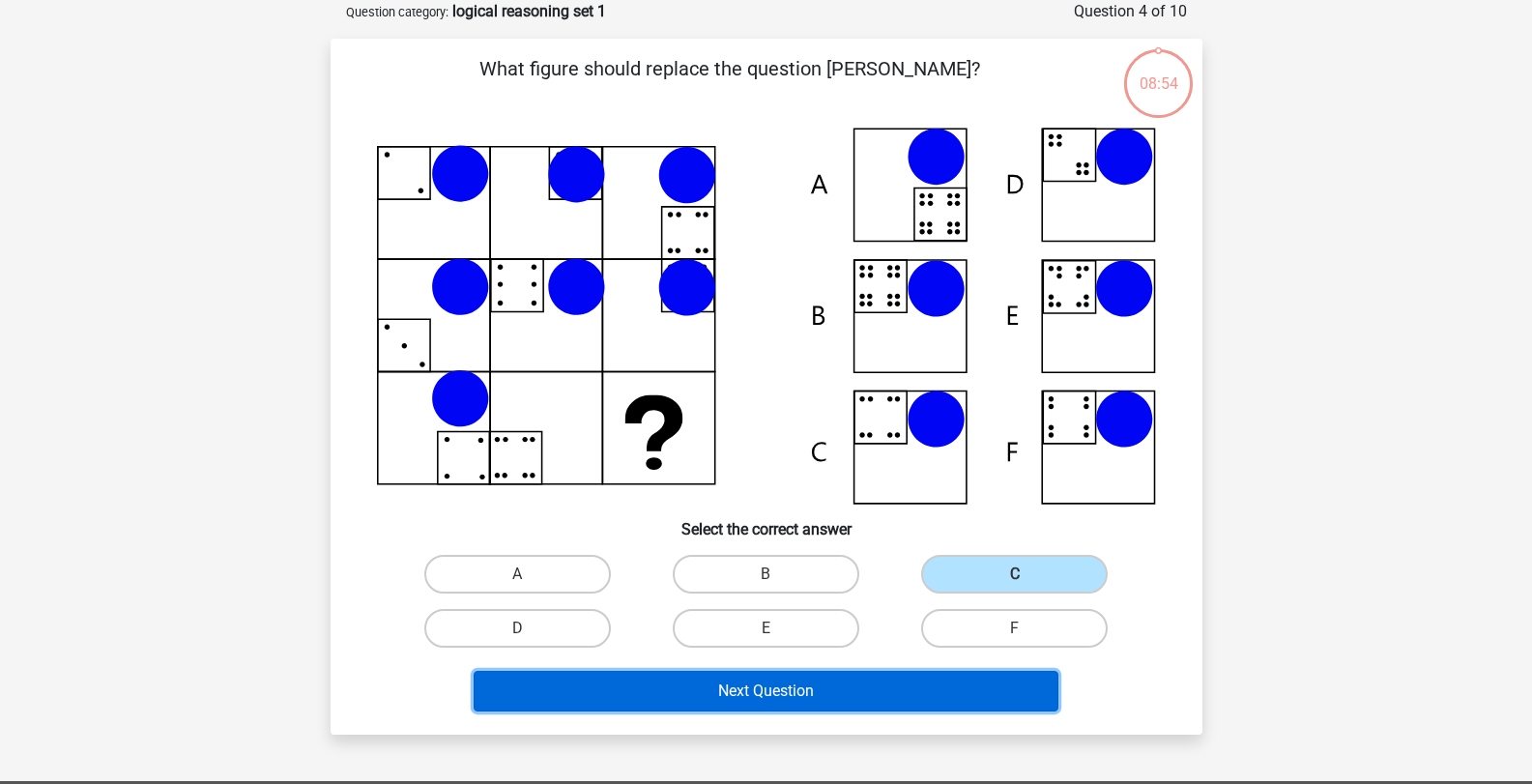
click at [976, 675] on button "Next Question" at bounding box center [766, 691] width 584 height 41
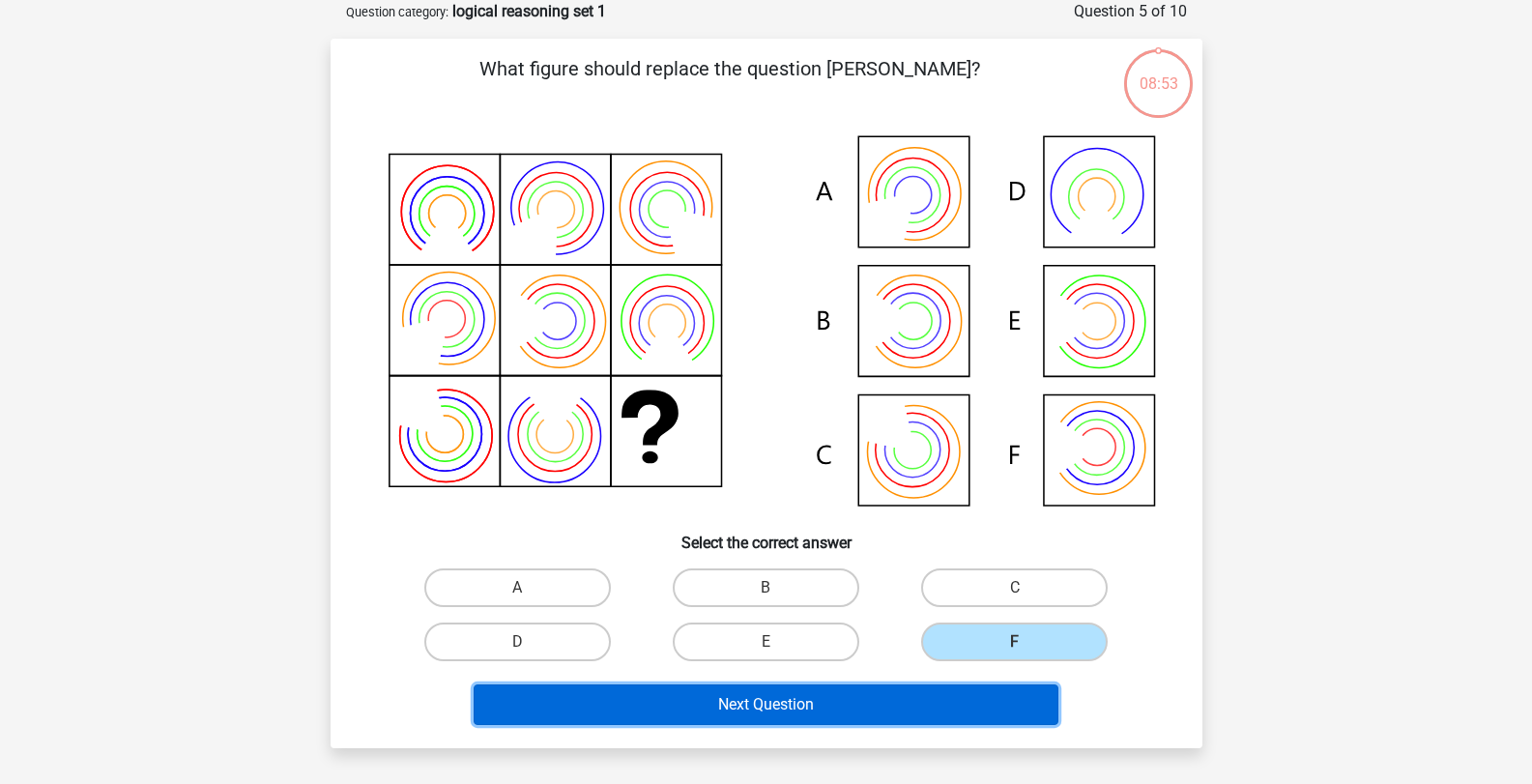
click at [965, 691] on button "Next Question" at bounding box center [766, 704] width 584 height 41
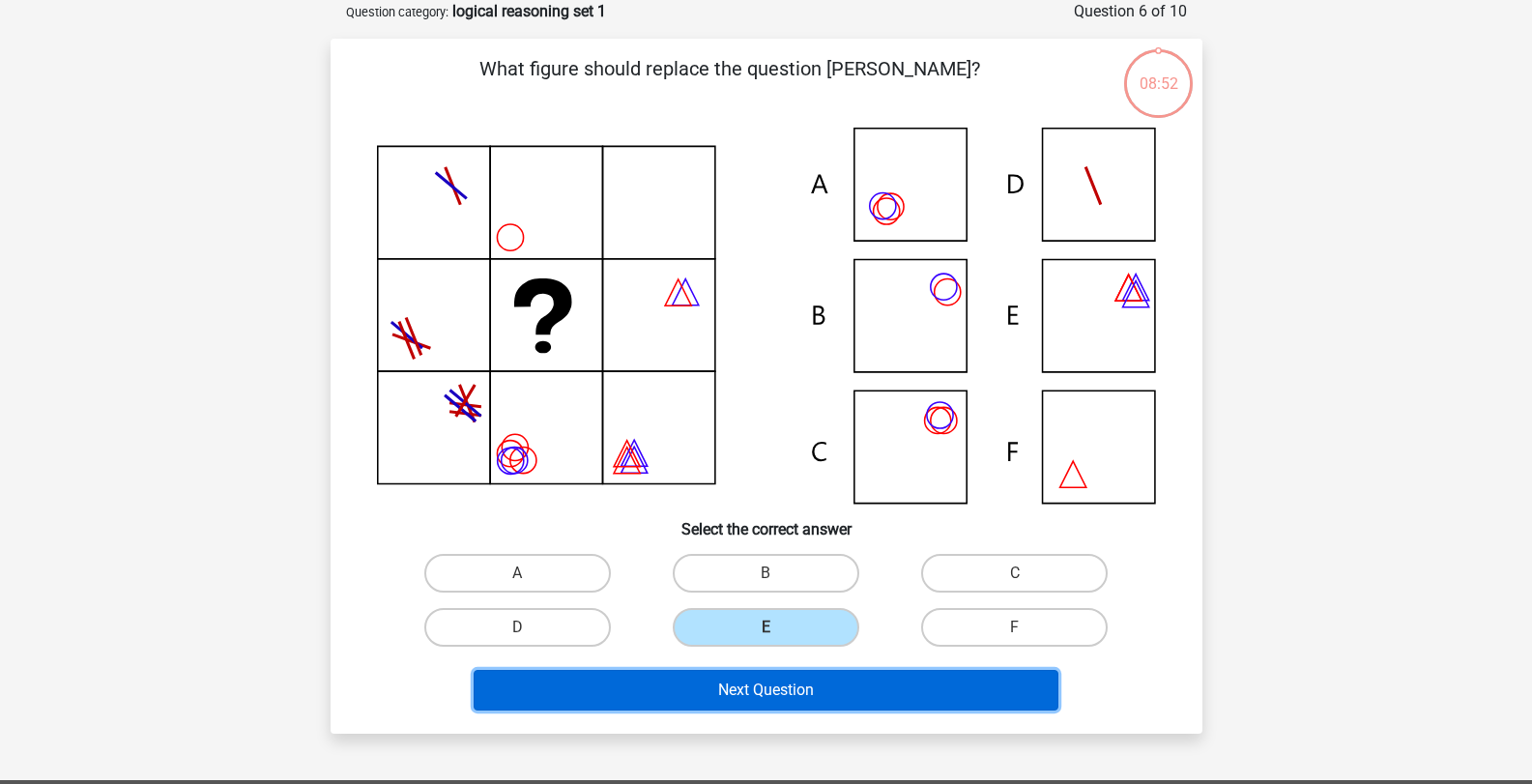
click at [838, 686] on button "Next Question" at bounding box center [766, 690] width 584 height 41
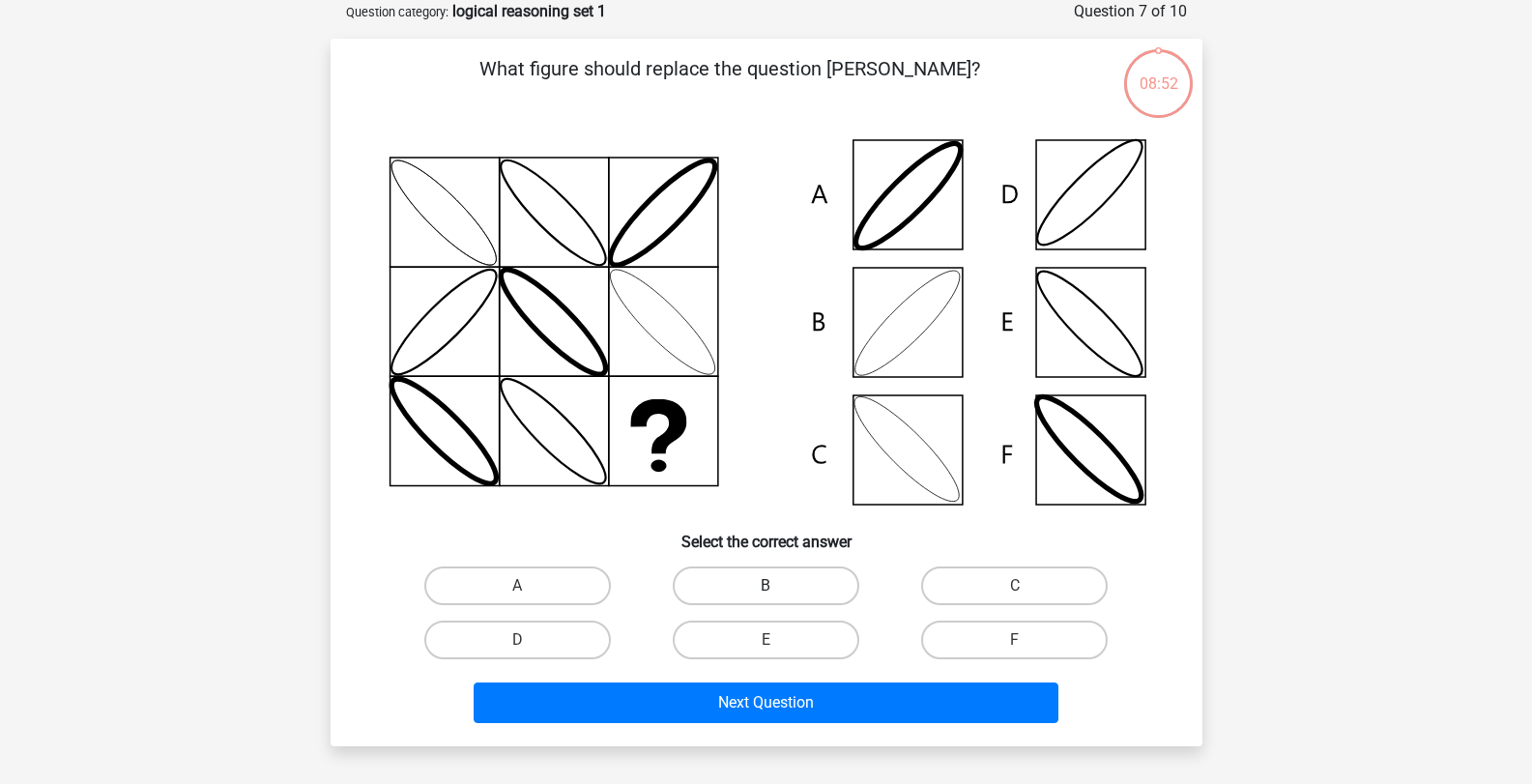
click at [799, 567] on label "B" at bounding box center [766, 586] width 186 height 39
click at [779, 585] on input "B" at bounding box center [772, 591] width 13 height 13
radio input "true"
click at [817, 673] on div "Next Question" at bounding box center [766, 699] width 810 height 64
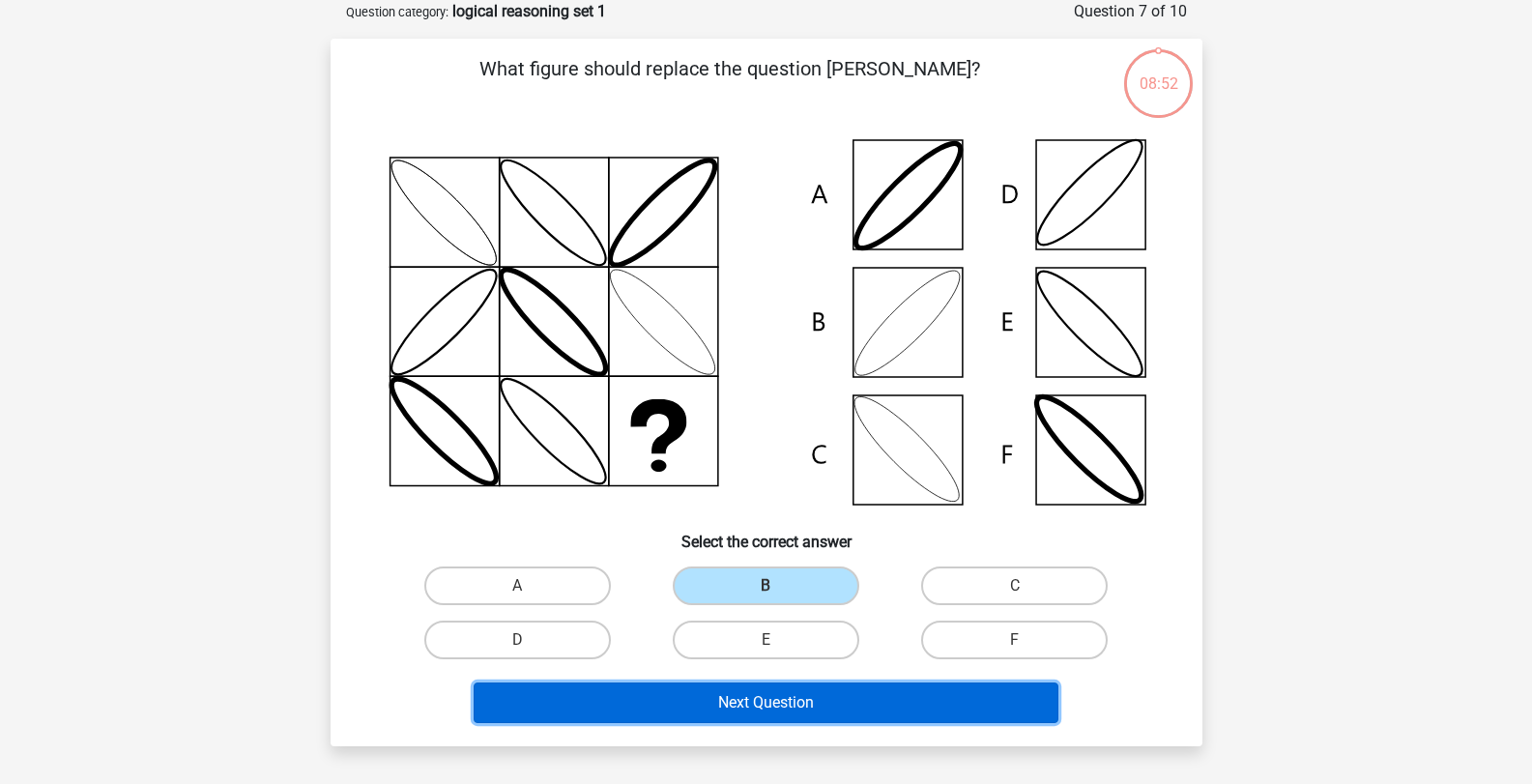
click at [884, 689] on button "Next Question" at bounding box center [766, 702] width 584 height 41
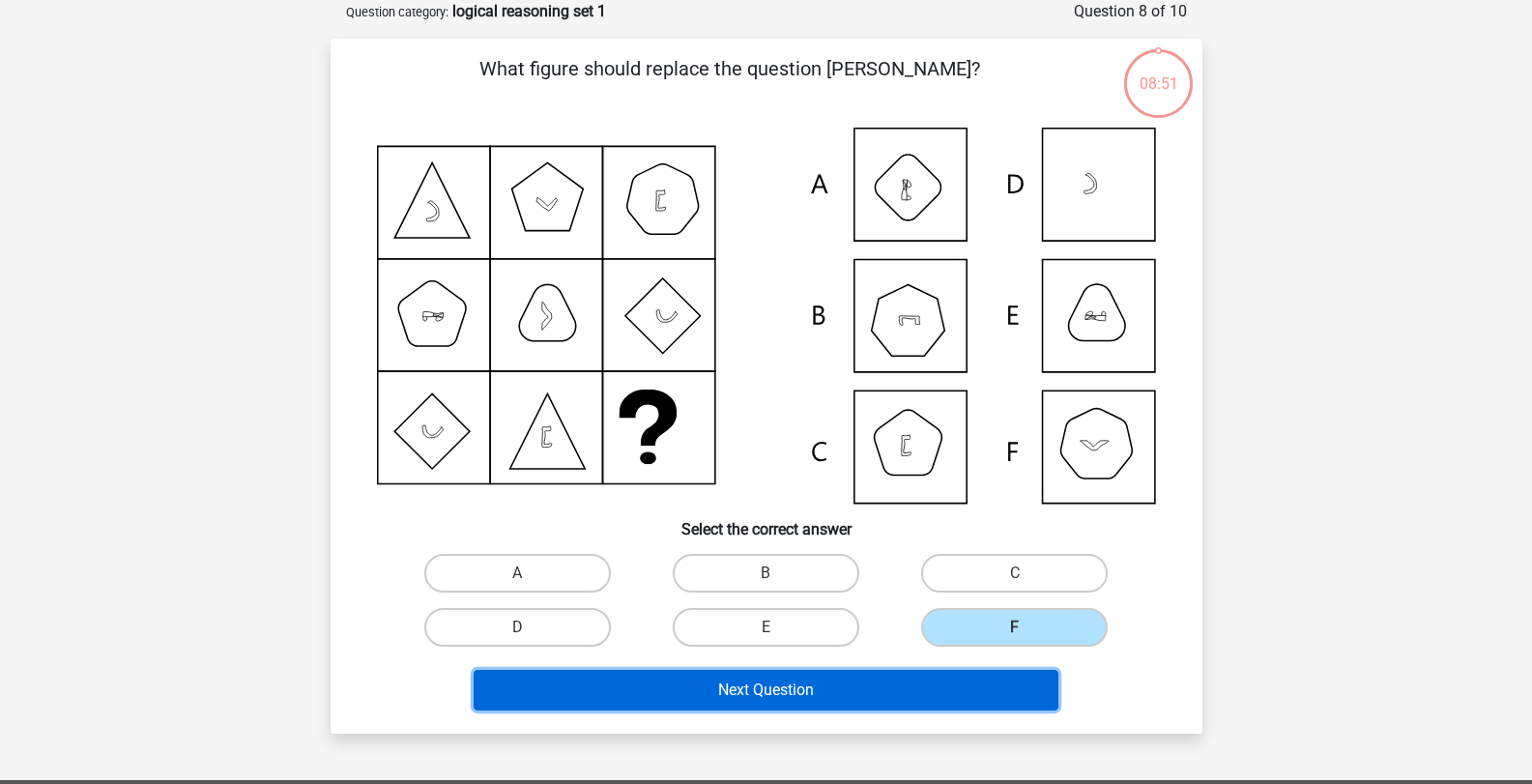
click at [936, 683] on button "Next Question" at bounding box center [766, 690] width 584 height 41
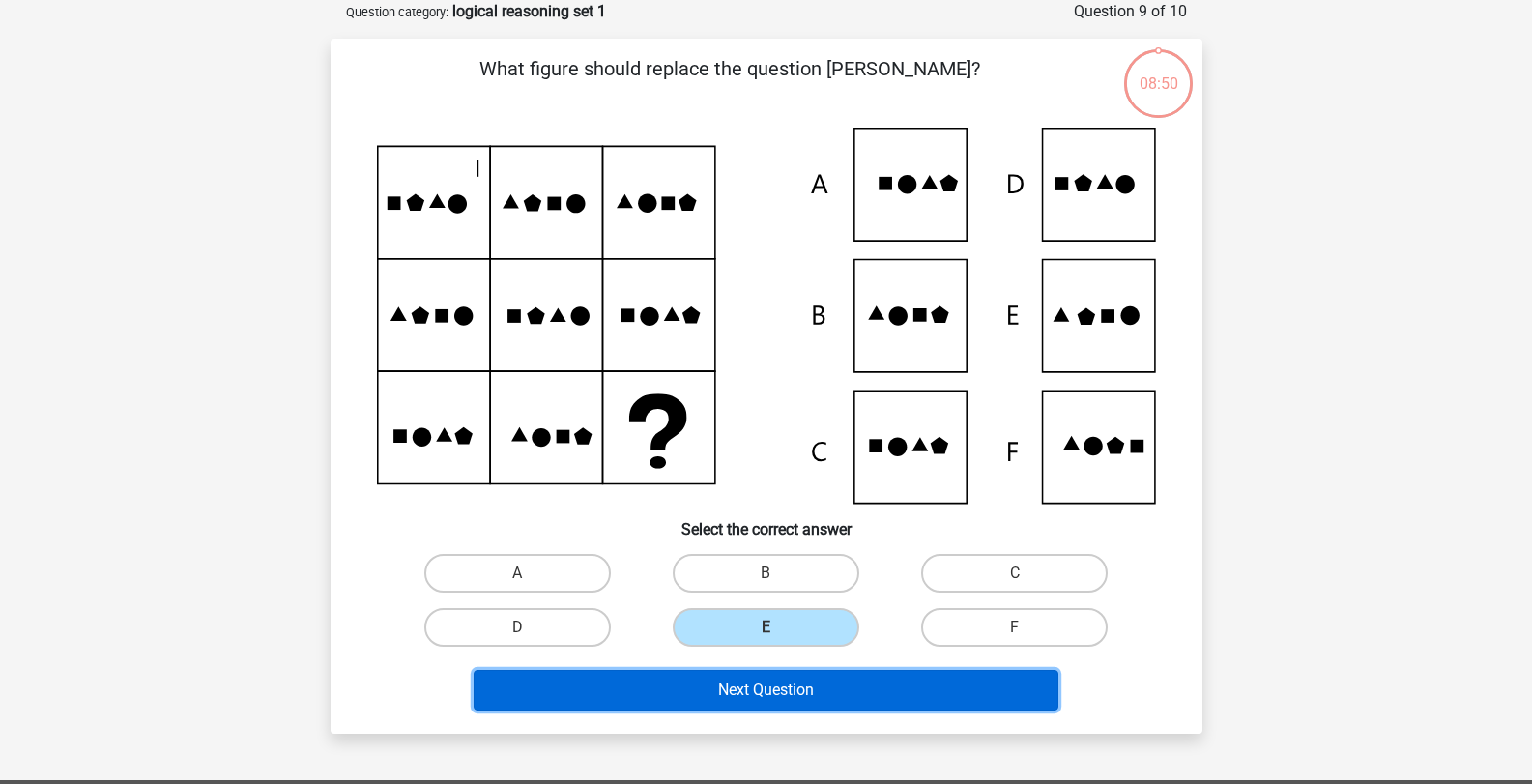
click at [836, 686] on button "Next Question" at bounding box center [766, 690] width 584 height 41
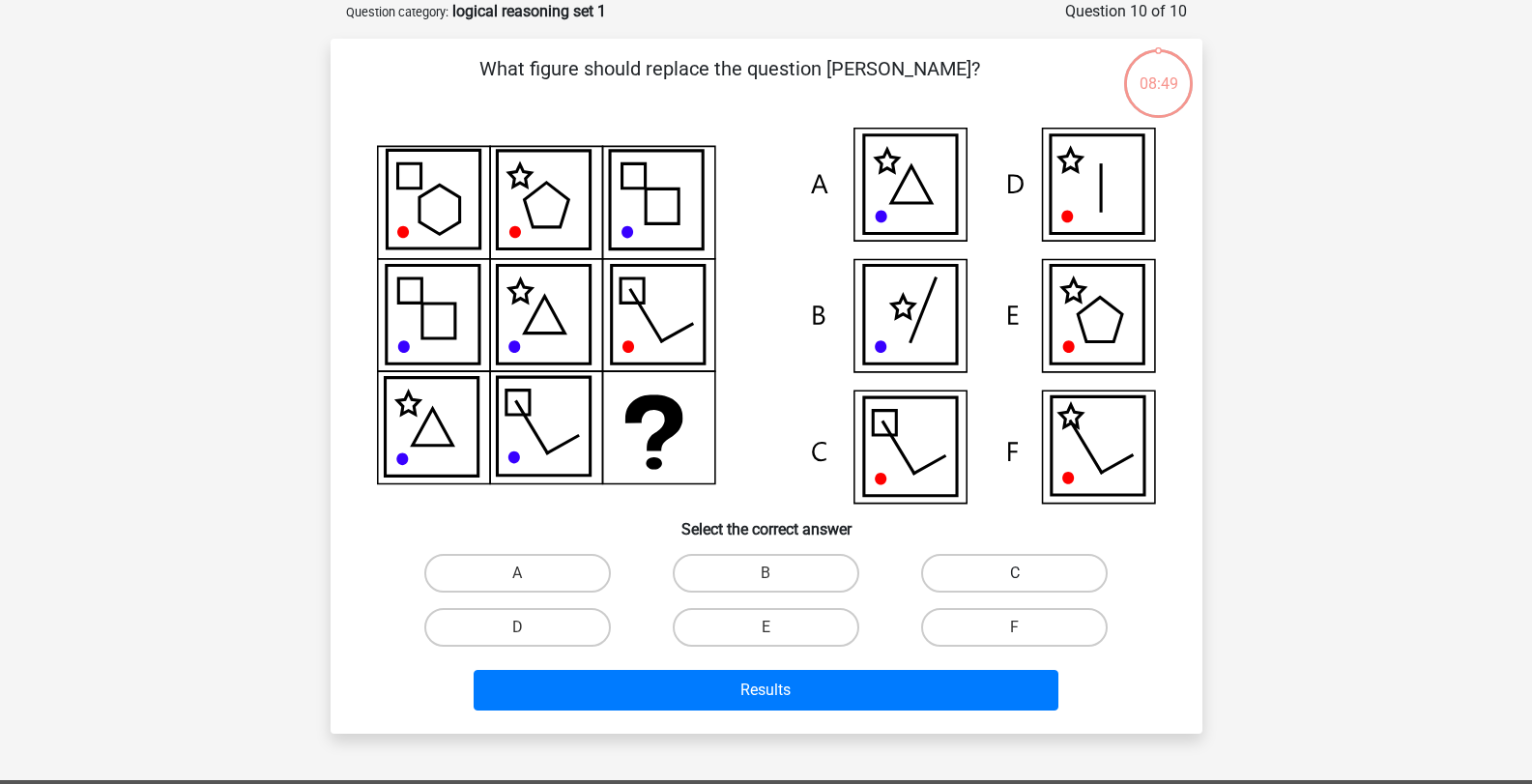
click at [982, 572] on label "C" at bounding box center [1015, 573] width 186 height 39
click at [1016, 572] on input "C" at bounding box center [1021, 578] width 13 height 13
radio input "true"
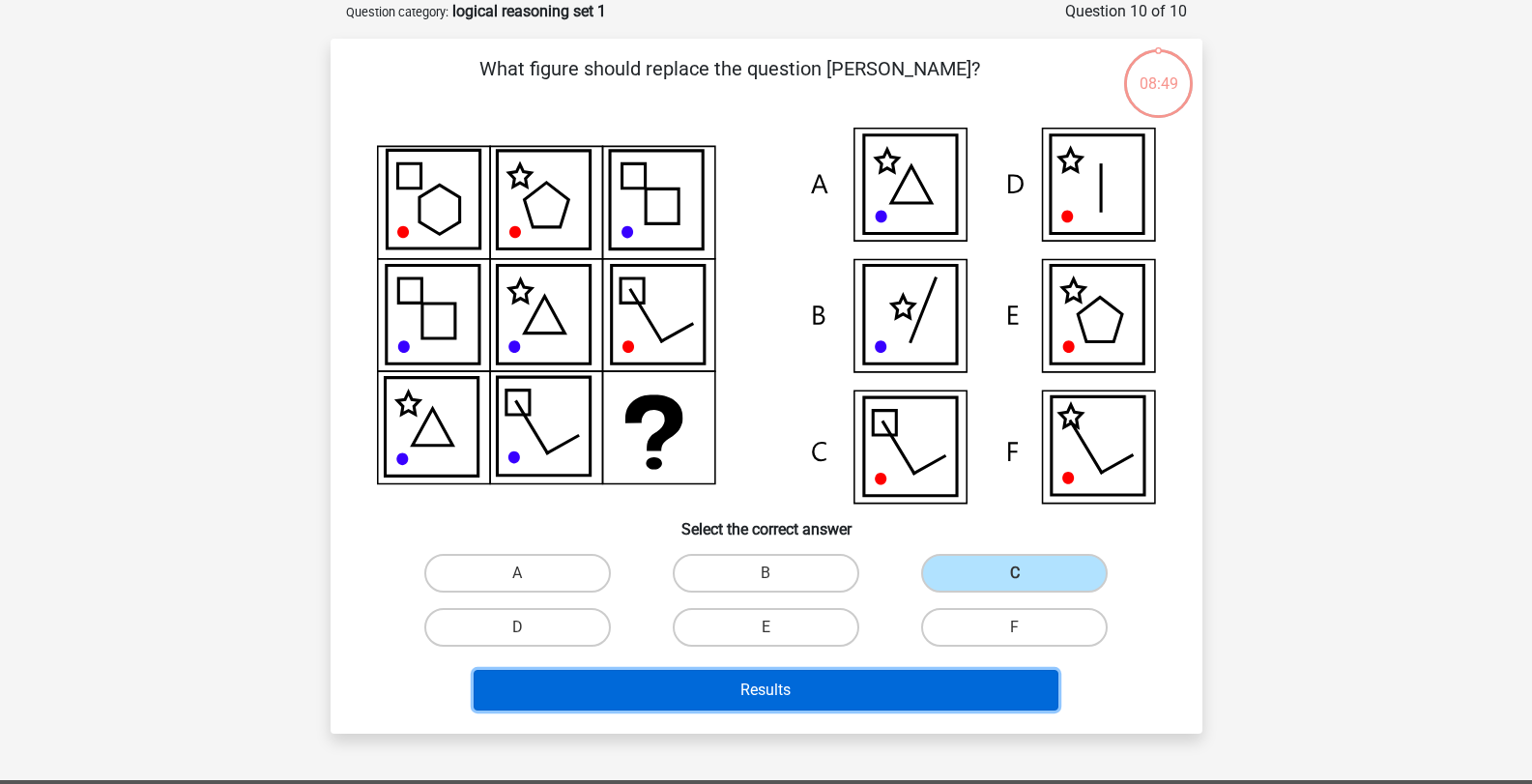
click at [905, 682] on button "Results" at bounding box center [766, 690] width 584 height 41
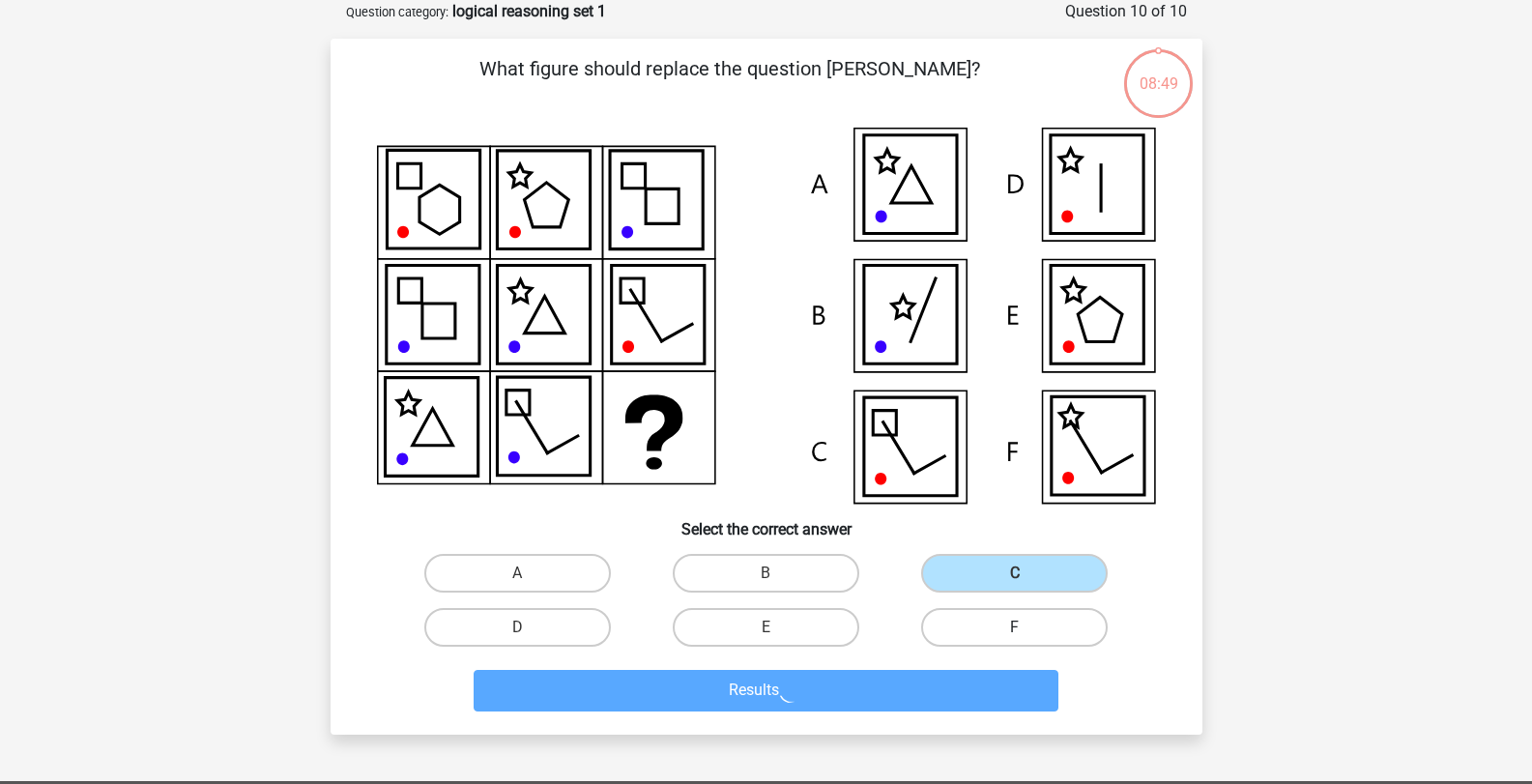
click at [998, 633] on label "F" at bounding box center [1015, 627] width 186 height 39
click at [1016, 633] on input "F" at bounding box center [1021, 633] width 13 height 13
radio input "true"
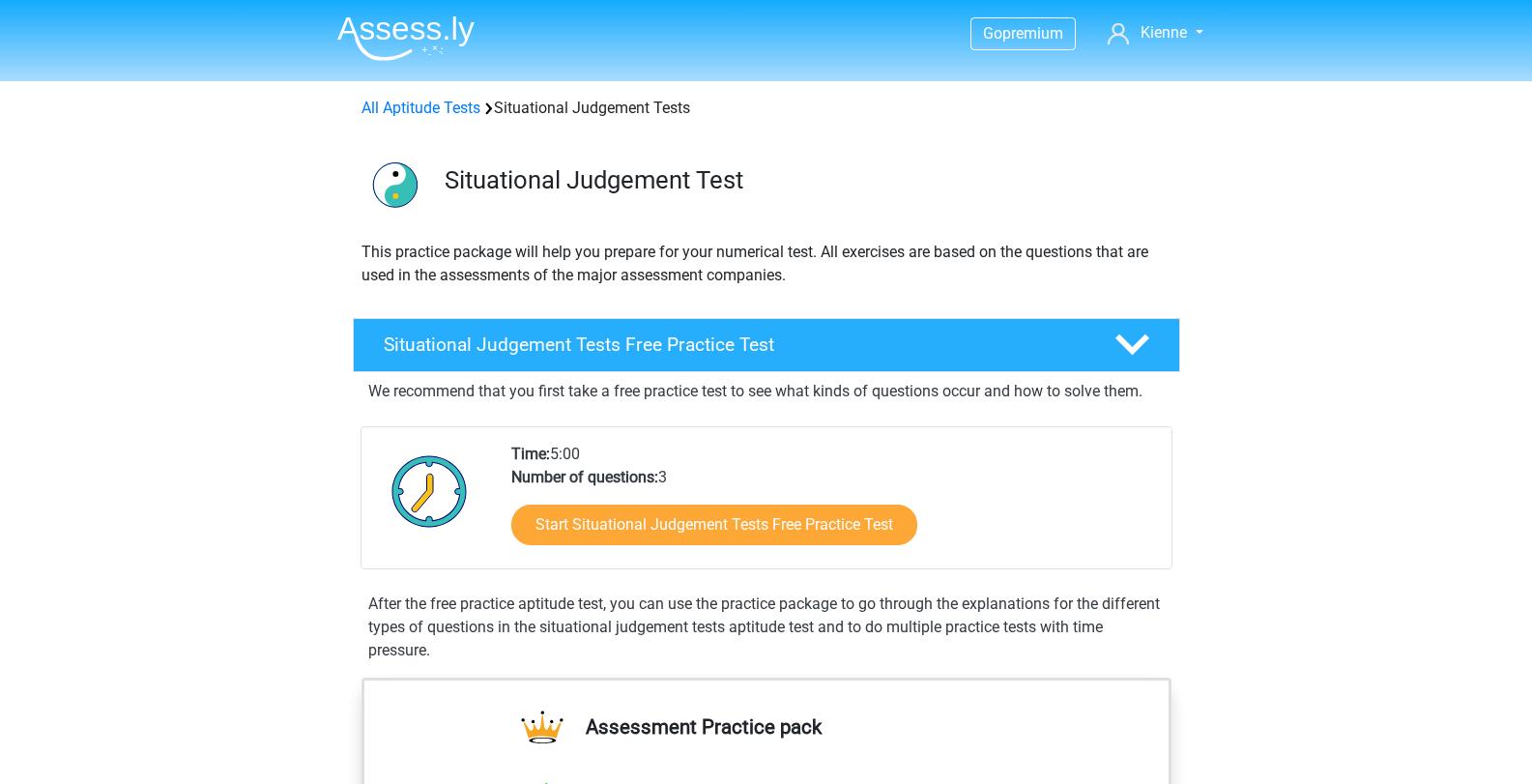
scroll to position [193, 0]
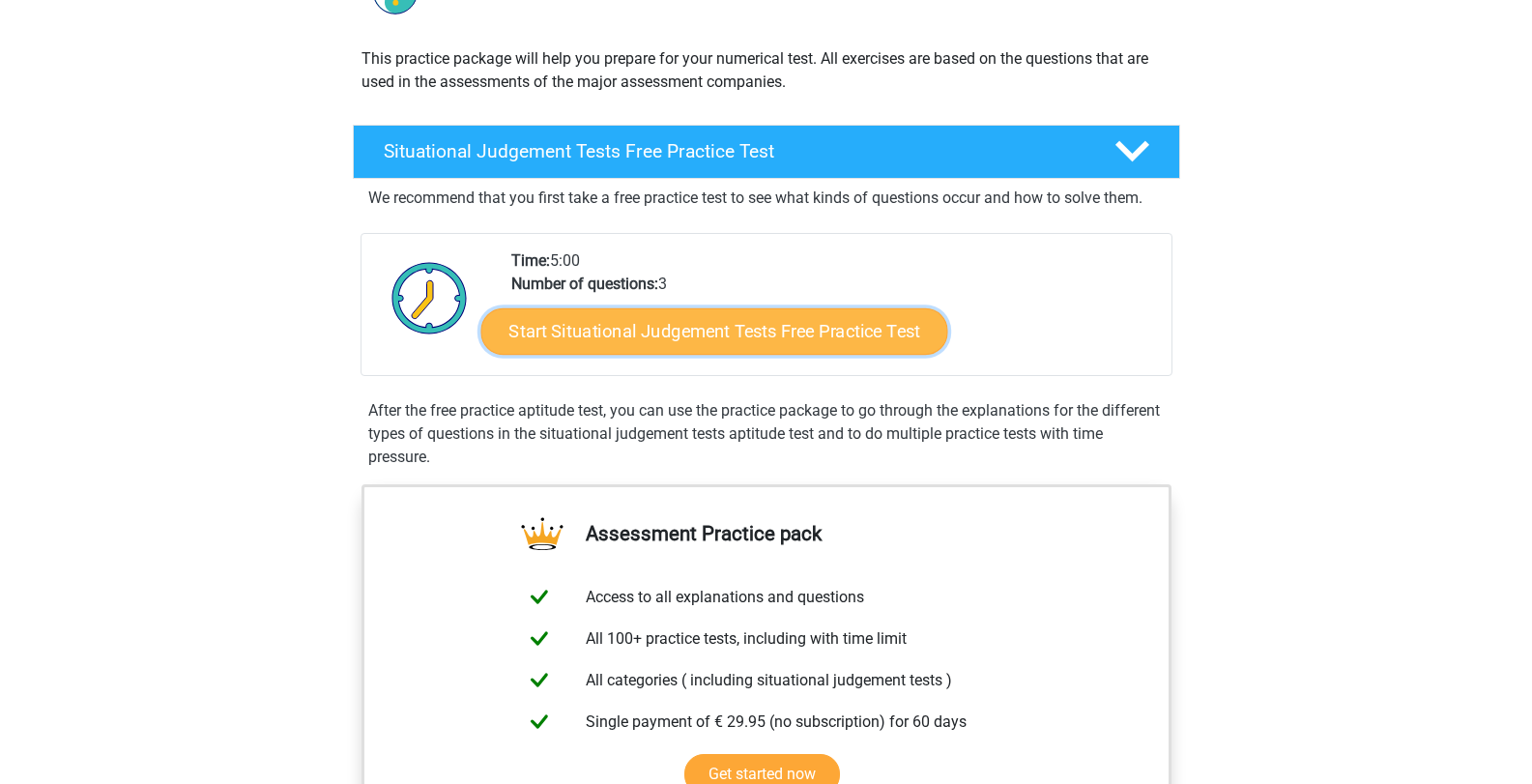
click at [690, 319] on link "Start Situational Judgement Tests Free Practice Test" at bounding box center [714, 332] width 467 height 47
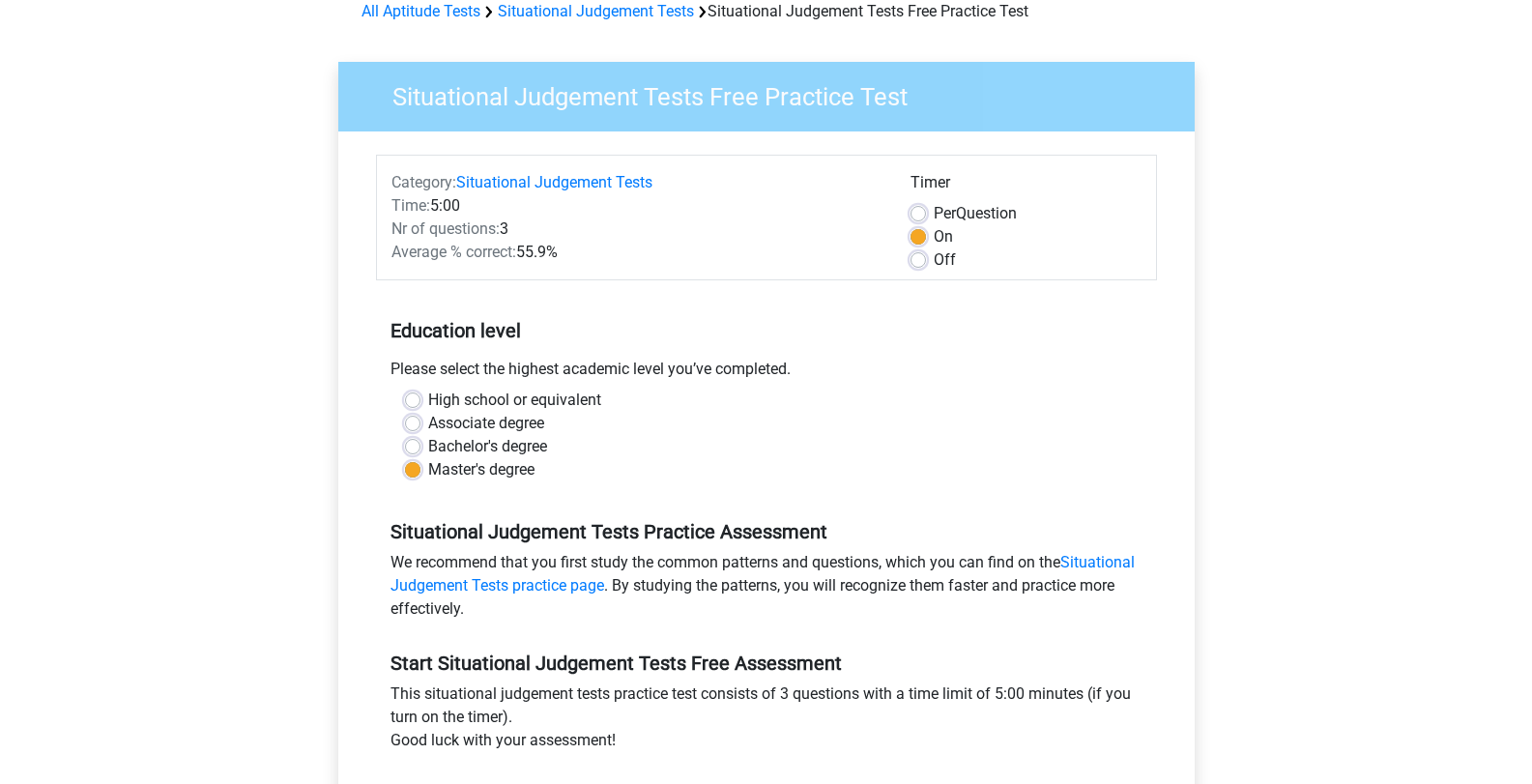
scroll to position [290, 0]
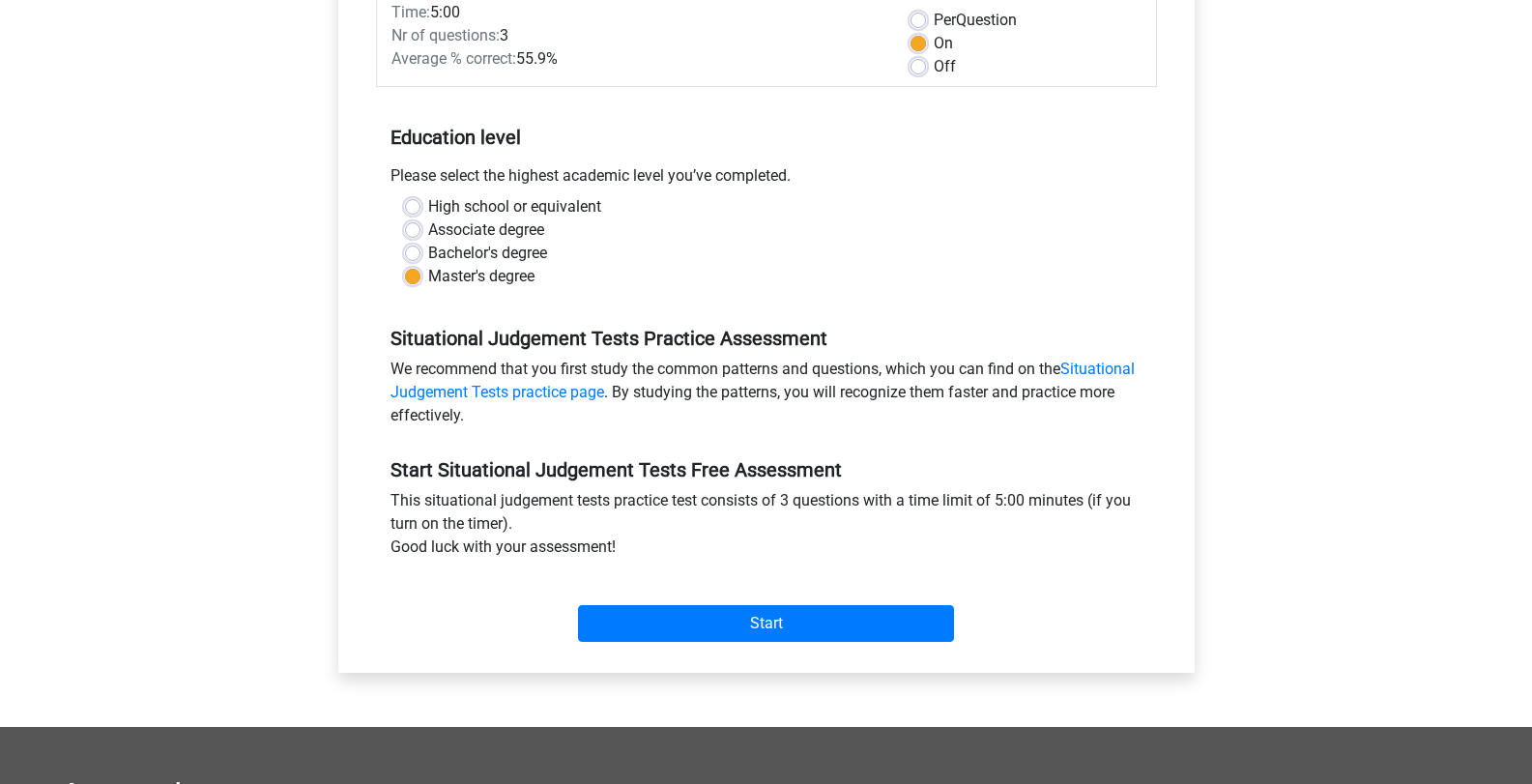
click at [428, 206] on label "High school or equivalent" at bounding box center [515, 207] width 173 height 23
click at [418, 206] on input "High school or equivalent" at bounding box center [413, 205] width 16 height 19
radio input "true"
click at [417, 269] on div "Master's degree" at bounding box center [766, 277] width 723 height 23
click at [428, 270] on label "Master's degree" at bounding box center [482, 277] width 107 height 23
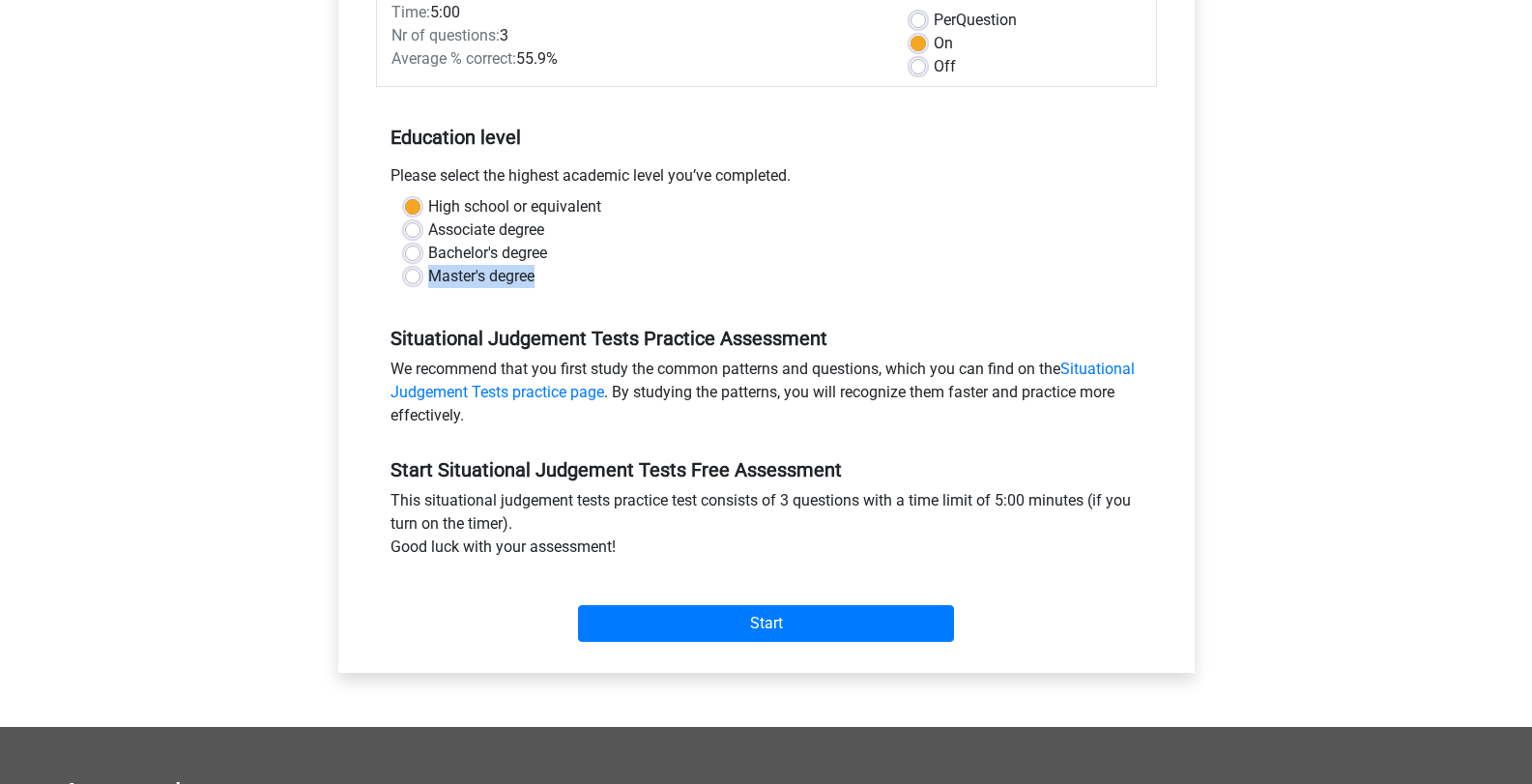
click at [419, 270] on input "Master's degree" at bounding box center [413, 275] width 16 height 19
radio input "true"
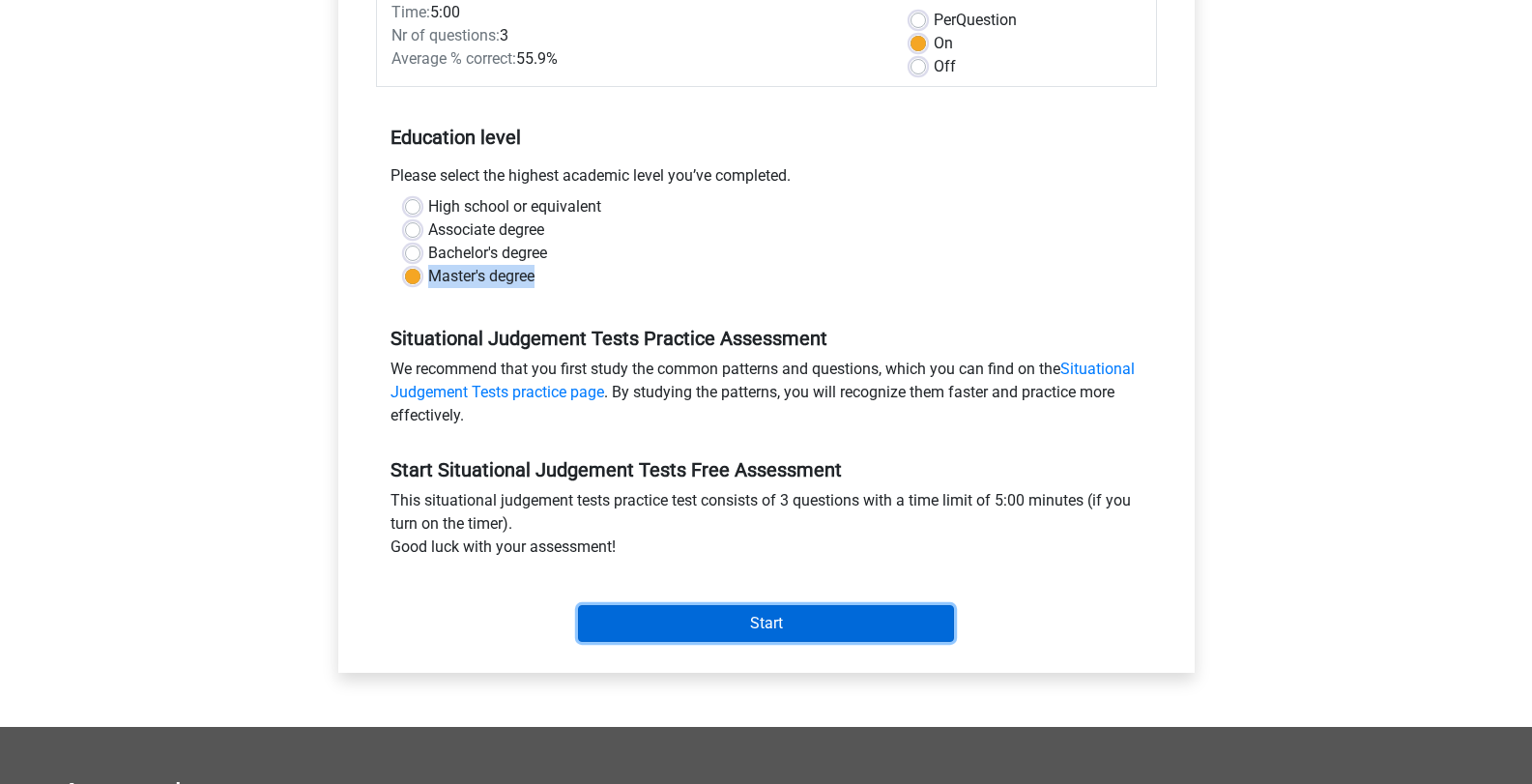
click at [700, 635] on input "Start" at bounding box center [765, 623] width 376 height 37
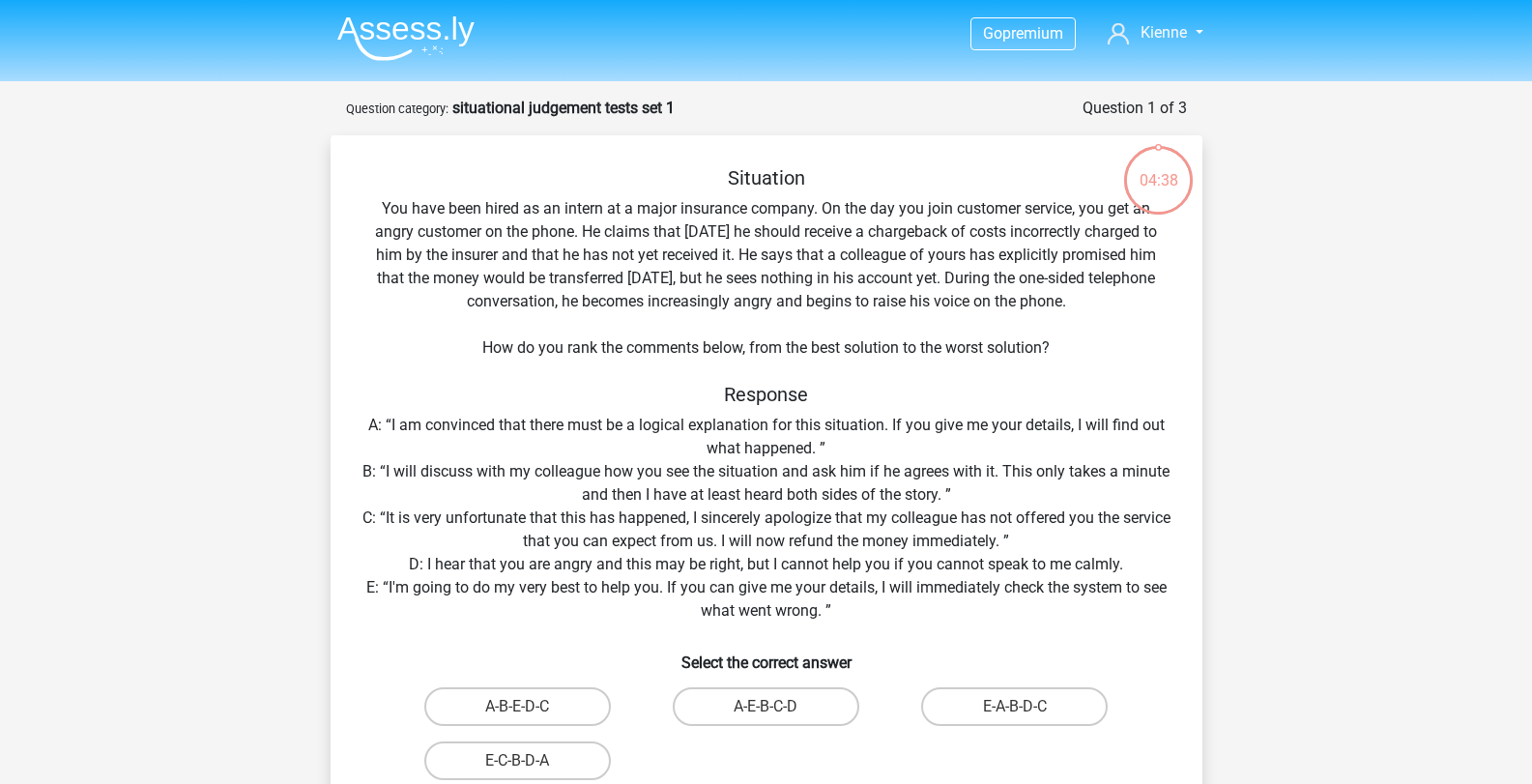
scroll to position [97, 0]
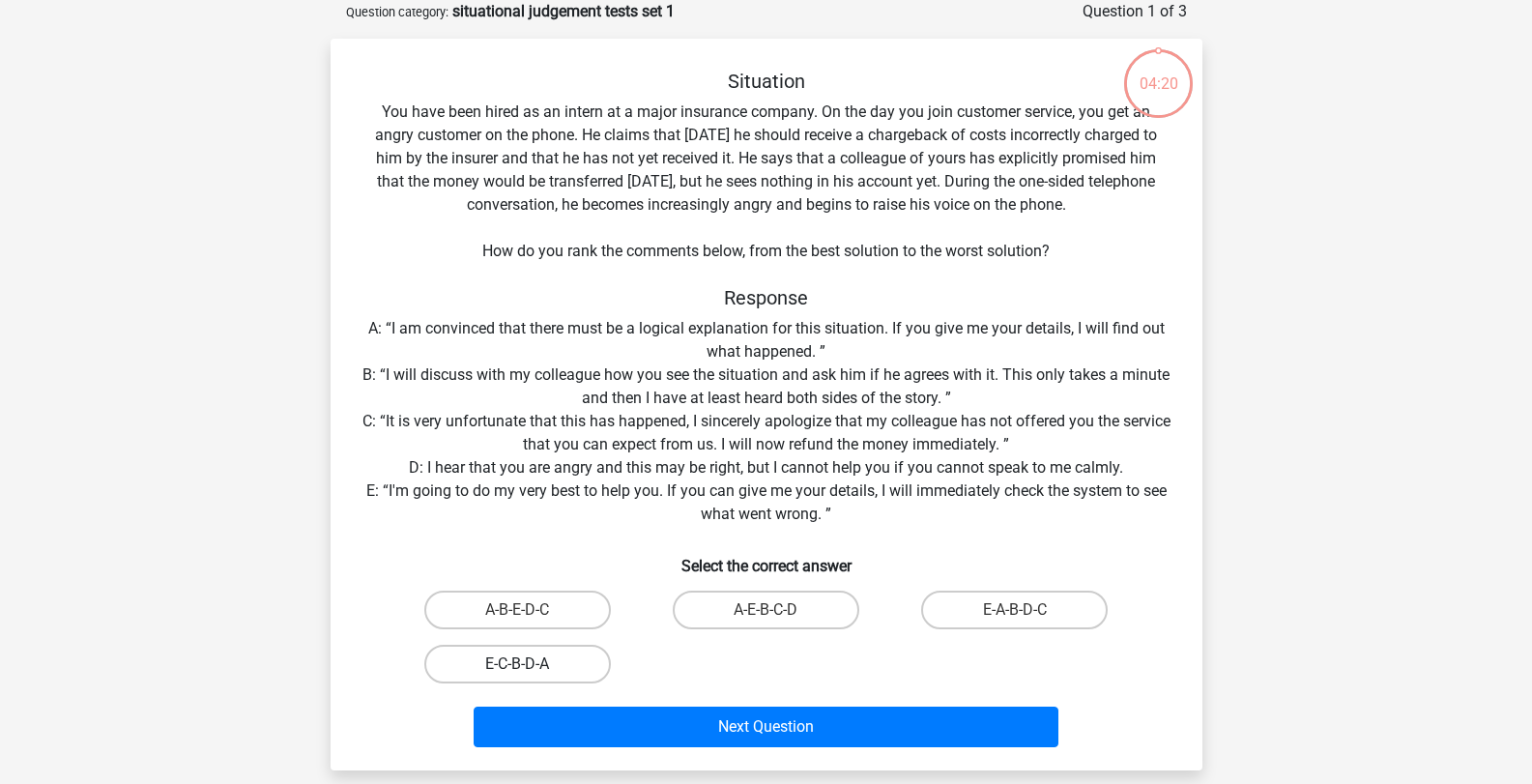
click at [511, 667] on label "E-C-B-D-A" at bounding box center [517, 664] width 186 height 39
click at [517, 667] on input "E-C-B-D-A" at bounding box center [523, 670] width 13 height 13
radio input "true"
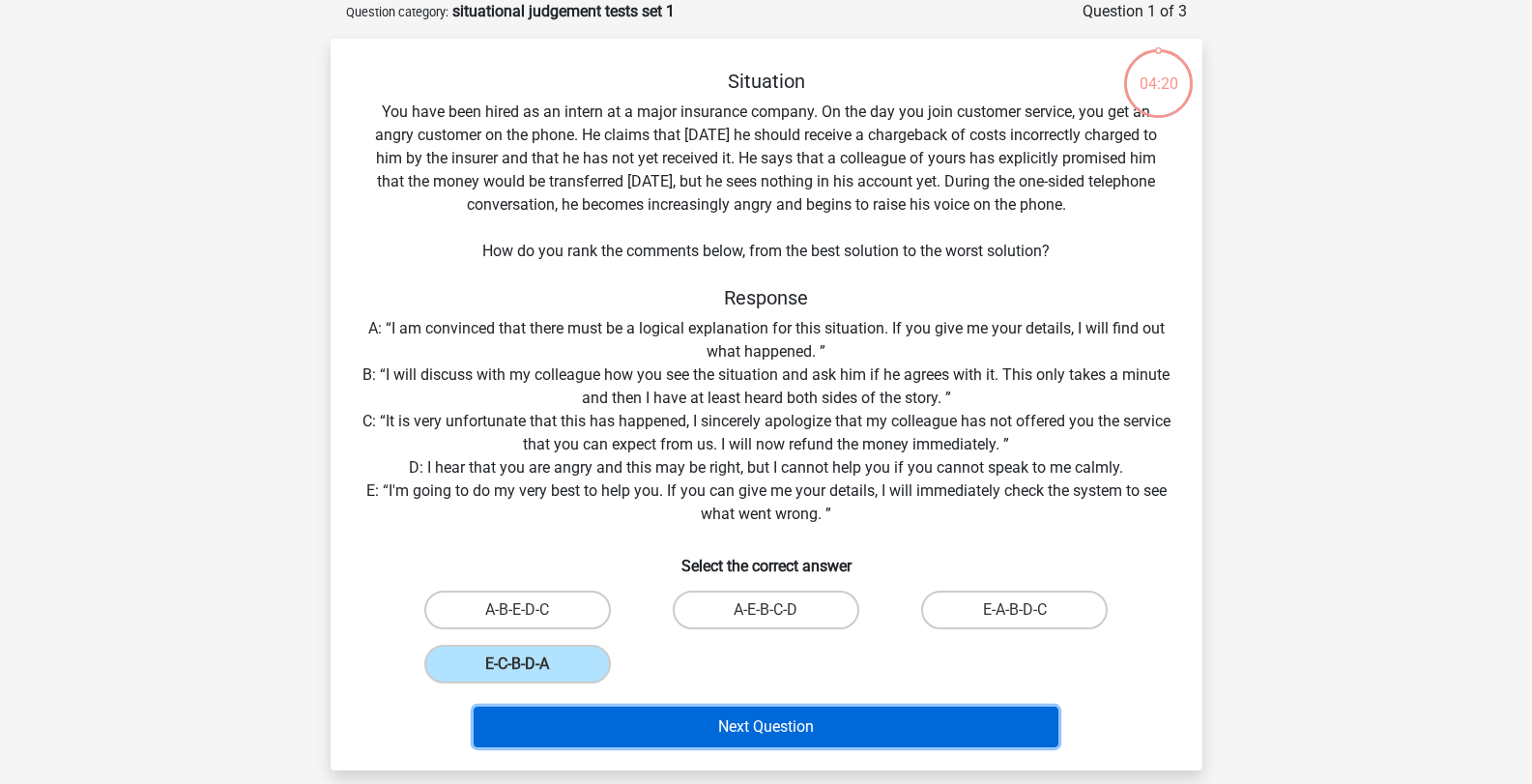
click at [622, 729] on button "Next Question" at bounding box center [766, 727] width 584 height 41
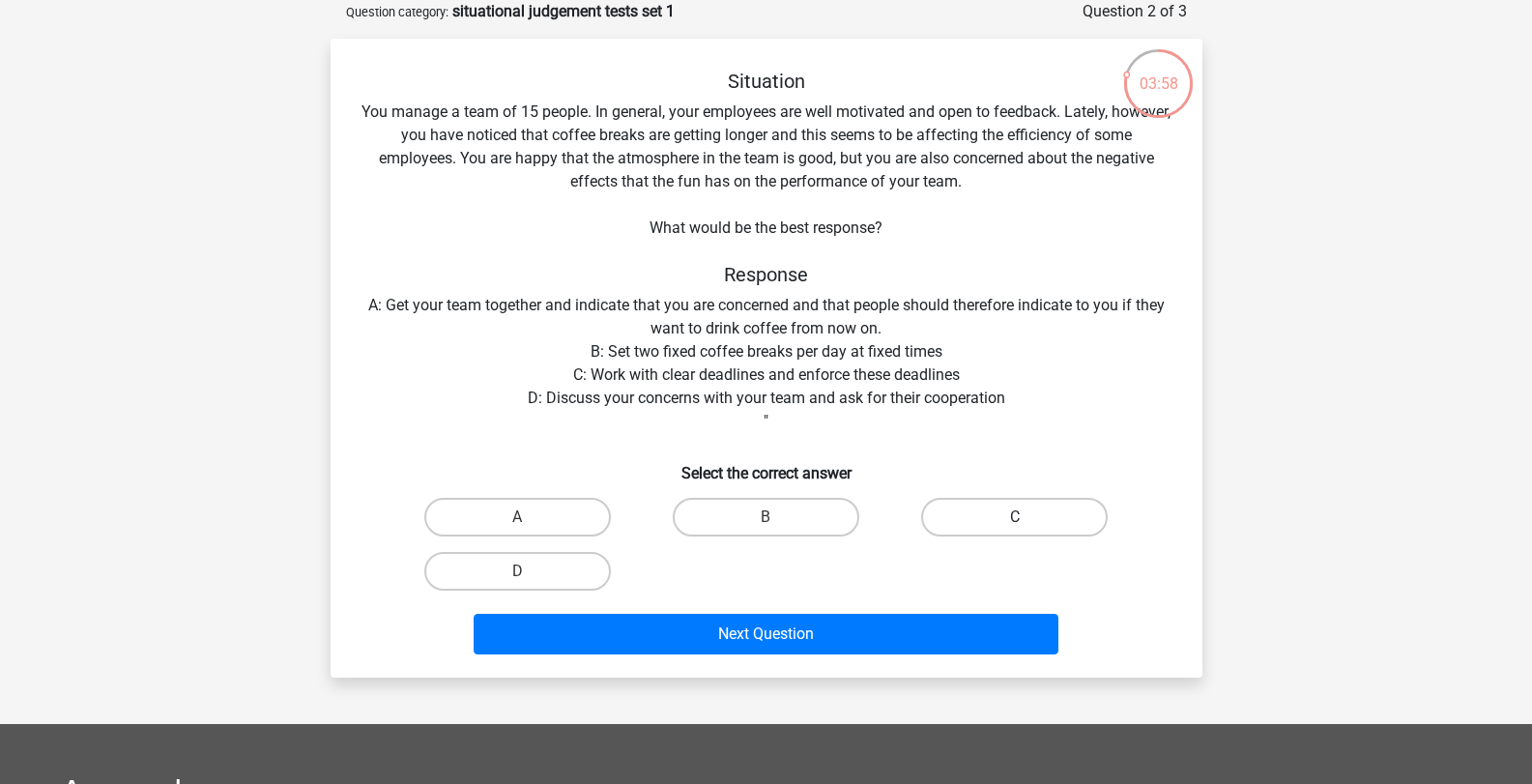
click at [982, 522] on label "C" at bounding box center [1015, 517] width 186 height 39
click at [1016, 522] on input "C" at bounding box center [1021, 523] width 13 height 13
radio input "true"
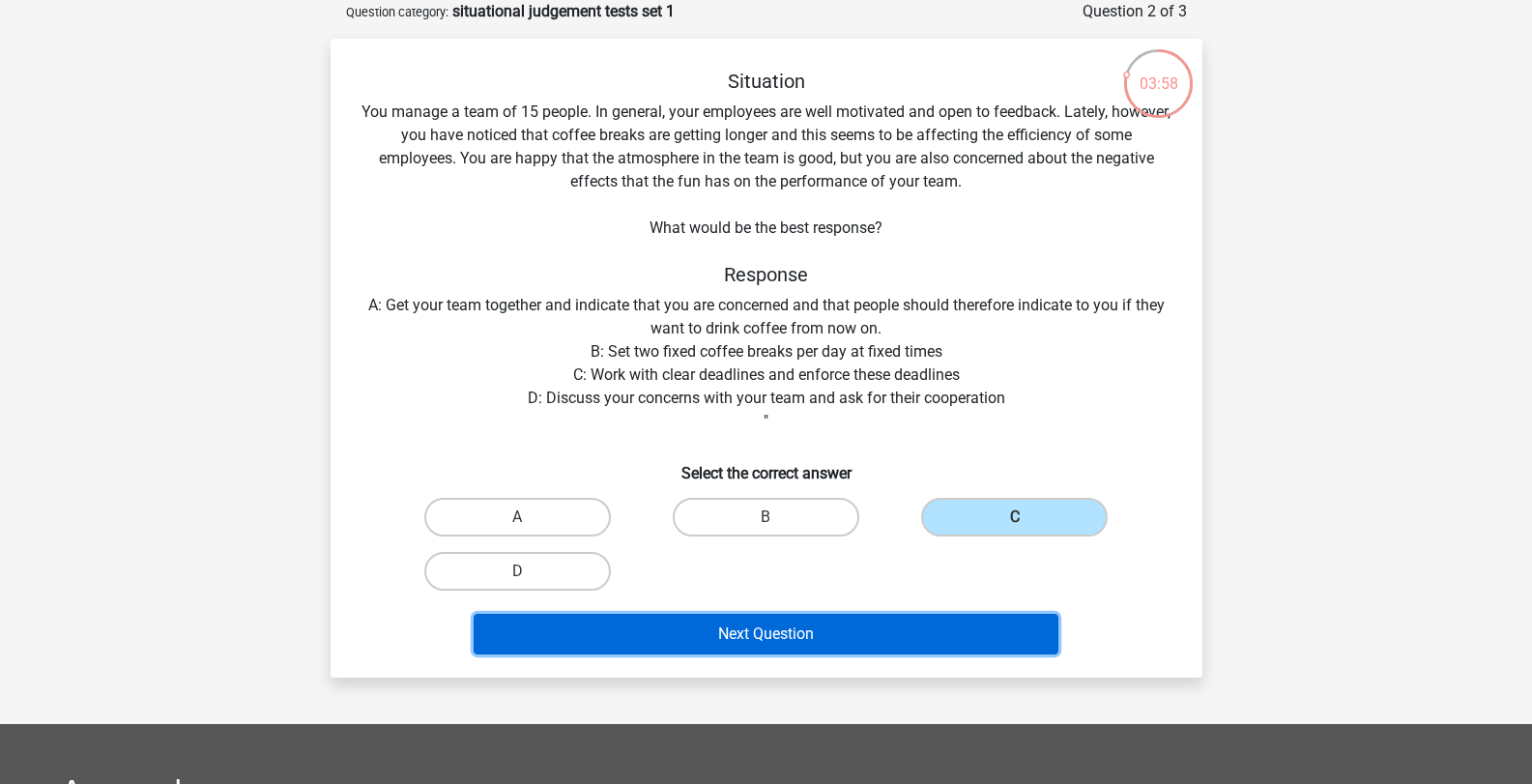
click at [886, 636] on button "Next Question" at bounding box center [766, 634] width 584 height 41
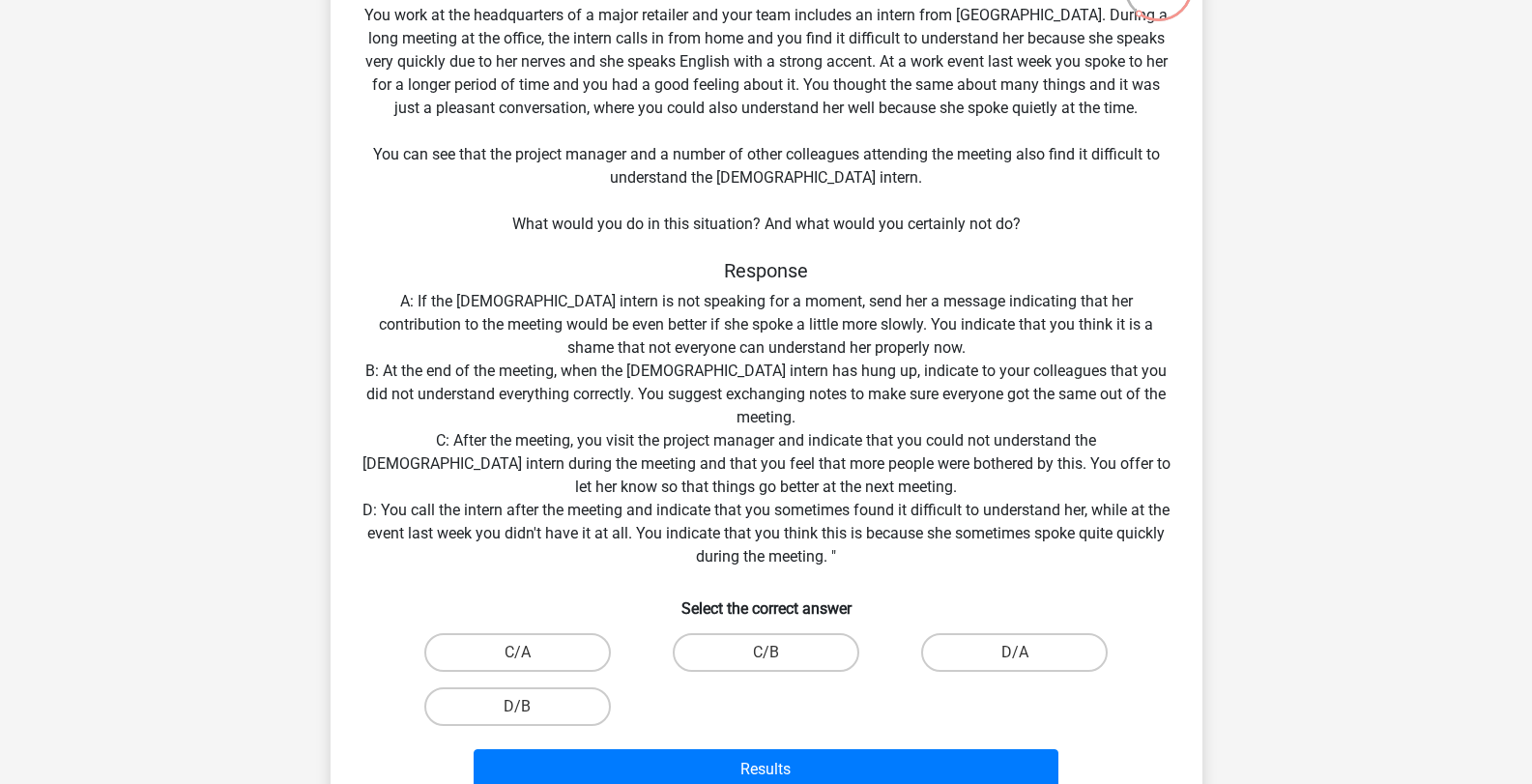
scroll to position [290, 0]
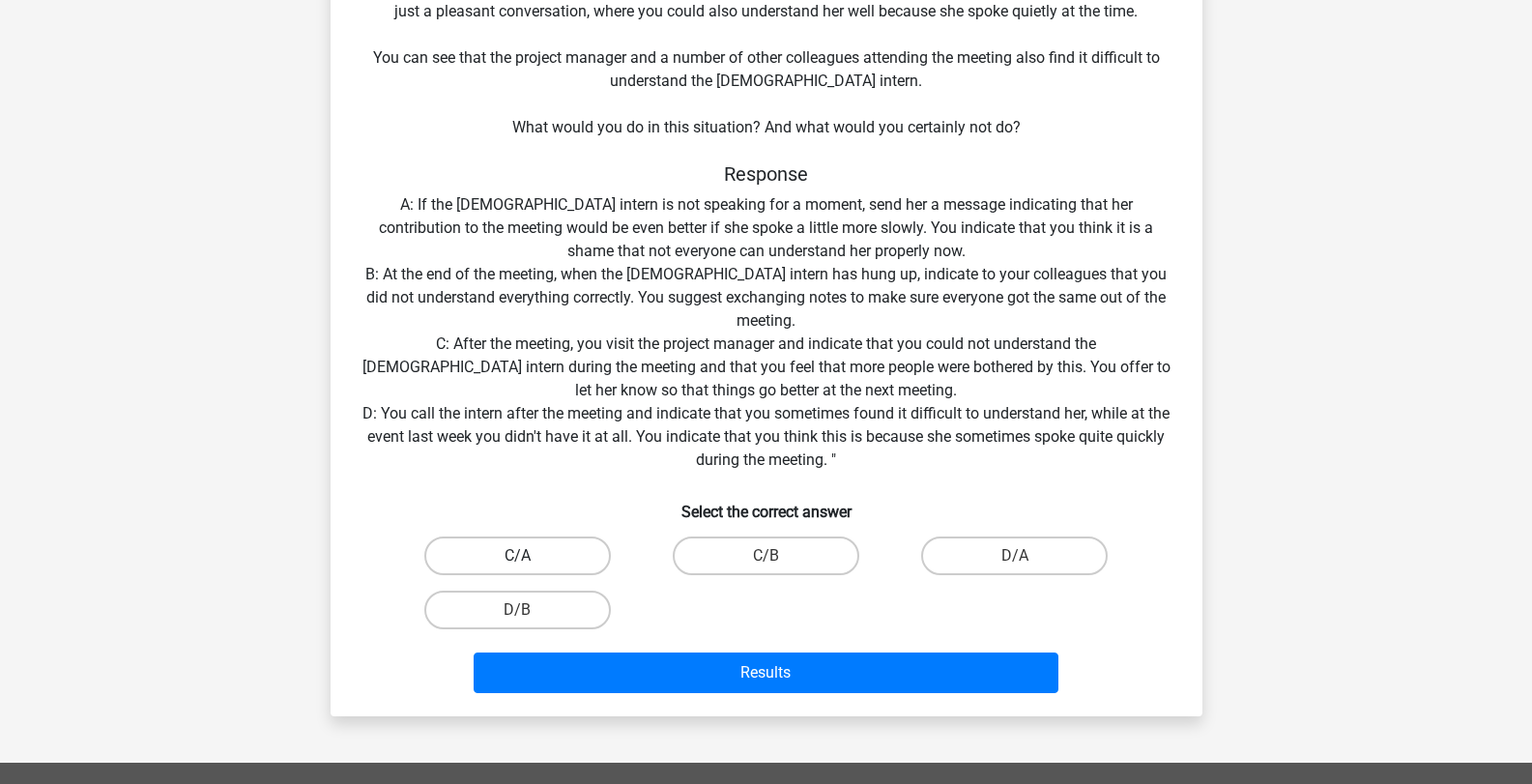
click at [583, 568] on label "C/A" at bounding box center [517, 556] width 186 height 39
click at [530, 568] on input "C/A" at bounding box center [523, 562] width 13 height 13
radio input "true"
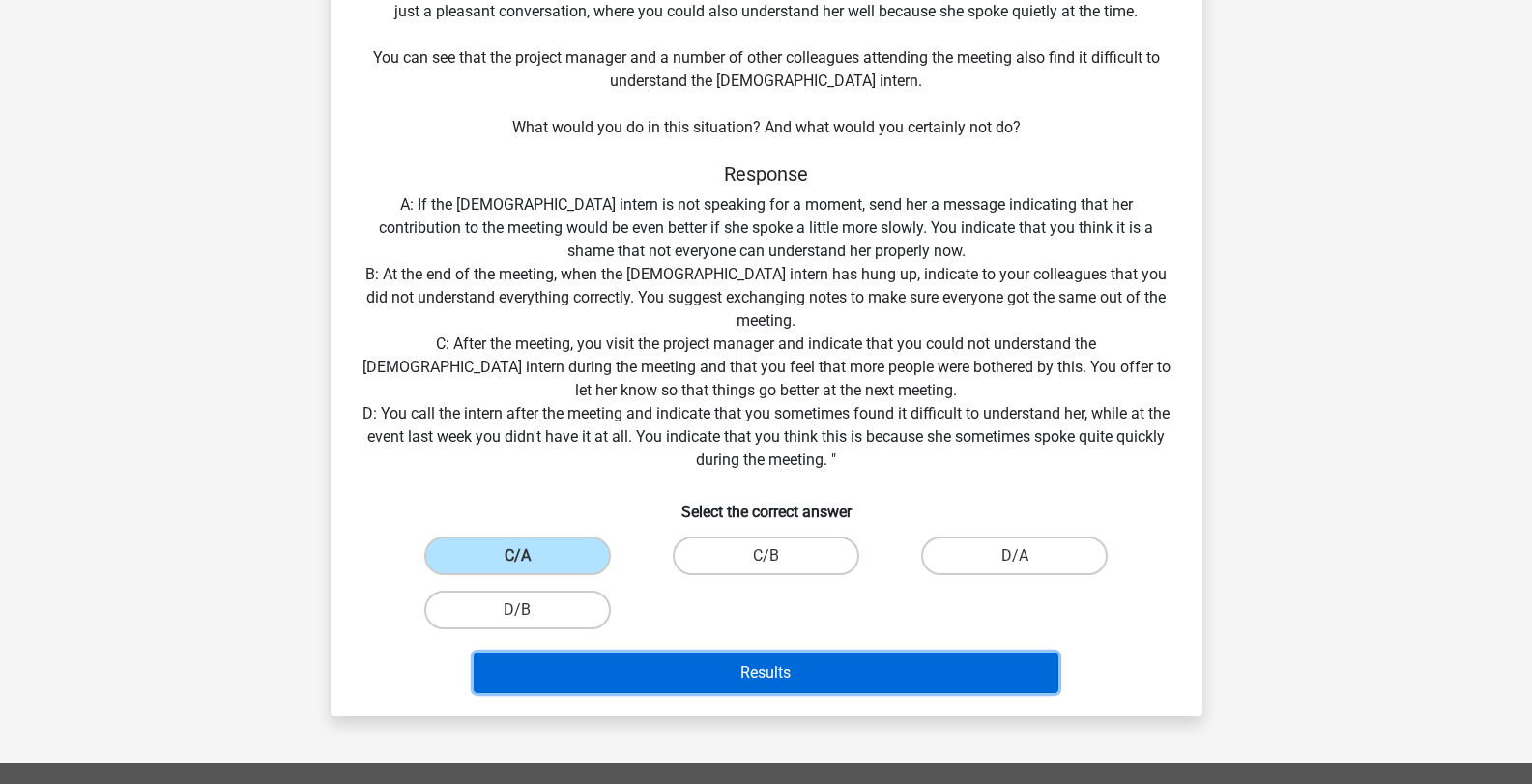
click at [722, 677] on button "Results" at bounding box center [766, 672] width 584 height 41
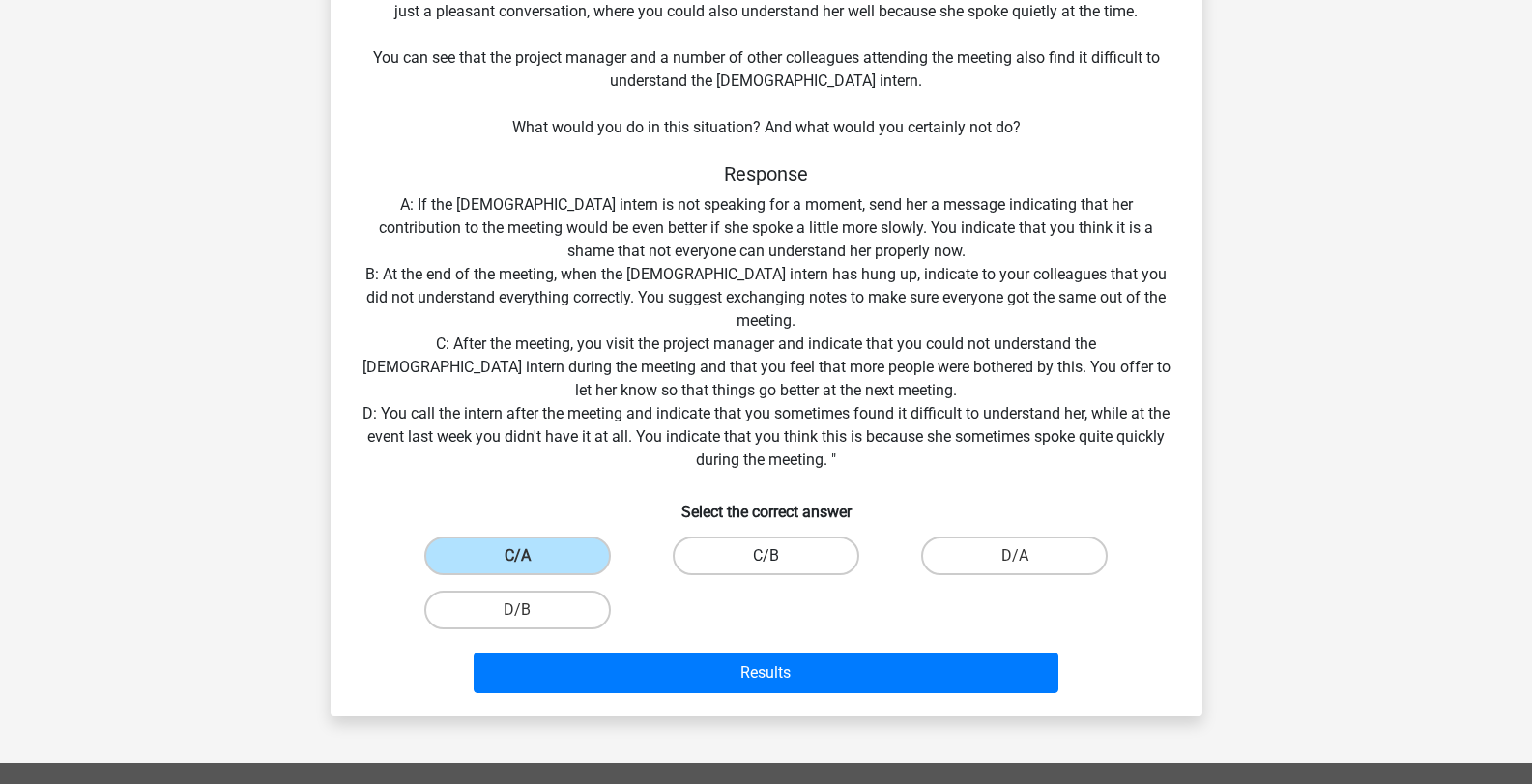
click at [754, 567] on label "C/B" at bounding box center [766, 556] width 186 height 39
click at [766, 567] on input "C/B" at bounding box center [772, 562] width 13 height 13
radio input "true"
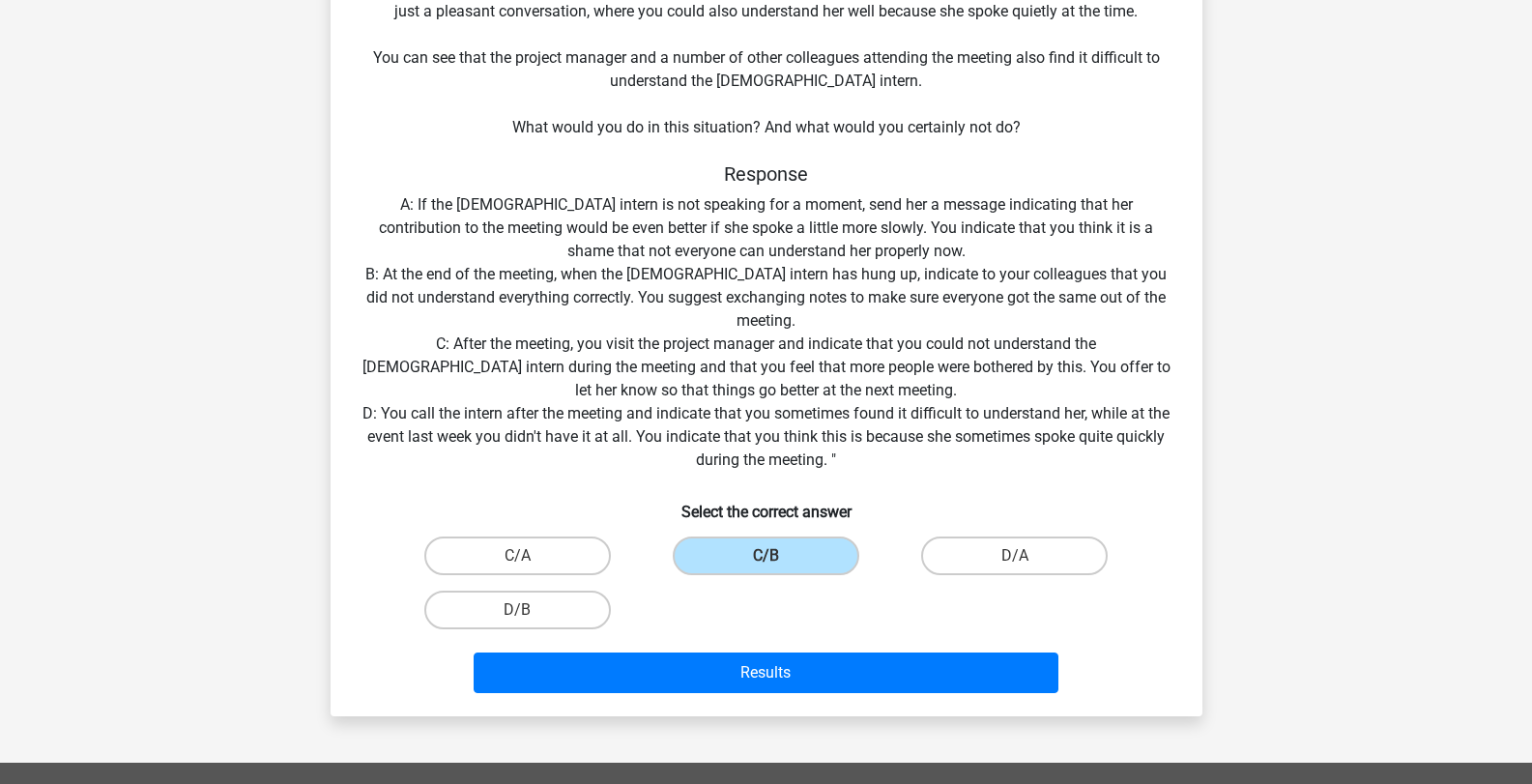
click at [769, 645] on div "Results" at bounding box center [766, 669] width 810 height 64
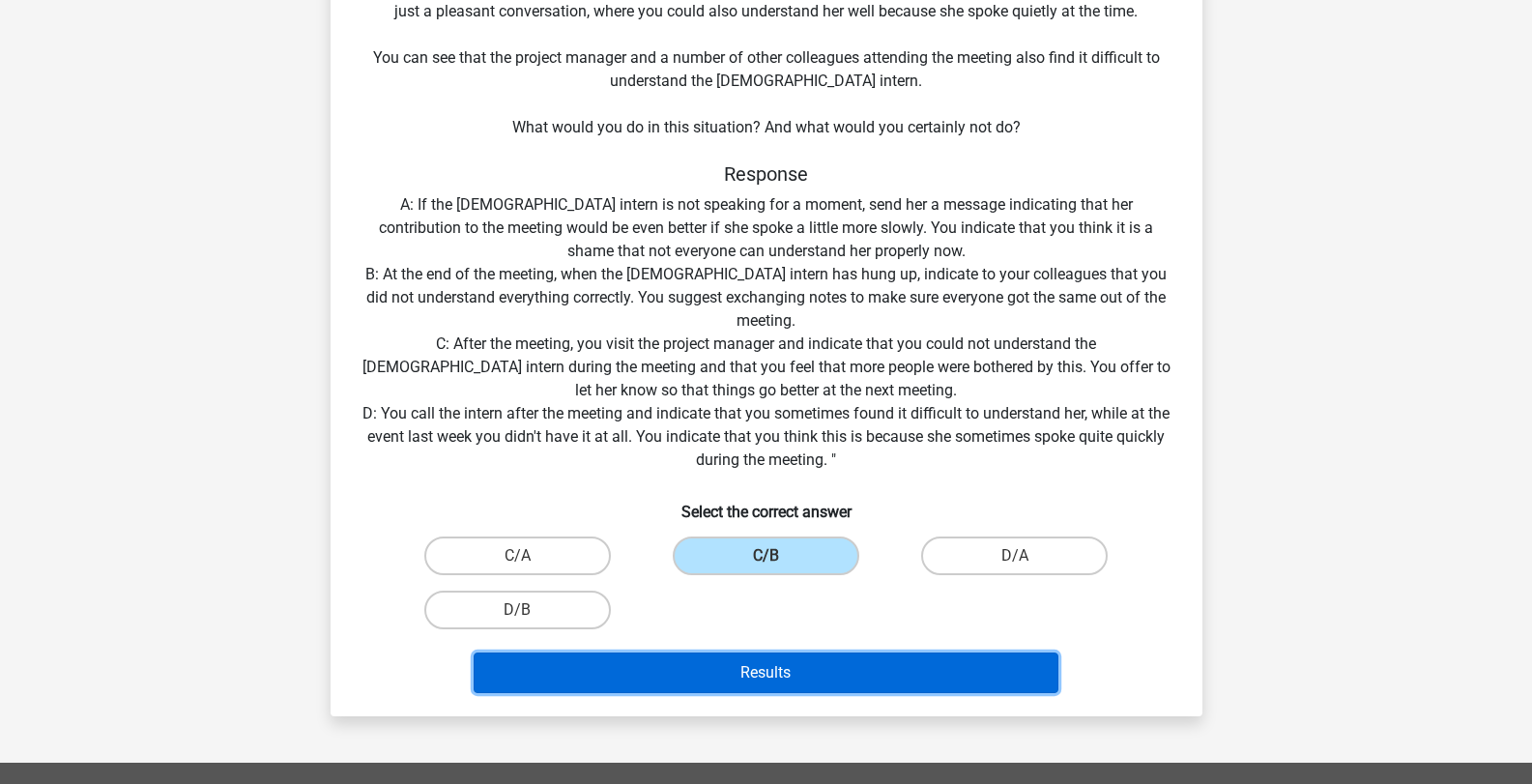
click at [771, 667] on button "Results" at bounding box center [766, 672] width 584 height 41
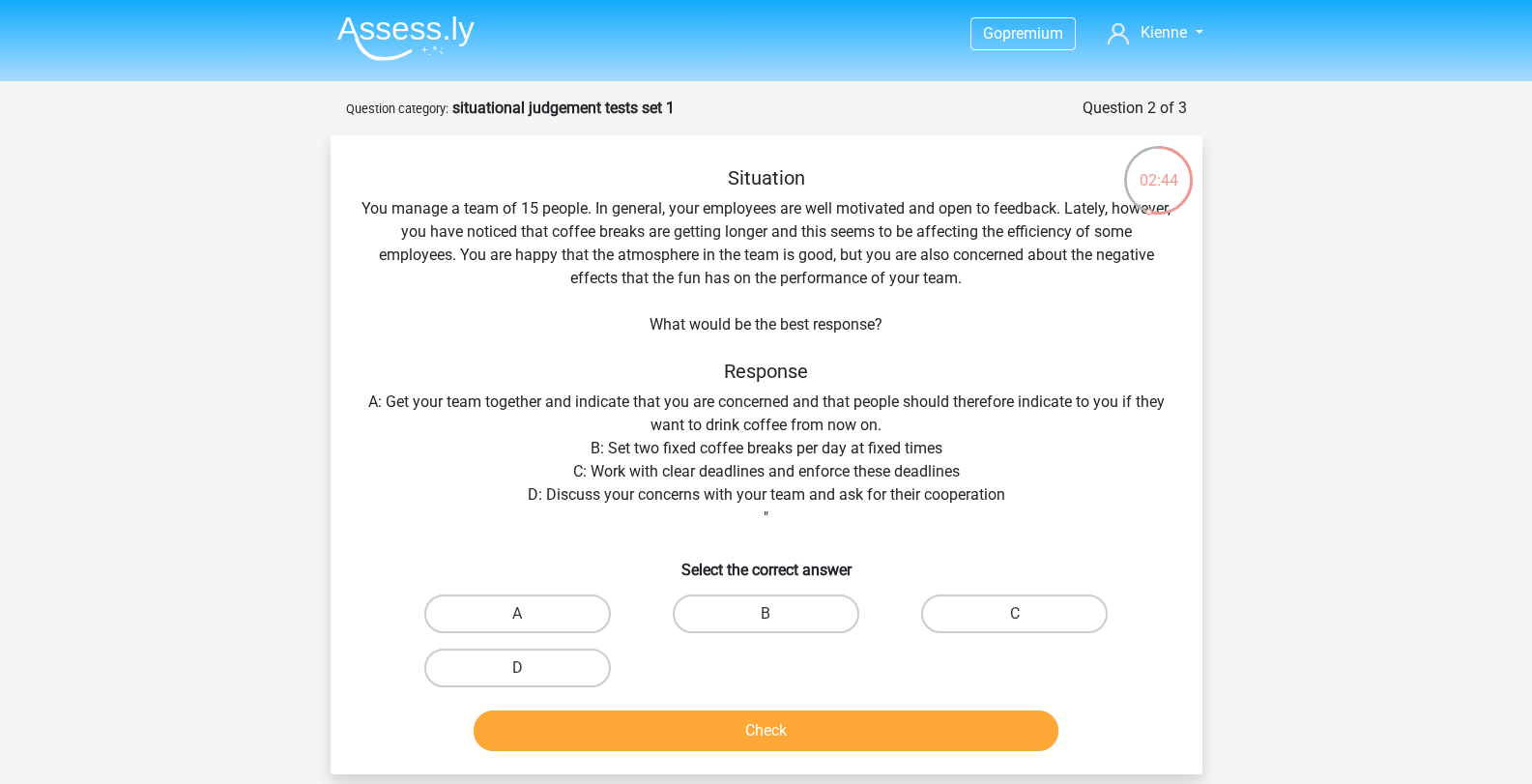
scroll to position [97, 0]
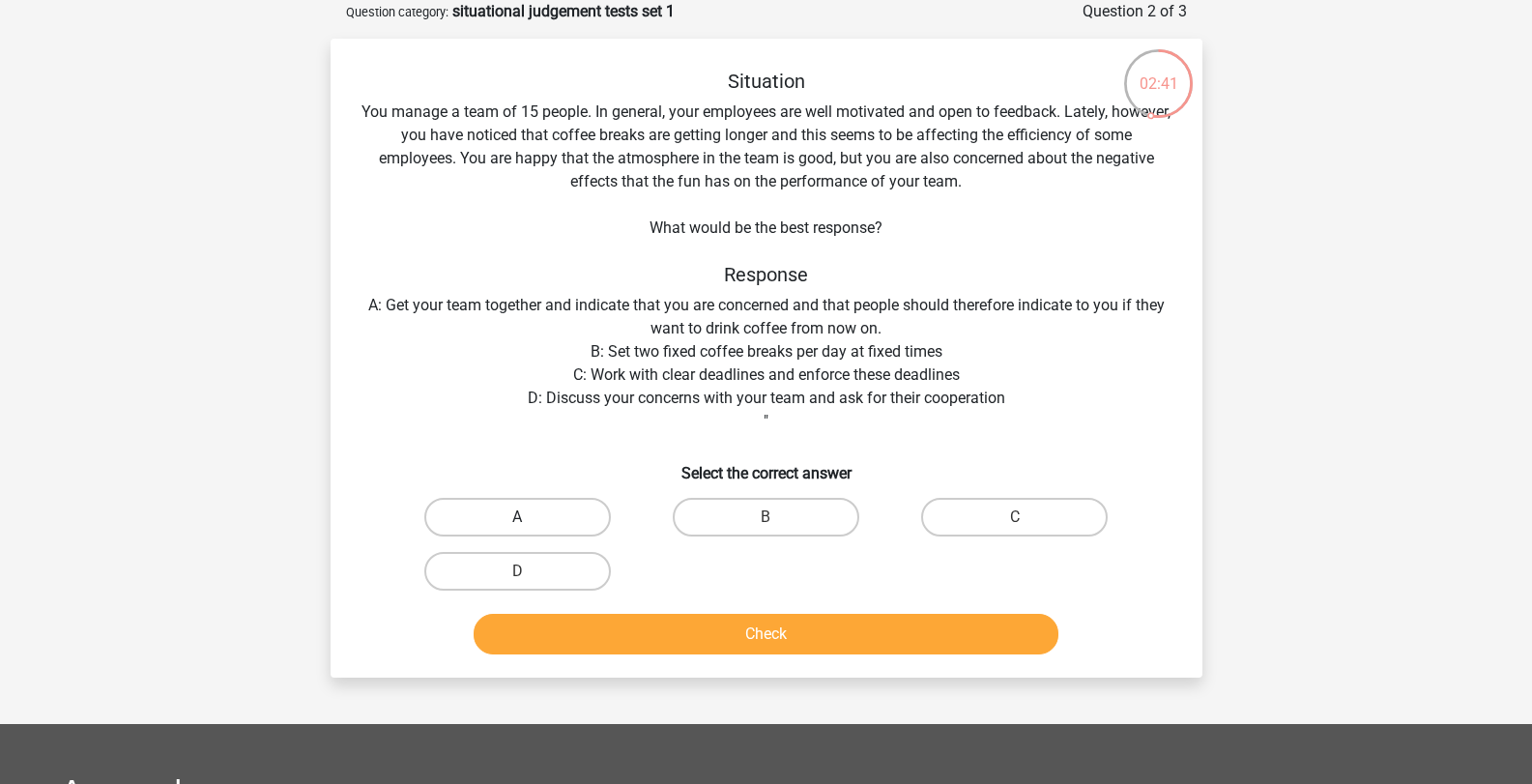
click at [566, 522] on label "A" at bounding box center [517, 517] width 186 height 39
click at [530, 522] on input "A" at bounding box center [523, 523] width 13 height 13
radio input "true"
click at [716, 607] on div "Check" at bounding box center [766, 630] width 810 height 64
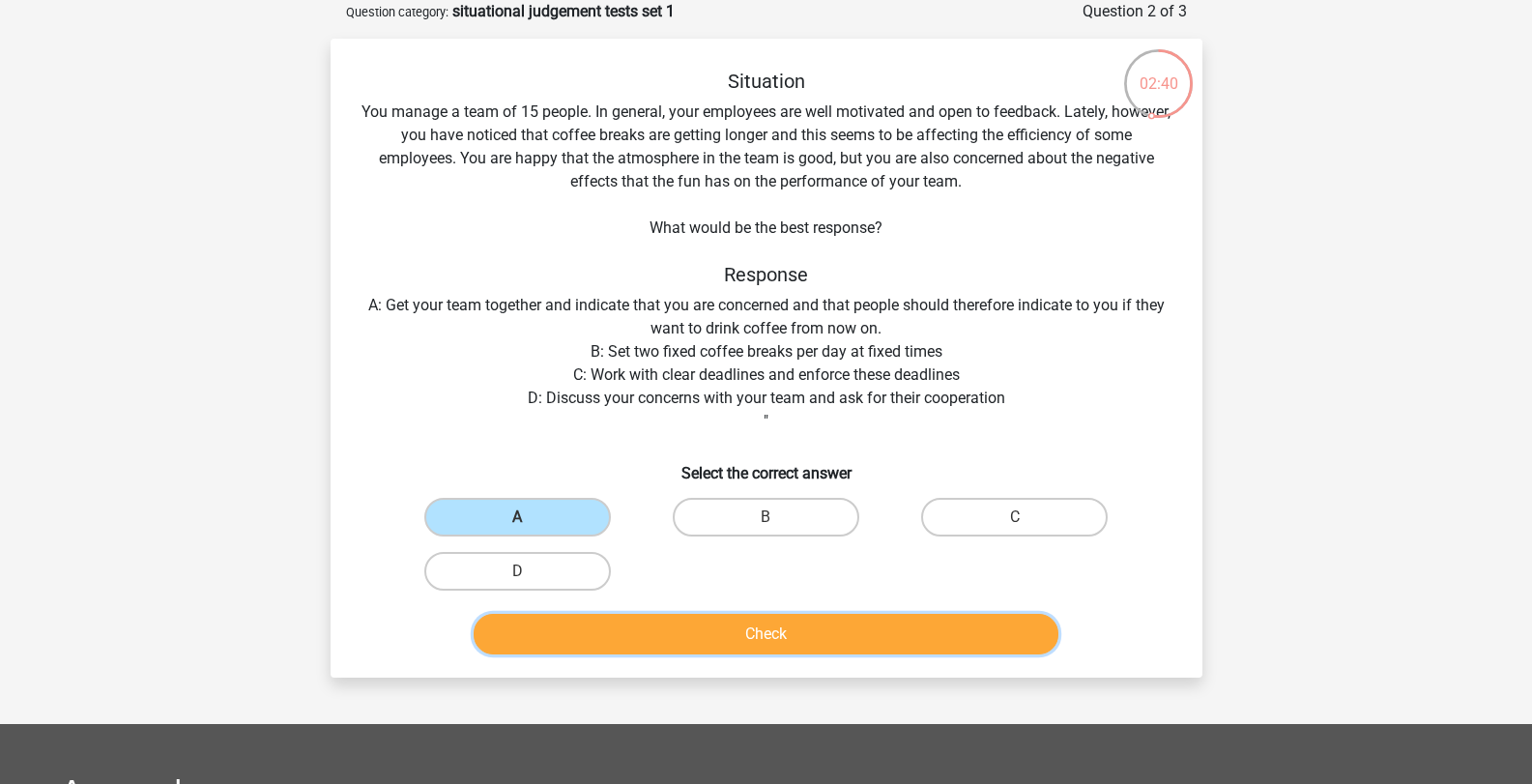
click at [721, 646] on button "Check" at bounding box center [766, 634] width 584 height 41
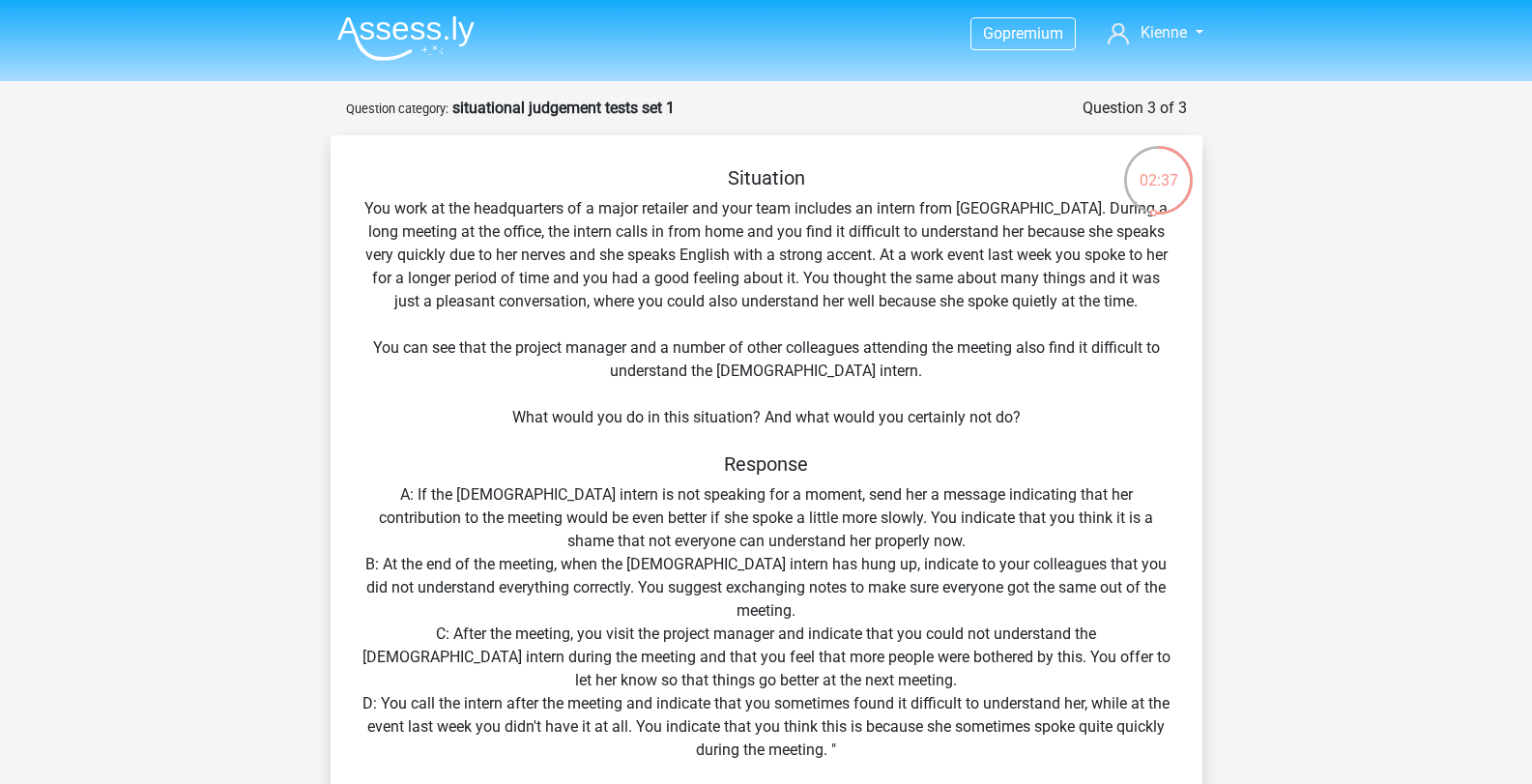
scroll to position [290, 0]
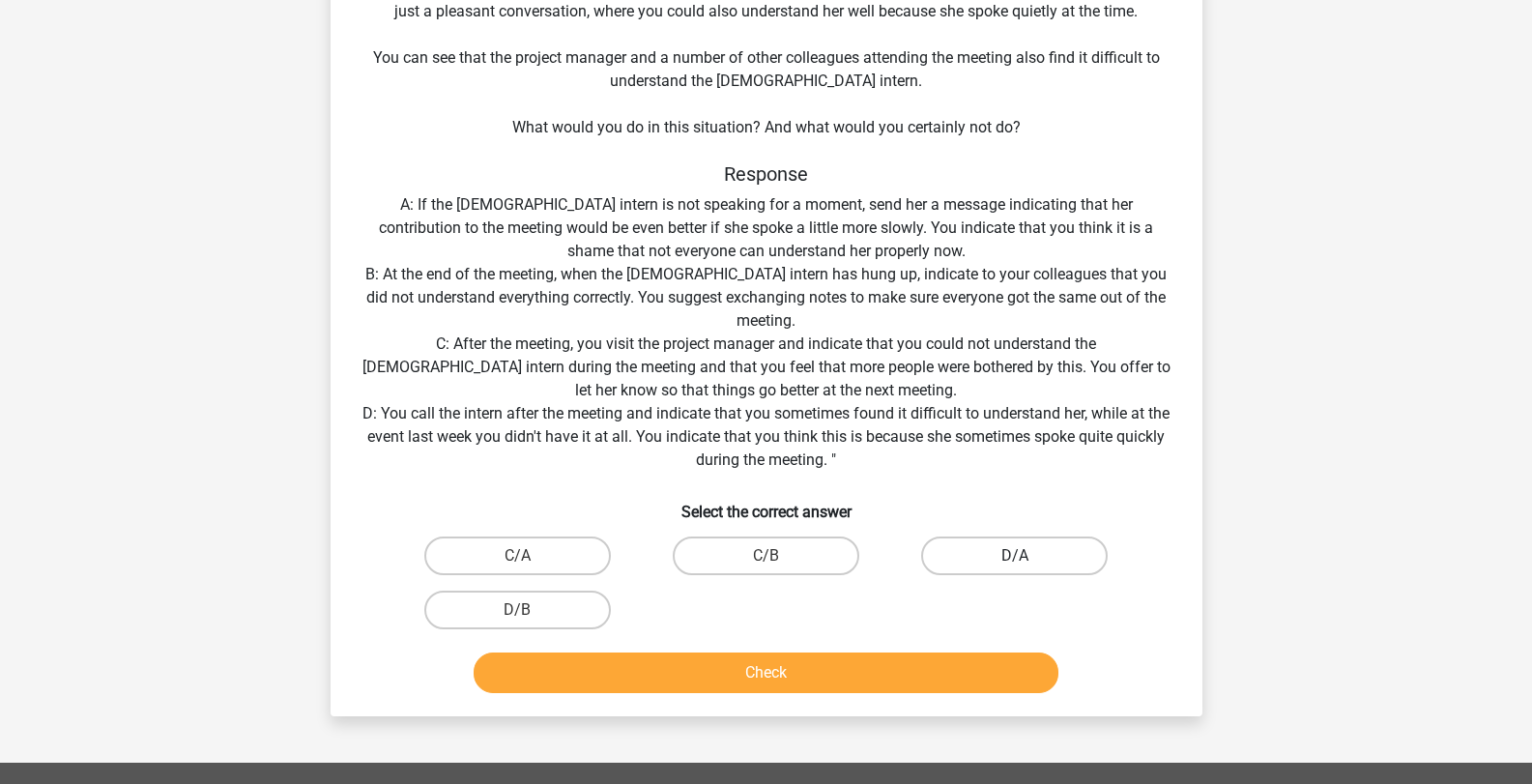
click at [975, 553] on label "D/A" at bounding box center [1015, 556] width 186 height 39
click at [1016, 556] on input "D/A" at bounding box center [1021, 562] width 13 height 13
radio input "true"
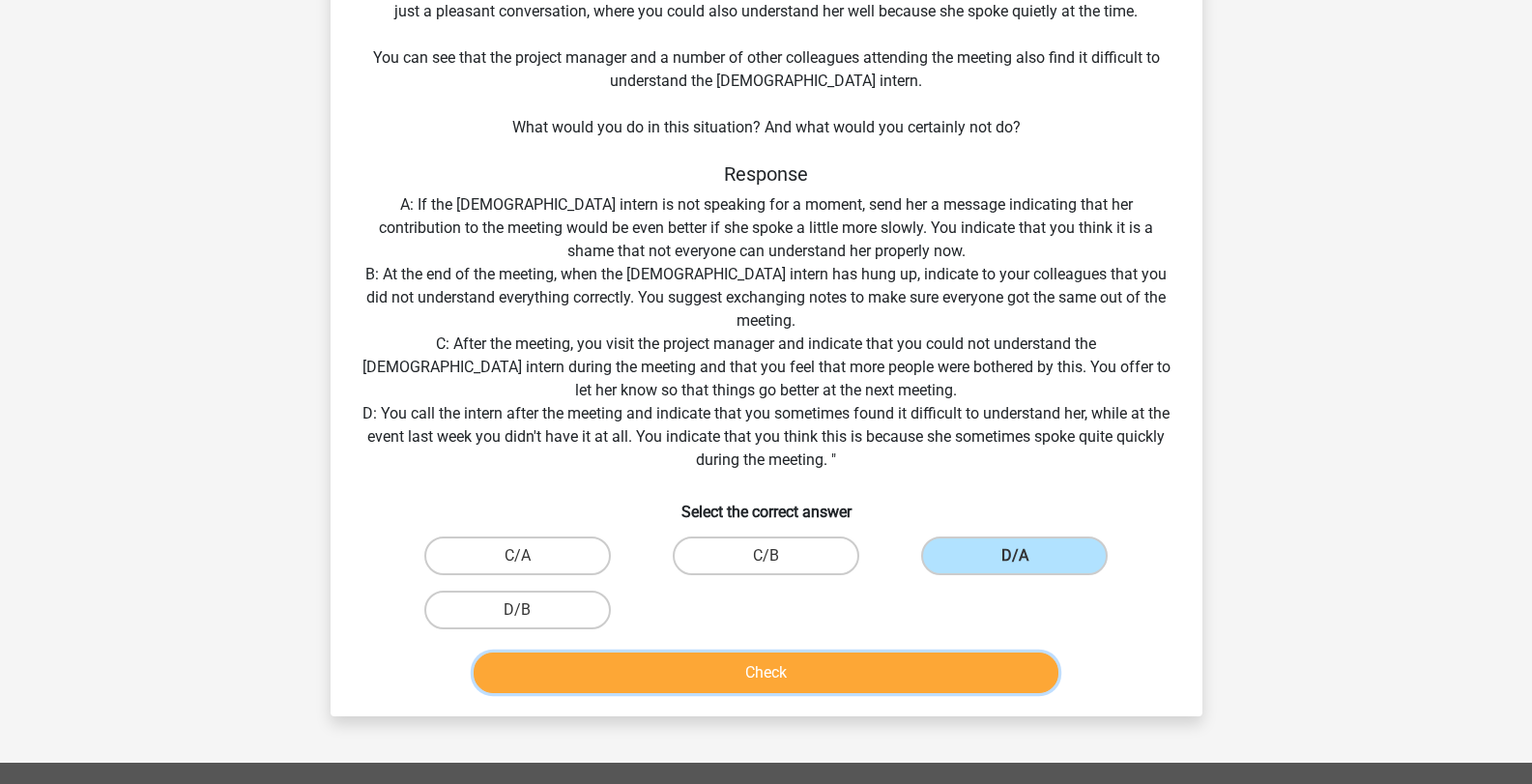
click at [885, 658] on button "Check" at bounding box center [766, 672] width 584 height 41
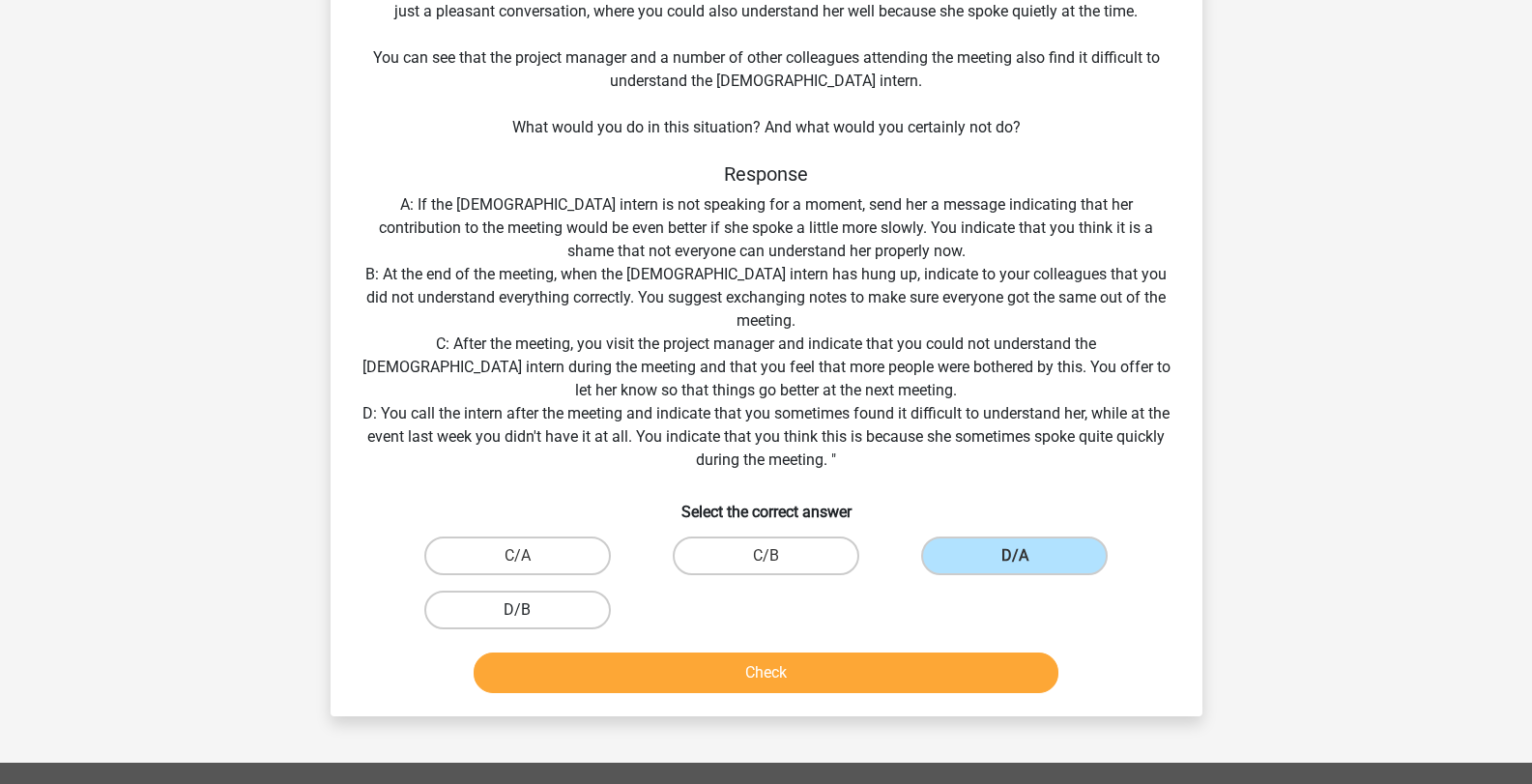
click at [533, 625] on label "D/B" at bounding box center [517, 609] width 186 height 39
click at [530, 622] on input "D/B" at bounding box center [523, 615] width 13 height 13
radio input "true"
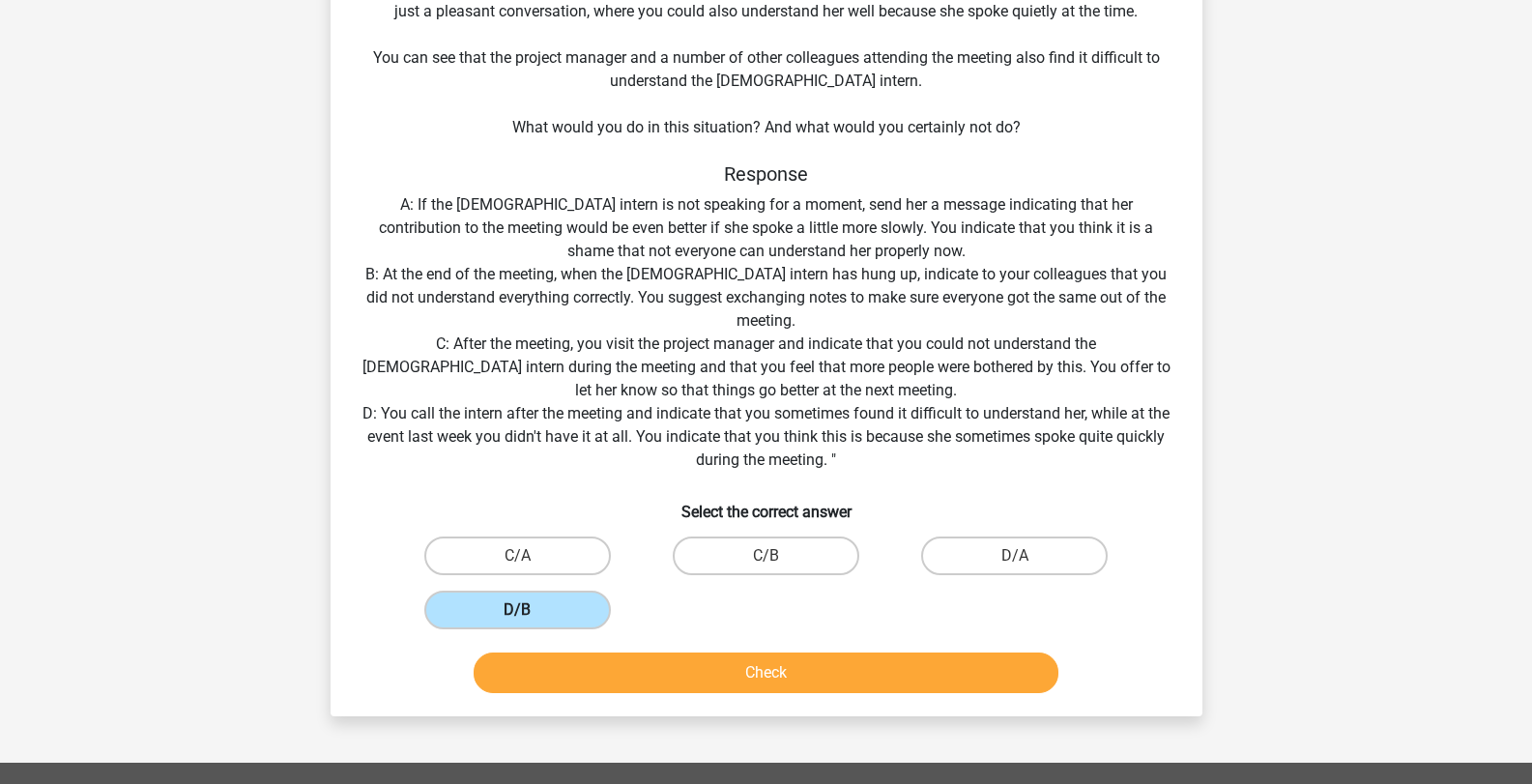
click at [532, 625] on label "D/B" at bounding box center [517, 609] width 186 height 39
click at [530, 622] on input "D/B" at bounding box center [523, 615] width 13 height 13
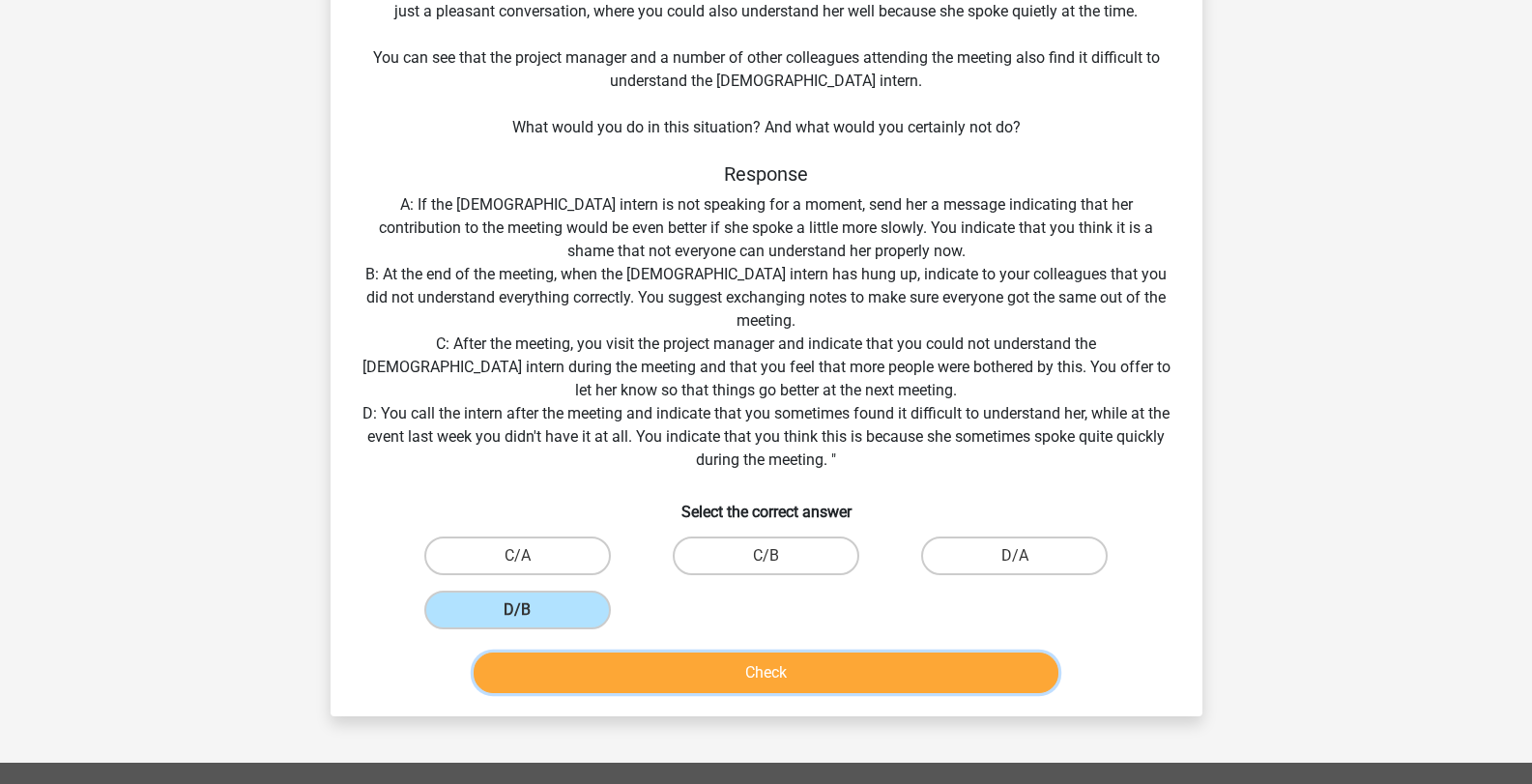
click at [745, 688] on button "Check" at bounding box center [766, 672] width 584 height 41
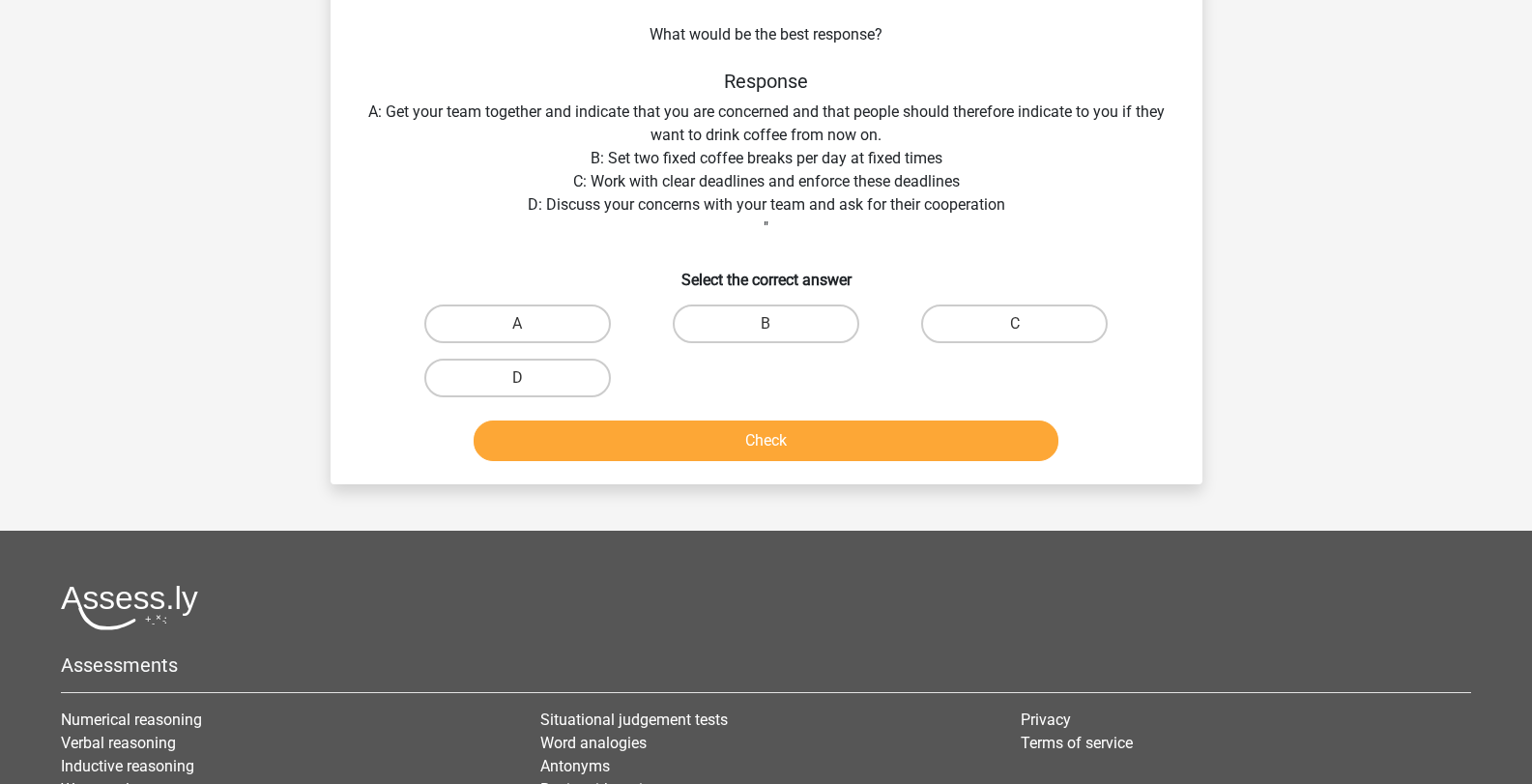
scroll to position [97, 0]
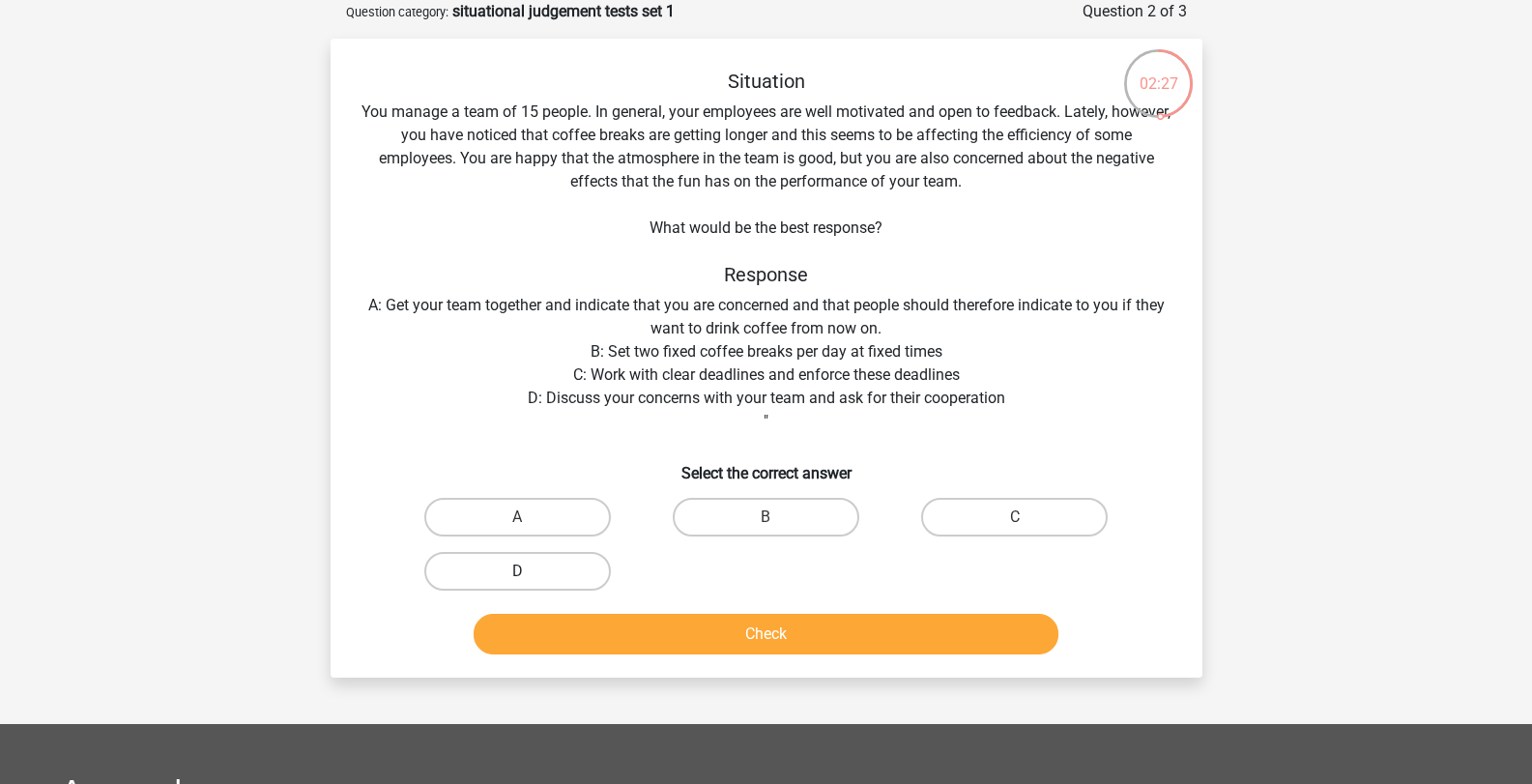
click at [544, 572] on label "D" at bounding box center [517, 572] width 186 height 39
click at [530, 572] on input "D" at bounding box center [523, 576] width 13 height 13
radio input "true"
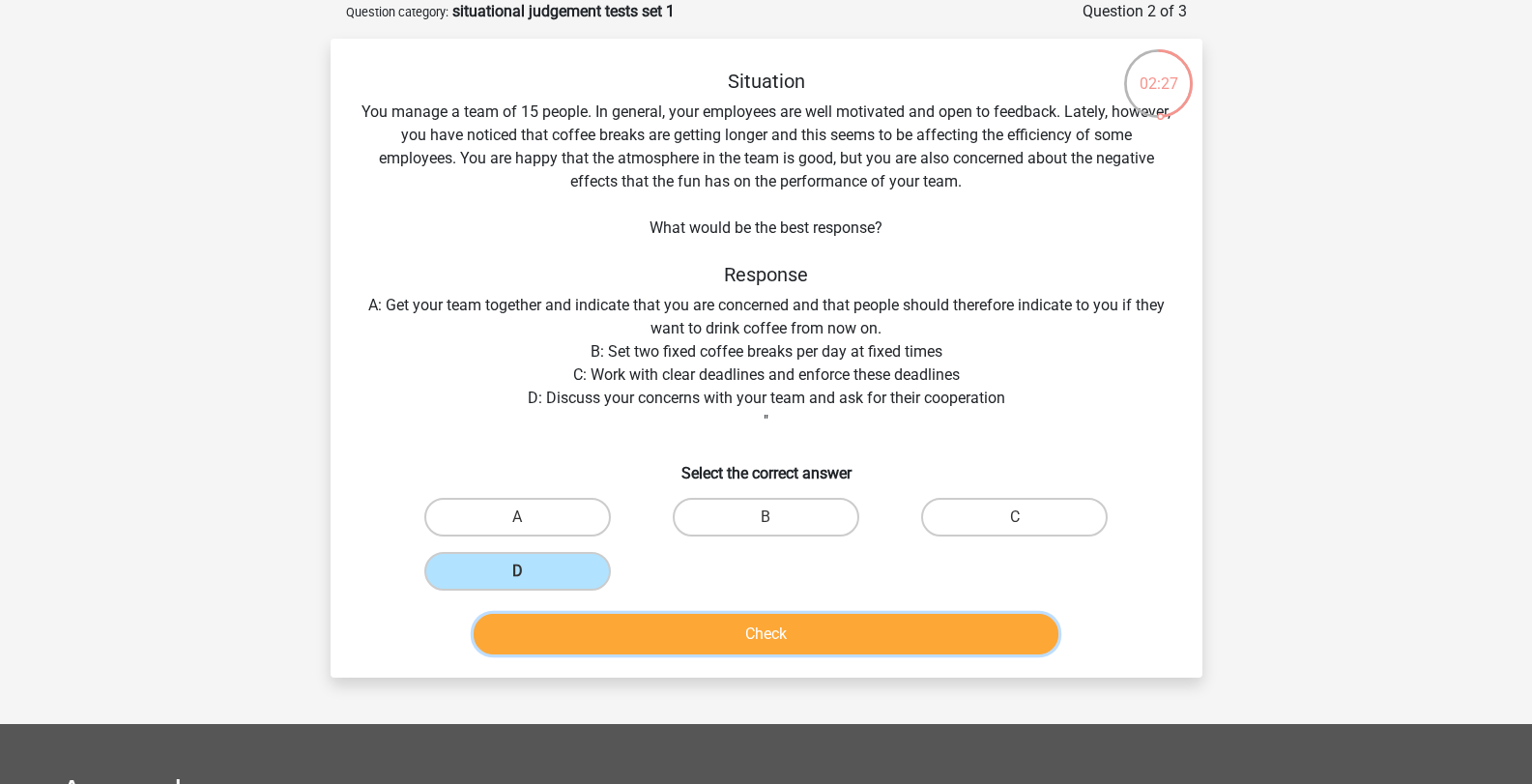
click at [656, 646] on button "Check" at bounding box center [766, 634] width 584 height 41
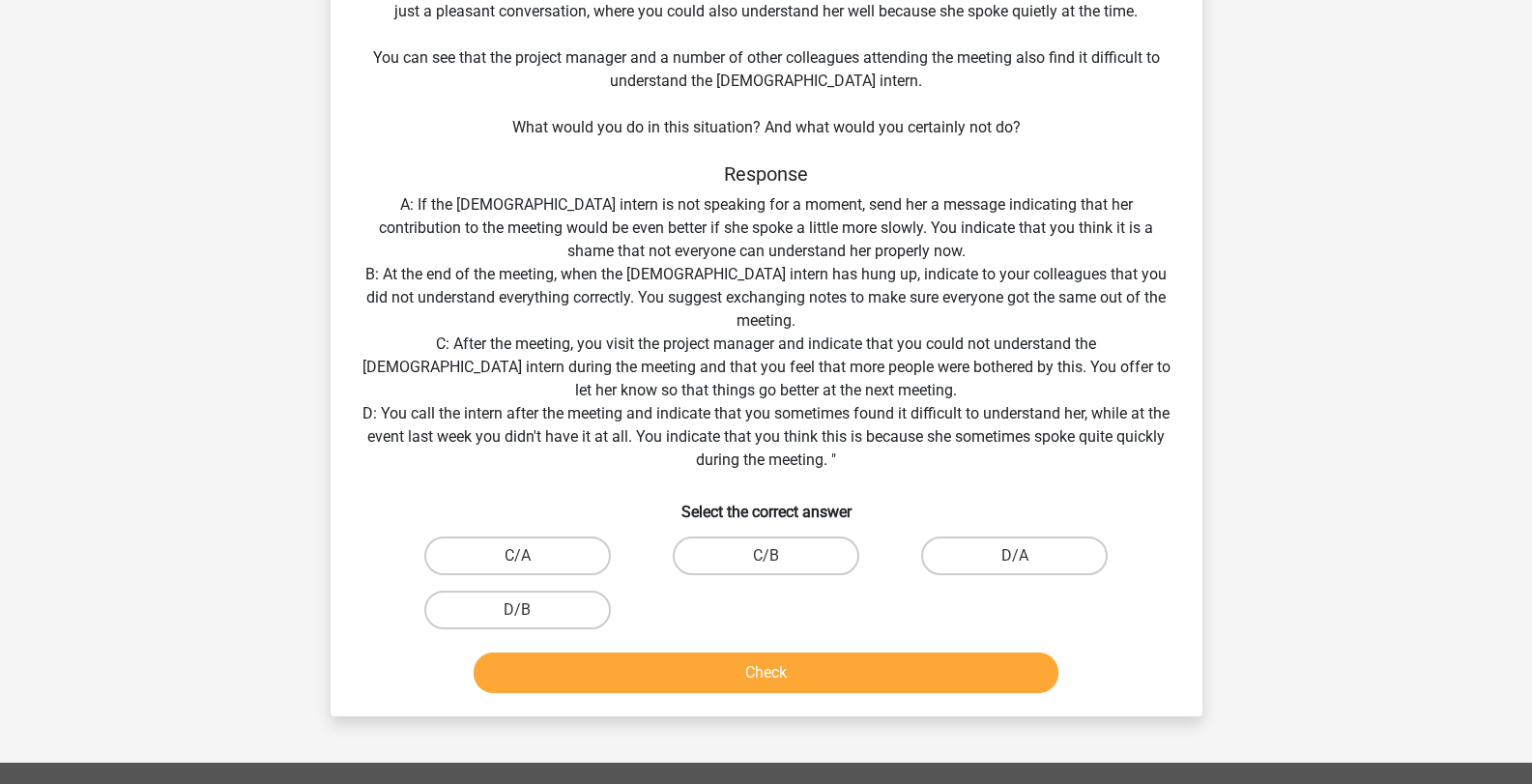
scroll to position [0, 0]
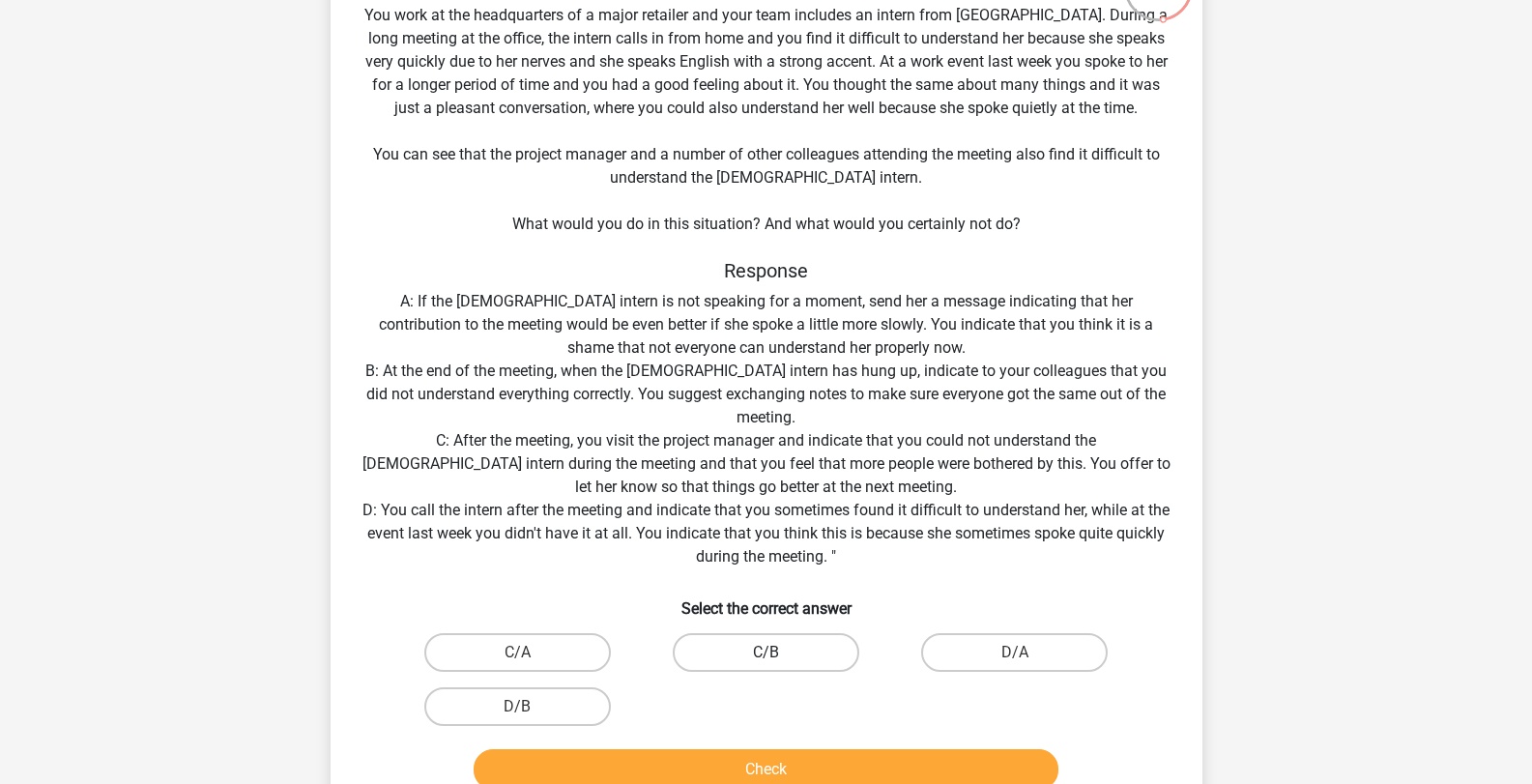
click at [770, 649] on label "C/B" at bounding box center [766, 652] width 186 height 39
click at [770, 652] on input "C/B" at bounding box center [772, 658] width 13 height 13
radio input "true"
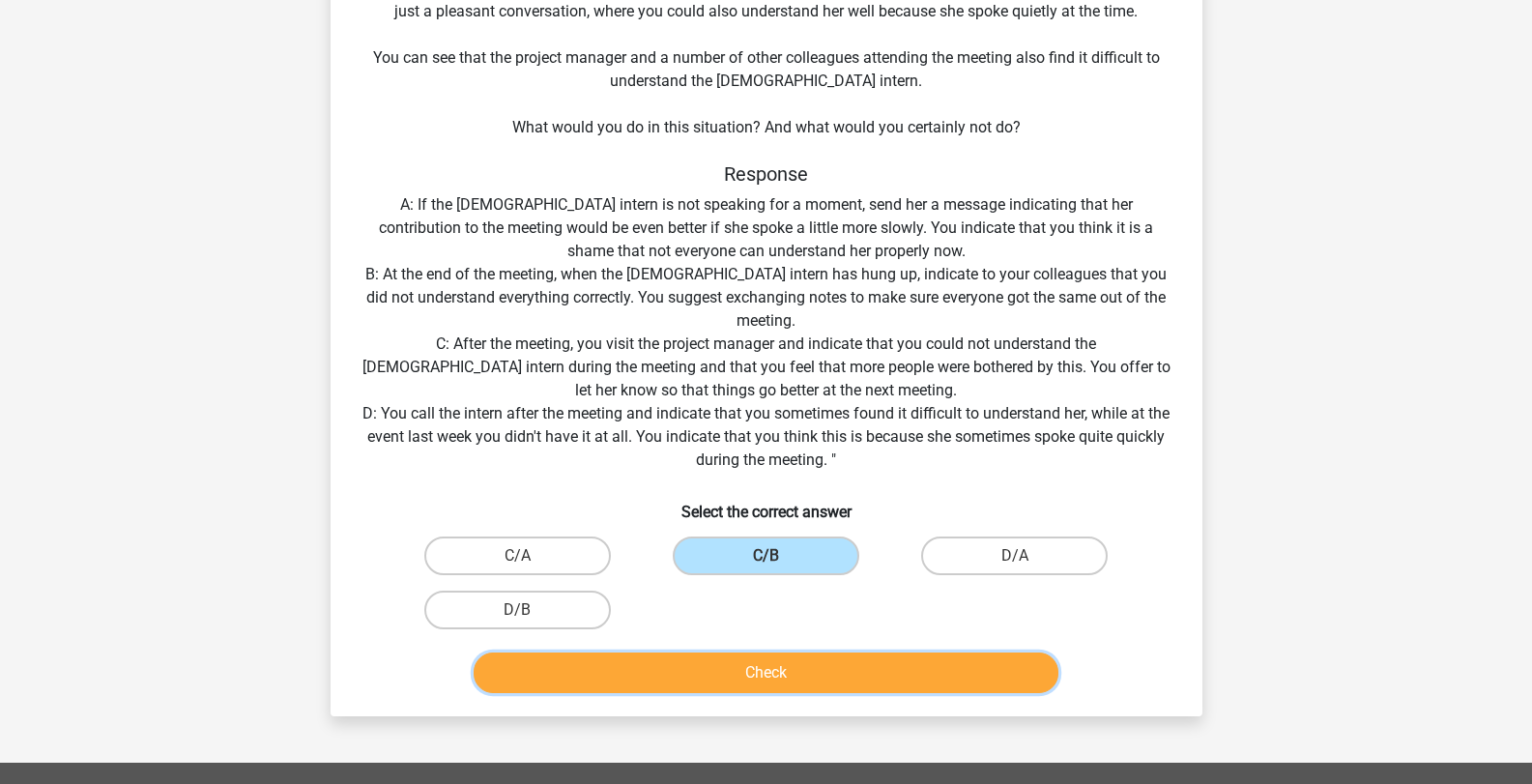
click at [787, 658] on button "Check" at bounding box center [766, 672] width 584 height 41
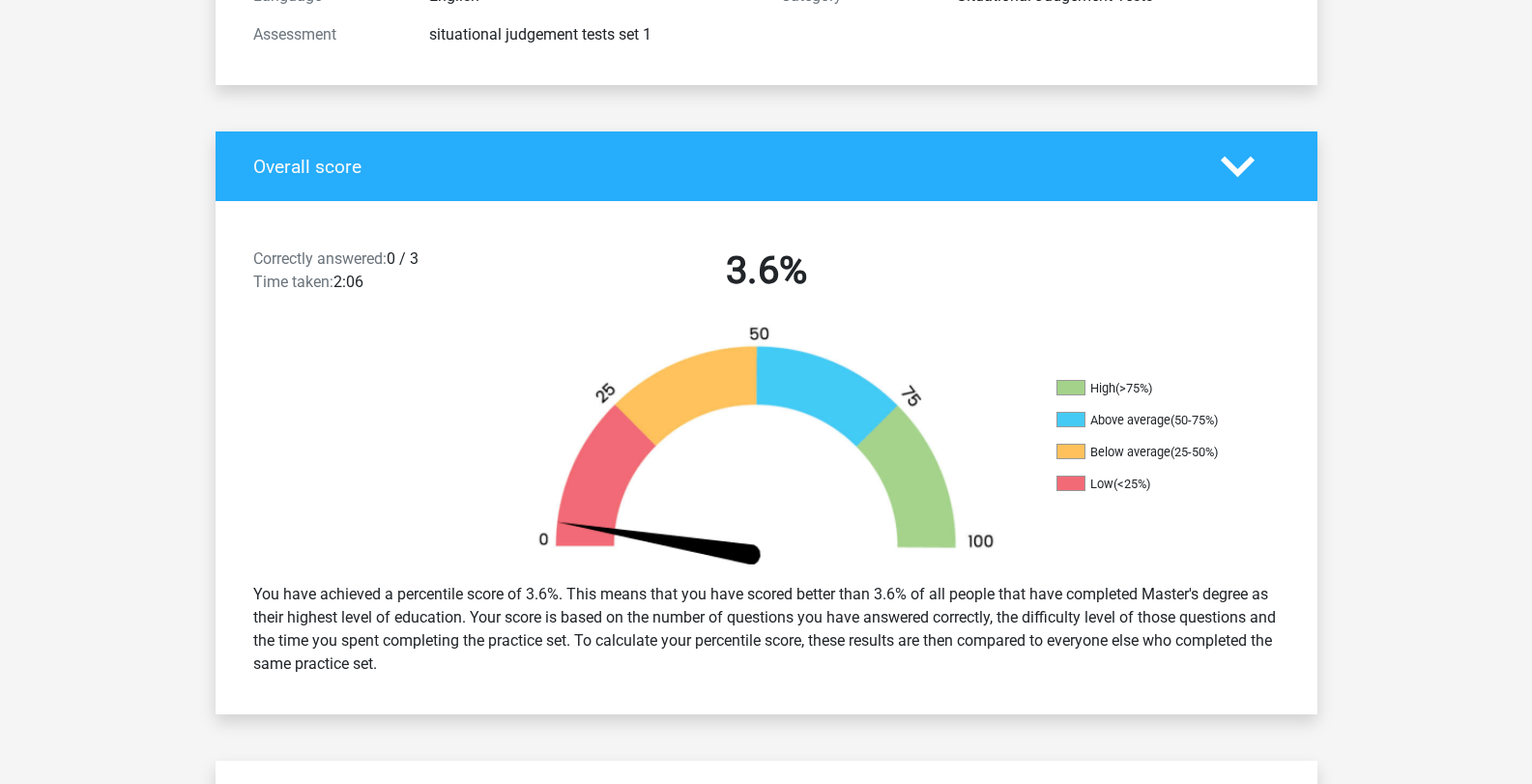
scroll to position [97, 0]
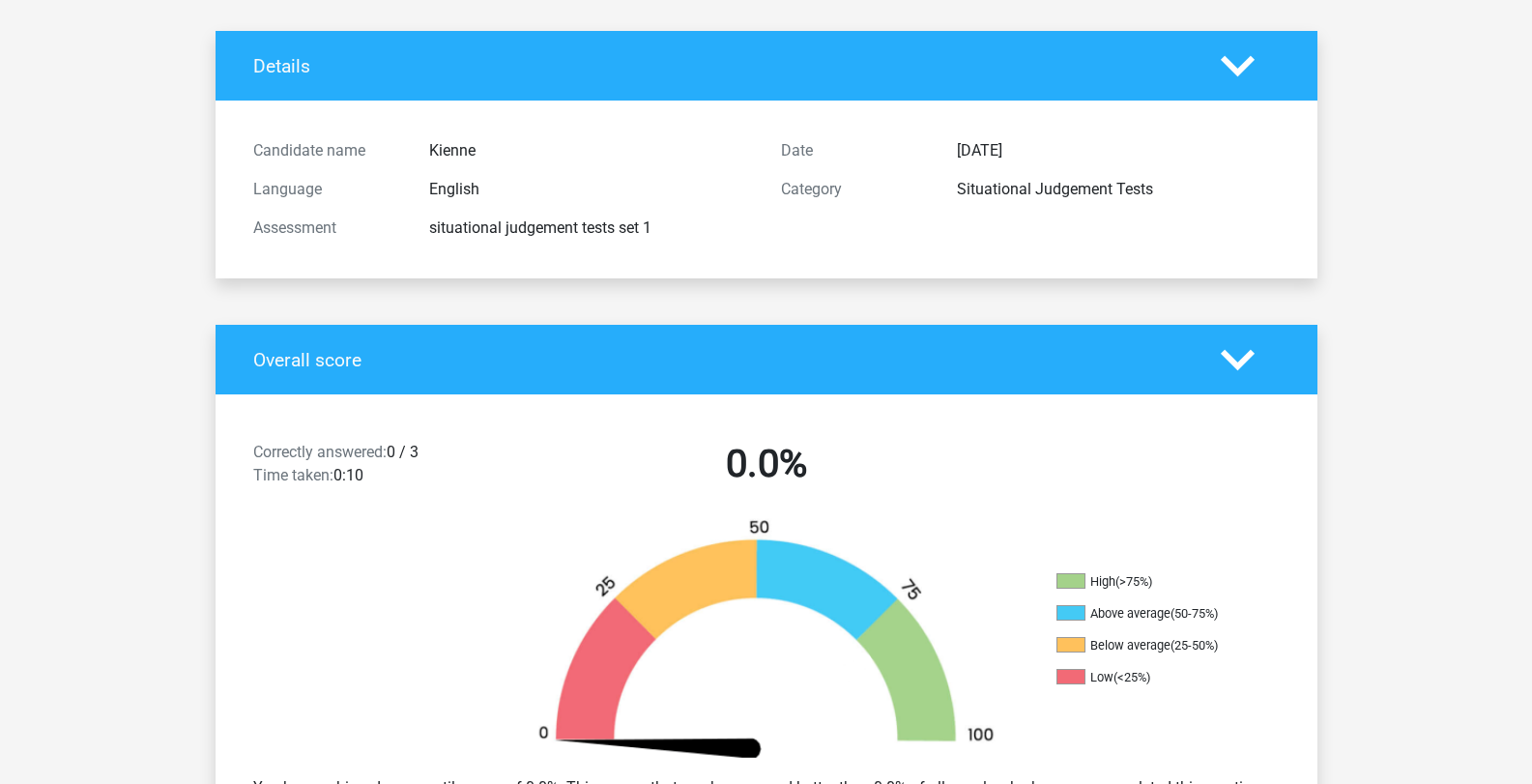
scroll to position [193, 0]
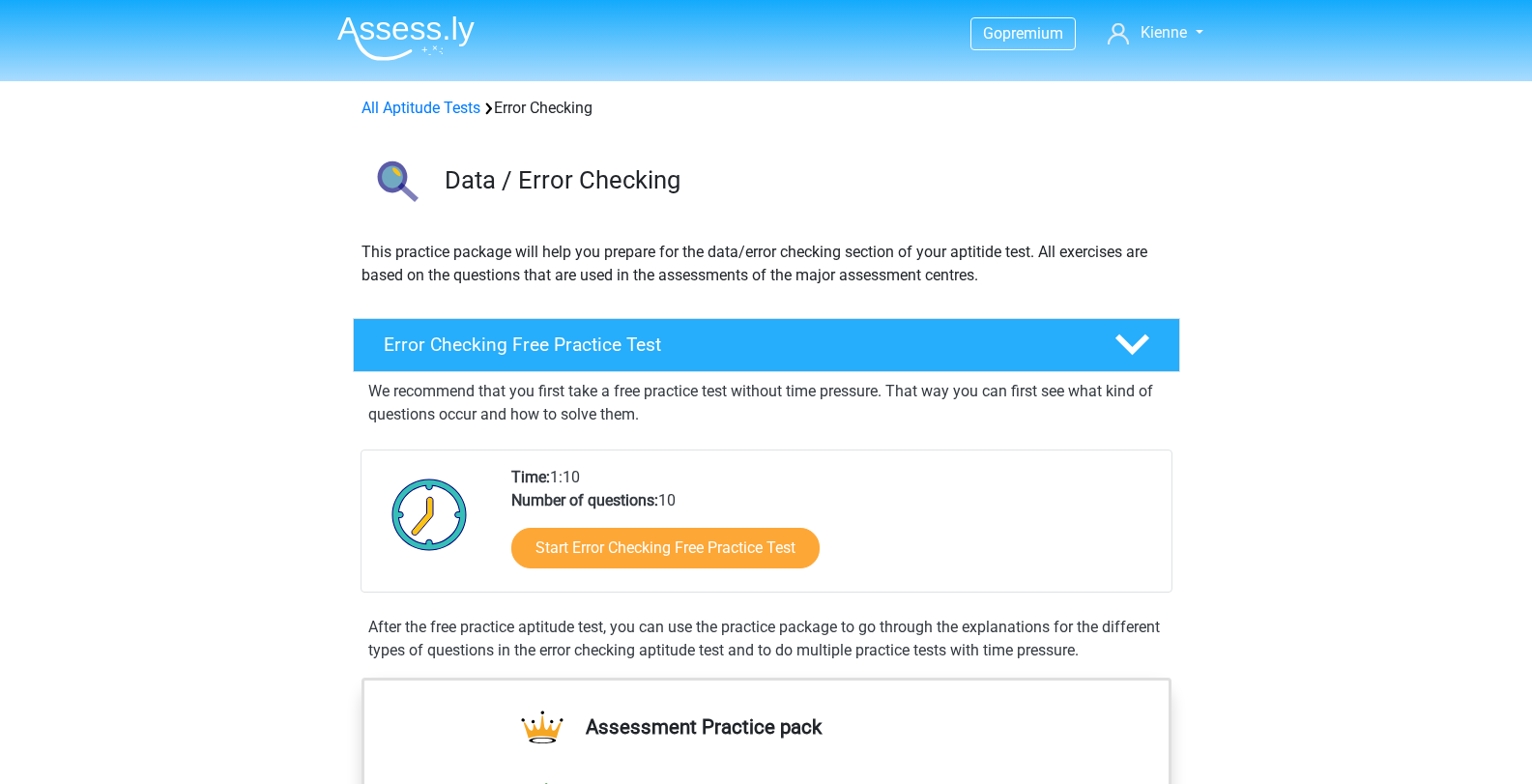
scroll to position [193, 0]
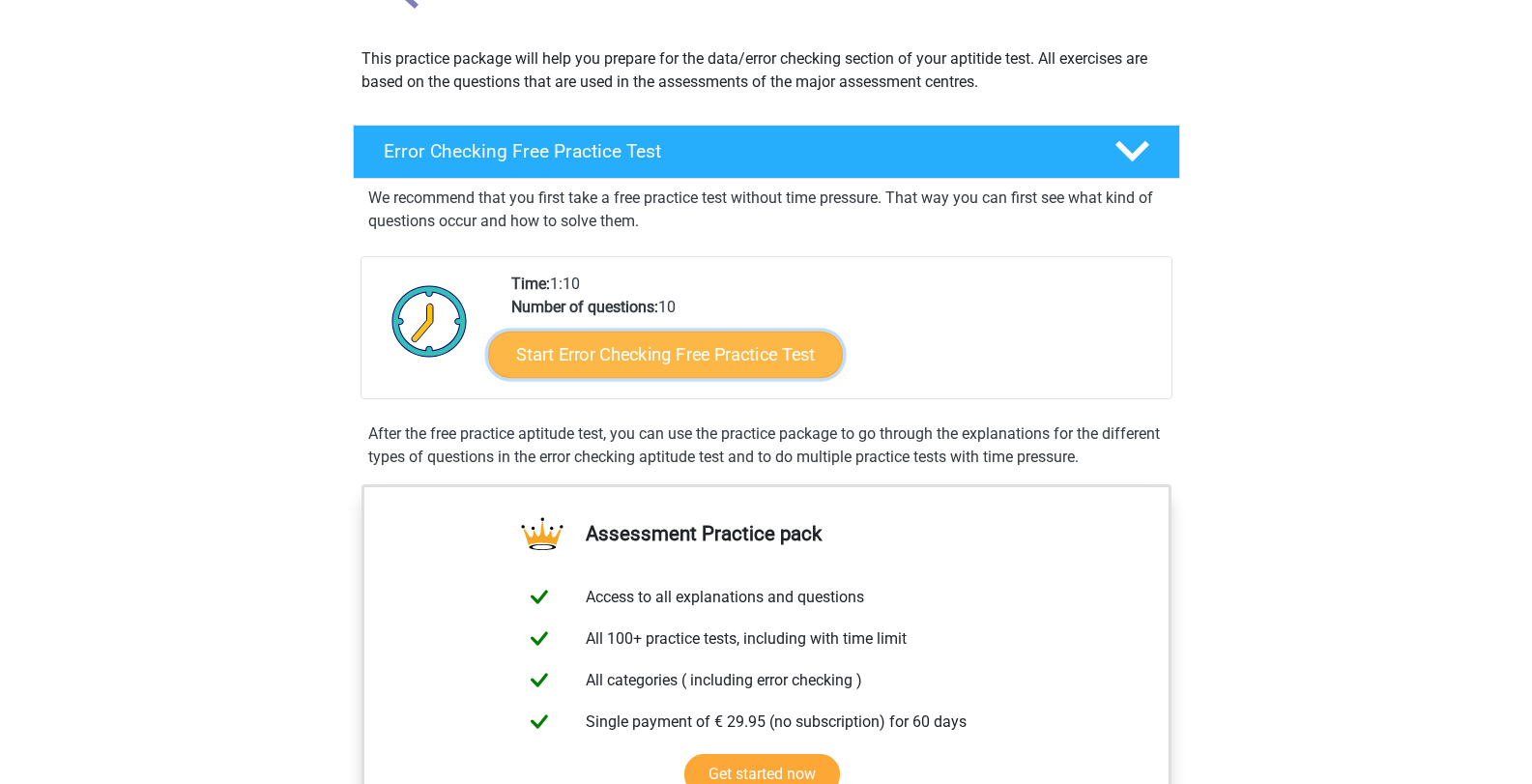
click at [734, 344] on link "Start Error Checking Free Practice Test" at bounding box center [665, 355] width 354 height 47
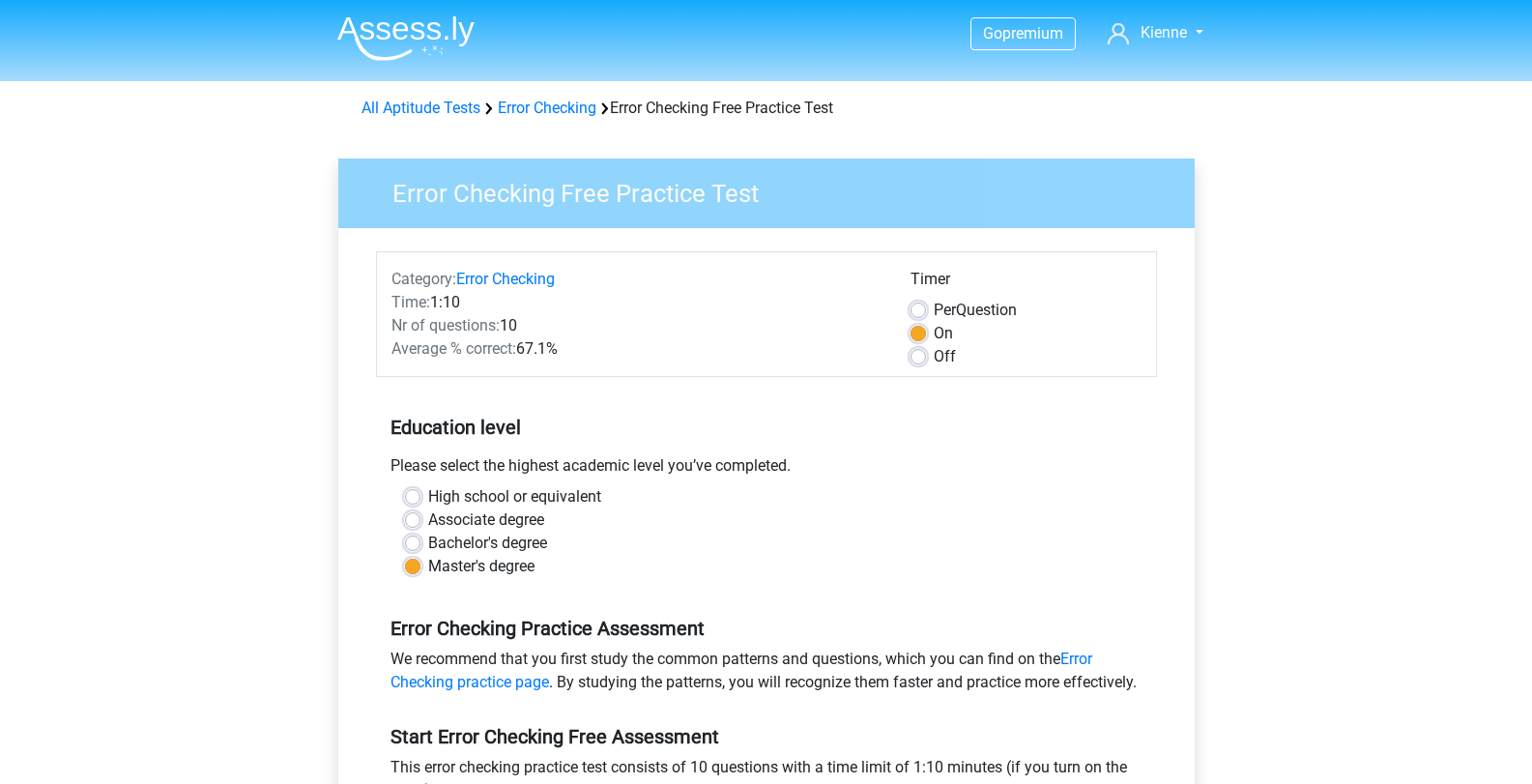
scroll to position [290, 0]
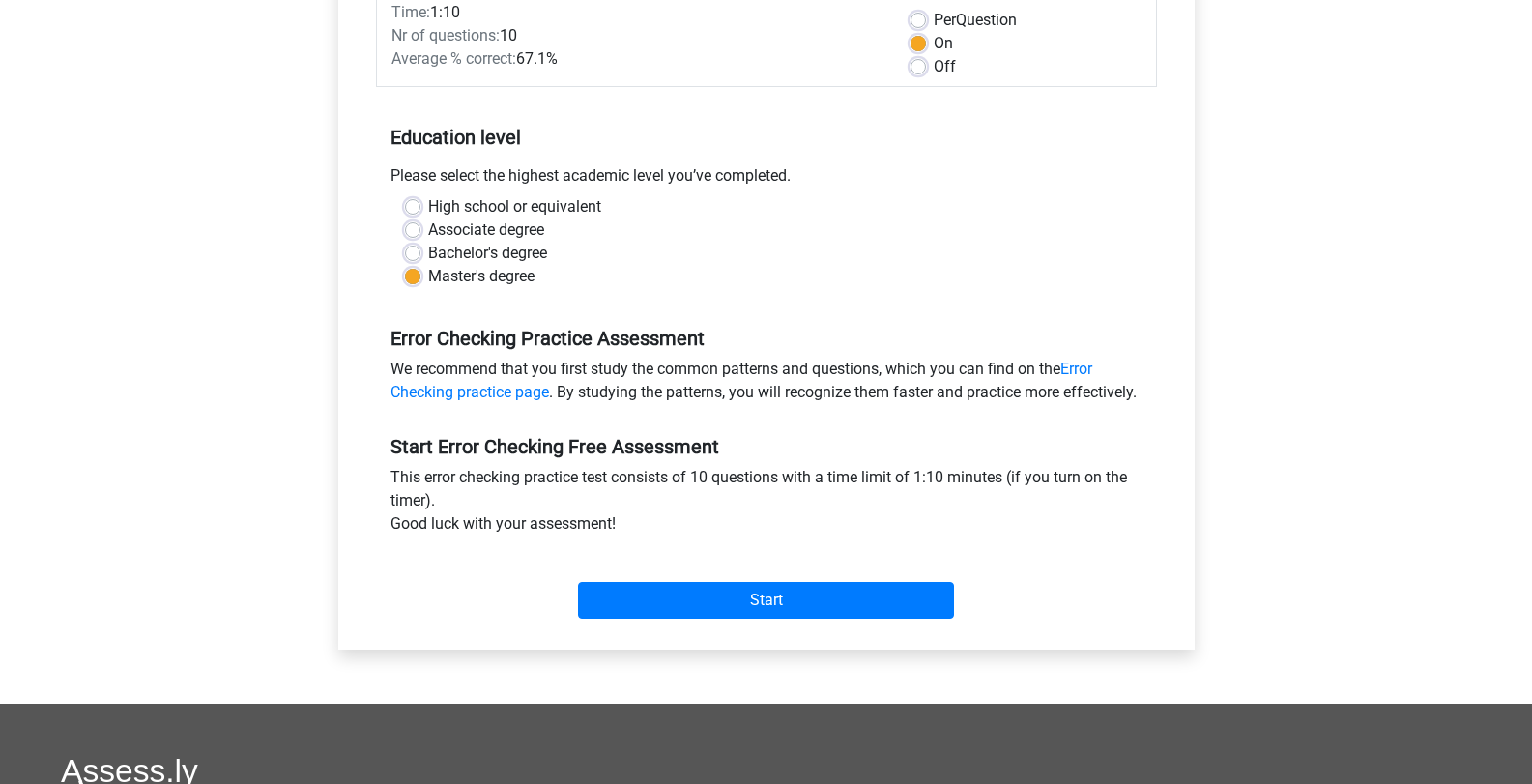
click at [428, 209] on label "High school or equivalent" at bounding box center [515, 207] width 173 height 23
click at [414, 209] on input "High school or equivalent" at bounding box center [413, 205] width 16 height 19
radio input "true"
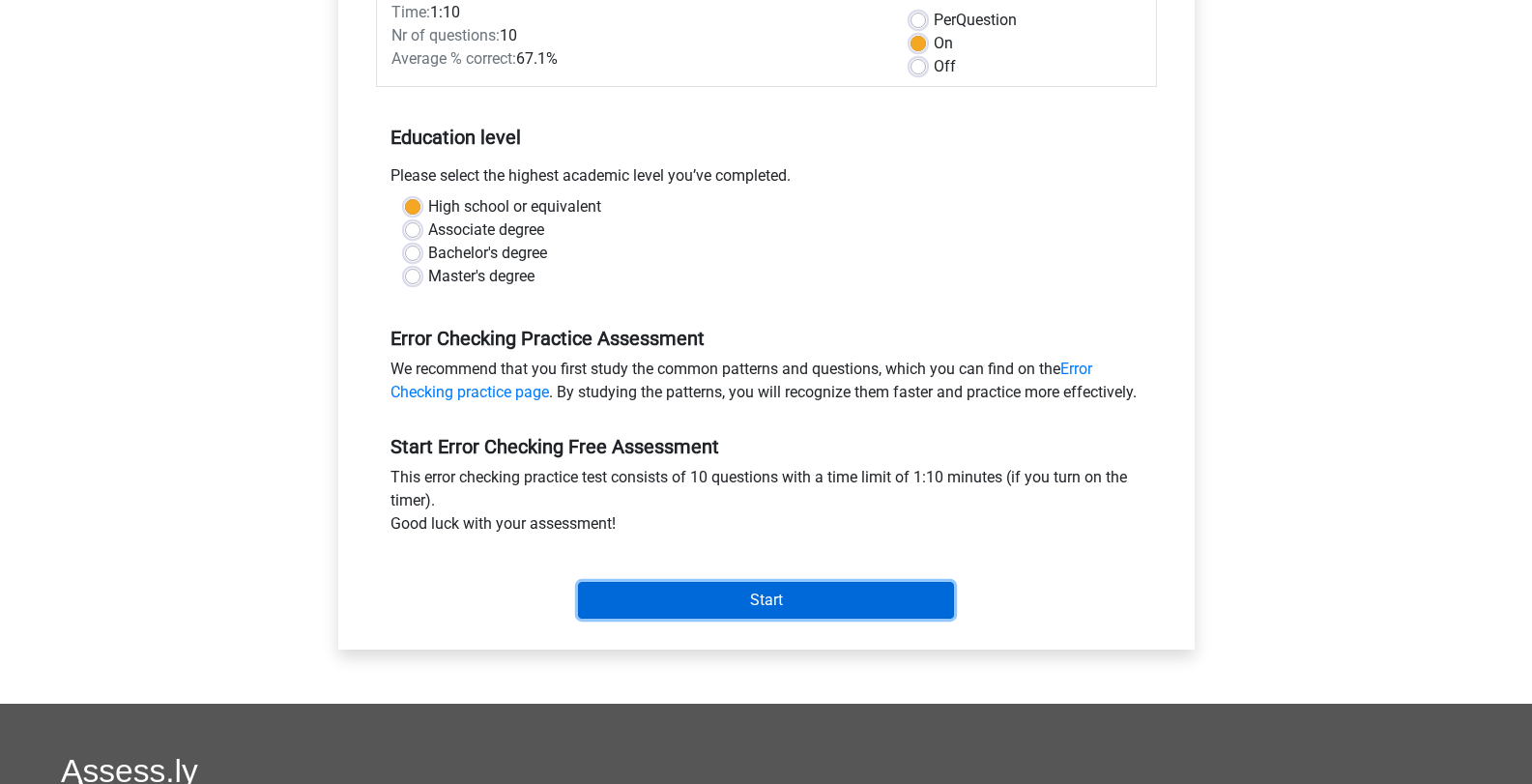
click at [816, 610] on input "Start" at bounding box center [765, 600] width 376 height 37
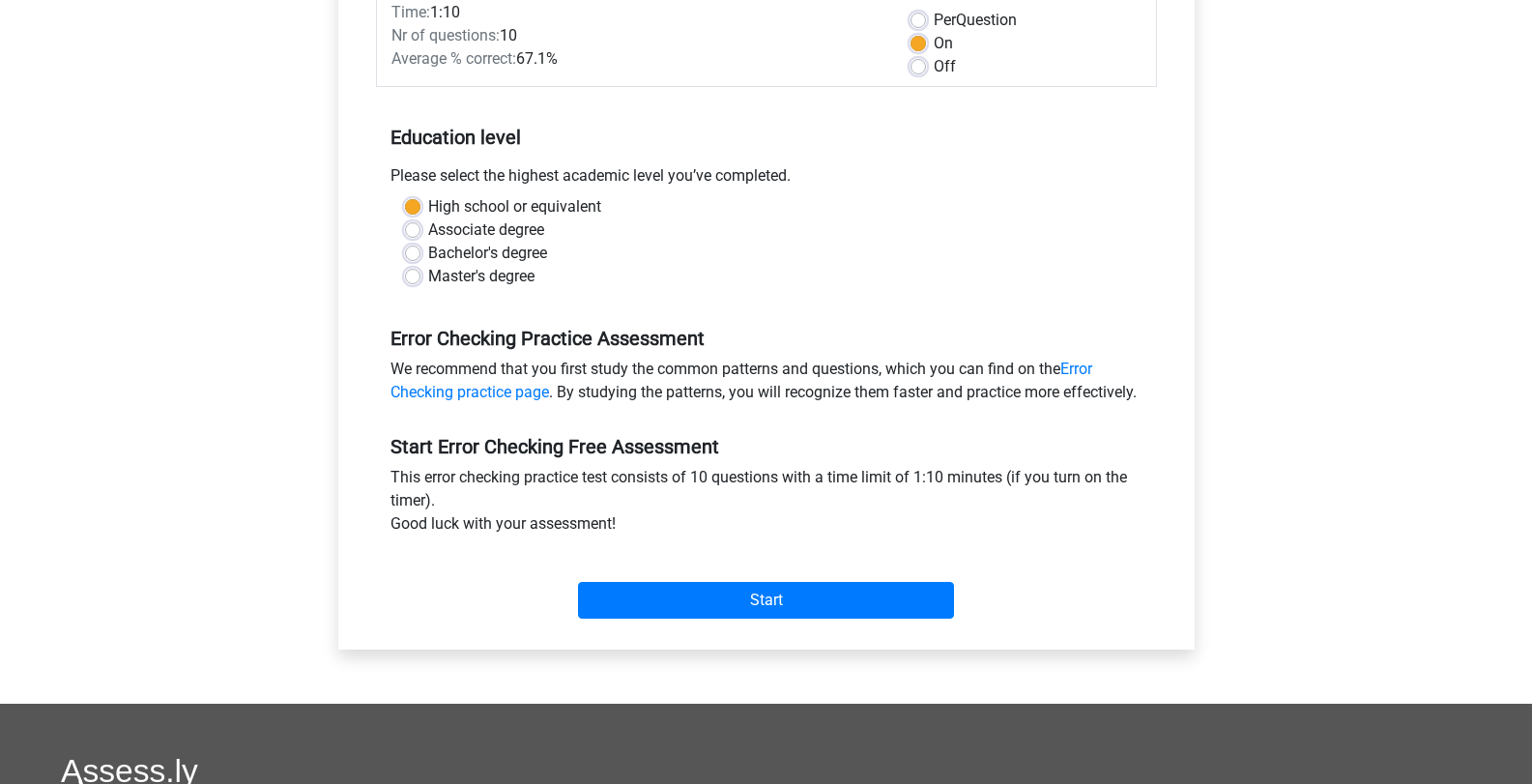
scroll to position [0, 0]
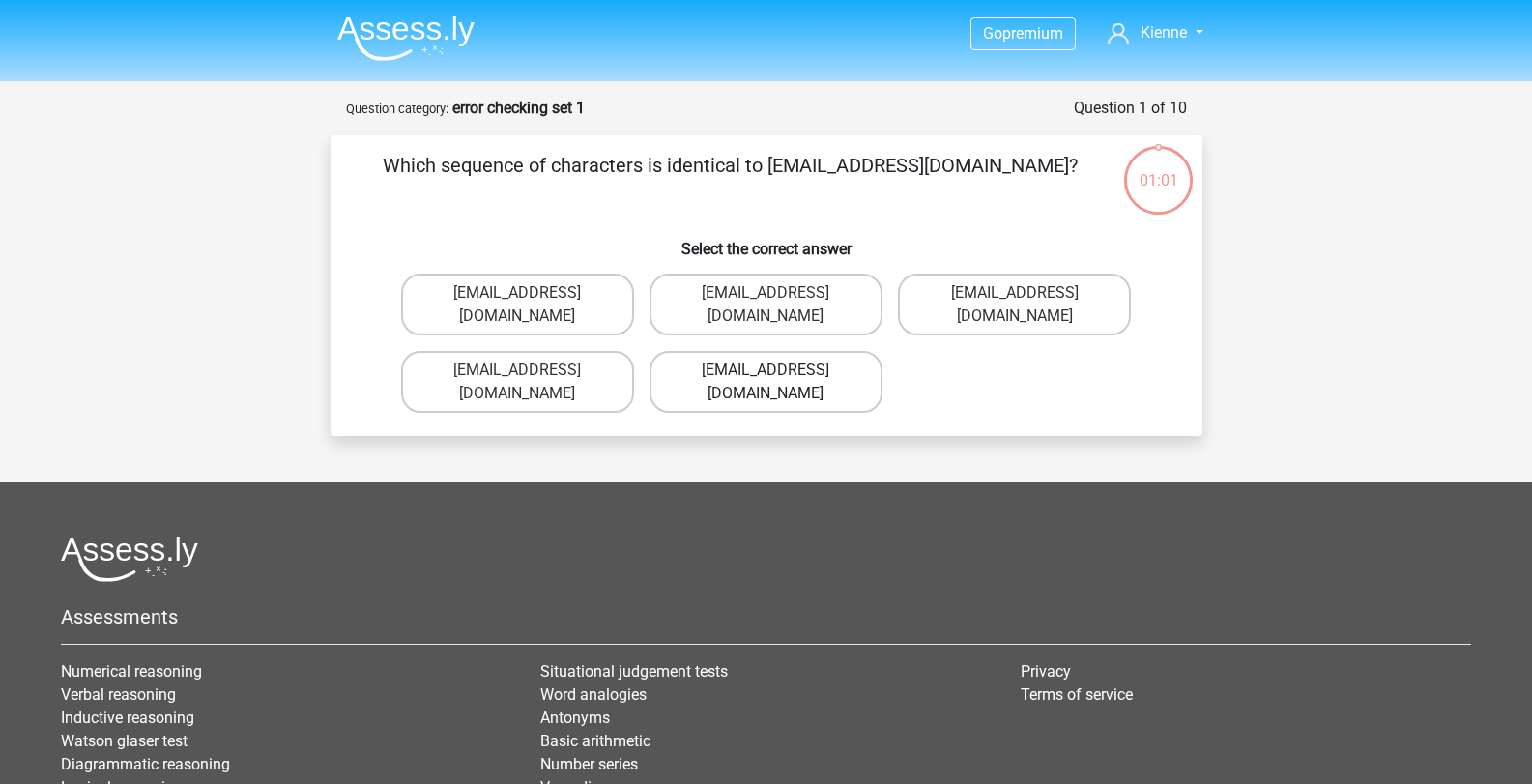
click at [850, 350] on label "[EMAIL_ADDRESS][DOMAIN_NAME]" at bounding box center [766, 381] width 233 height 62
click at [779, 370] on input "[EMAIL_ADDRESS][DOMAIN_NAME]" at bounding box center [772, 376] width 13 height 13
radio input "true"
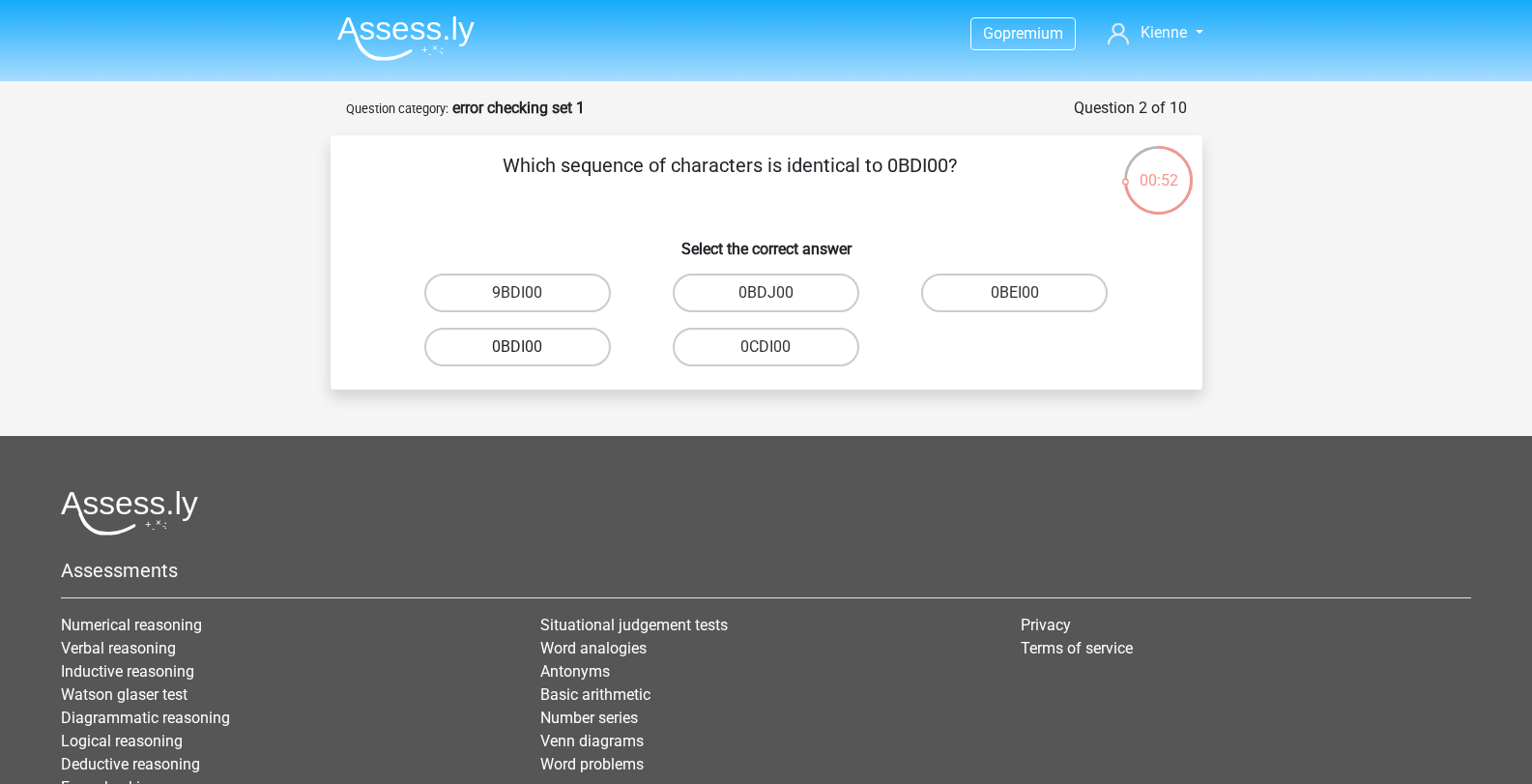
click at [567, 343] on label "0BDI00" at bounding box center [517, 347] width 186 height 39
click at [530, 346] on input "0BDI00" at bounding box center [523, 352] width 13 height 13
radio input "true"
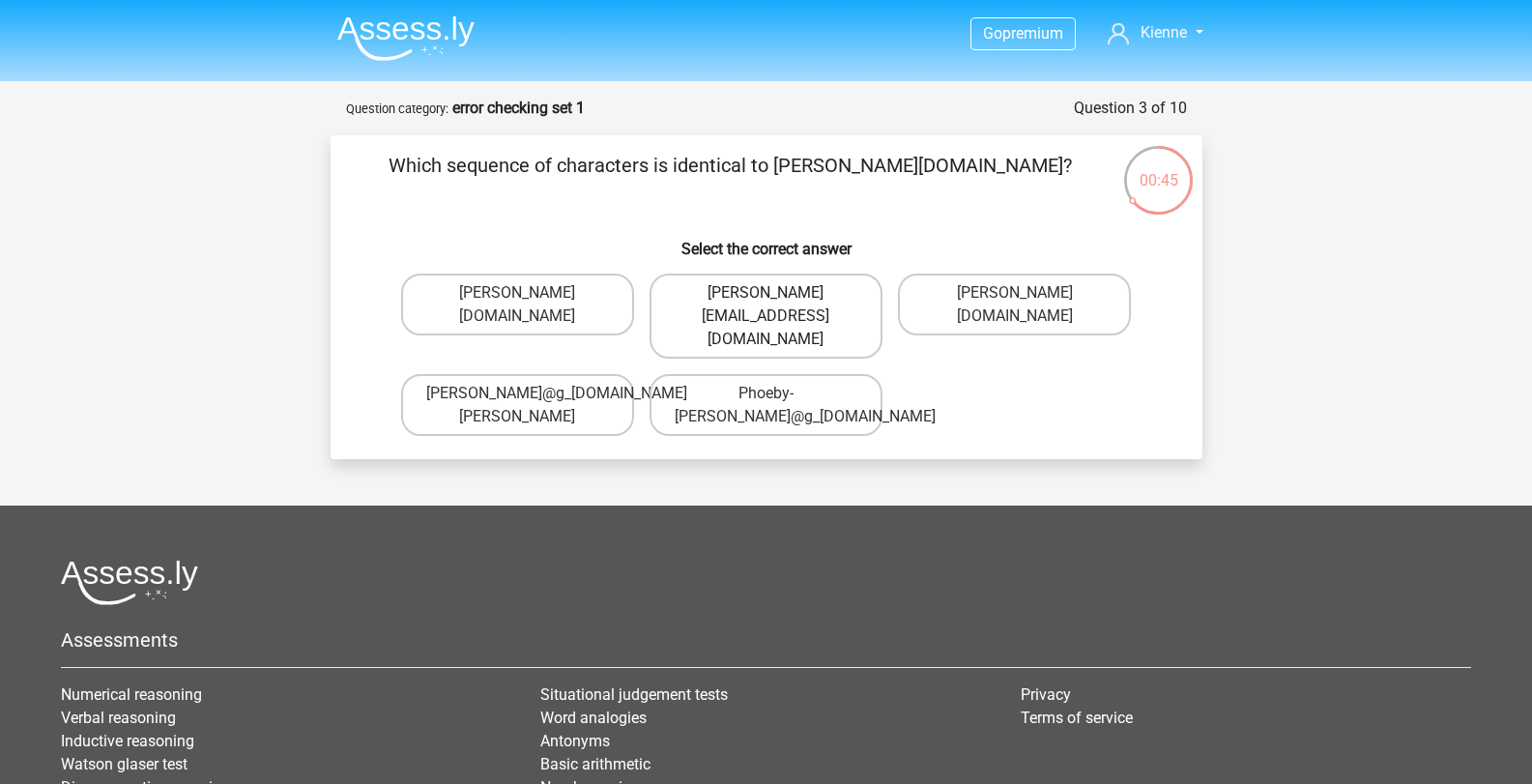
click at [813, 298] on label "Phoebe-Patterson@gmail.gr" at bounding box center [766, 316] width 233 height 85
click at [779, 298] on input "Phoebe-Patterson@gmail.gr" at bounding box center [772, 299] width 13 height 13
radio input "true"
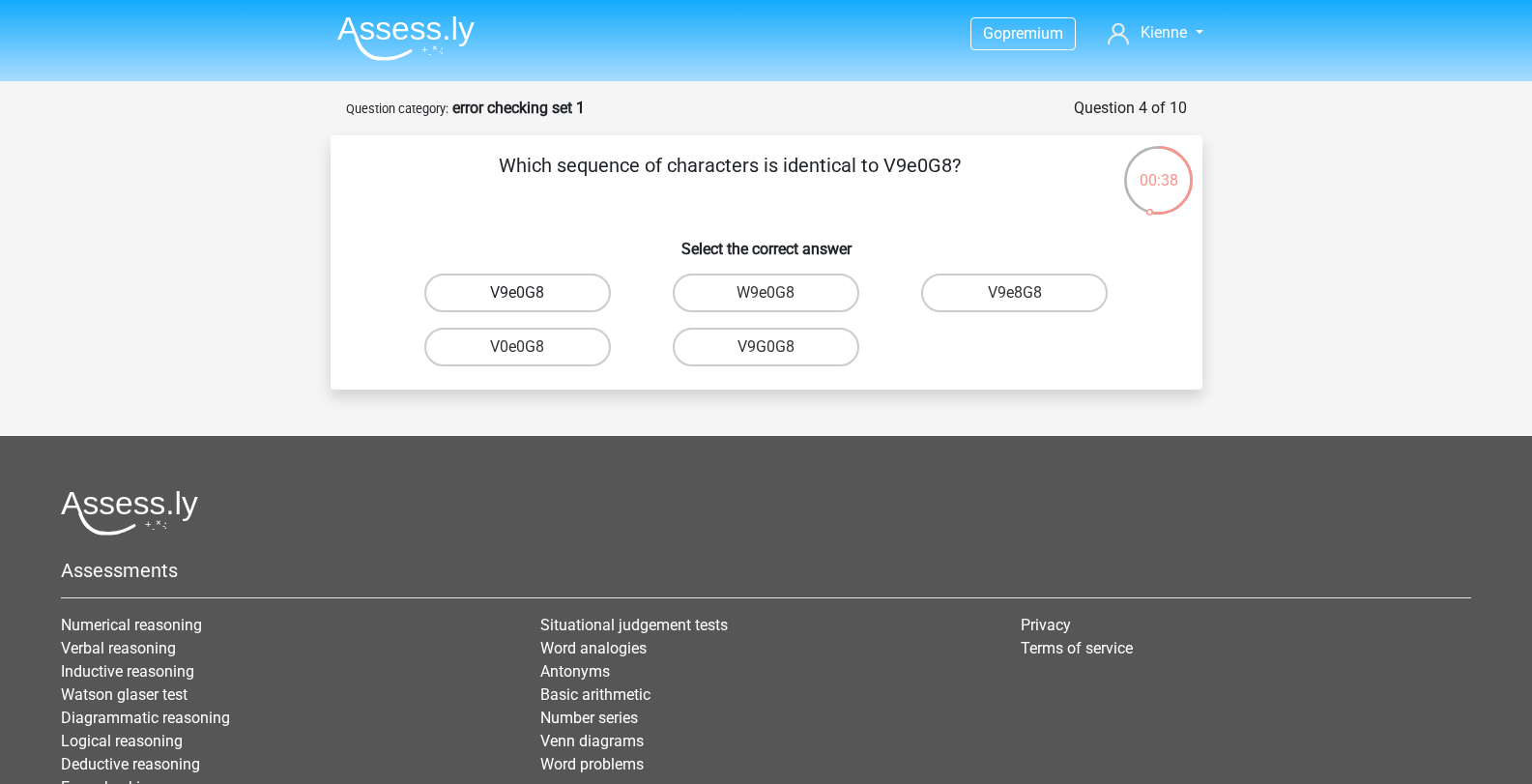
click at [573, 295] on label "V9e0G8" at bounding box center [517, 293] width 186 height 39
click at [530, 295] on input "V9e0G8" at bounding box center [523, 299] width 13 height 13
radio input "true"
click at [804, 302] on label "91051S" at bounding box center [766, 293] width 186 height 39
click at [779, 302] on input "91051S" at bounding box center [772, 299] width 13 height 13
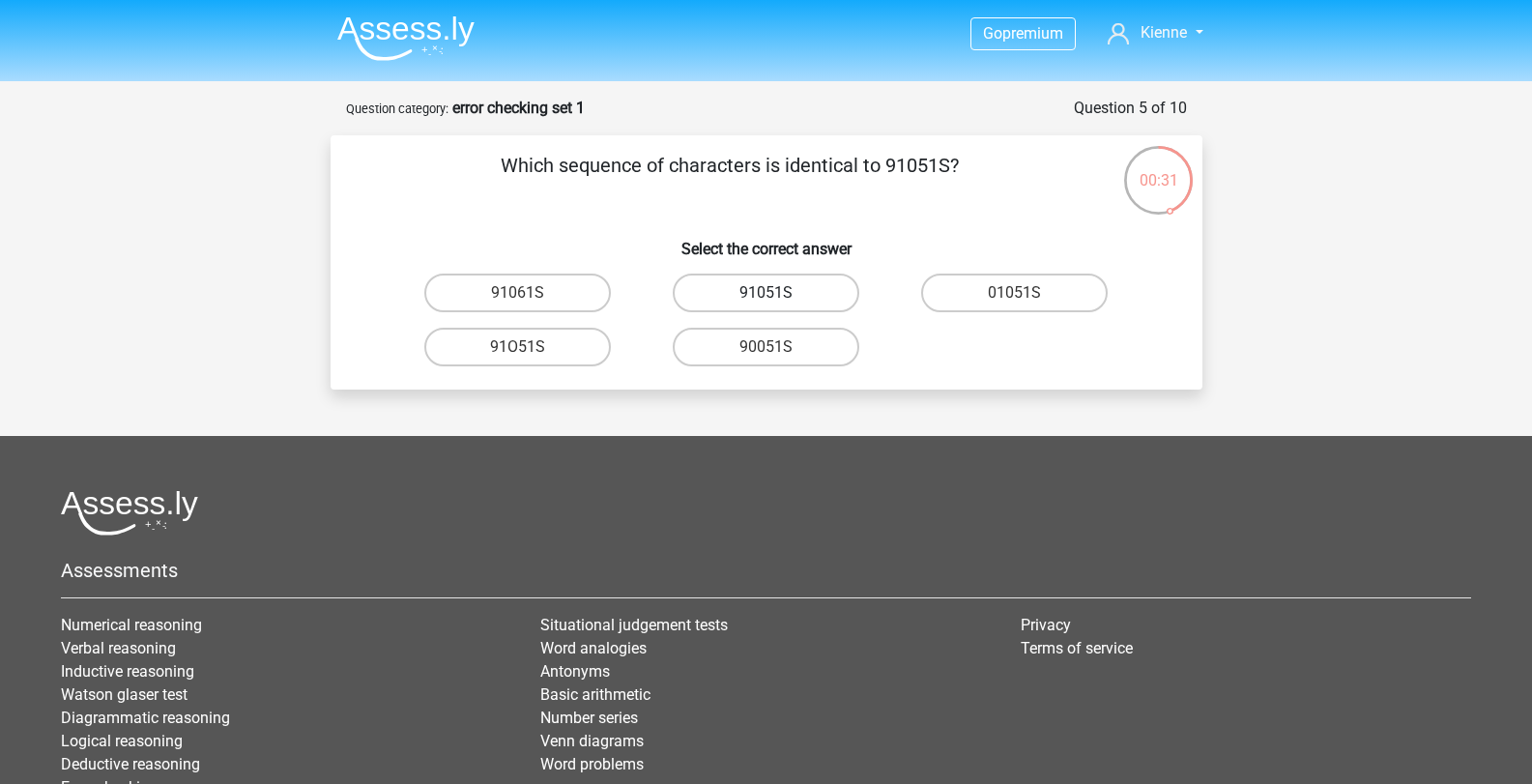
radio input "true"
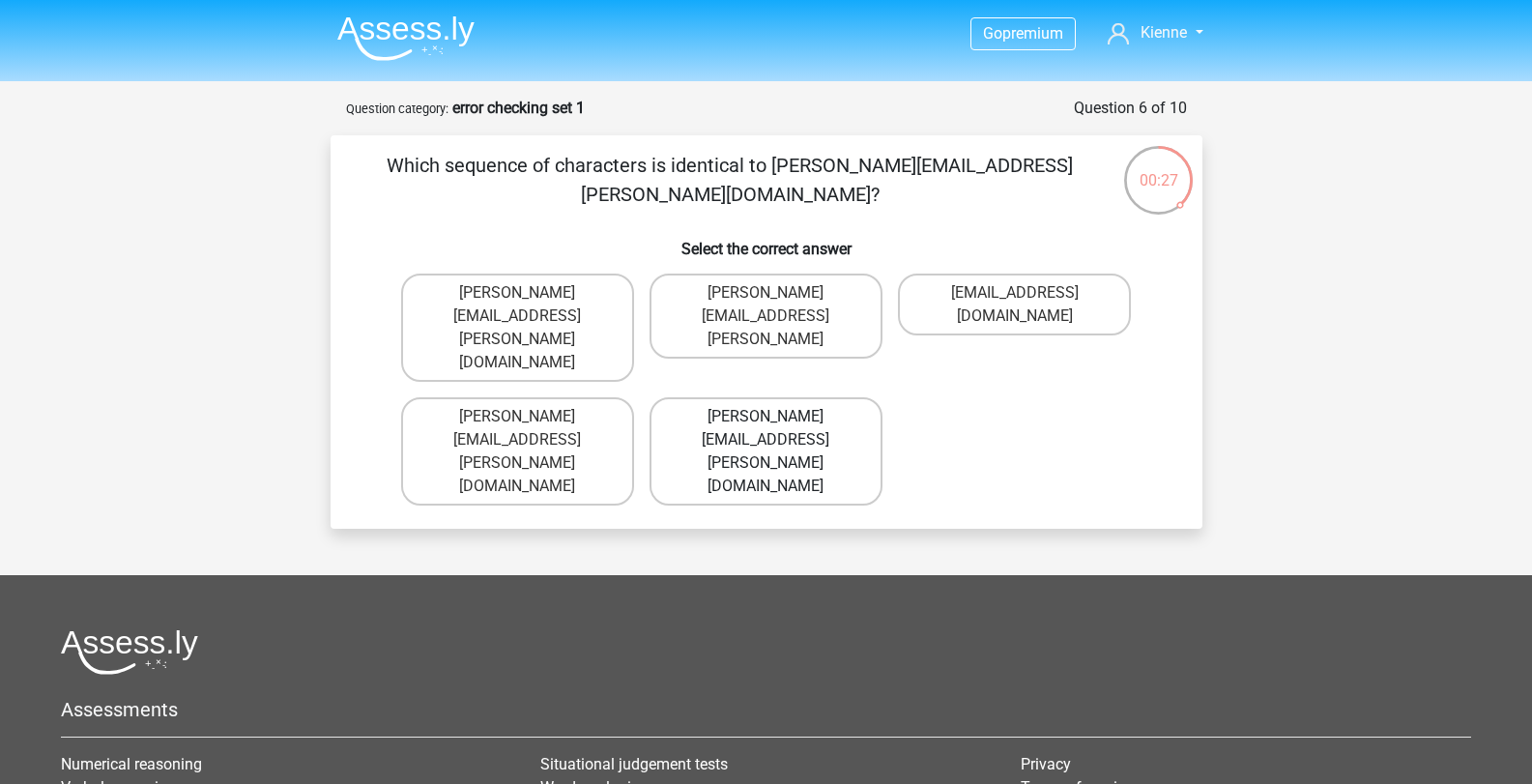
click at [727, 397] on label "Connor.Paterson@mailme.com" at bounding box center [766, 451] width 233 height 109
click at [766, 416] on input "Connor.Paterson@mailme.com" at bounding box center [772, 422] width 13 height 13
radio input "true"
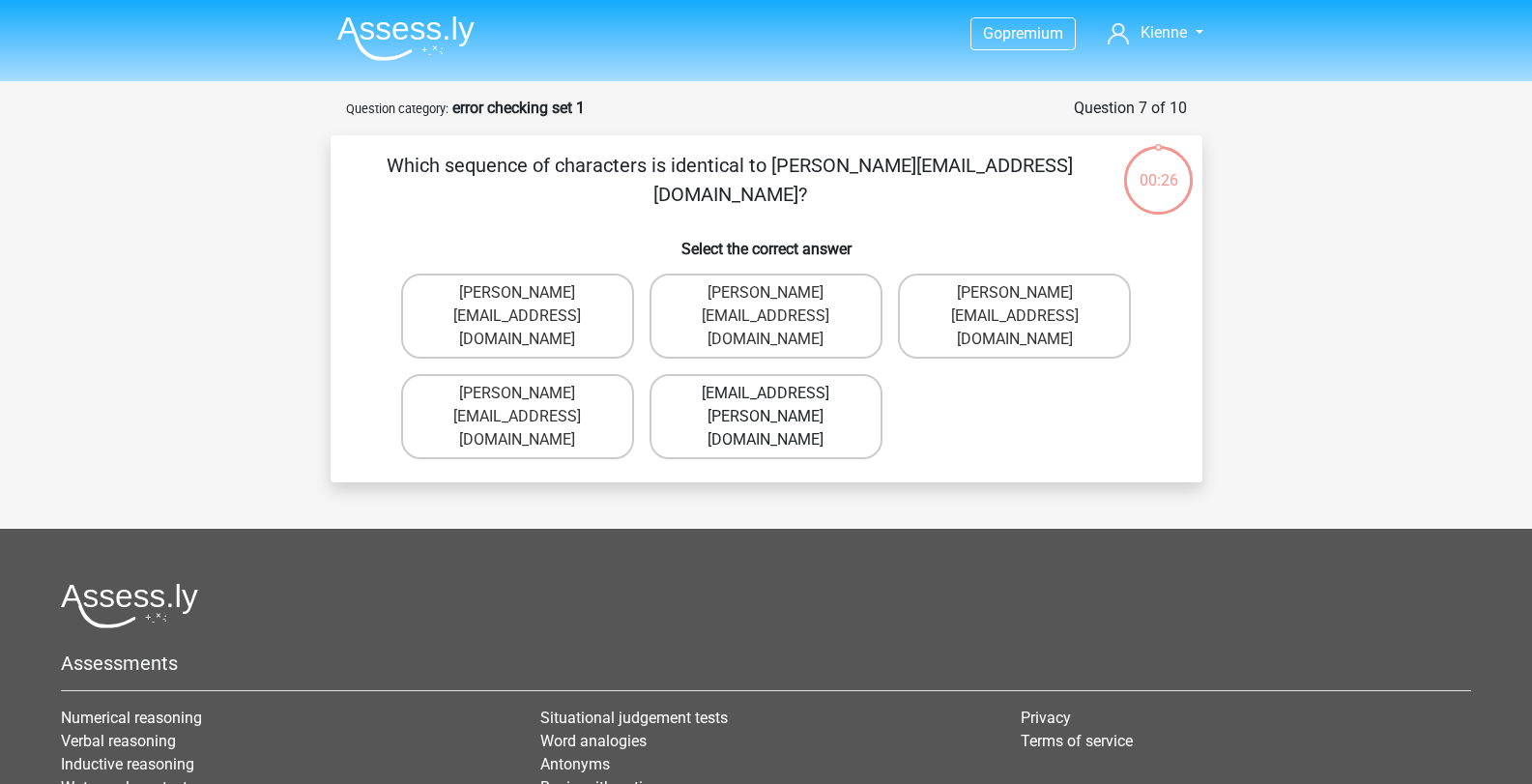
scroll to position [97, 0]
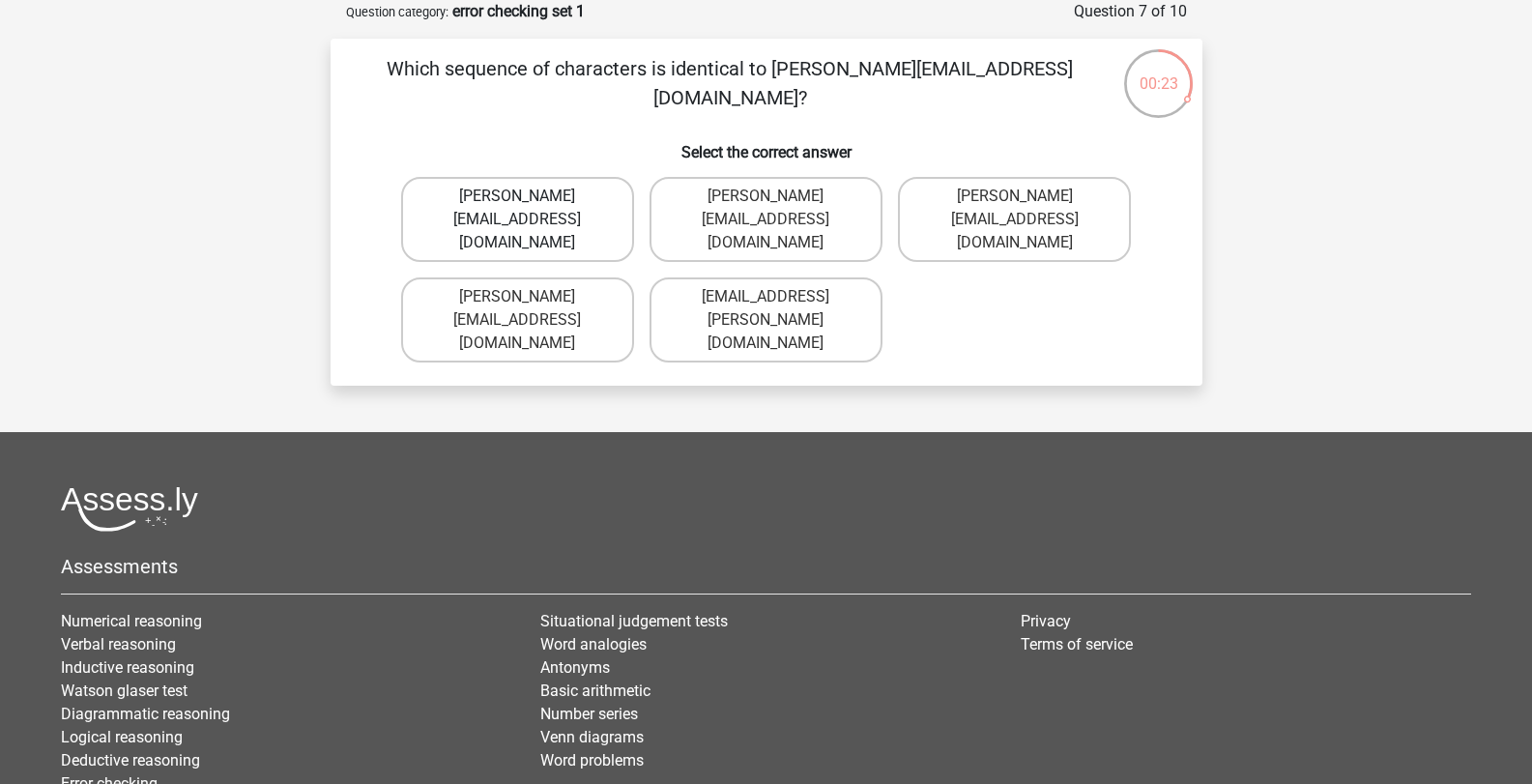
click at [567, 211] on label "Ava-Carroll@mailme.com.uk" at bounding box center [517, 219] width 233 height 85
click at [530, 209] on input "Ava-Carroll@mailme.com.uk" at bounding box center [523, 202] width 13 height 13
radio input "true"
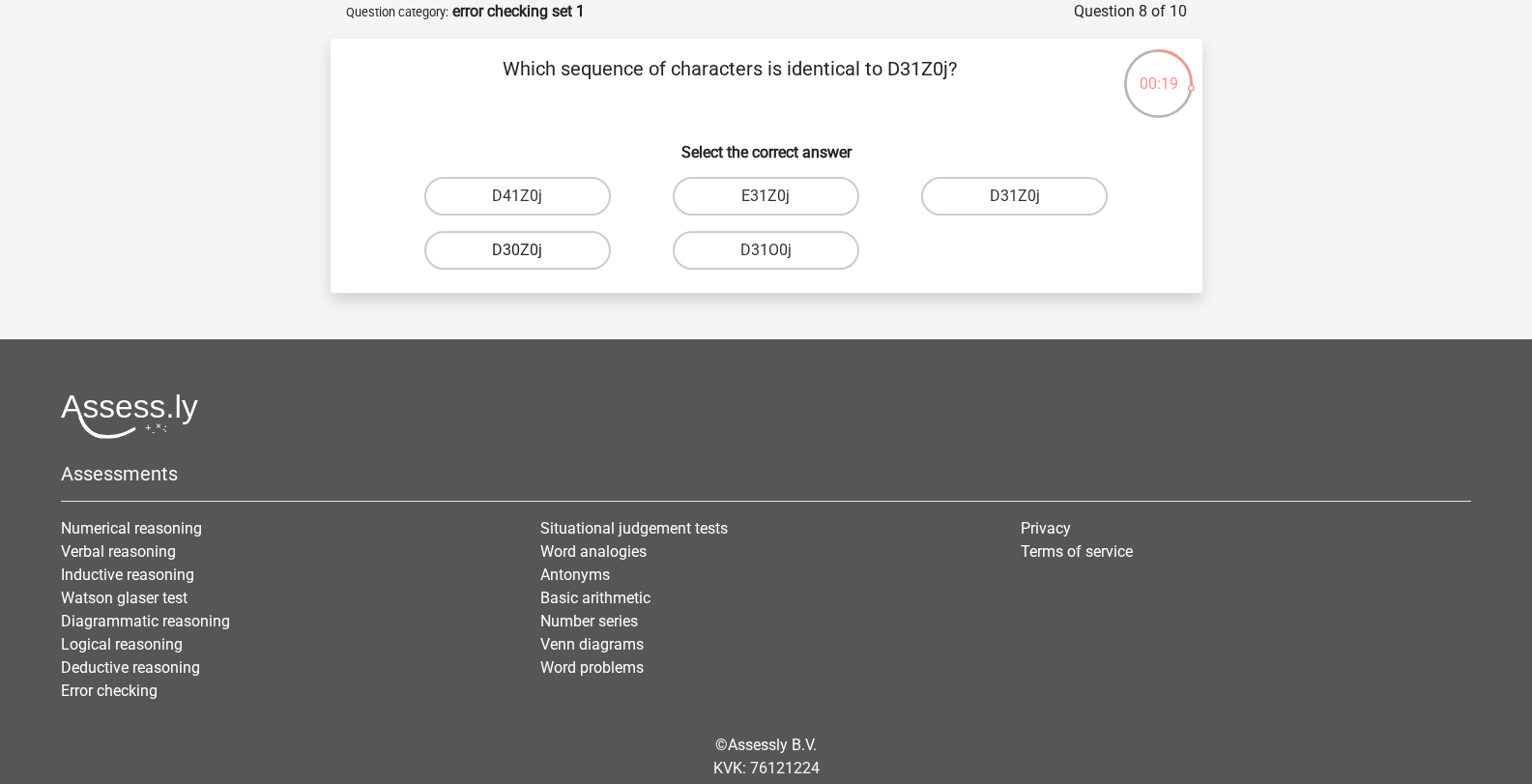
click at [559, 253] on label "D30Z0j" at bounding box center [517, 250] width 186 height 39
click at [530, 253] on input "D30Z0j" at bounding box center [523, 256] width 13 height 13
radio input "true"
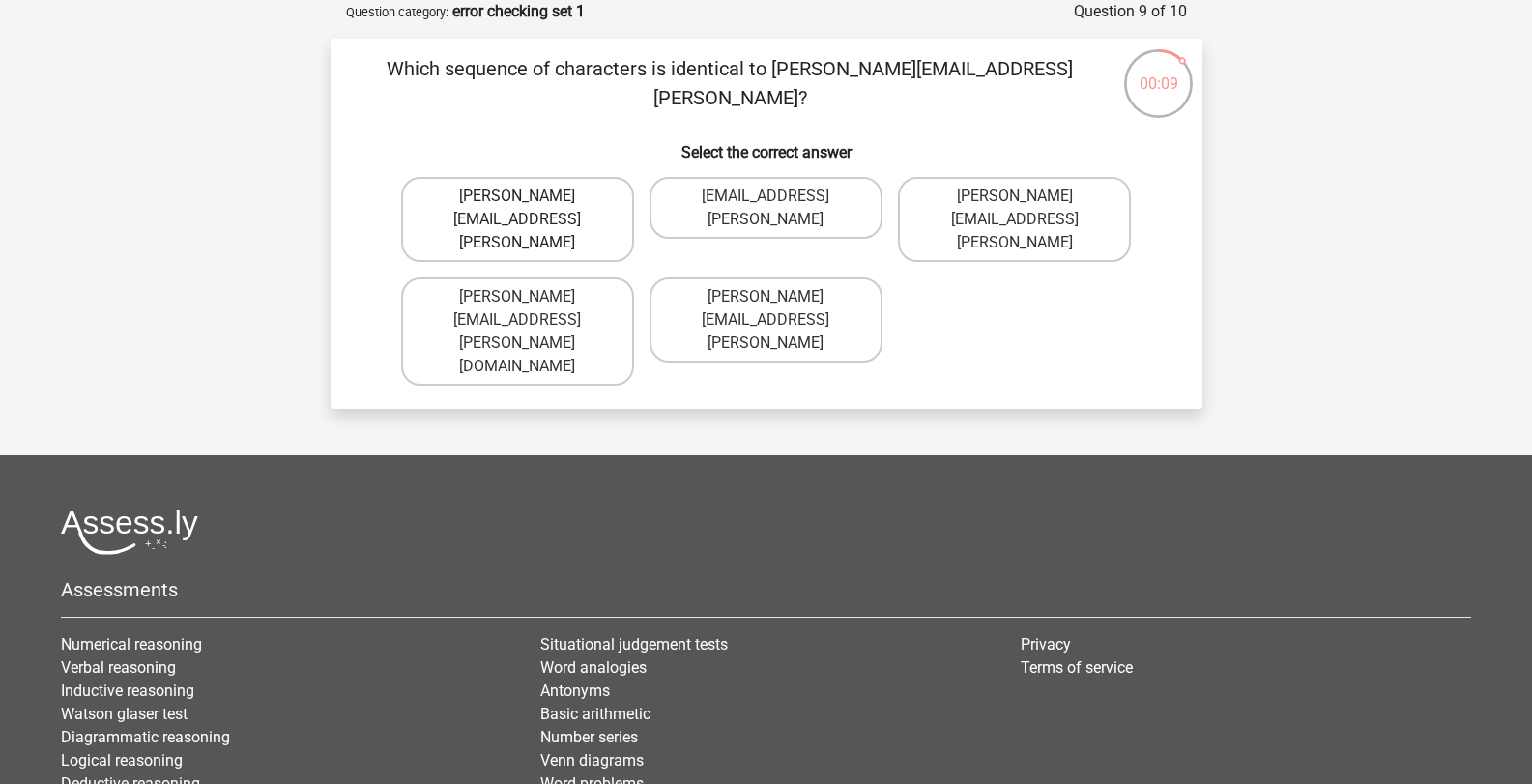
click at [581, 204] on label "Arthur.Bradley@mailme.coo" at bounding box center [517, 219] width 233 height 85
click at [530, 204] on input "Arthur.Bradley@mailme.coo" at bounding box center [523, 202] width 13 height 13
radio input "true"
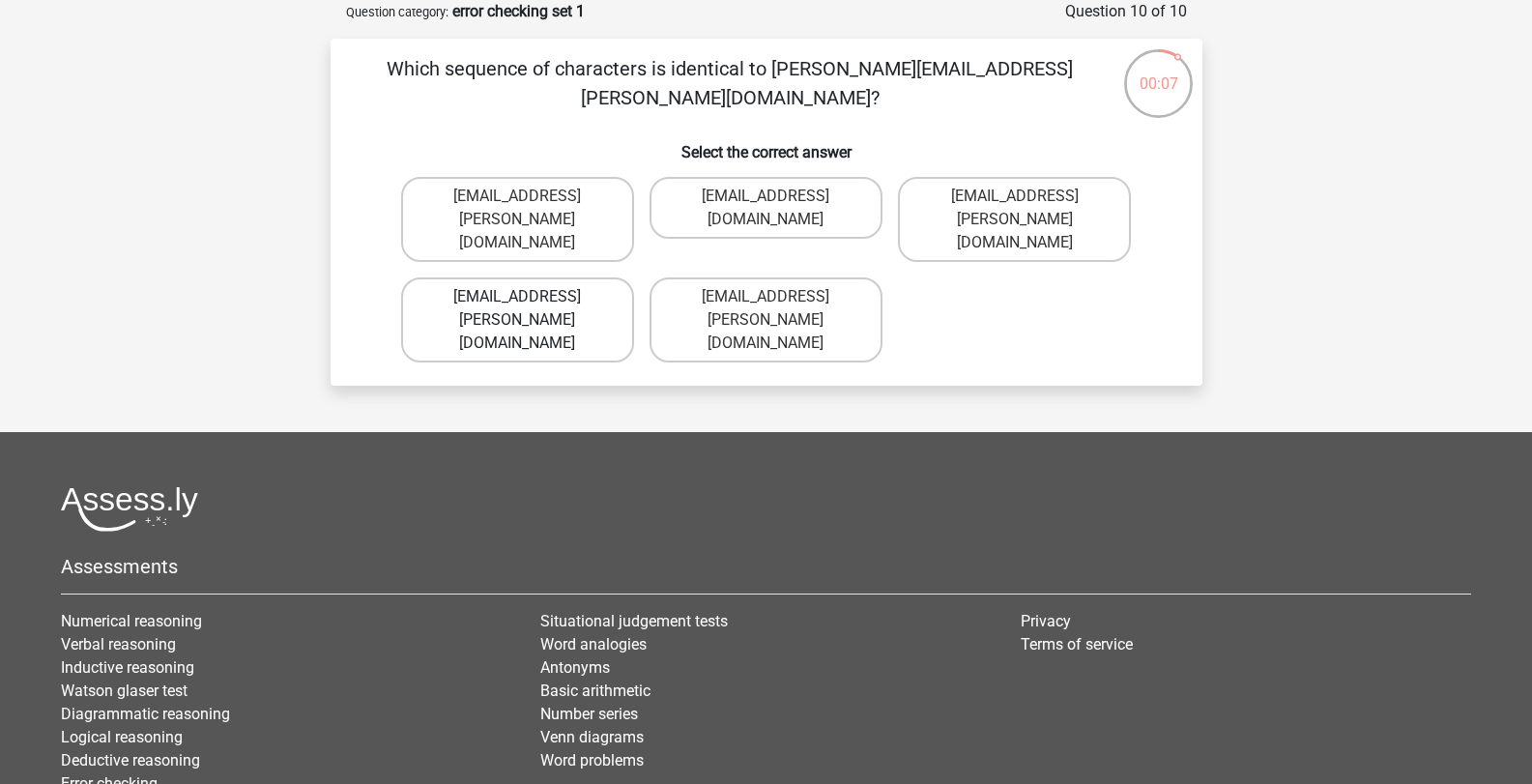
click at [610, 278] on label "Thea+Sadler@Gmail.uk.com" at bounding box center [517, 320] width 233 height 85
click at [530, 297] on input "Thea+Sadler@Gmail.uk.com" at bounding box center [523, 303] width 13 height 13
radio input "true"
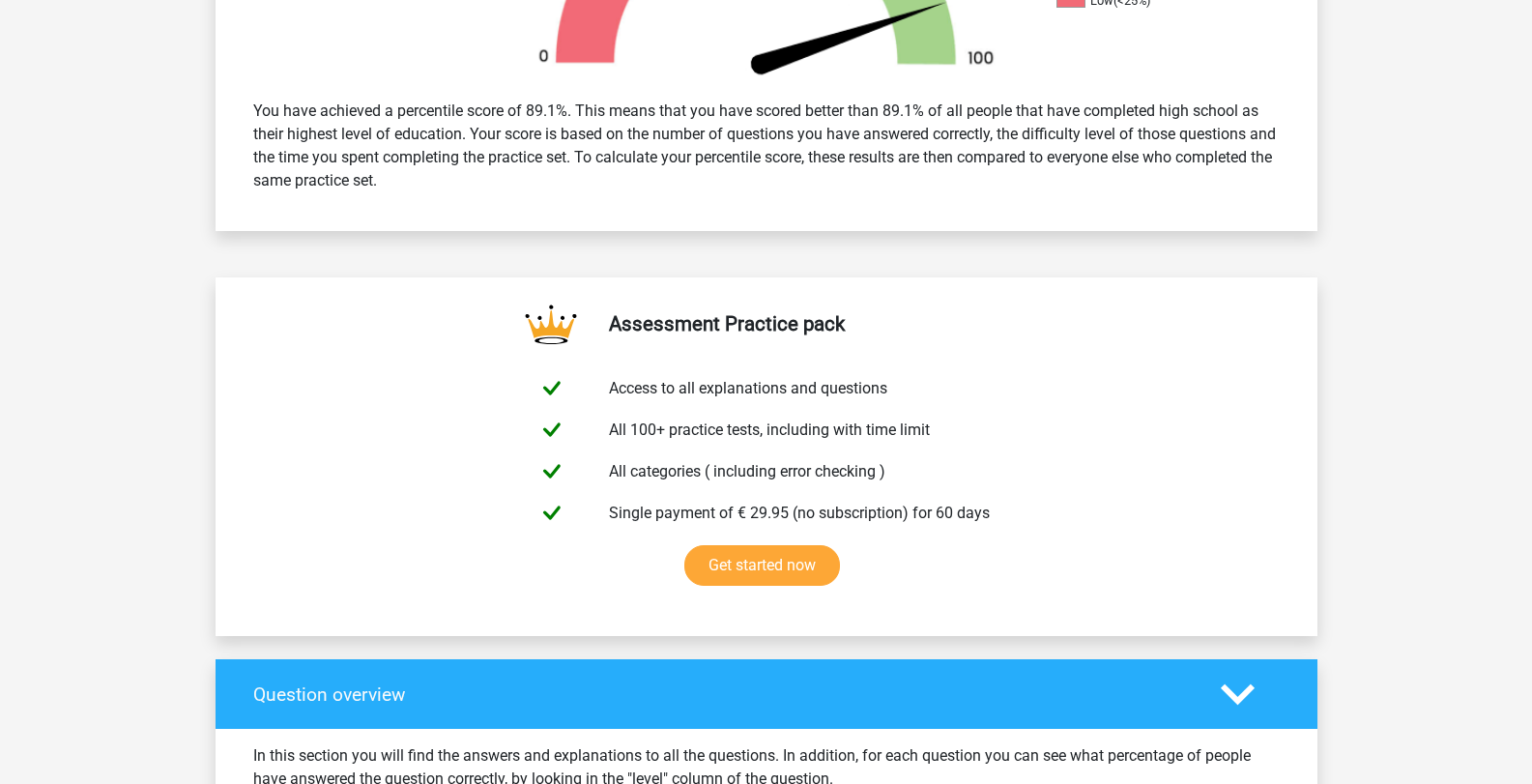
scroll to position [579, 0]
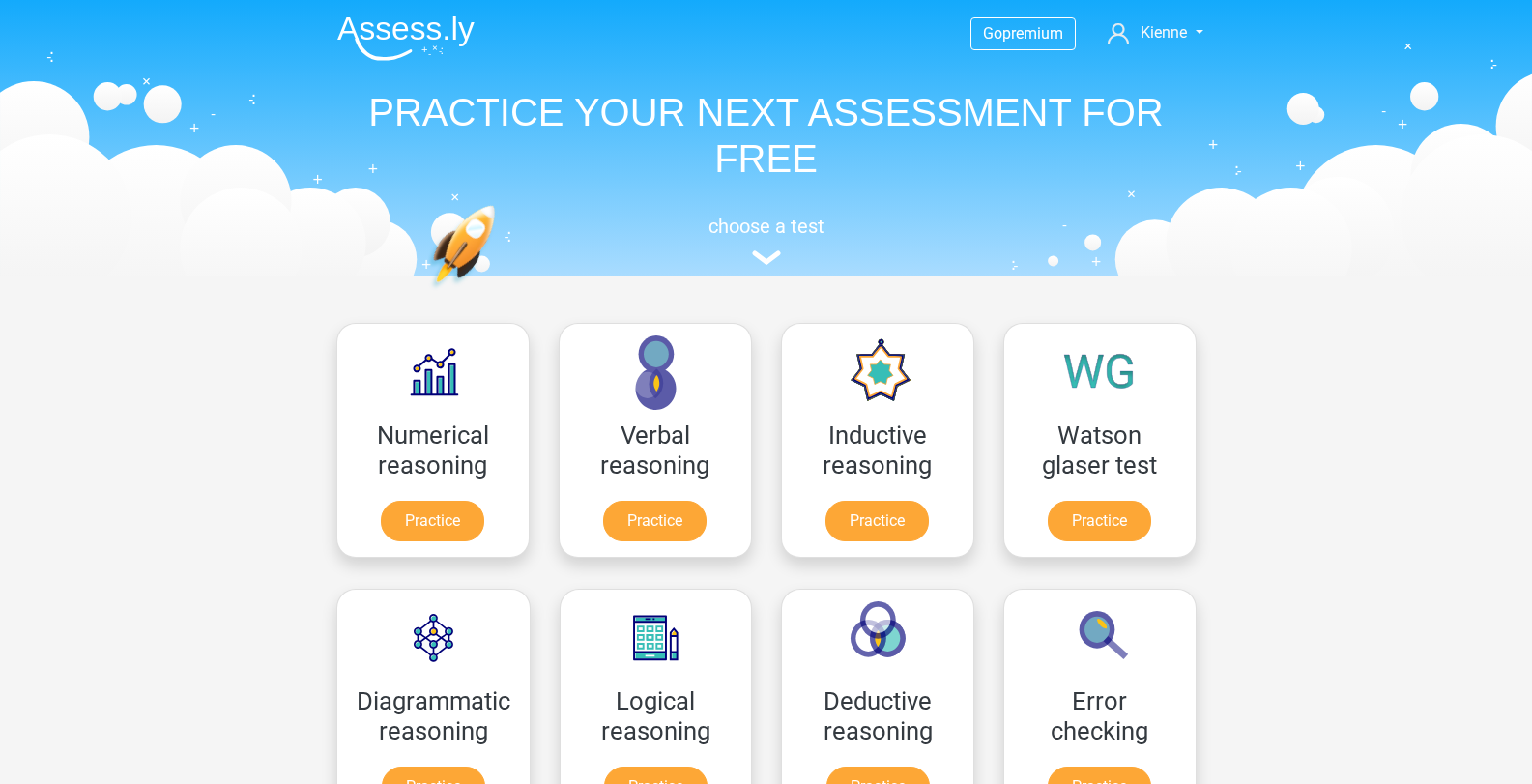
scroll to position [386, 0]
